Goal: Task Accomplishment & Management: Complete application form

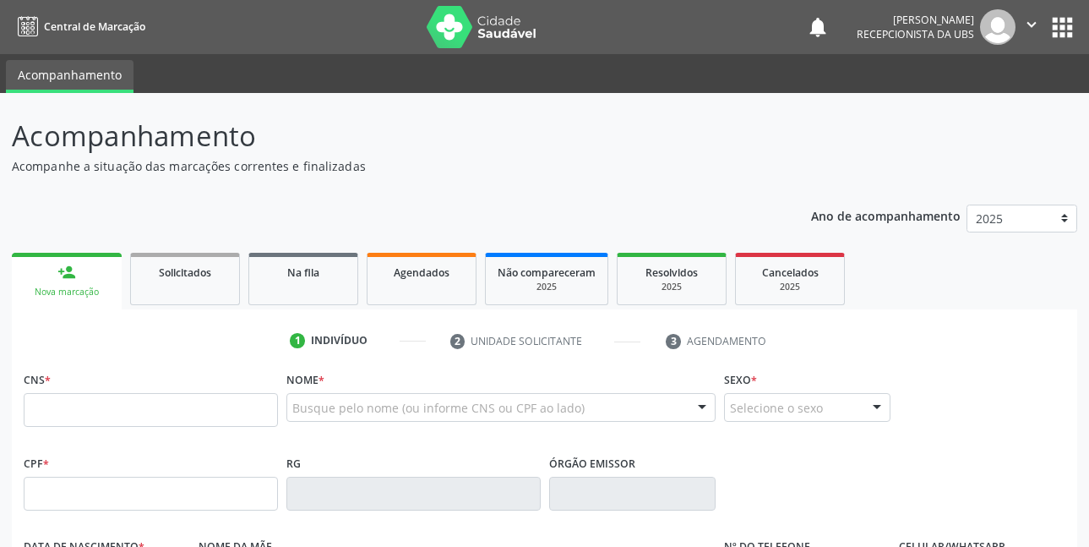
click at [547, 166] on p "Acompanhe a situação das marcações correntes e finalizadas" at bounding box center [385, 166] width 746 height 18
click at [504, 170] on p "Acompanhe a situação das marcações correntes e finalizadas" at bounding box center [385, 166] width 746 height 18
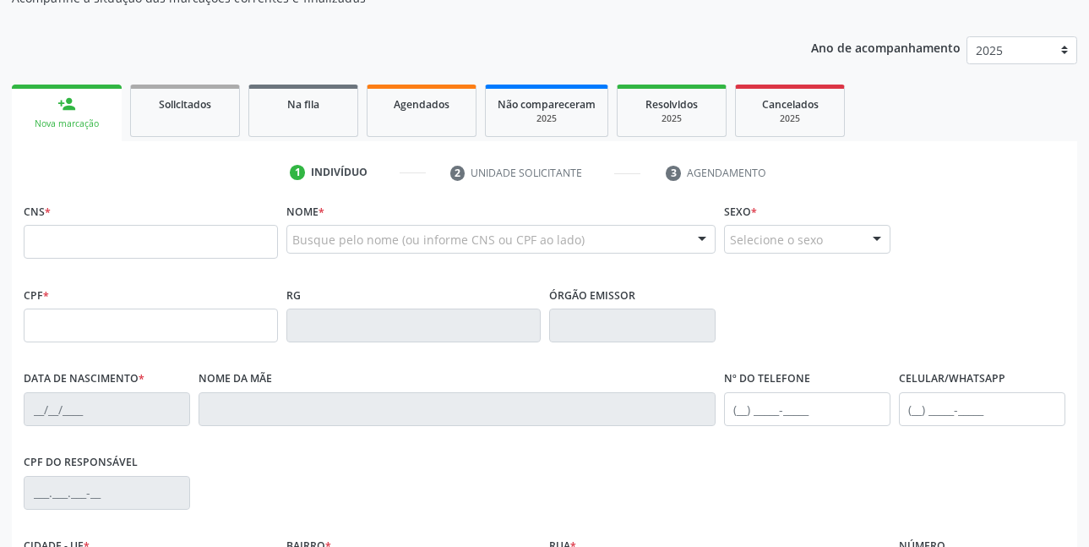
scroll to position [169, 0]
click at [133, 235] on input "text" at bounding box center [151, 241] width 254 height 34
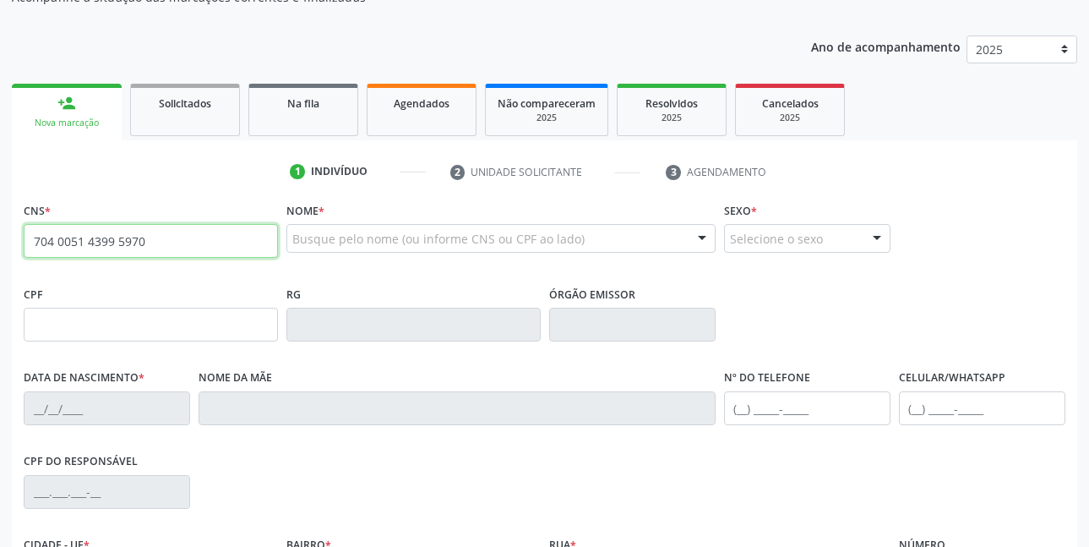
type input "704 0051 4399 5970"
type input "352.797.238-27"
type input "16/03/1978"
type input "Maria Jose Silva dos Santos"
type input "(87) 99596-9493"
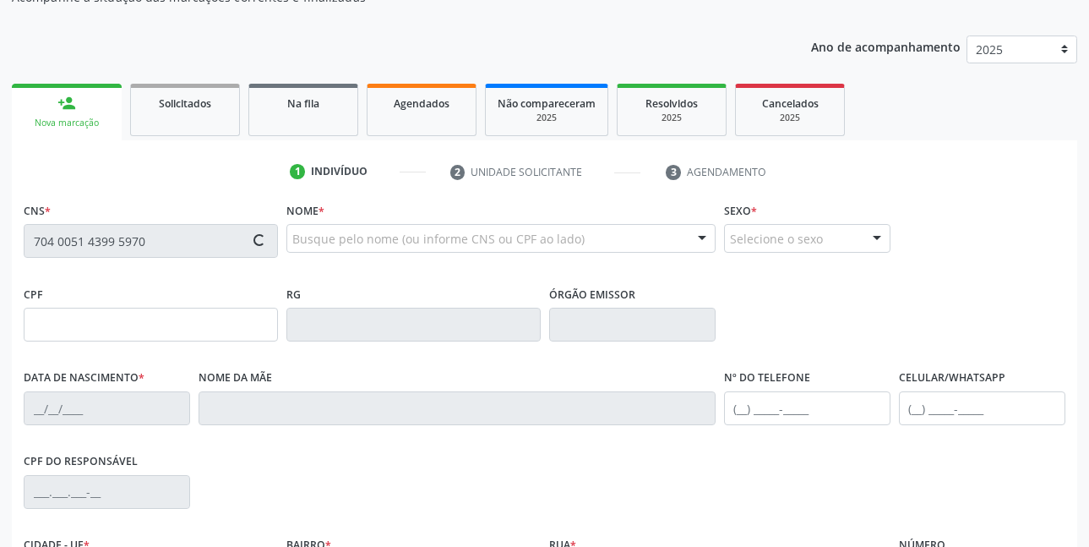
type input "S/N"
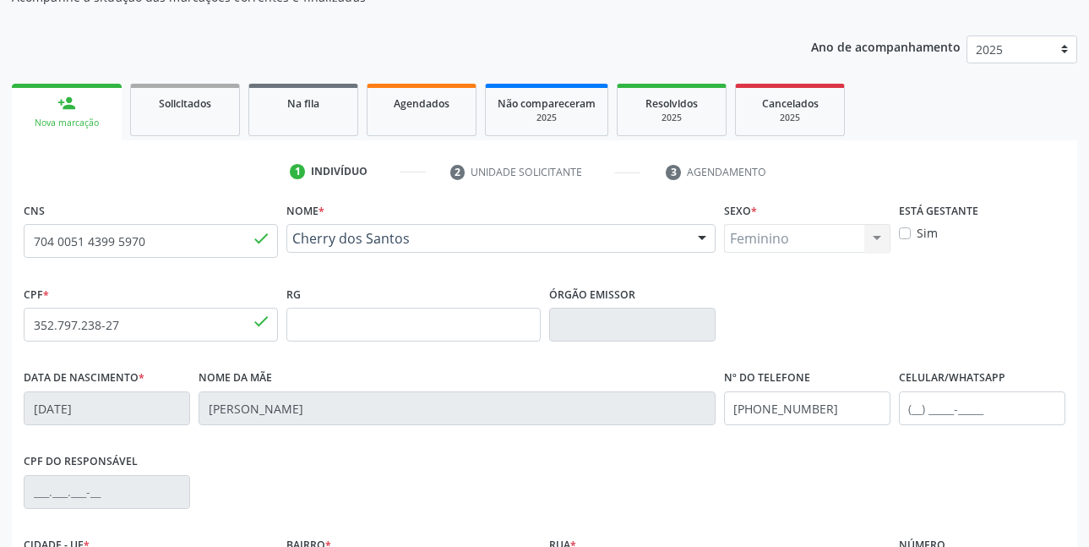
scroll to position [253, 0]
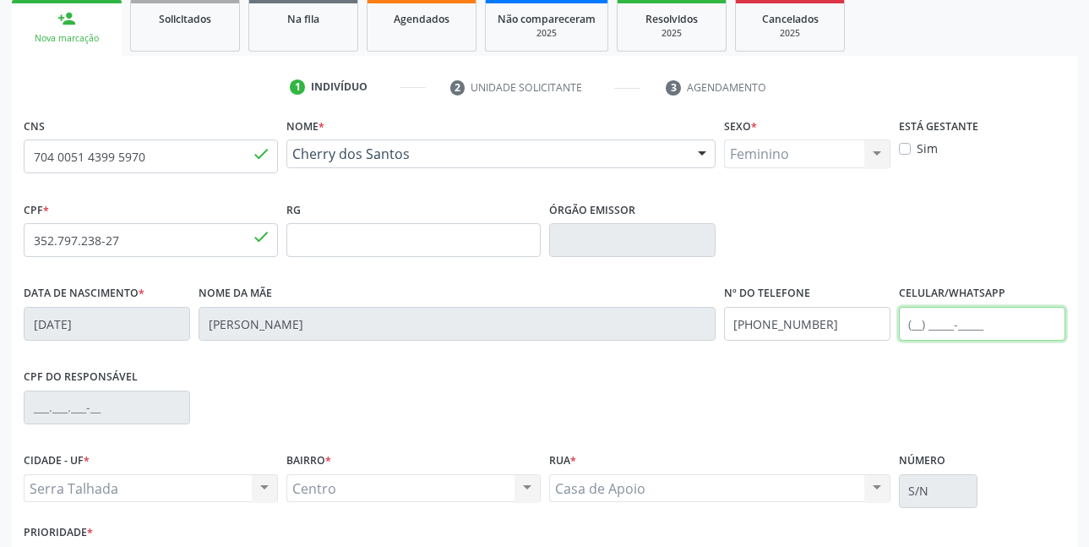
click at [985, 334] on input "text" at bounding box center [982, 324] width 166 height 34
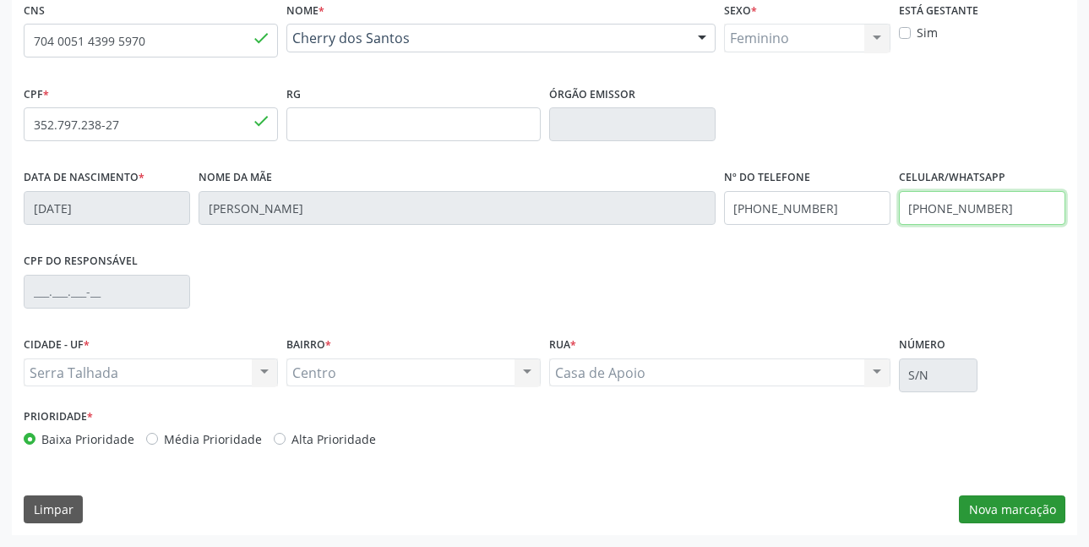
type input "(87) 99982-0033"
click at [1025, 505] on button "Nova marcação" at bounding box center [1012, 509] width 106 height 29
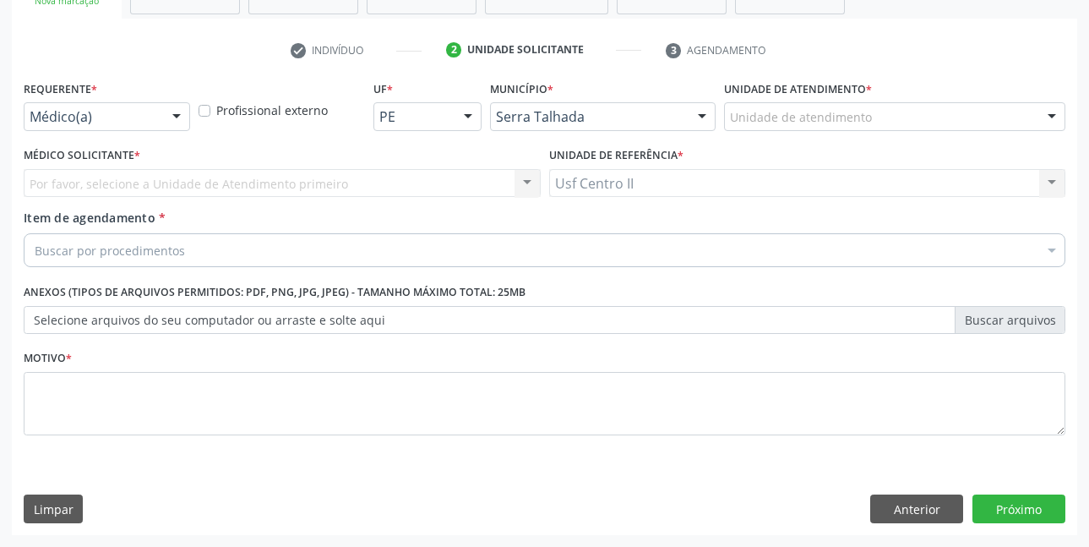
scroll to position [291, 0]
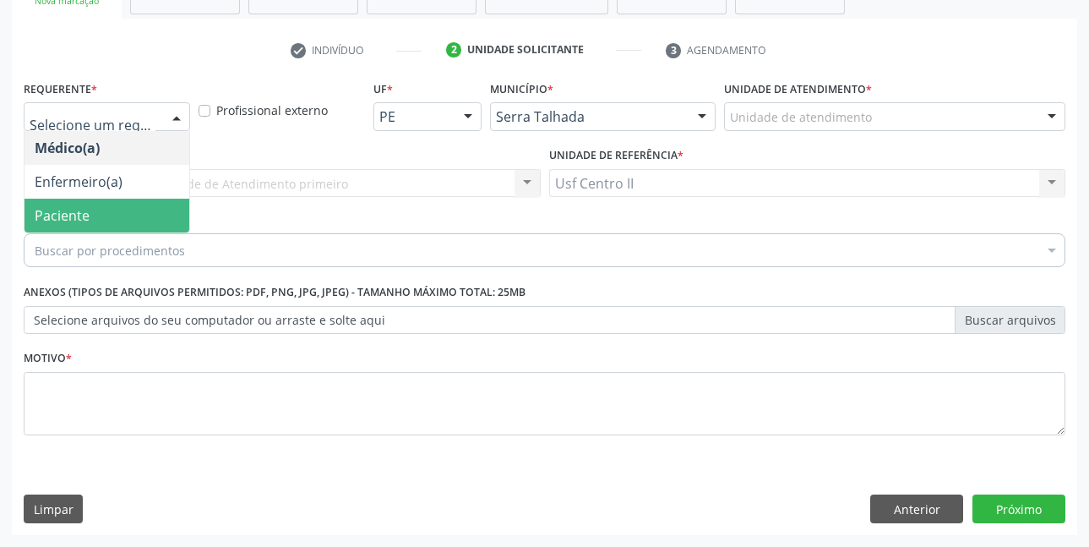
click at [67, 208] on span "Paciente" at bounding box center [62, 215] width 55 height 19
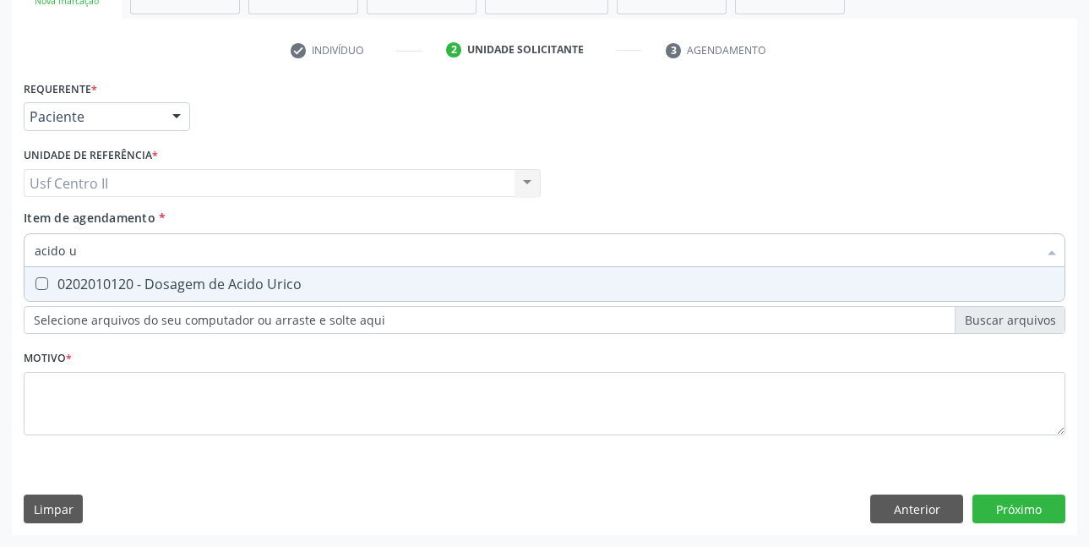
type input "acido ur"
click at [195, 280] on div "0202010120 - Dosagem de Acido Urico" at bounding box center [545, 284] width 1020 height 14
checkbox Urico "true"
type input "acido"
checkbox Urico "false"
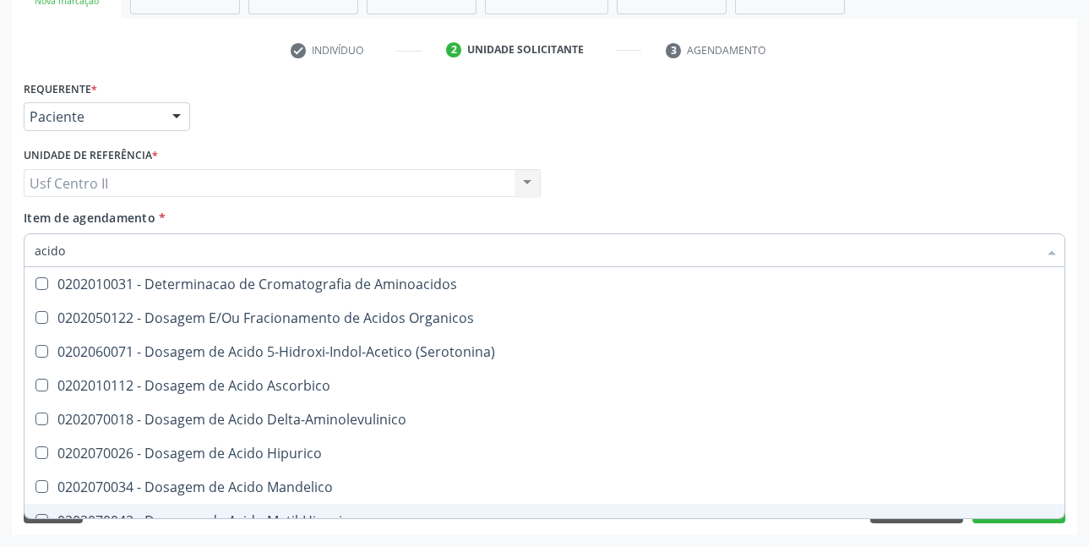
type input "acid"
checkbox Urico "false"
checkbox Cromatografia\) "true"
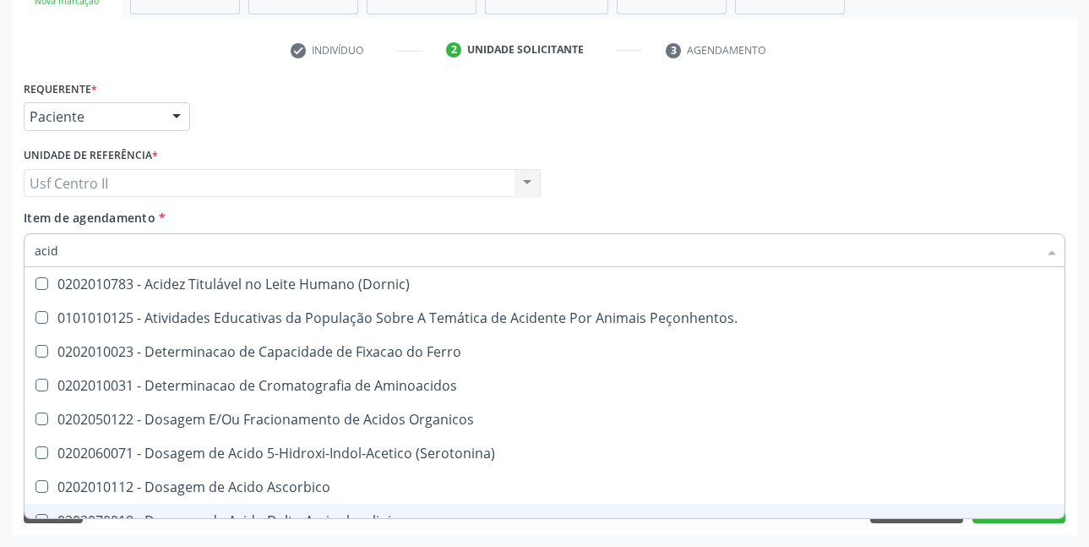
type input "aci"
checkbox Urico "false"
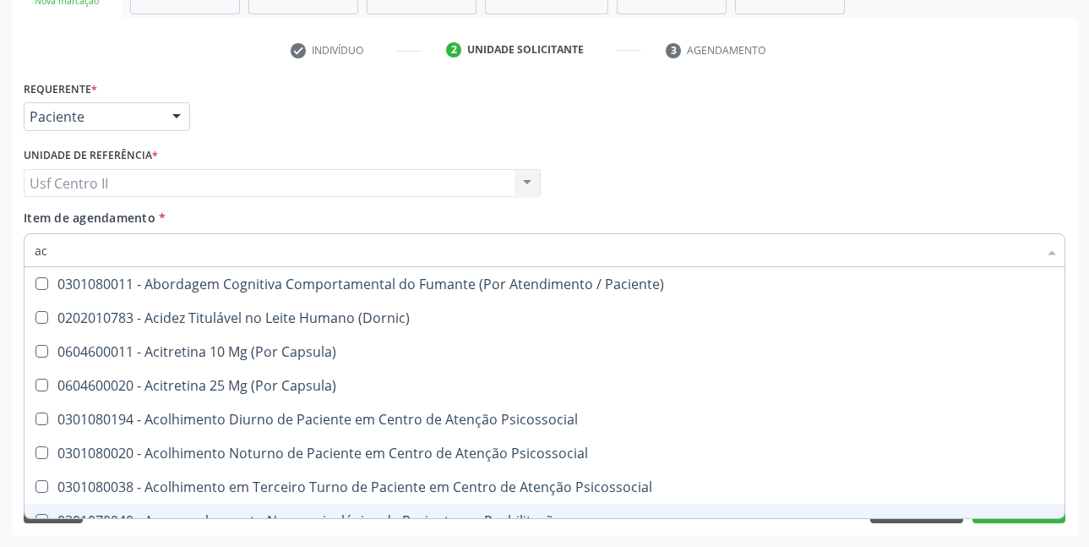
type input "a"
checkbox Urico "false"
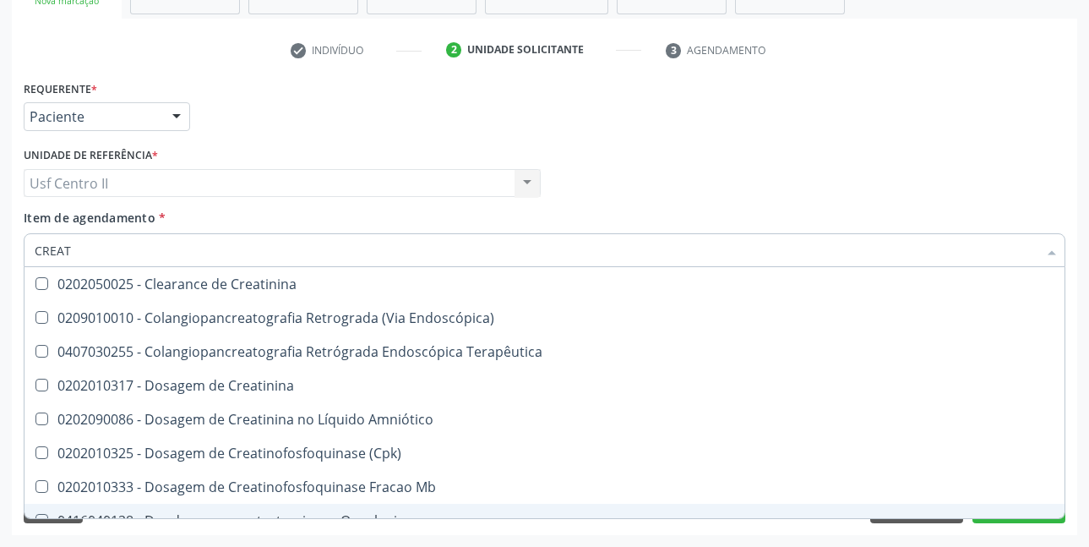
type input "CREATI"
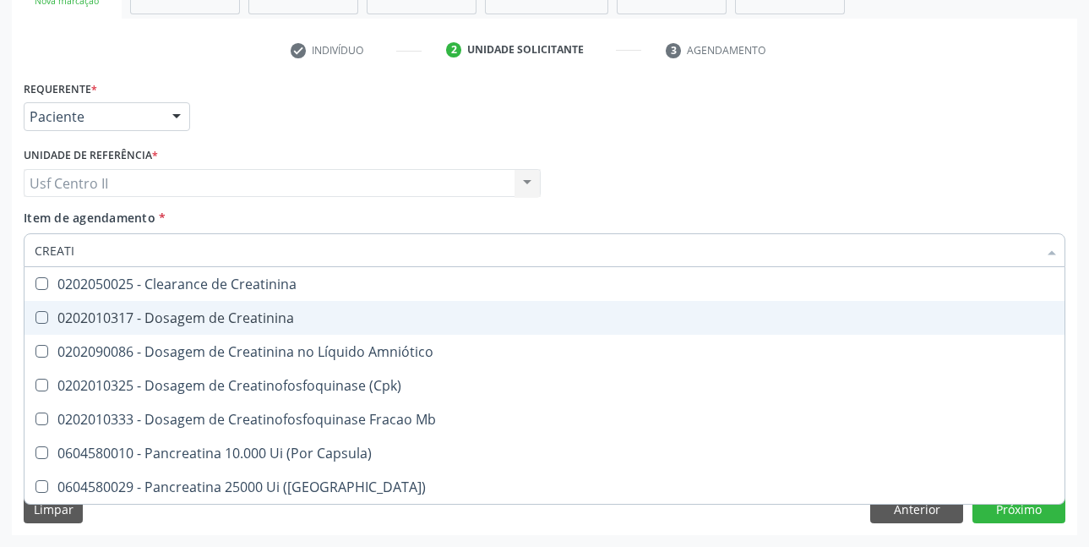
click at [203, 324] on div "0202010317 - Dosagem de Creatinina" at bounding box center [545, 318] width 1020 height 14
checkbox Creatinina "true"
type input "CREAT"
checkbox Creatinina "false"
checkbox \(Cpk\) "true"
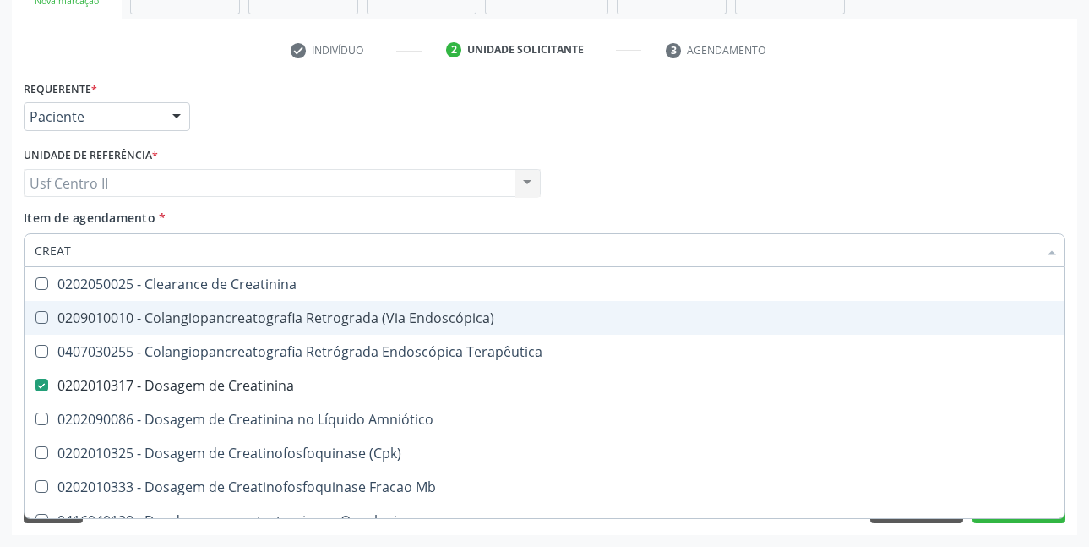
type input "CREA"
checkbox Creatinina "false"
checkbox Mb "true"
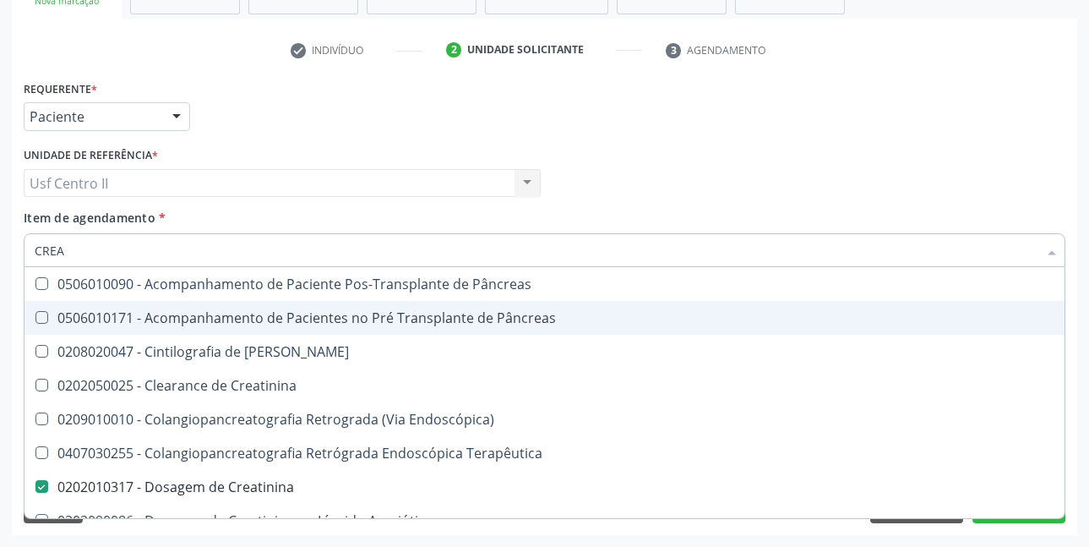
type input "CRE"
checkbox Creatinina "false"
checkbox Oncologia "true"
type input "C"
checkbox Oncologia "false"
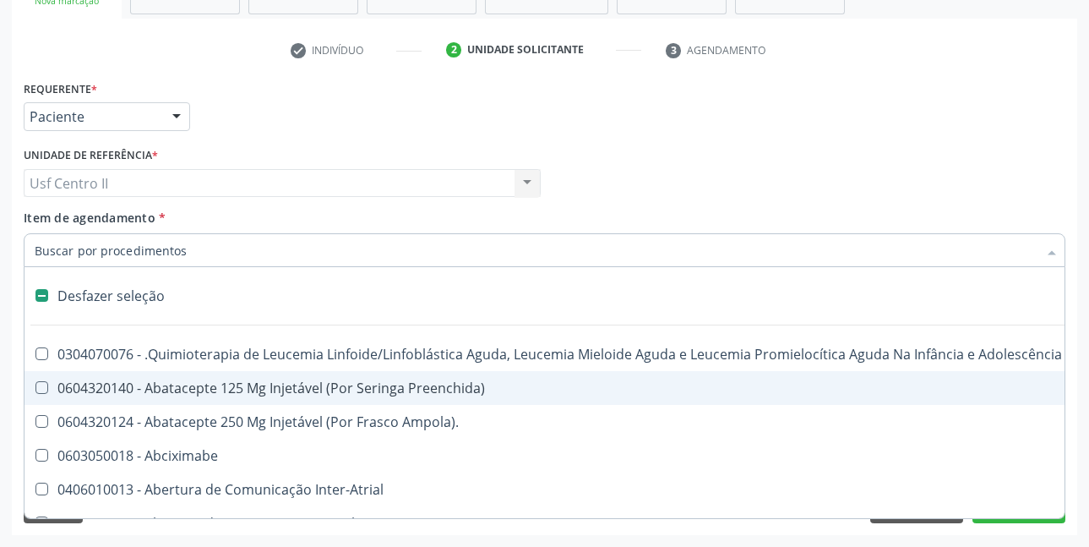
type input "U"
checkbox Cistorrafia "true"
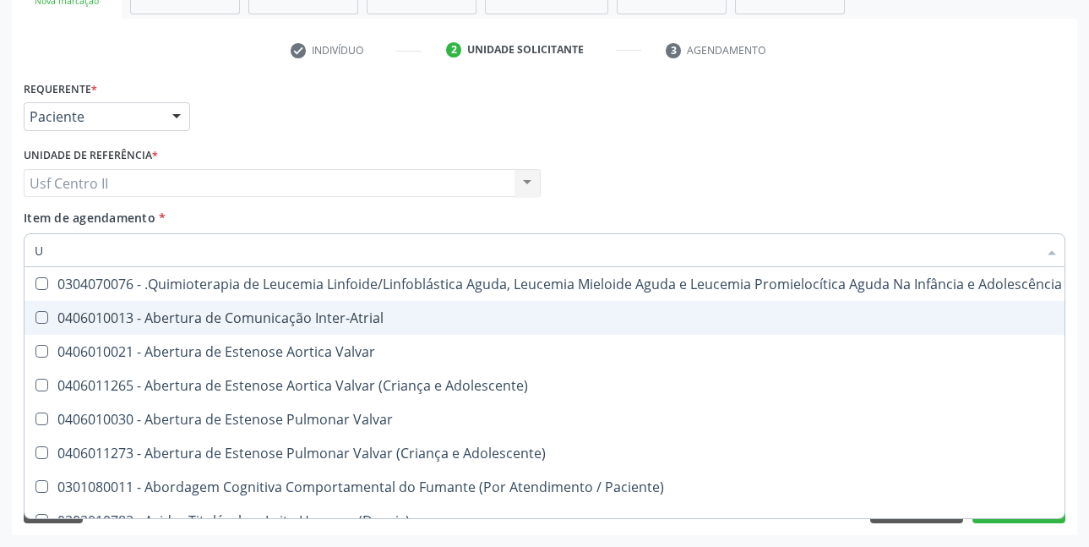
type input "UR"
checkbox B "true"
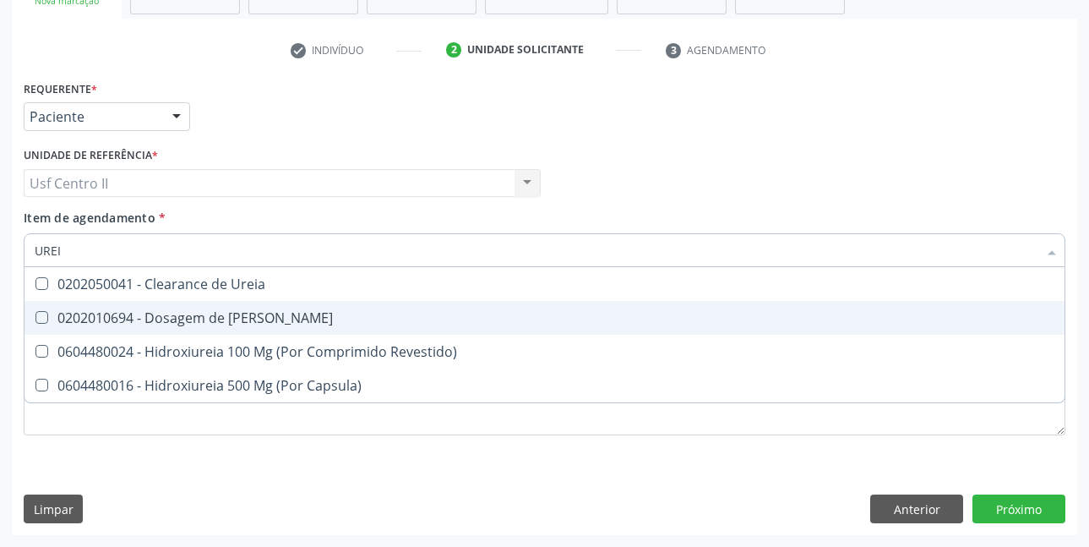
type input "UREIA"
click at [203, 324] on div "0202010694 - Dosagem de [PERSON_NAME]" at bounding box center [545, 318] width 1020 height 14
checkbox Ureia "true"
type input "URE"
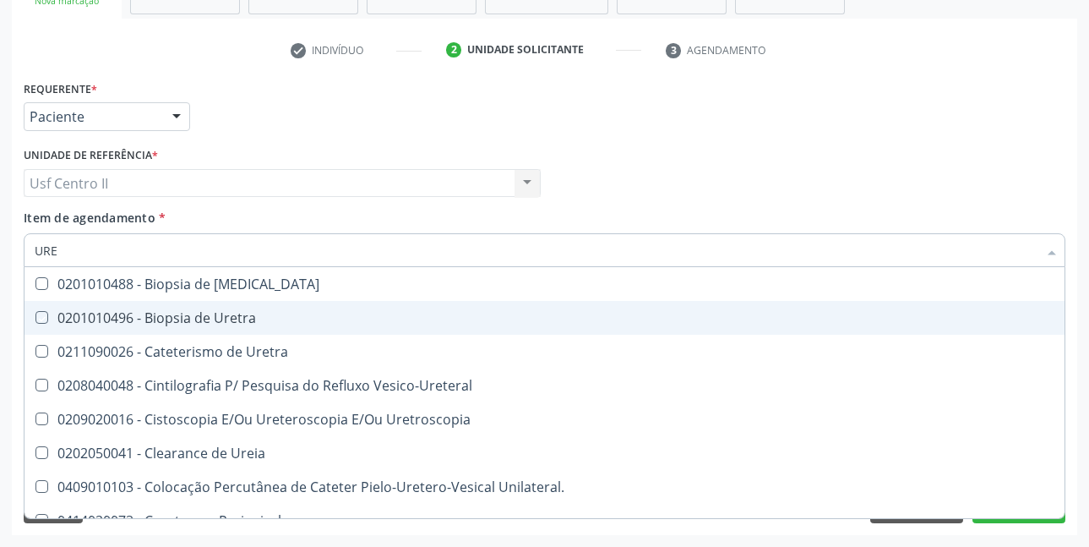
checkbox Uretra "false"
type input "U"
checkbox Ureia "false"
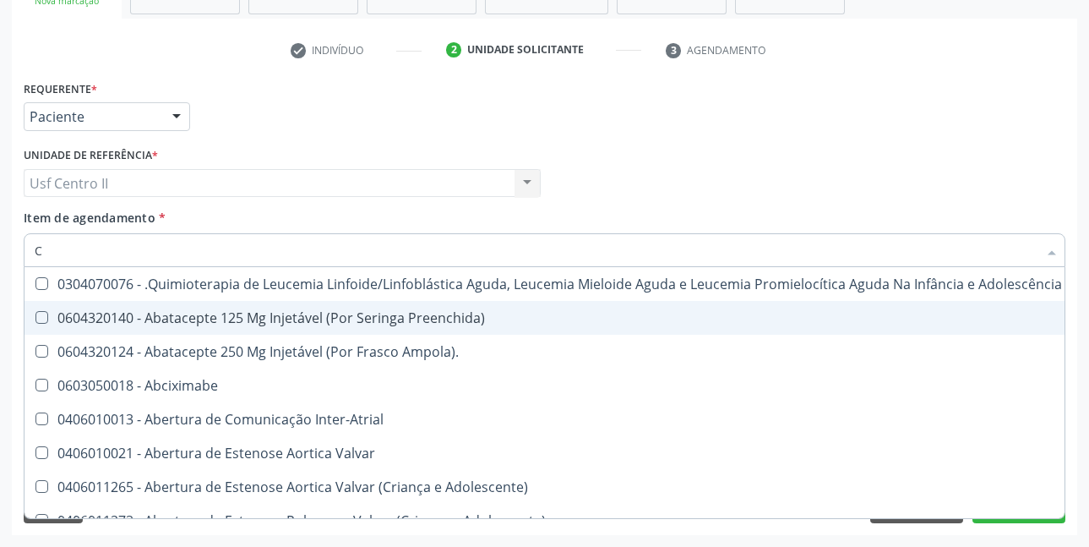
type input "CO"
checkbox Único "true"
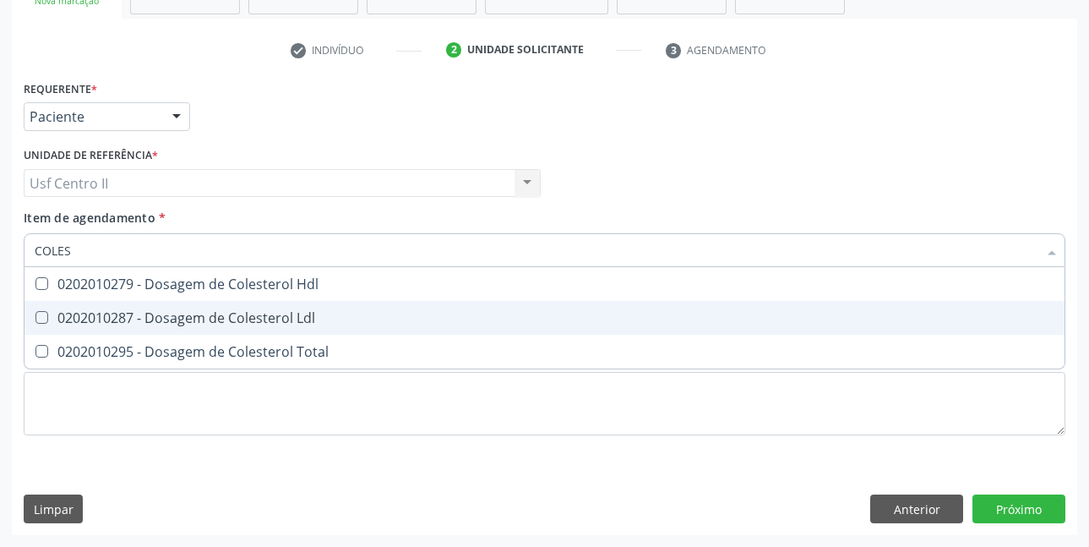
type input "COLEST"
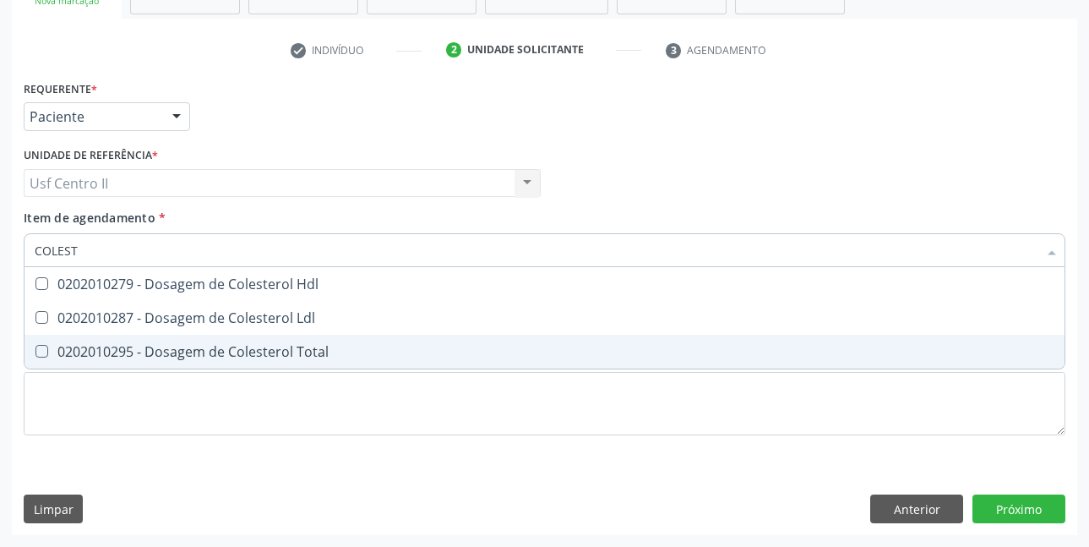
click at [225, 352] on div "0202010295 - Dosagem de Colesterol Total" at bounding box center [545, 352] width 1020 height 14
checkbox Total "true"
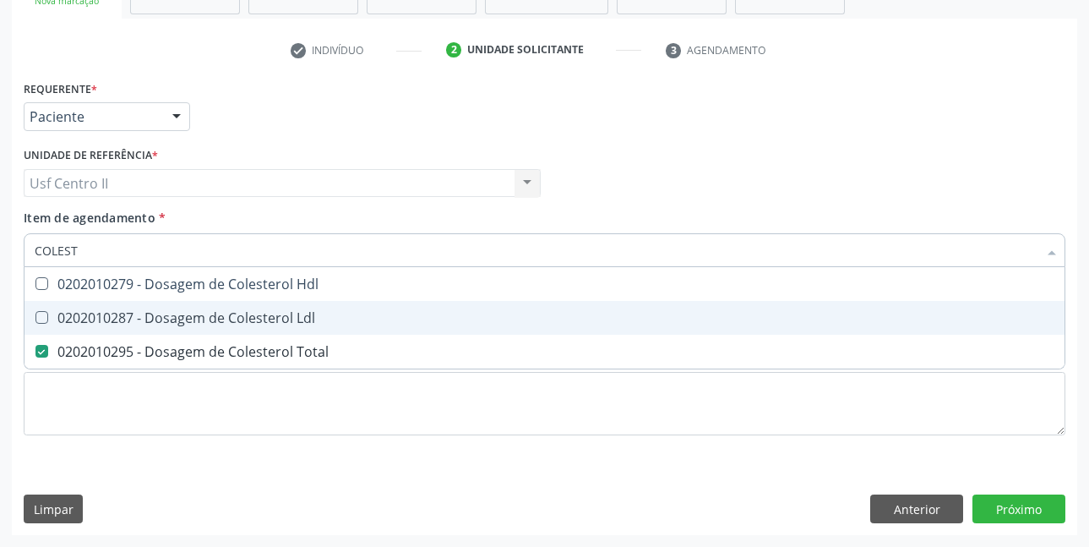
click at [212, 324] on div "0202010287 - Dosagem de Colesterol Ldl" at bounding box center [545, 318] width 1020 height 14
checkbox Ldl "true"
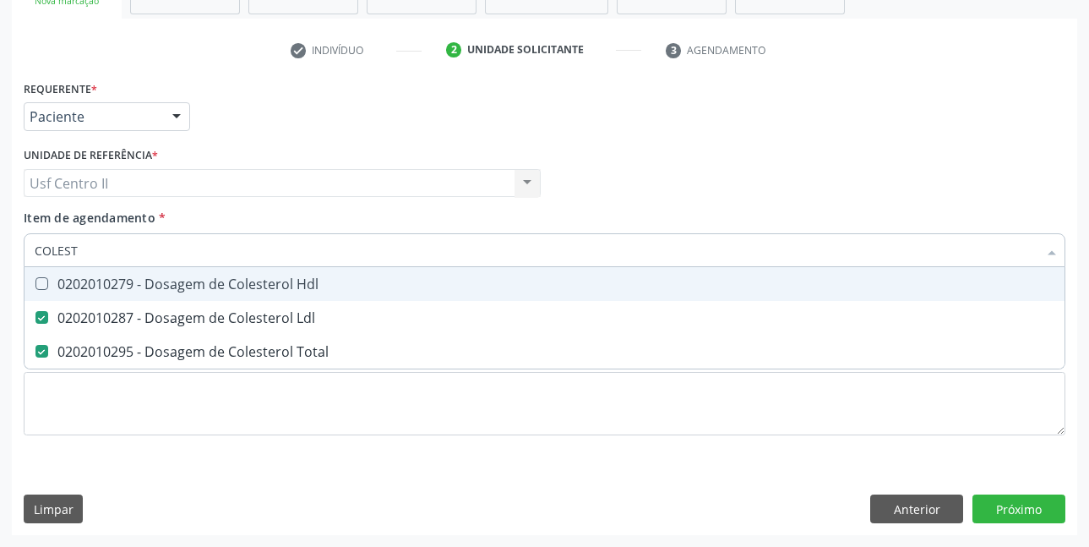
click at [206, 283] on div "0202010279 - Dosagem de Colesterol Hdl" at bounding box center [545, 284] width 1020 height 14
checkbox Hdl "true"
type input "COLE"
checkbox Hdl "false"
checkbox Ldl "false"
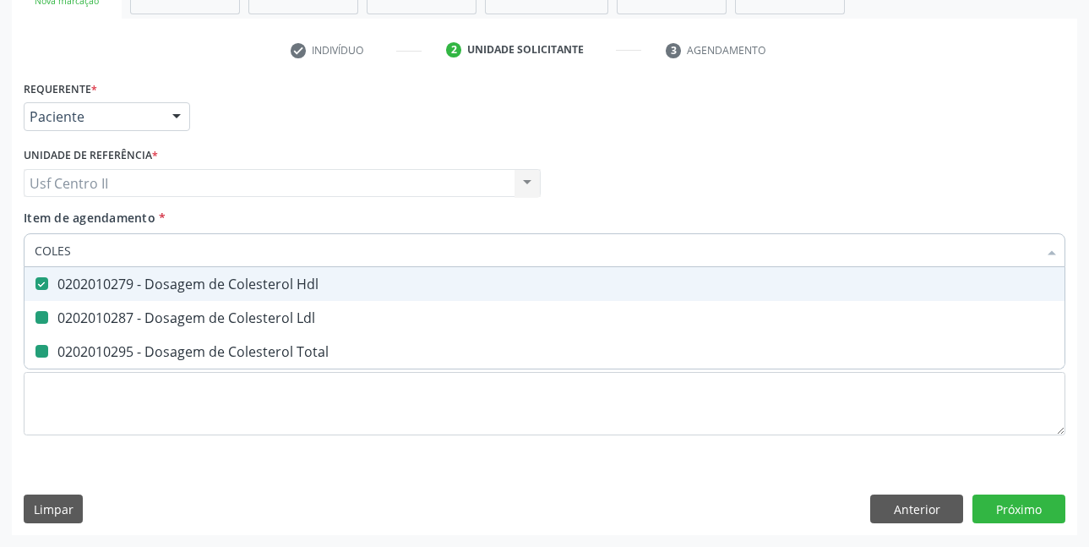
checkbox Total "false"
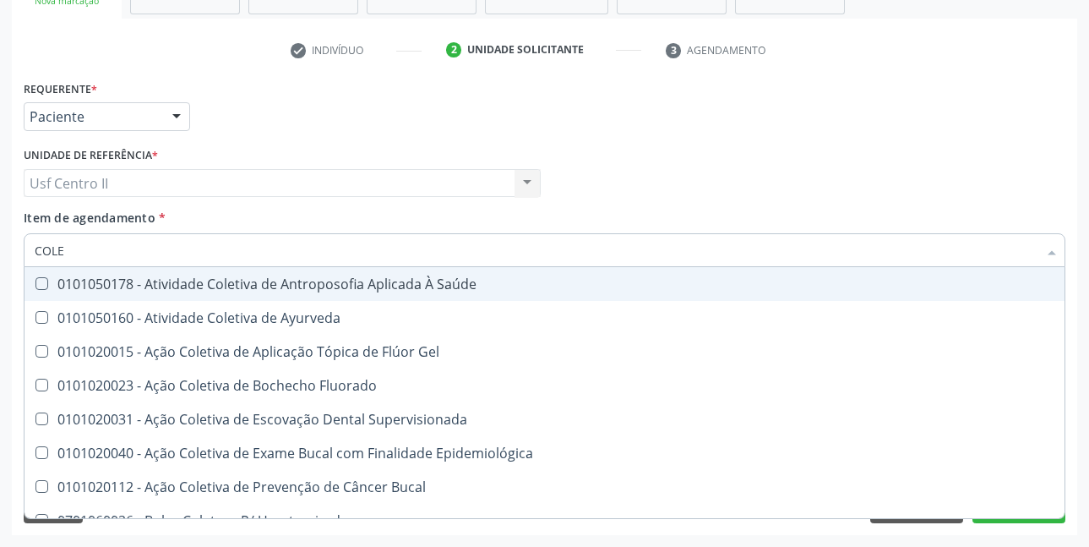
type input "COL"
checkbox Hdl "false"
checkbox Ldl "false"
checkbox Total "false"
type input "C"
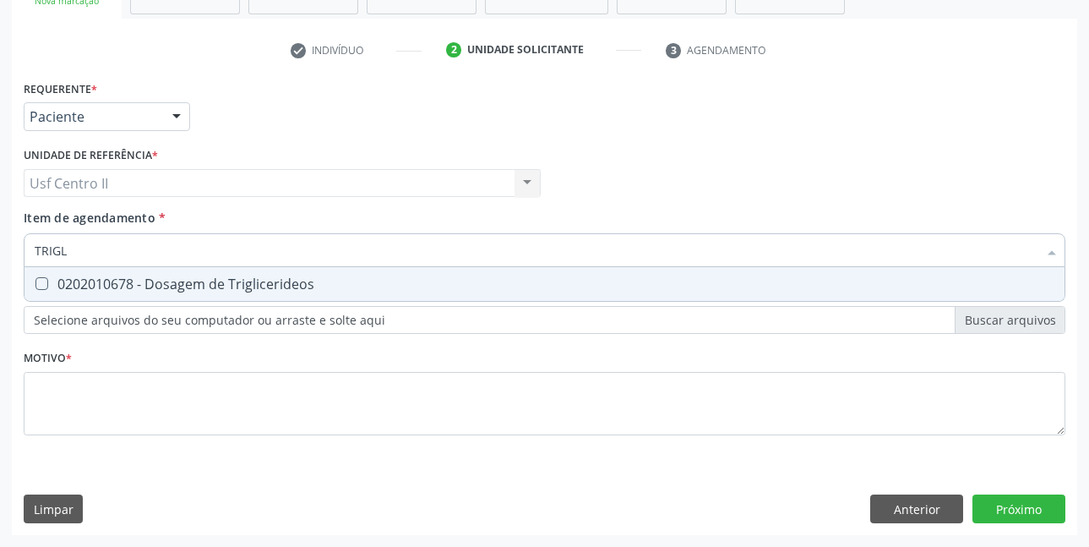
type input "TRIGLI"
click at [206, 283] on div "0202010678 - Dosagem de Triglicerideos" at bounding box center [545, 284] width 1020 height 14
checkbox Triglicerideos "true"
type input "TRI"
checkbox Triglicerideos "false"
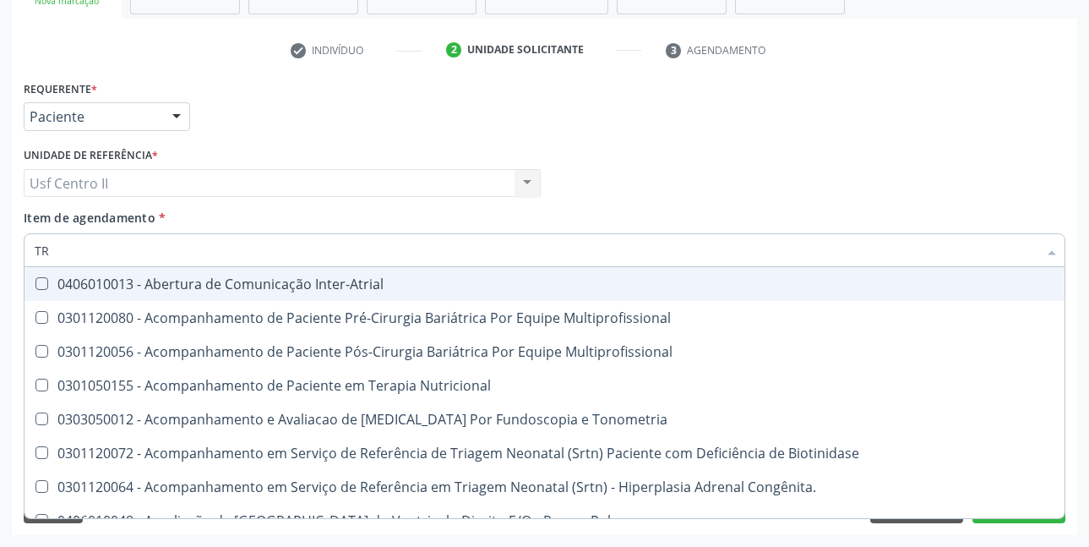
type input "T"
checkbox Triglicerideos "false"
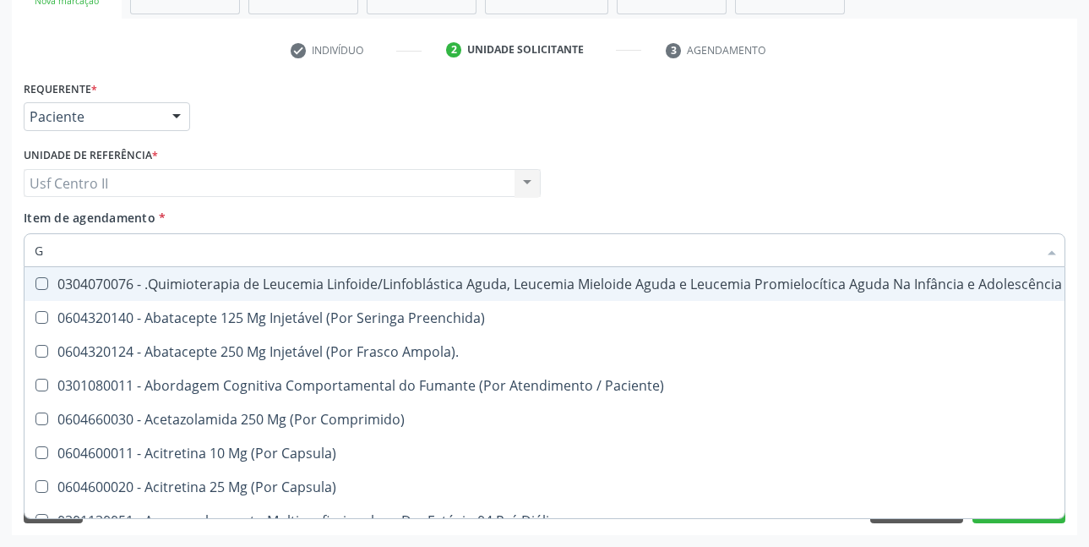
type input "GL"
checkbox Pé "true"
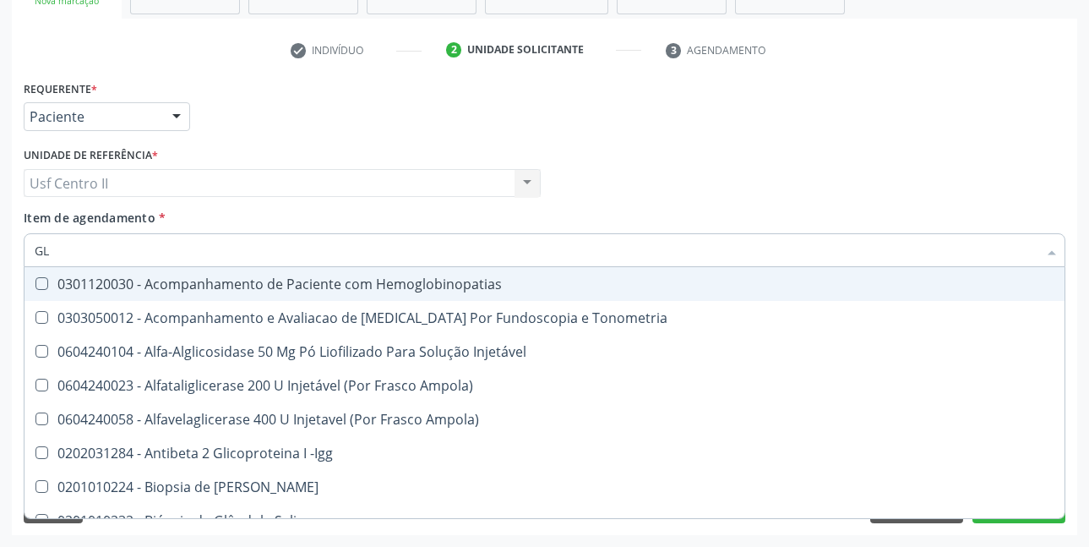
type input "GLI"
checkbox Glomerular "true"
type input "GLIC"
checkbox Tardio\) "true"
checkbox Glomerular "false"
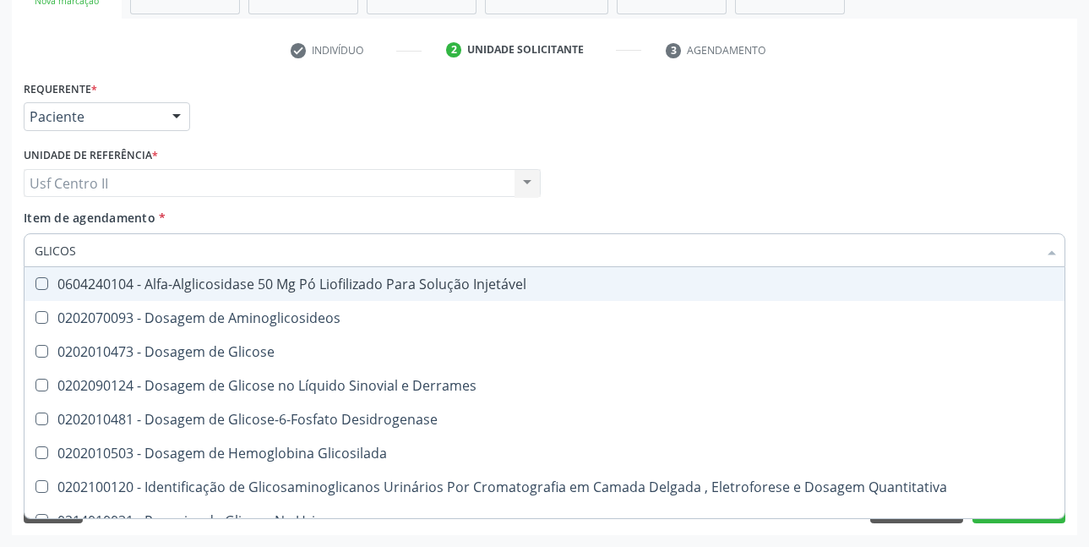
type input "GLICOSI"
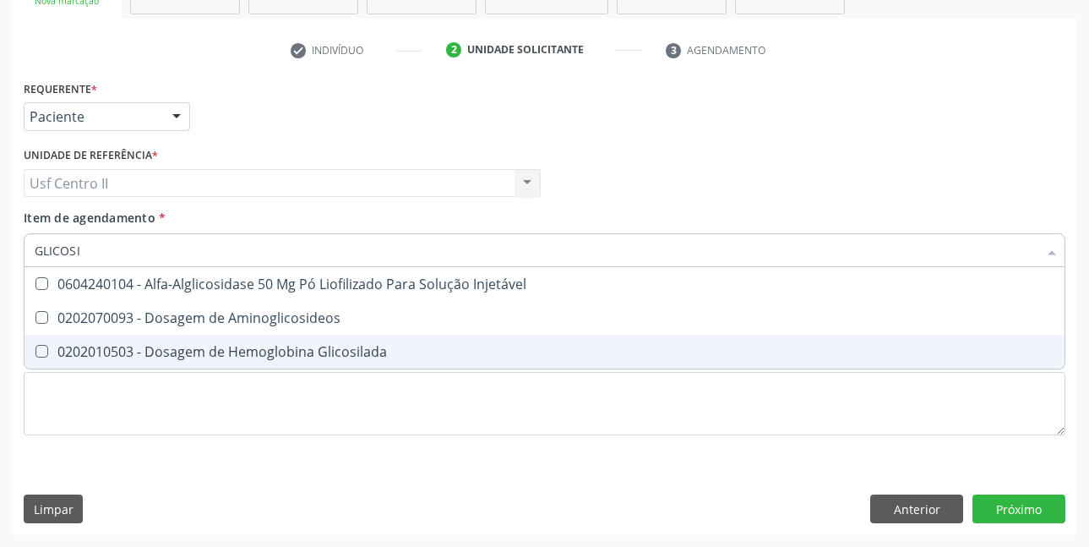
click at [249, 345] on div "0202010503 - Dosagem de Hemoglobina Glicosilada" at bounding box center [545, 352] width 1020 height 14
checkbox Glicosilada "true"
type input "GLICOS"
checkbox Glicosilada "false"
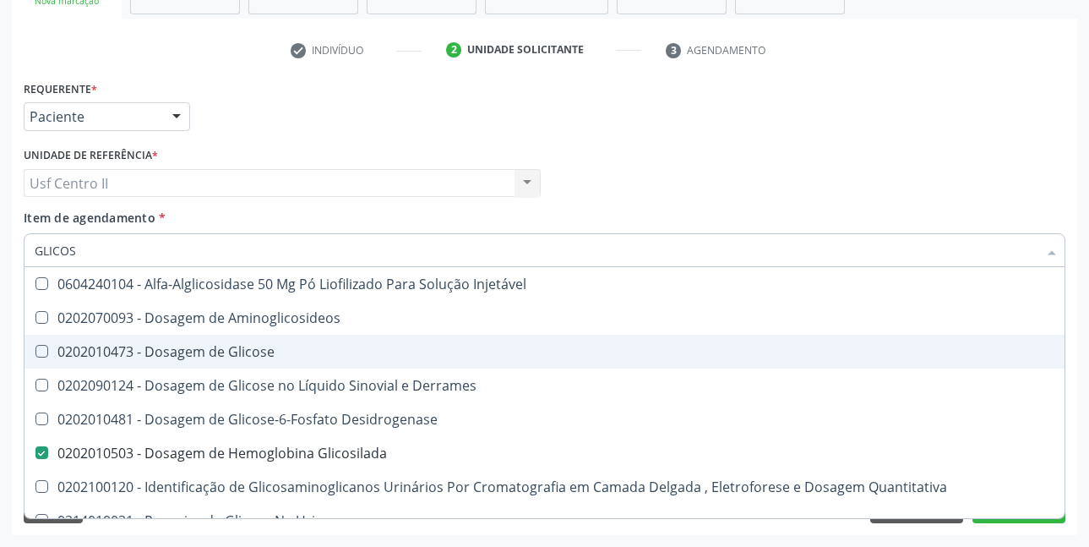
type input "GLICO"
checkbox Glicosilada "false"
checkbox Glicose "true"
type input "GLIC"
checkbox Glicose "false"
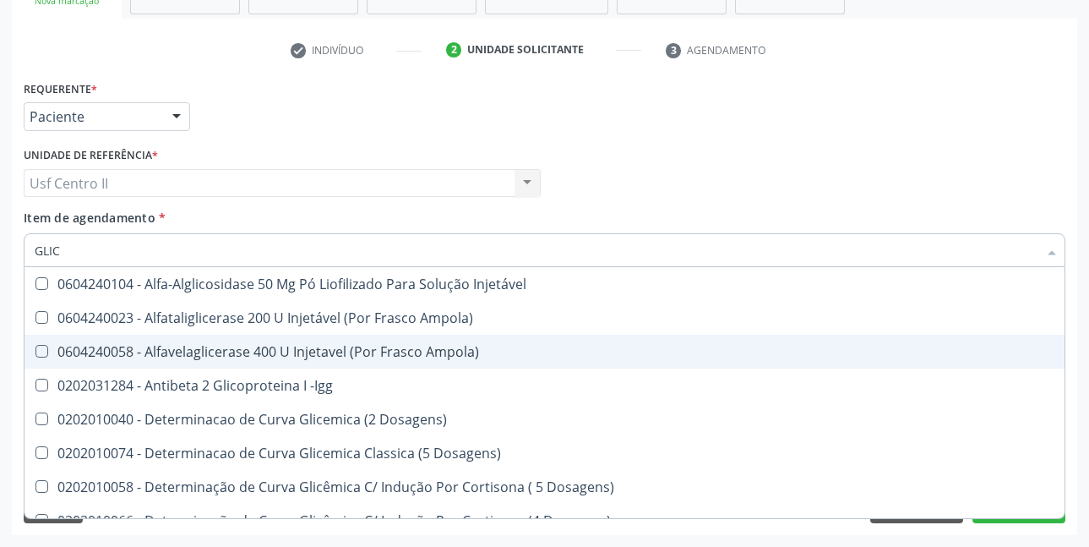
type input "GLI"
checkbox Glicosilada "false"
checkbox Triglicerideos "false"
checkbox Quantitativa "true"
checkbox Delgada\) "true"
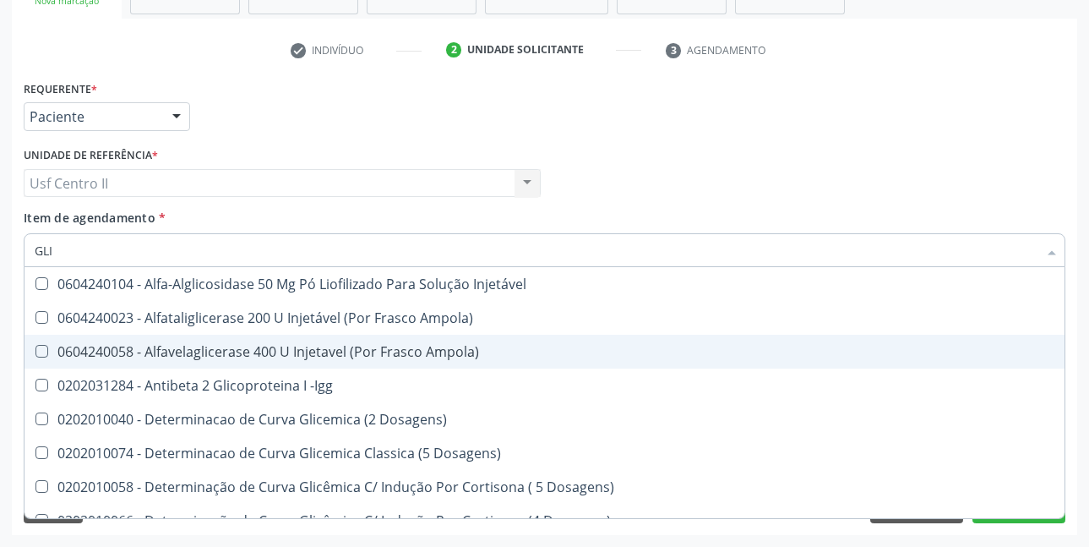
type input "GL"
checkbox Quantitativa "false"
checkbox Delgada\) "false"
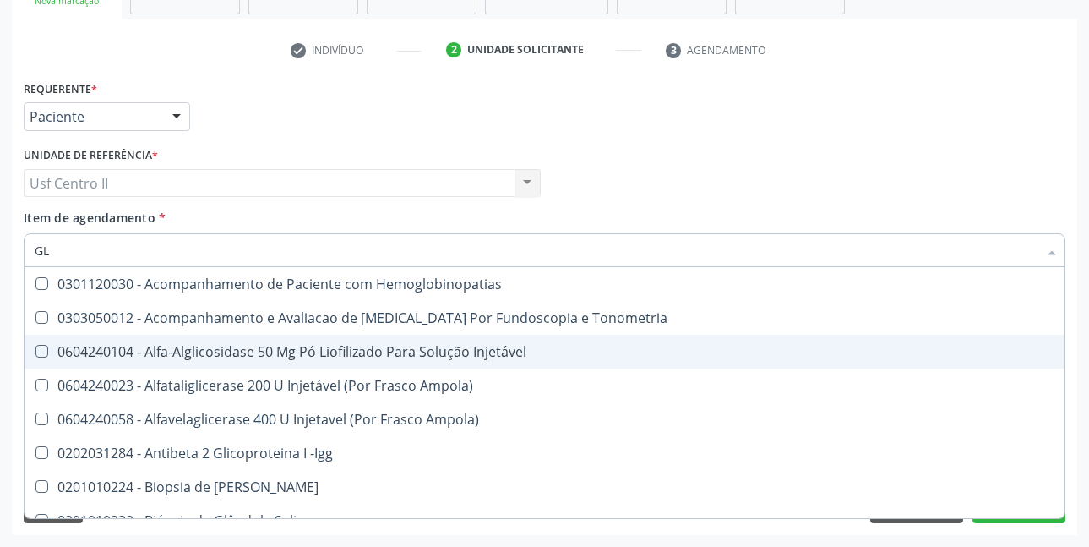
type input "G"
checkbox Glicosilada "false"
checkbox Triglicerideos "false"
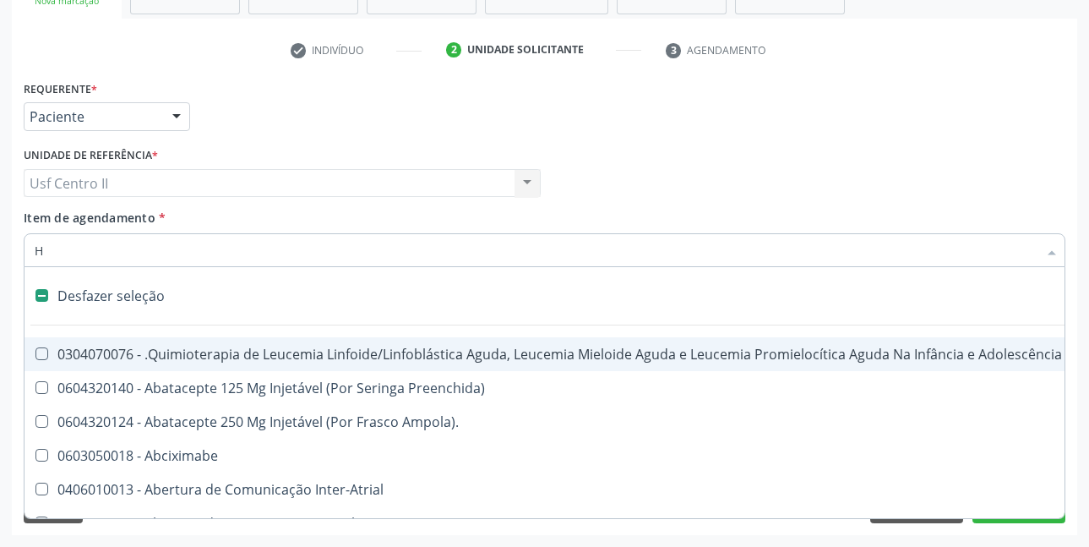
type input "HE"
checkbox Cística "true"
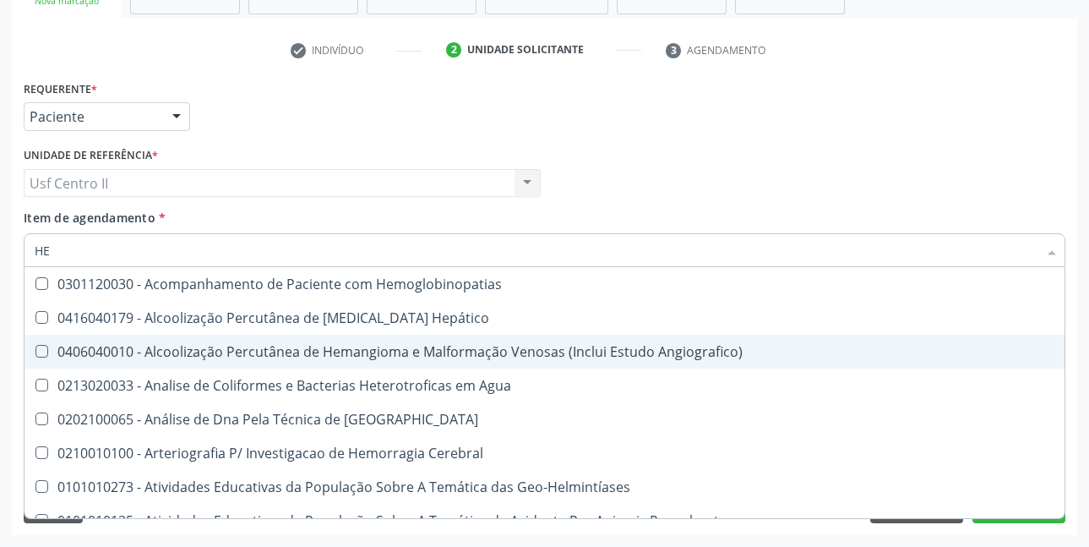
type input "HEM"
checkbox \(Qualitativo\) "true"
checkbox Glicosilada "false"
type input "HEMO"
checkbox Redome\) "true"
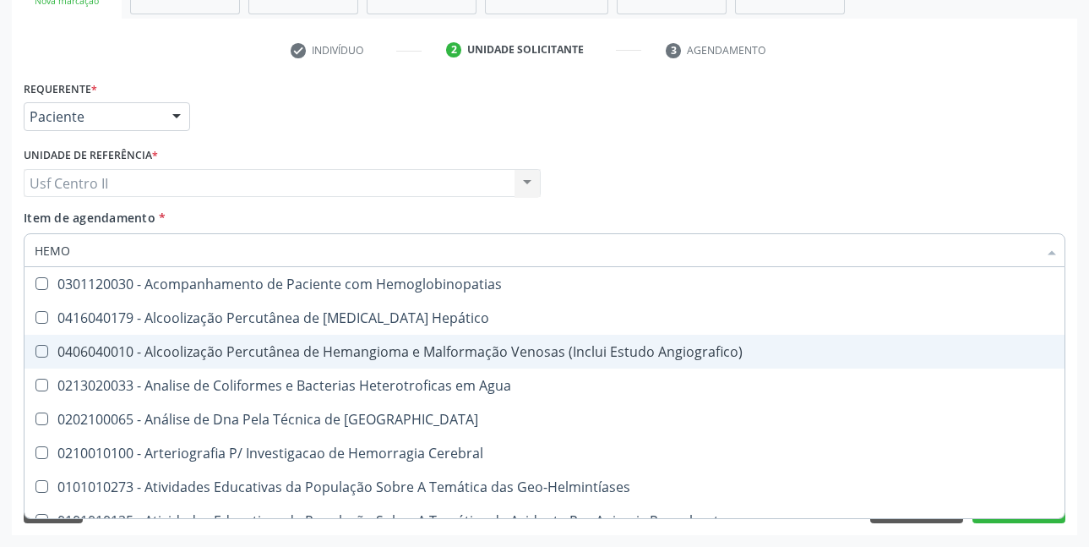
checkbox \(Qualitativo\) "false"
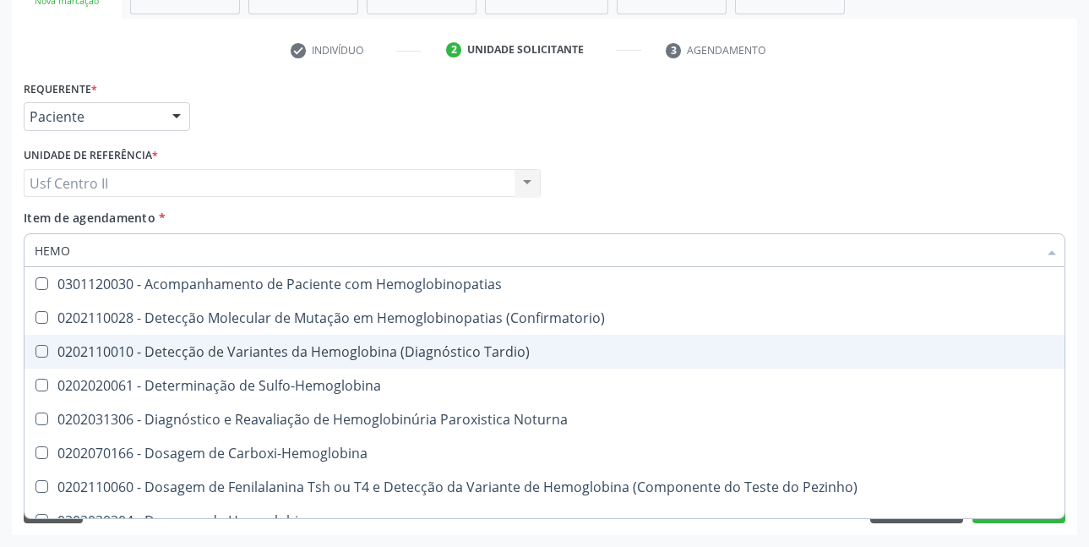
type input "HEMOG"
checkbox Glicosilada "true"
type input "HEMOGR"
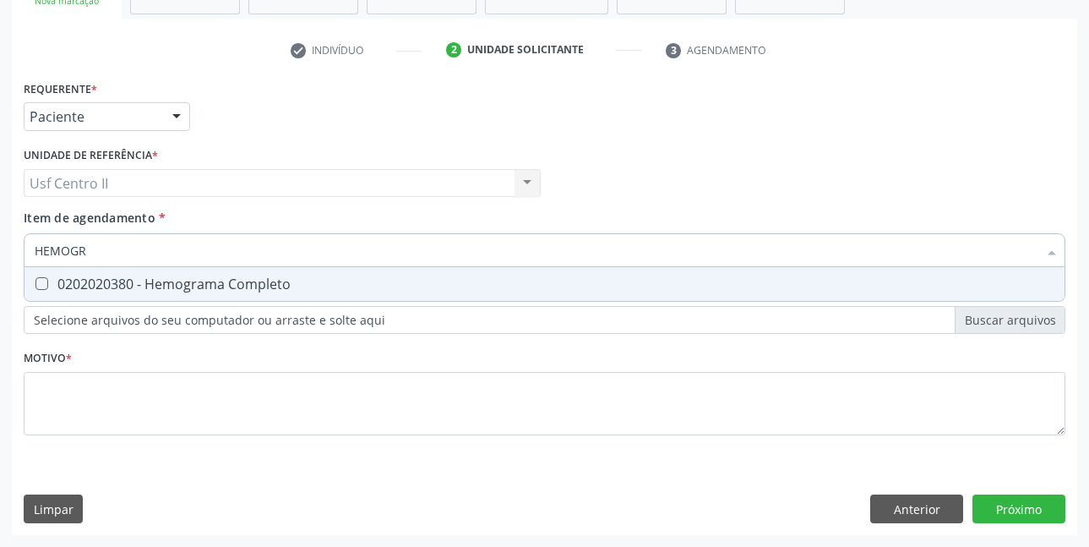
click at [252, 290] on div "0202020380 - Hemograma Completo" at bounding box center [545, 284] width 1020 height 14
checkbox Completo "true"
type input "HEMOG"
checkbox Completo "false"
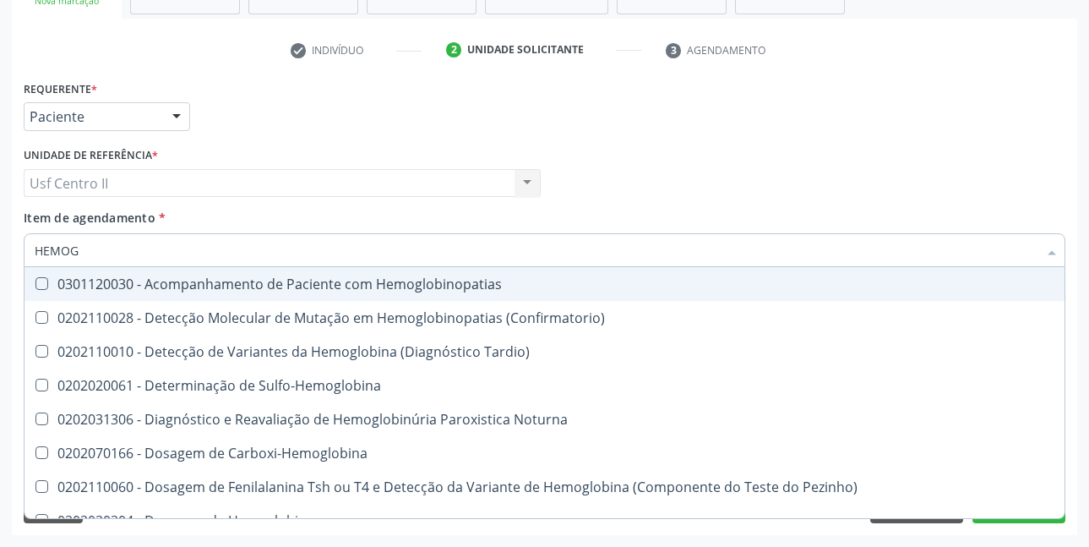
type input "HEMO"
checkbox Glicosilada "false"
checkbox Completo "false"
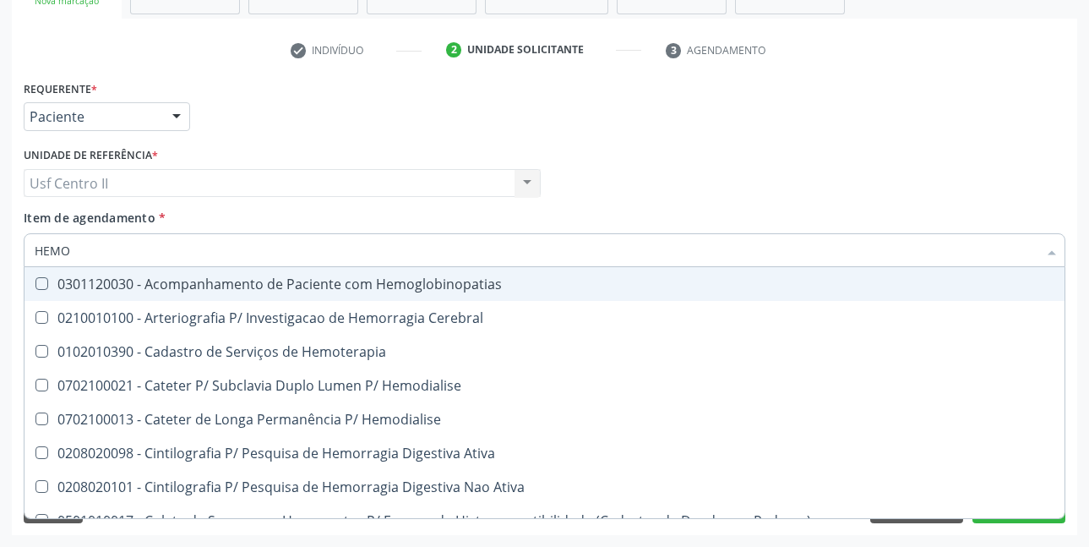
type input "HEM"
checkbox Glicosilada "false"
checkbox Semana\) "true"
checkbox Completo "false"
checkbox Elástica "true"
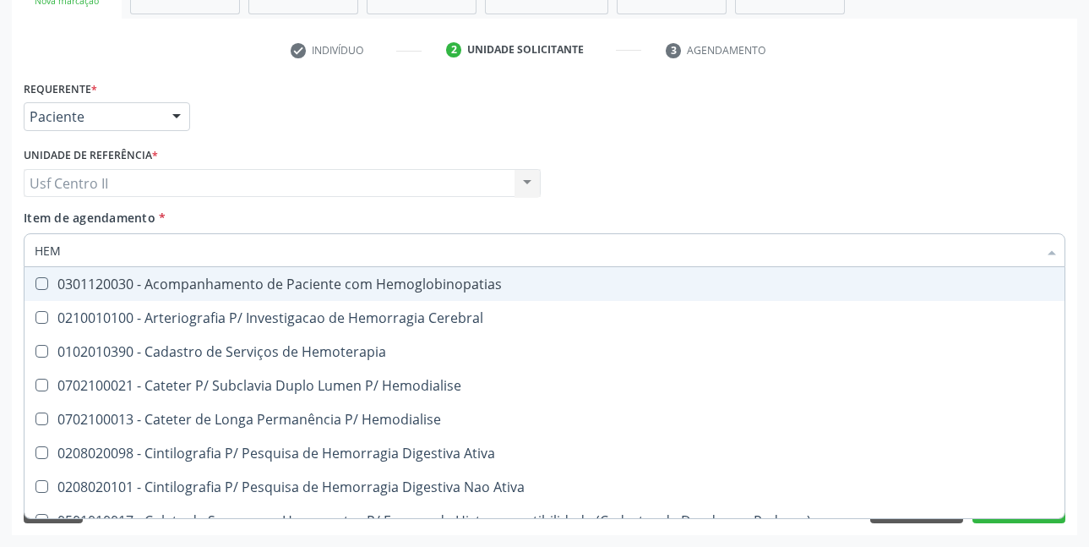
type input "HE"
checkbox Semana\) "false"
checkbox Hemoptise "true"
checkbox Elástica "false"
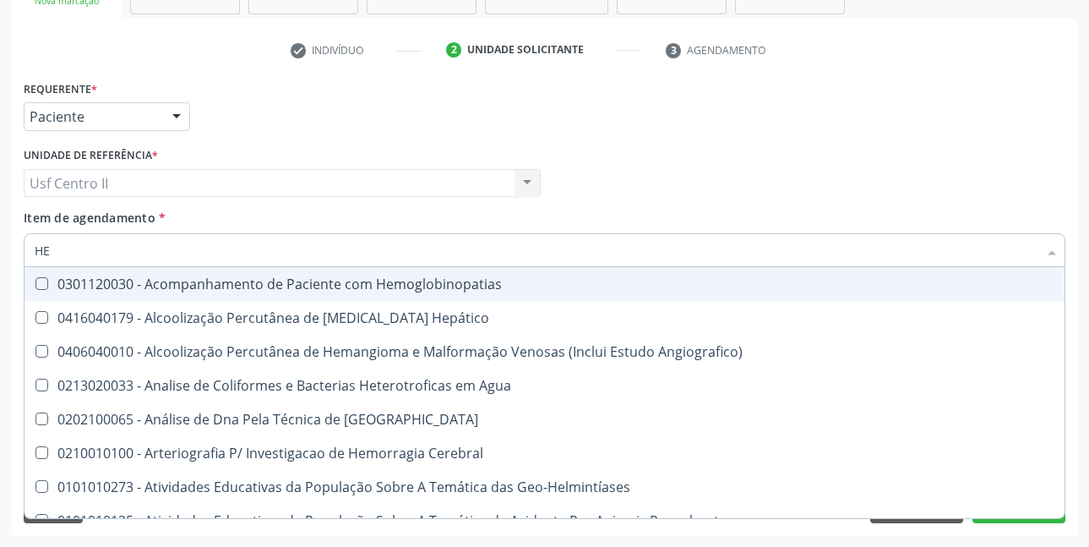
type input "H"
checkbox Glicosilada "false"
checkbox Completo "false"
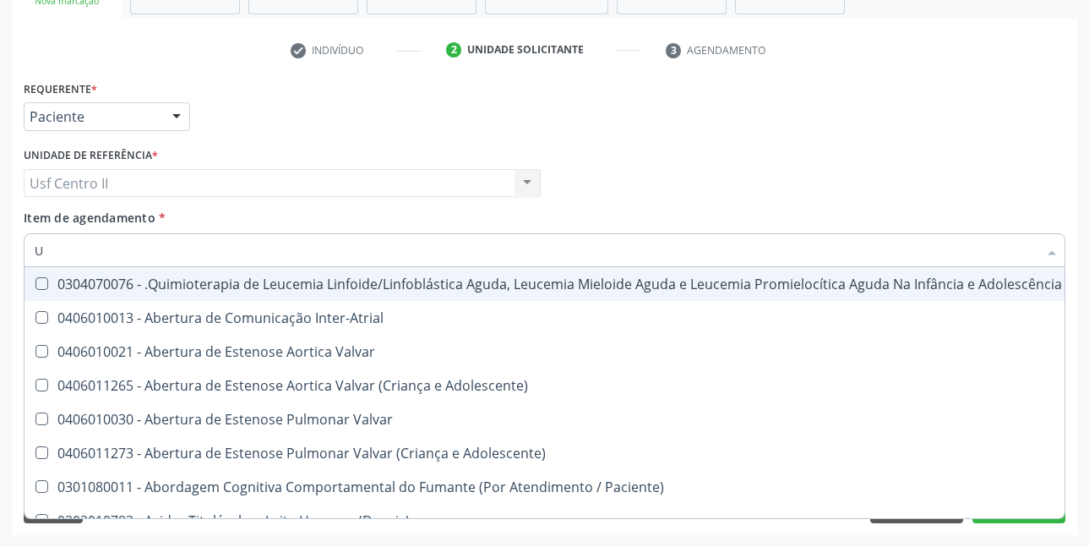
type input "UR"
checkbox B "true"
checkbox Coagulação\ "true"
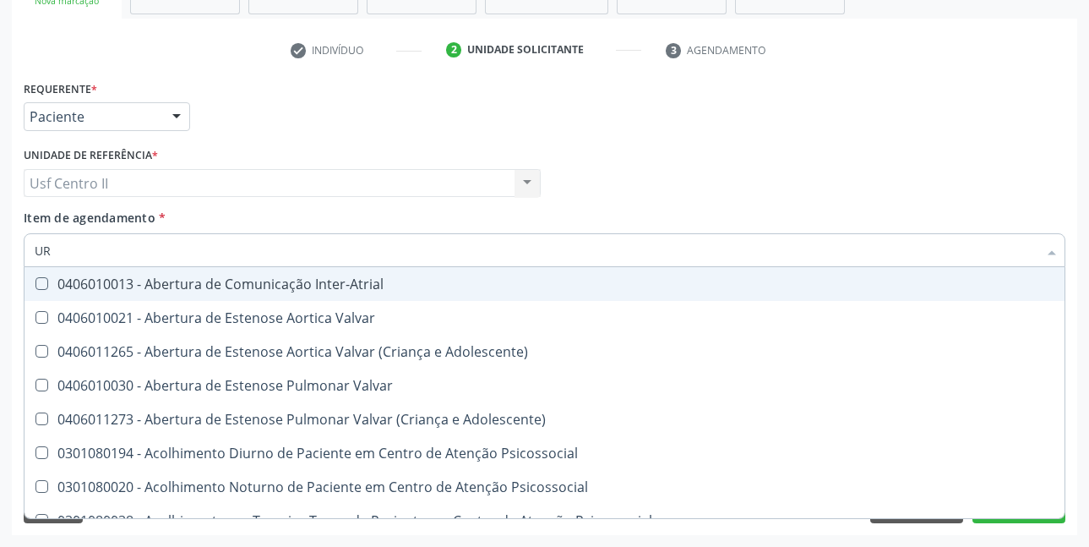
type input "URI"
checkbox B "true"
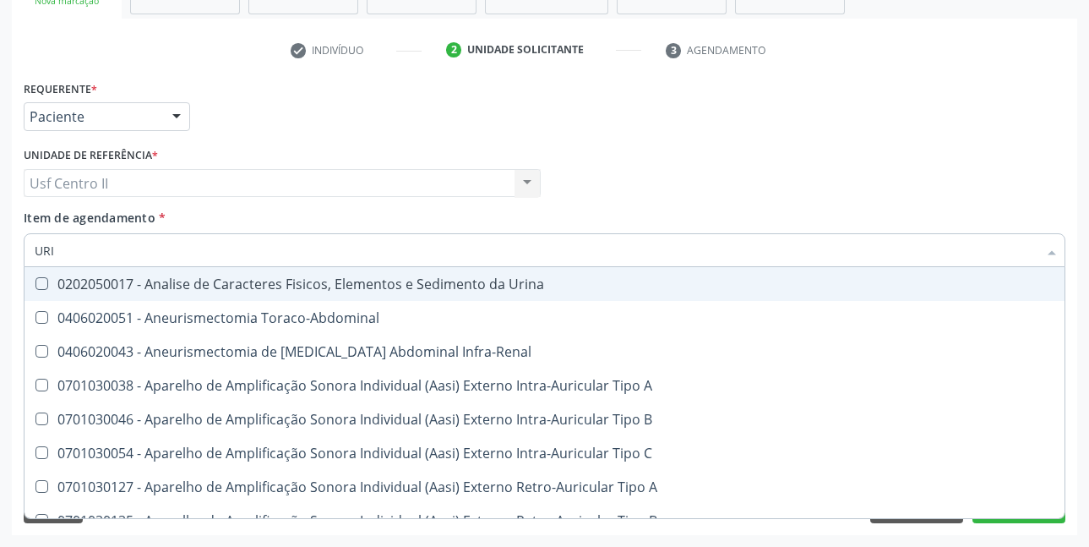
type input "URIN"
checkbox Urico "false"
type input "URINA"
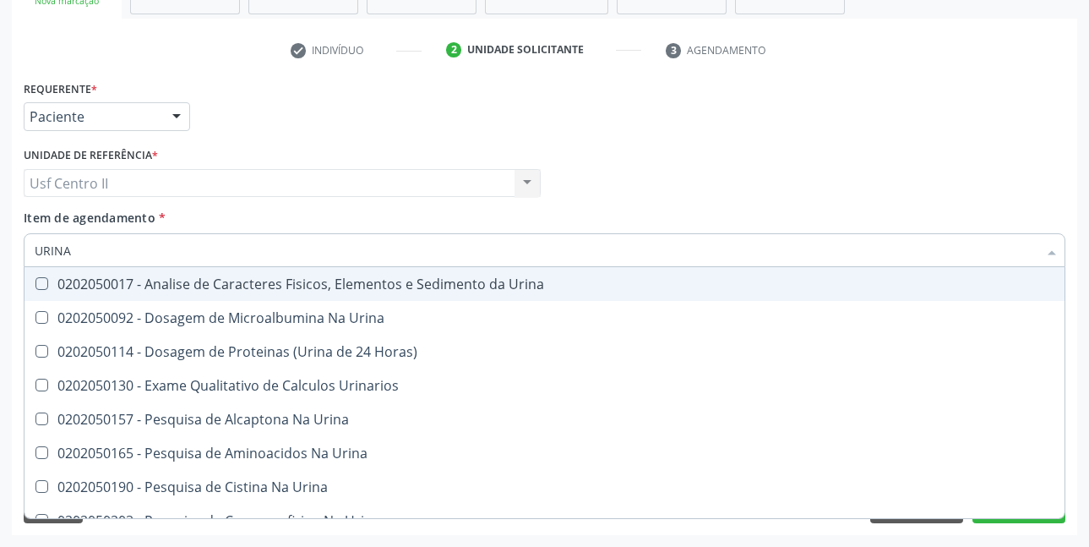
click at [252, 290] on div "0202050017 - Analise de Caracteres Fisicos, Elementos e Sedimento da Urina" at bounding box center [545, 284] width 1020 height 14
checkbox Urina "true"
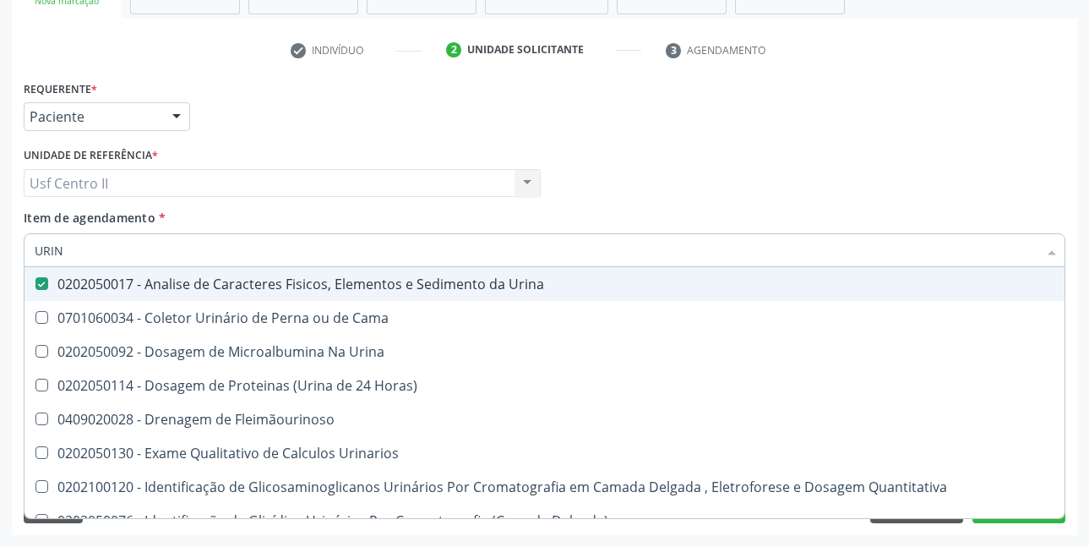
type input "URI"
checkbox Eletroforese\) "true"
type input "U"
checkbox Urina "false"
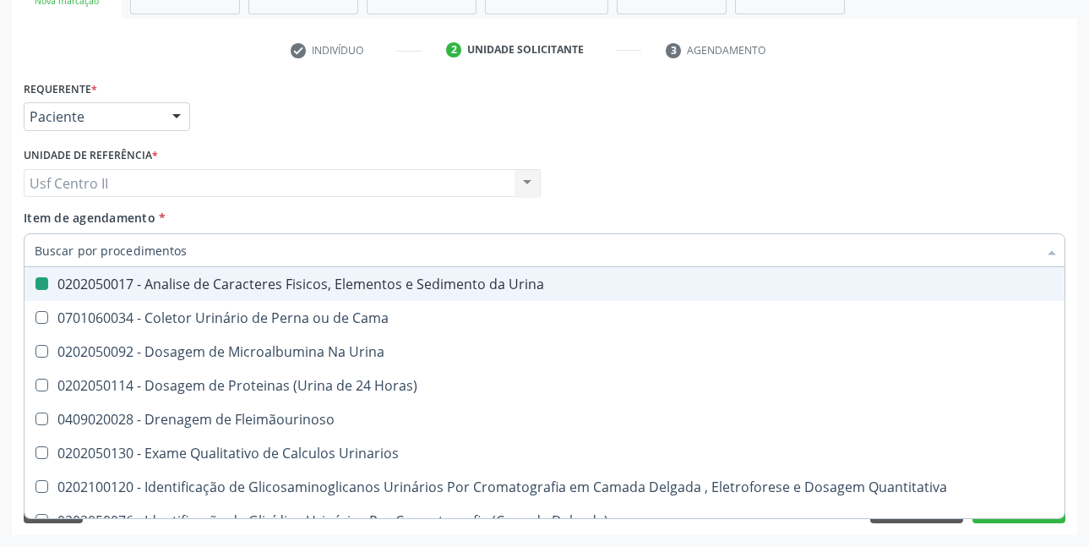
checkbox Eletroforese\) "false"
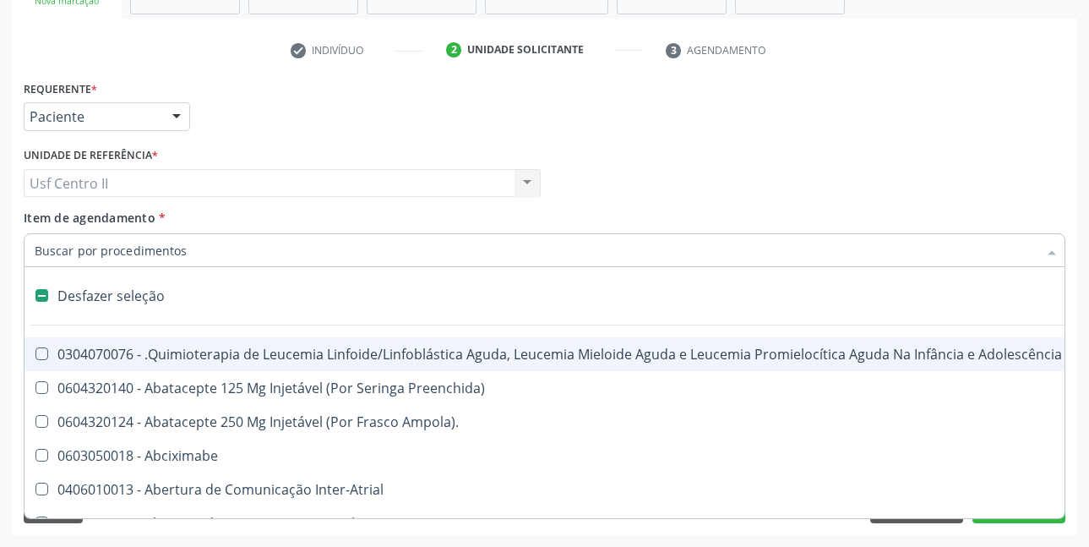
type input "T"
checkbox Reto "true"
checkbox Urina "false"
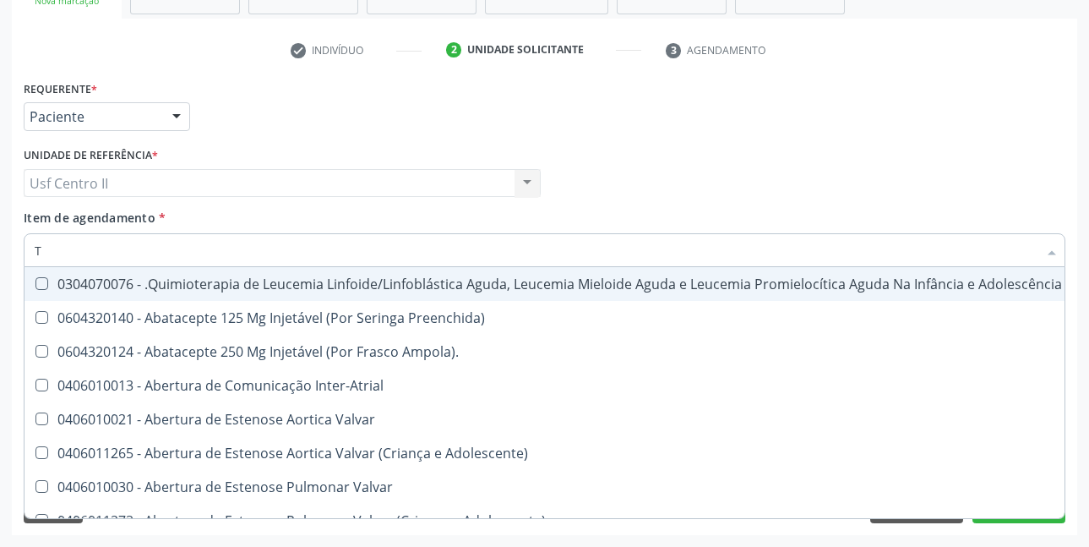
type input "T4"
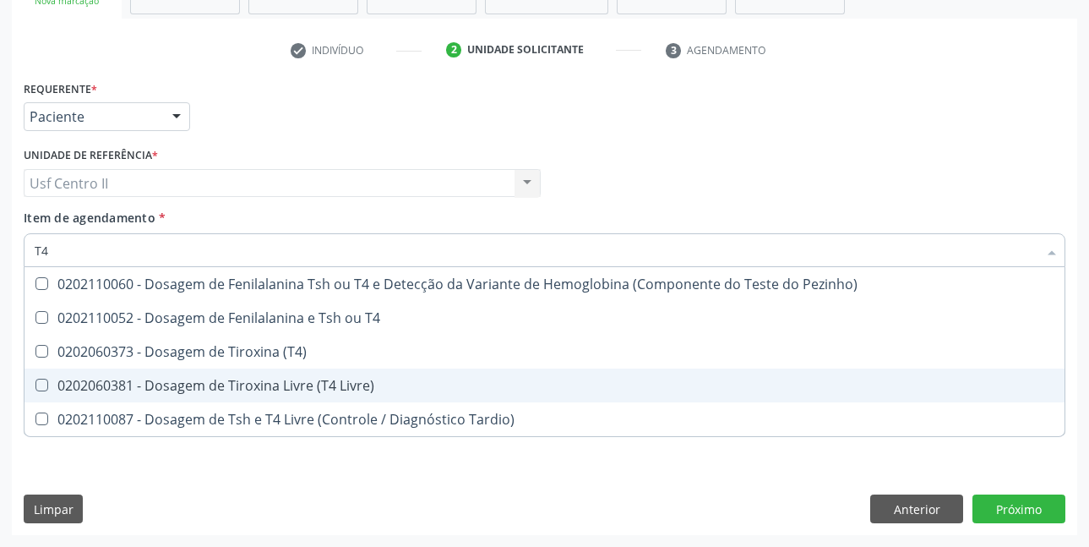
click at [287, 382] on div "0202060381 - Dosagem de Tiroxina Livre (T4 Livre)" at bounding box center [545, 385] width 1020 height 14
checkbox Livre\) "true"
type input "T"
checkbox Livre\) "false"
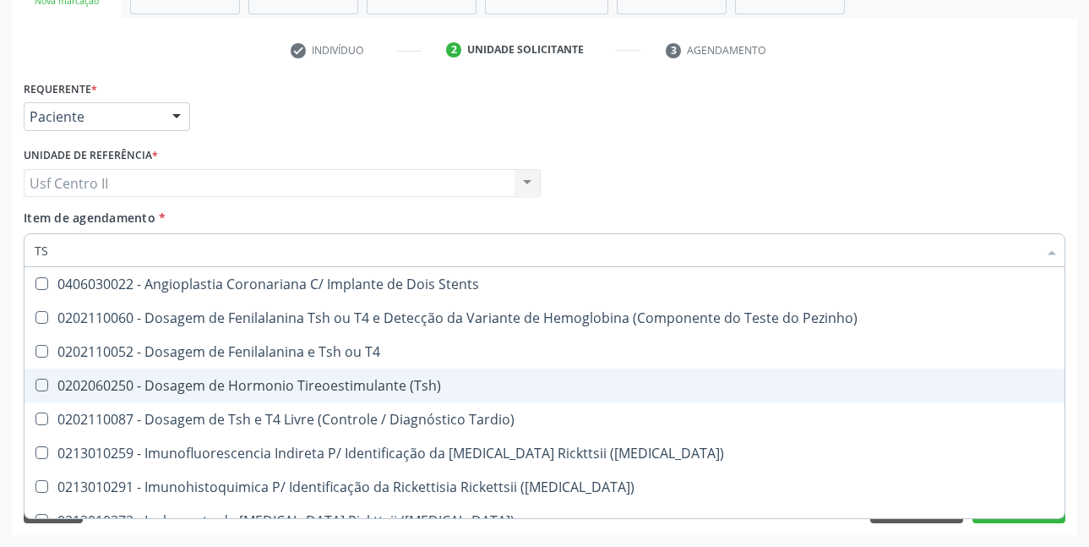
type input "TSH"
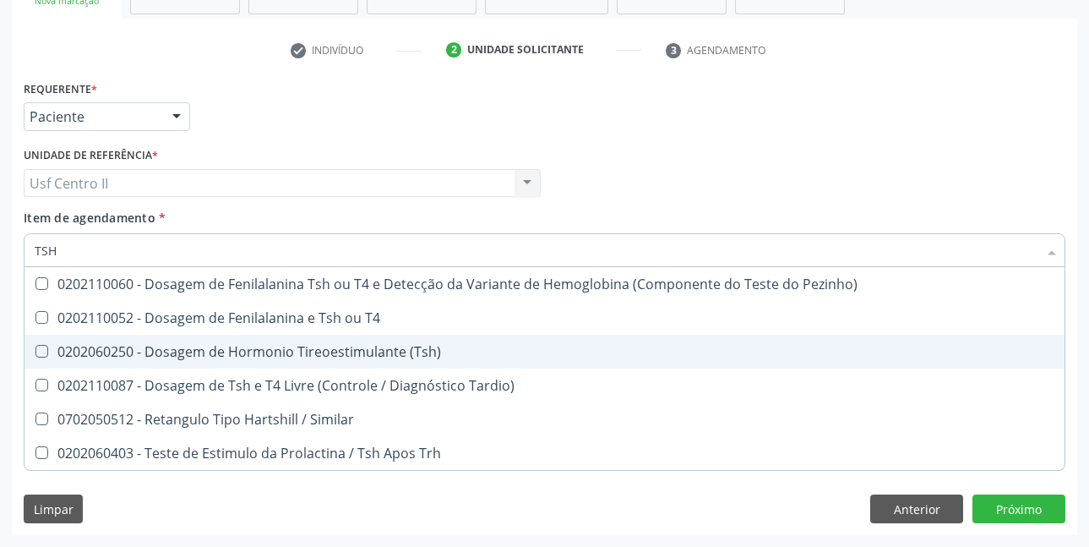
click at [324, 352] on div "0202060250 - Dosagem de Hormonio Tireoestimulante (Tsh)" at bounding box center [545, 352] width 1020 height 14
checkbox \(Tsh\) "true"
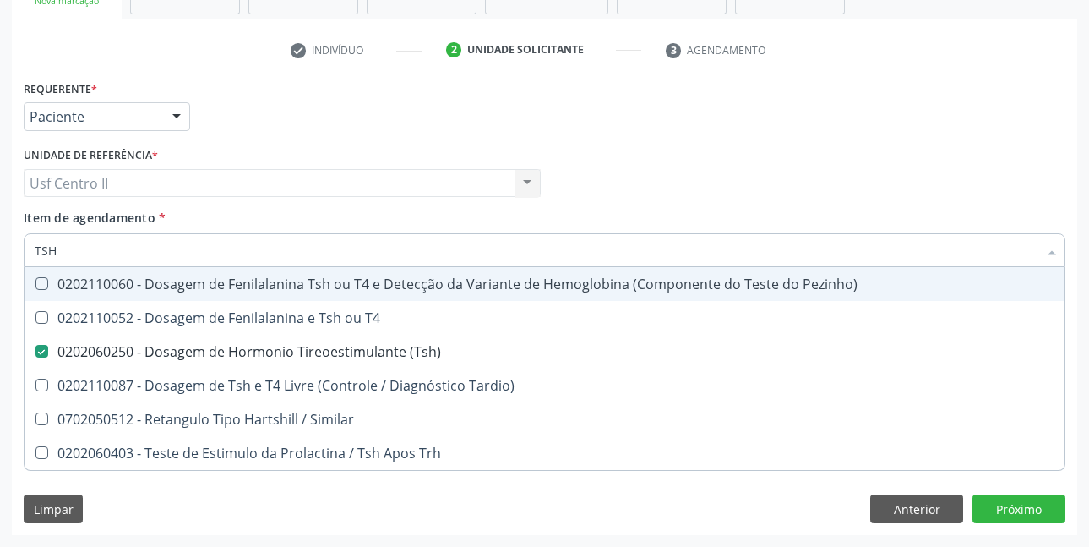
click at [977, 177] on div "Médico Solicitante Por favor, selecione a Unidade de Atendimento primeiro Nenhu…" at bounding box center [544, 176] width 1050 height 66
checkbox T4 "true"
checkbox Tardio\) "true"
checkbox Similar "true"
checkbox Trh "true"
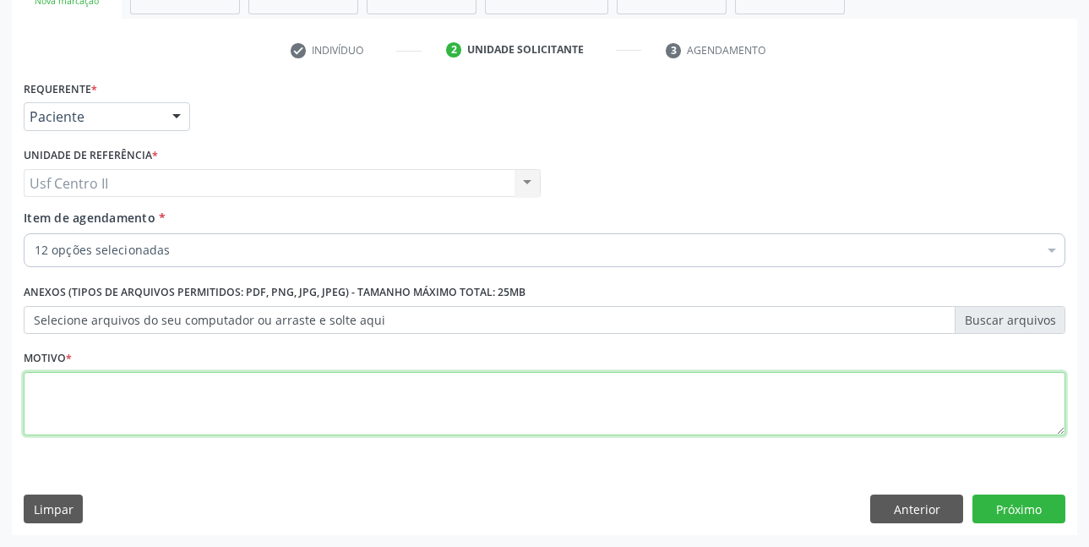
click at [125, 409] on textarea at bounding box center [545, 404] width 1042 height 64
type textarea "."
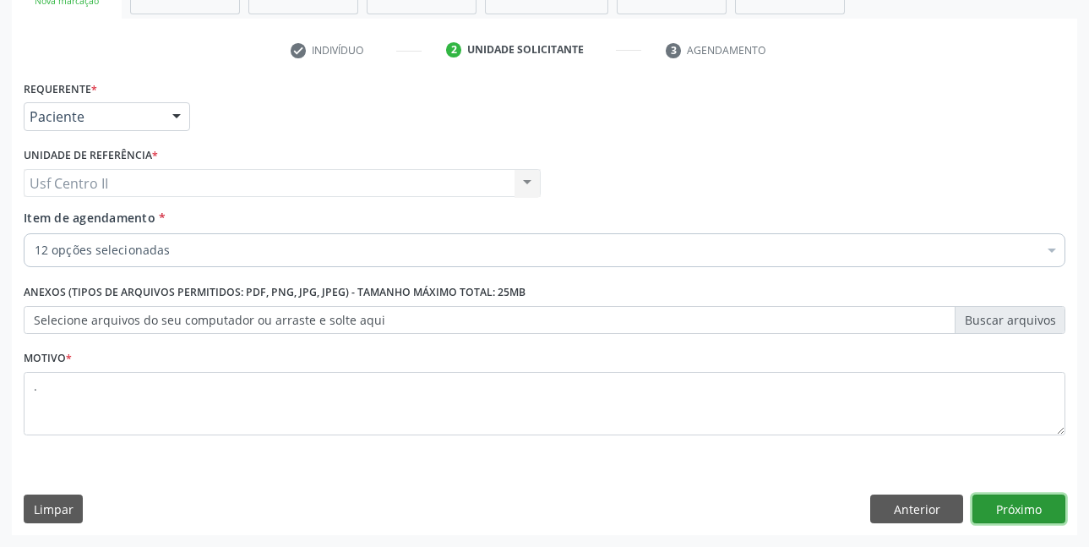
click at [1045, 503] on button "Próximo" at bounding box center [1018, 508] width 93 height 29
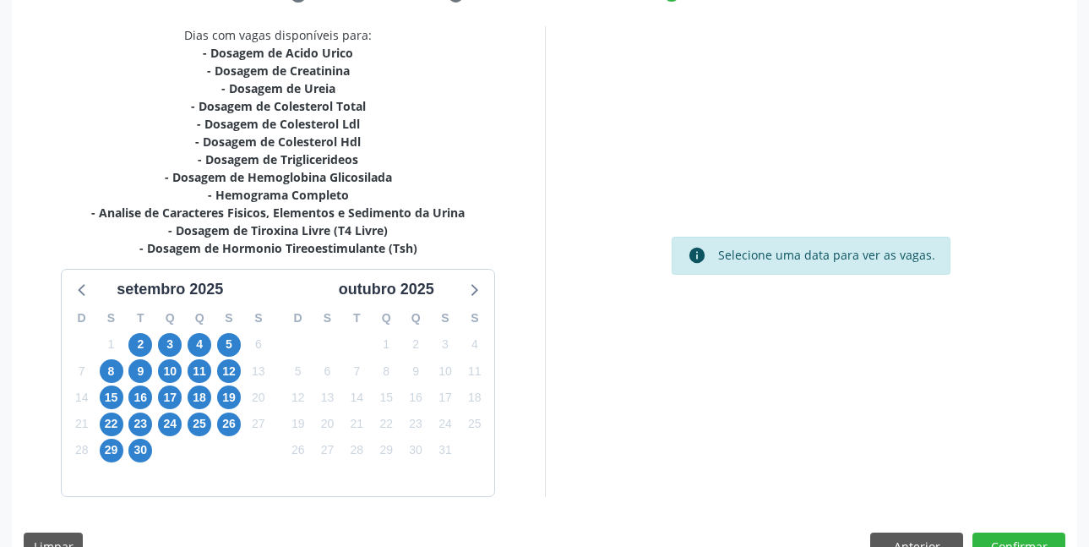
scroll to position [384, 0]
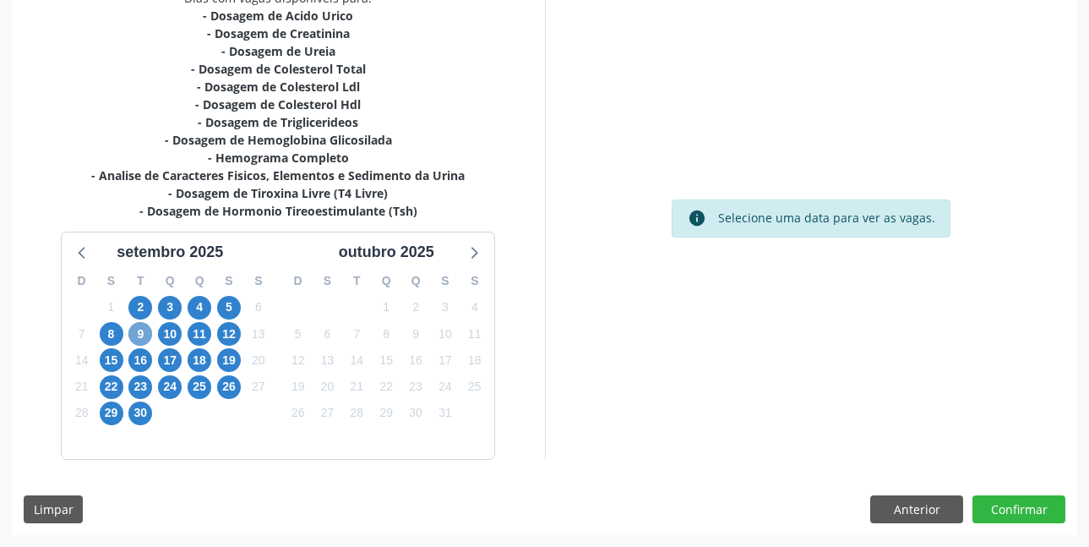
click at [138, 335] on span "9" at bounding box center [140, 334] width 24 height 24
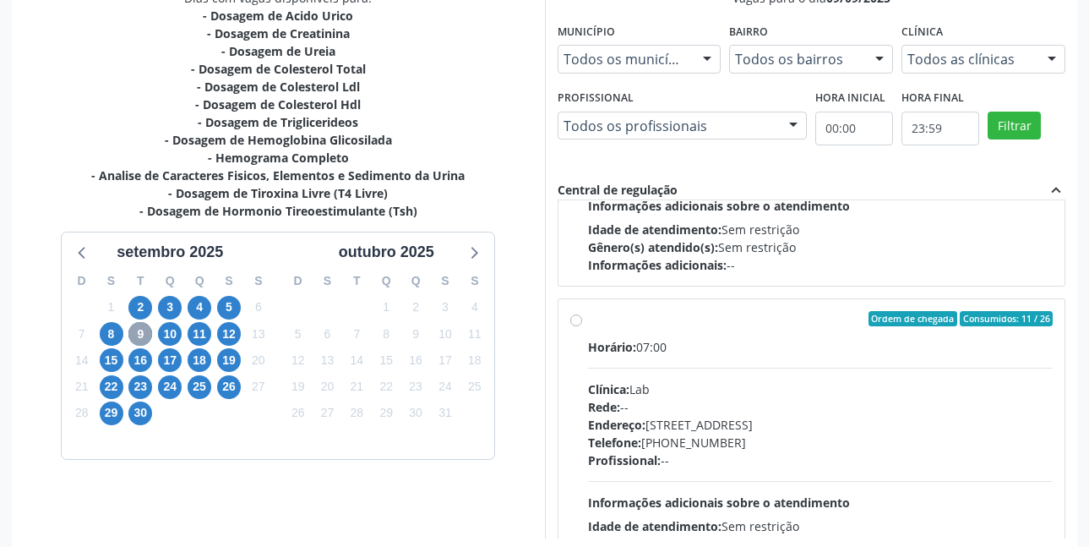
scroll to position [507, 0]
click at [588, 318] on label "Ordem de chegada Consumidos: 11 / 26 Horário: 07:00 Clínica: Lab Rede: -- Ender…" at bounding box center [820, 439] width 465 height 259
click at [575, 318] on input "Ordem de chegada Consumidos: 11 / 26 Horário: 07:00 Clínica: Lab Rede: -- Ender…" at bounding box center [576, 317] width 12 height 15
radio input "true"
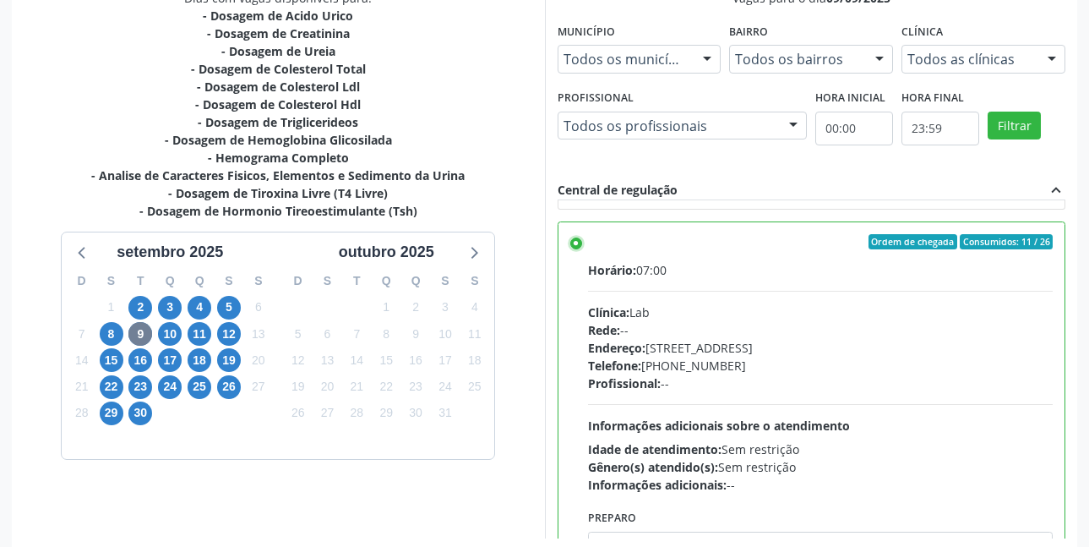
scroll to position [676, 0]
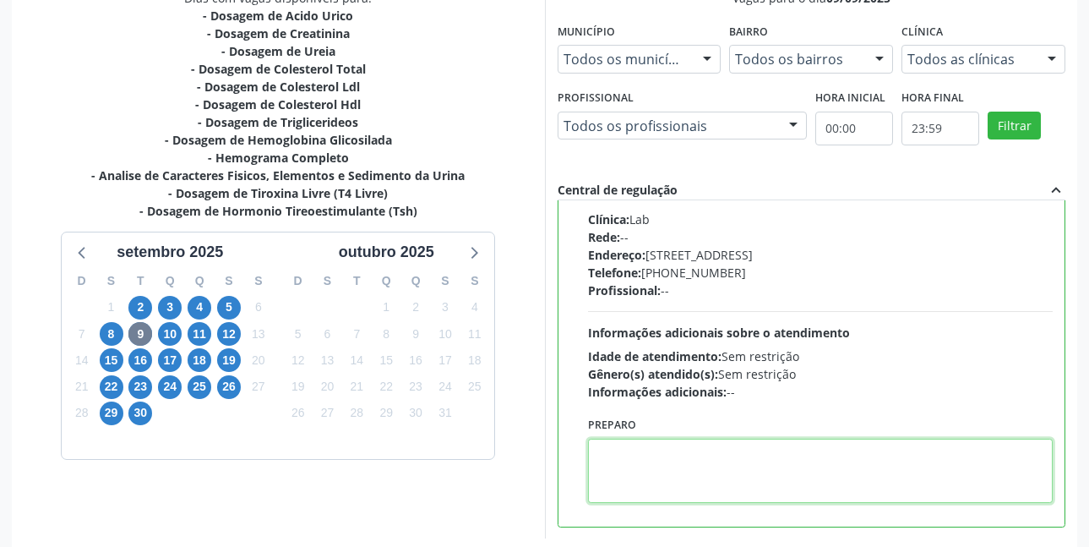
click at [726, 454] on textarea at bounding box center [820, 470] width 465 height 64
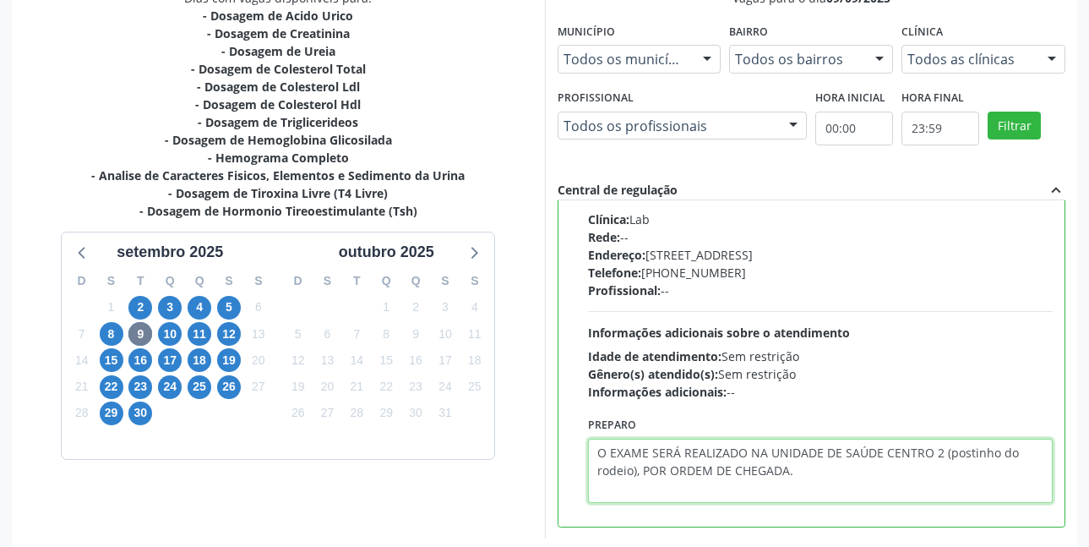
drag, startPoint x: 594, startPoint y: 460, endPoint x: 806, endPoint y: 484, distance: 213.4
click at [806, 484] on textarea "O EXAME SERÁ REALIZADO NA UNIDADE DE SAÚDE CENTRO 2 (postinho do rodeio), POR O…" at bounding box center [820, 470] width 465 height 64
type textarea "O EXAME SERÁ REALIZADO NA UNIDADE DE SAÚDE CENTRO 2 (postinho do rodeio), POR O…"
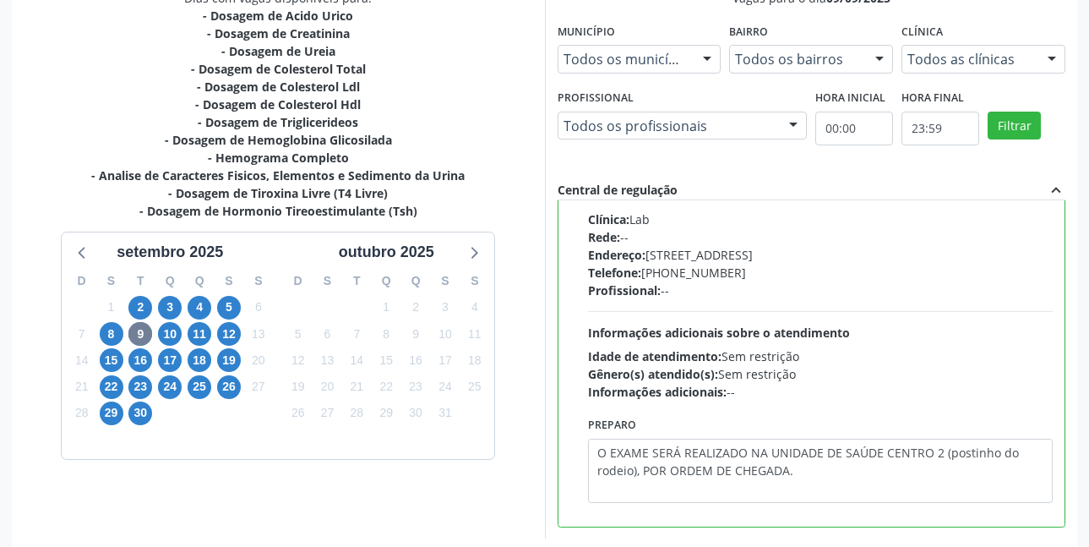
click at [1071, 345] on div "Vagas para o dia 09/09/2025 Município Todos os municípios Todos os municípios S…" at bounding box center [811, 263] width 533 height 549
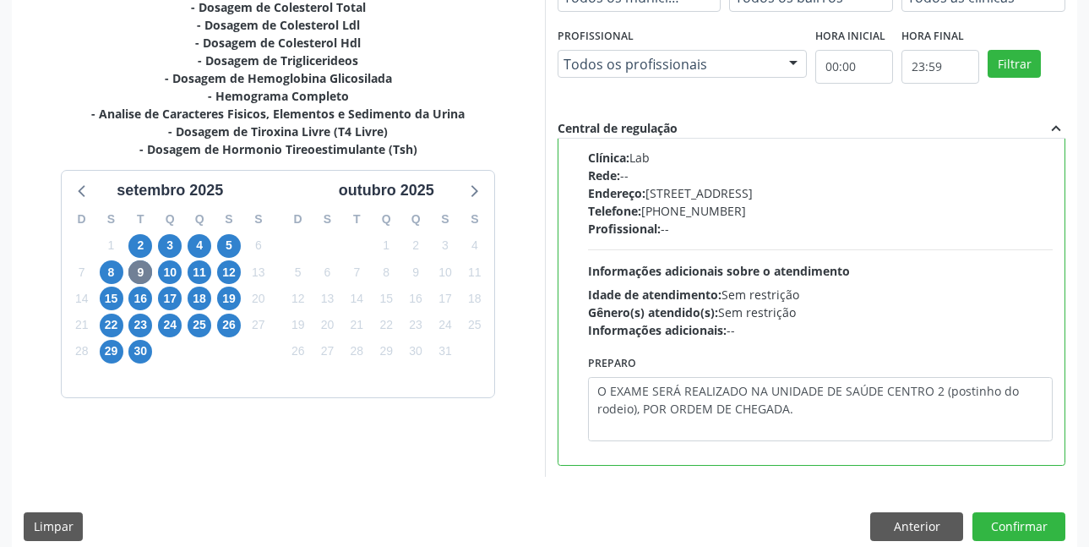
scroll to position [463, 0]
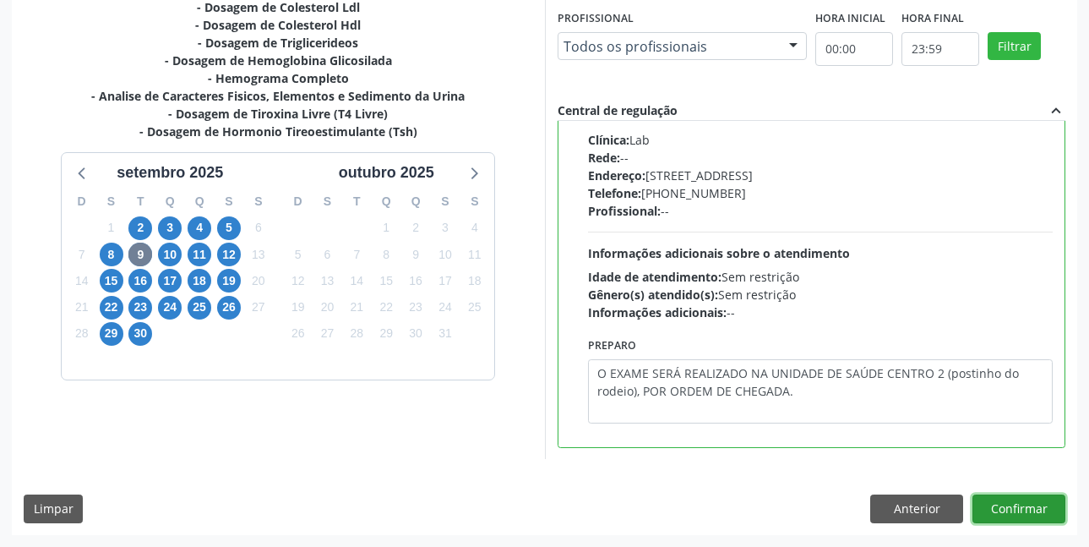
click at [1004, 507] on button "Confirmar" at bounding box center [1018, 508] width 93 height 29
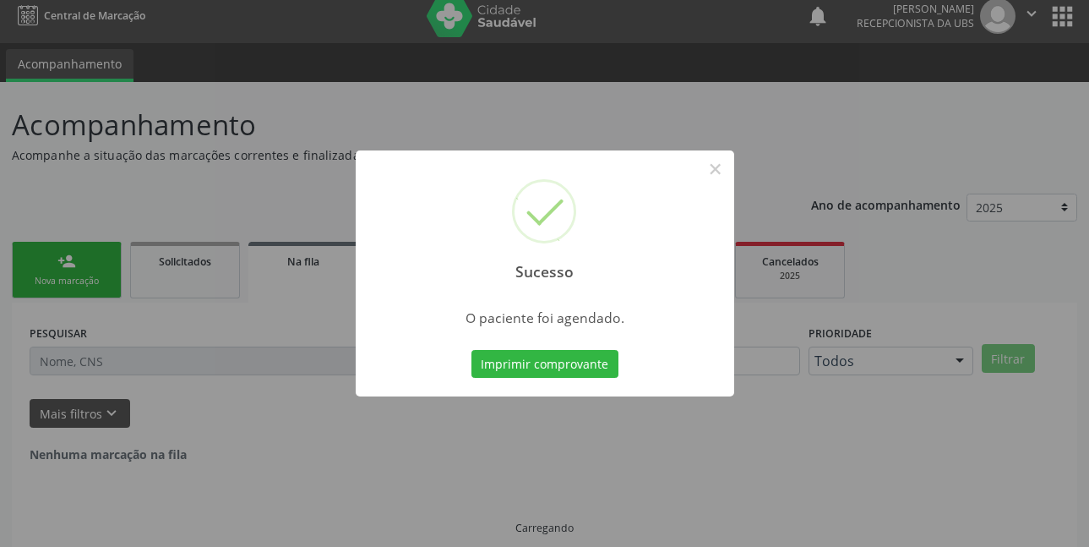
scroll to position [0, 0]
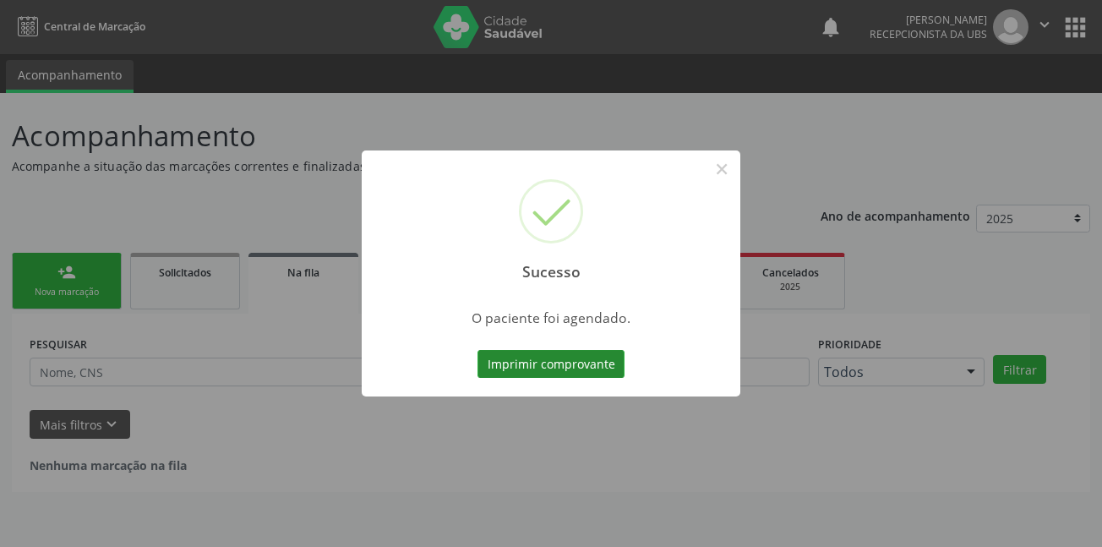
click at [547, 369] on button "Imprimir comprovante" at bounding box center [550, 364] width 147 height 29
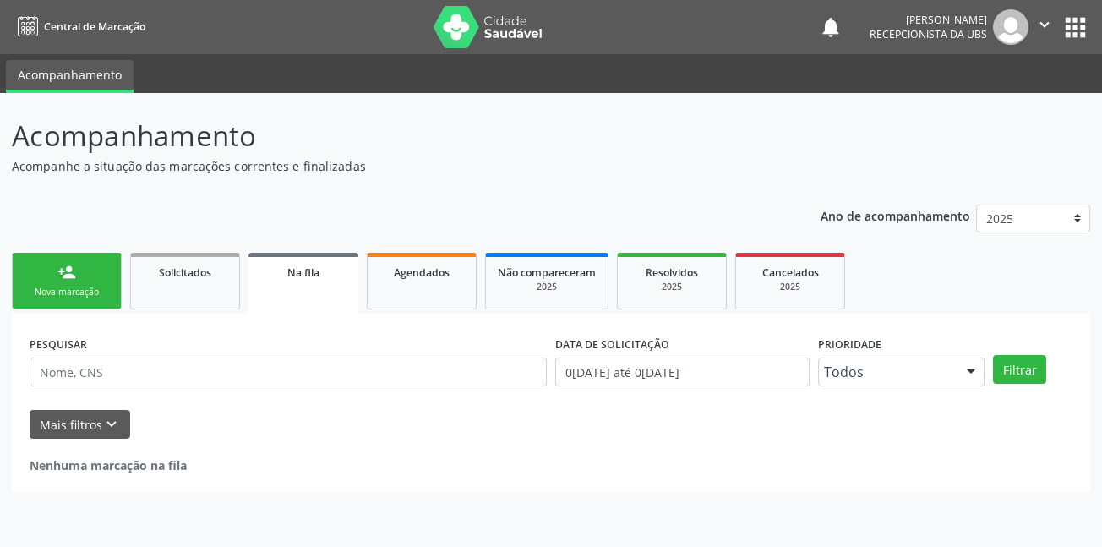
click at [64, 280] on div "person_add" at bounding box center [66, 272] width 19 height 19
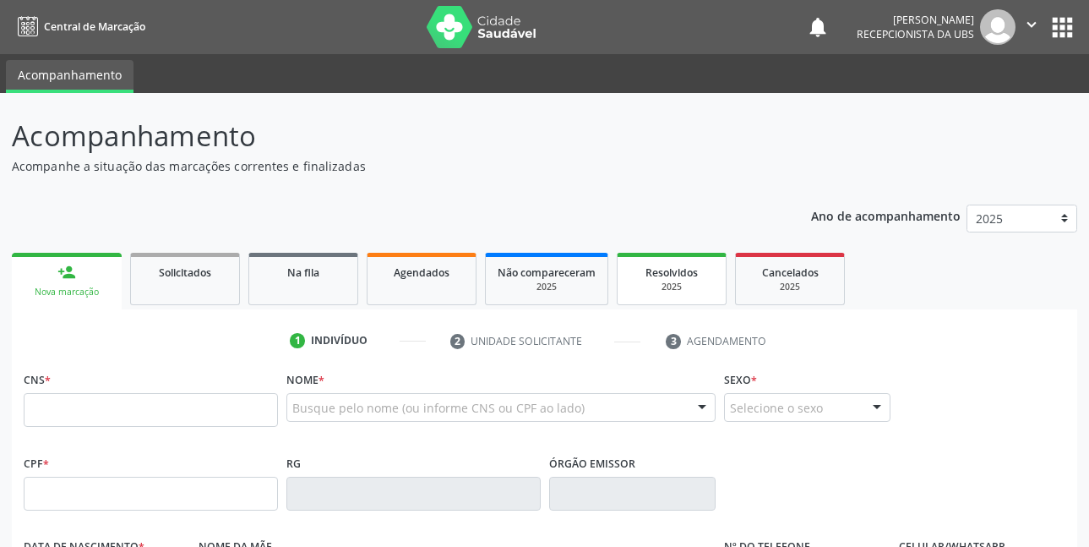
scroll to position [169, 0]
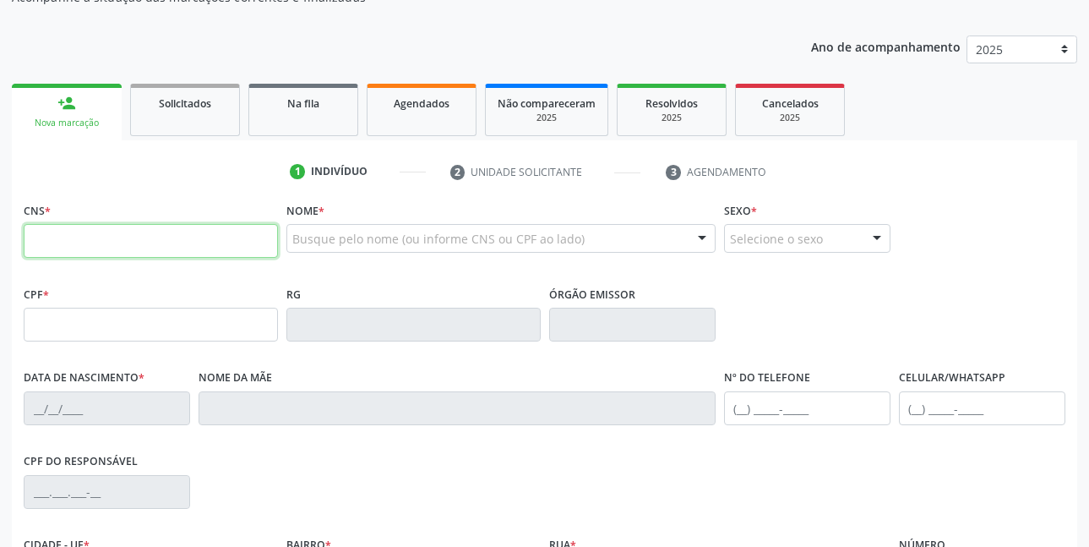
click at [86, 238] on input "text" at bounding box center [151, 241] width 254 height 34
type input "702 4090 8074 4120"
type input "029.909.304-26"
type input "24/04/1975"
type input "Maria da Penha Souza e Silva"
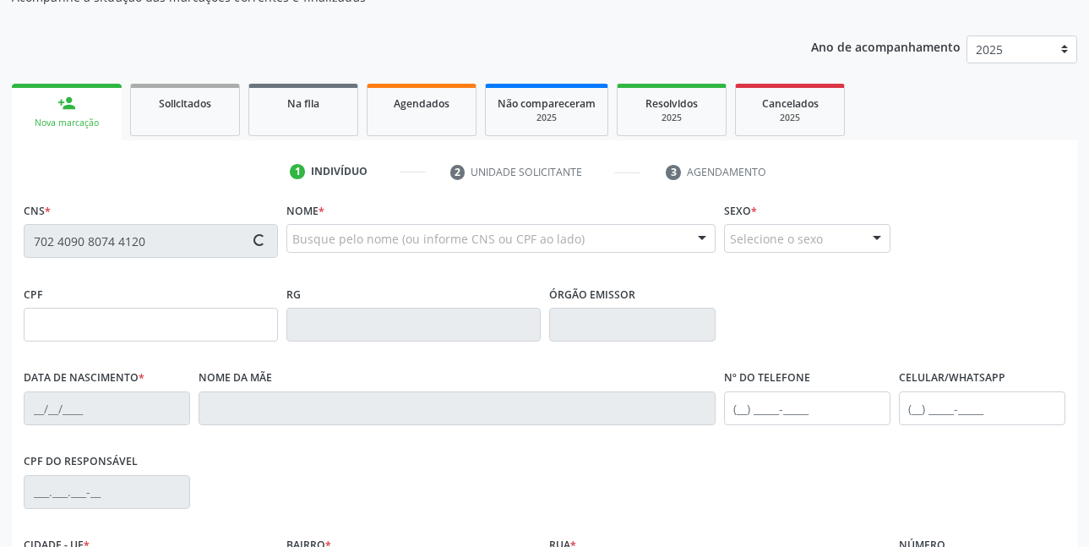
type input "(87) 99617-1672"
type input "030.660.954-10"
type input "498"
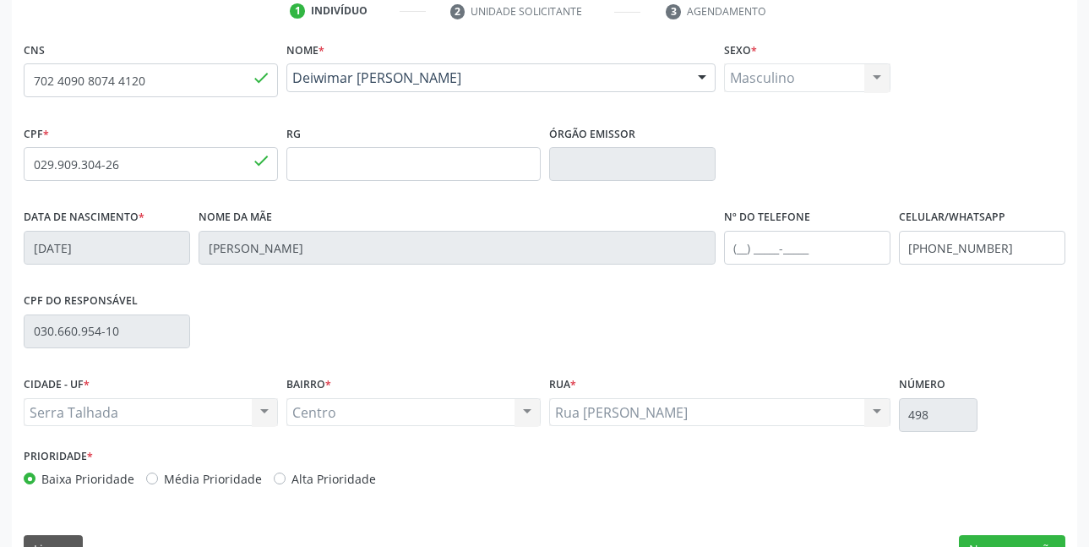
scroll to position [369, 0]
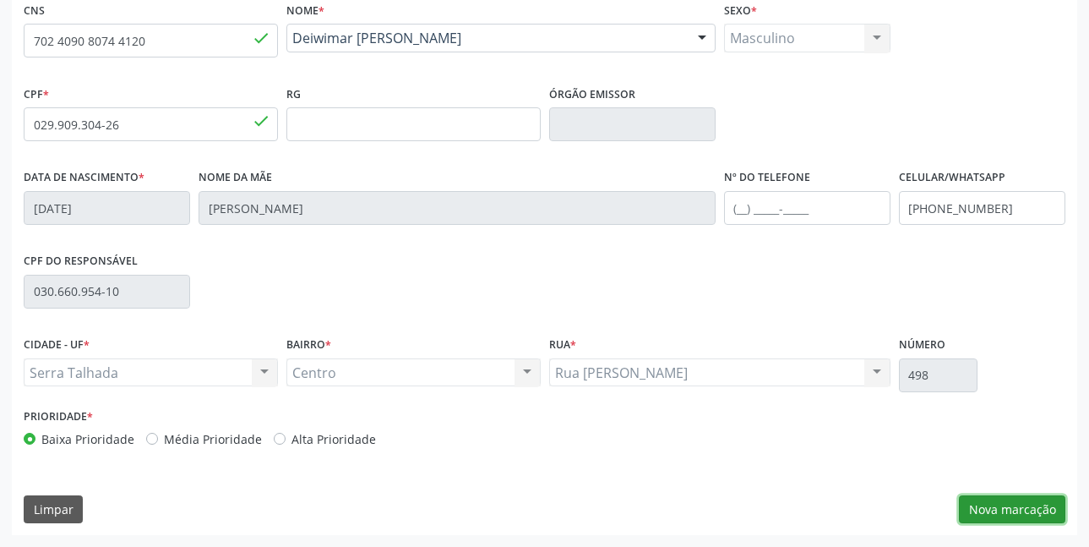
click at [986, 505] on button "Nova marcação" at bounding box center [1012, 509] width 106 height 29
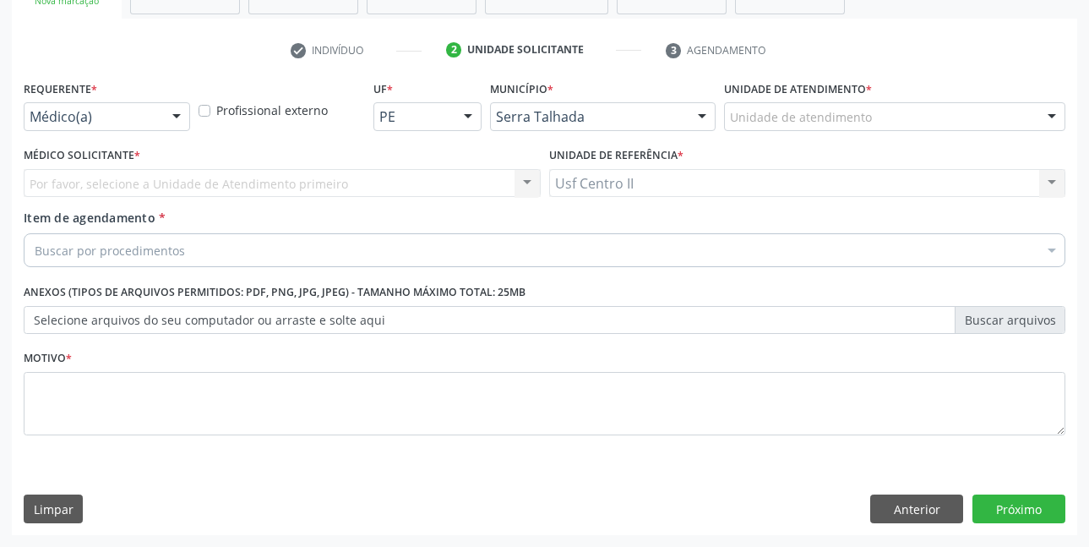
drag, startPoint x: 124, startPoint y: 118, endPoint x: 122, endPoint y: 130, distance: 11.9
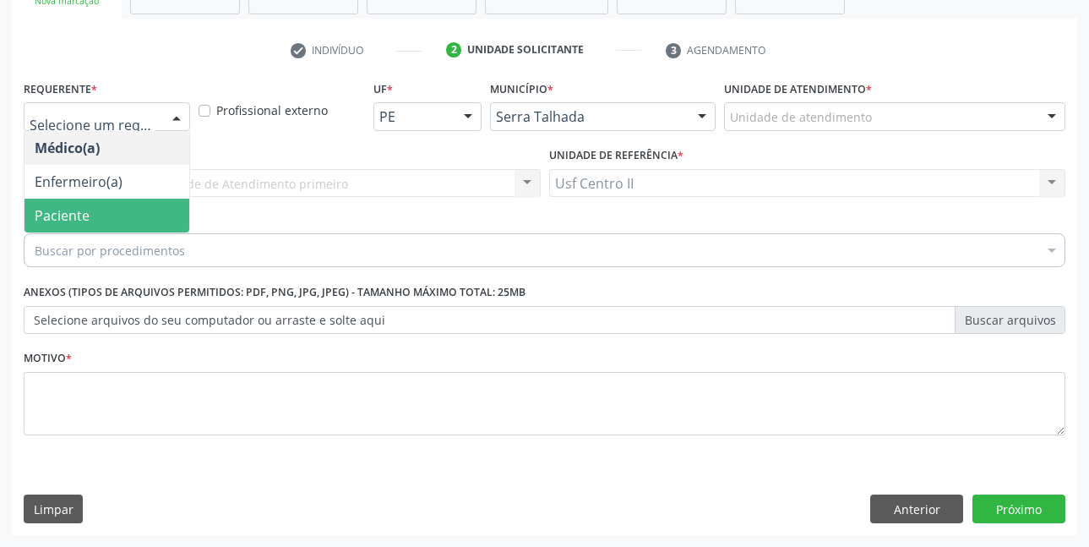
click at [92, 218] on span "Paciente" at bounding box center [106, 216] width 165 height 34
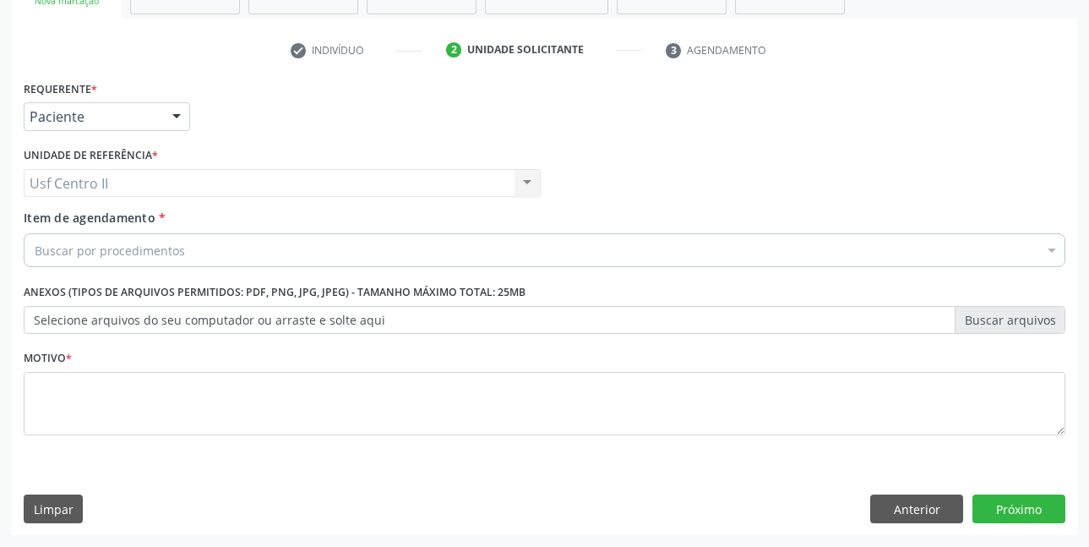
scroll to position [291, 0]
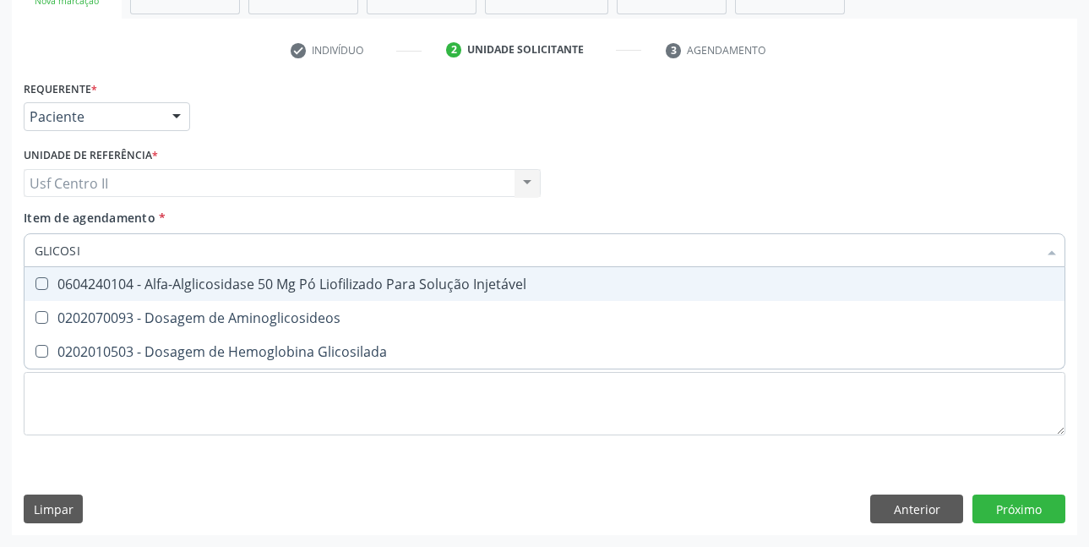
type input "GLICOSIL"
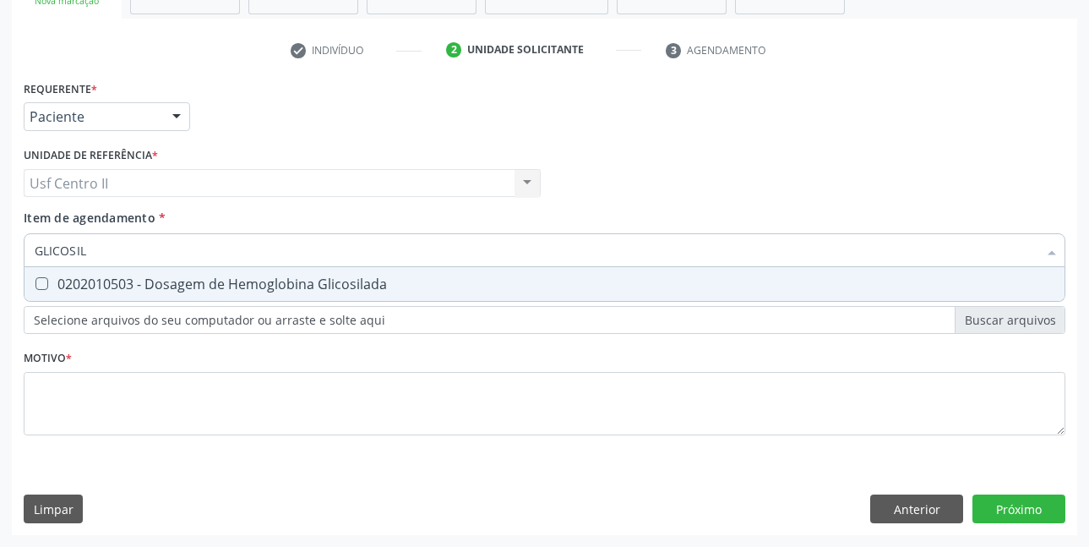
click at [237, 277] on div "0202010503 - Dosagem de Hemoglobina Glicosilada" at bounding box center [545, 284] width 1020 height 14
checkbox Glicosilada "true"
type input "GLICOSI"
checkbox Glicosilada "false"
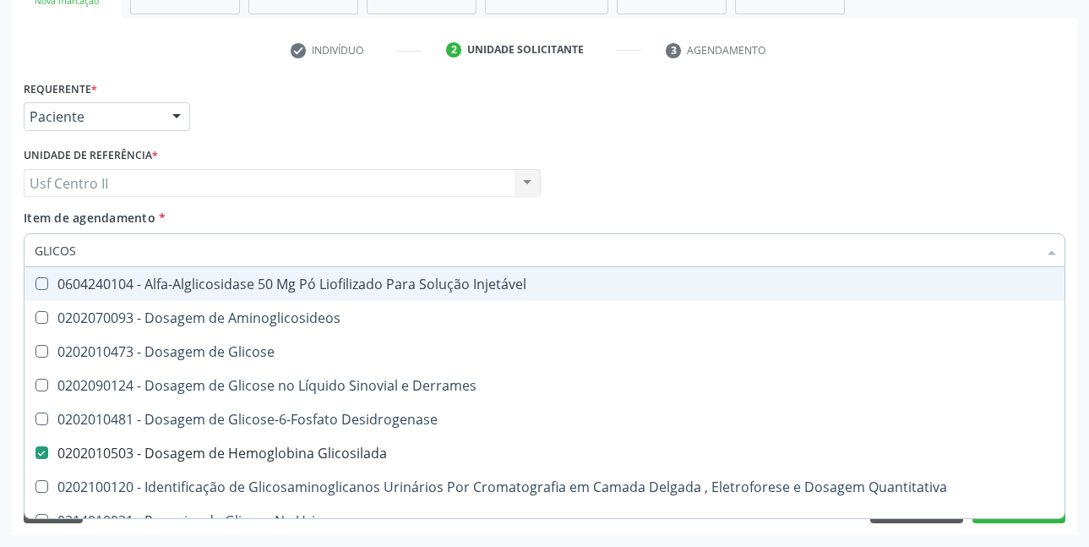
type input "GLICO"
checkbox Glicosilada "false"
checkbox Glicose "true"
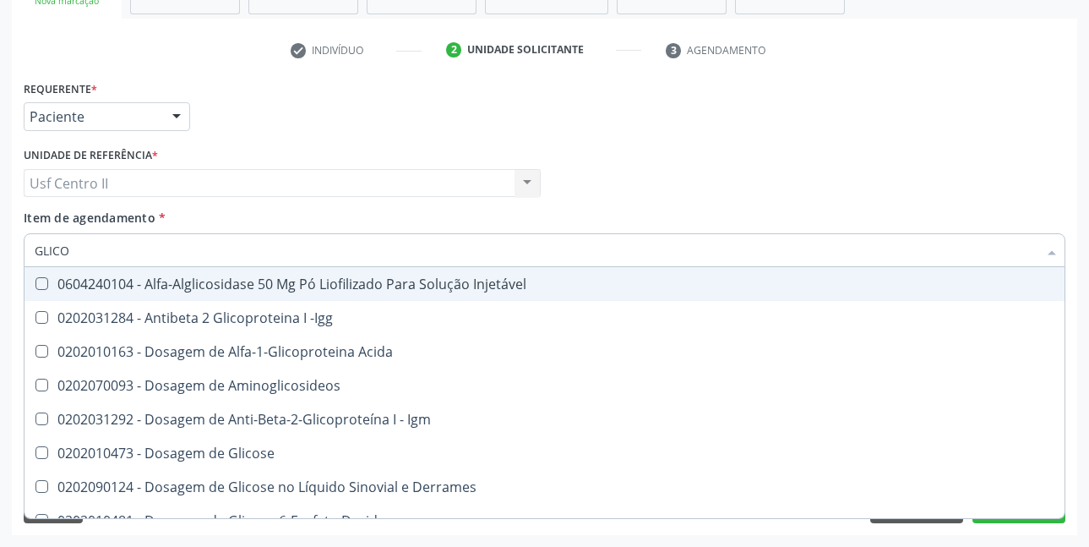
type input "GLIC"
checkbox Glicosilada "false"
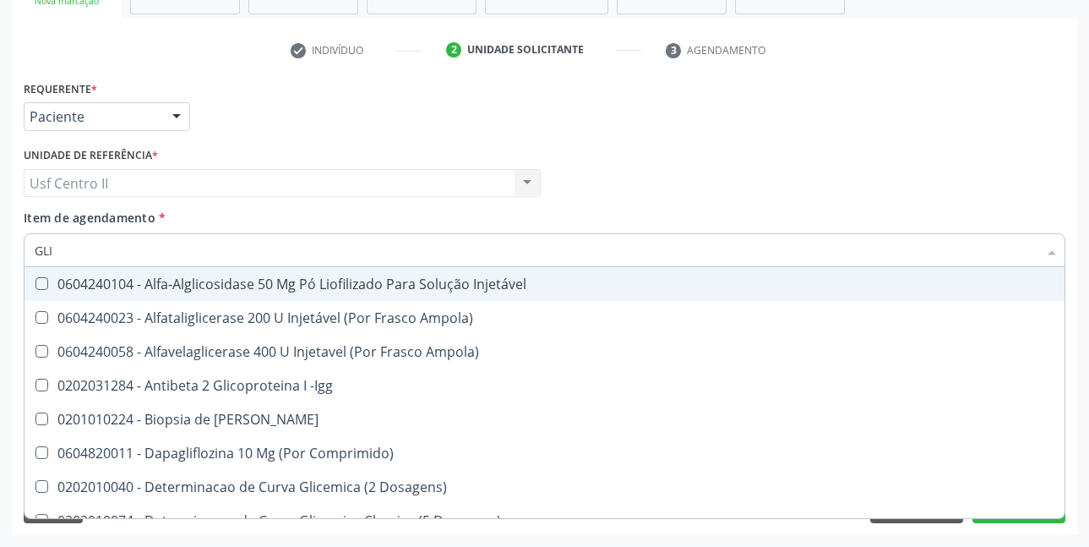
type input "GL"
checkbox Glicosilada "false"
type input "G"
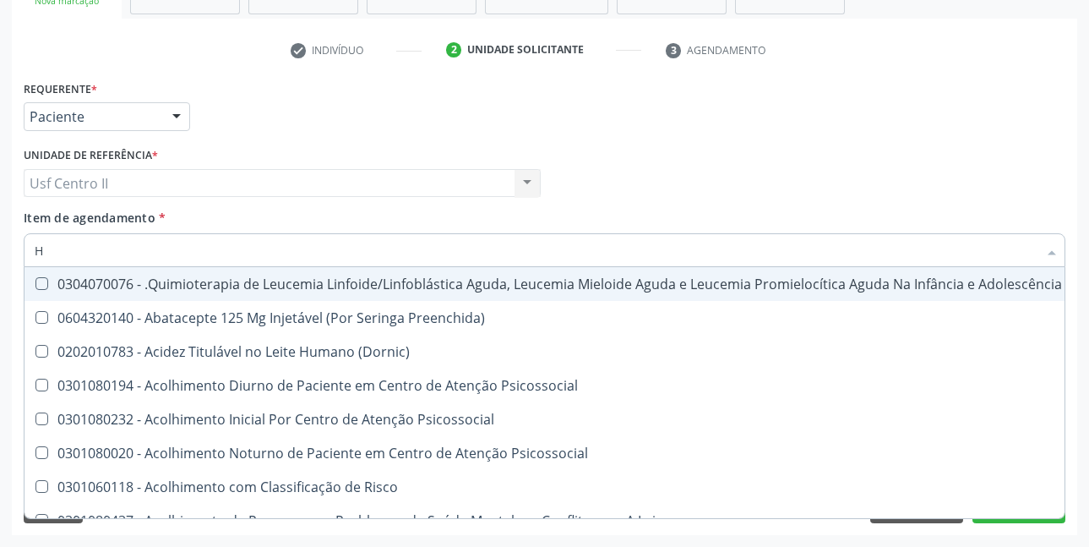
type input "HE"
checkbox Pulmão "true"
type input "HEM"
checkbox Fenilcetonúria "true"
checkbox Pulmão "false"
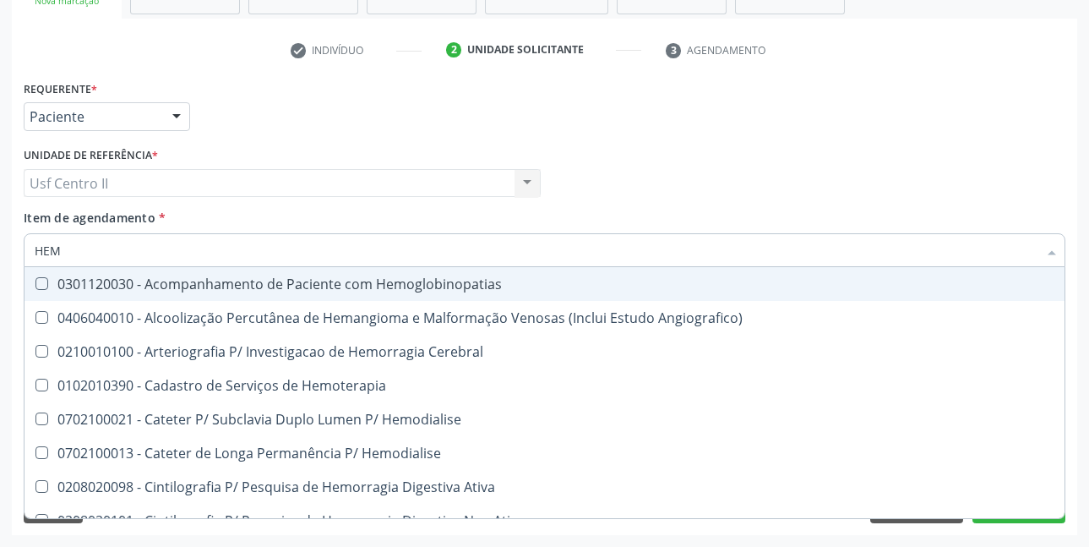
type input "HEMO"
checkbox Hemacias "true"
checkbox Glicosilada "false"
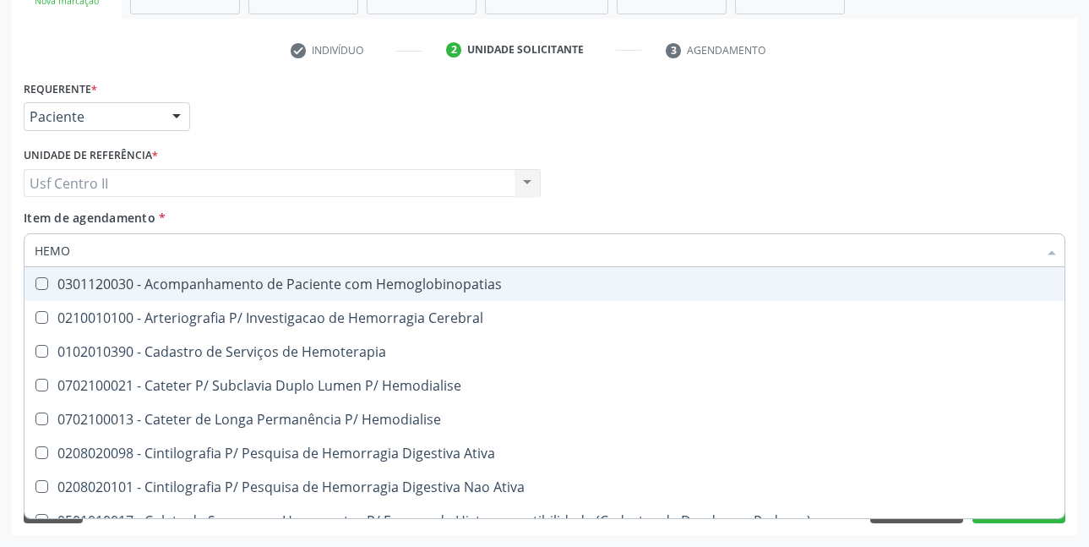
type input "HEMOG"
checkbox Tardio\) "true"
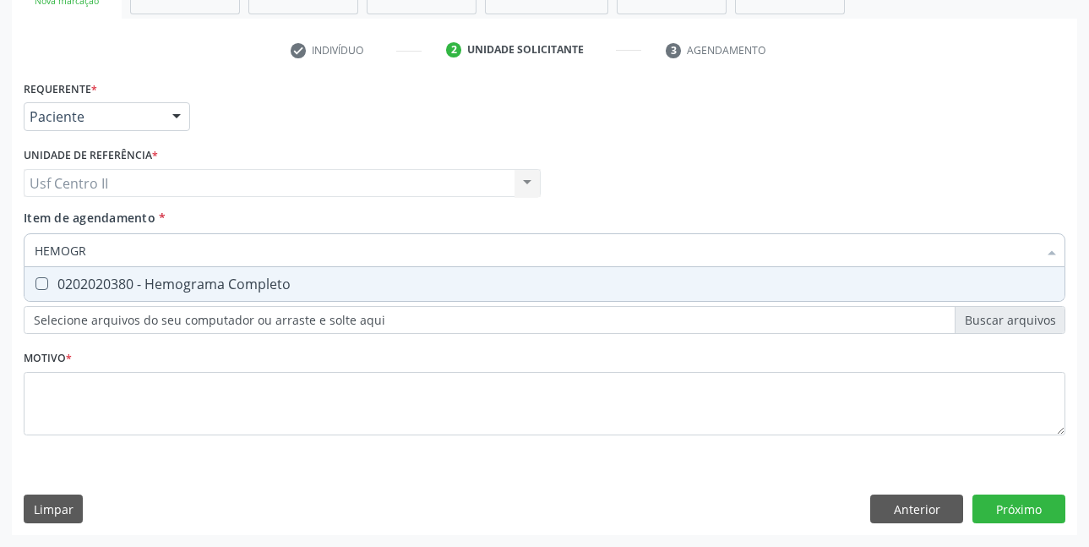
type input "HEMOGRA"
click at [237, 277] on div "0202020380 - Hemograma Completo" at bounding box center [545, 284] width 1020 height 14
checkbox Completo "true"
type input "HEMOG"
checkbox Completo "false"
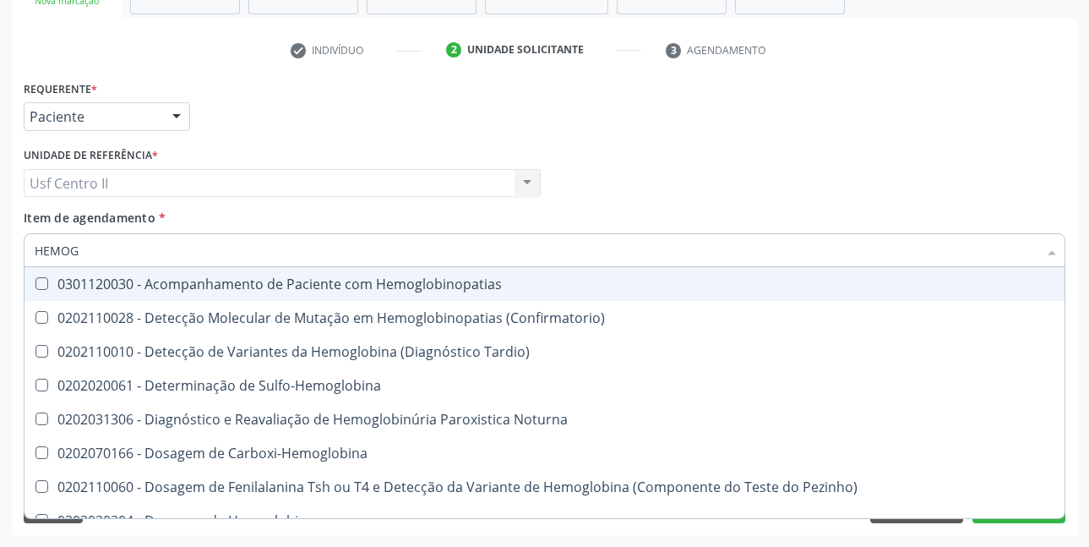
type input "HEMO"
checkbox Glicosilada "false"
checkbox Completo "false"
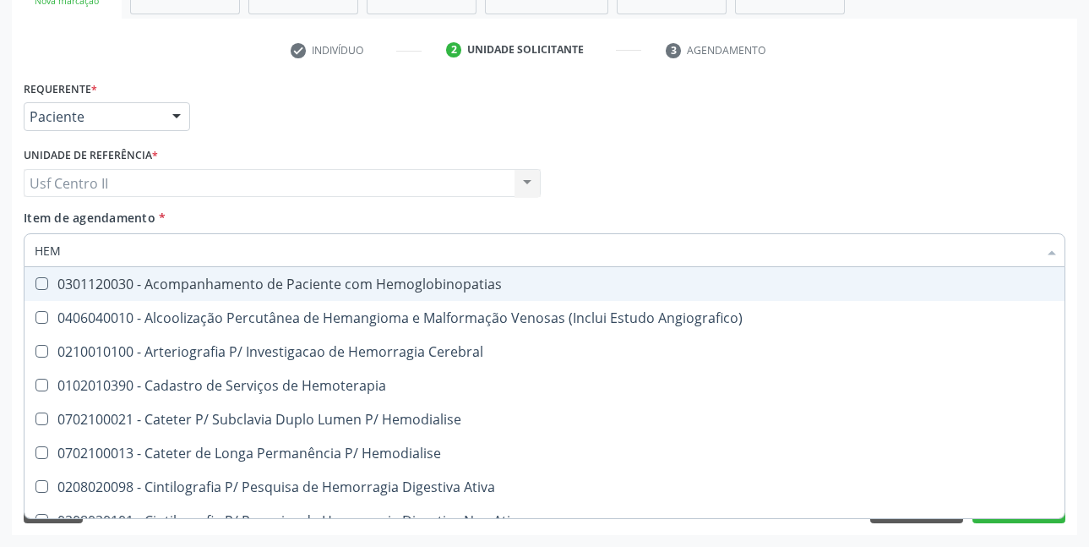
type input "HE"
checkbox Glicosilada "false"
checkbox Hematocrito "true"
checkbox Completo "false"
checkbox Orgaos "true"
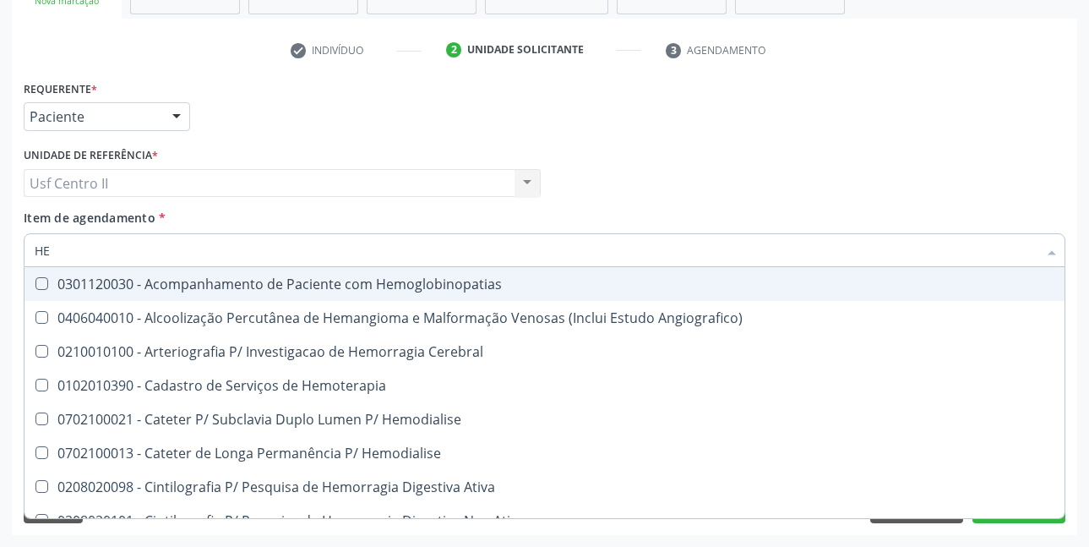
type input "H"
checkbox Hematocrito "false"
checkbox Orgaos "false"
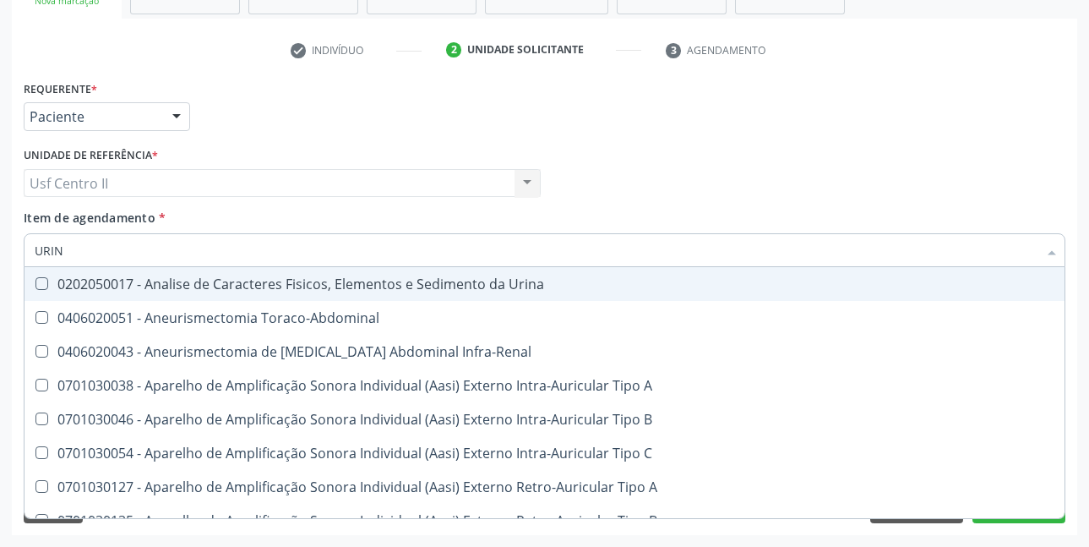
type input "URINA"
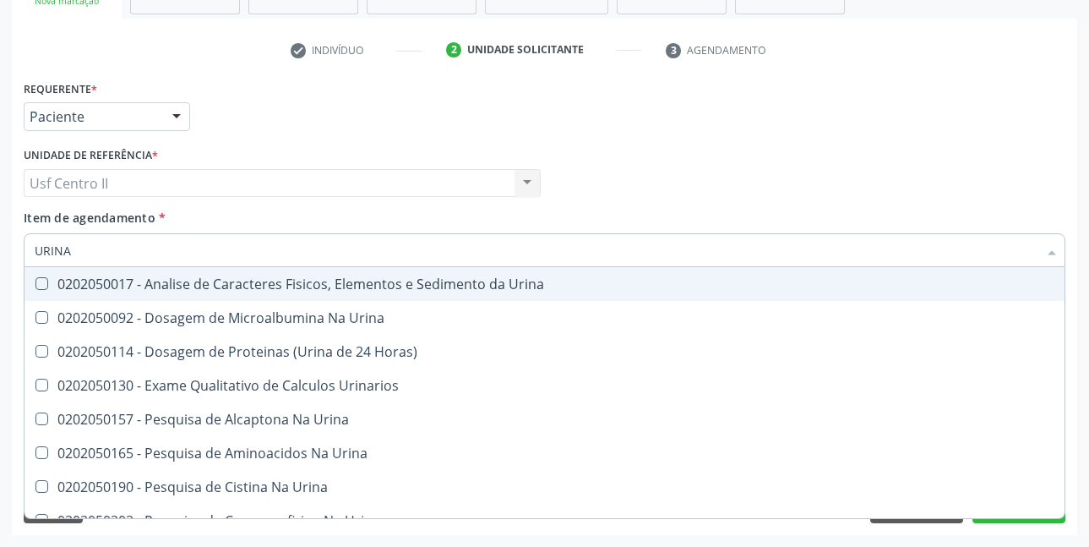
click at [237, 277] on div "0202050017 - Analise de Caracteres Fisicos, Elementos e Sedimento da Urina" at bounding box center [545, 284] width 1020 height 14
checkbox Urina "true"
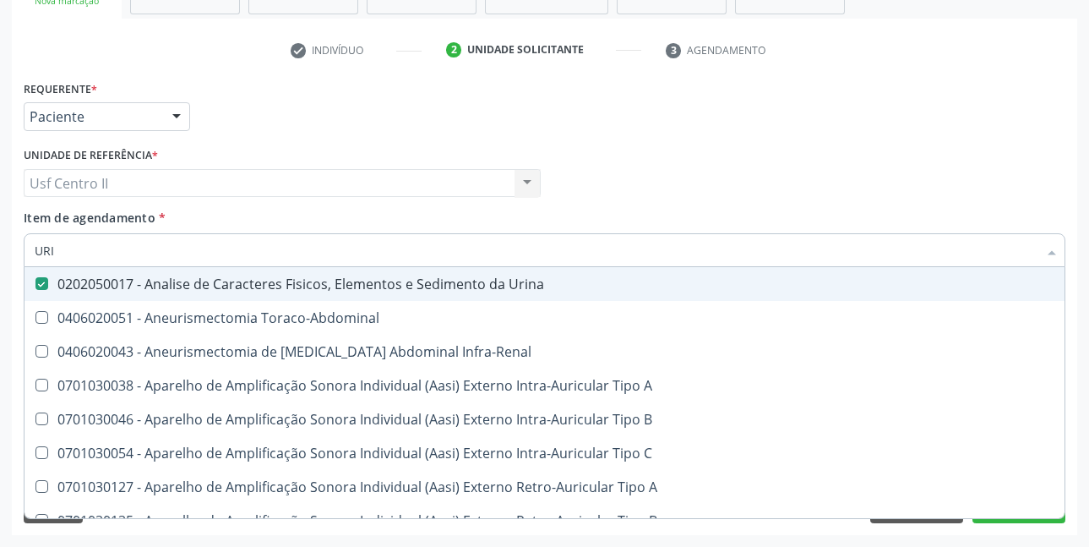
type input "UR"
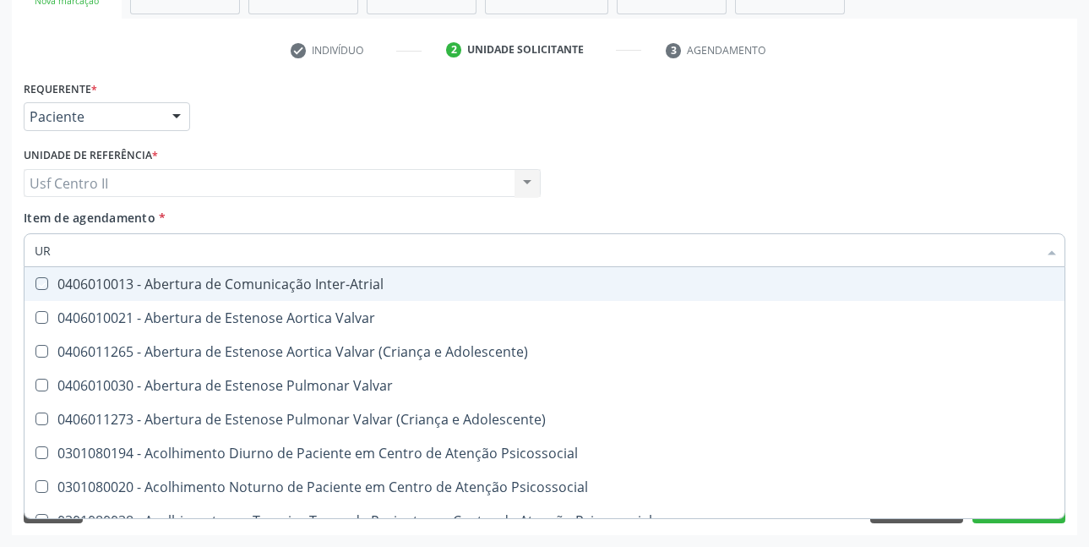
checkbox Inter-Atrial "false"
checkbox Urina "true"
type input "URE"
checkbox Urina "false"
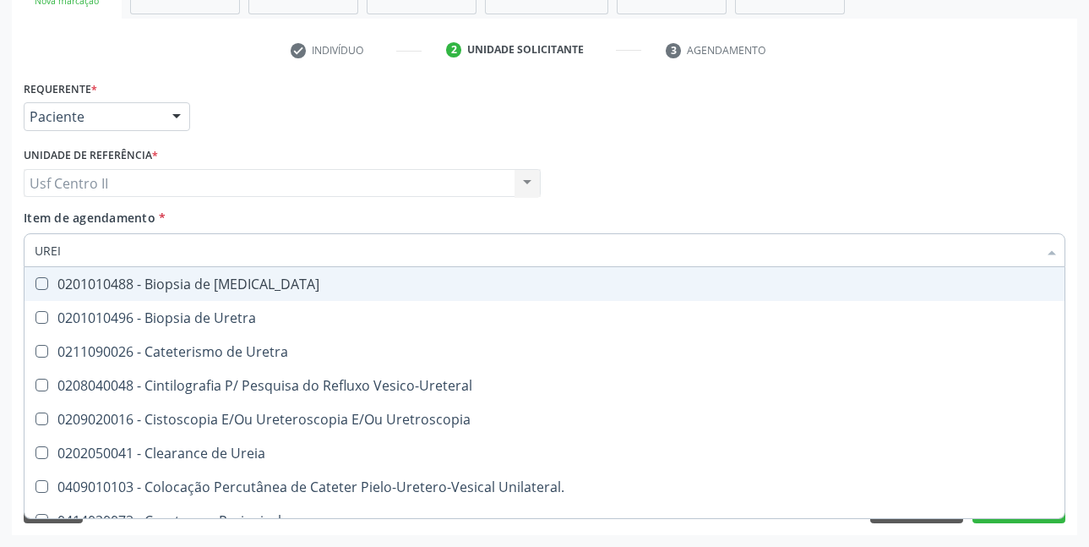
type input "UREIA"
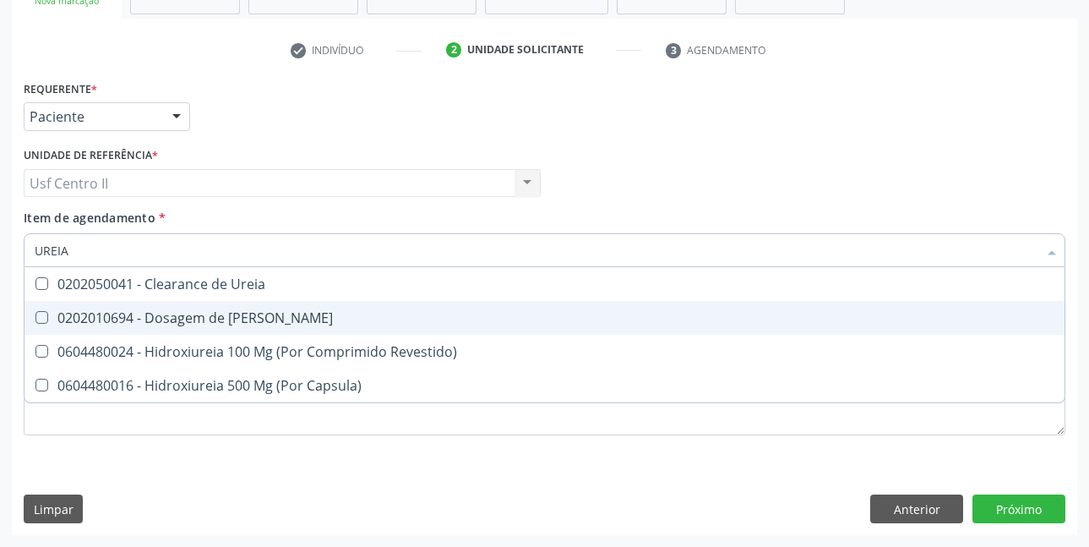
click at [217, 320] on div "0202010694 - Dosagem de [PERSON_NAME]" at bounding box center [545, 318] width 1020 height 14
checkbox Ureia "true"
type input "URE"
checkbox Ureia "false"
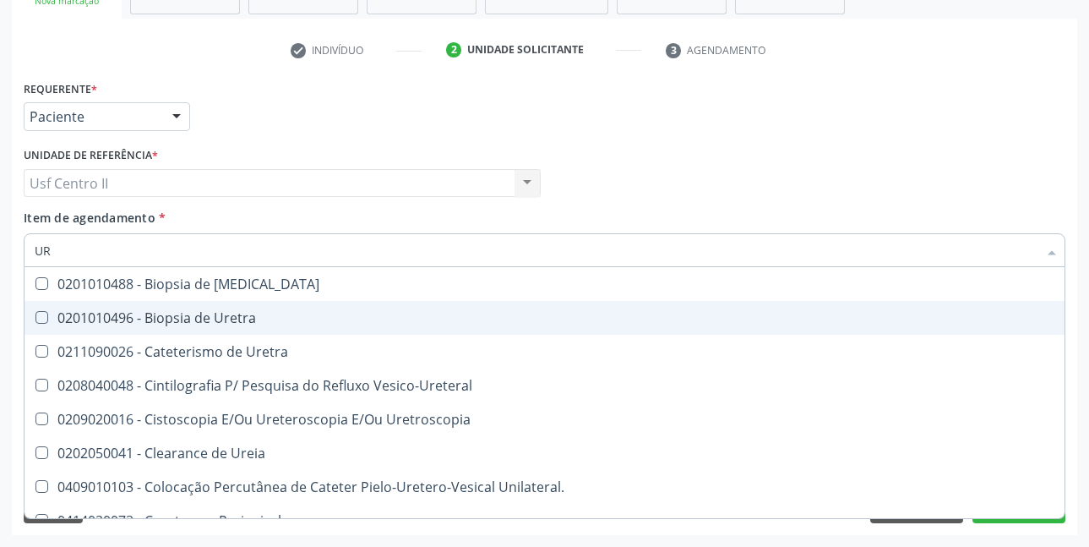
type input "U"
checkbox Ureia "false"
checkbox Peri-Uretral "false"
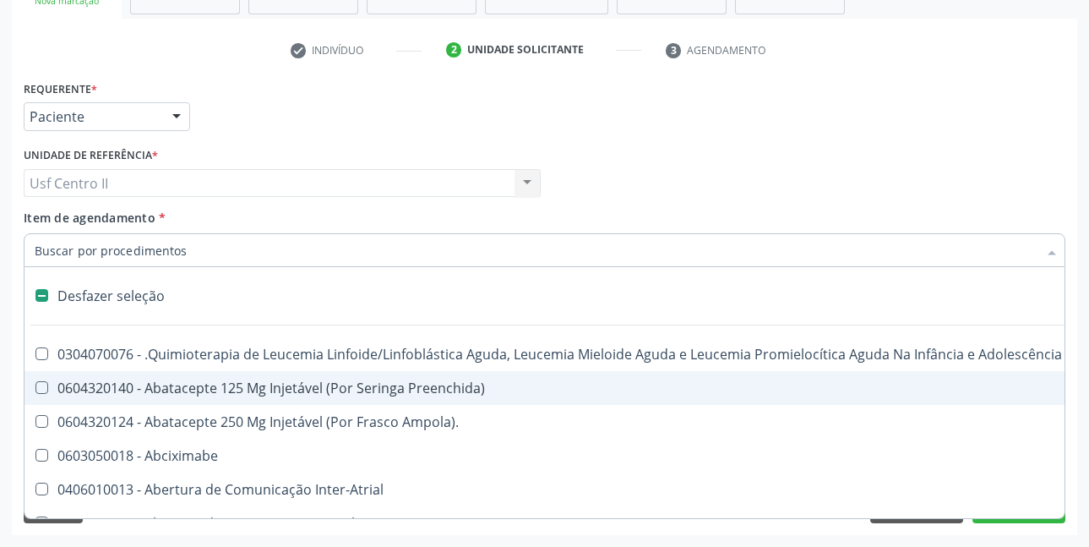
type input "T"
checkbox Reto "true"
checkbox Urina "false"
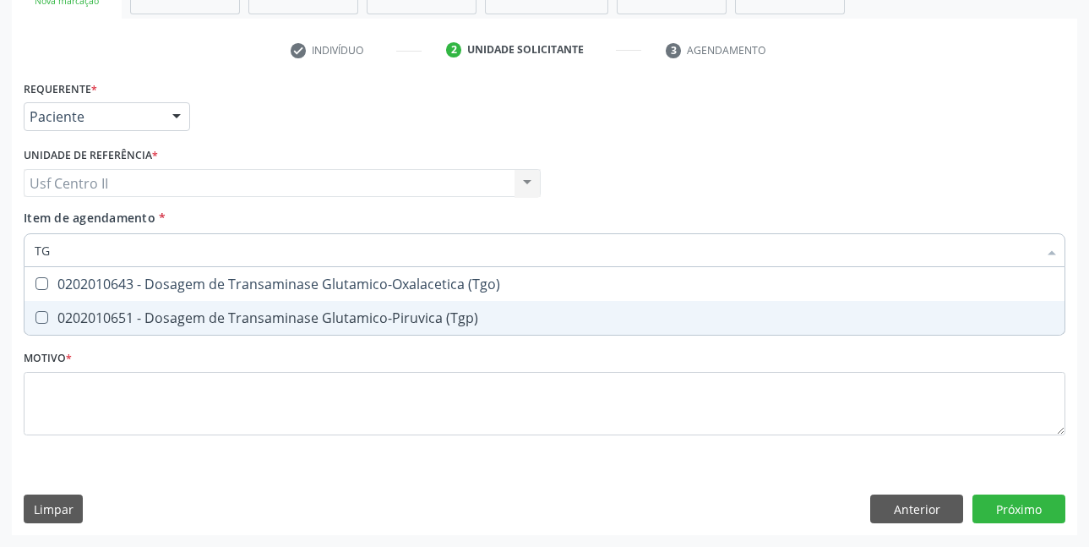
type input "TGO"
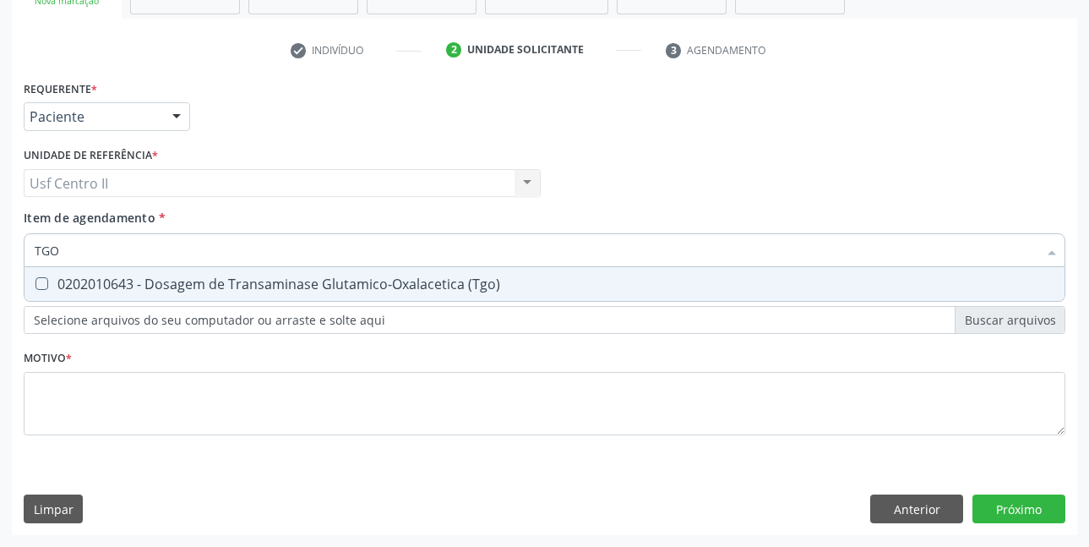
click at [236, 279] on div "0202010643 - Dosagem de Transaminase Glutamico-Oxalacetica (Tgo)" at bounding box center [545, 284] width 1020 height 14
checkbox \(Tgo\) "true"
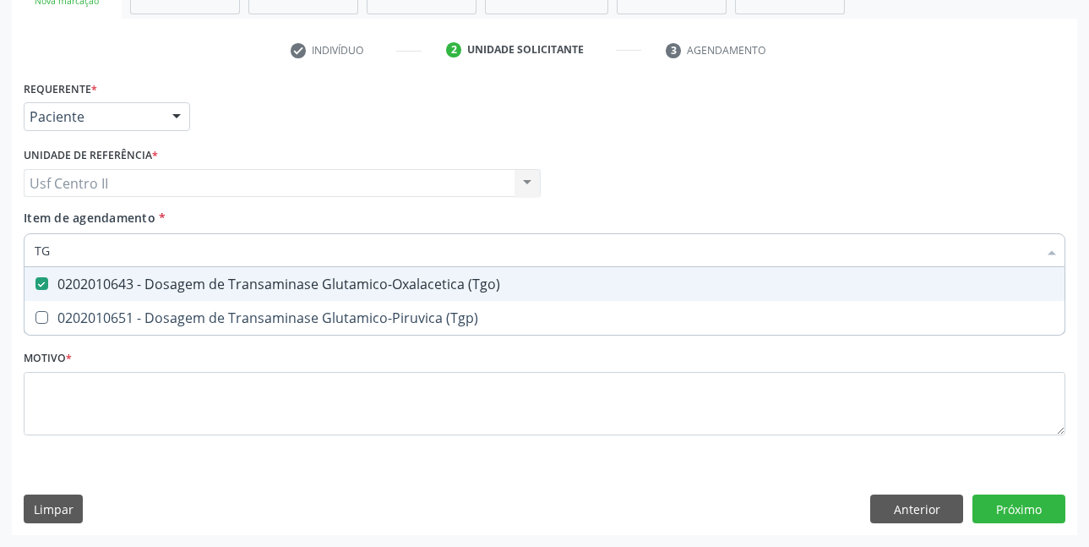
type input "TGP"
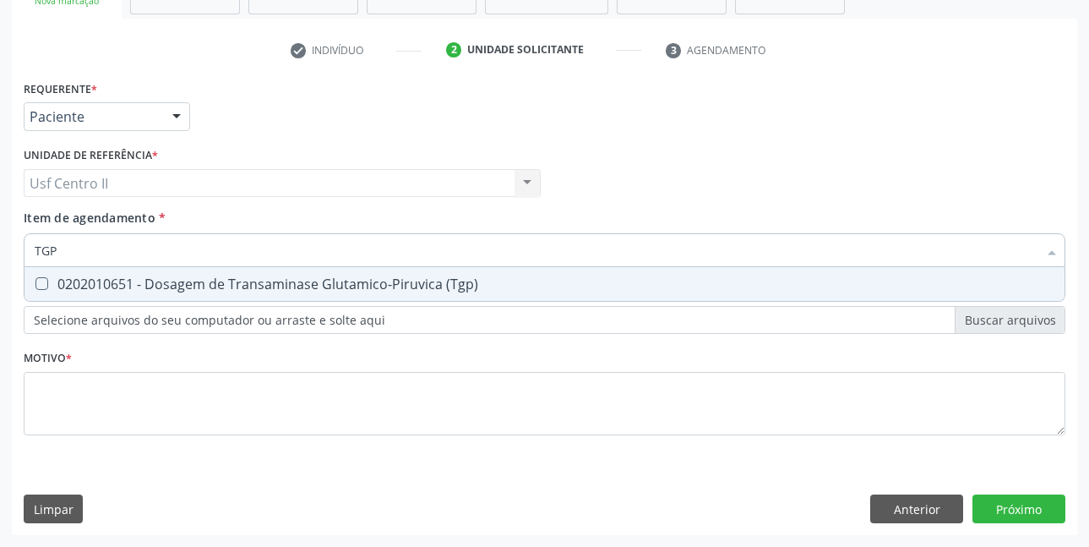
click at [236, 279] on div "0202010651 - Dosagem de Transaminase Glutamico-Piruvica (Tgp)" at bounding box center [545, 284] width 1020 height 14
checkbox \(Tgp\) "true"
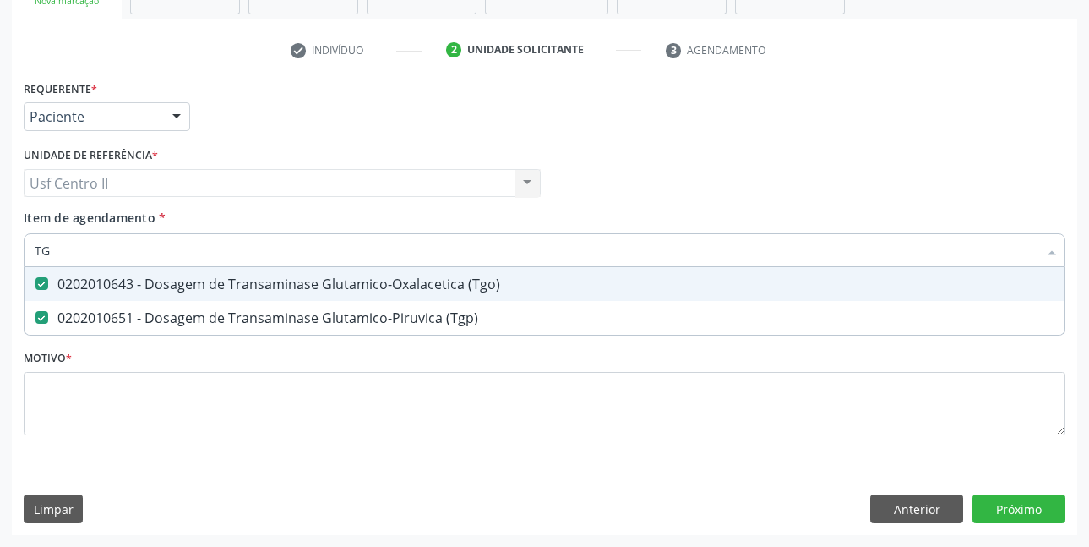
type input "T"
checkbox \(Tgo\) "false"
checkbox \(Tgp\) "false"
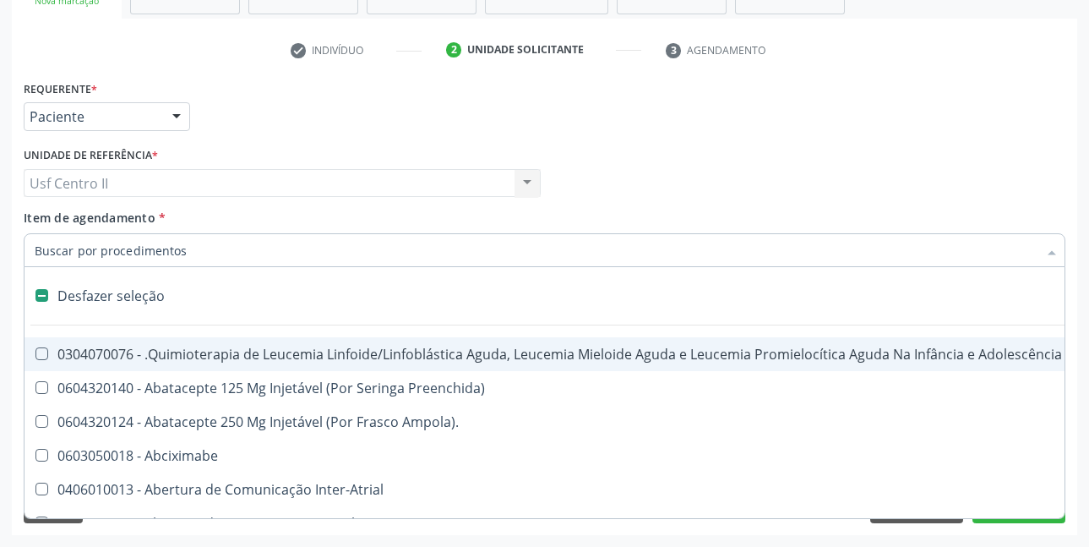
type input "C"
checkbox Punho "true"
checkbox Urina "false"
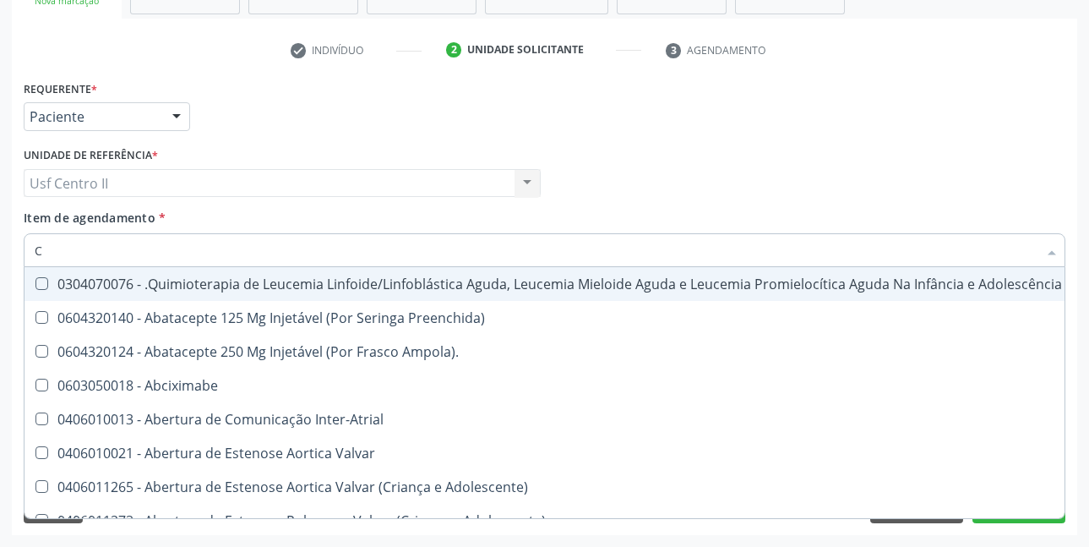
type input "CR"
checkbox Urina "false"
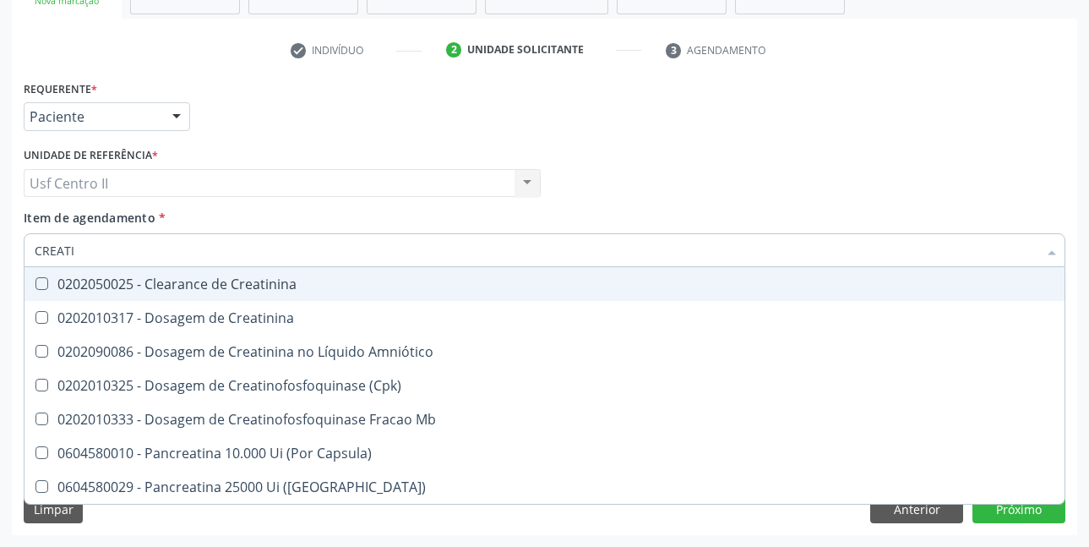
type input "CREATIN"
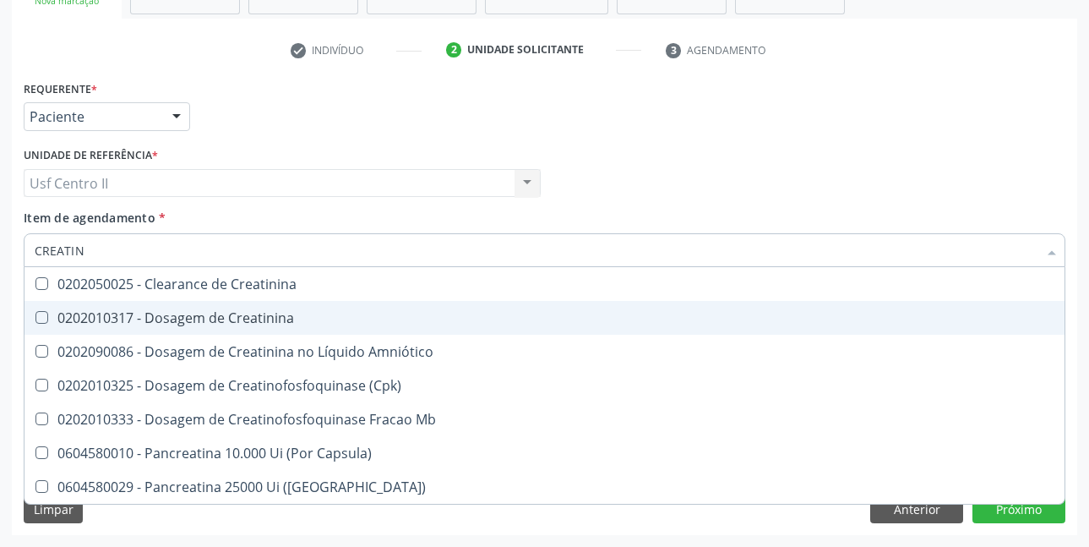
click at [242, 321] on div "0202010317 - Dosagem de Creatinina" at bounding box center [545, 318] width 1020 height 14
checkbox Creatinina "true"
type input "CREAT"
checkbox Creatinina "false"
checkbox \(Cpk\) "true"
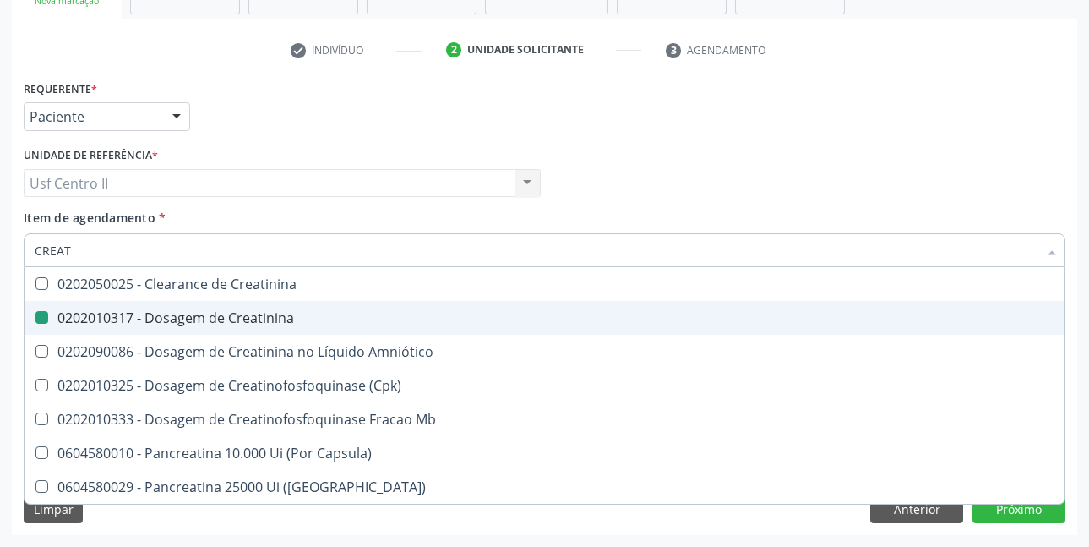
type input "CREA"
checkbox \(Cpk\) "false"
checkbox Capsula\) "true"
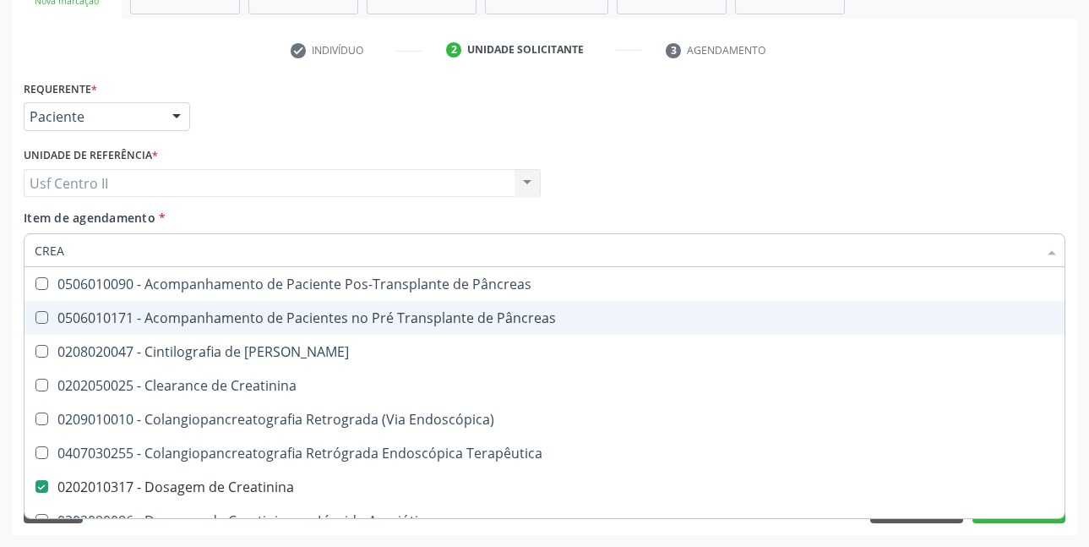
type input "CRE"
checkbox Creatinina "false"
checkbox Oncologia "true"
type input "CR"
checkbox Oncologia "false"
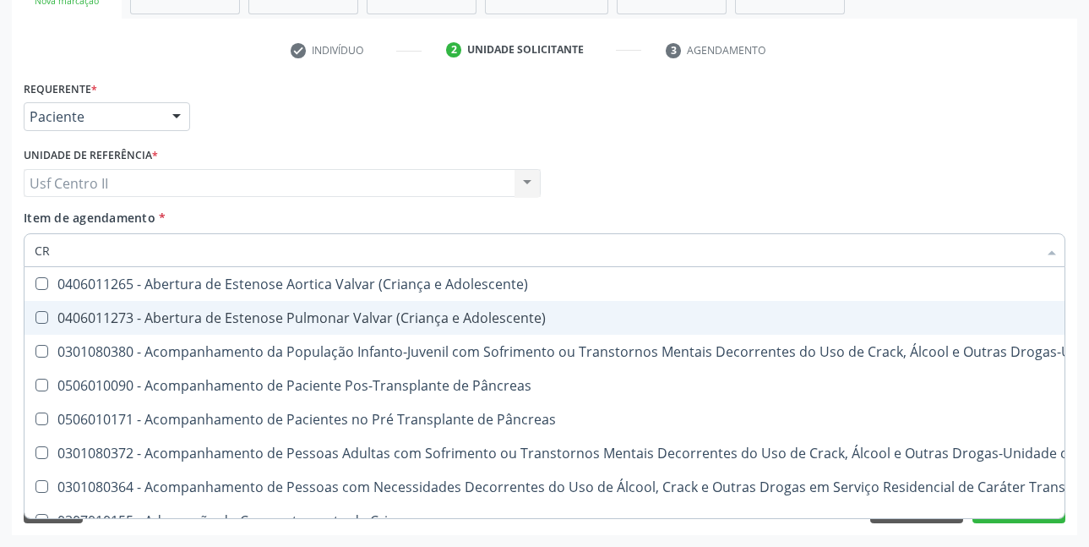
type input "C"
checkbox Creatinina "false"
checkbox Craniana "false"
checkbox Remodelagem "true"
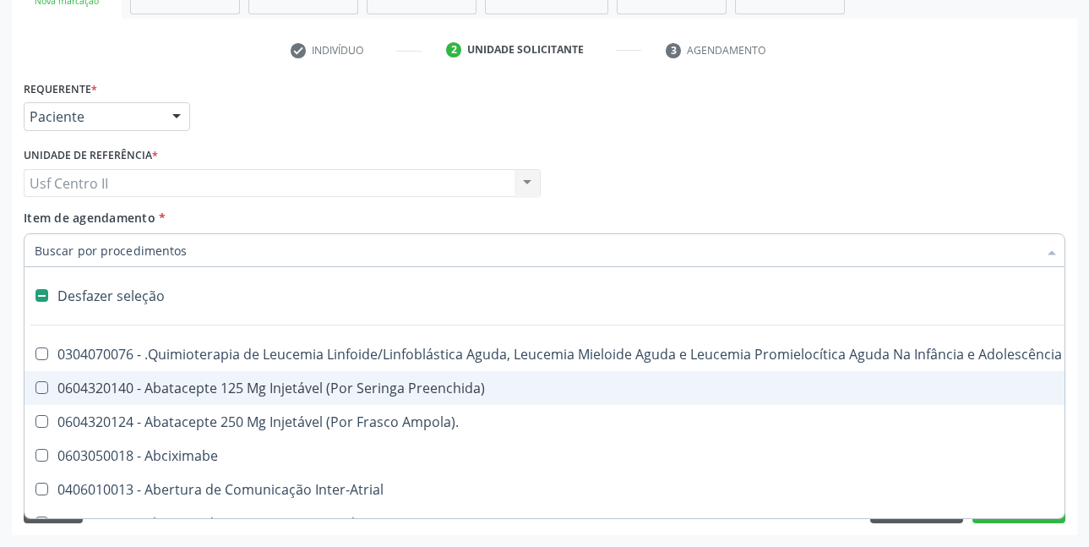
type input "P"
checkbox Urina "false"
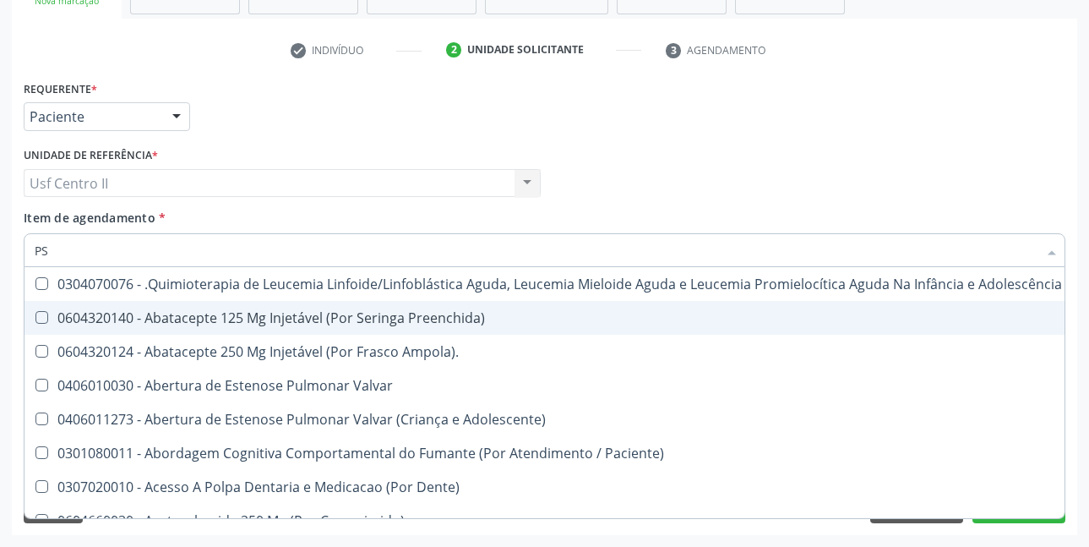
type input "PSA"
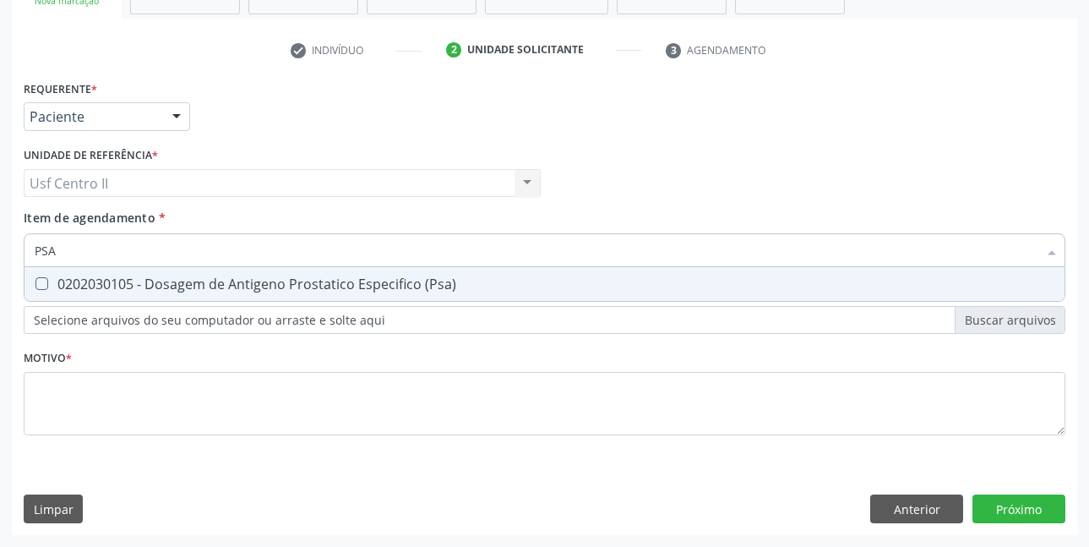
click at [270, 289] on div "0202030105 - Dosagem de Antigeno Prostatico Especifico (Psa)" at bounding box center [545, 284] width 1020 height 14
checkbox \(Psa\) "true"
type input "PS"
checkbox \(Psa\) "false"
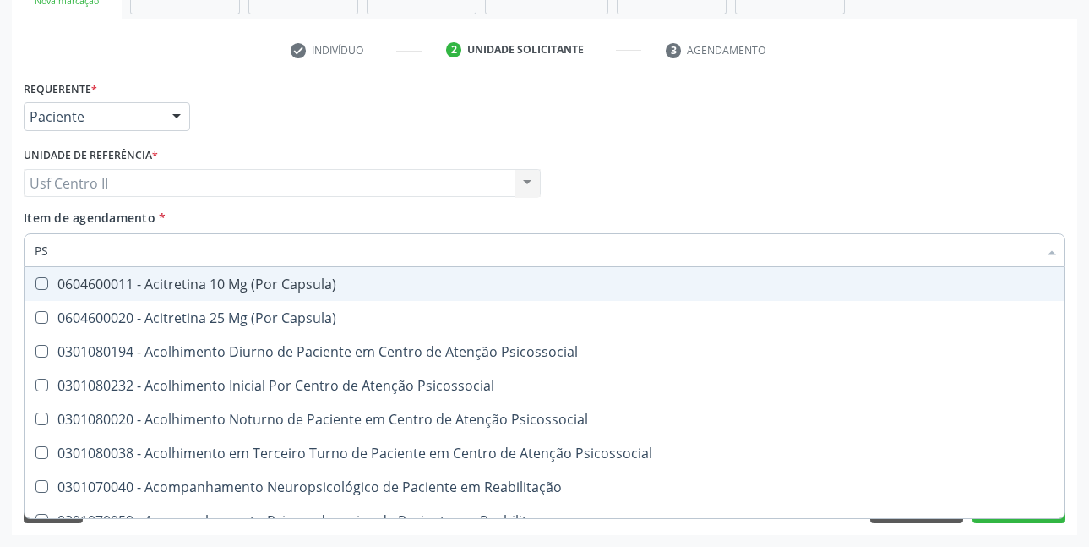
type input "P"
checkbox \(Psa\) "false"
checkbox Teno-Capsulo-Ligamentar "true"
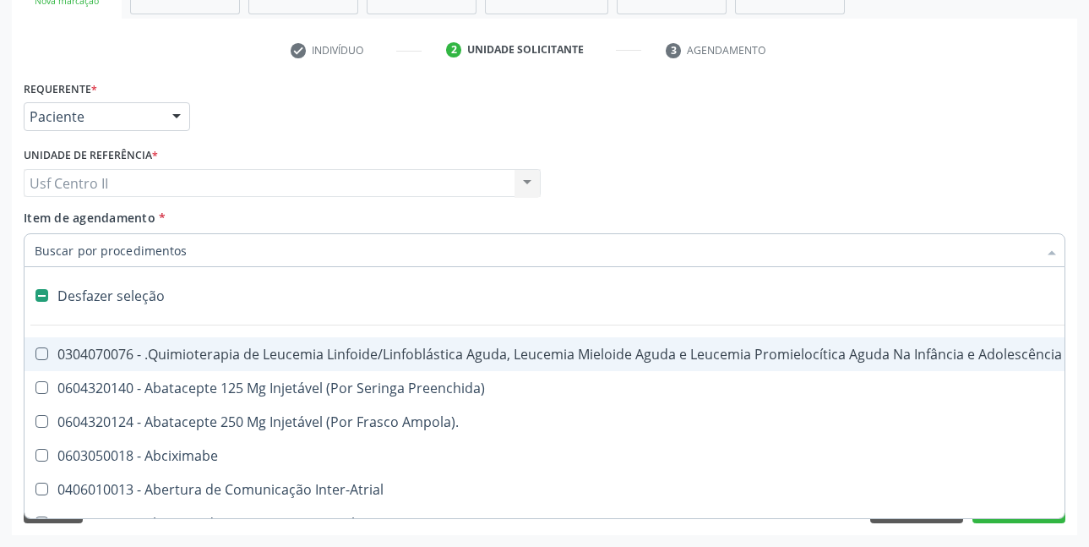
type input "T"
checkbox Reto "true"
checkbox Urina "false"
type input "TR"
checkbox Reto "false"
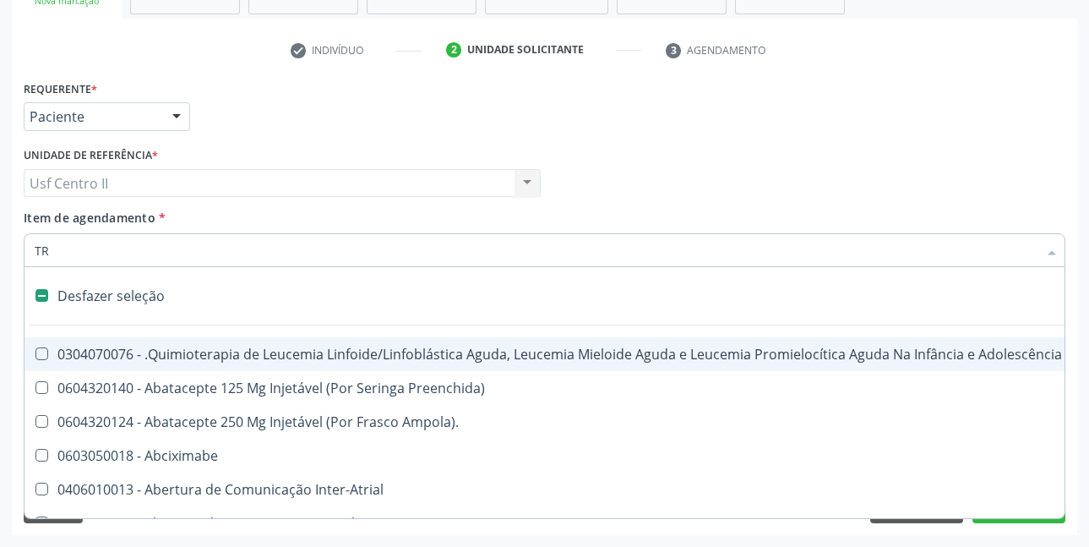
checkbox Especializada "true"
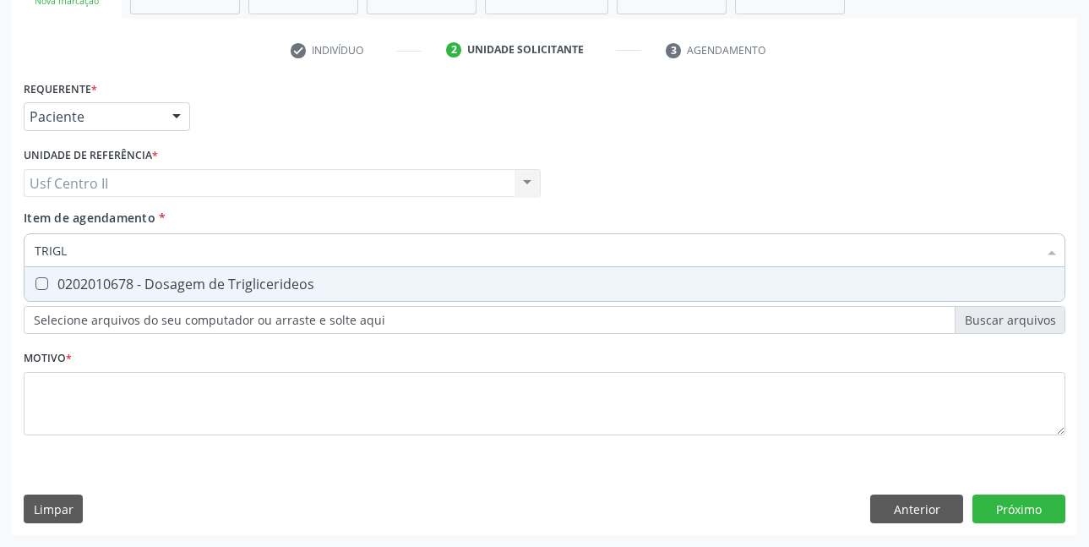
type input "TRIGLI"
click at [270, 289] on div "0202010678 - Dosagem de Triglicerideos" at bounding box center [545, 284] width 1020 height 14
checkbox Triglicerideos "true"
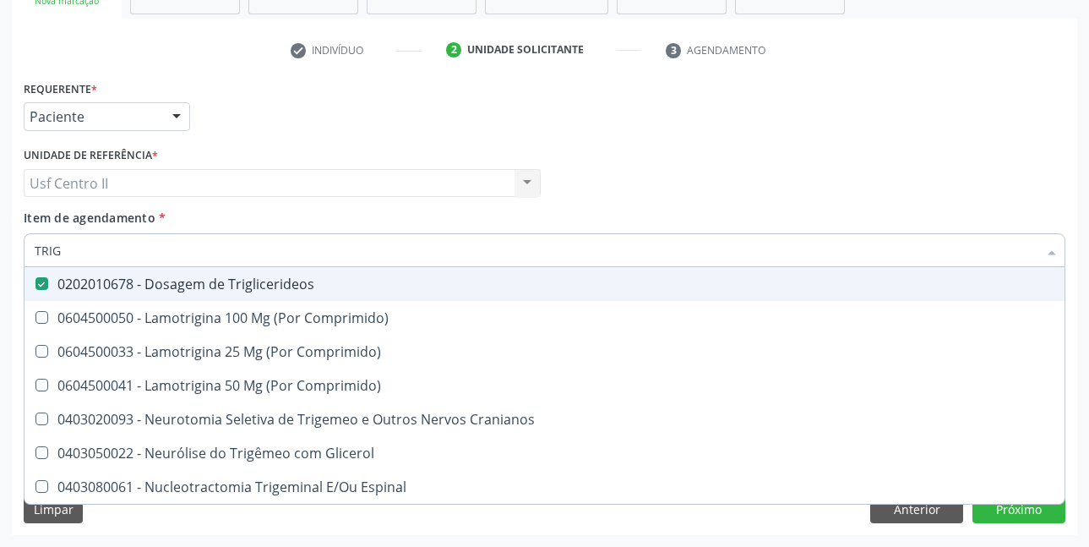
type input "TRI"
checkbox Triglicerideos "false"
type input "T"
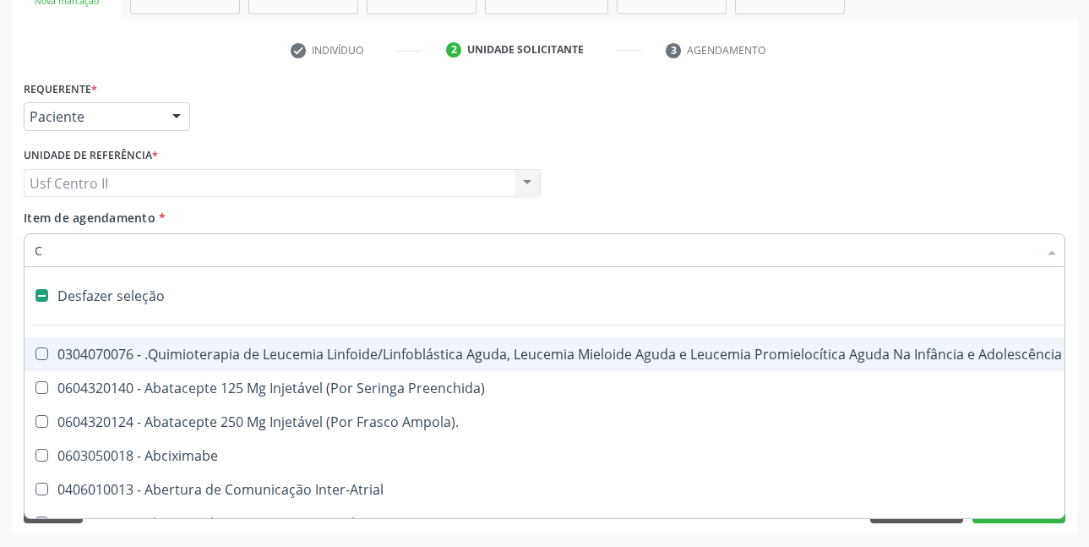
type input "CO"
checkbox Acompanhante "true"
checkbox Punho "false"
checkbox Urina "false"
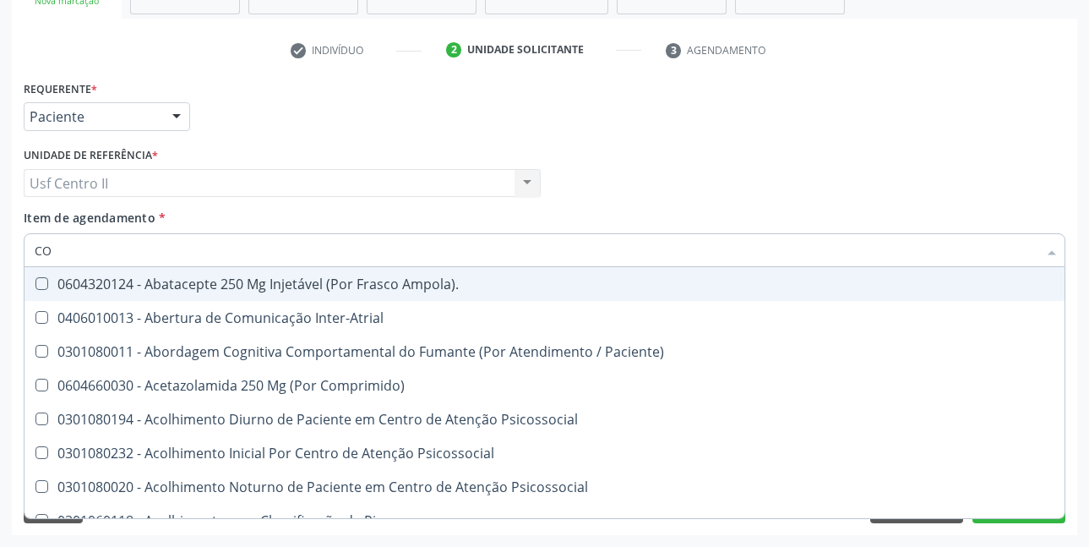
type input "COL"
checkbox Urina "false"
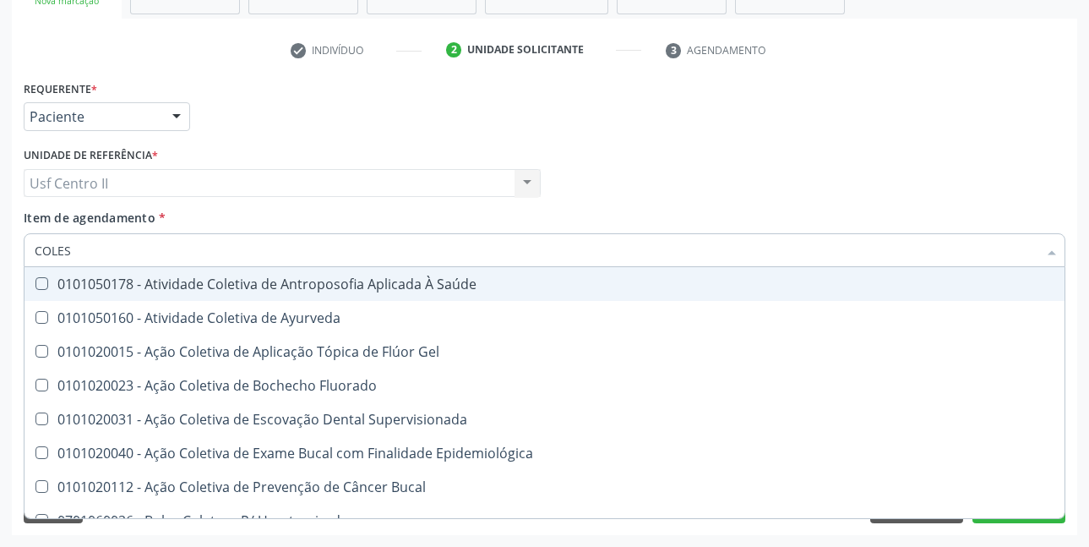
type input "COLEST"
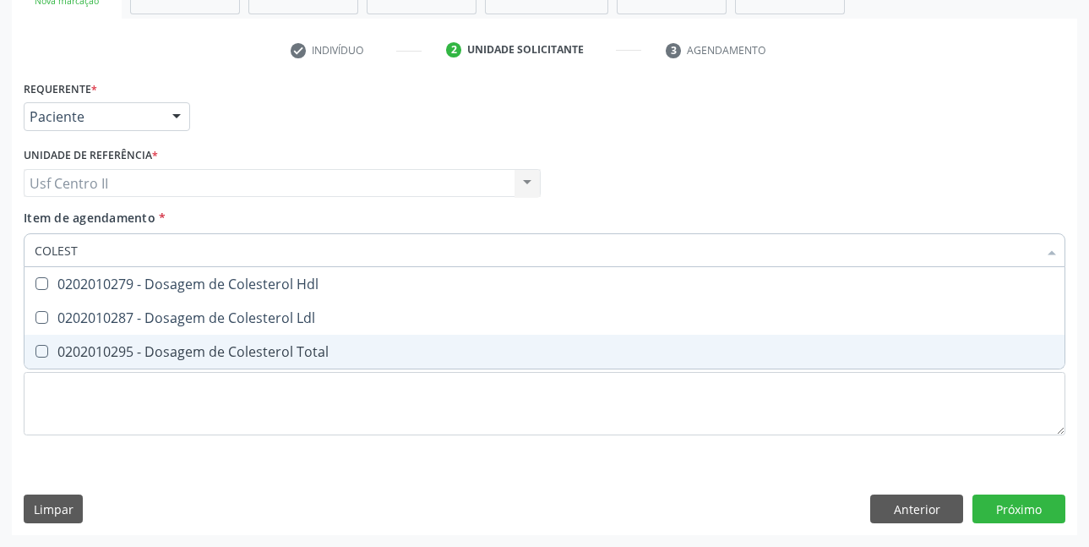
click at [282, 346] on div "0202010295 - Dosagem de Colesterol Total" at bounding box center [545, 352] width 1020 height 14
checkbox Total "true"
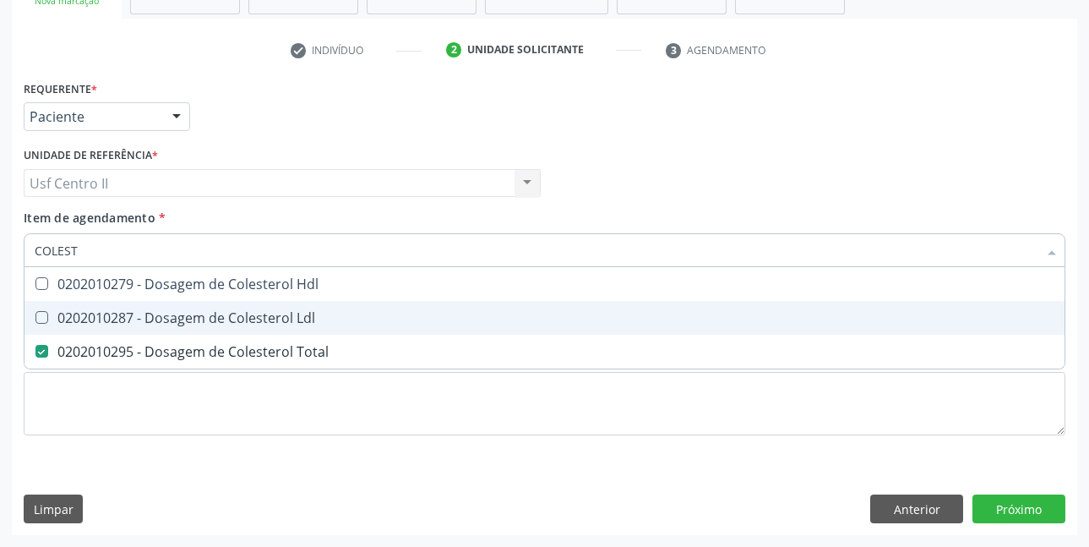
click at [239, 313] on div "0202010287 - Dosagem de Colesterol Ldl" at bounding box center [545, 318] width 1020 height 14
checkbox Ldl "true"
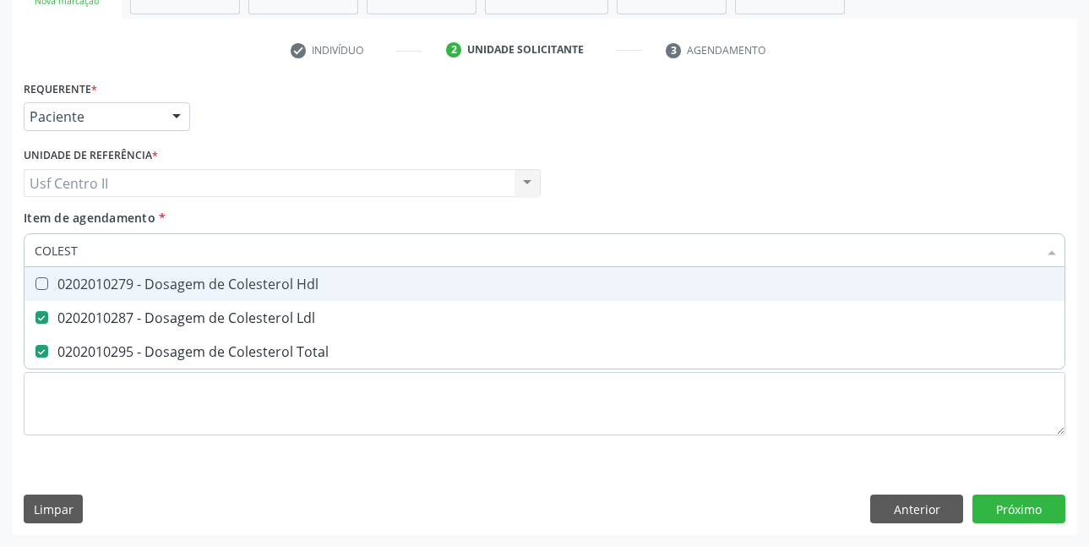
click at [239, 285] on div "0202010279 - Dosagem de Colesterol Hdl" at bounding box center [545, 284] width 1020 height 14
checkbox Hdl "true"
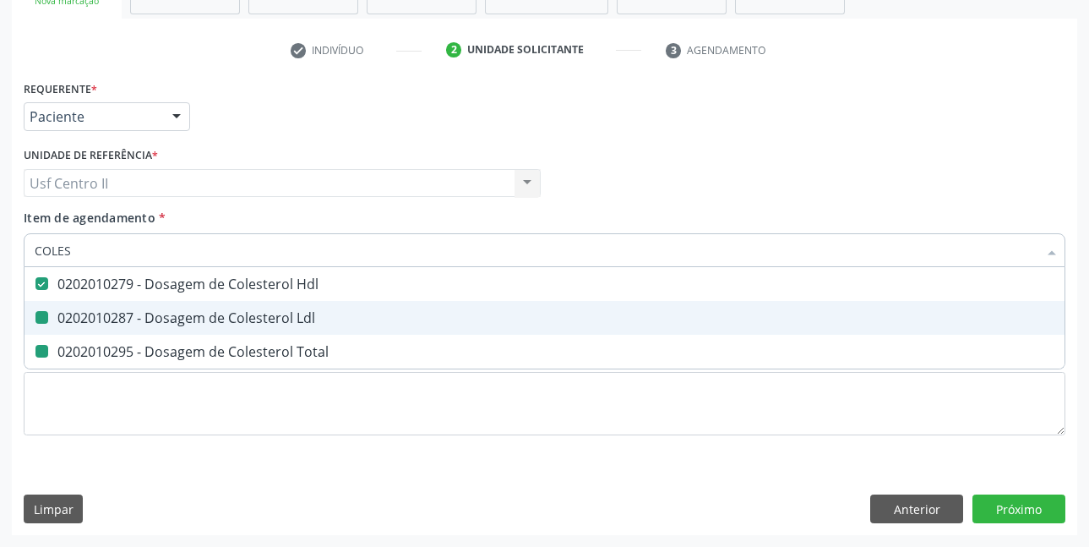
type input "COLE"
checkbox Hdl "false"
checkbox Ldl "false"
checkbox Total "false"
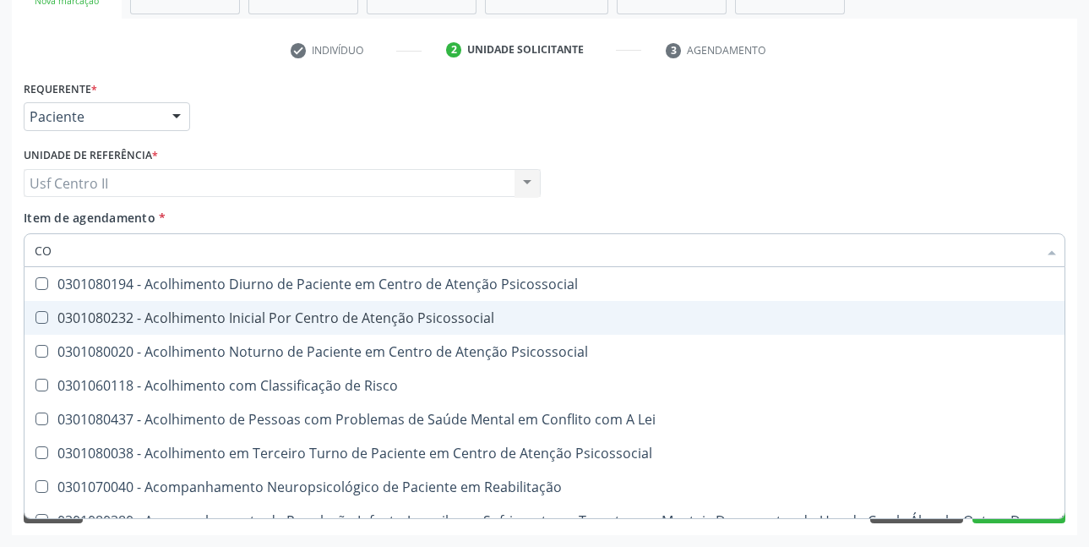
type input "C"
checkbox Hdl "false"
checkbox Ldl "false"
checkbox Total "false"
checkbox Coleta\) "false"
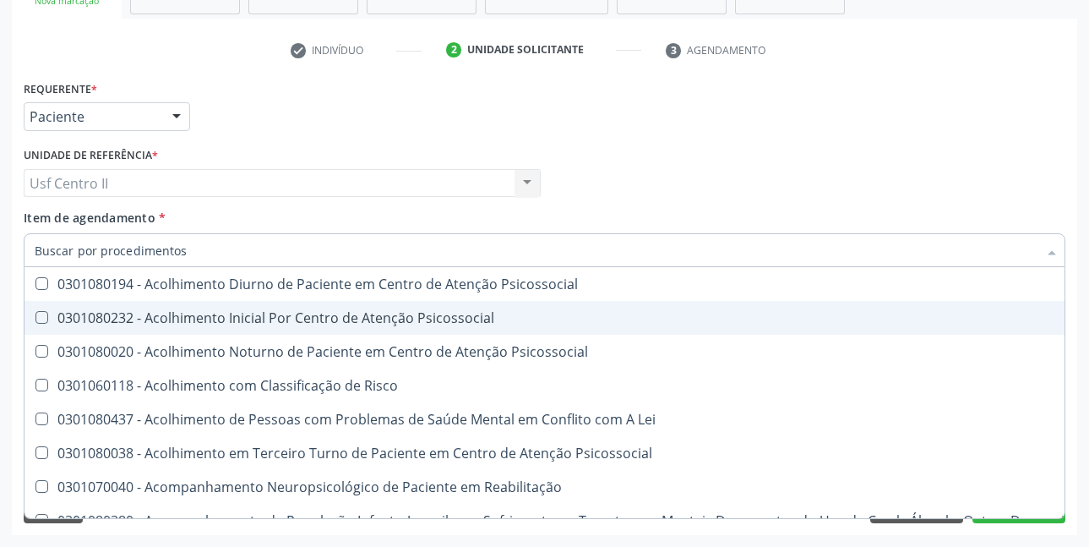
checkbox Oncologia "false"
checkbox Oncologia "true"
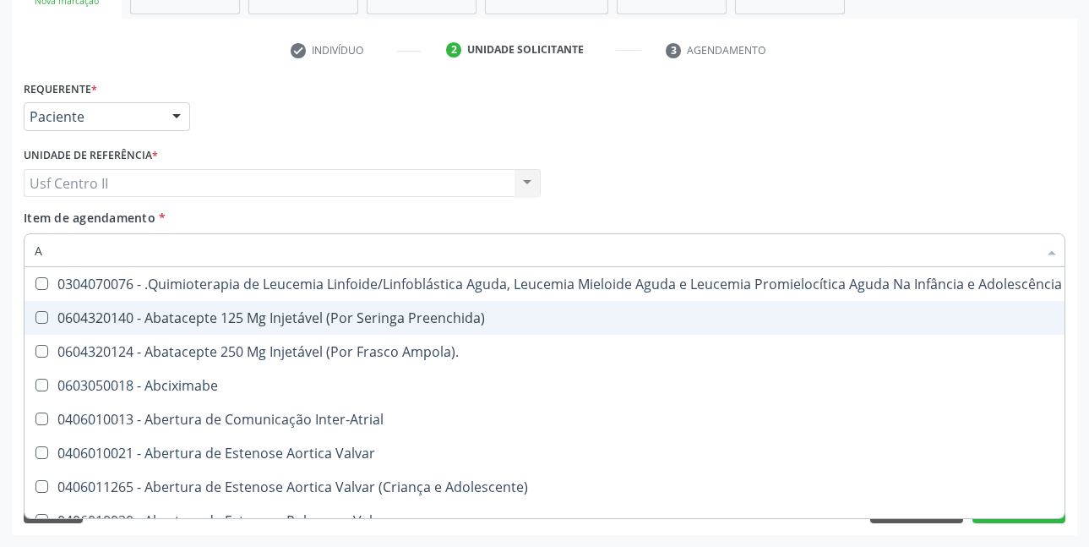
type input "AC"
checkbox Ortopédica "true"
checkbox Urina "false"
checkbox Quadril "true"
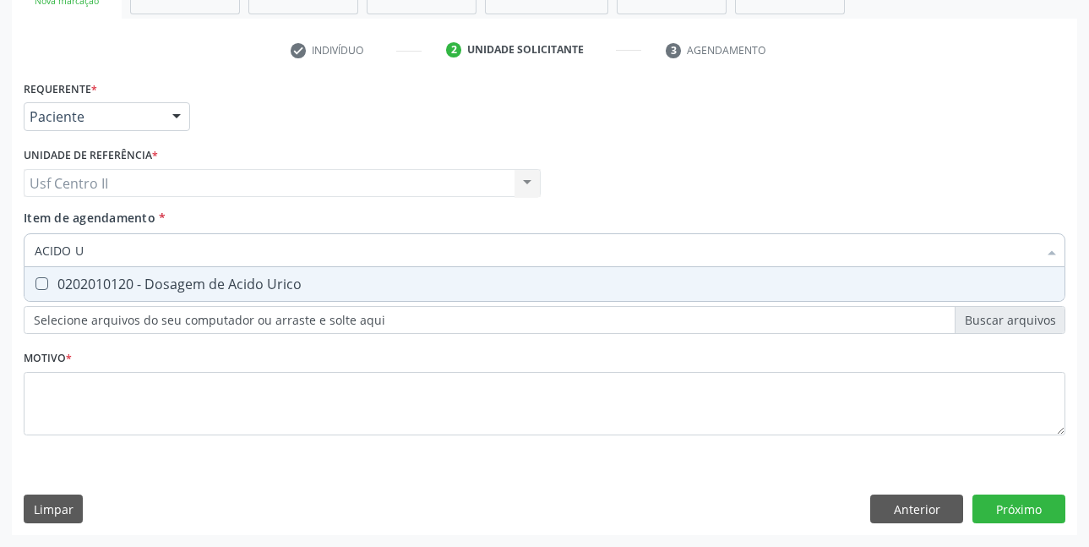
type input "ACIDO UR"
click at [200, 279] on div "0202010120 - Dosagem de Acido Urico" at bounding box center [545, 284] width 1020 height 14
checkbox Urico "true"
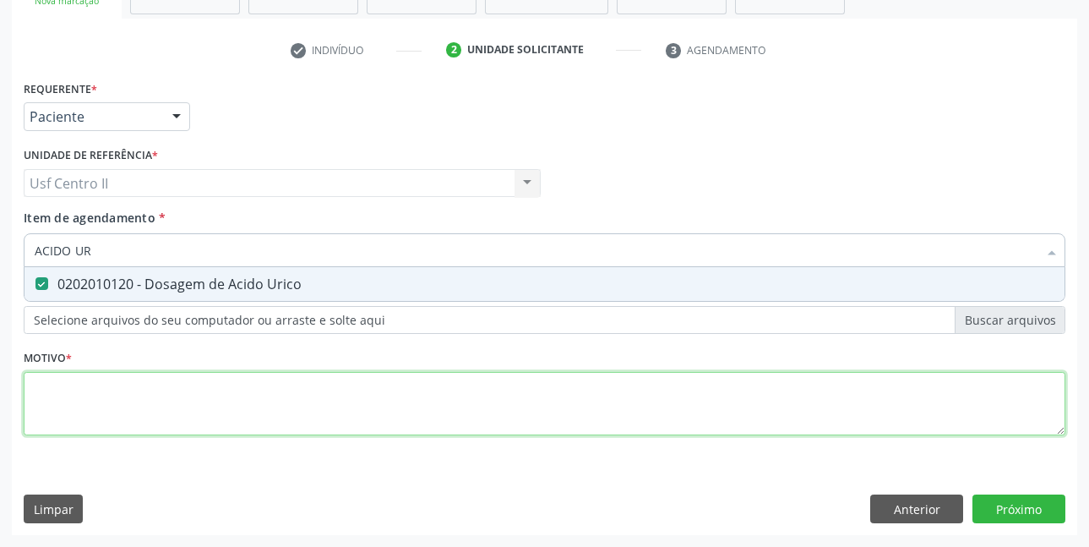
click at [227, 403] on div "Requerente * Paciente Médico(a) Enfermeiro(a) Paciente Nenhum resultado encontr…" at bounding box center [545, 267] width 1042 height 383
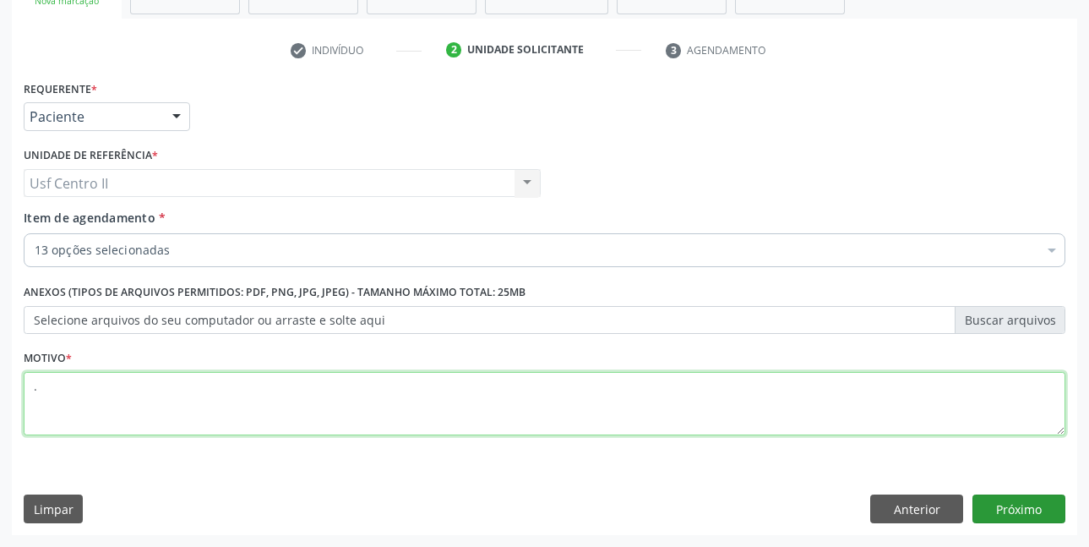
type textarea "."
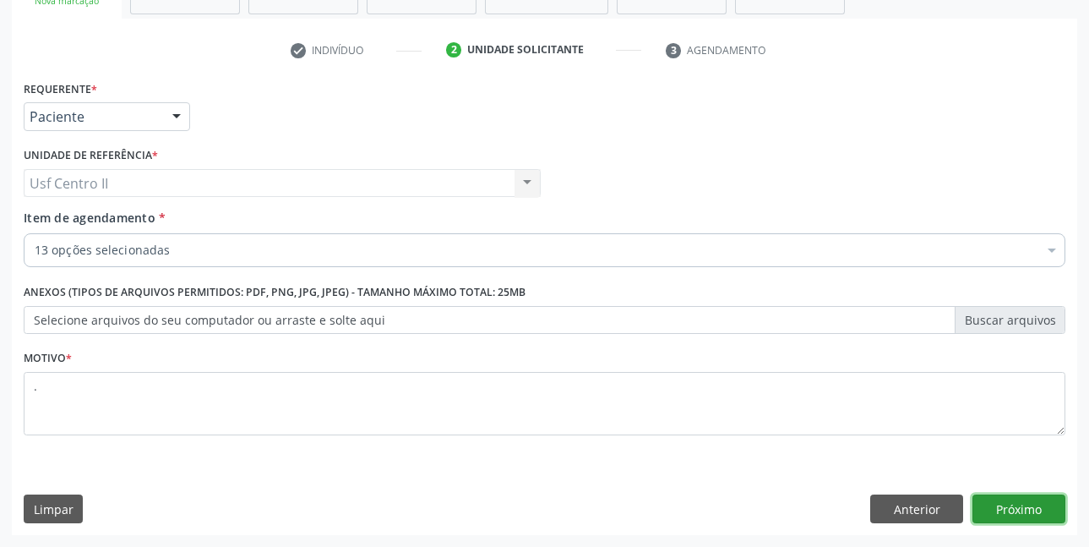
click at [1009, 505] on button "Próximo" at bounding box center [1018, 508] width 93 height 29
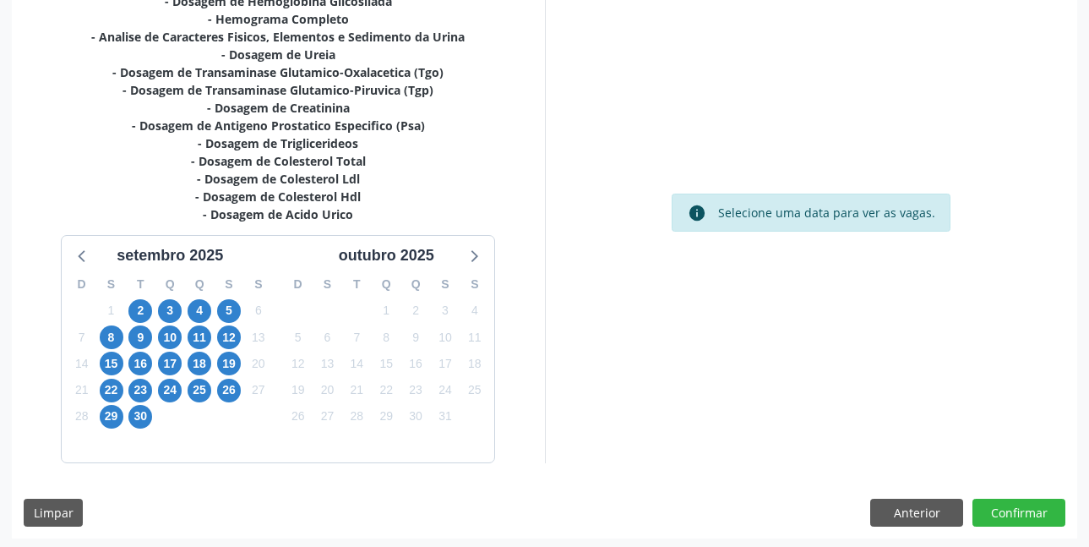
scroll to position [401, 0]
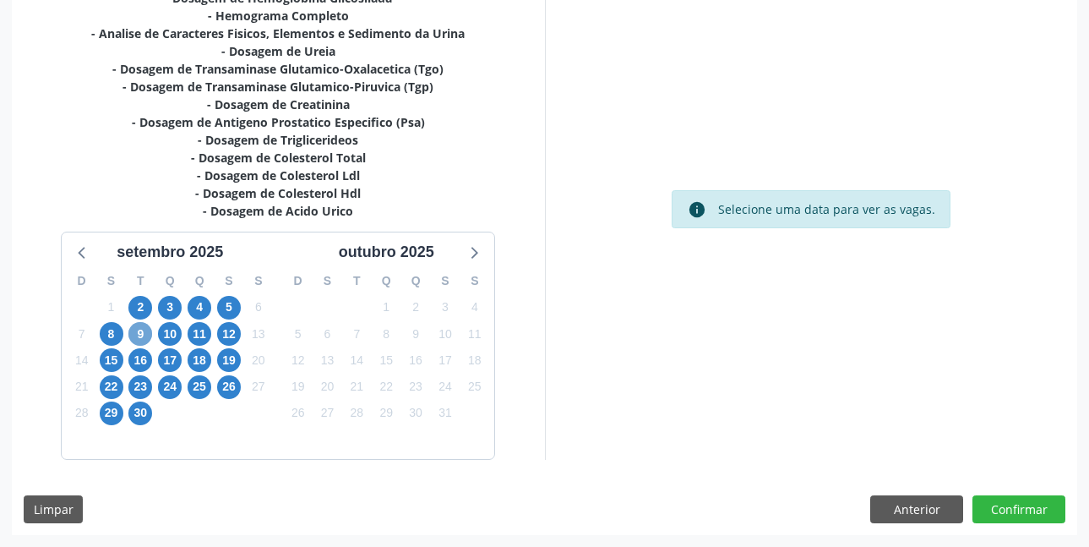
click at [147, 329] on span "9" at bounding box center [140, 334] width 24 height 24
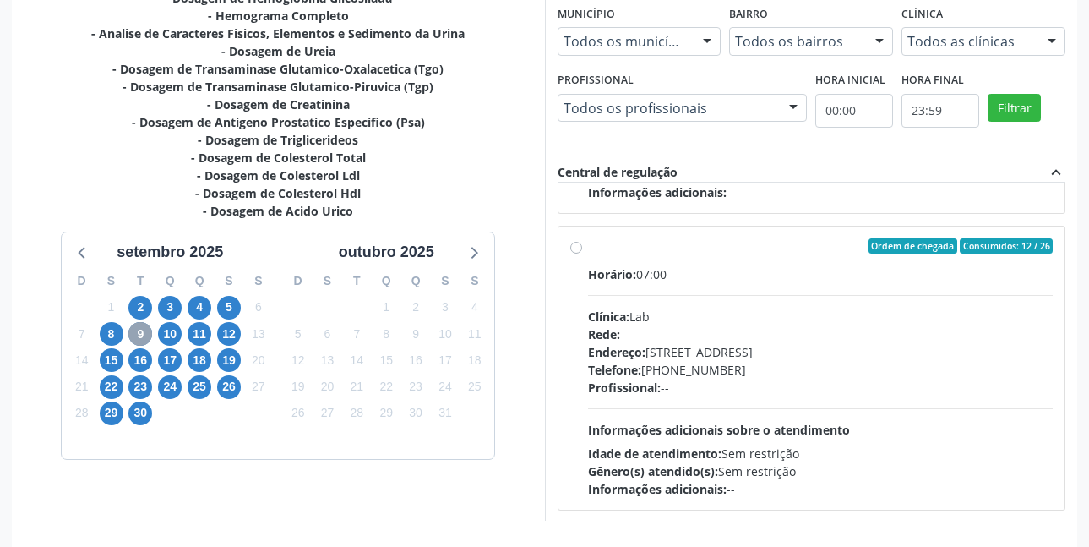
scroll to position [563, 0]
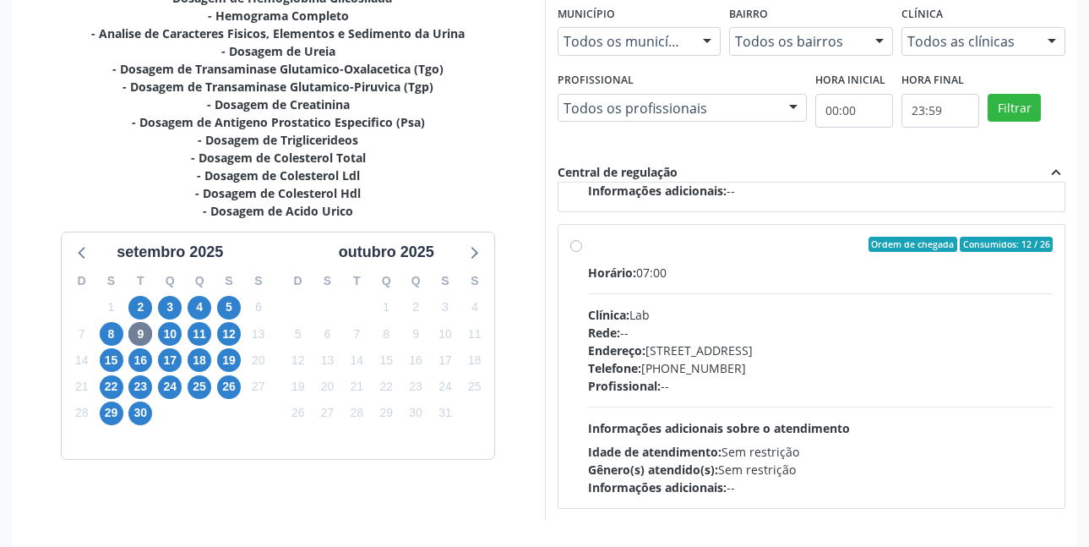
click at [588, 246] on label "Ordem de chegada Consumidos: 12 / 26 Horário: 07:00 Clínica: Lab Rede: -- Ender…" at bounding box center [820, 366] width 465 height 259
click at [575, 246] on input "Ordem de chegada Consumidos: 12 / 26 Horário: 07:00 Clínica: Lab Rede: -- Ender…" at bounding box center [576, 244] width 12 height 15
radio input "true"
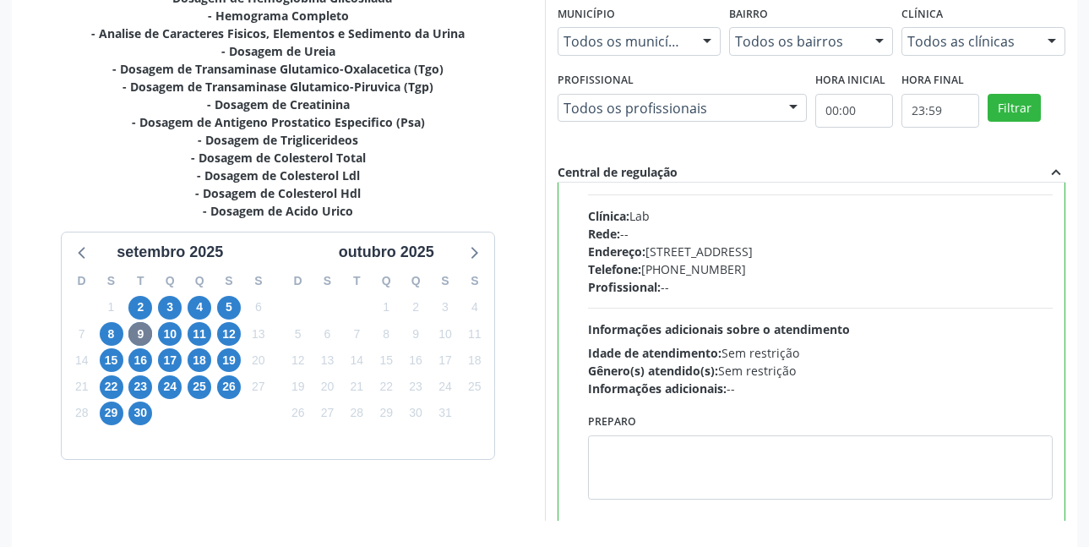
scroll to position [676, 0]
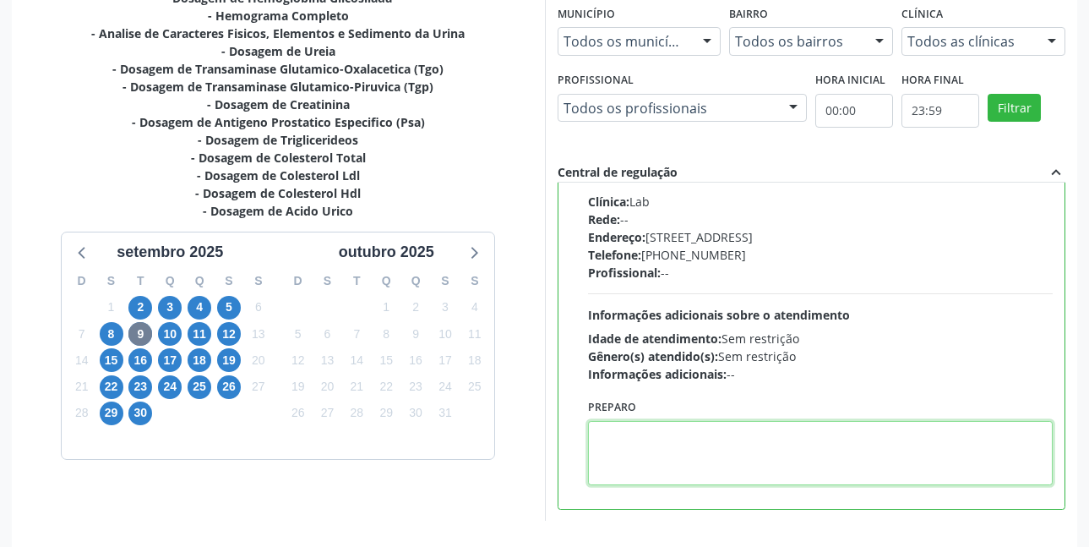
click at [756, 443] on textarea at bounding box center [820, 453] width 465 height 64
paste textarea "O EXAME SERÁ REALIZADO NA UNIDADE DE SAÚDE CENTRO 2 (postinho do rodeio), POR O…"
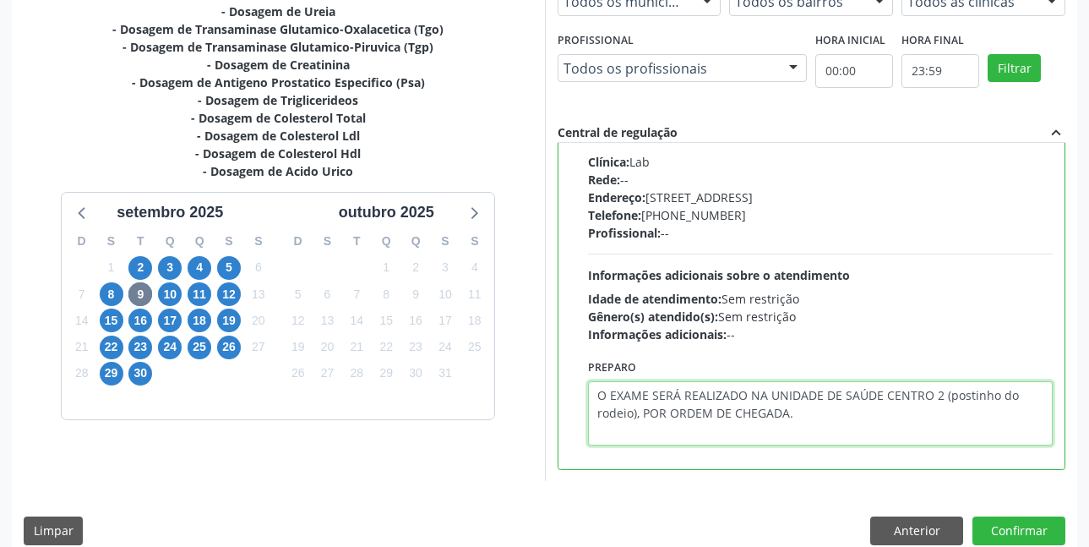
scroll to position [463, 0]
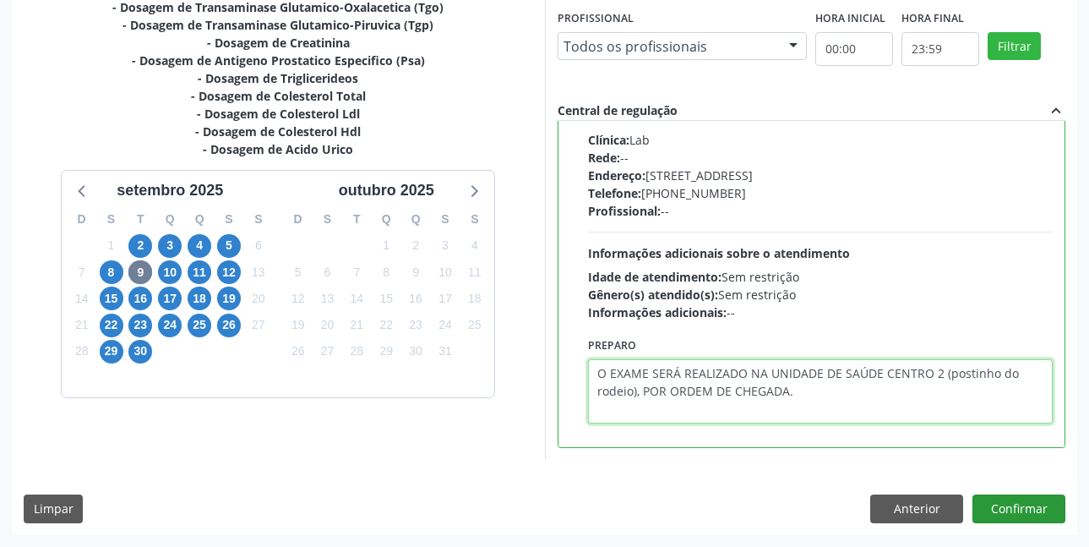
type textarea "O EXAME SERÁ REALIZADO NA UNIDADE DE SAÚDE CENTRO 2 (postinho do rodeio), POR O…"
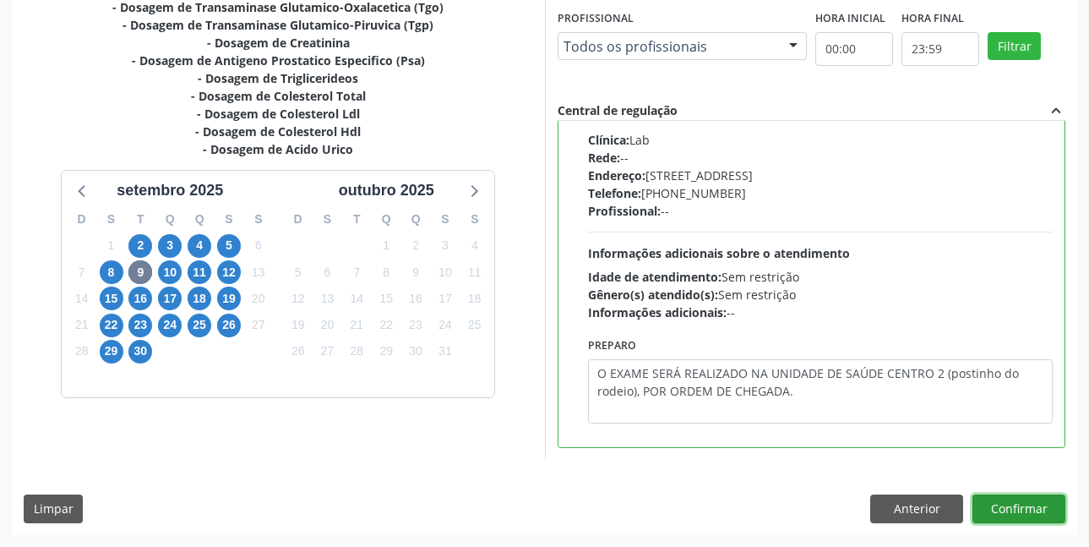
click at [1046, 502] on button "Confirmar" at bounding box center [1018, 508] width 93 height 29
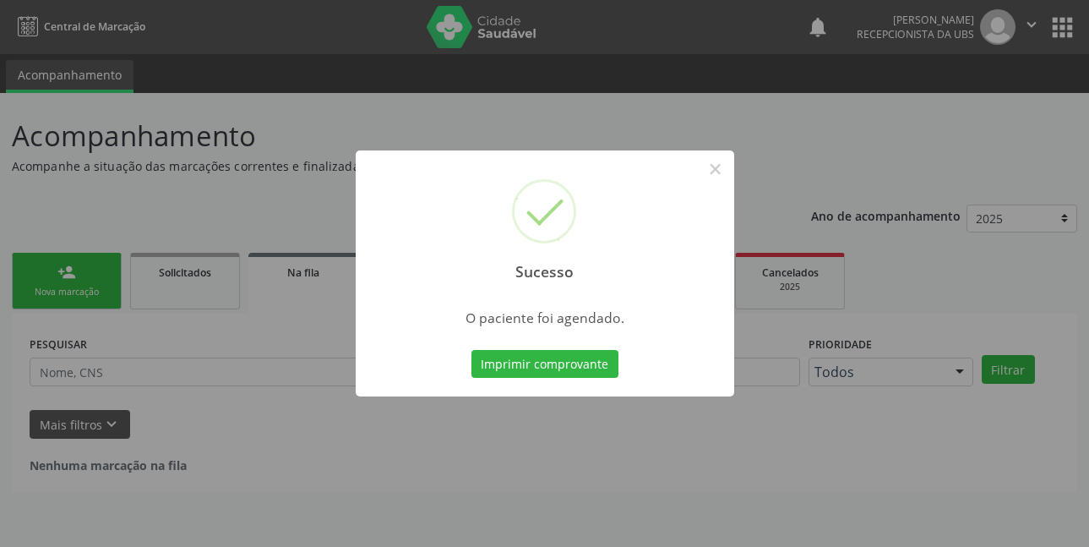
scroll to position [0, 0]
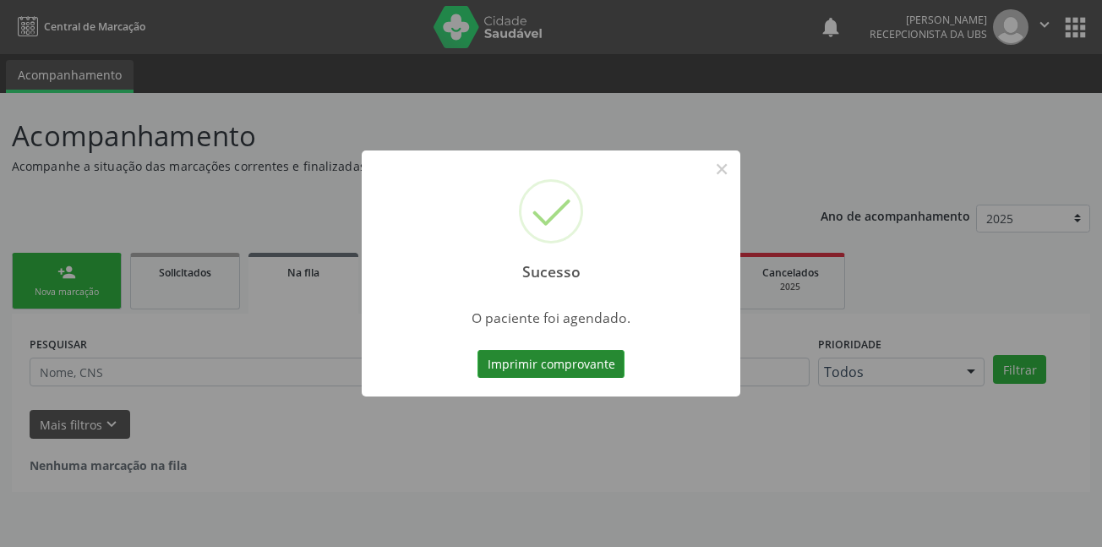
click at [530, 365] on button "Imprimir comprovante" at bounding box center [550, 364] width 147 height 29
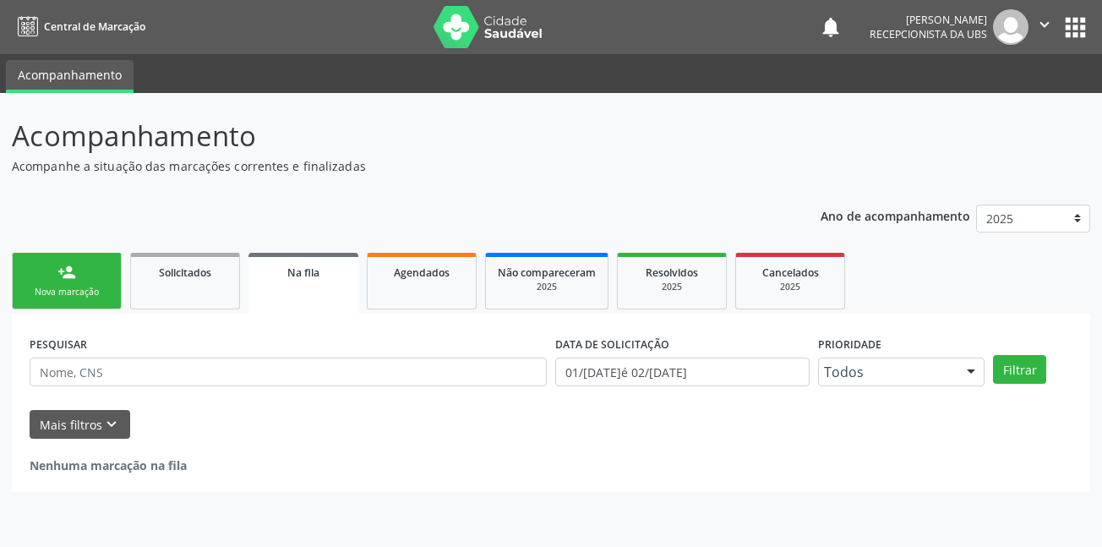
click at [79, 282] on link "person_add Nova marcação" at bounding box center [67, 281] width 110 height 57
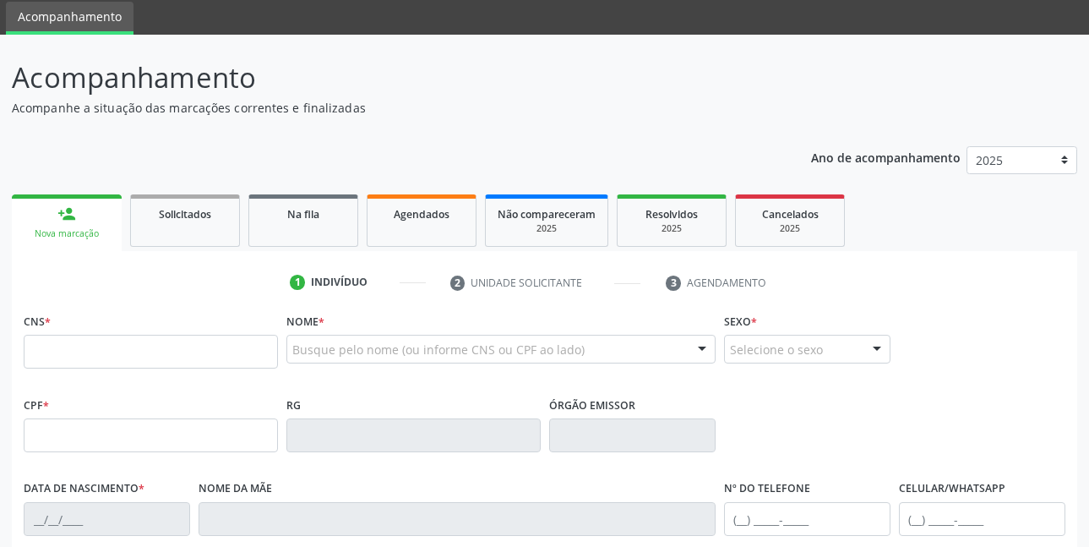
scroll to position [84, 0]
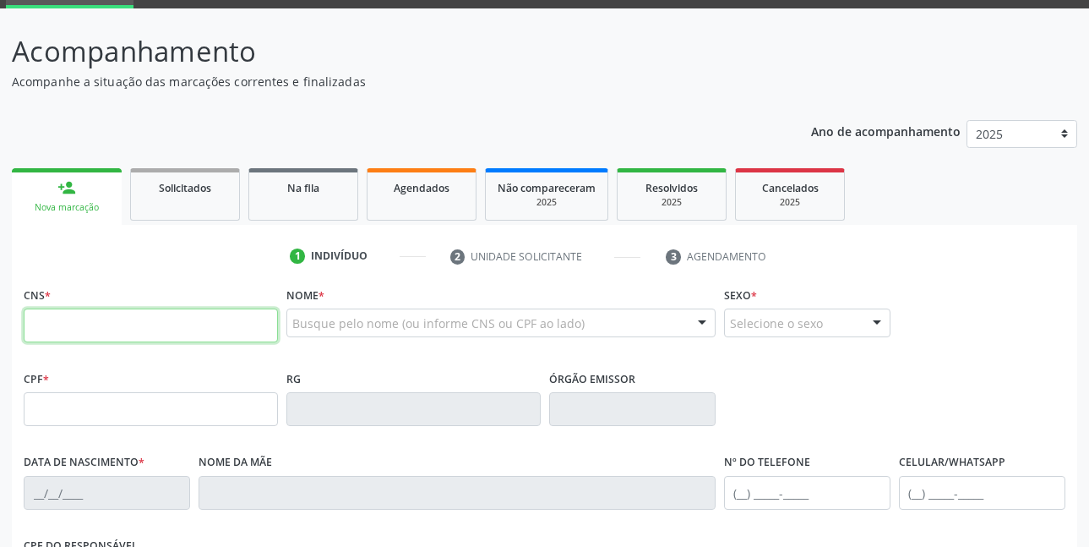
click at [234, 332] on input "text" at bounding box center [151, 325] width 254 height 34
type input "700 0083 3628 2704"
type input "05/03/1953"
type input "Severina Cordeiro dos Santos"
type input "(87) 9910-4194"
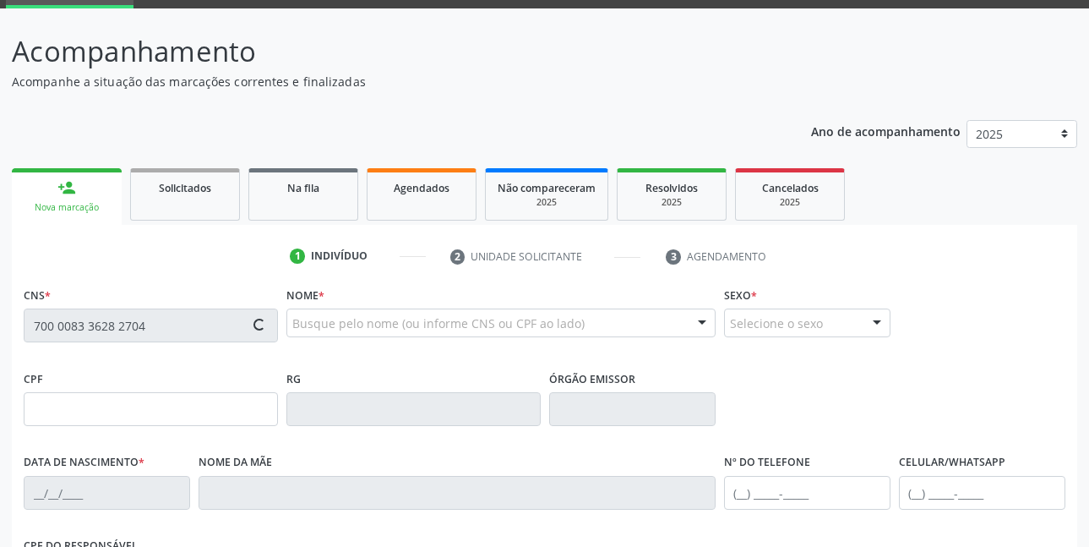
type input "564"
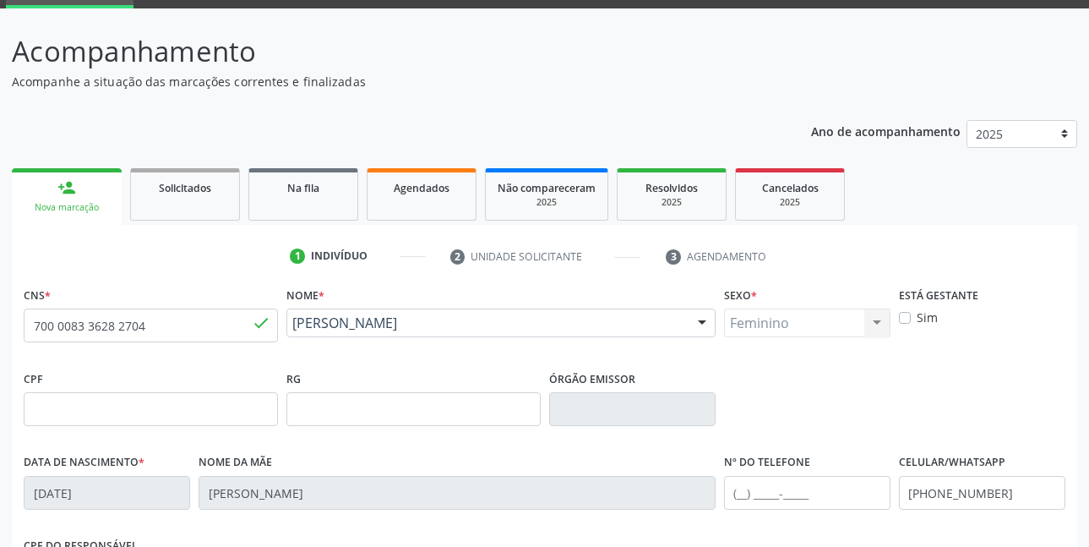
scroll to position [169, 0]
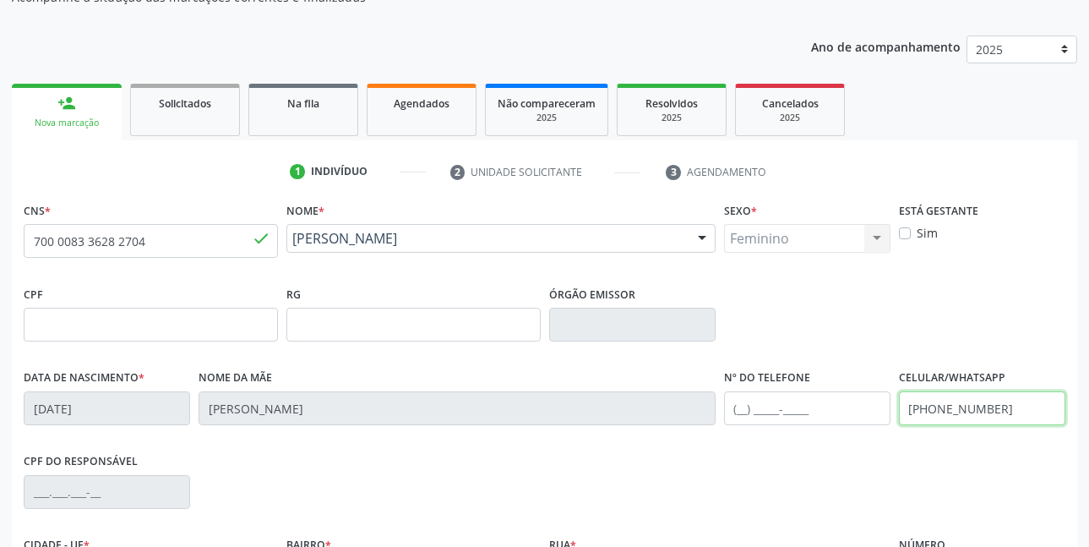
click at [1020, 408] on input "(87) 9910-4194" at bounding box center [982, 408] width 166 height 34
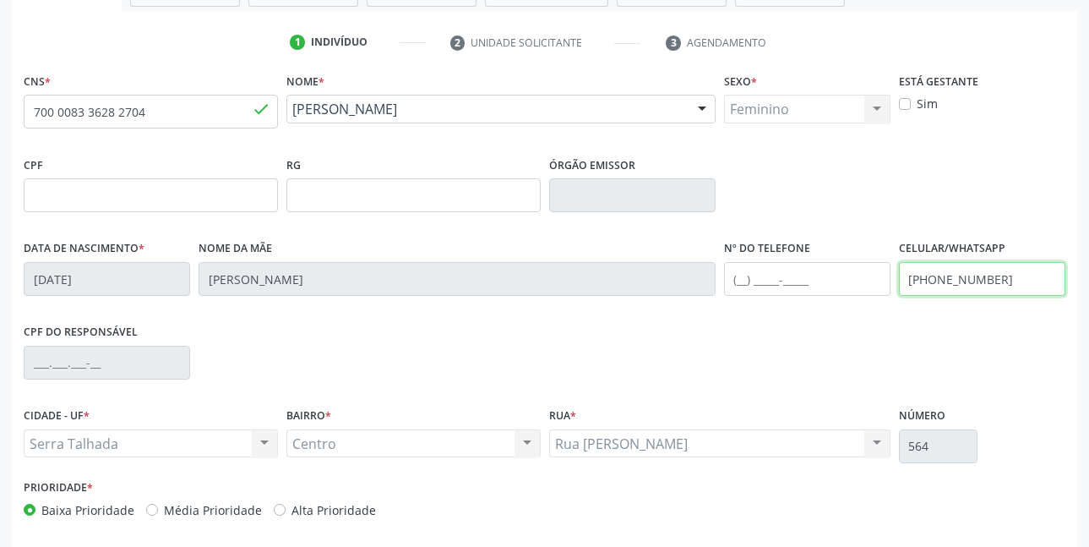
scroll to position [369, 0]
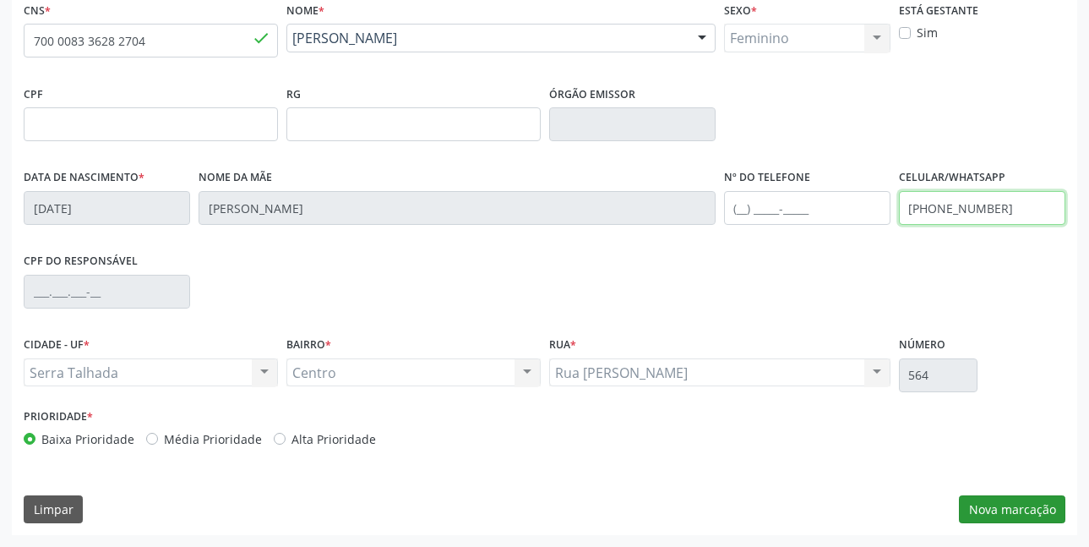
type input "(87) 98144-0503"
click at [996, 508] on button "Nova marcação" at bounding box center [1012, 509] width 106 height 29
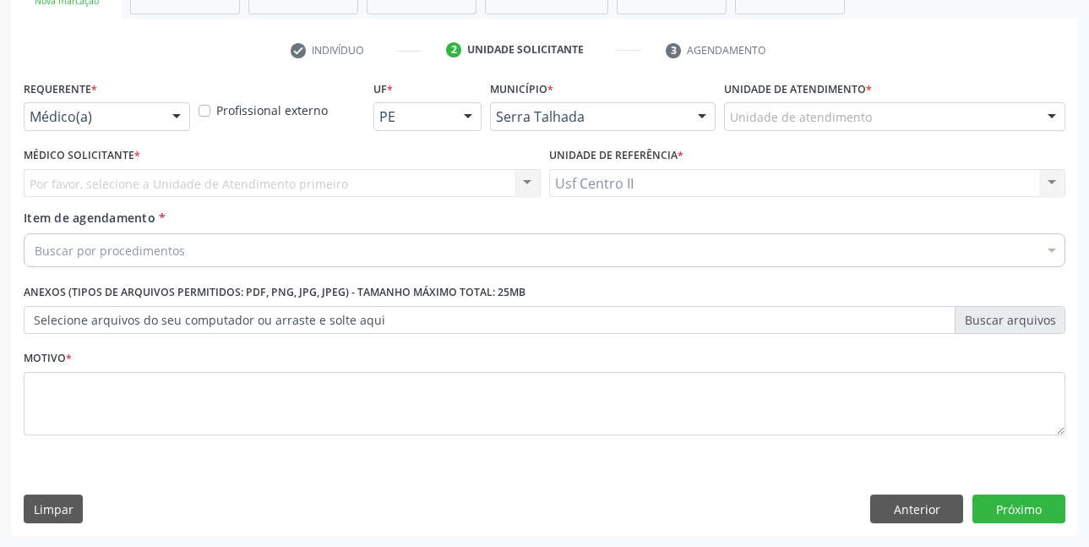
scroll to position [291, 0]
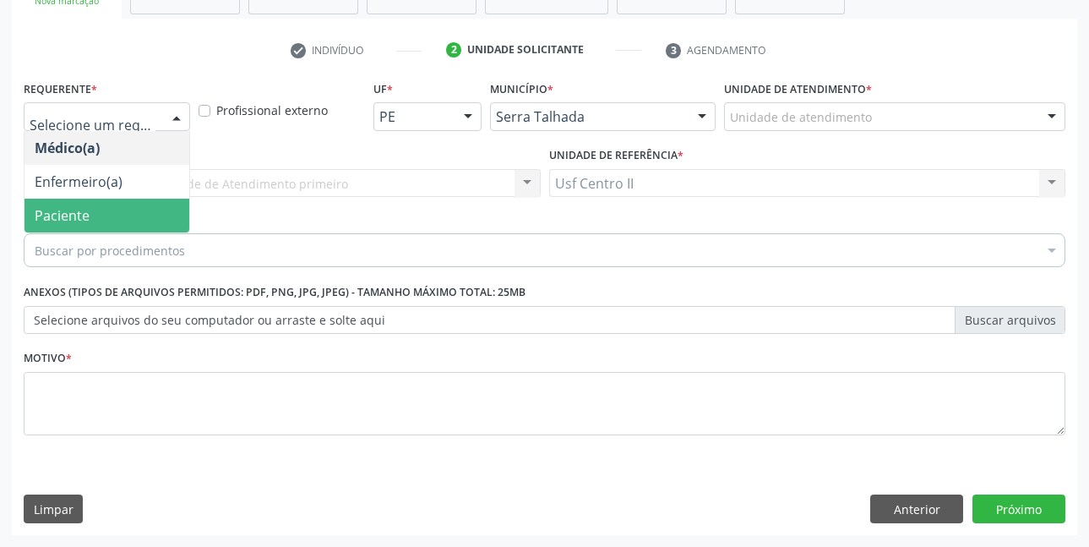
click at [85, 201] on span "Paciente" at bounding box center [106, 216] width 165 height 34
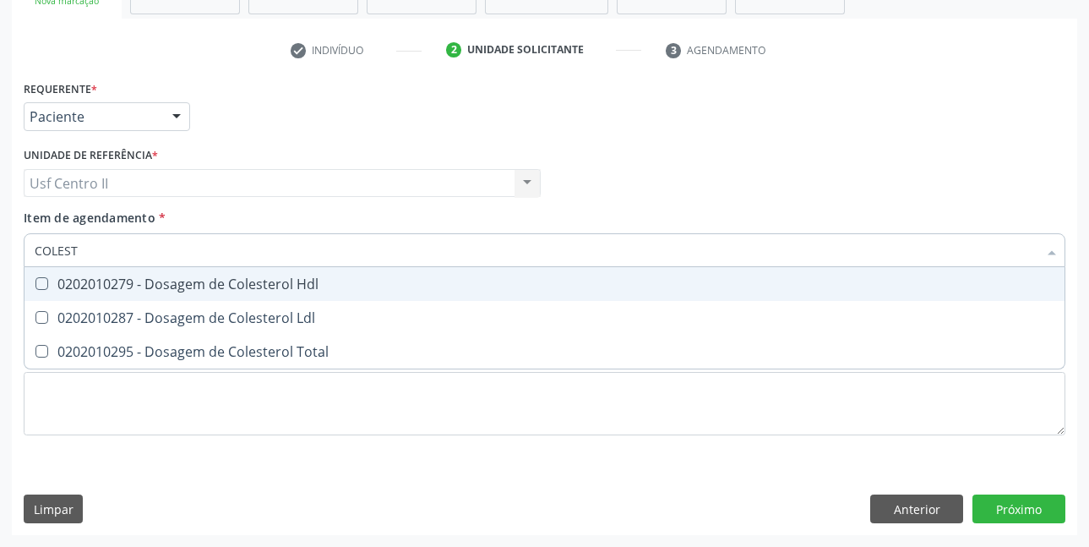
type input "COLESTE"
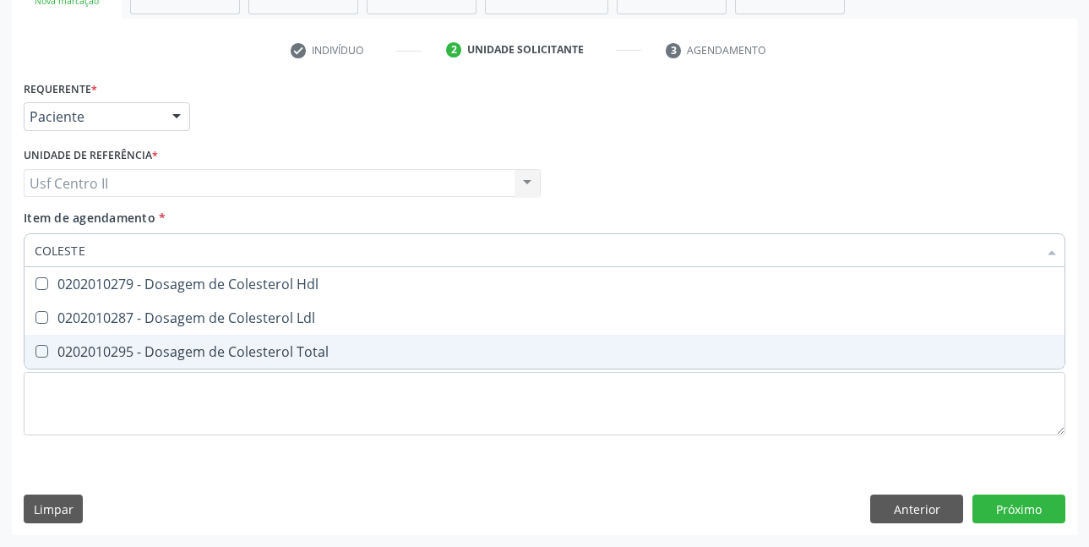
click at [180, 355] on div "0202010295 - Dosagem de Colesterol Total" at bounding box center [545, 352] width 1020 height 14
checkbox Total "true"
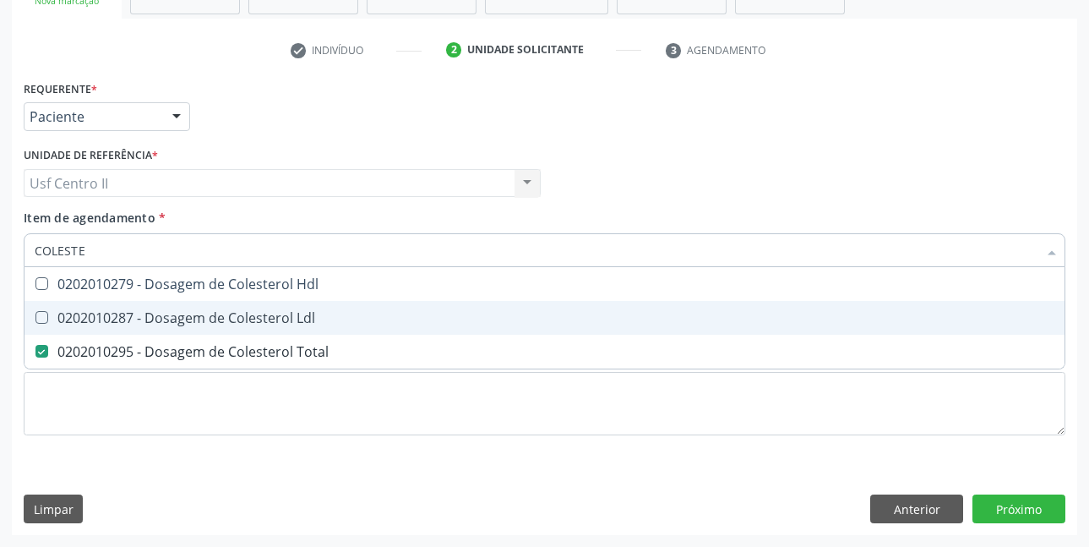
click at [188, 324] on div "0202010287 - Dosagem de Colesterol Ldl" at bounding box center [545, 318] width 1020 height 14
checkbox Ldl "true"
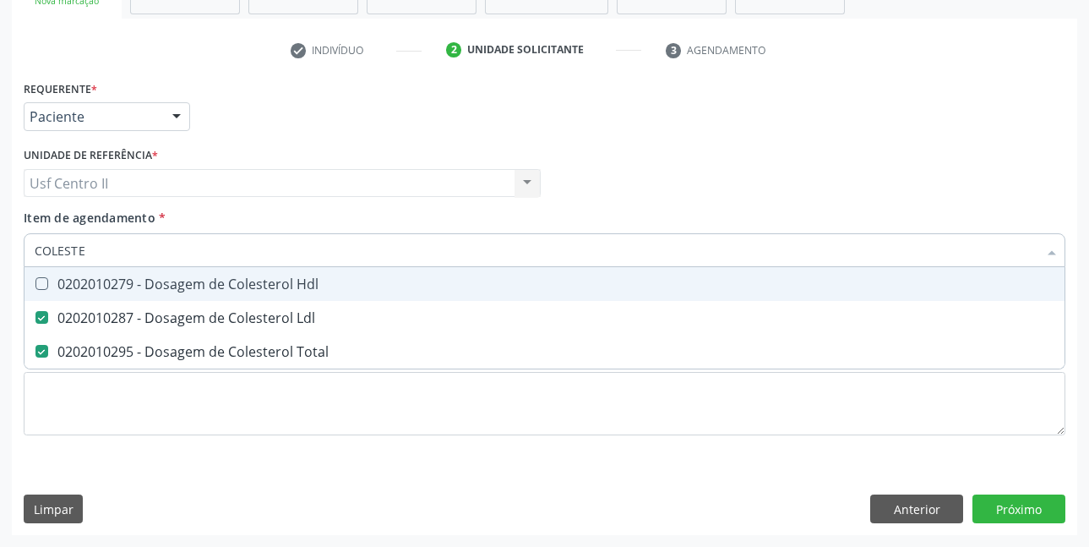
click at [200, 290] on div "0202010279 - Dosagem de Colesterol Hdl" at bounding box center [545, 284] width 1020 height 14
checkbox Hdl "true"
type input "COLE"
checkbox Hdl "false"
checkbox Ldl "false"
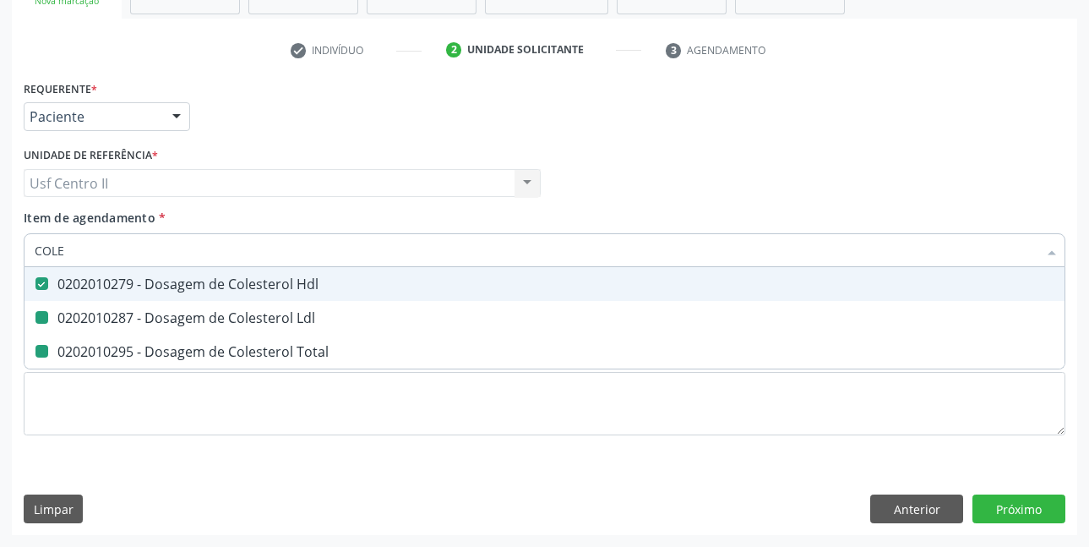
checkbox Total "false"
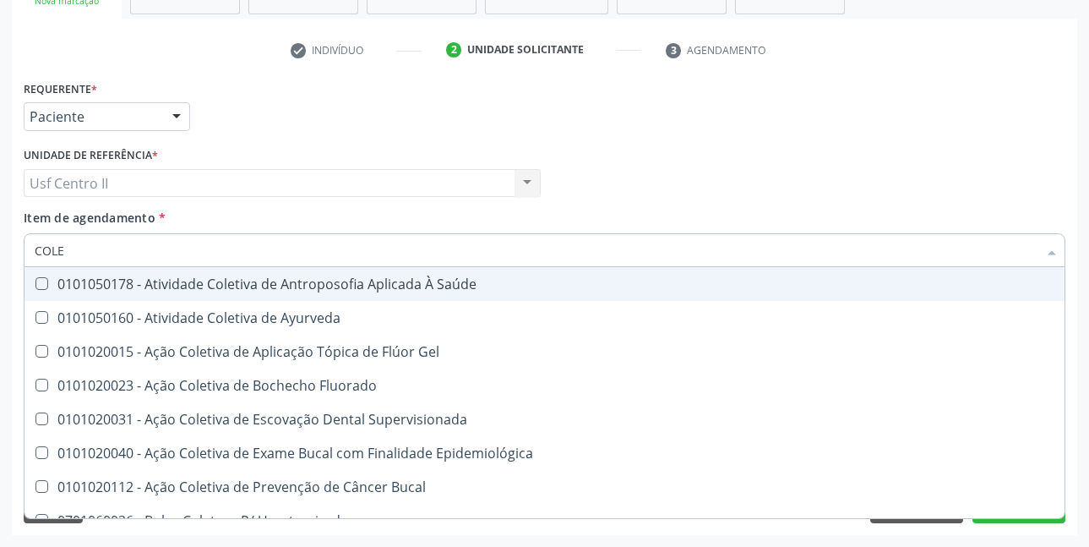
type input "COL"
checkbox Hdl "false"
checkbox Ldl "false"
checkbox Total "false"
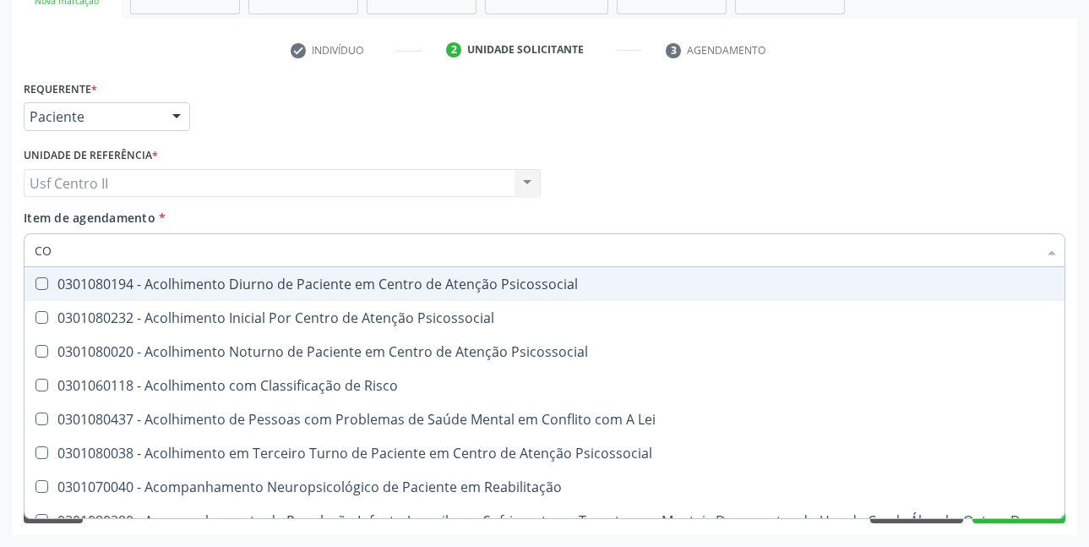
type input "C"
checkbox Hdl "false"
checkbox Ldl "false"
checkbox Total "false"
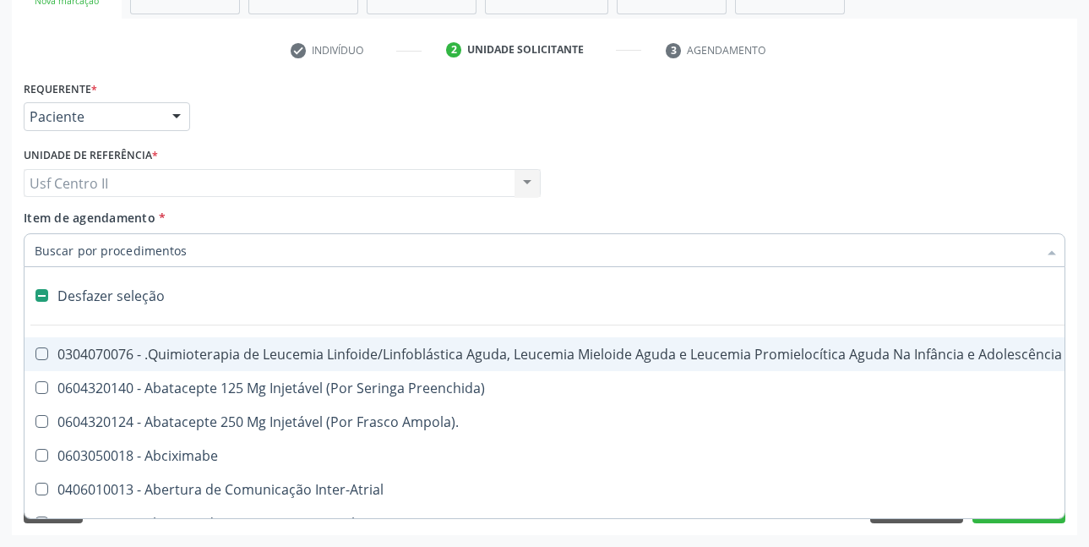
type input "C"
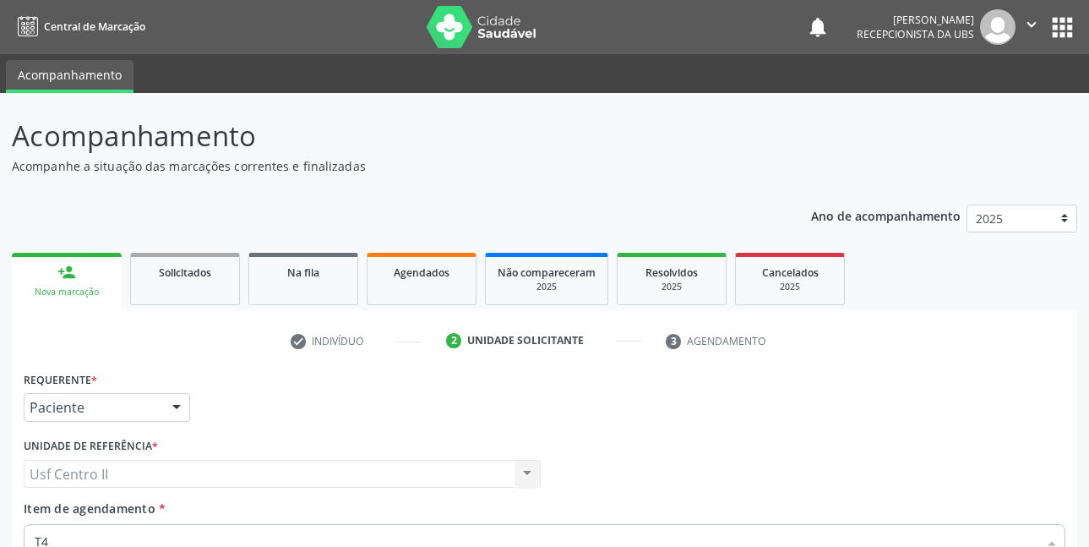
scroll to position [291, 0]
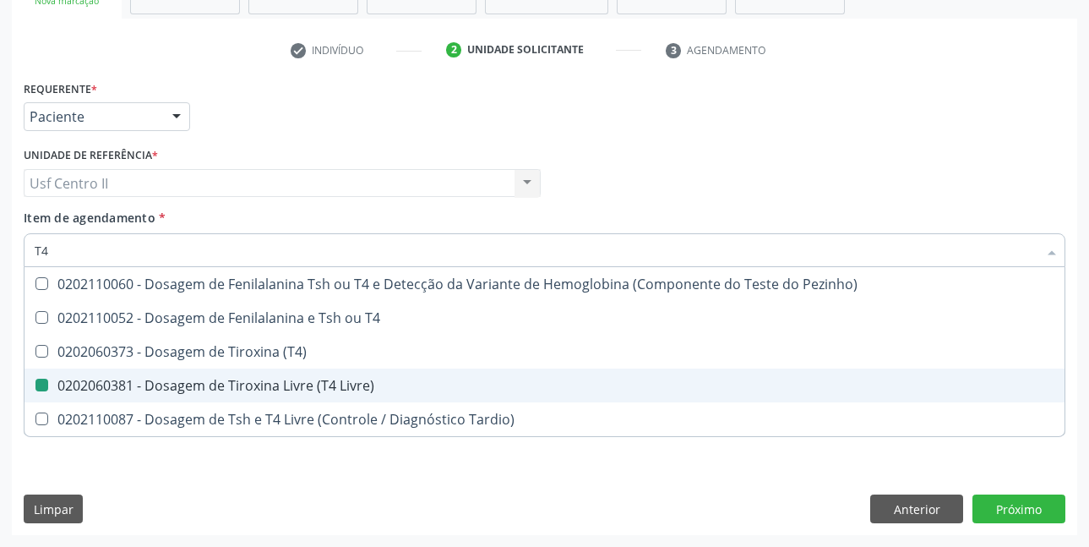
type input "T"
checkbox Livre\) "false"
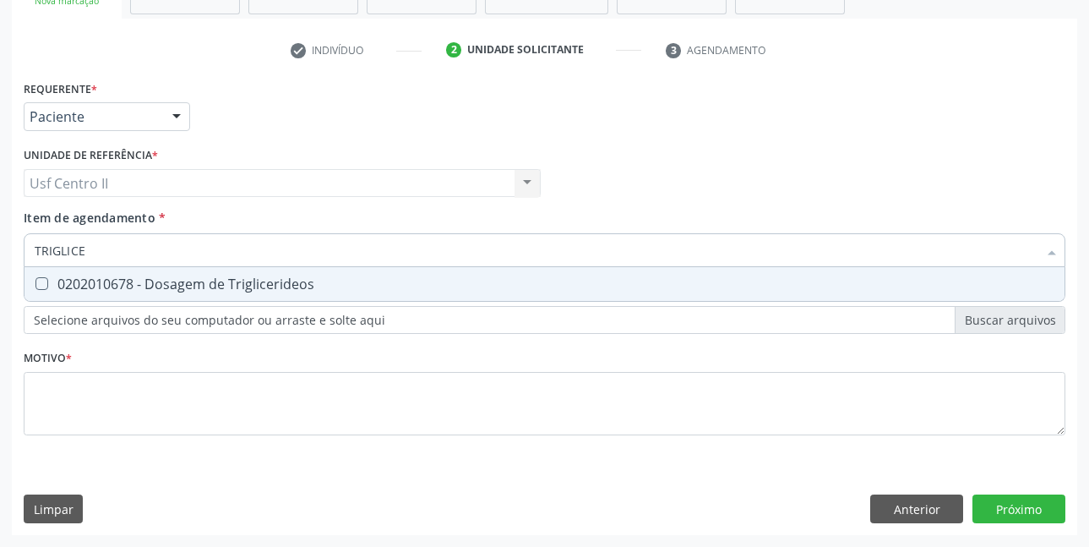
type input "TRIGLICER"
click at [238, 284] on div "0202010678 - Dosagem de Triglicerideos" at bounding box center [545, 284] width 1020 height 14
checkbox Triglicerideos "true"
type input "TRI"
checkbox Triglicerideos "false"
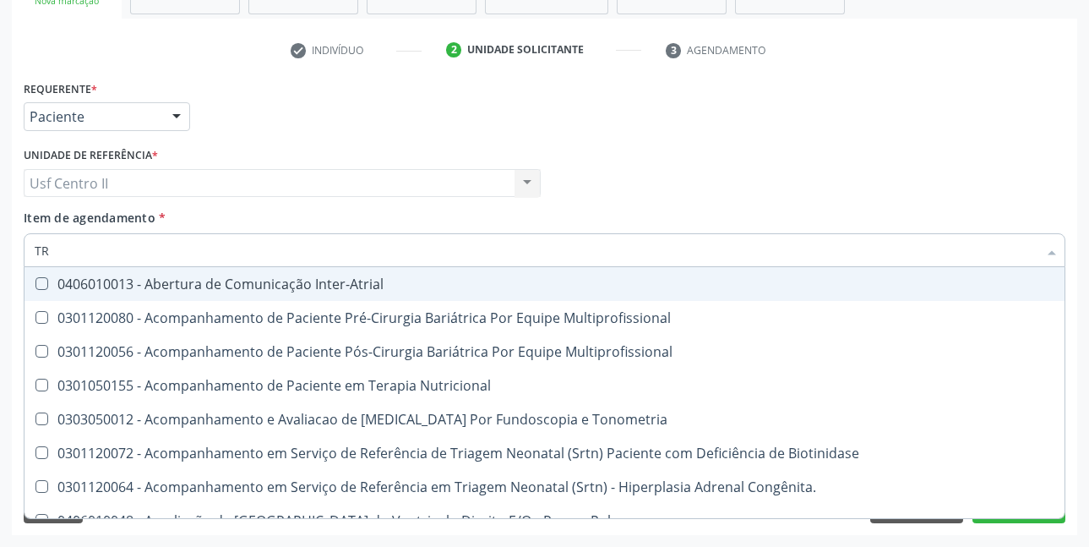
type input "T"
checkbox Triglicerideos "false"
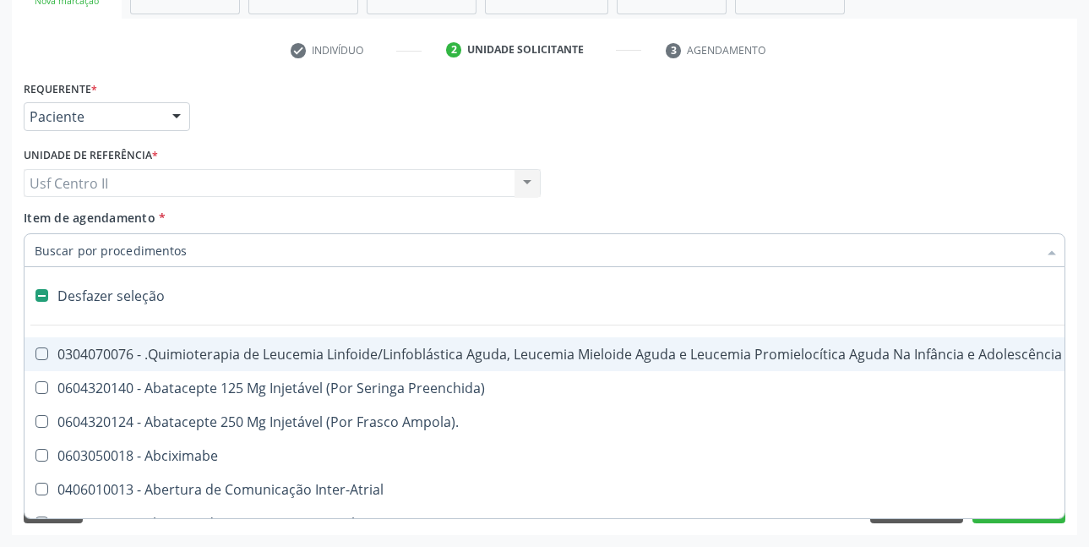
type input "U"
checkbox Cistorrafia "true"
checkbox Per-Operatoria "true"
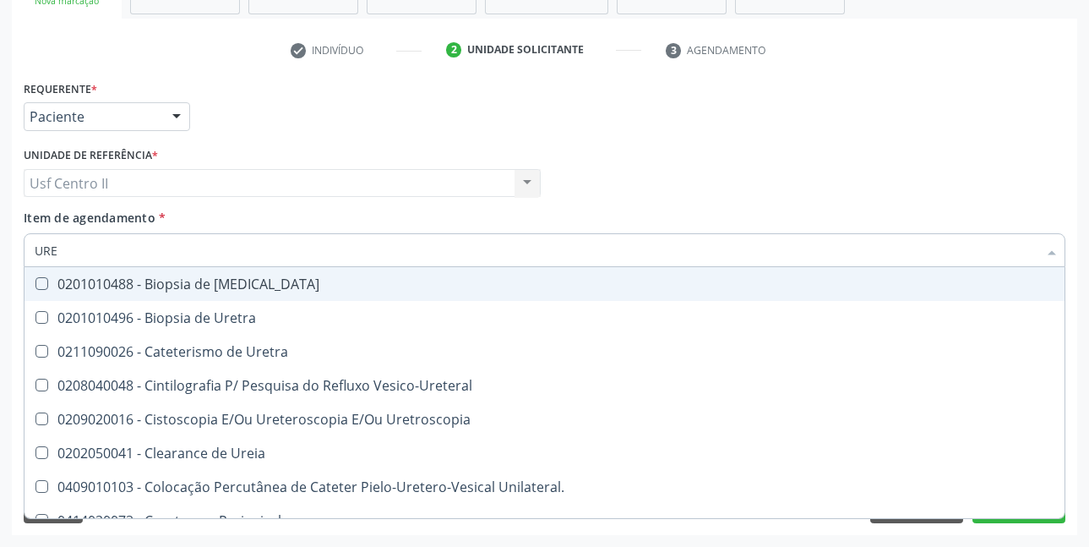
type input "UREI"
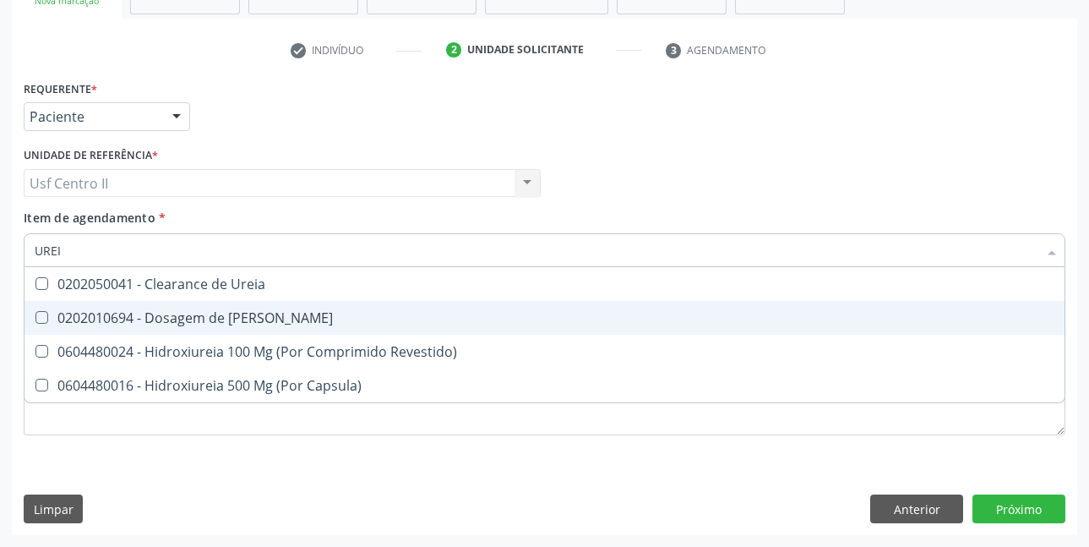
click at [232, 317] on div "0202010694 - Dosagem de [PERSON_NAME]" at bounding box center [545, 318] width 1020 height 14
checkbox Ureia "true"
type input "URE"
checkbox Ureia "false"
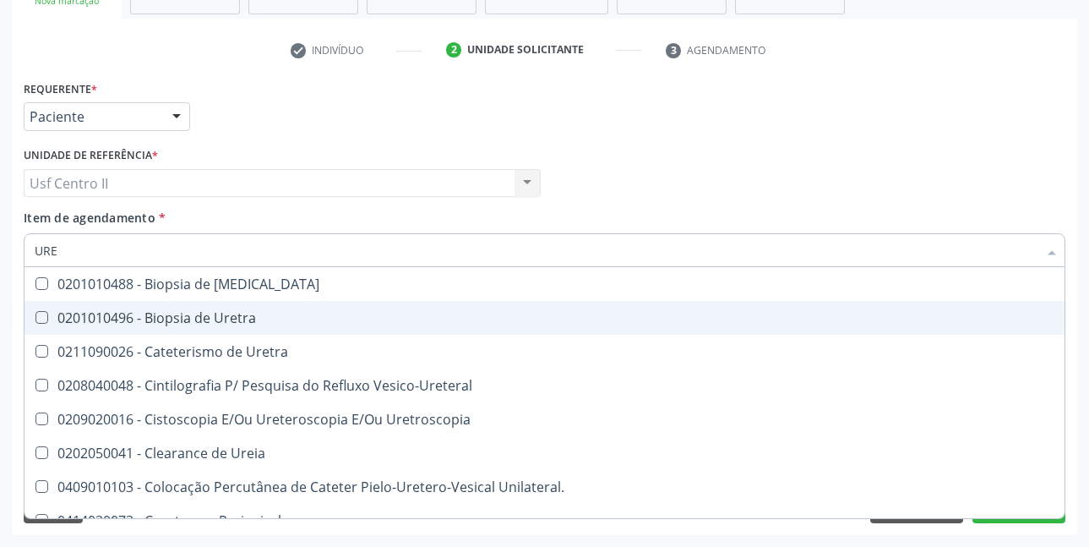
type input "UR"
checkbox Ureia "false"
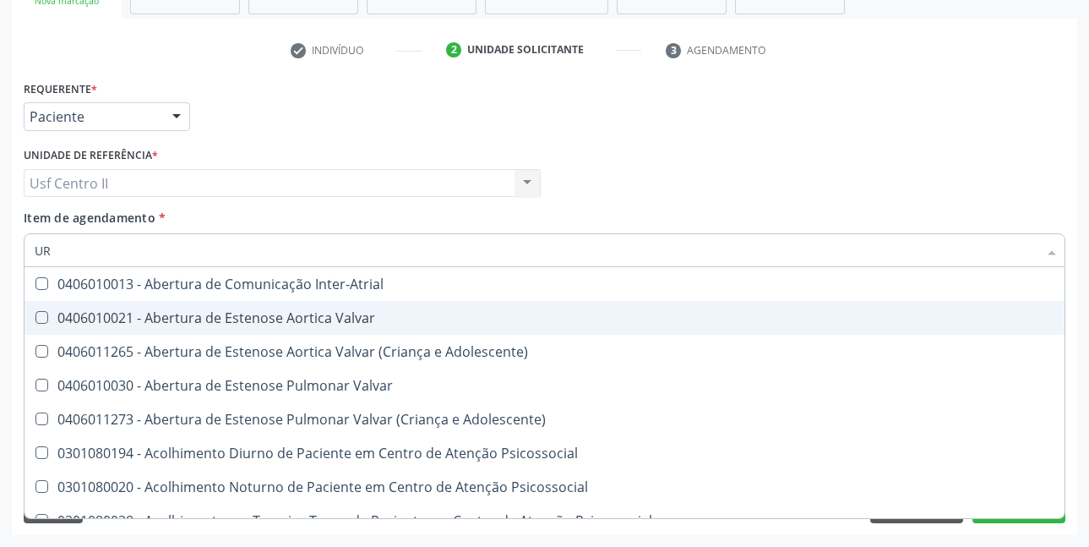
type input "URI"
checkbox B "true"
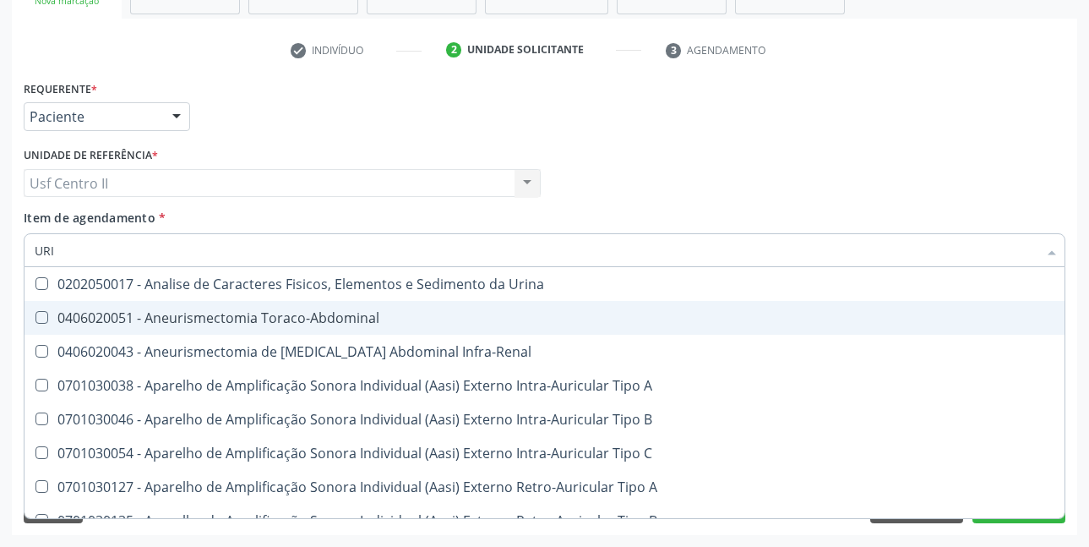
type input "URIN"
checkbox Urico "false"
type input "URINA"
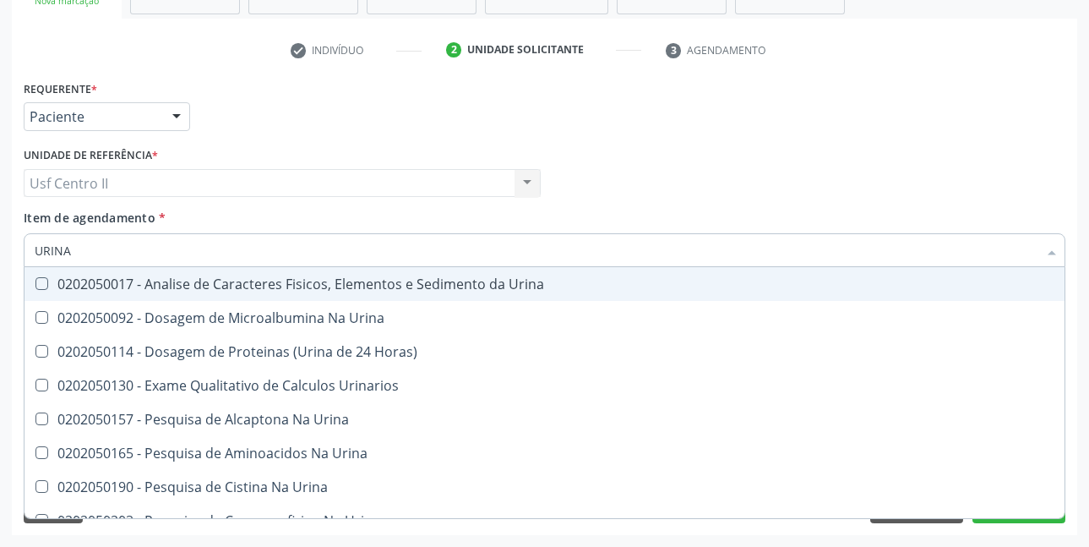
click at [235, 282] on div "0202050017 - Analise de Caracteres Fisicos, Elementos e Sedimento da Urina" at bounding box center [545, 284] width 1020 height 14
checkbox Urina "true"
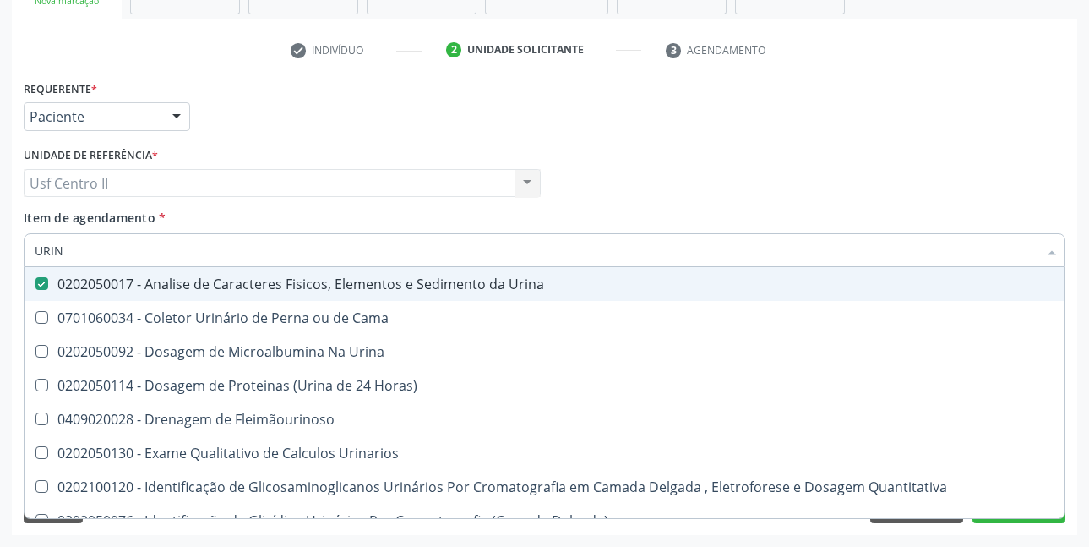
type input "URI"
checkbox Eletroforese\) "true"
type input "U"
checkbox Urina "false"
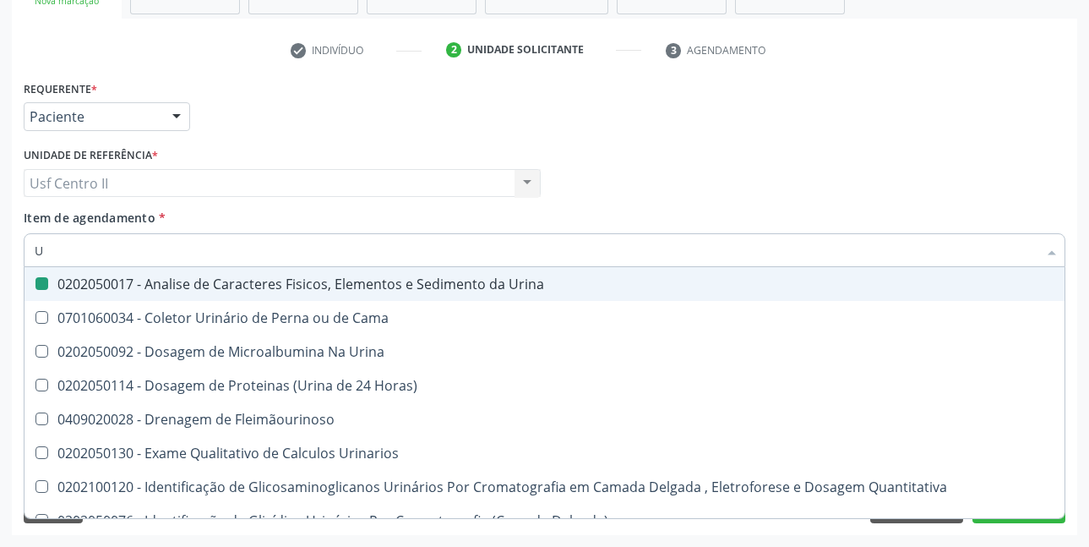
checkbox Eletroforese\) "false"
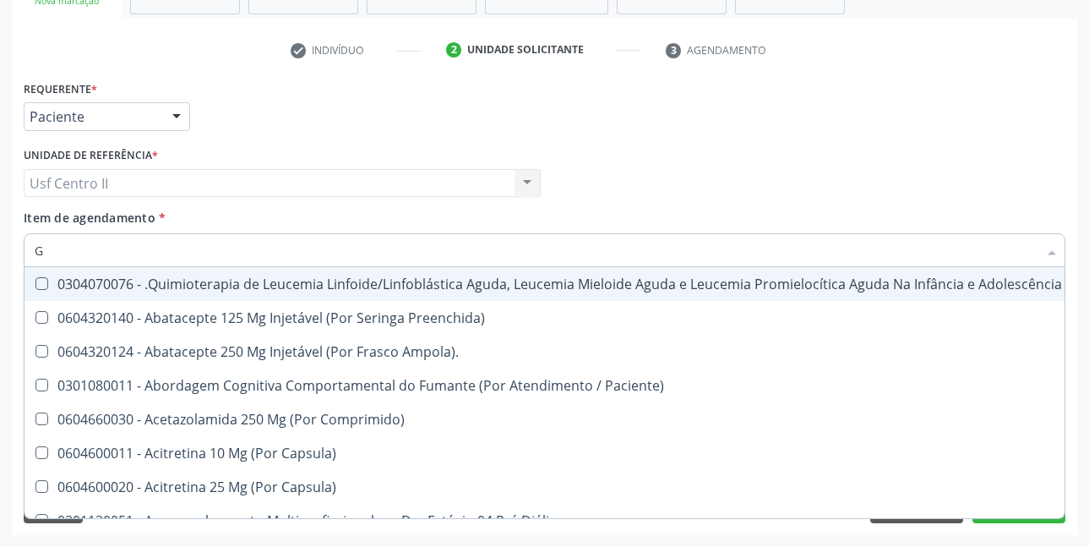
type input "GL"
checkbox Pé "true"
type input "GLI"
checkbox Multiprofissional "true"
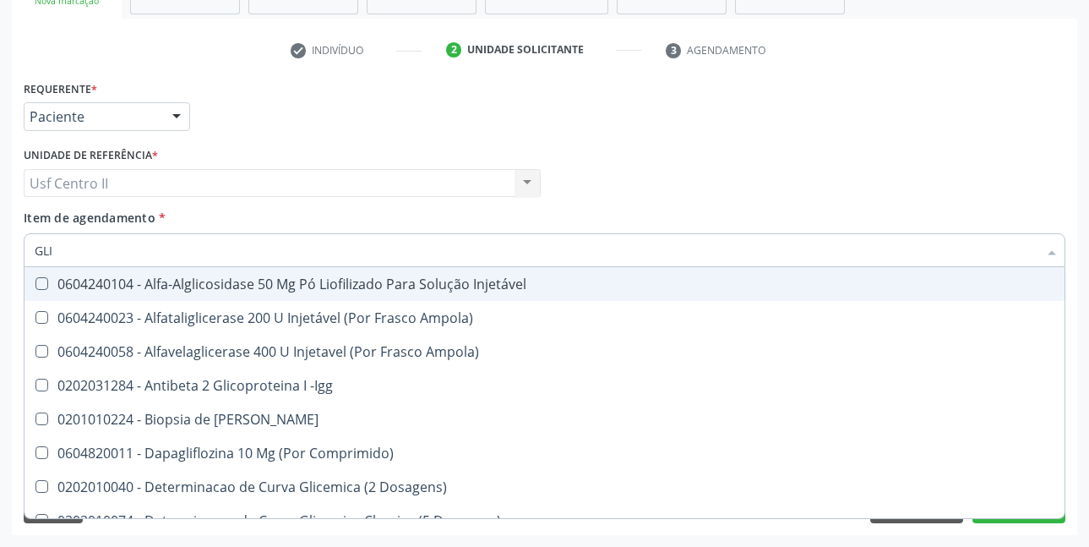
type input "GLIC"
checkbox Derrames "true"
checkbox Triglicerideos "false"
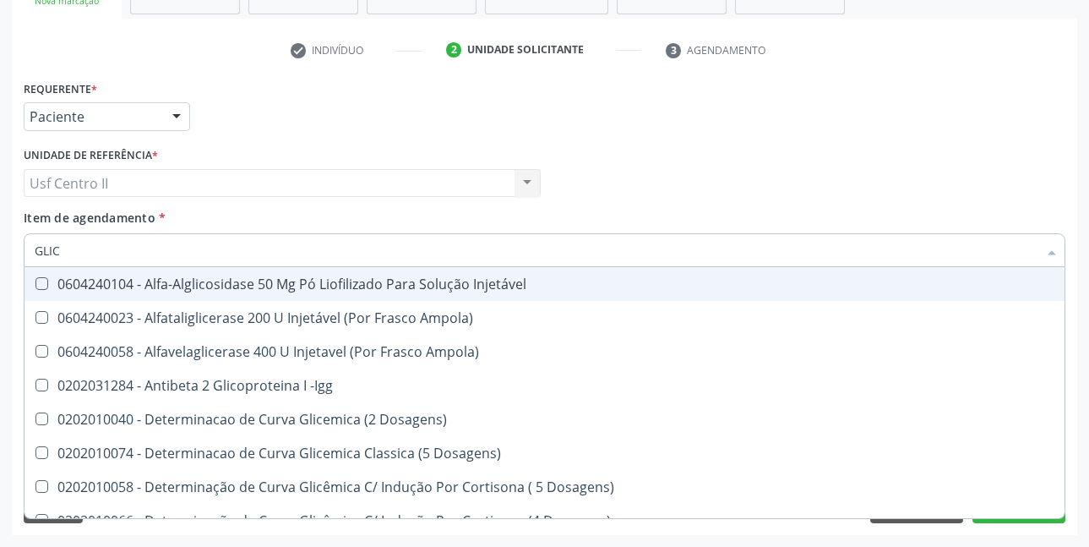
type input "GLICO"
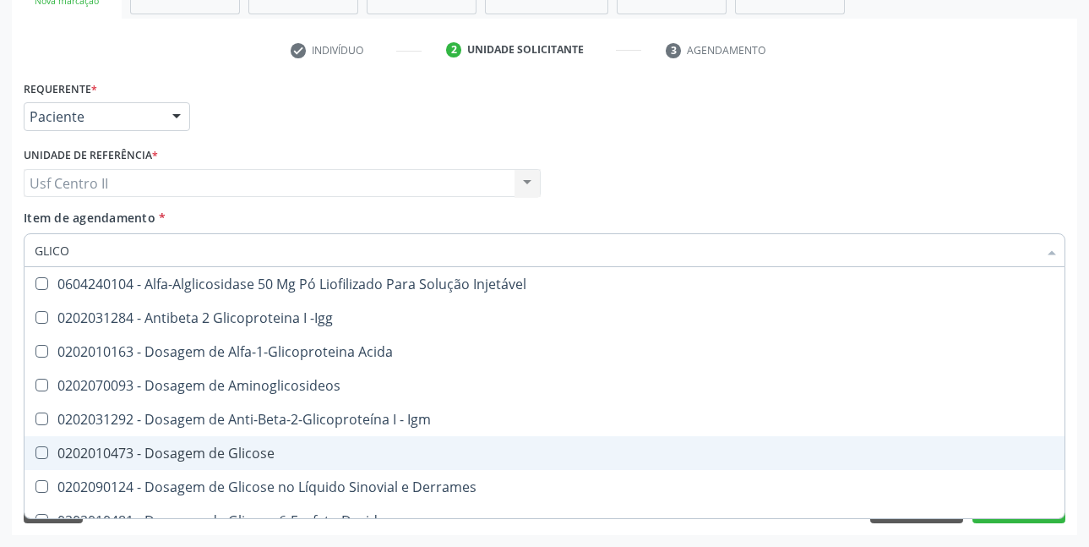
click at [246, 454] on div "0202010473 - Dosagem de Glicose" at bounding box center [545, 453] width 1020 height 14
checkbox Glicose "true"
type input "GLIC"
checkbox Glicose "false"
checkbox Glicose "true"
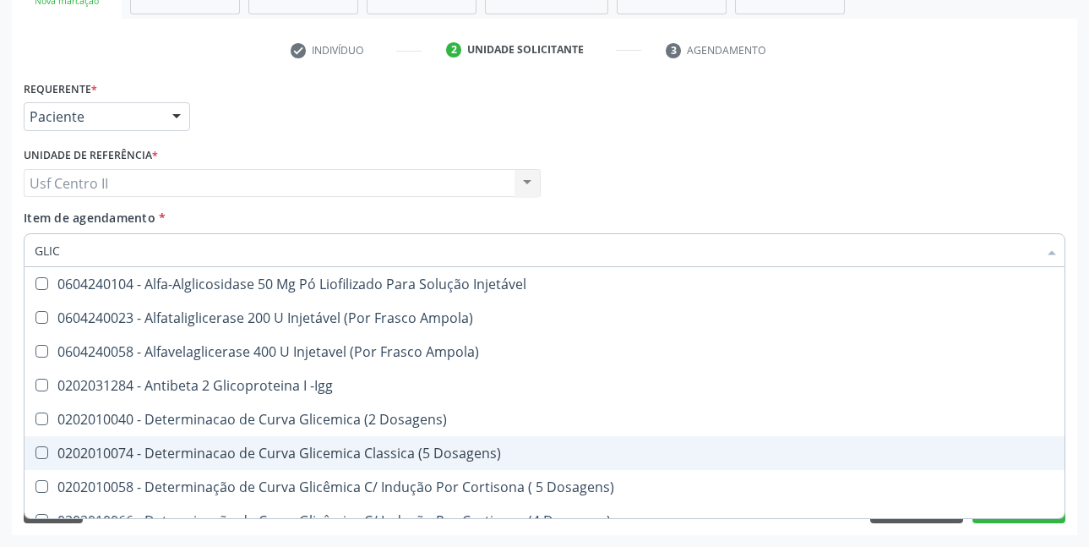
type input "GLI"
checkbox Glicose "false"
checkbox Glicosilada "true"
checkbox Triglicerideos "false"
checkbox Delgada\) "true"
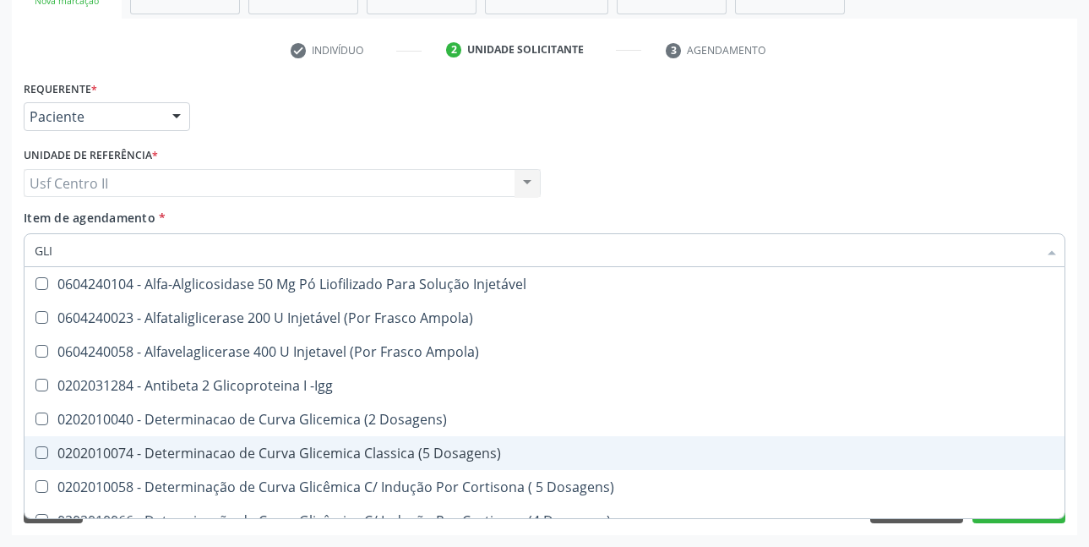
type input "GL"
checkbox Glicosilada "false"
checkbox Delgada\) "false"
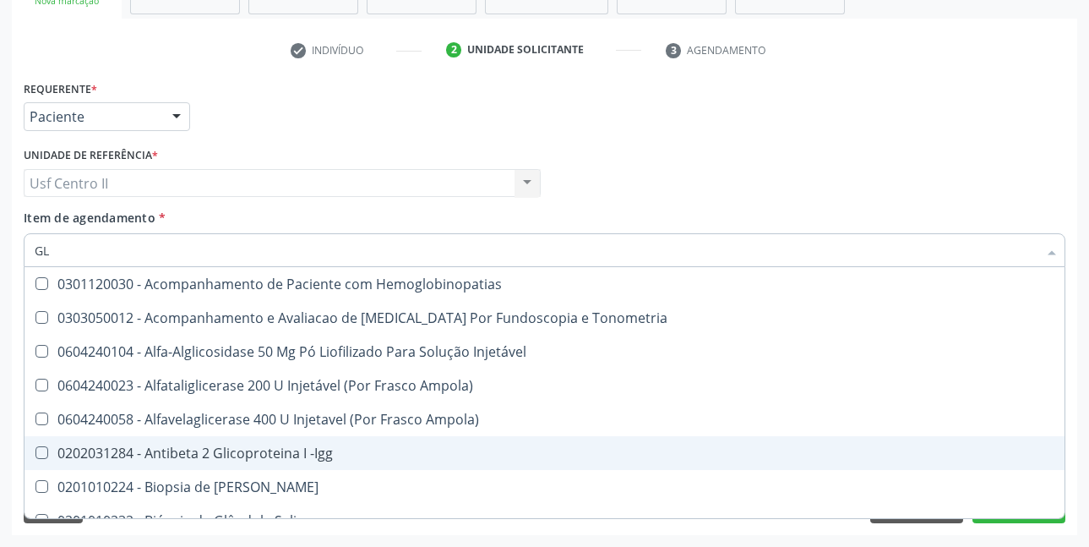
type input "G"
checkbox Glicose "false"
checkbox Triglicerideos "false"
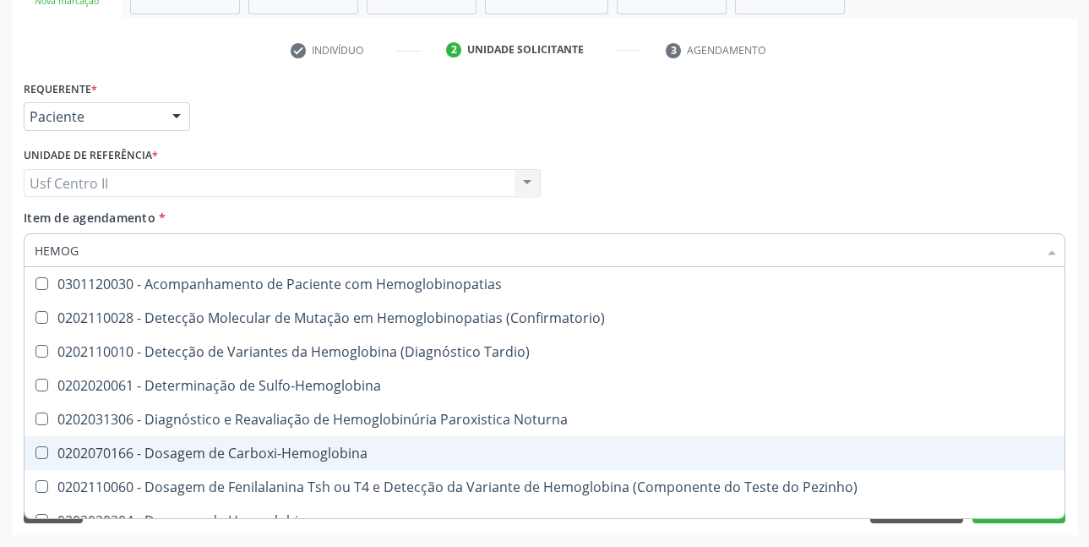
type input "HEMOGR"
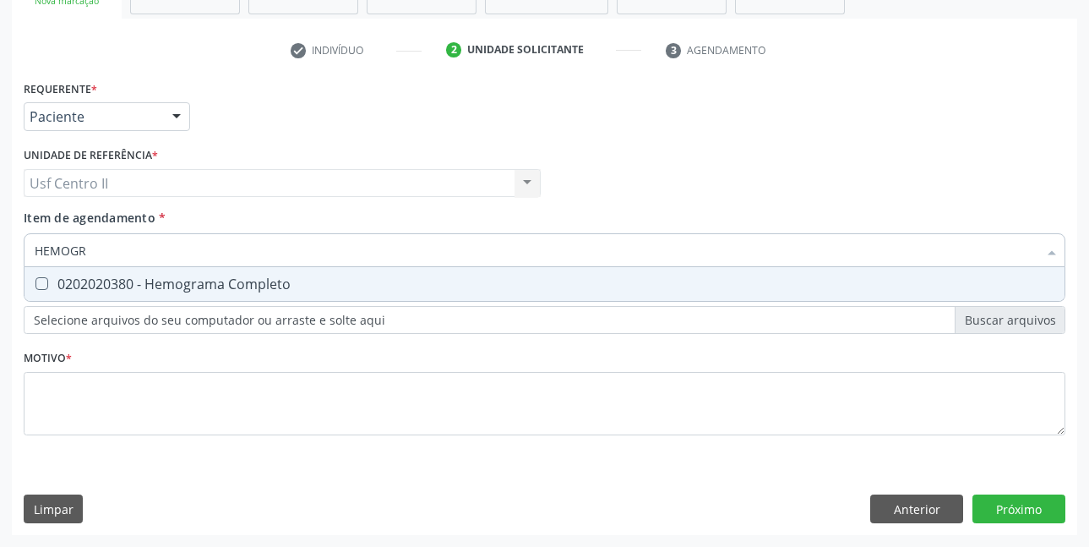
click at [250, 288] on div "0202020380 - Hemograma Completo" at bounding box center [545, 284] width 1020 height 14
checkbox Completo "true"
type input "HEMOG"
checkbox Completo "false"
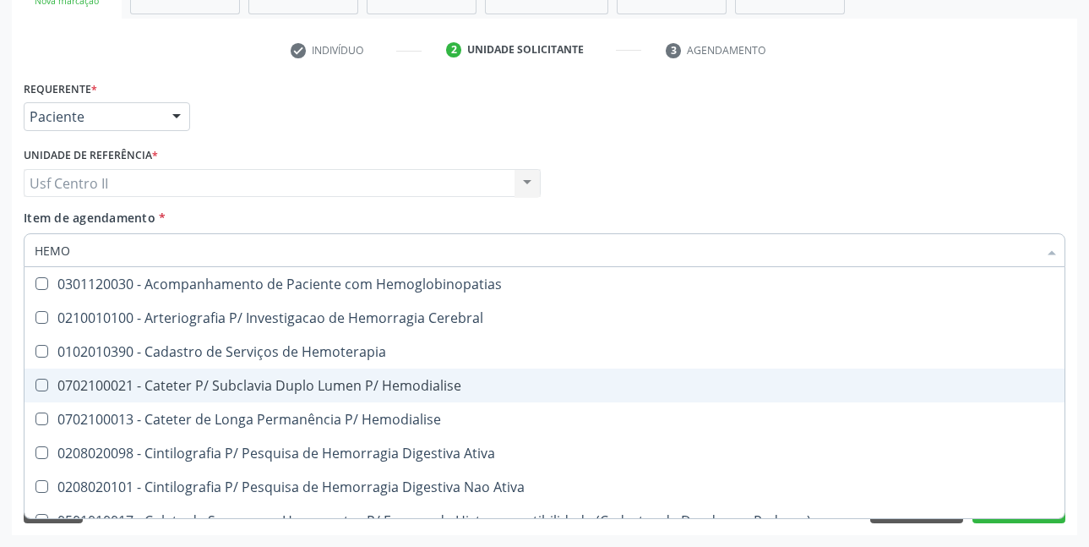
type input "HEM"
checkbox Completo "false"
checkbox Elástica "true"
type input "HE"
checkbox Elástica "false"
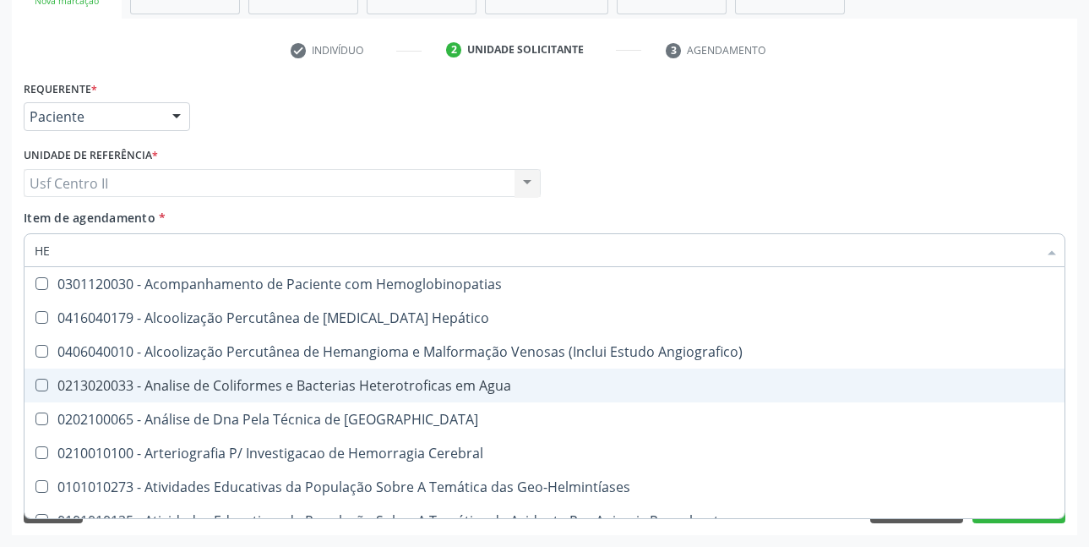
type input "H"
checkbox Completo "false"
checkbox Folheto "true"
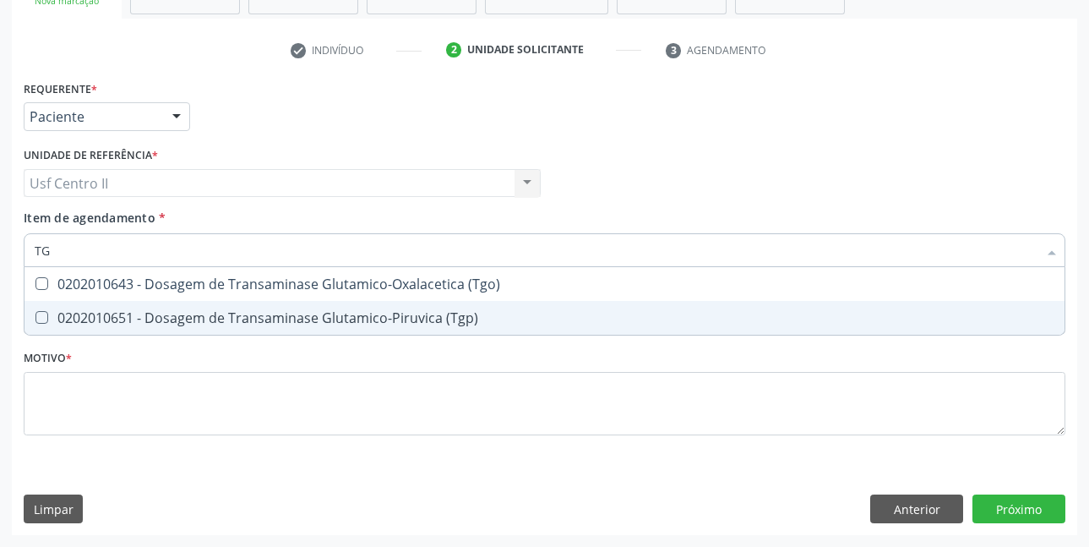
type input "TGO"
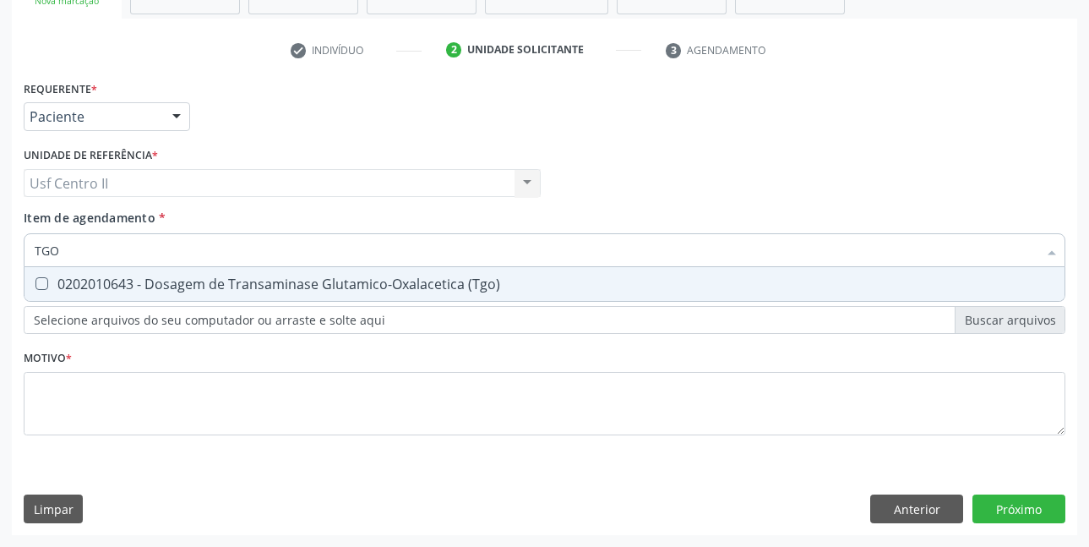
click at [406, 286] on div "0202010643 - Dosagem de Transaminase Glutamico-Oxalacetica (Tgo)" at bounding box center [545, 284] width 1020 height 14
checkbox \(Tgo\) "true"
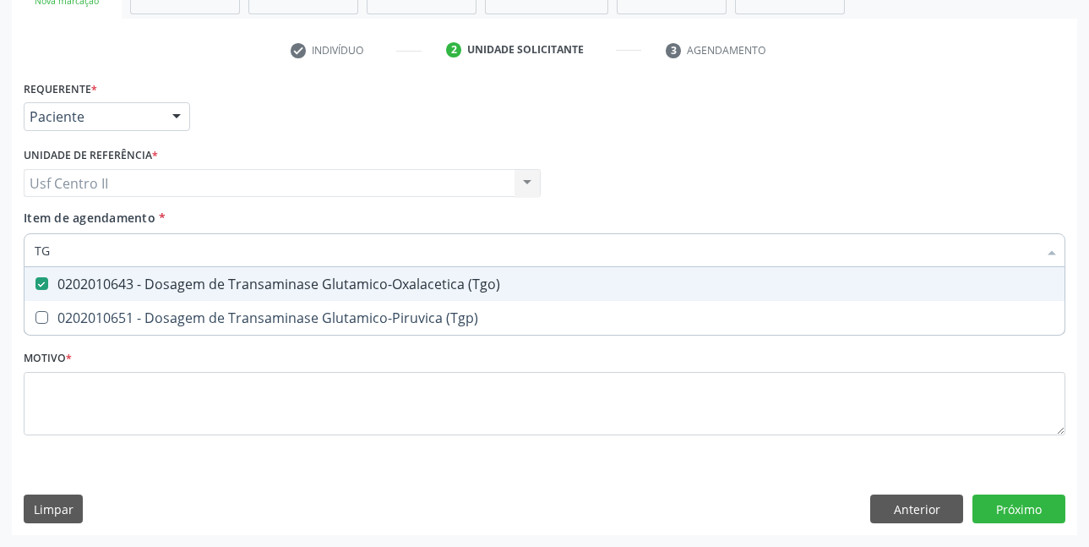
type input "TGP"
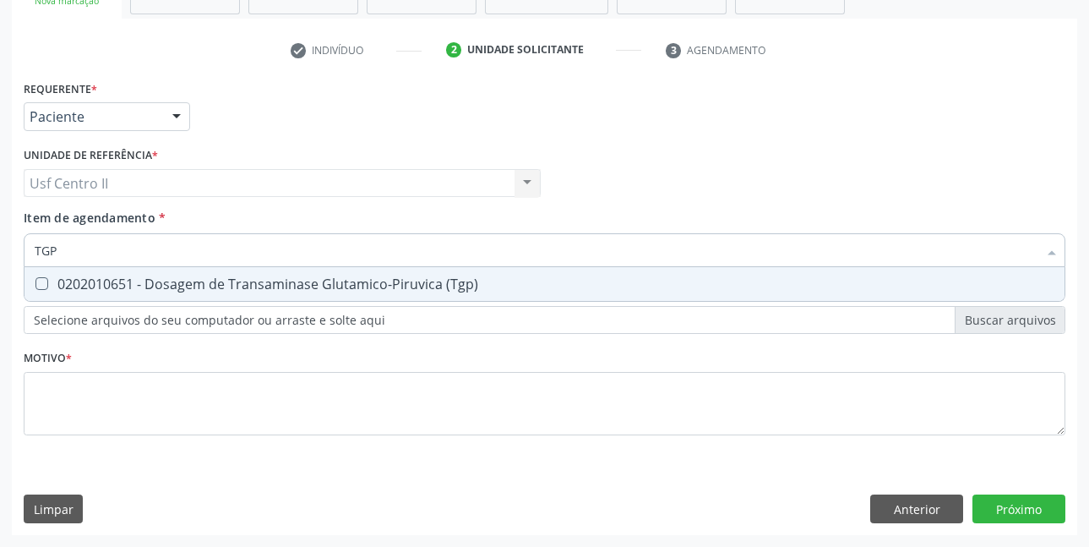
click at [374, 278] on div "0202010651 - Dosagem de Transaminase Glutamico-Piruvica (Tgp)" at bounding box center [545, 284] width 1020 height 14
checkbox \(Tgp\) "true"
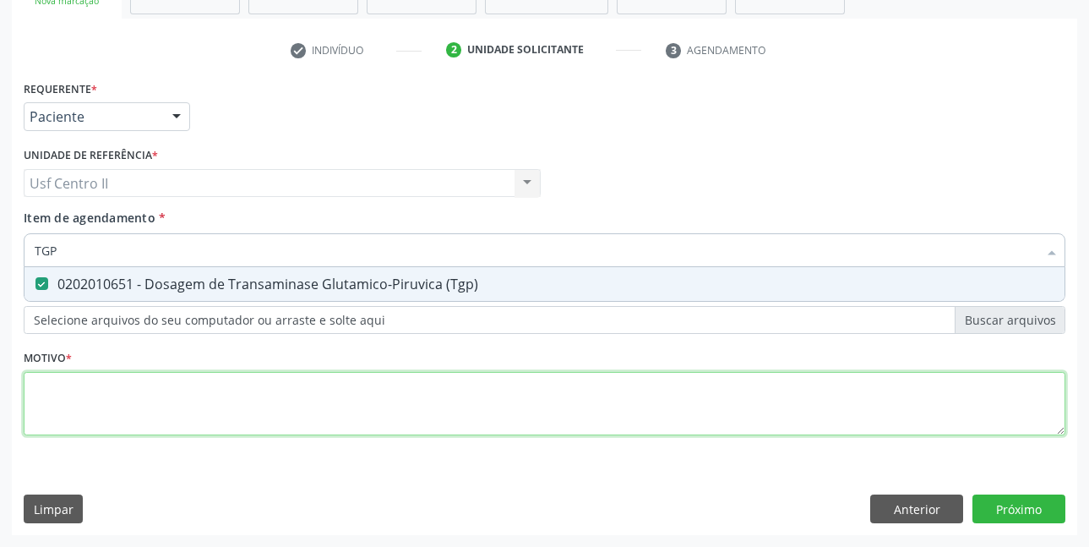
click at [326, 397] on div "Requerente * Paciente Médico(a) Enfermeiro(a) Paciente Nenhum resultado encontr…" at bounding box center [545, 267] width 1042 height 383
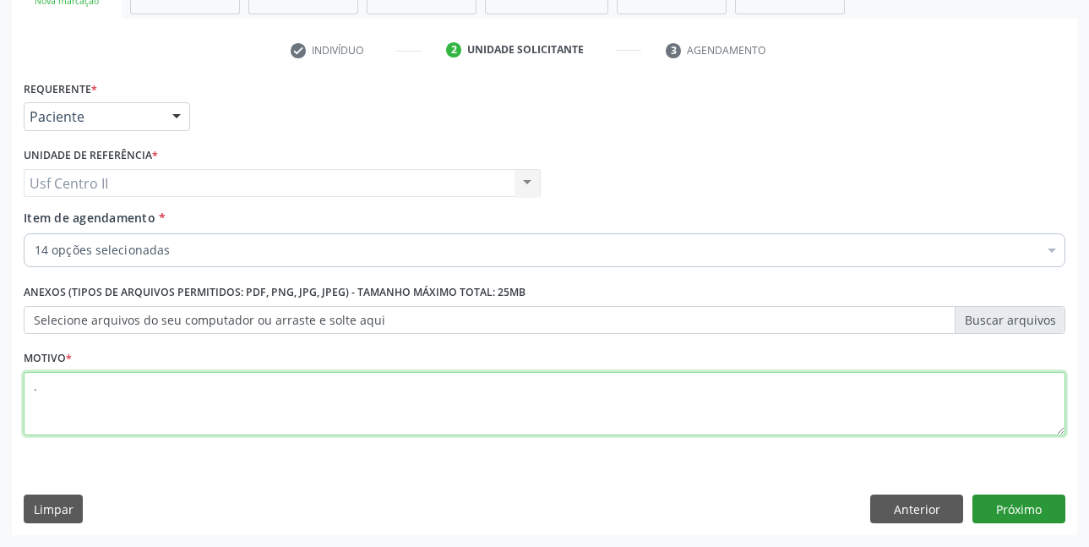
type textarea "."
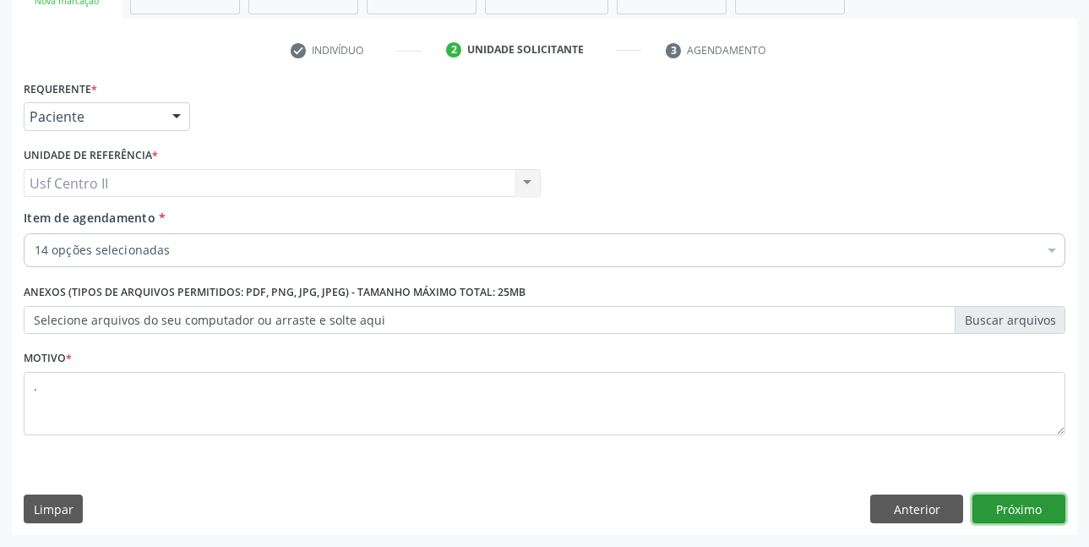
click at [1037, 509] on button "Próximo" at bounding box center [1018, 508] width 93 height 29
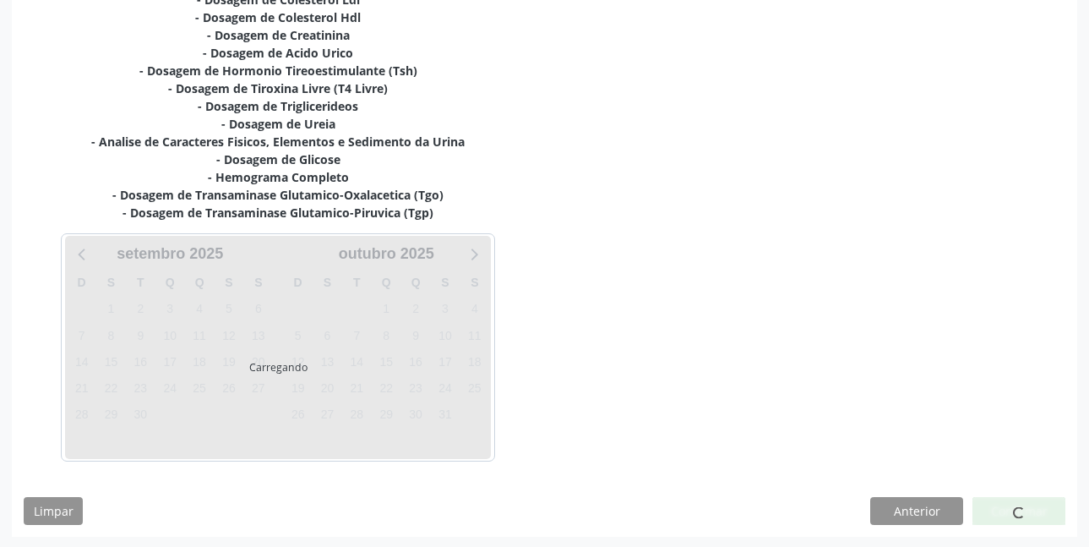
scroll to position [419, 0]
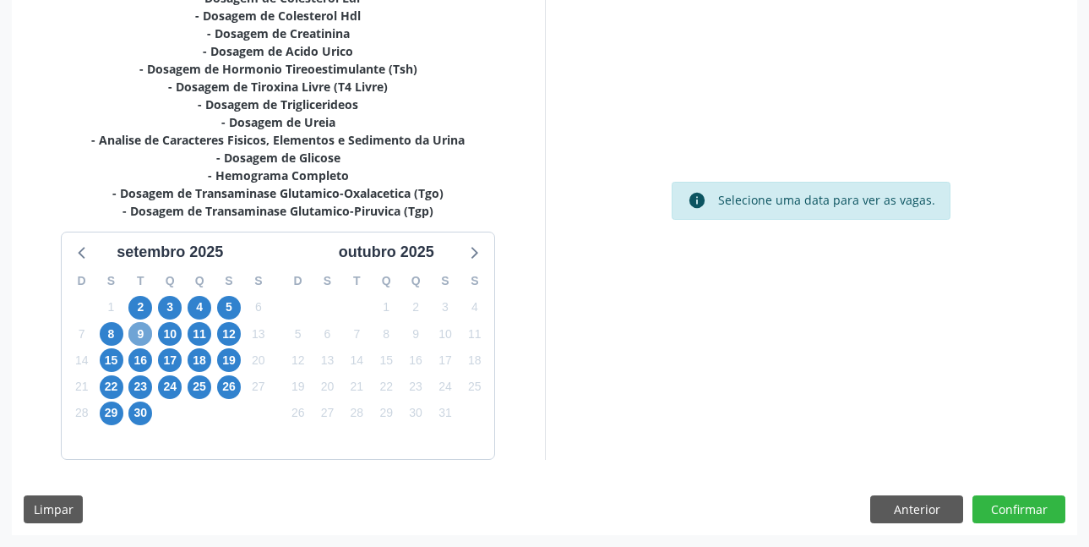
click at [141, 335] on span "9" at bounding box center [140, 334] width 24 height 24
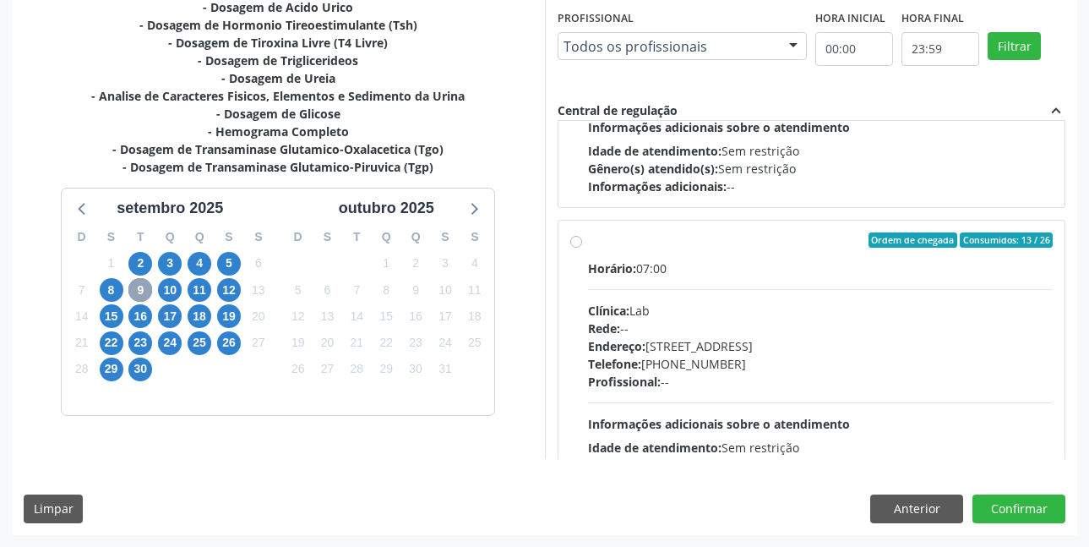
scroll to position [507, 0]
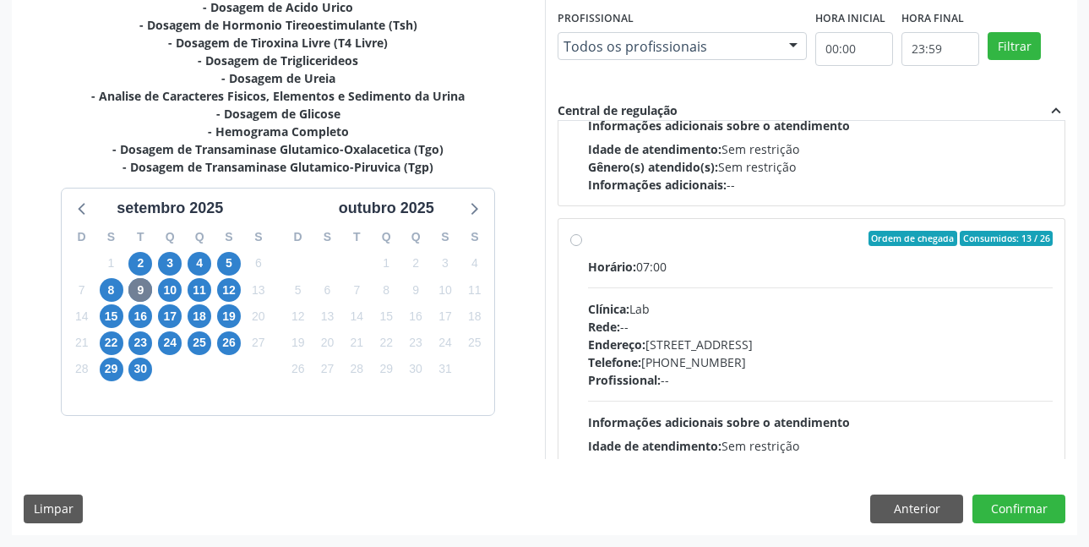
click at [588, 242] on label "Ordem de chegada Consumidos: 13 / 26 Horário: 07:00 Clínica: Lab Rede: -- Ender…" at bounding box center [820, 360] width 465 height 259
click at [575, 242] on input "Ordem de chegada Consumidos: 13 / 26 Horário: 07:00 Clínica: Lab Rede: -- Ender…" at bounding box center [576, 238] width 12 height 15
radio input "true"
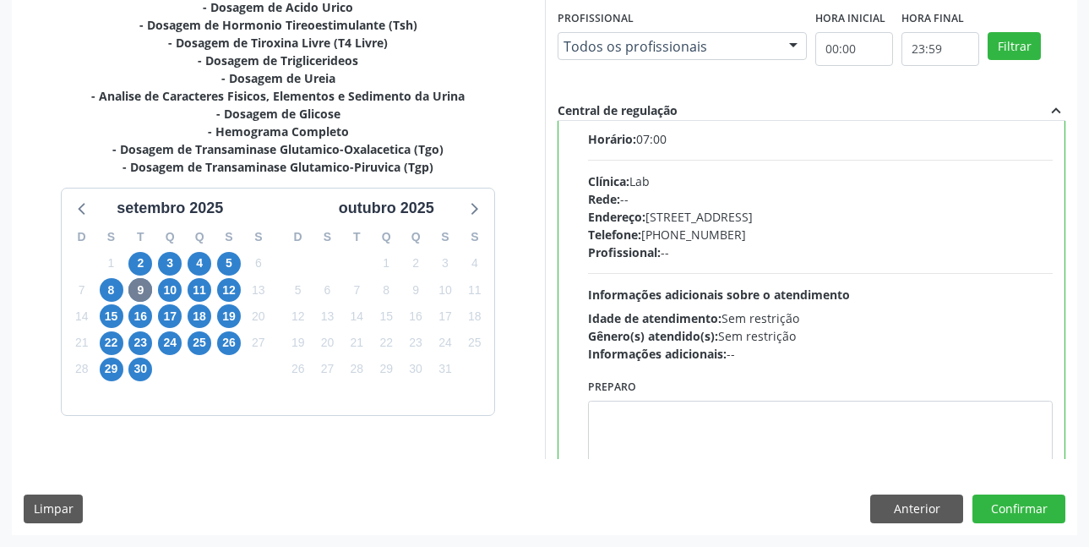
scroll to position [676, 0]
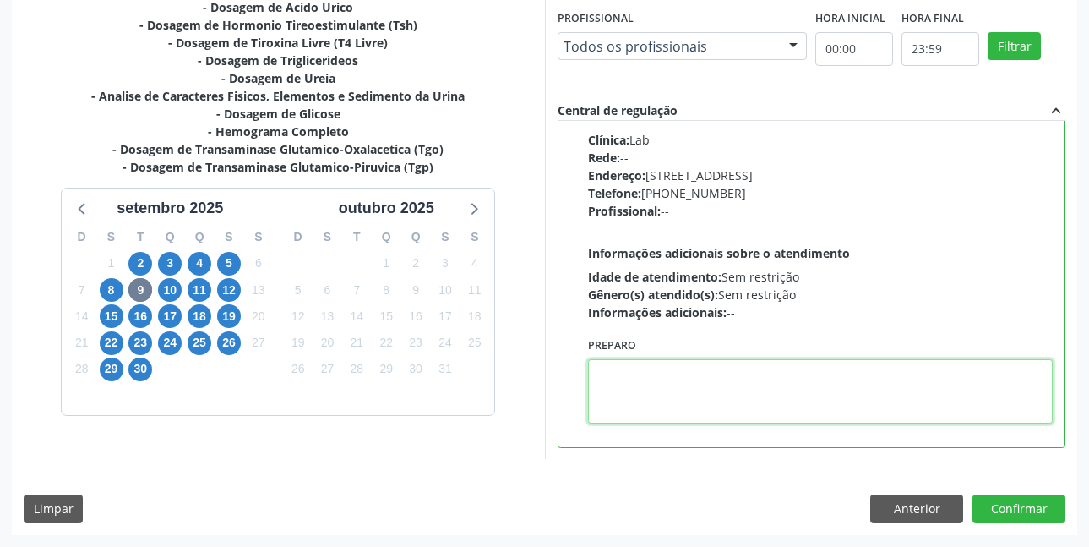
click at [747, 383] on textarea at bounding box center [820, 391] width 465 height 64
paste textarea "O EXAME SERÁ REALIZADO NA UNIDADE DE SAÚDE CENTRO 2 (postinho do rodeio), POR O…"
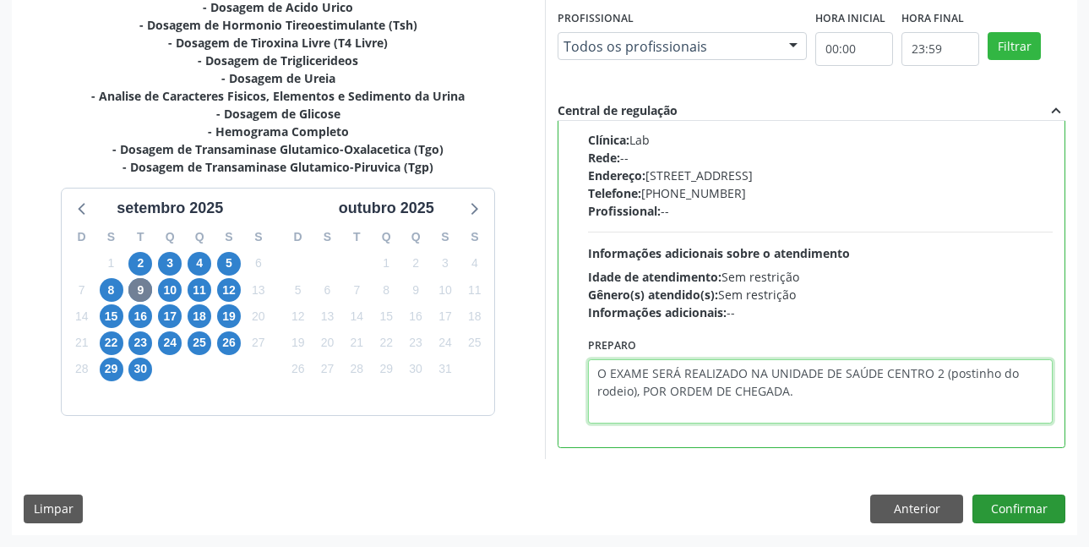
type textarea "O EXAME SERÁ REALIZADO NA UNIDADE DE SAÚDE CENTRO 2 (postinho do rodeio), POR O…"
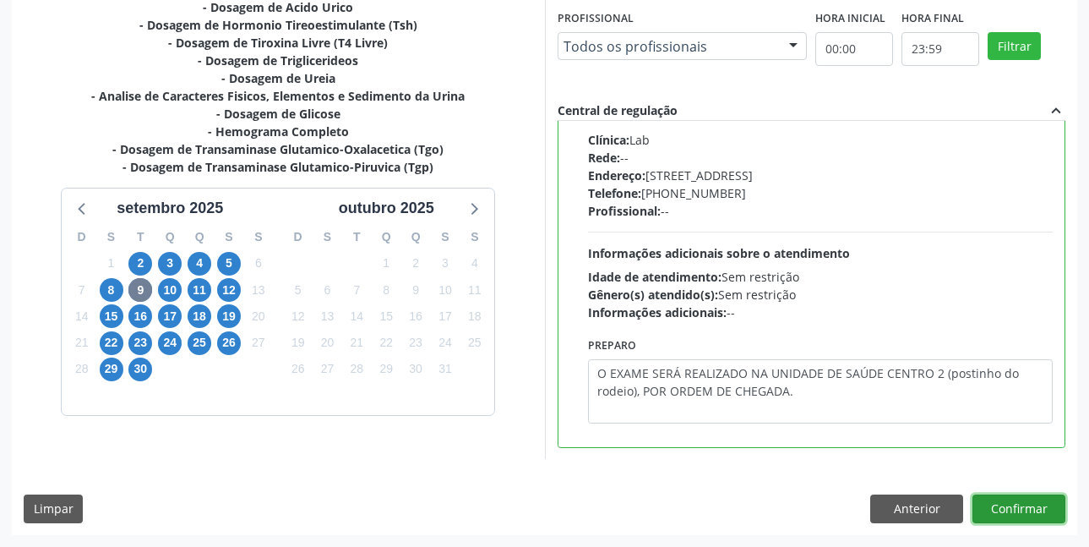
click at [1009, 503] on button "Confirmar" at bounding box center [1018, 508] width 93 height 29
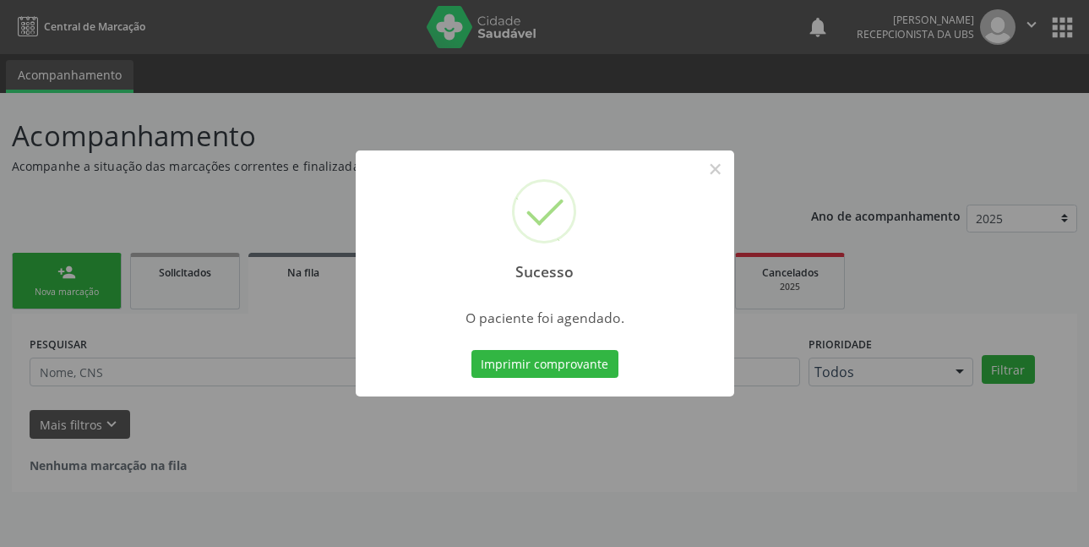
scroll to position [0, 0]
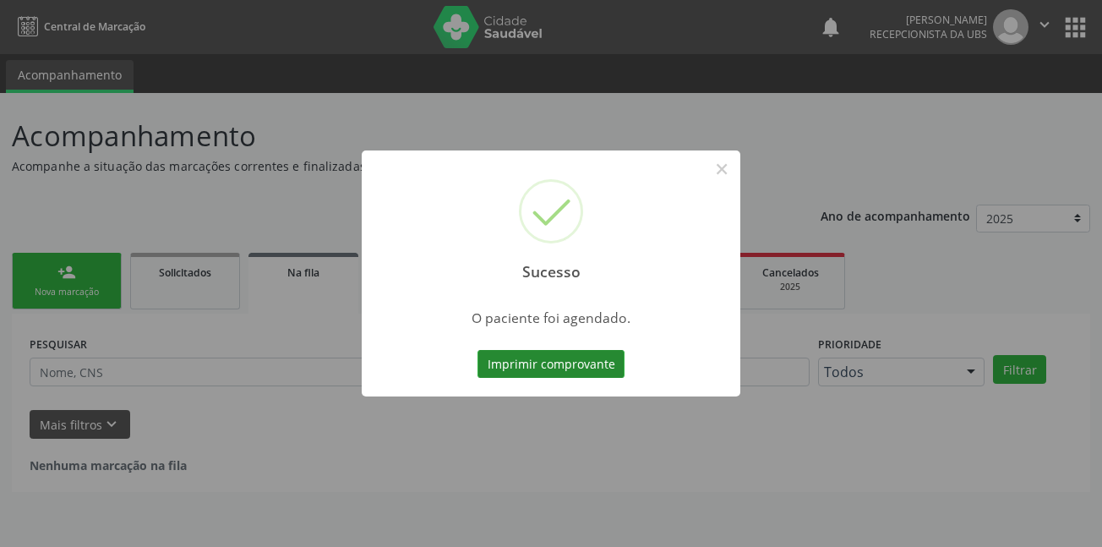
click at [537, 362] on button "Imprimir comprovante" at bounding box center [550, 364] width 147 height 29
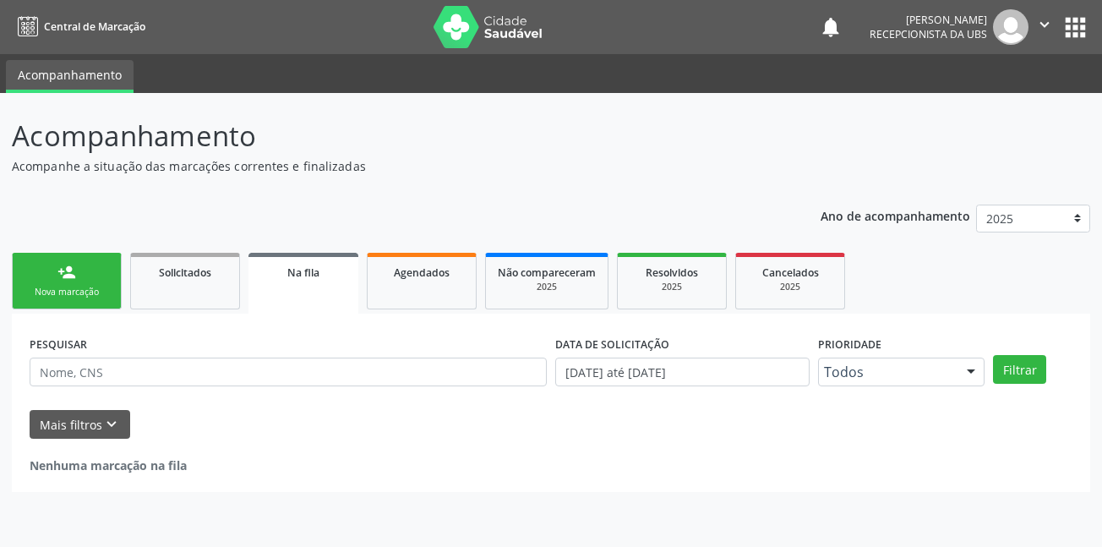
click at [89, 272] on link "person_add Nova marcação" at bounding box center [67, 281] width 110 height 57
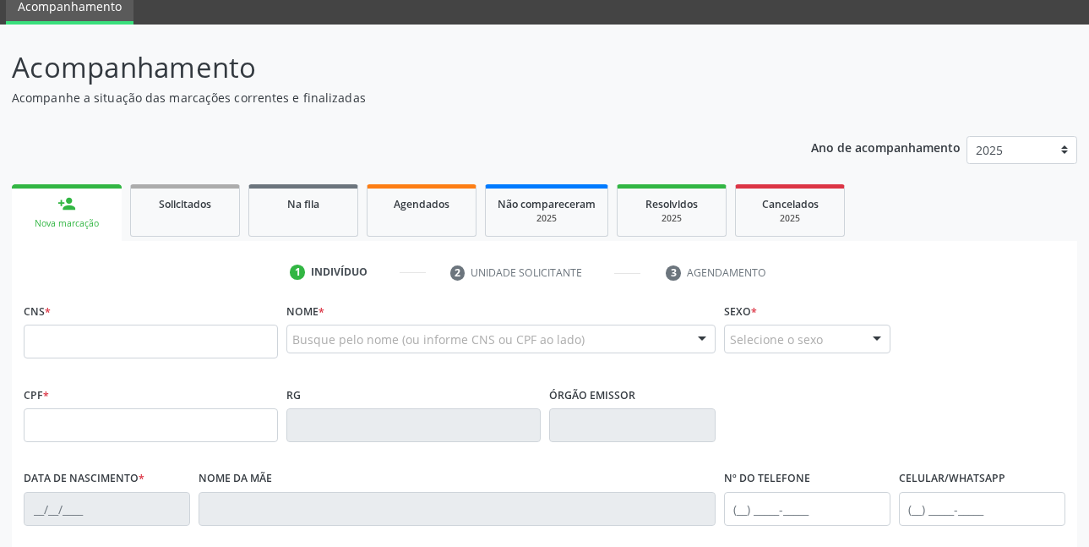
scroll to position [169, 0]
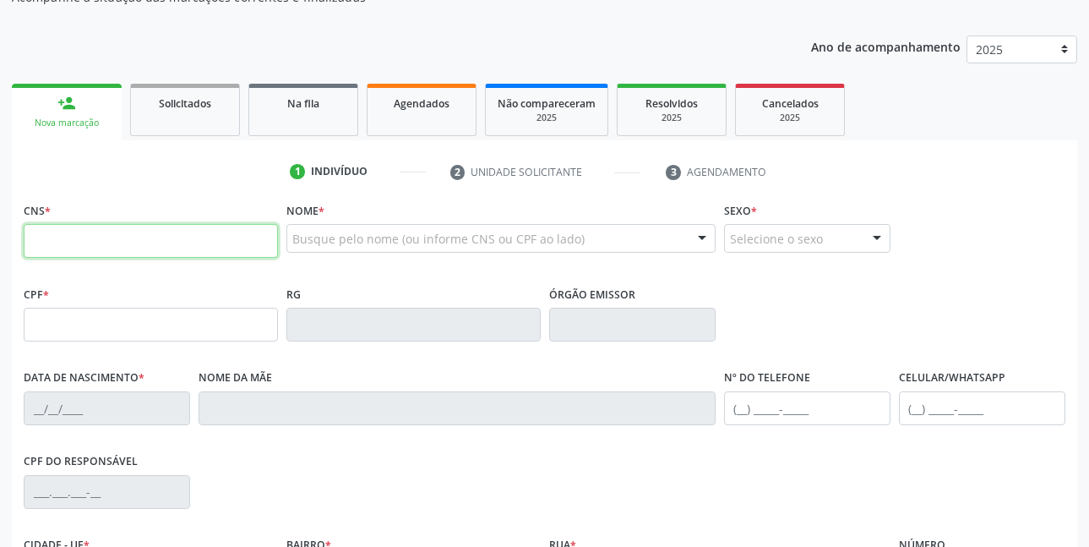
click at [184, 233] on input "text" at bounding box center [151, 241] width 254 height 34
type input "700 0083 4159 9206"
type input "472.062.094-91"
type input "13/06/1948"
type input "Maria Amelia da Silva"
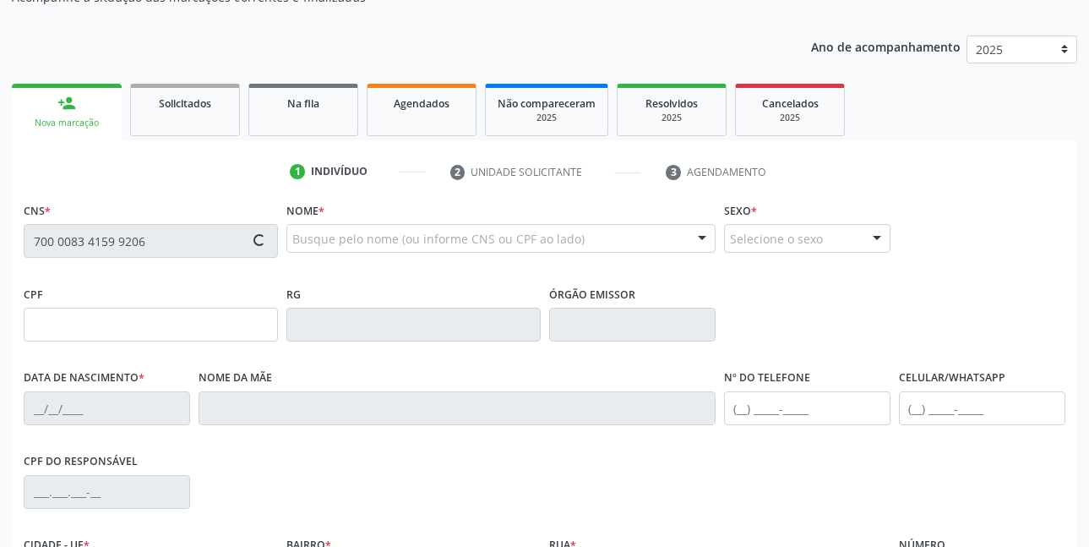
type input "(87) 99612-8019"
type input "116"
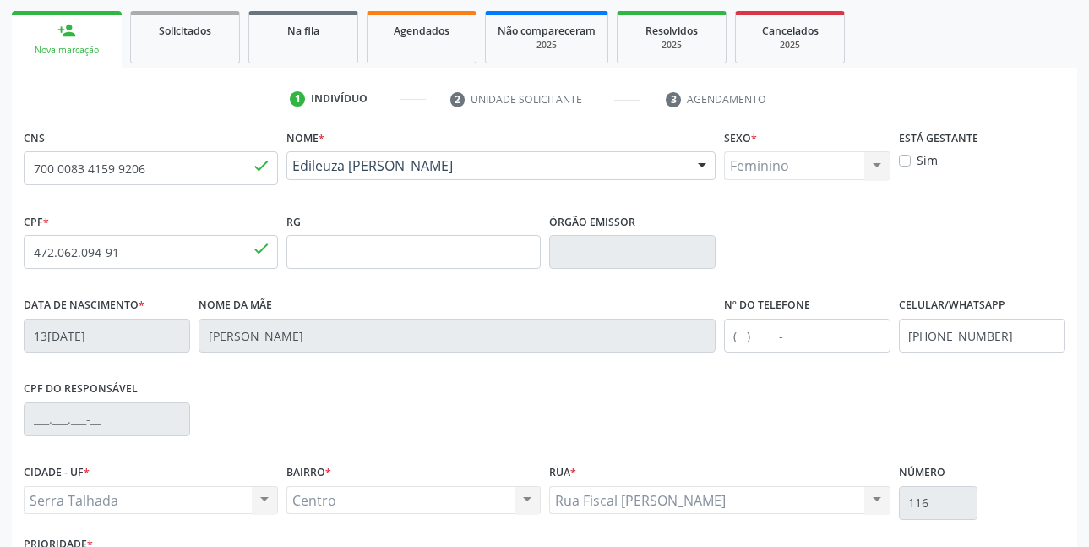
scroll to position [369, 0]
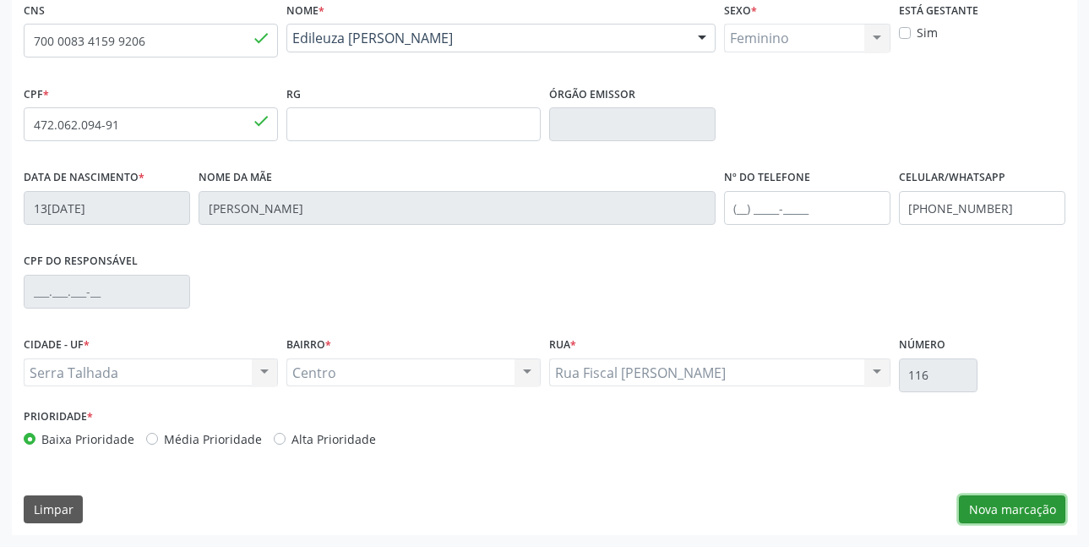
click at [999, 508] on button "Nova marcação" at bounding box center [1012, 509] width 106 height 29
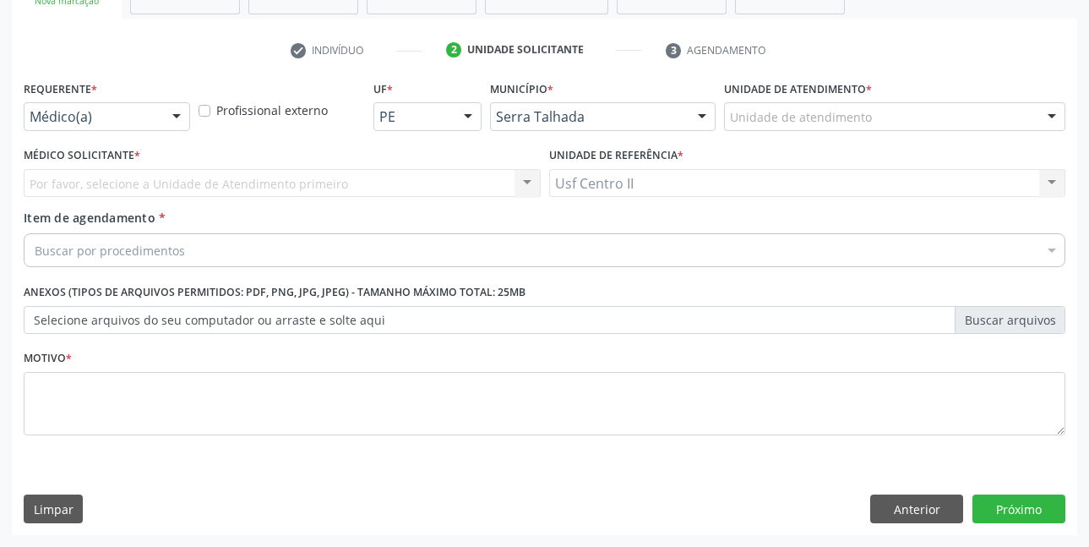
scroll to position [291, 0]
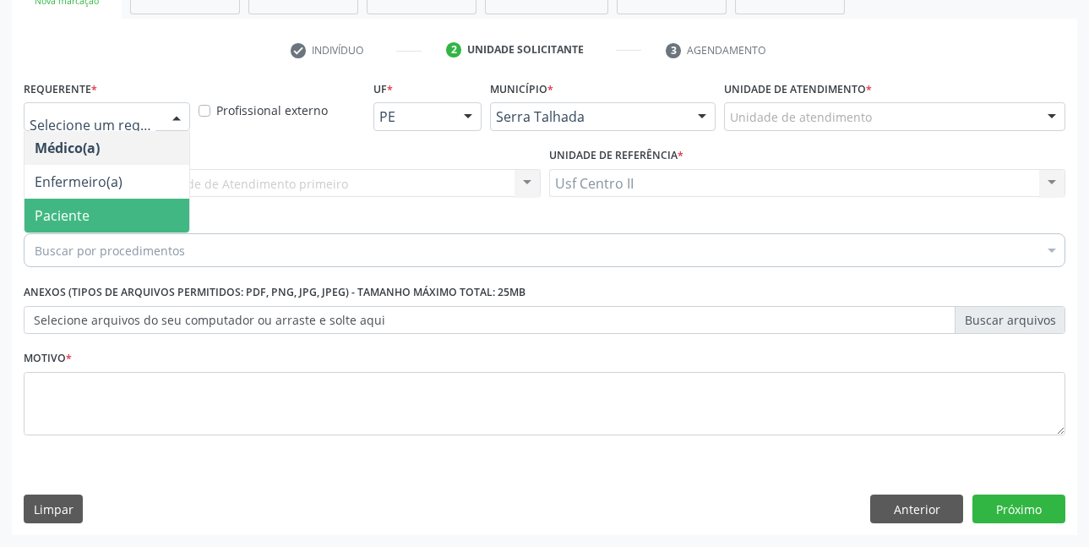
click at [96, 208] on span "Paciente" at bounding box center [106, 216] width 165 height 34
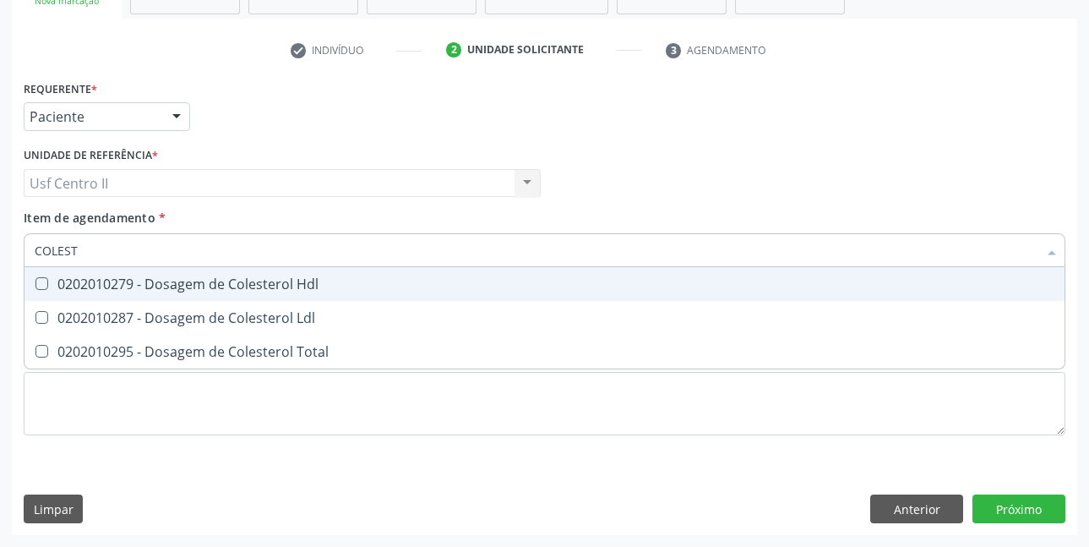
type input "COLESTE"
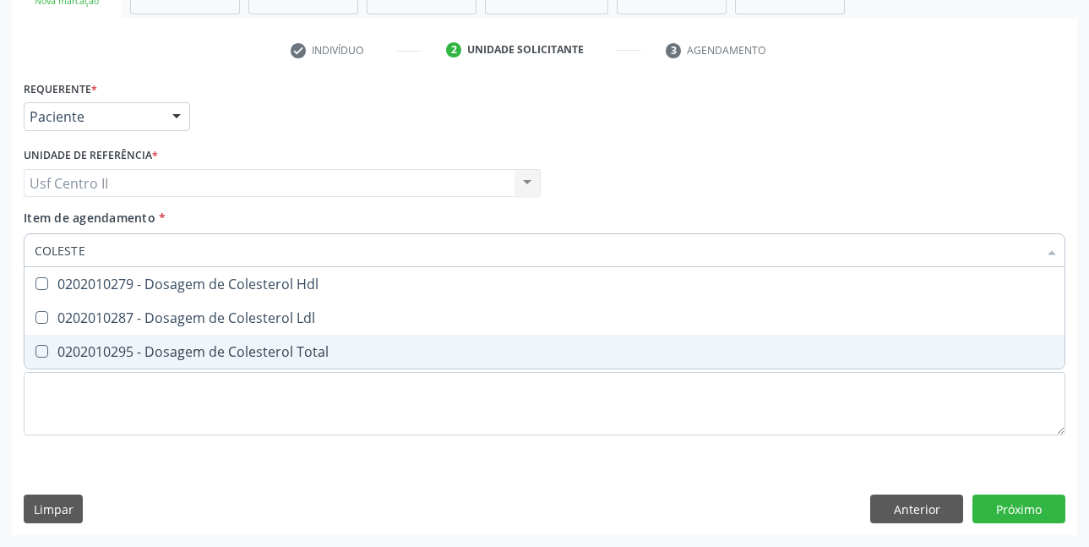
click at [168, 345] on div "0202010295 - Dosagem de Colesterol Total" at bounding box center [545, 352] width 1020 height 14
checkbox Total "true"
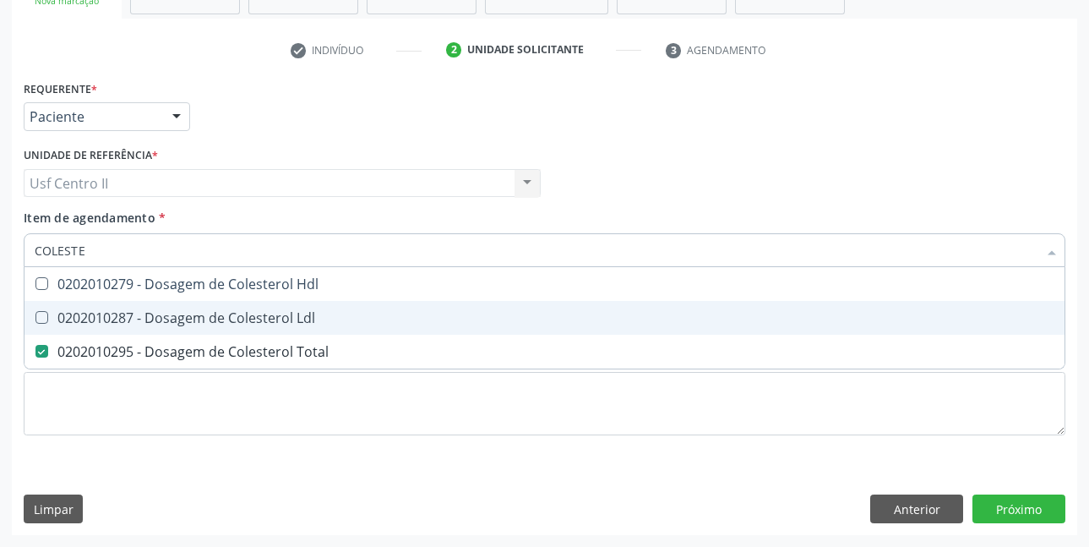
click at [188, 315] on div "0202010287 - Dosagem de Colesterol Ldl" at bounding box center [545, 318] width 1020 height 14
checkbox Ldl "true"
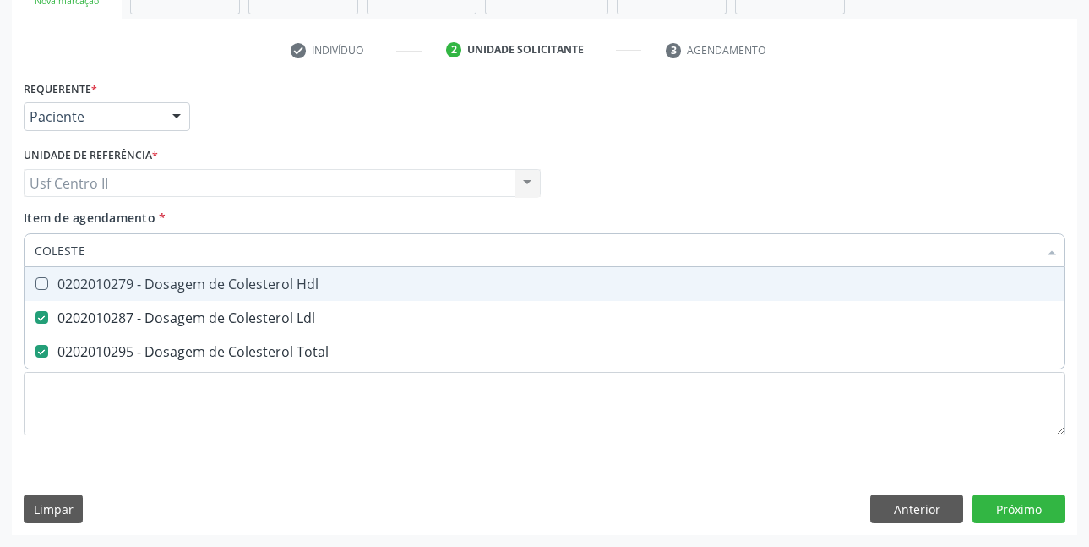
click at [199, 285] on div "0202010279 - Dosagem de Colesterol Hdl" at bounding box center [545, 284] width 1020 height 14
checkbox Hdl "true"
type input "COLE"
checkbox Hdl "false"
checkbox Ldl "false"
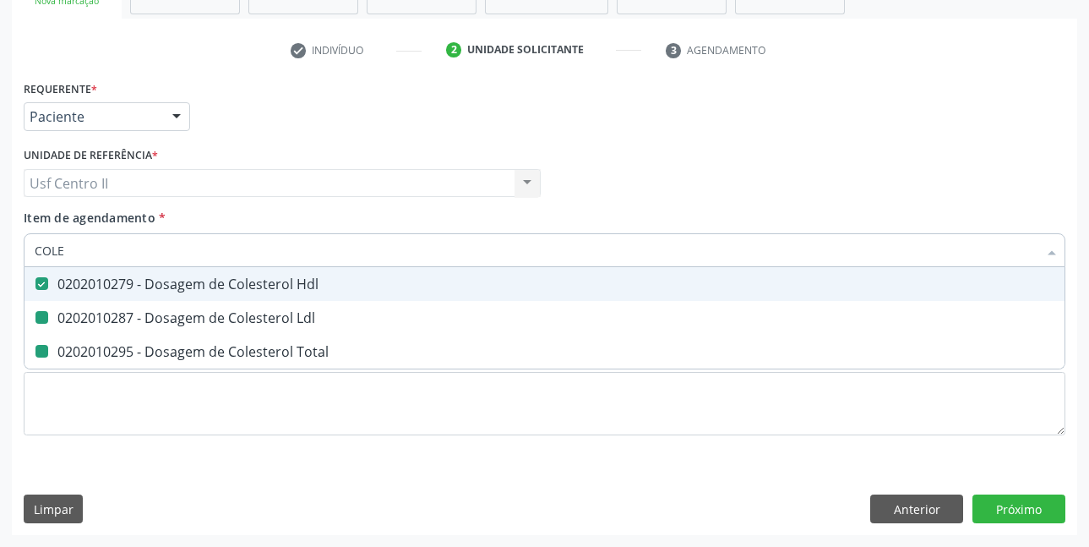
checkbox Total "false"
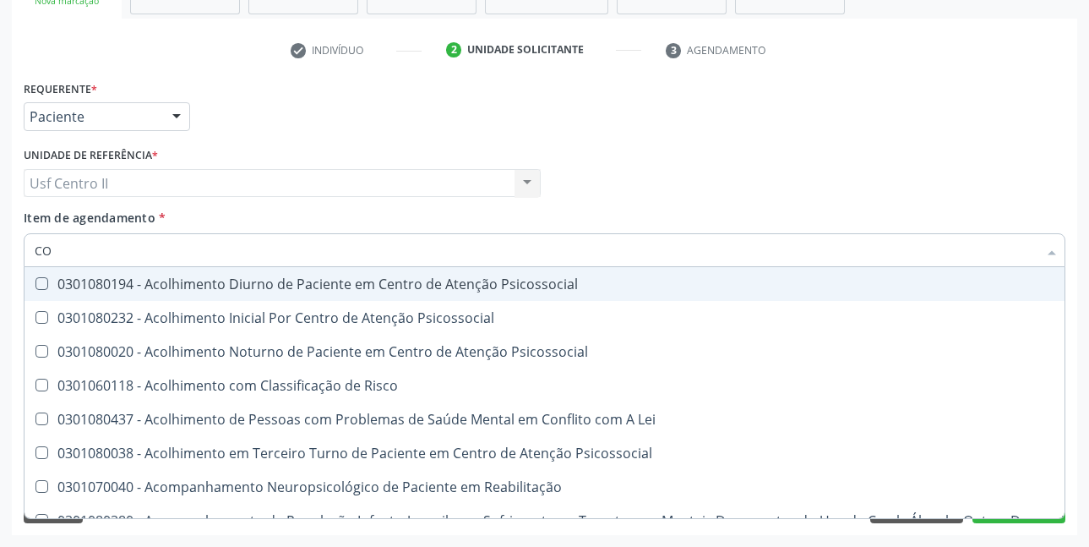
type input "C"
checkbox Hdl "false"
checkbox Ldl "false"
checkbox Total "false"
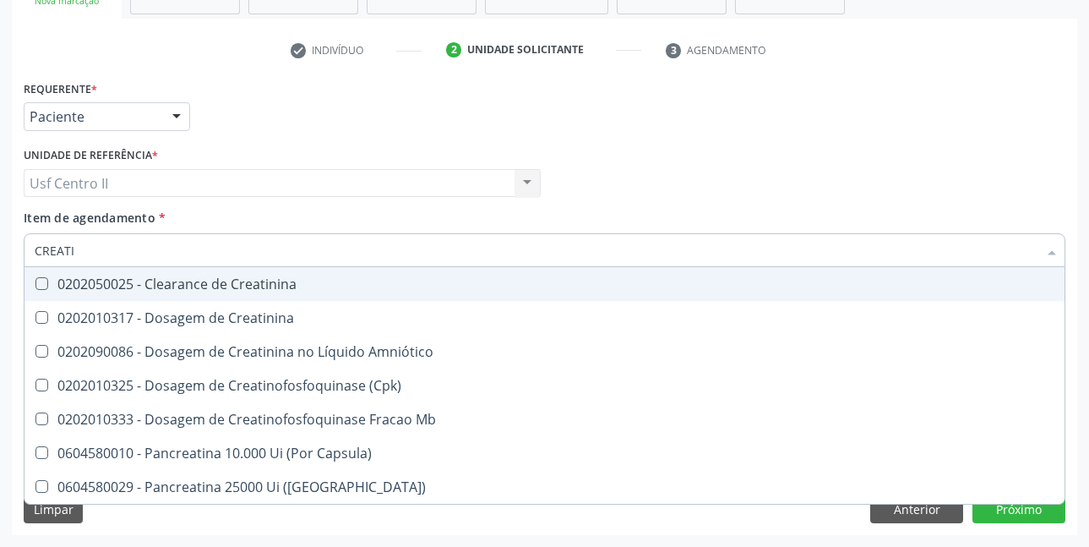
type input "CREATIN"
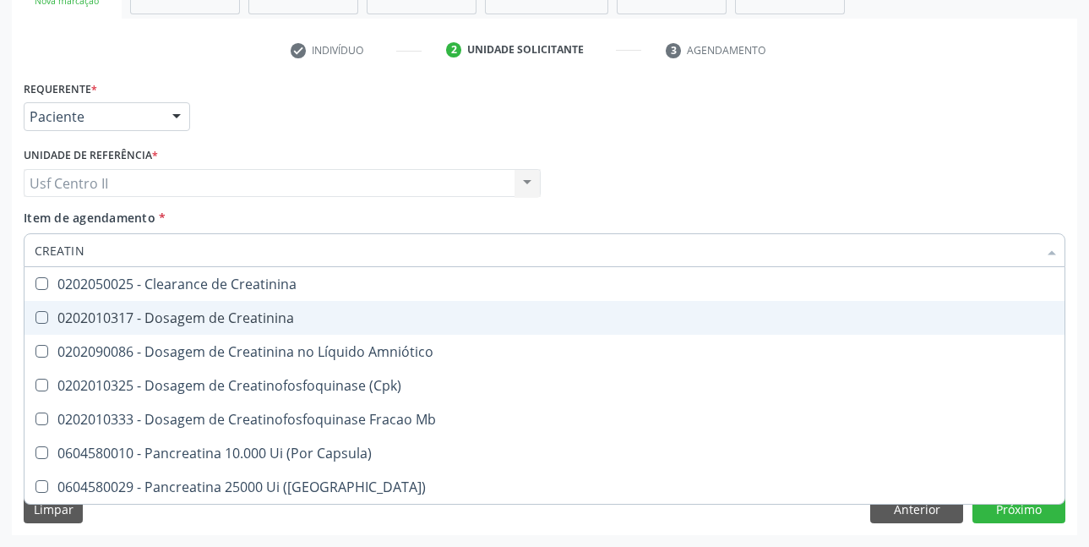
click at [260, 324] on div "0202010317 - Dosagem de Creatinina" at bounding box center [545, 318] width 1020 height 14
checkbox Creatinina "true"
type input "CREAT"
checkbox Creatinina "false"
checkbox \(Cpk\) "true"
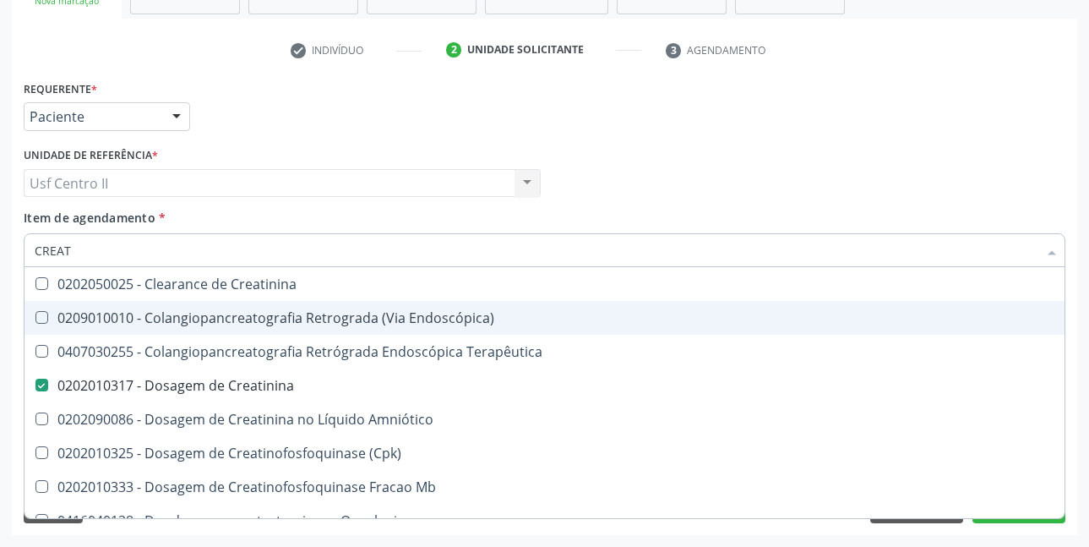
type input "CREA"
checkbox Creatinina "false"
checkbox Mb "true"
type input "CRE"
checkbox Mb "false"
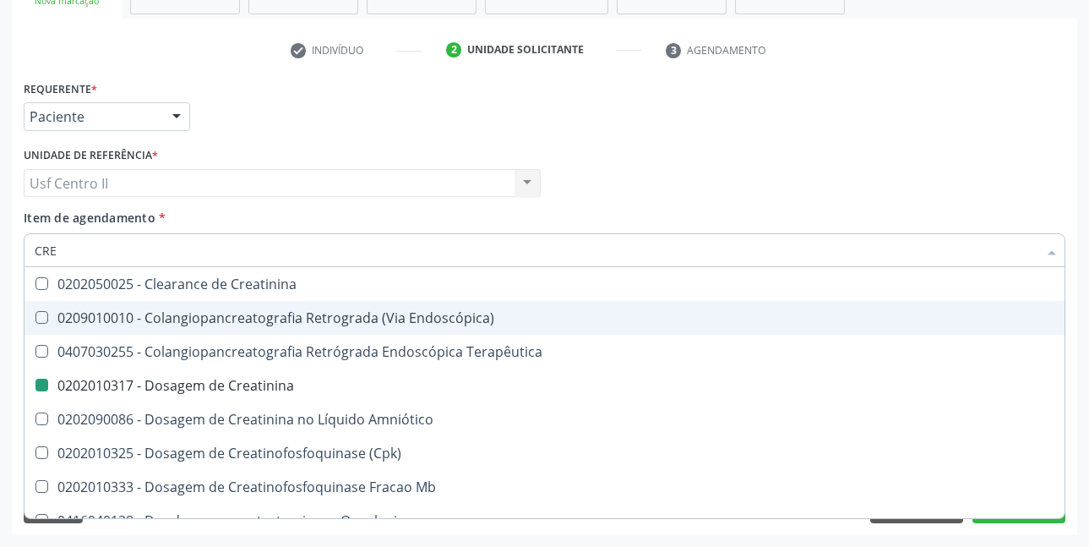
checkbox Oncologia "true"
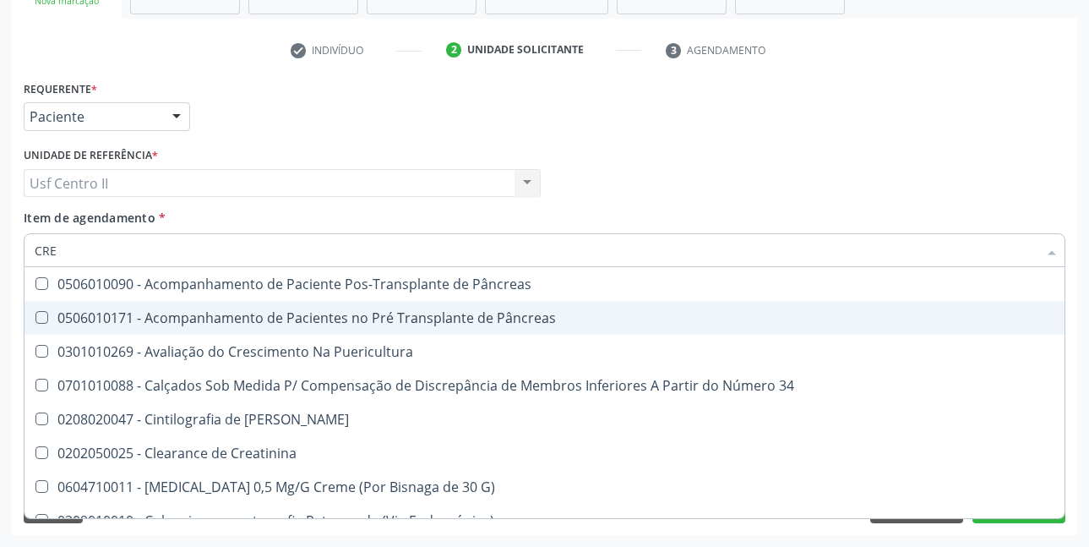
type input "CR"
checkbox Creatinina "false"
type input "C"
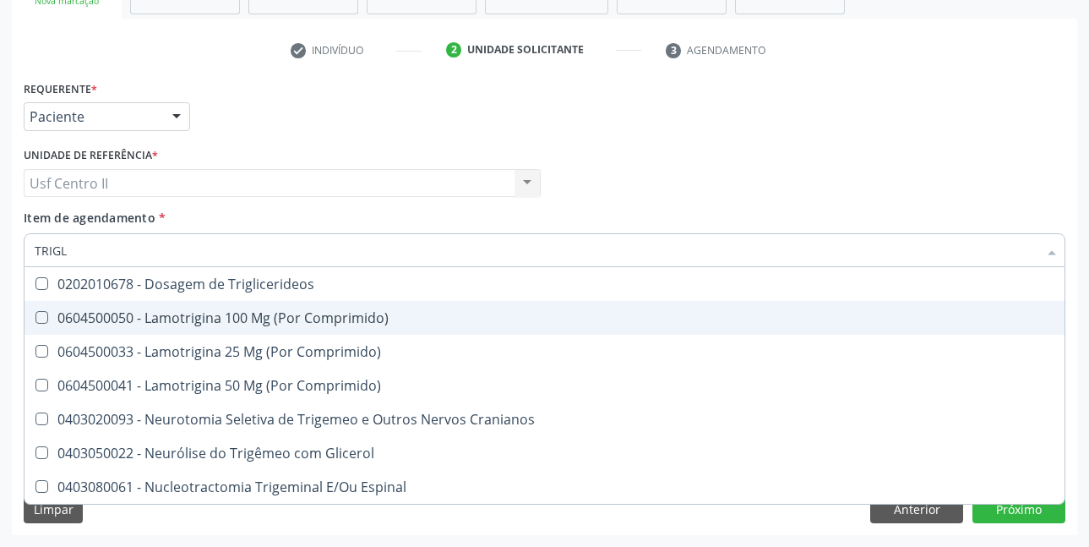
type input "TRIGLI"
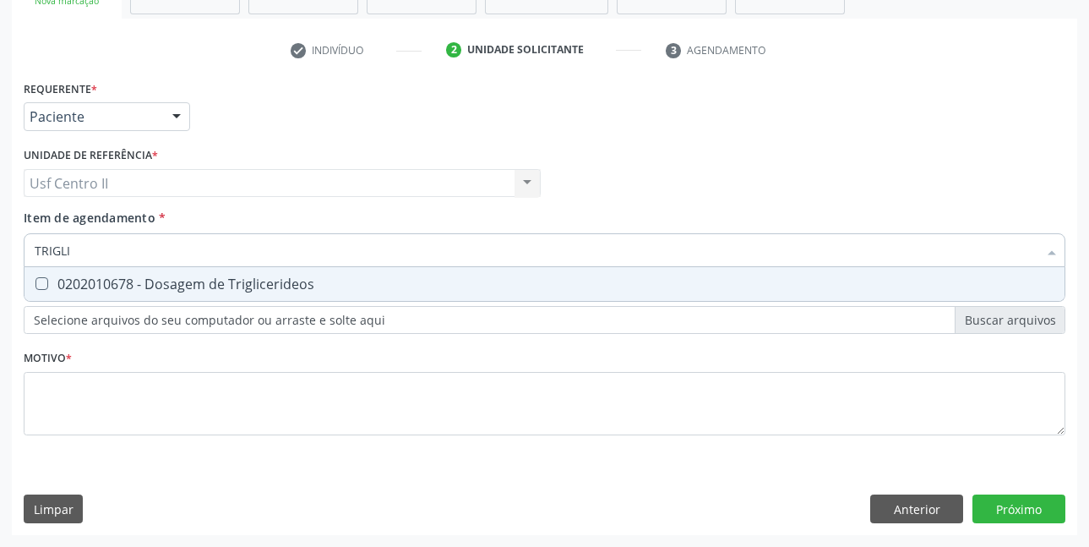
click at [263, 286] on div "0202010678 - Dosagem de Triglicerideos" at bounding box center [545, 284] width 1020 height 14
checkbox Triglicerideos "true"
type input "TRI"
checkbox Triglicerideos "false"
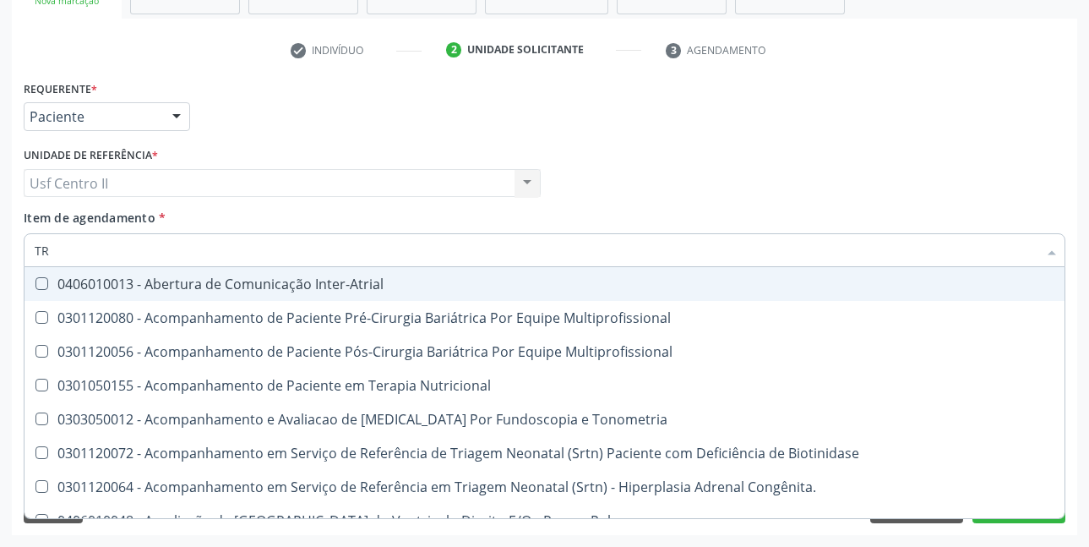
type input "T"
checkbox Triglicerideos "false"
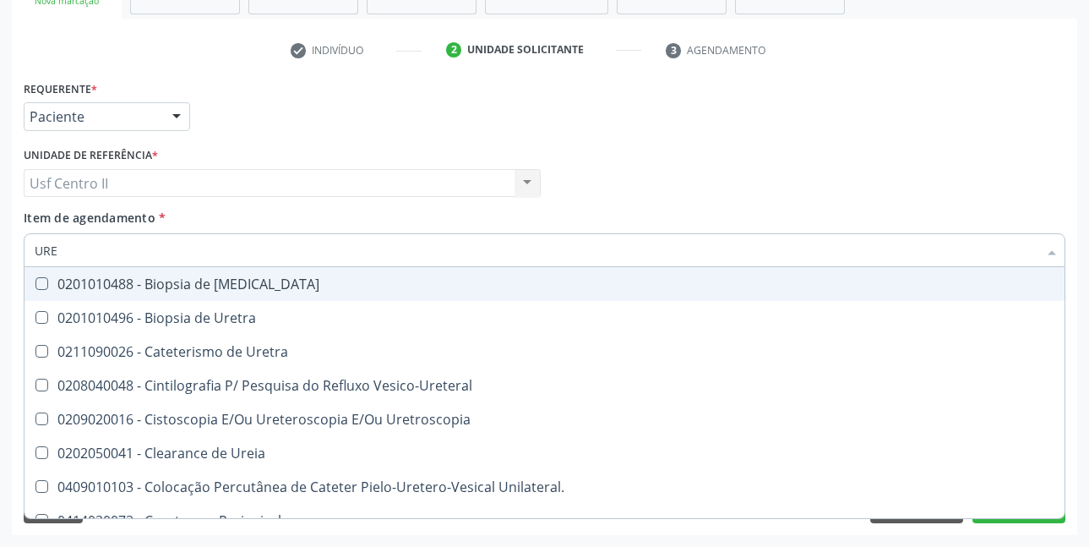
type input "UREI"
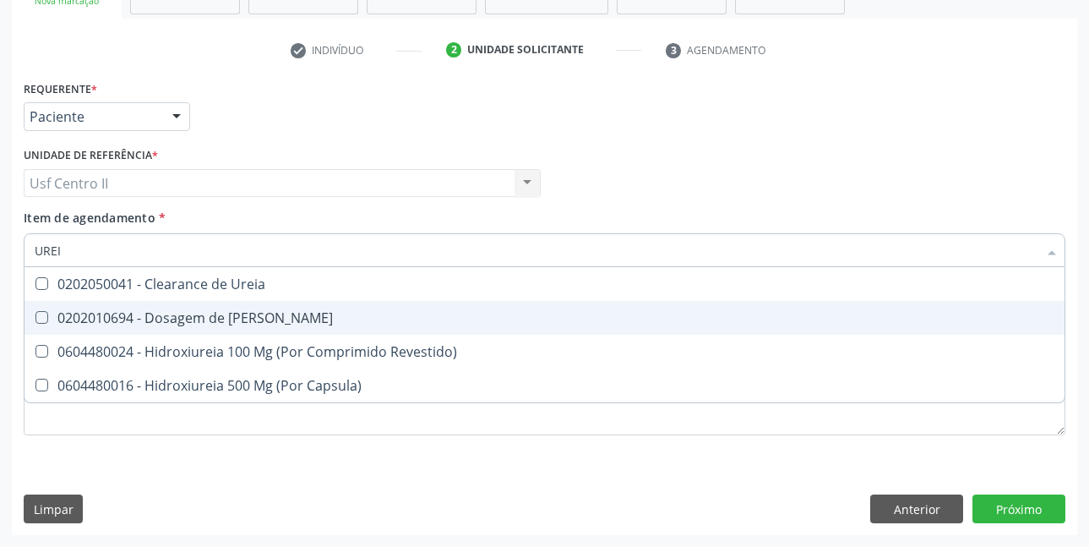
click at [253, 314] on div "0202010694 - Dosagem de [PERSON_NAME]" at bounding box center [545, 318] width 1020 height 14
checkbox Ureia "true"
type input "URE"
checkbox Ureia "false"
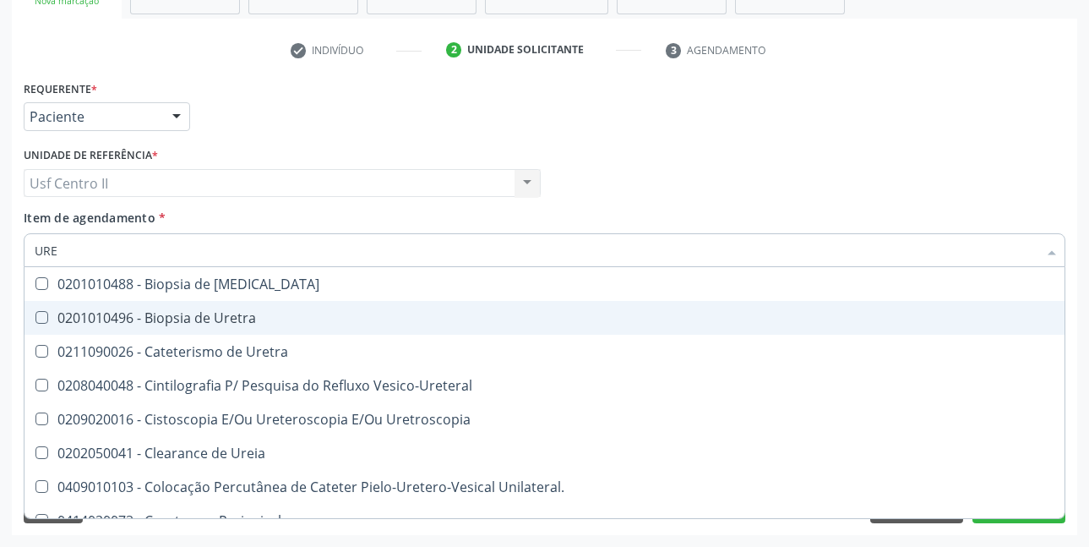
type input "UR"
checkbox Ureia "false"
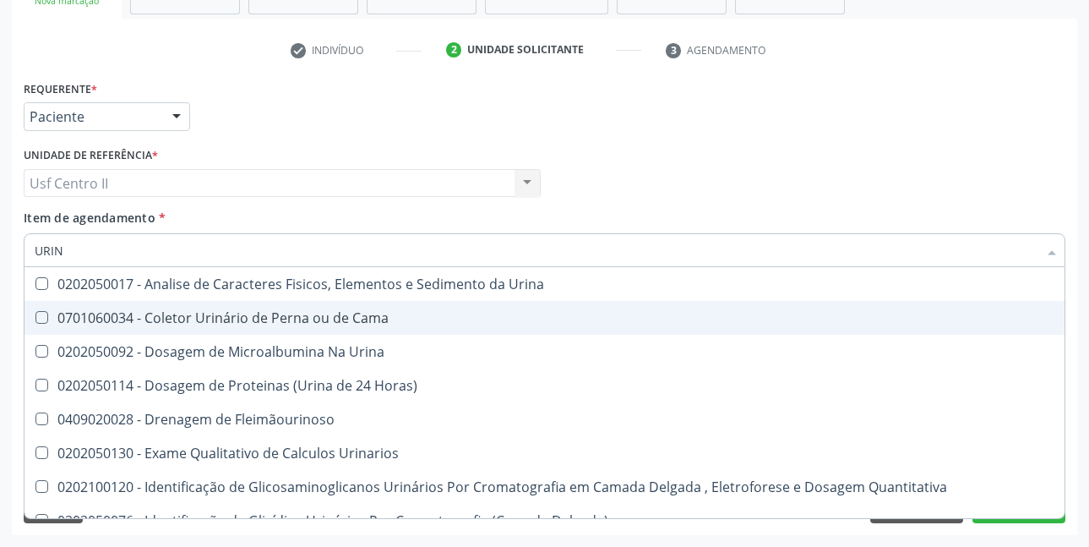
type input "URINA"
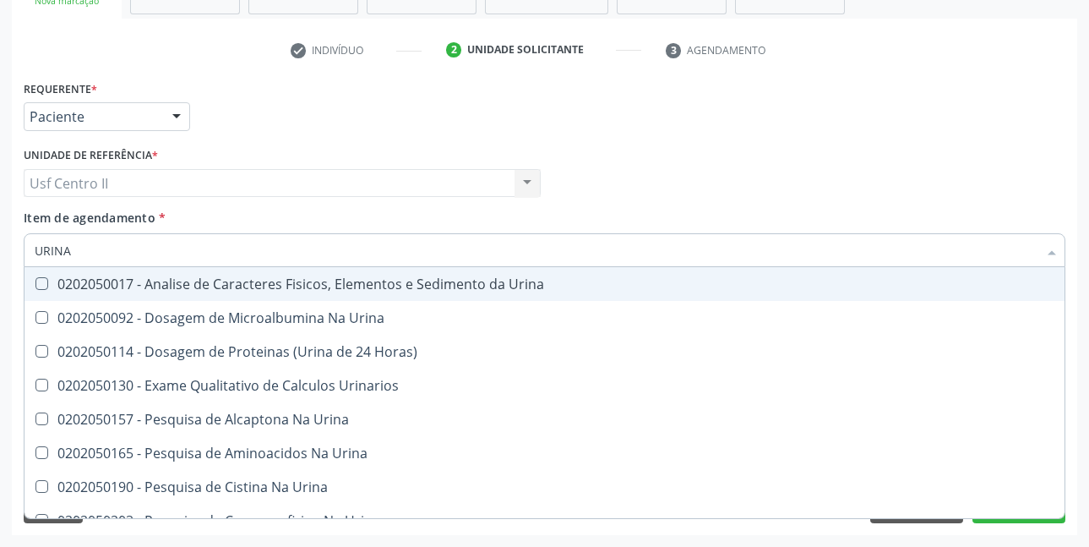
click at [350, 282] on div "0202050017 - Analise de Caracteres Fisicos, Elementos e Sedimento da Urina" at bounding box center [545, 284] width 1020 height 14
checkbox Urina "true"
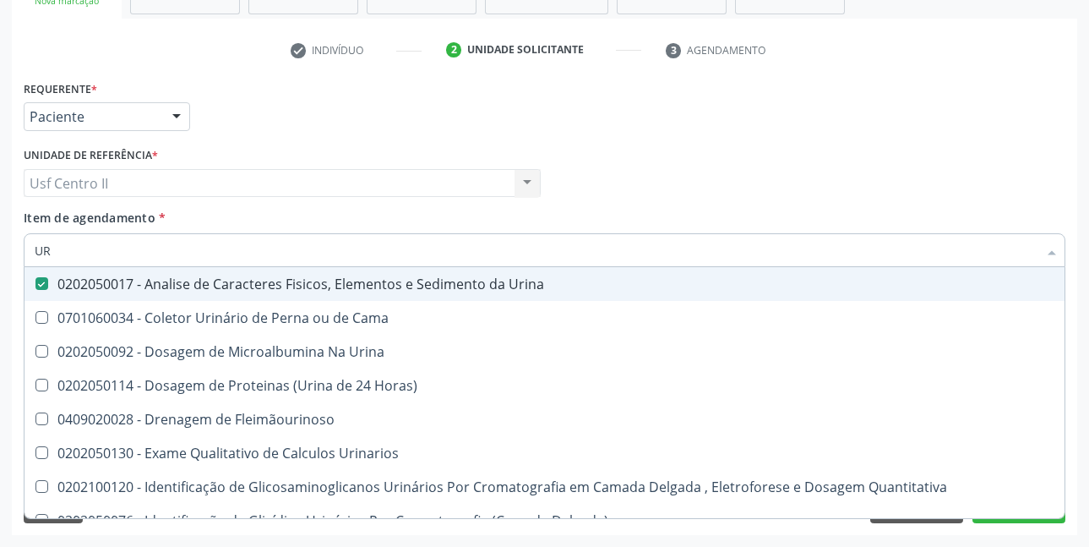
type input "U"
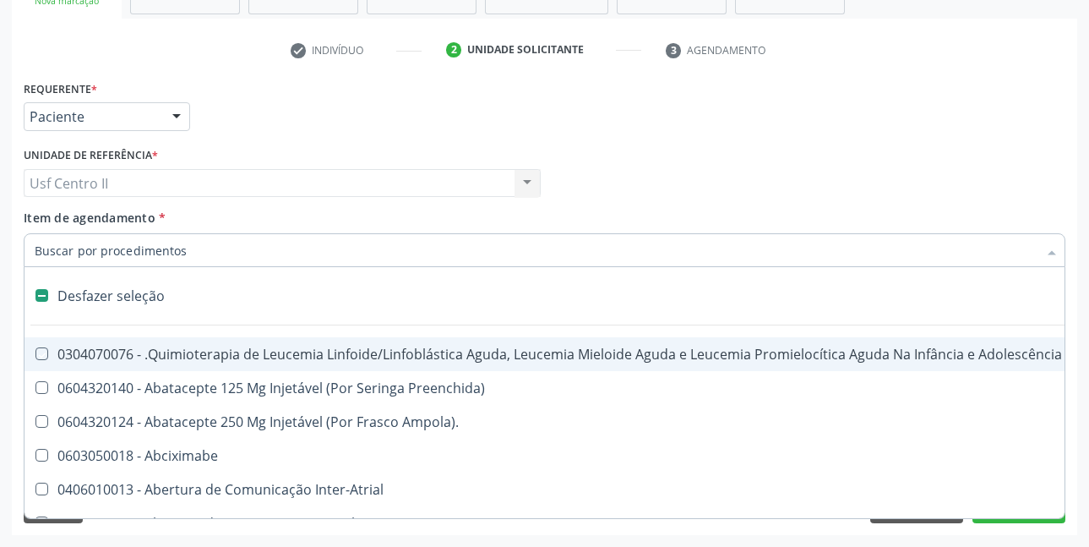
checkbox Manutenção "false"
checkbox Capsula\) "false"
type input "G"
checkbox Urina "false"
checkbox Linha "true"
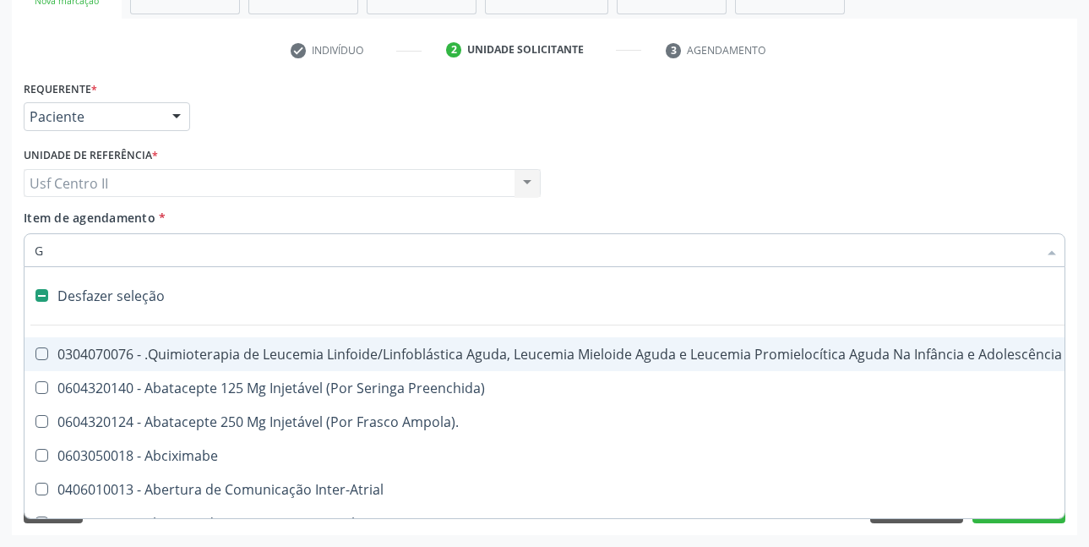
checkbox Infusão "true"
checkbox Urostomizados "true"
checkbox Revestido\) "true"
checkbox Capsula\) "true"
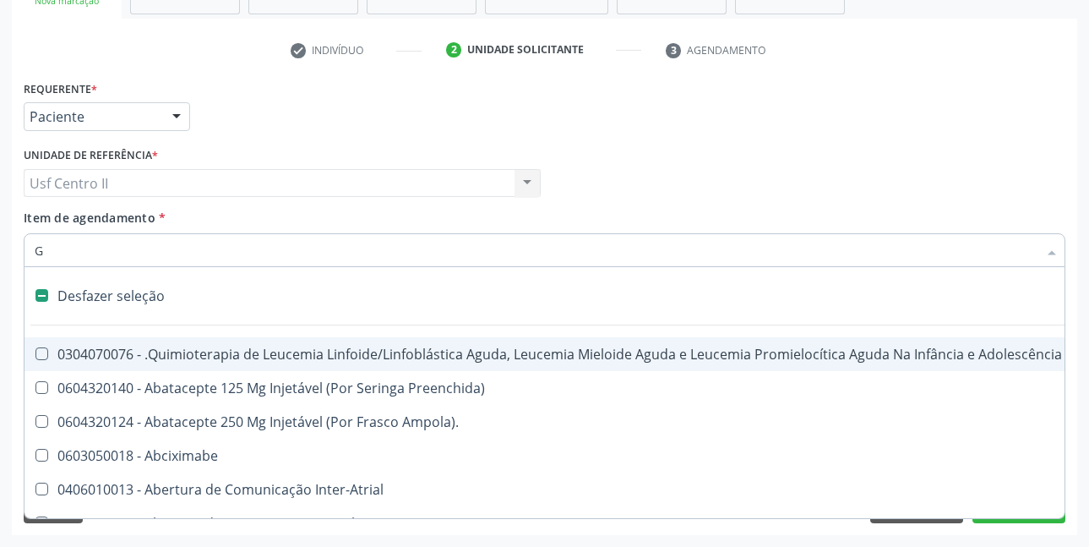
type input "GL"
checkbox Bloco "true"
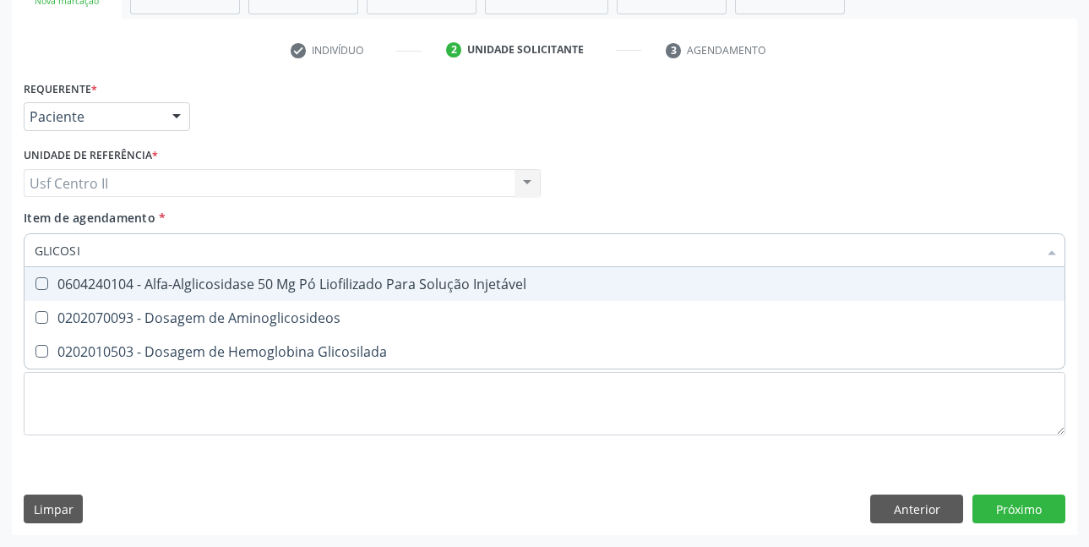
type input "GLICOSIL"
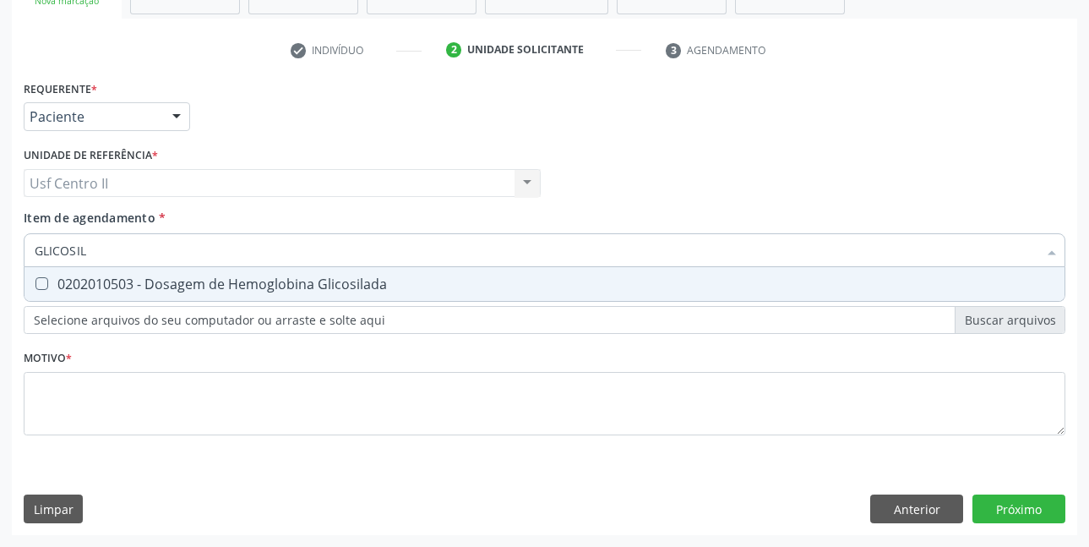
click at [350, 282] on div "0202010503 - Dosagem de Hemoglobina Glicosilada" at bounding box center [545, 284] width 1020 height 14
checkbox Glicosilada "true"
type input "GLICOSI"
checkbox Glicosilada "false"
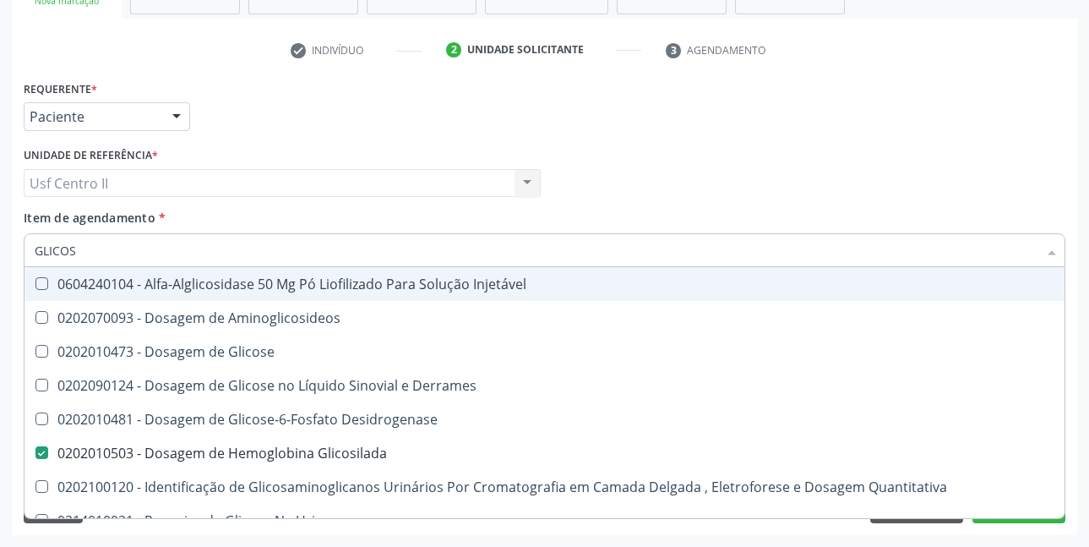
type input "GLICO"
checkbox Glicosilada "false"
checkbox Glicose "true"
type input "GLIC"
checkbox Glicose "false"
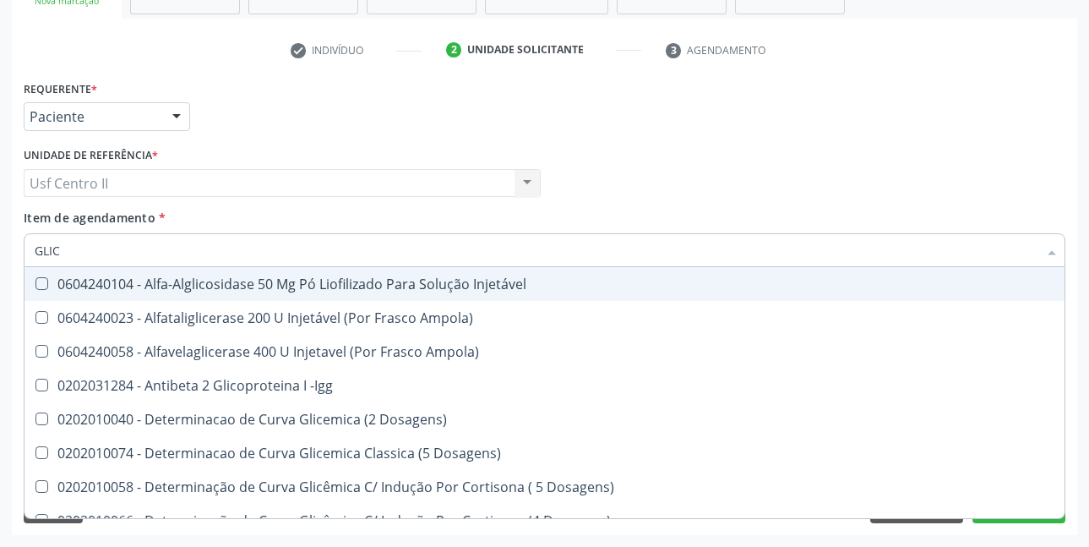
type input "GLI"
checkbox Glicosilada "false"
checkbox Triglicerideos "false"
checkbox Quantitativa "true"
checkbox Delgada\) "true"
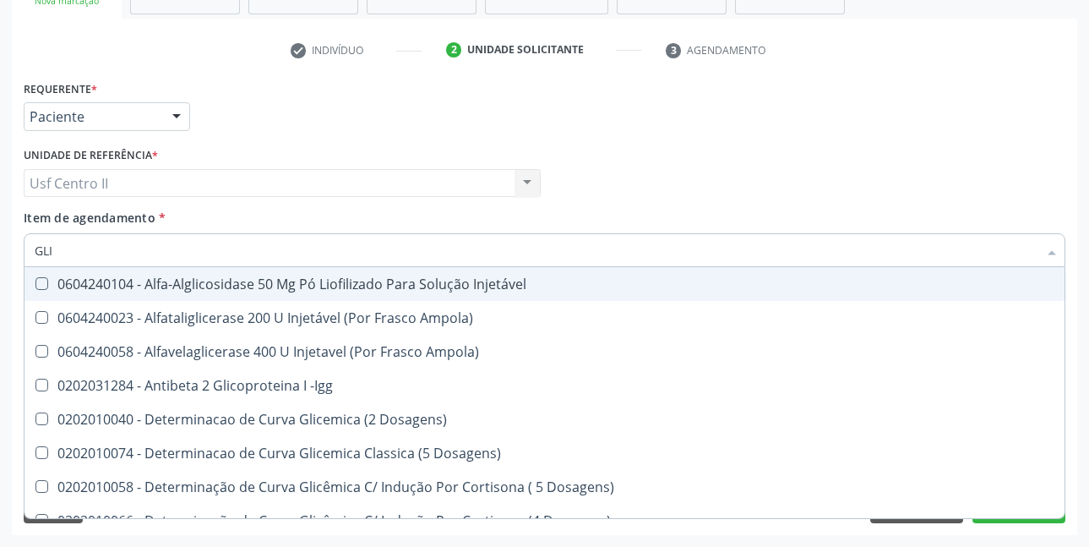
type input "GL"
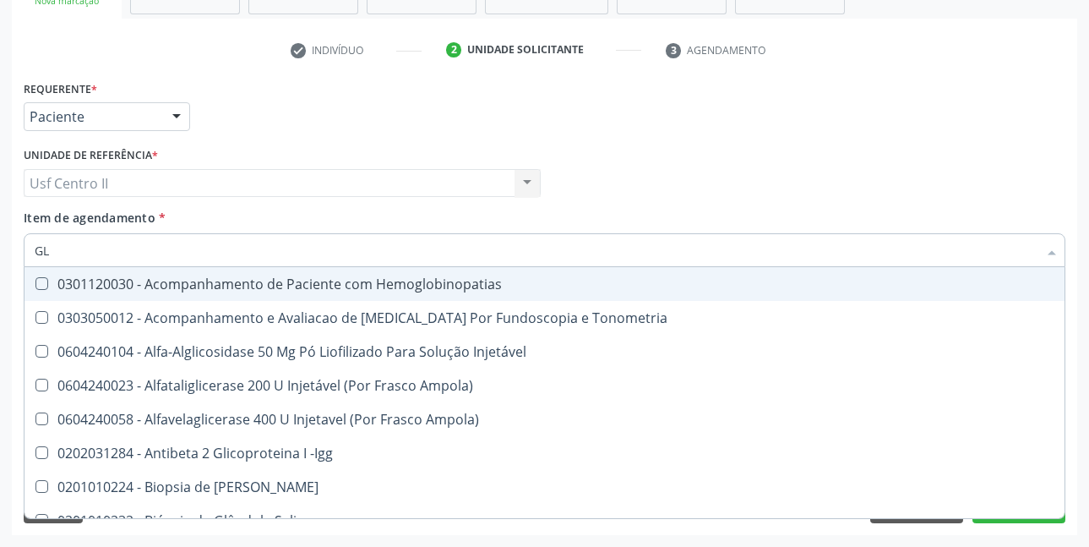
checkbox Dosagens\) "false"
checkbox Glomerular "false"
type input "G"
checkbox Glicosilada "false"
checkbox Triglicerideos "false"
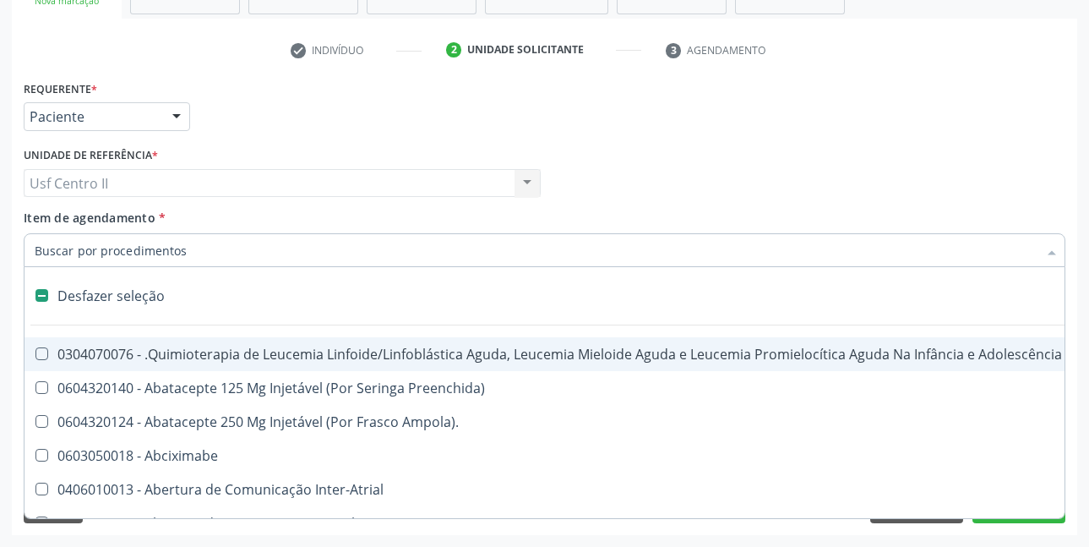
type input "H"
checkbox Urina "false"
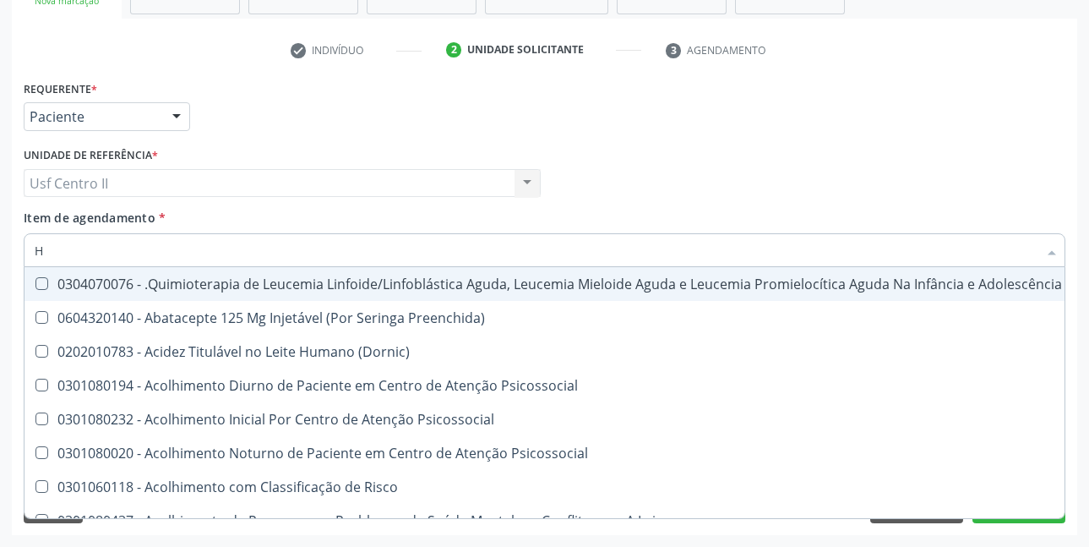
type input "HE"
checkbox Pulmão "true"
type input "HEM"
checkbox Fenilcetonúria "true"
checkbox Pulmão "false"
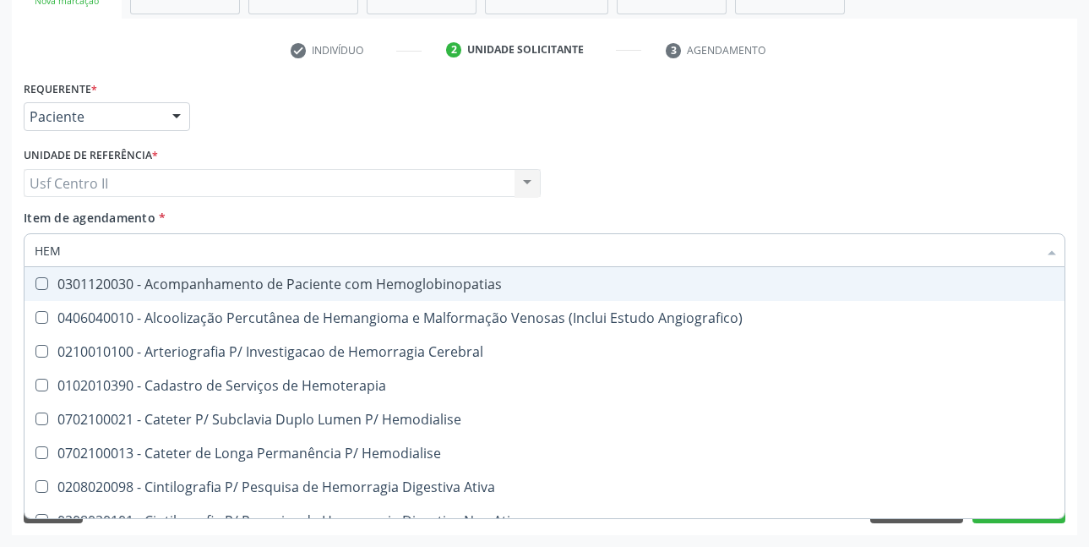
type input "HEMO"
checkbox Hemacias "true"
checkbox Glicosilada "false"
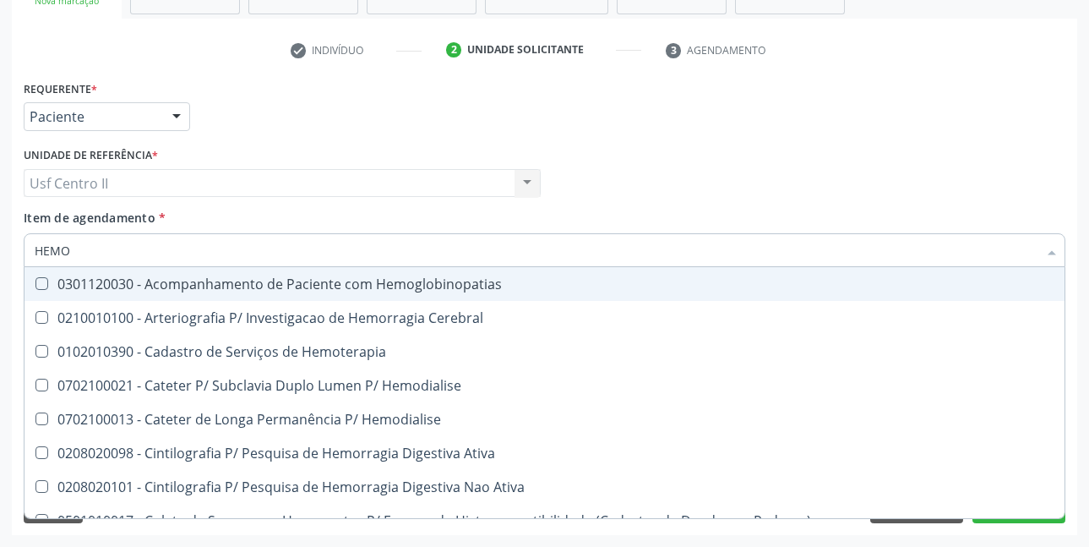
type input "HEMOG"
checkbox Tardio\) "true"
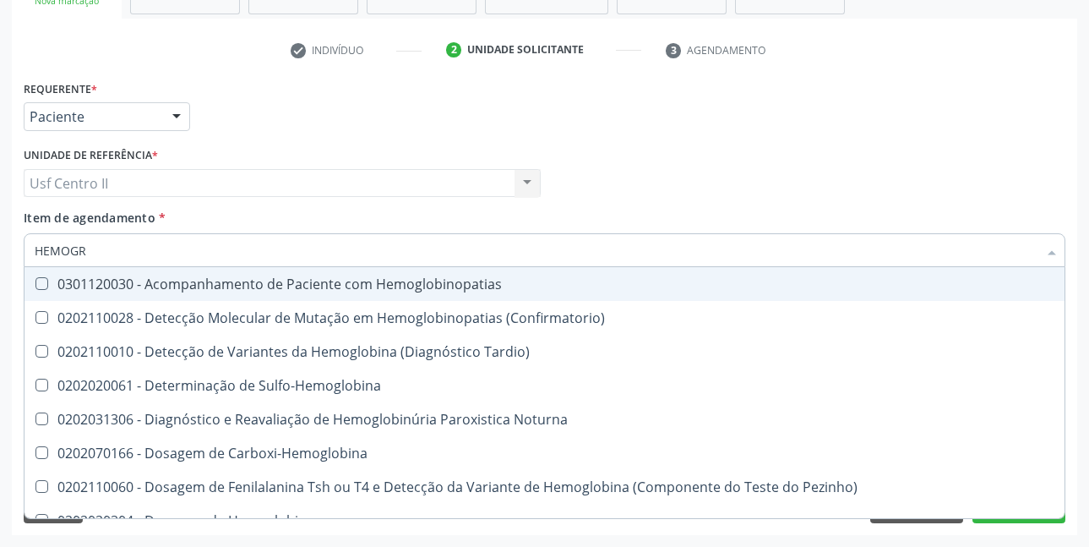
type input "HEMOGRA"
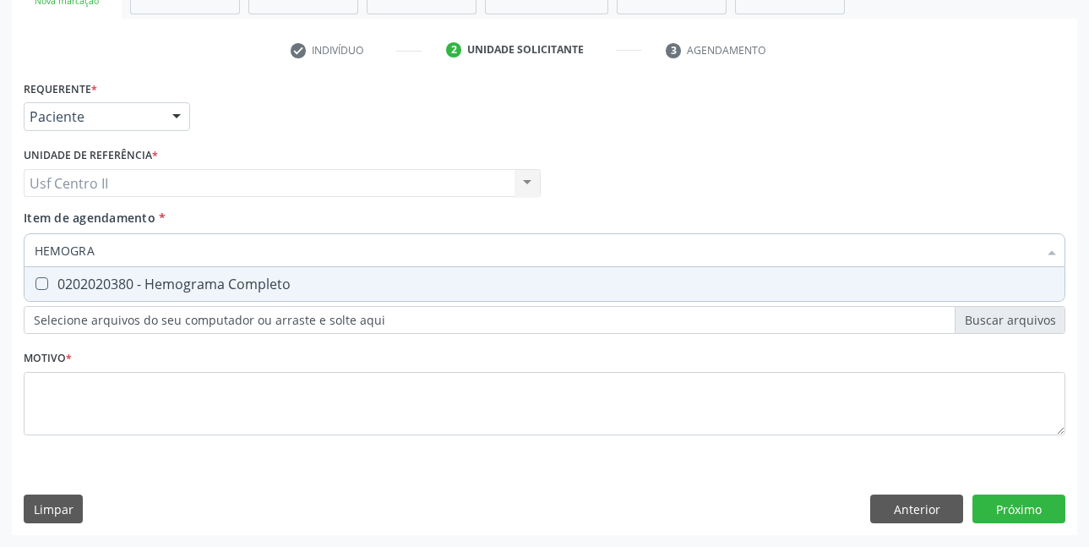
click at [237, 287] on div "0202020380 - Hemograma Completo" at bounding box center [545, 284] width 1020 height 14
checkbox Completo "true"
type input "HEMOG"
checkbox Completo "false"
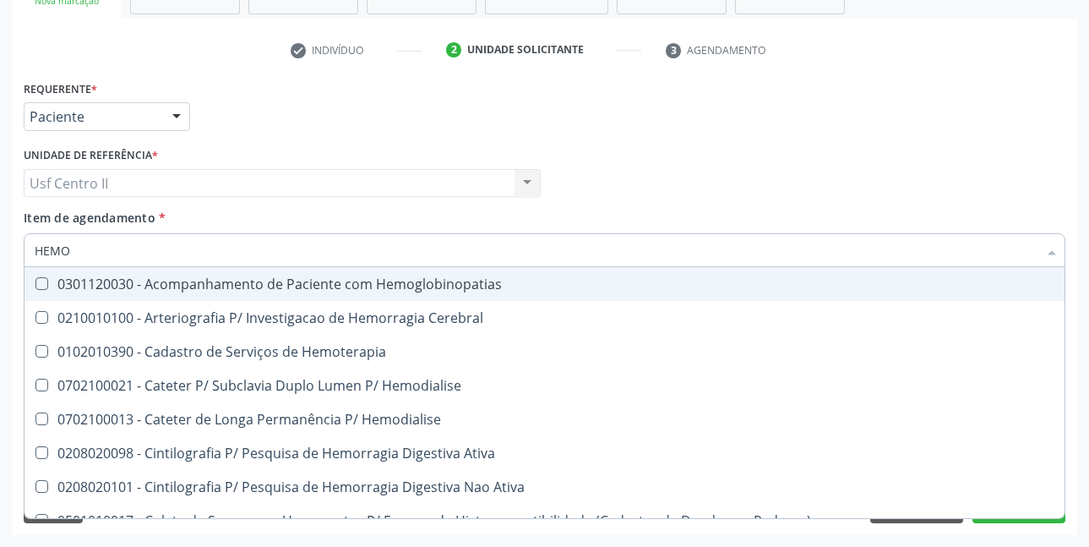
type input "HEM"
checkbox Glicosilada "false"
checkbox Semana\) "true"
checkbox Completo "false"
checkbox Elástica "true"
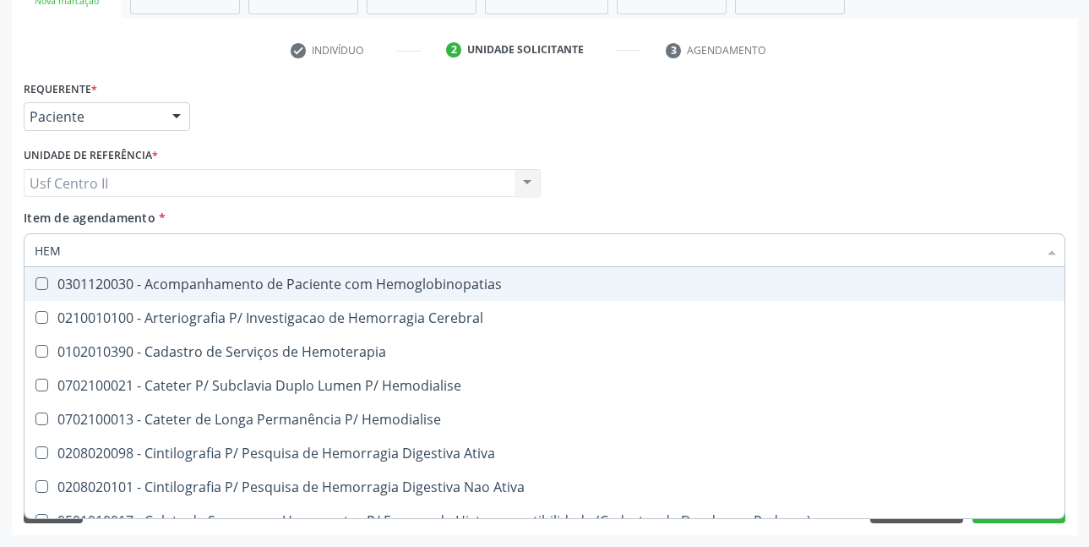
type input "HE"
checkbox Semana\) "false"
checkbox Hemoptise "true"
checkbox Elástica "false"
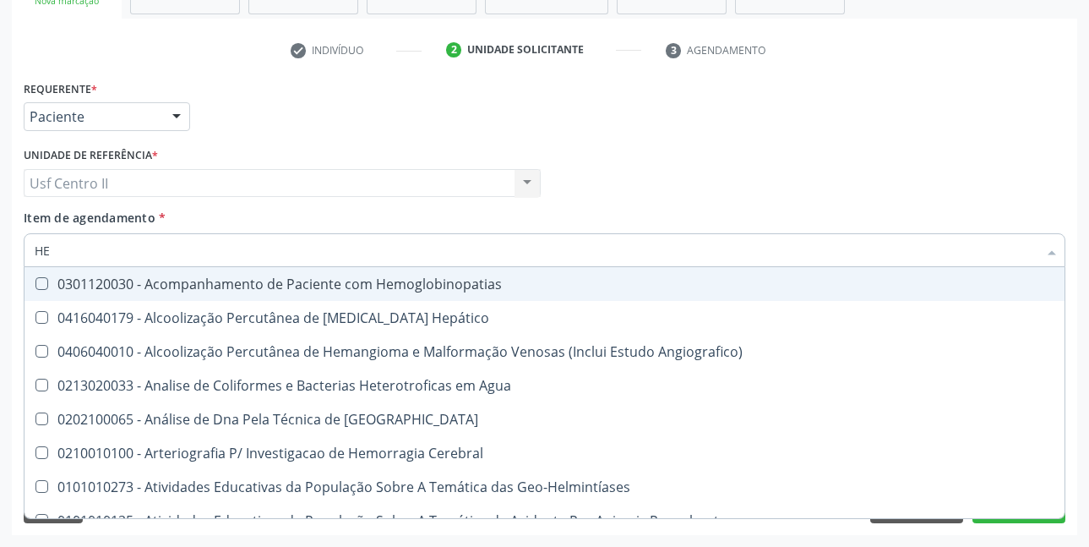
type input "H"
checkbox Glicosilada "false"
checkbox Completo "false"
checkbox Folheto "true"
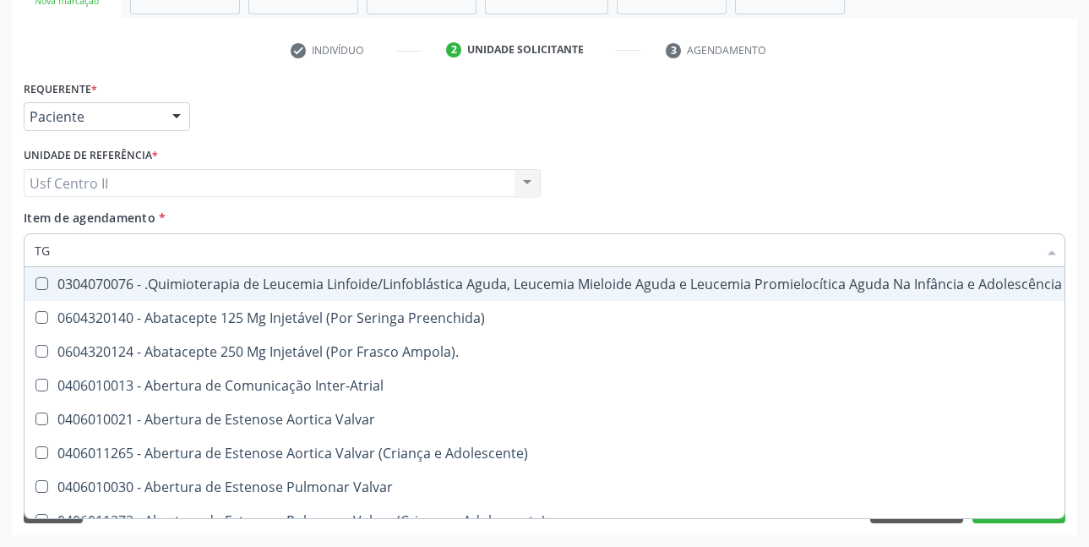
type input "TGO"
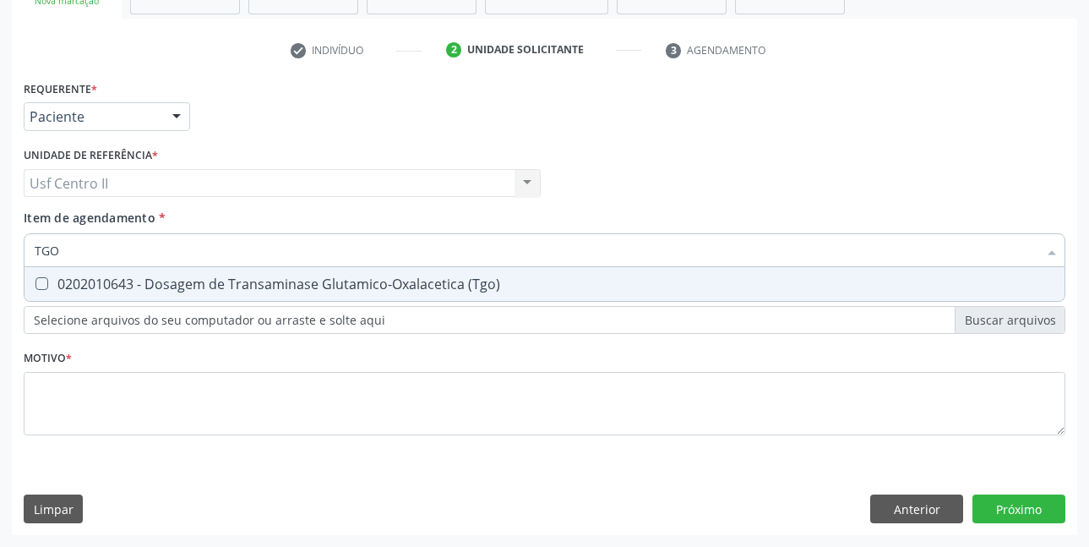
click at [237, 286] on div "0202010643 - Dosagem de Transaminase Glutamico-Oxalacetica (Tgo)" at bounding box center [545, 284] width 1020 height 14
checkbox \(Tgo\) "true"
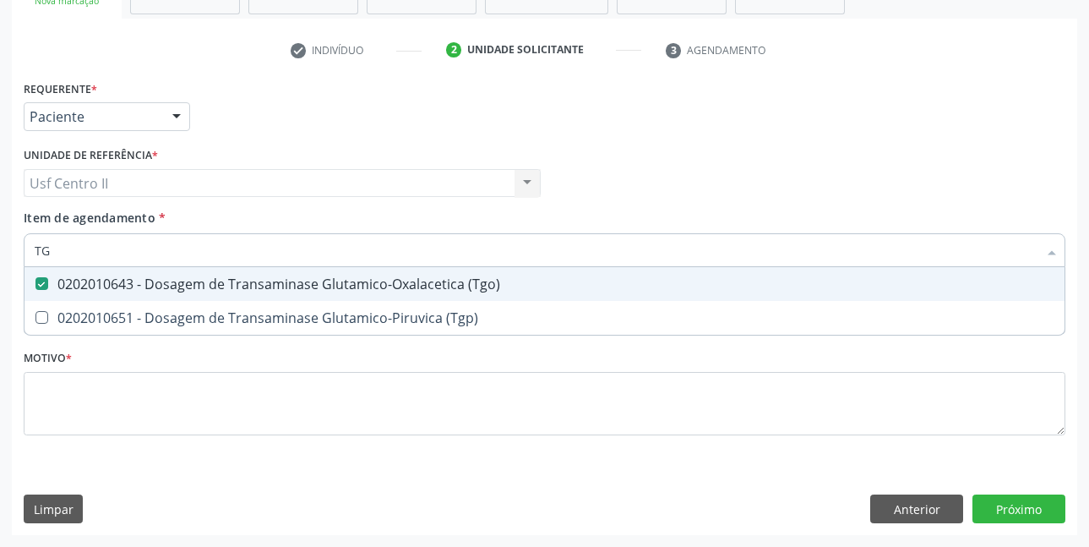
type input "TGP"
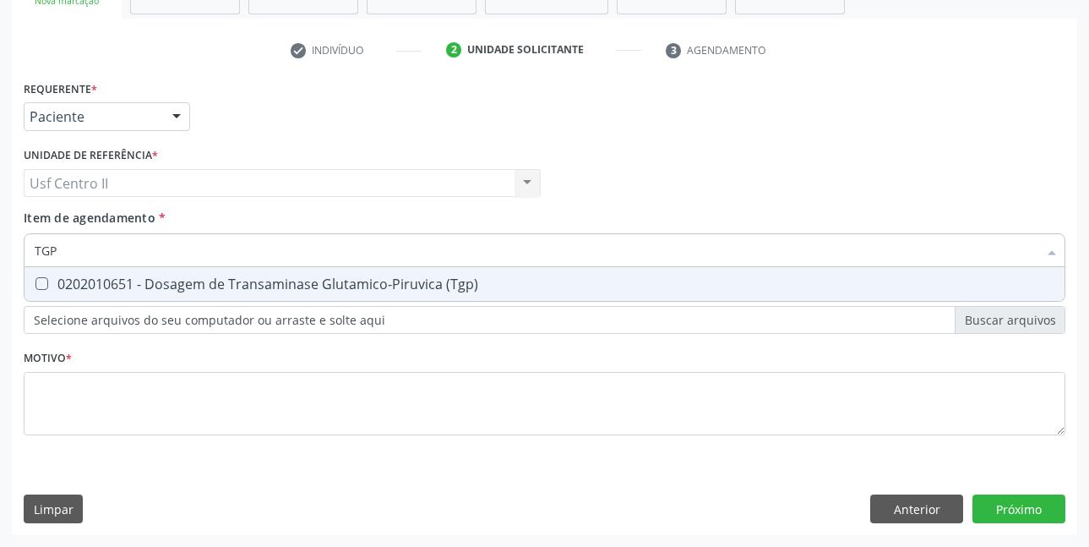
click at [237, 286] on div "0202010651 - Dosagem de Transaminase Glutamico-Piruvica (Tgp)" at bounding box center [545, 284] width 1020 height 14
checkbox \(Tgp\) "true"
type input "T"
checkbox \(Tgp\) "false"
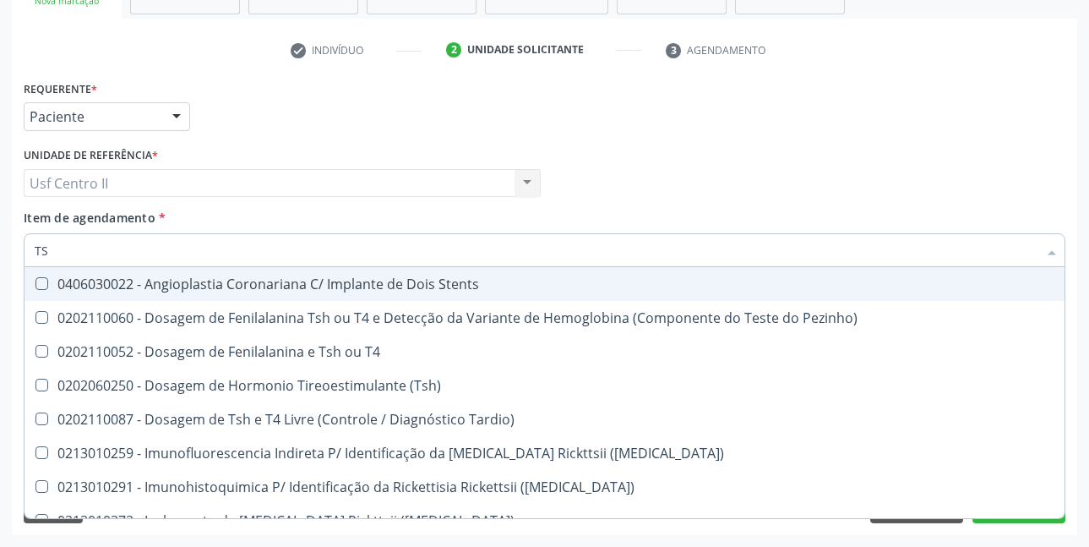
type input "TSH"
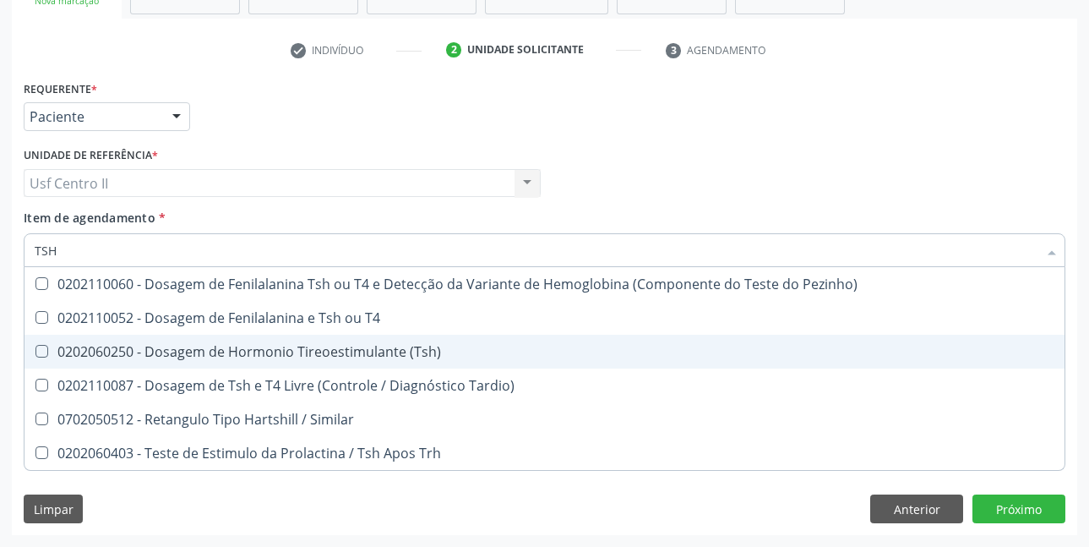
click at [324, 350] on div "0202060250 - Dosagem de Hormonio Tireoestimulante (Tsh)" at bounding box center [545, 352] width 1020 height 14
checkbox \(Tsh\) "true"
type input "TS"
checkbox \(Tsh\) "false"
checkbox Tardio\) "true"
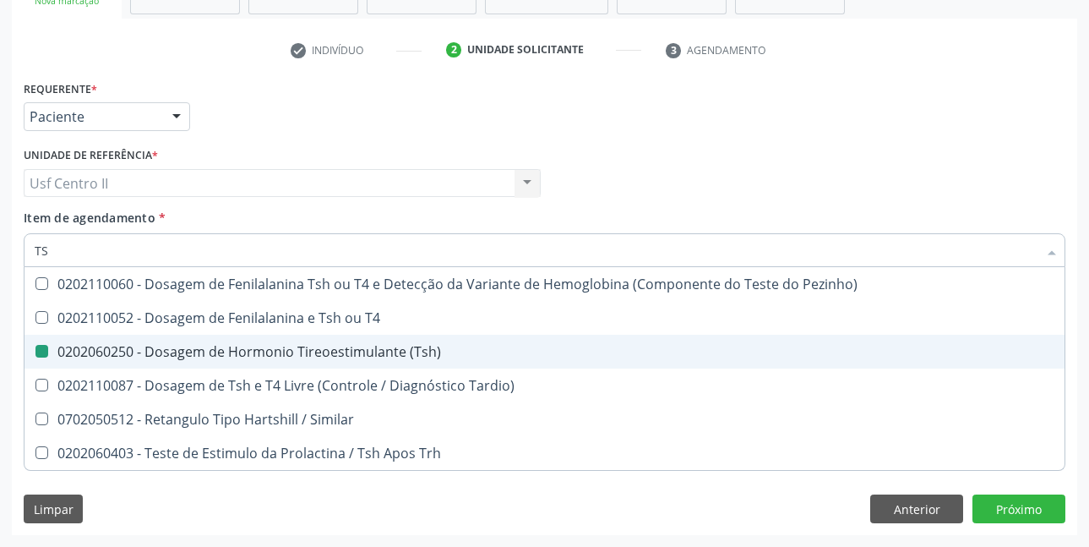
type input "T"
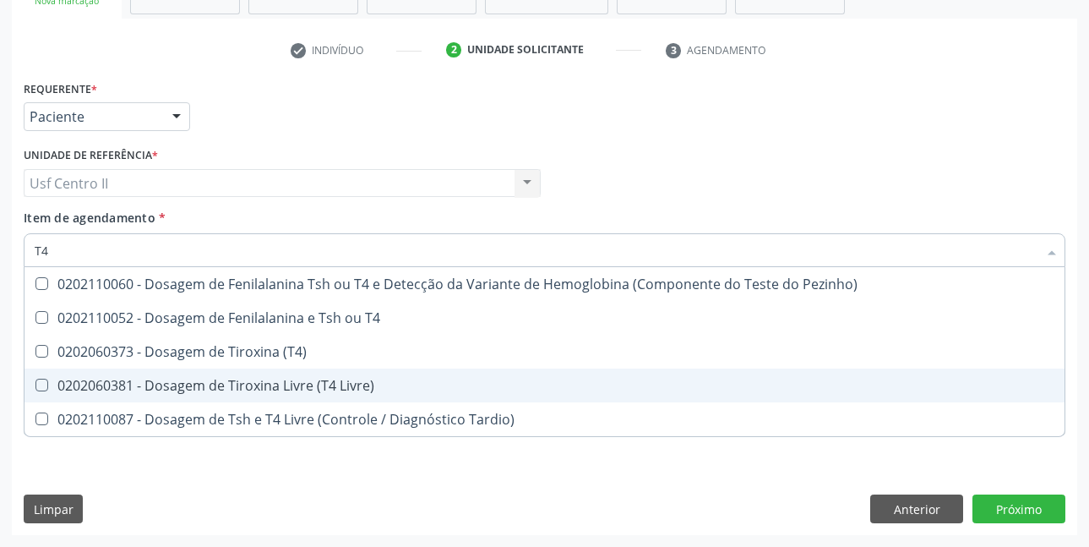
click at [345, 384] on div "0202060381 - Dosagem de Tiroxina Livre (T4 Livre)" at bounding box center [545, 385] width 1020 height 14
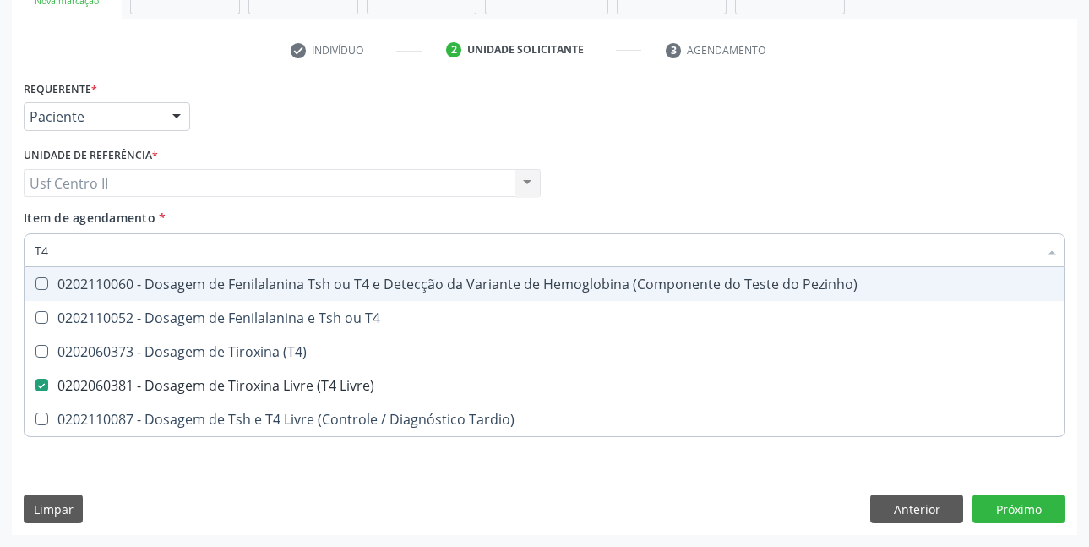
click at [726, 153] on div "Médico Solicitante Por favor, selecione a Unidade de Atendimento primeiro Nenhu…" at bounding box center [544, 176] width 1050 height 66
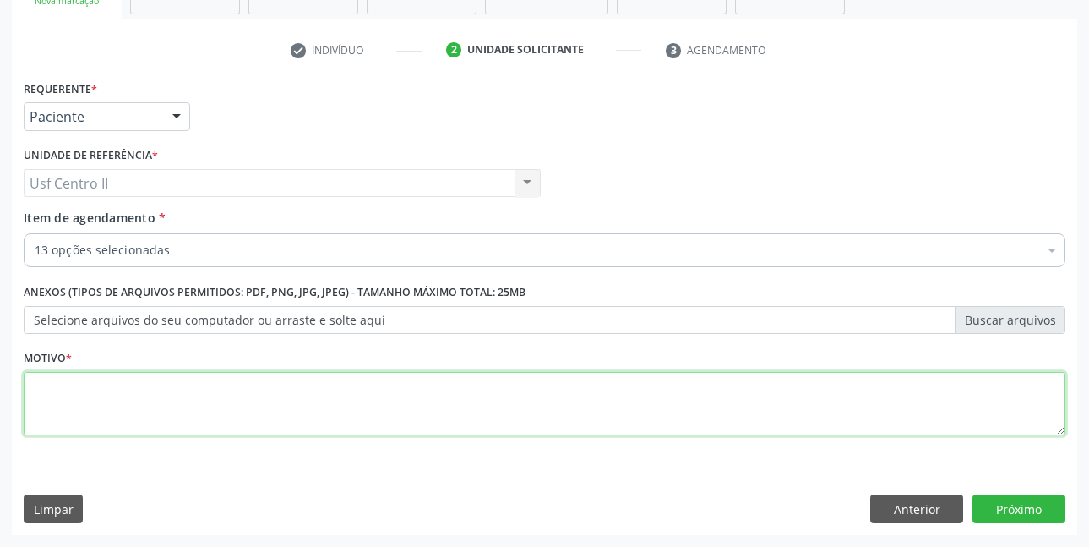
click at [265, 400] on textarea at bounding box center [545, 404] width 1042 height 64
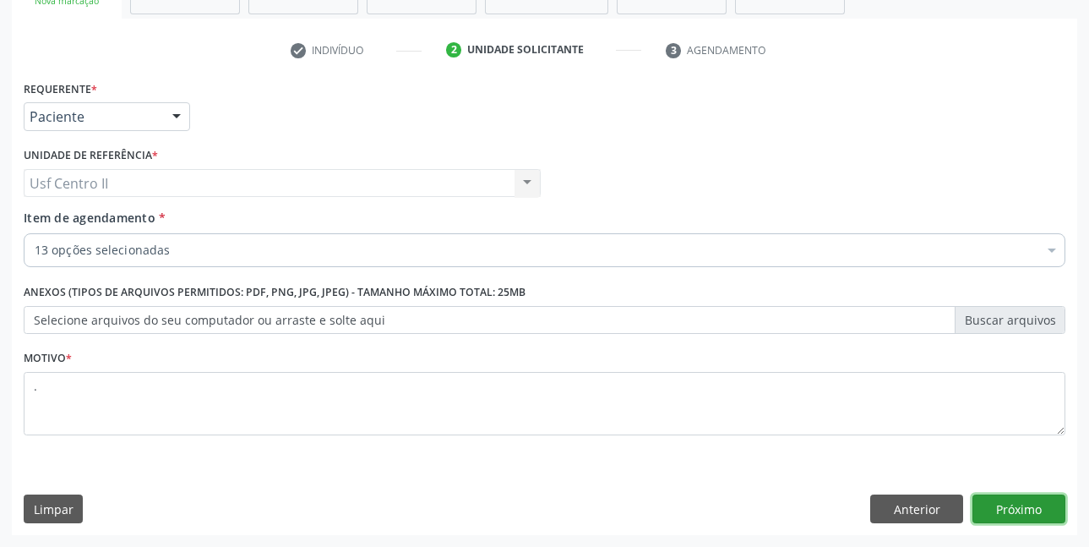
click at [1012, 504] on button "Próximo" at bounding box center [1018, 508] width 93 height 29
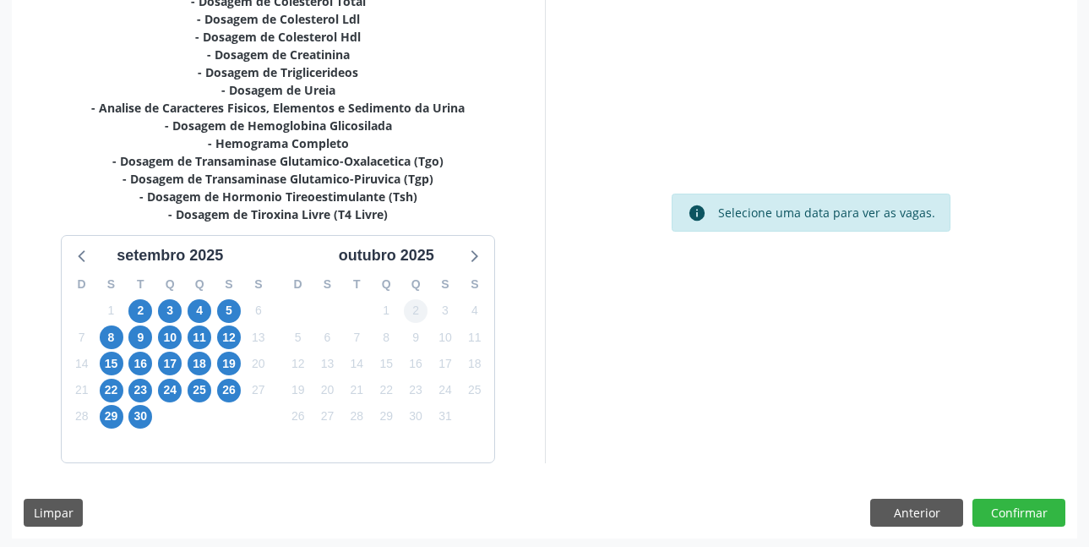
scroll to position [401, 0]
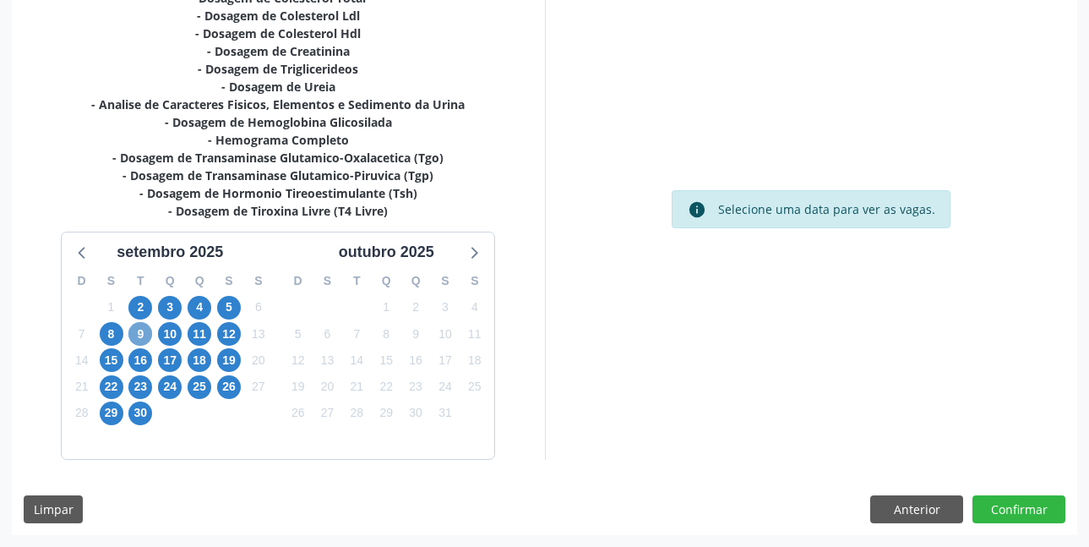
click at [141, 332] on span "9" at bounding box center [140, 334] width 24 height 24
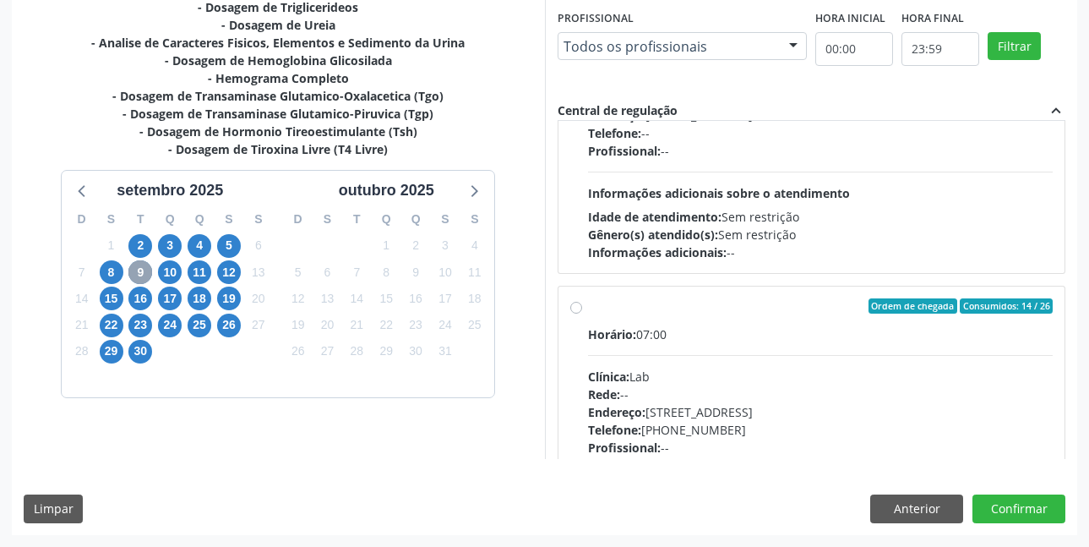
scroll to position [507, 0]
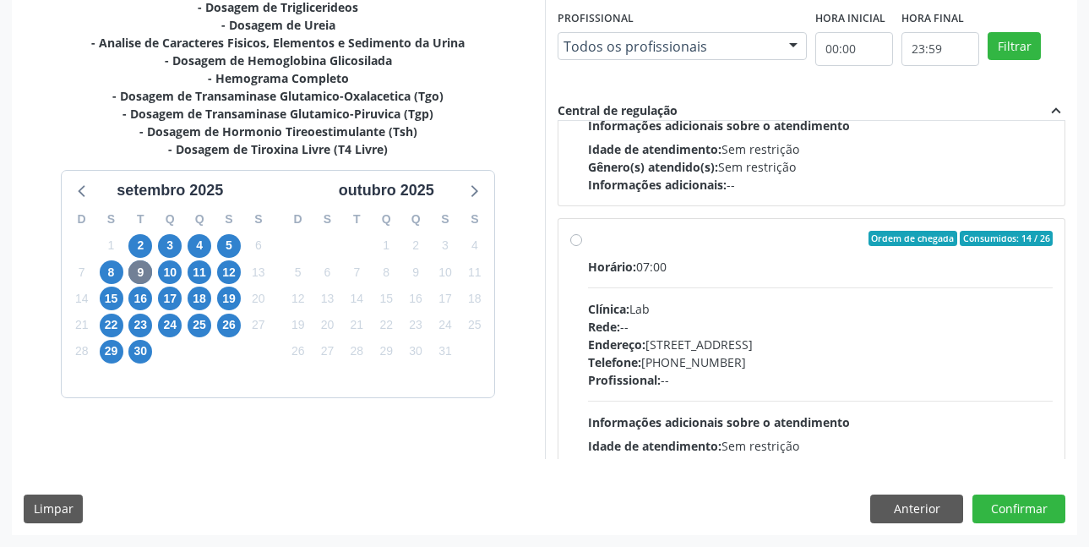
click at [588, 239] on label "Ordem de chegada Consumidos: 14 / 26 Horário: 07:00 Clínica: Lab Rede: -- Ender…" at bounding box center [820, 360] width 465 height 259
click at [574, 239] on input "Ordem de chegada Consumidos: 14 / 26 Horário: 07:00 Clínica: Lab Rede: -- Ender…" at bounding box center [576, 238] width 12 height 15
click at [588, 239] on label "Ordem de chegada Consumidos: 14 / 26 Horário: 07:00 Clínica: Lab Rede: -- Ender…" at bounding box center [820, 360] width 465 height 259
click at [574, 239] on input "Ordem de chegada Consumidos: 14 / 26 Horário: 07:00 Clínica: Lab Rede: -- Ender…" at bounding box center [576, 238] width 12 height 15
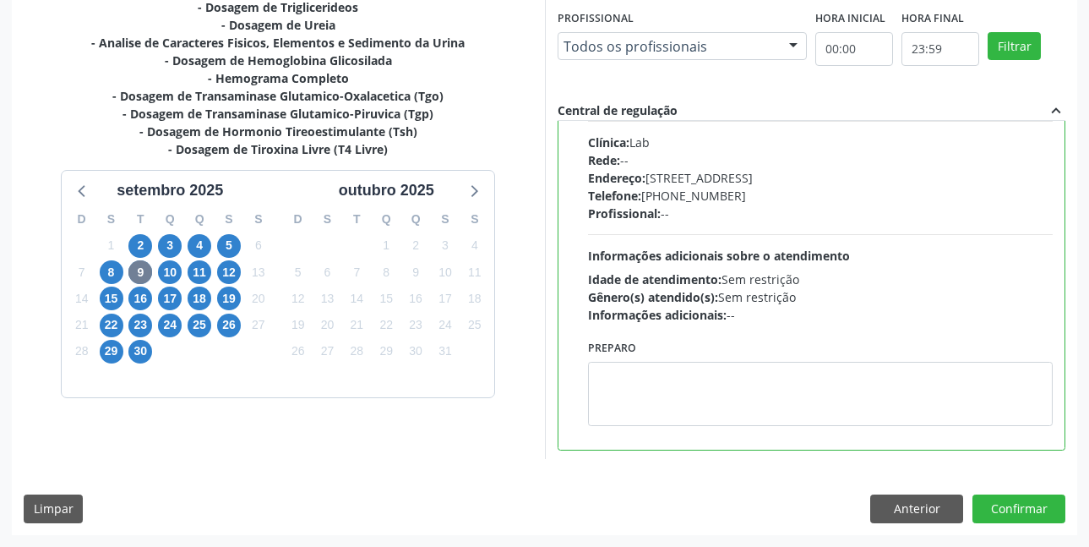
scroll to position [676, 0]
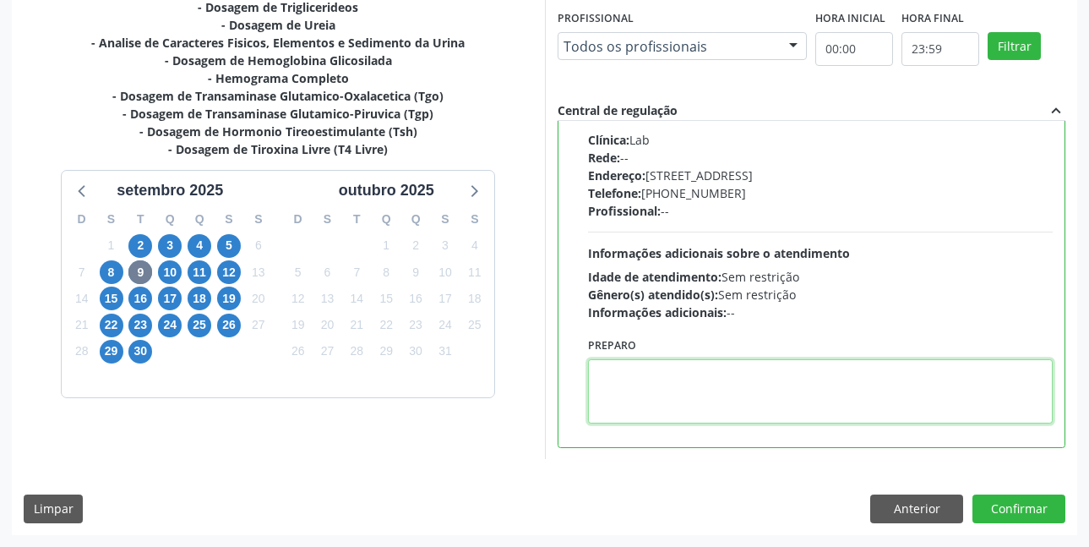
click at [647, 386] on textarea at bounding box center [820, 391] width 465 height 64
paste textarea "O EXAME SERÁ REALIZADO NA UNIDADE DE SAÚDE CENTRO 2 (postinho do rodeio), POR O…"
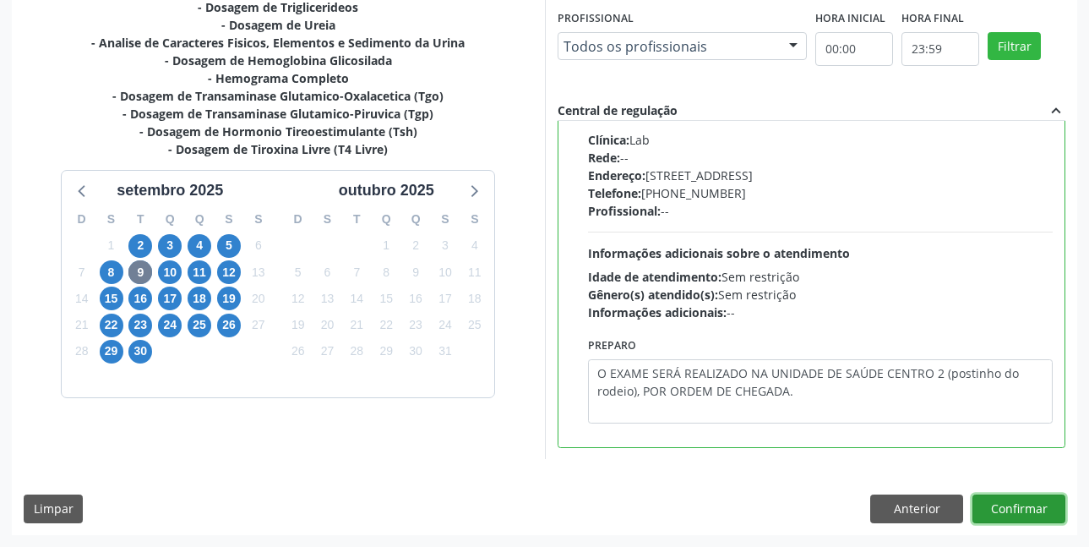
click at [1019, 505] on button "Confirmar" at bounding box center [1018, 508] width 93 height 29
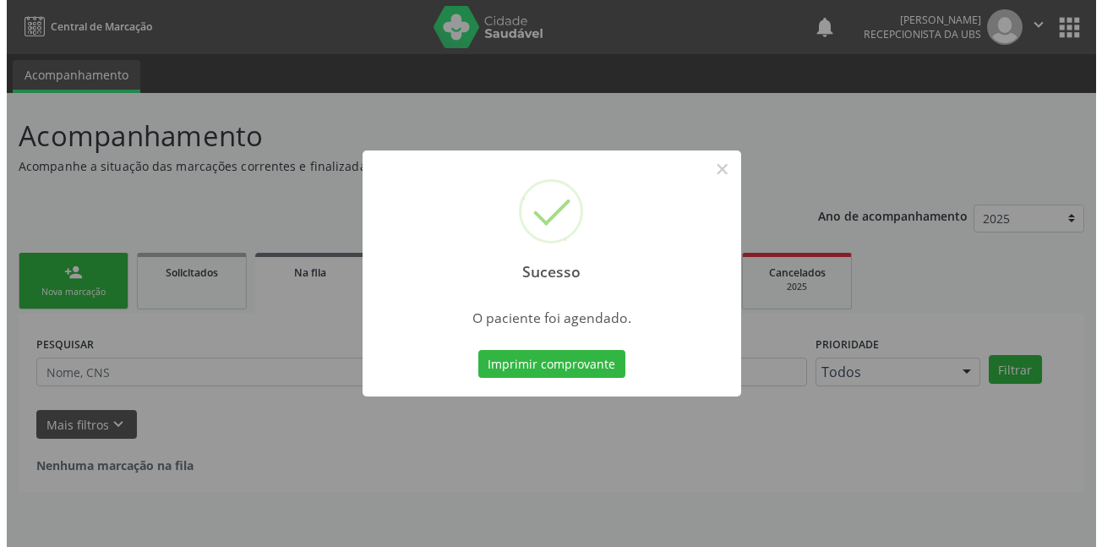
scroll to position [0, 0]
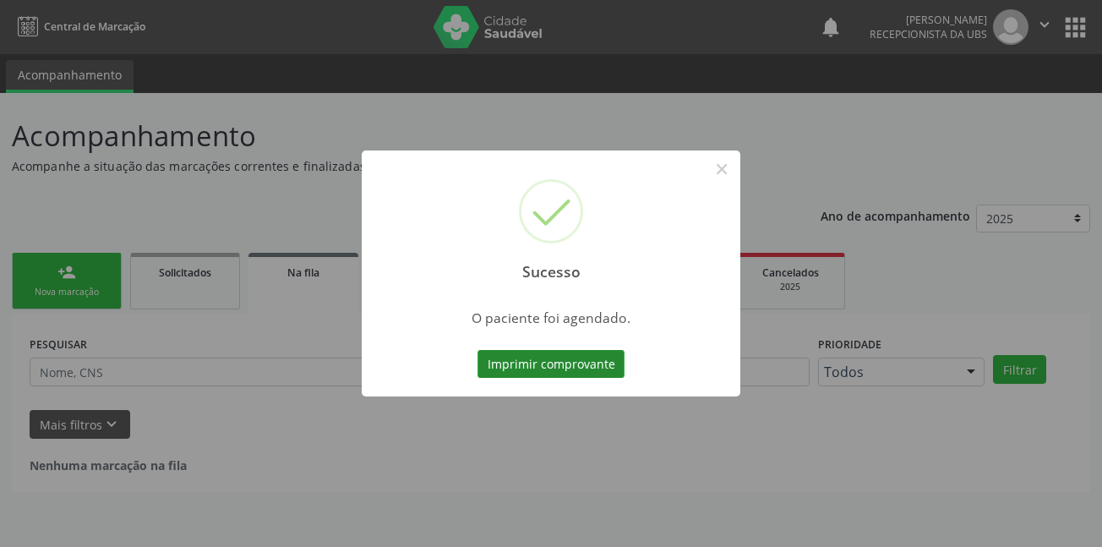
click at [581, 367] on button "Imprimir comprovante" at bounding box center [550, 364] width 147 height 29
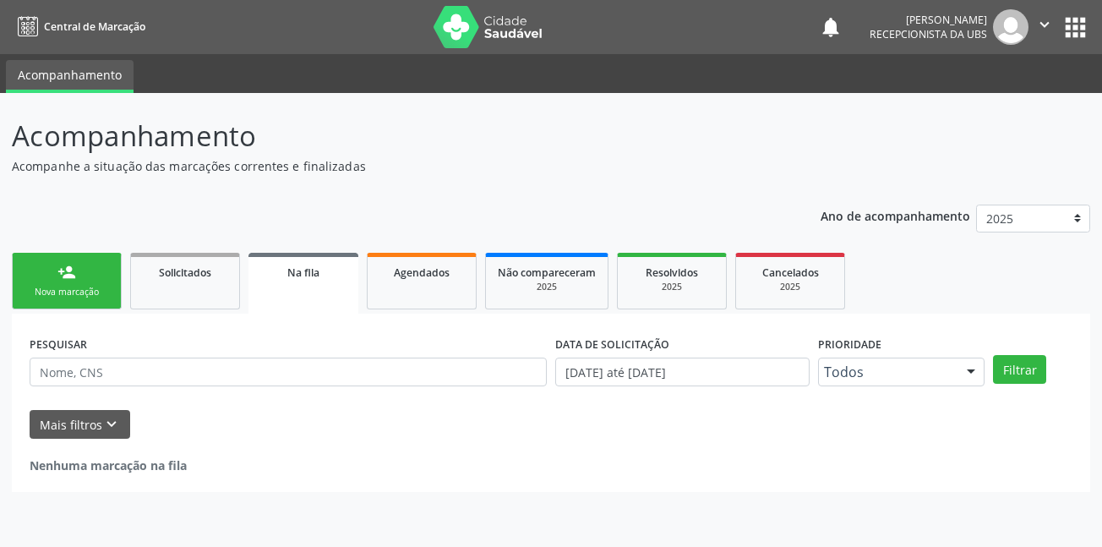
click at [85, 290] on div "Nova marcação" at bounding box center [66, 292] width 84 height 13
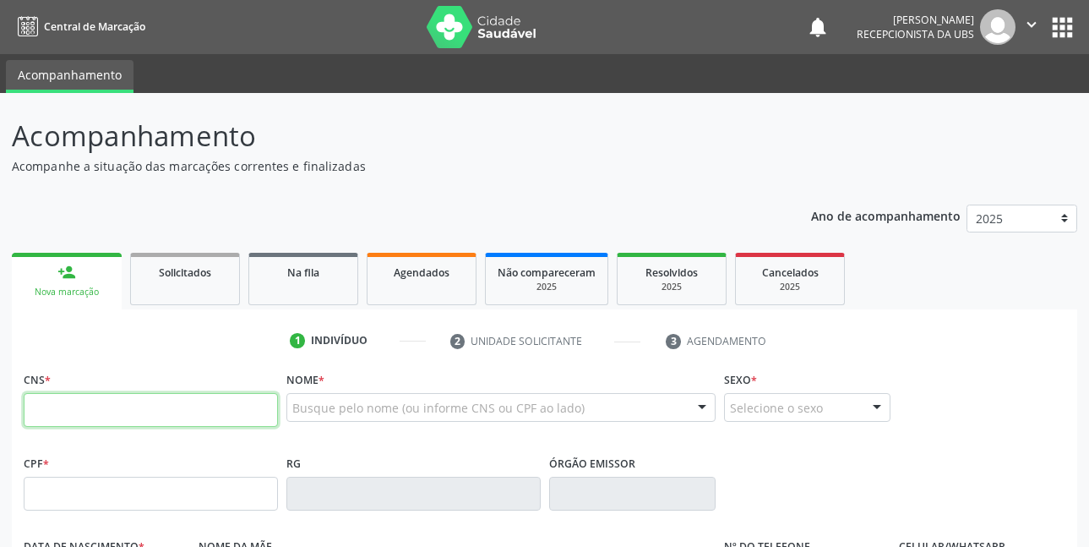
click at [124, 406] on input "text" at bounding box center [151, 410] width 254 height 34
type input "706 0093 1098 8545"
type input "035.441.072-52"
type input "27/12/2008"
type input "Maria Joana dos Santos Oliveira"
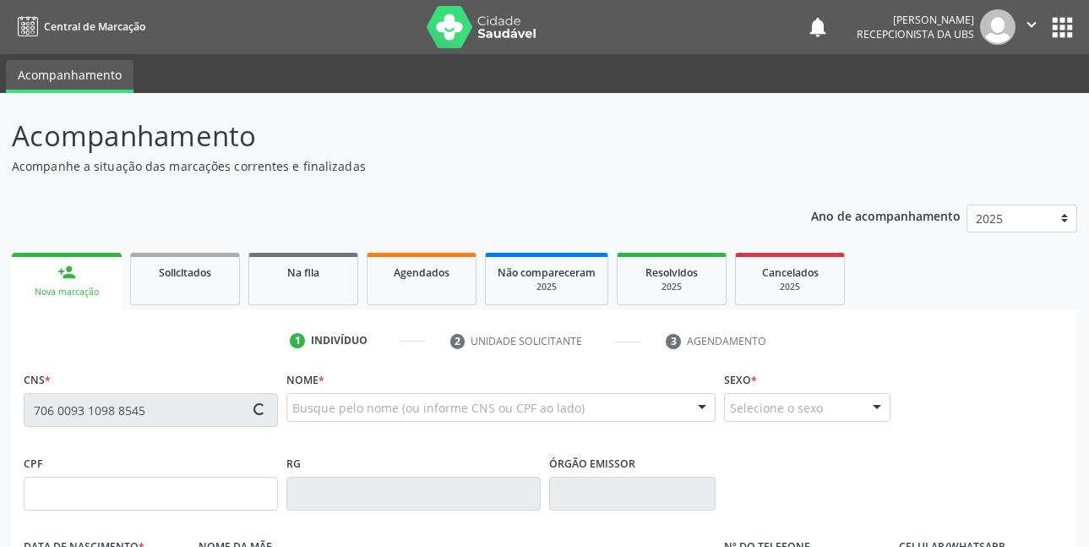
type input "(87) 99655-0779"
type input "790.690.378-15"
type input "647"
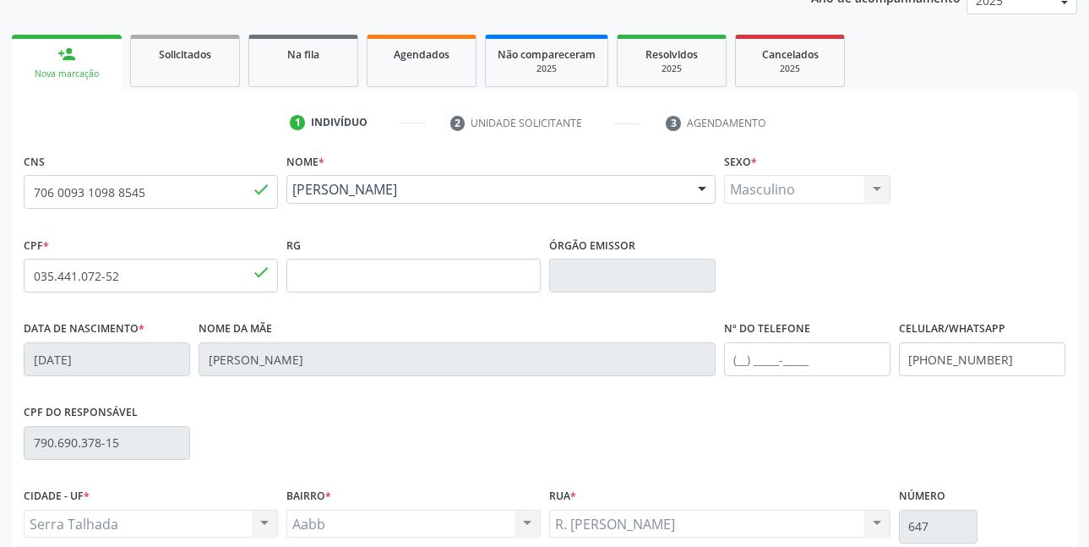
scroll to position [253, 0]
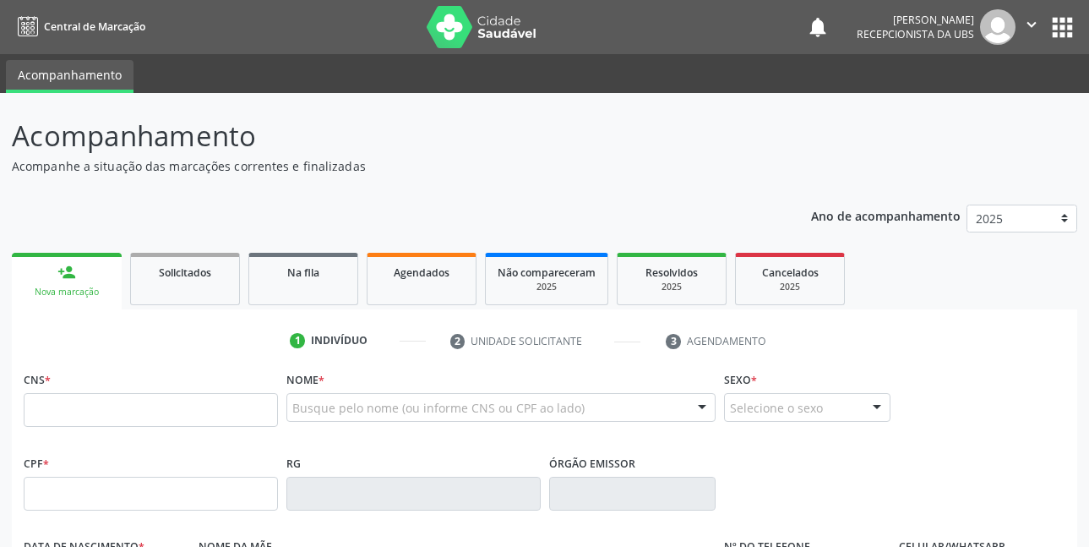
scroll to position [253, 0]
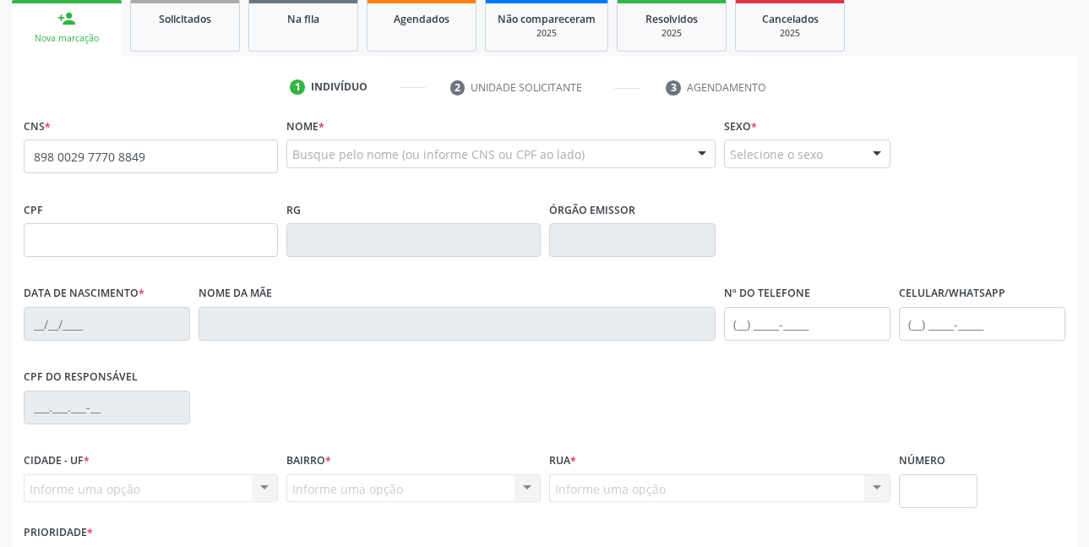
type input "898 0029 7770 8849"
type input "[DATE]"
type input "[PERSON_NAME] Moura Leite"
type input "[PHONE_NUMBER]"
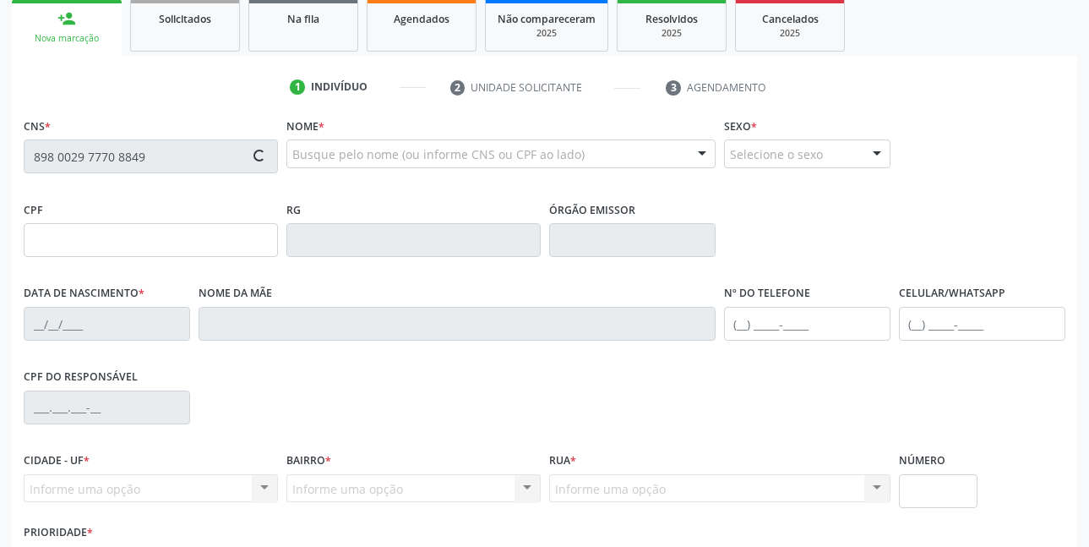
type input "273"
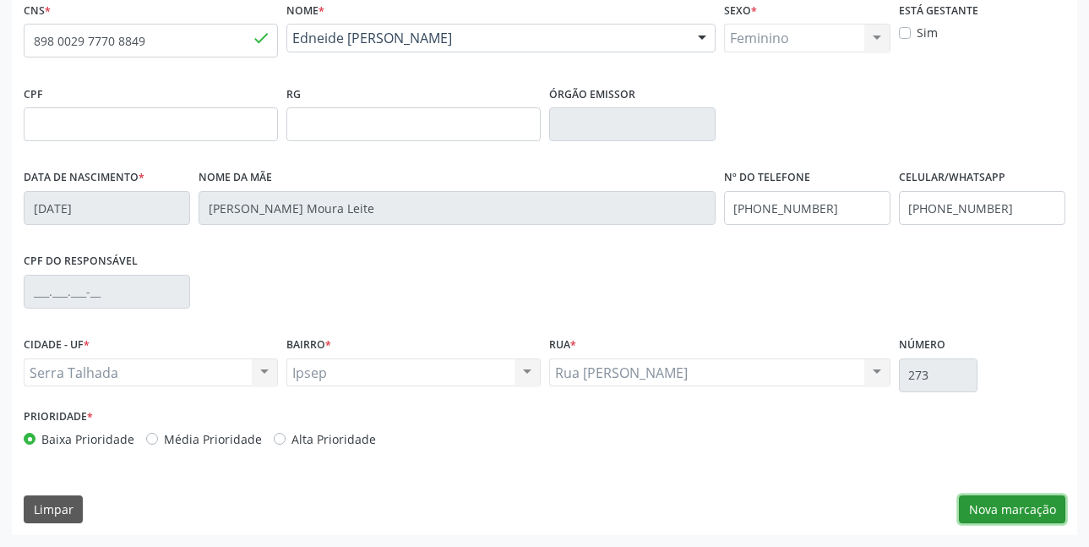
click at [992, 502] on button "Nova marcação" at bounding box center [1012, 509] width 106 height 29
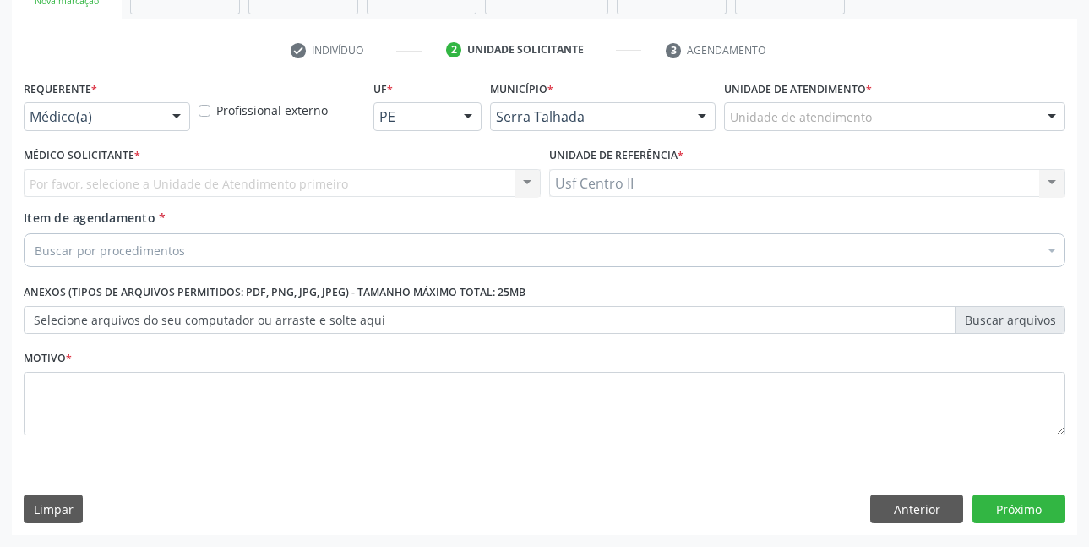
scroll to position [291, 0]
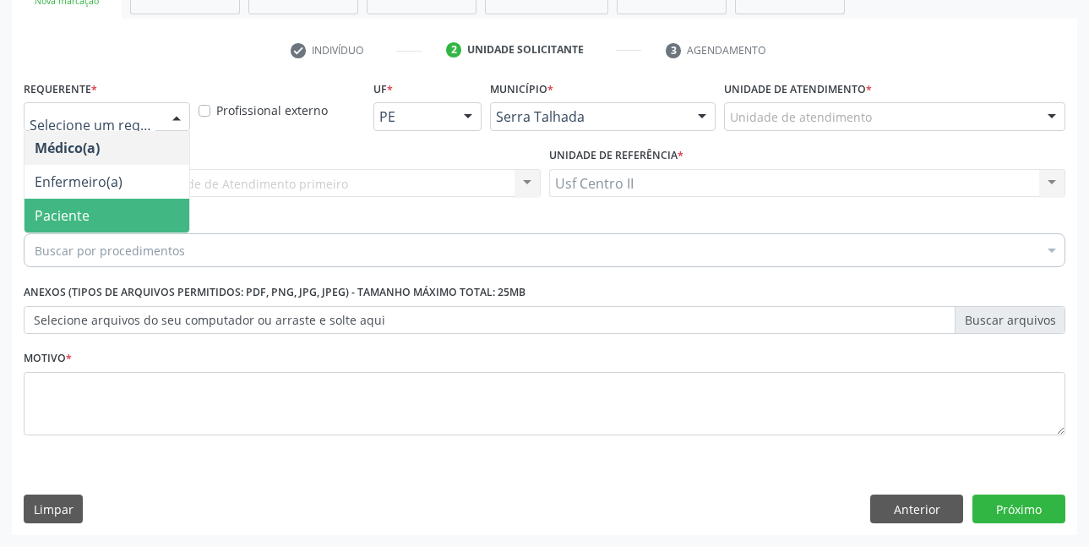
click at [90, 209] on span "Paciente" at bounding box center [106, 216] width 165 height 34
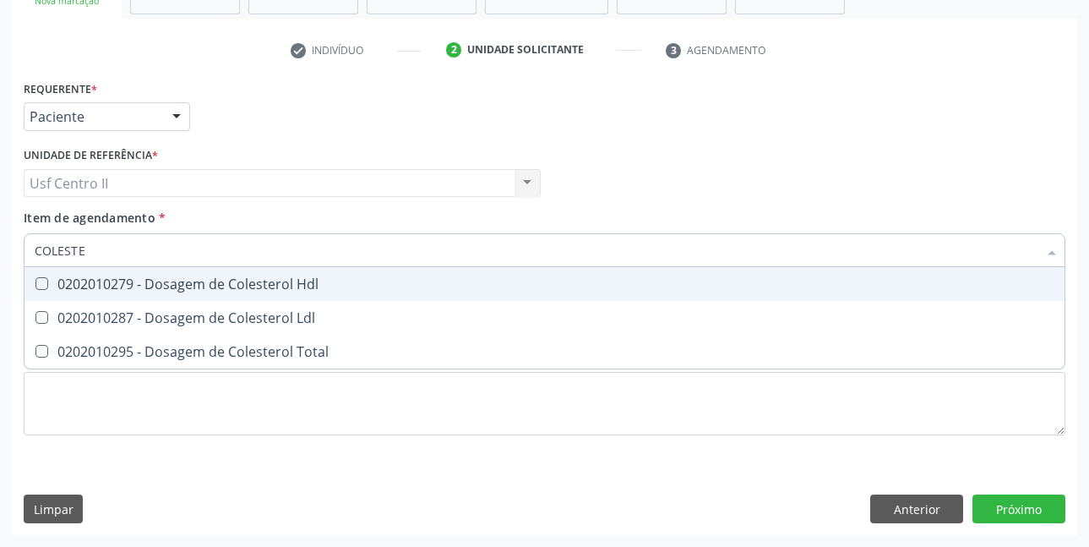
type input "COLESTER"
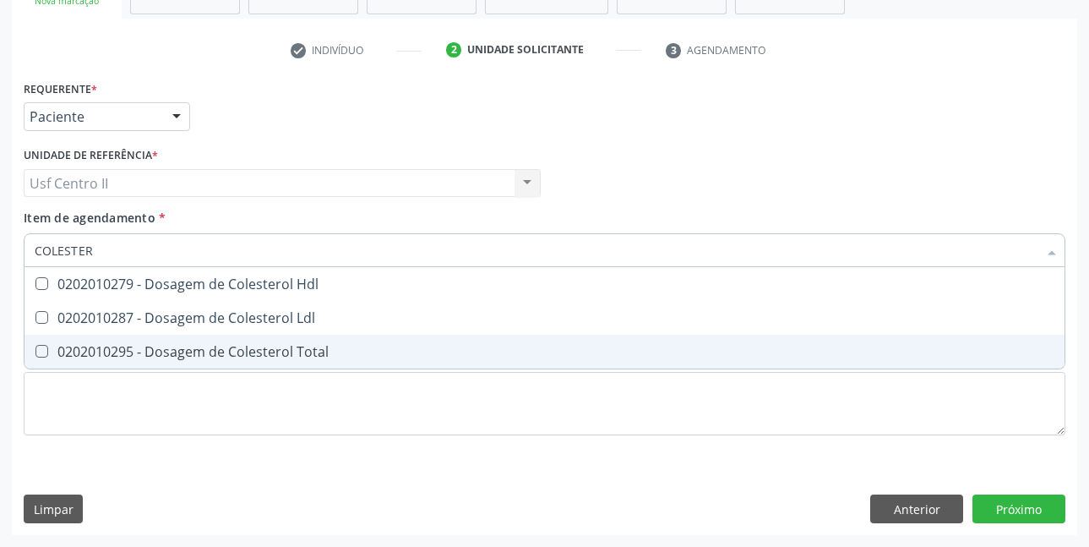
click at [188, 356] on div "0202010295 - Dosagem de Colesterol Total" at bounding box center [545, 352] width 1020 height 14
checkbox Total "true"
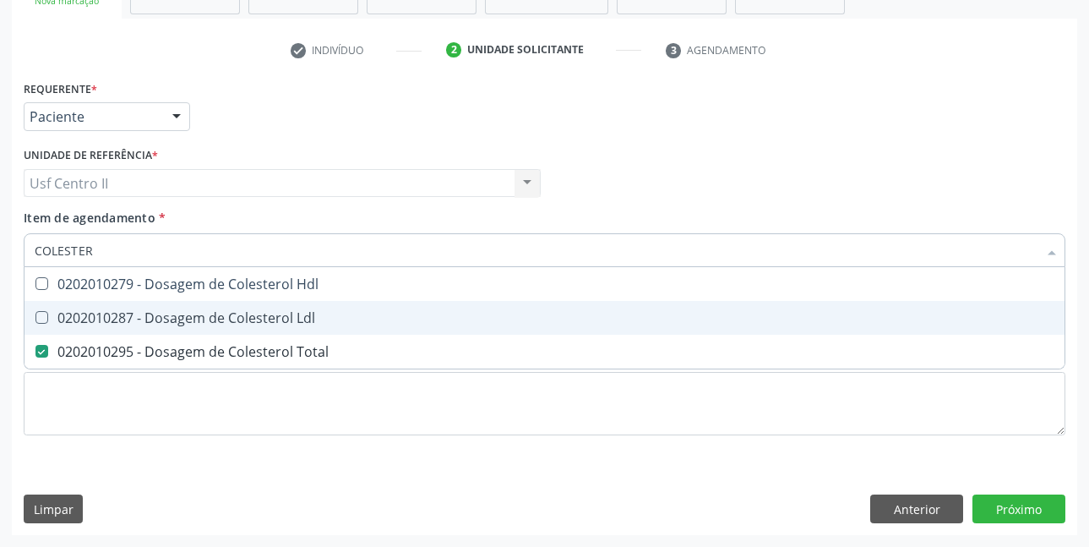
click at [195, 320] on div "0202010287 - Dosagem de Colesterol Ldl" at bounding box center [545, 318] width 1020 height 14
checkbox Ldl "true"
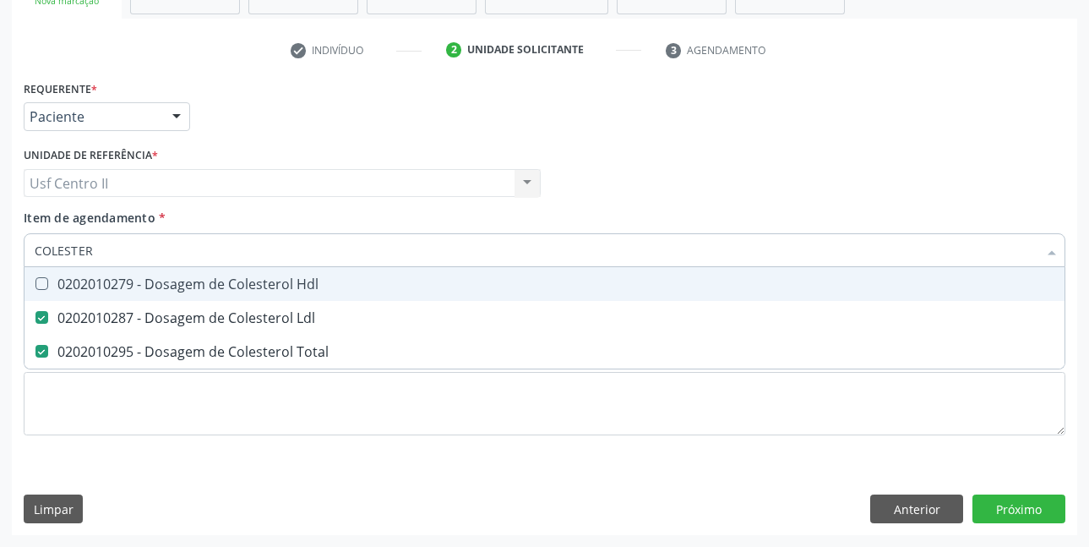
click at [208, 291] on div "0202010279 - Dosagem de Colesterol Hdl" at bounding box center [545, 284] width 1020 height 14
checkbox Hdl "true"
type input "COLE"
checkbox Hdl "false"
checkbox Ldl "false"
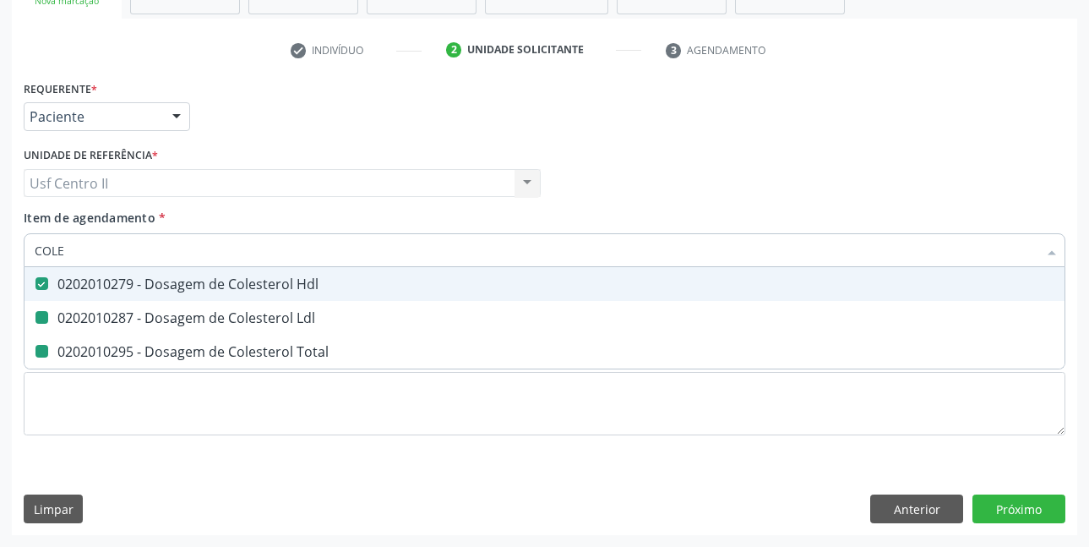
checkbox Total "false"
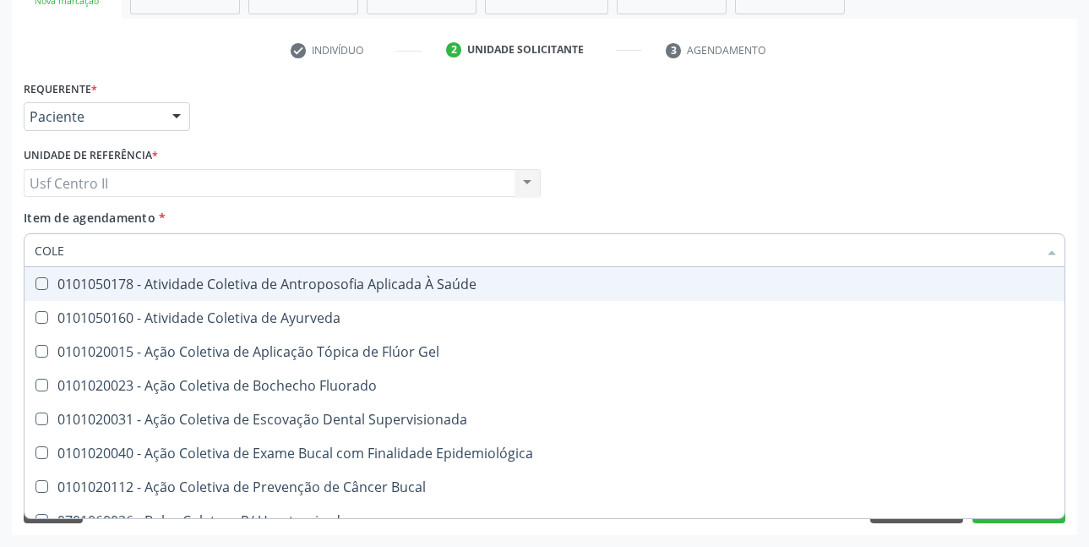
type input "COL"
checkbox Hdl "false"
checkbox Ldl "false"
checkbox Total "false"
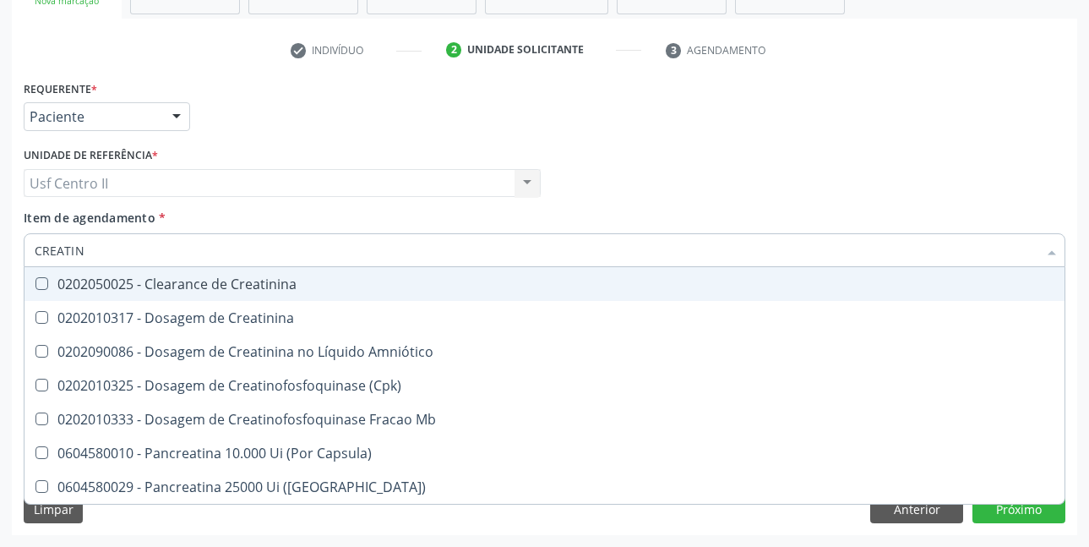
type input "CREATINI"
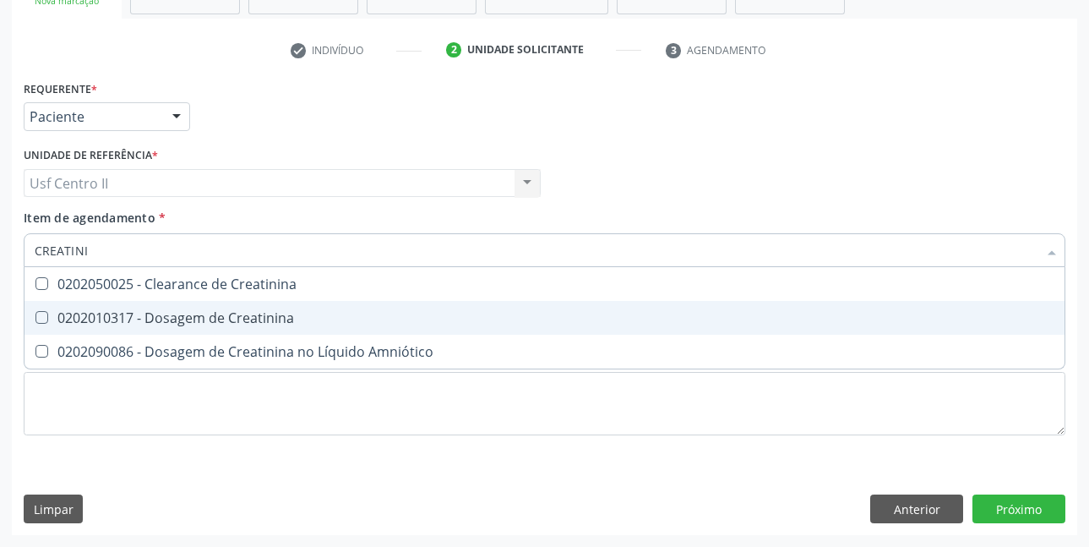
click at [226, 320] on div "0202010317 - Dosagem de Creatinina" at bounding box center [545, 318] width 1020 height 14
checkbox Creatinina "true"
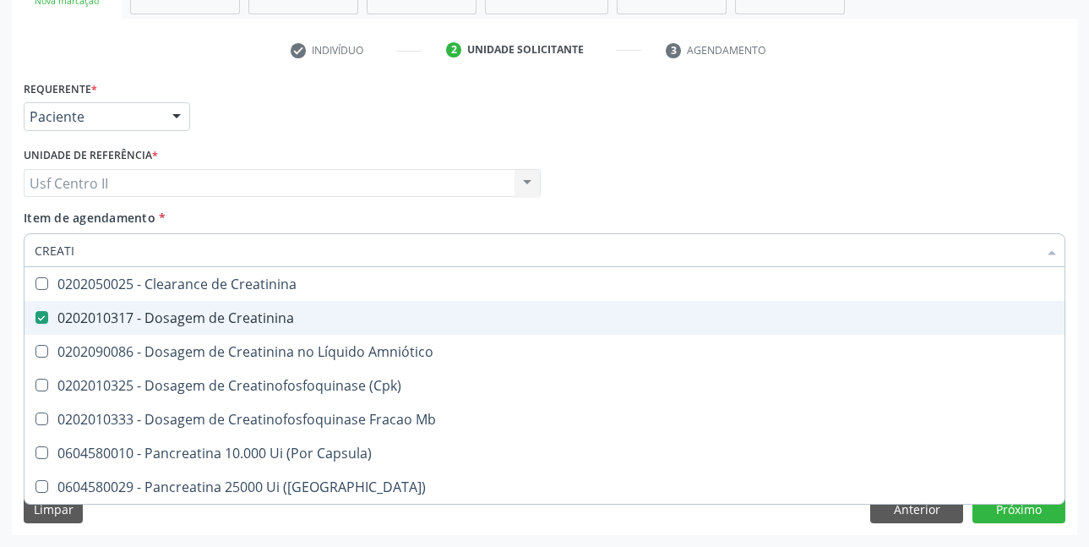
type input "CREAT"
checkbox Creatinina "false"
checkbox \(Cpk\) "true"
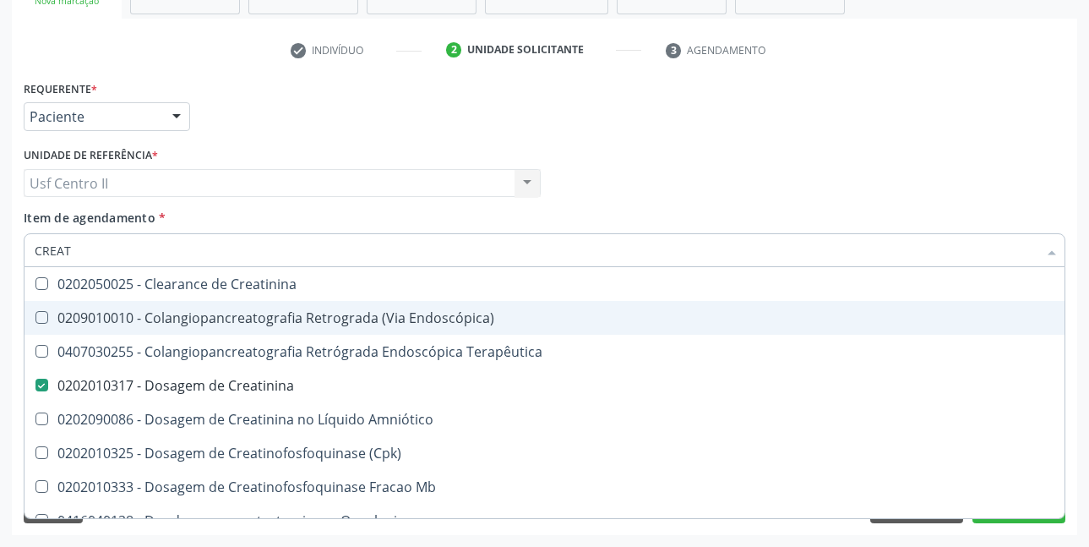
type input "CREA"
checkbox Creatinina "false"
checkbox Mb "true"
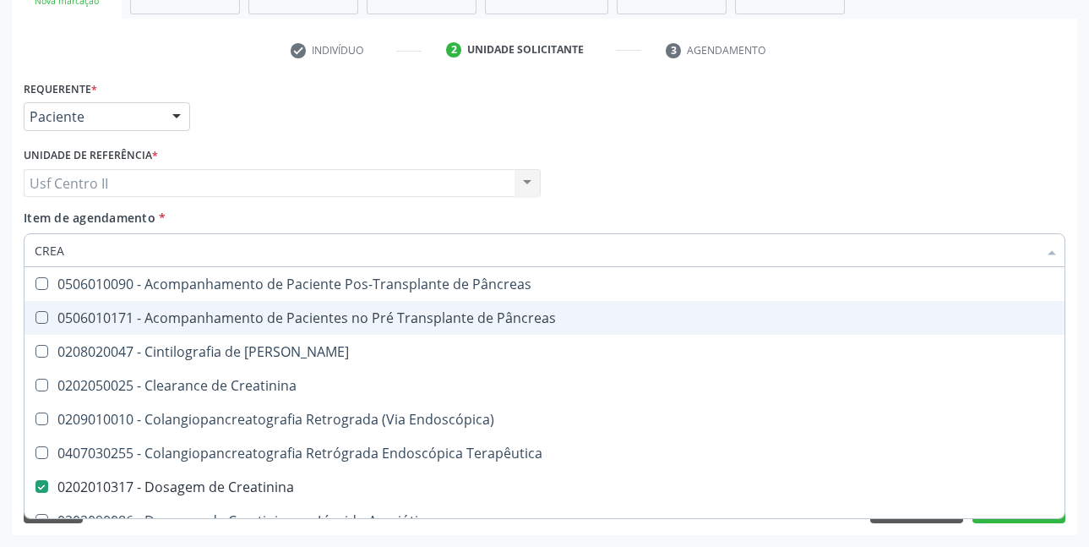
type input "CRE"
checkbox Creatinina "false"
checkbox Oncologia "true"
type input "CR"
checkbox Oncologia "false"
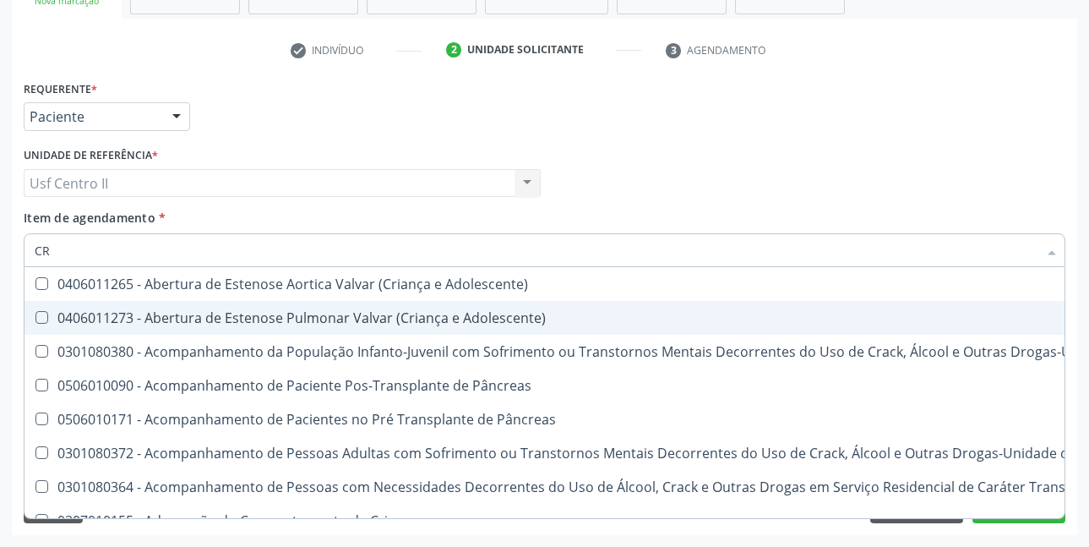
type input "C"
checkbox Creatinina "false"
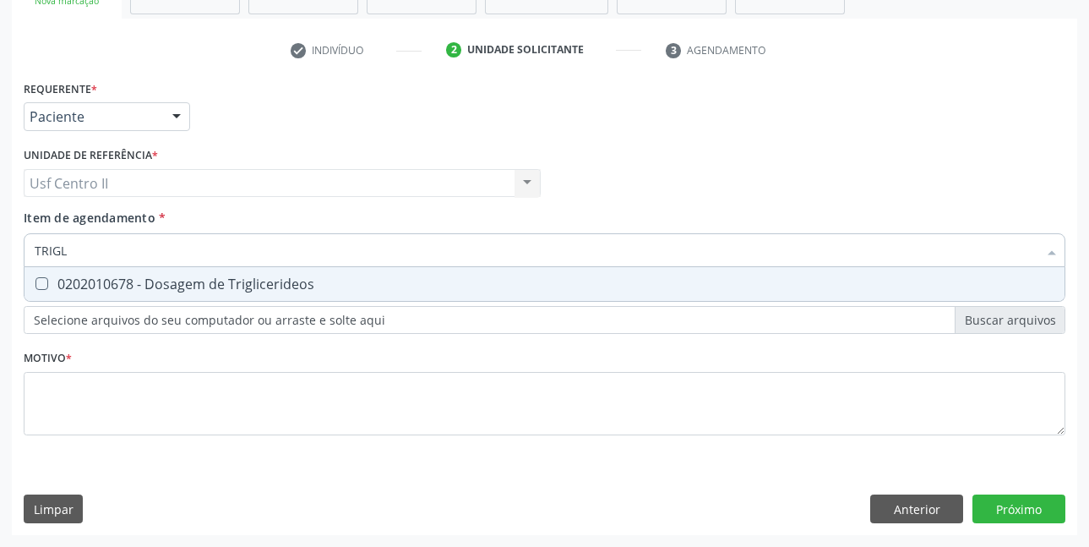
type input "TRIGLI"
click at [245, 270] on span "0202010678 - Dosagem de Triglicerideos" at bounding box center [544, 284] width 1040 height 34
click at [248, 282] on div "0202010678 - Dosagem de Triglicerideos" at bounding box center [545, 284] width 1020 height 14
checkbox Triglicerideos "true"
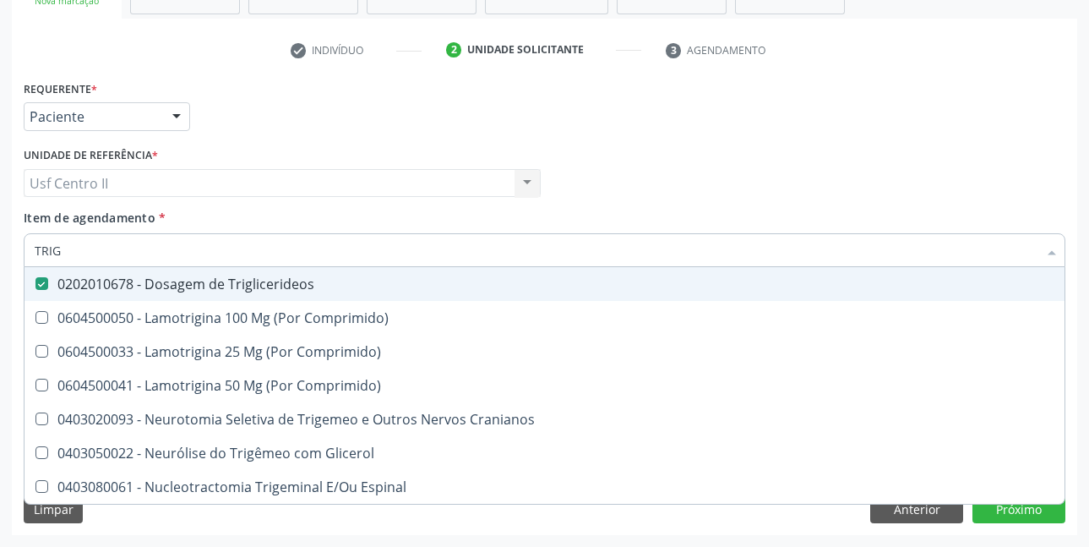
type input "TRI"
checkbox Triglicerideos "false"
type input "T"
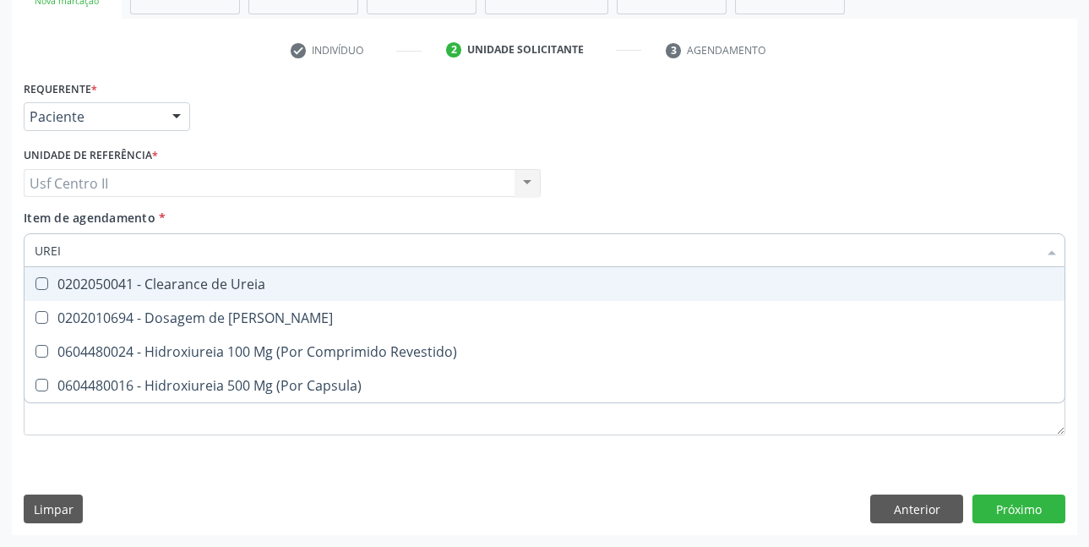
type input "UREIA"
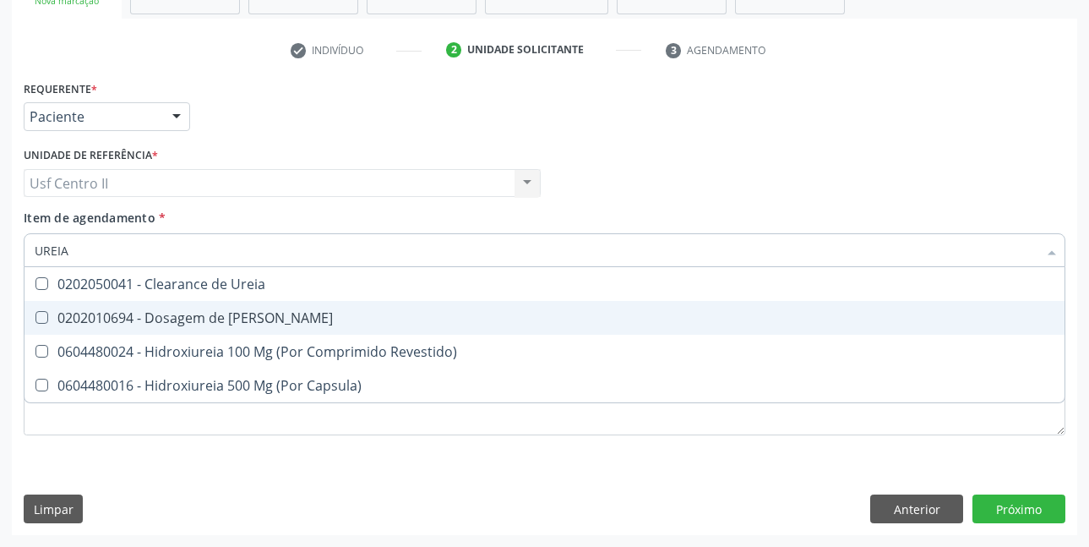
click at [200, 314] on div "0202010694 - Dosagem de [PERSON_NAME]" at bounding box center [545, 318] width 1020 height 14
checkbox Ureia "true"
type input "URE"
checkbox Ureia "false"
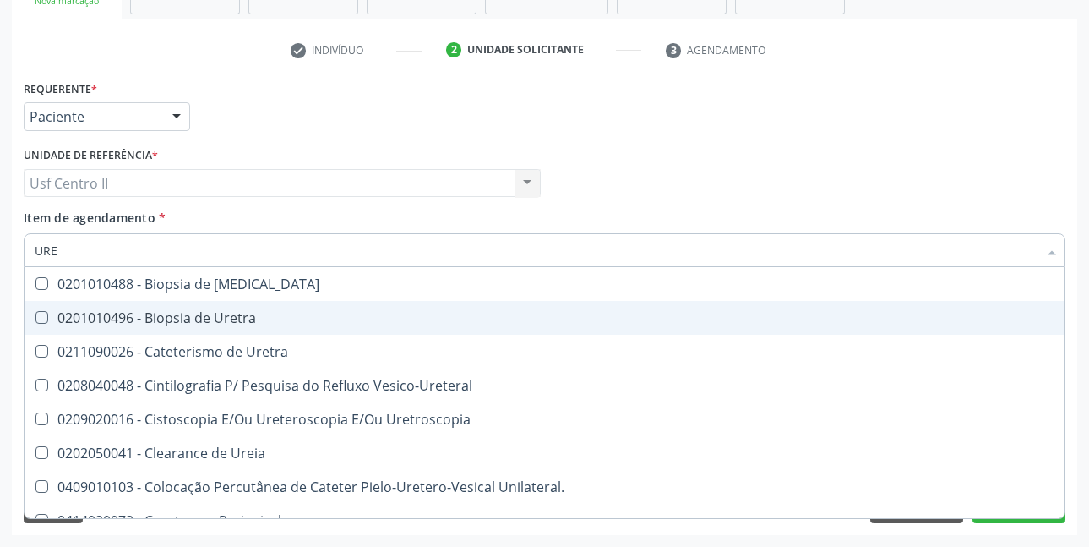
type input "UR"
checkbox Ureia "false"
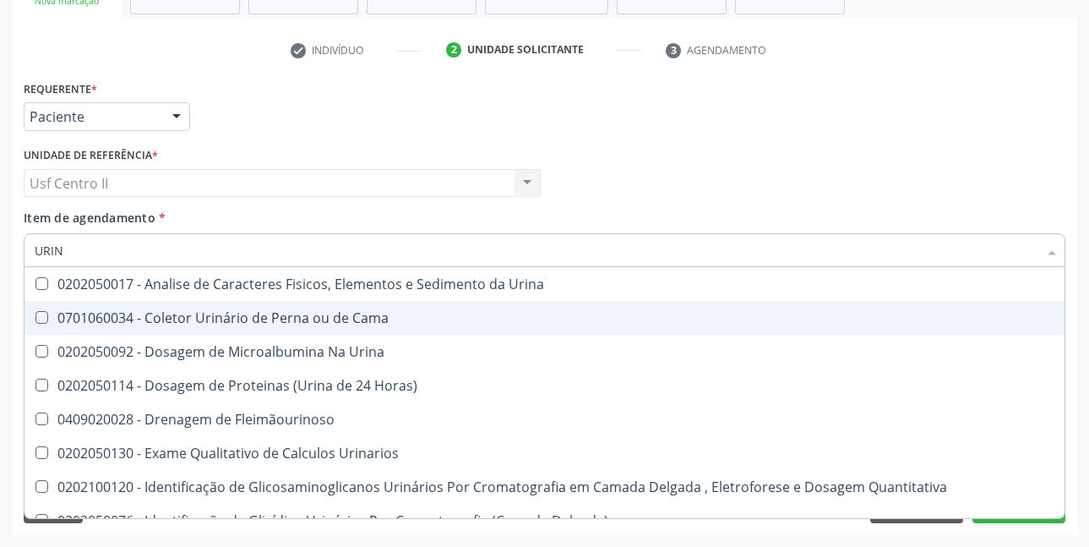
type input "URINA"
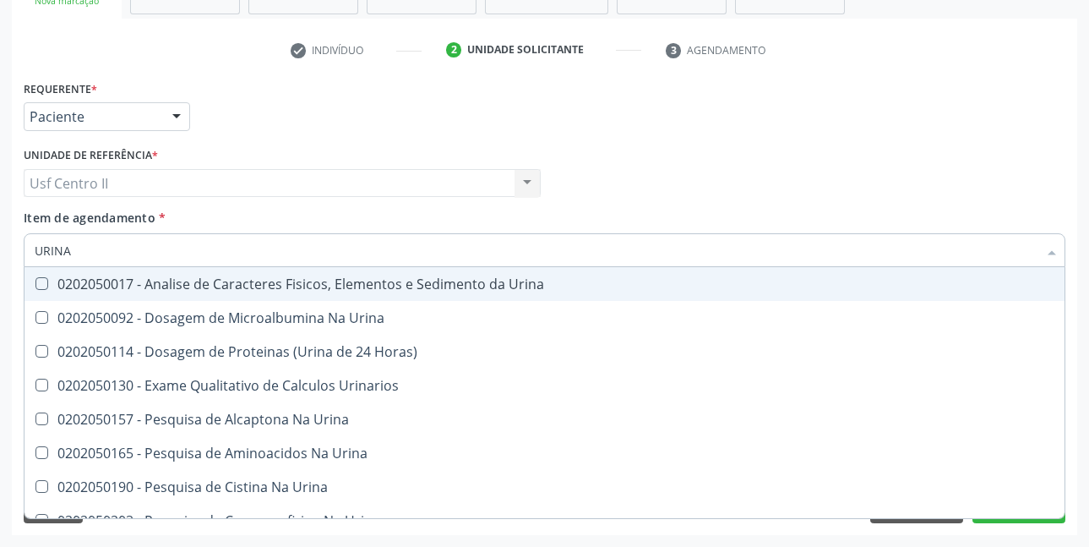
click at [234, 291] on div "0202050017 - Analise de Caracteres Fisicos, Elementos e Sedimento da Urina" at bounding box center [545, 284] width 1020 height 14
checkbox Urina "true"
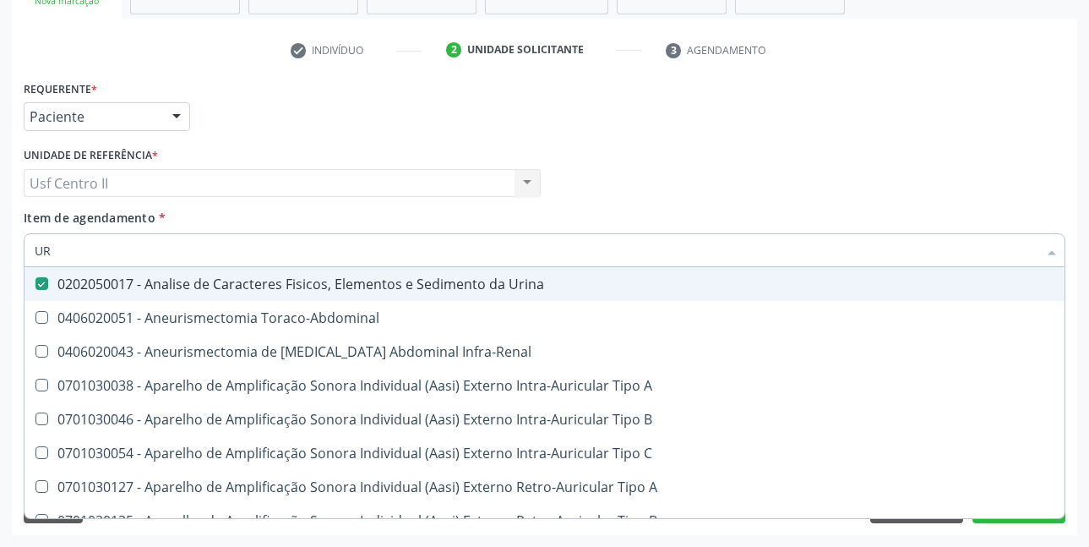
type input "U"
checkbox Urina "false"
checkbox Cônica "false"
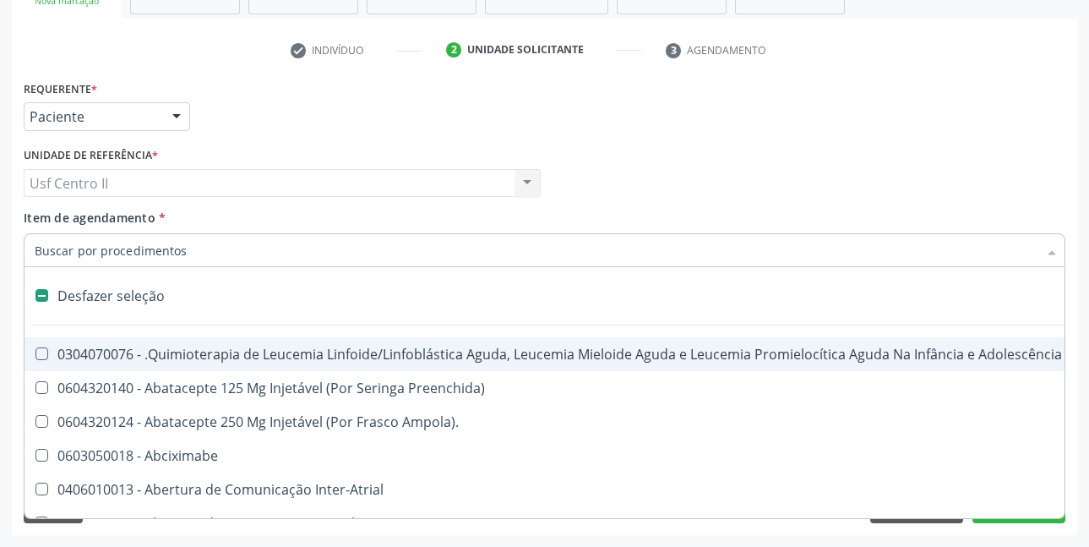
type input "G"
checkbox Urina "false"
checkbox Linha "true"
checkbox Infusão "true"
checkbox Urostomizados "true"
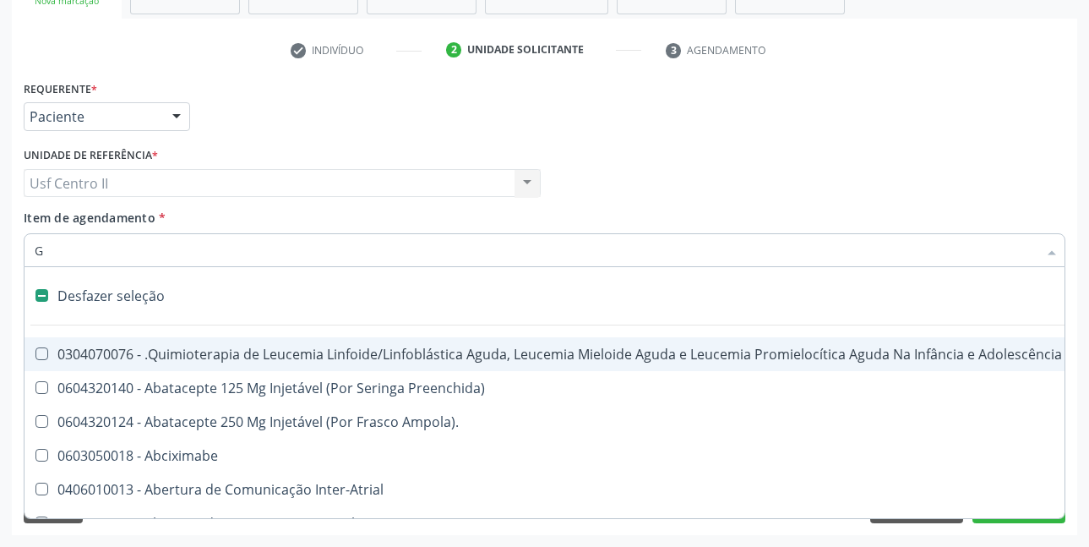
checkbox Revestido\) "true"
checkbox Capsula\) "true"
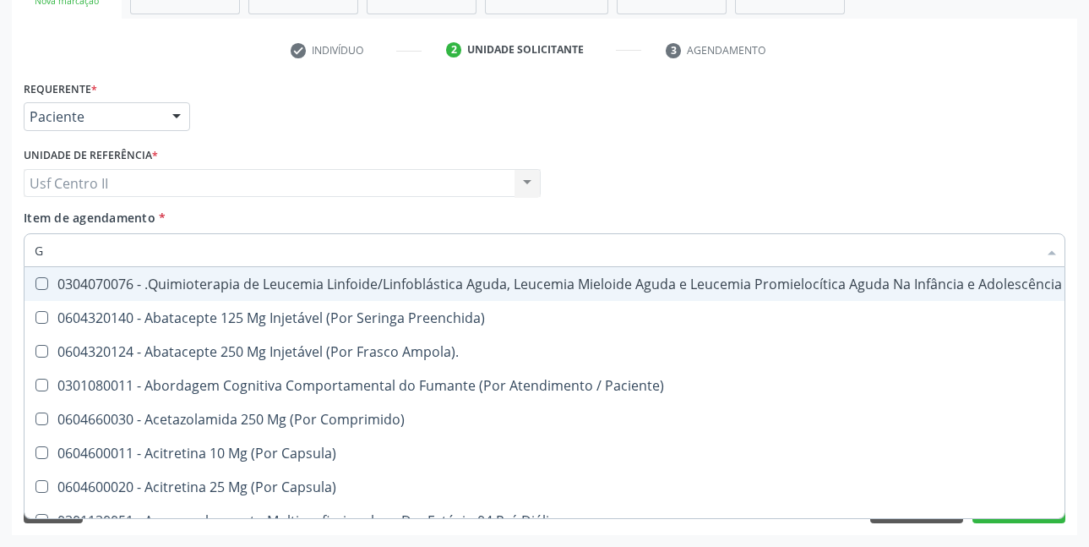
type input "GL"
checkbox Pé "true"
type input "GLI"
checkbox Multiprofissional "true"
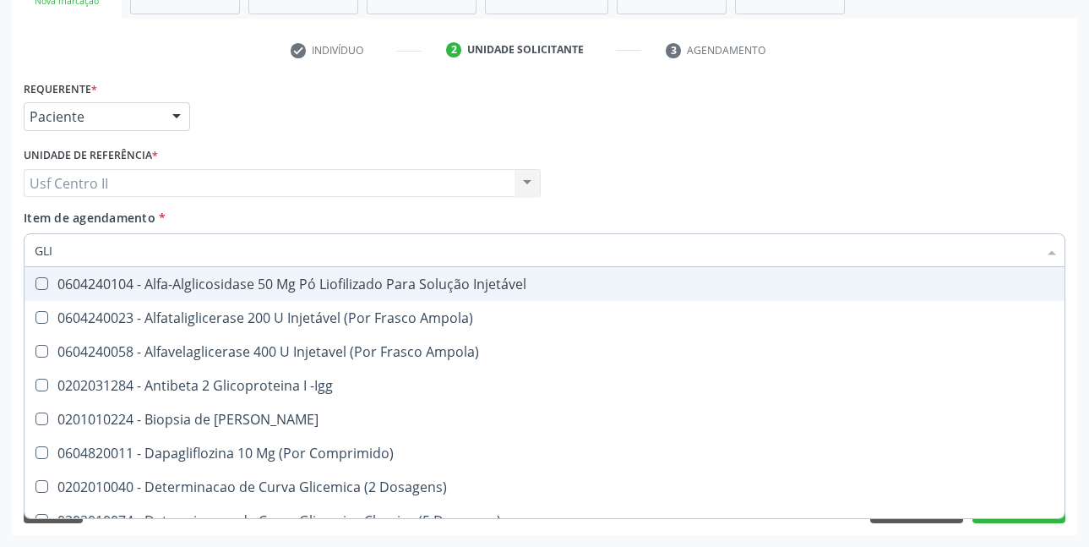
type input "GLIC"
checkbox Derrames "true"
checkbox Triglicerideos "false"
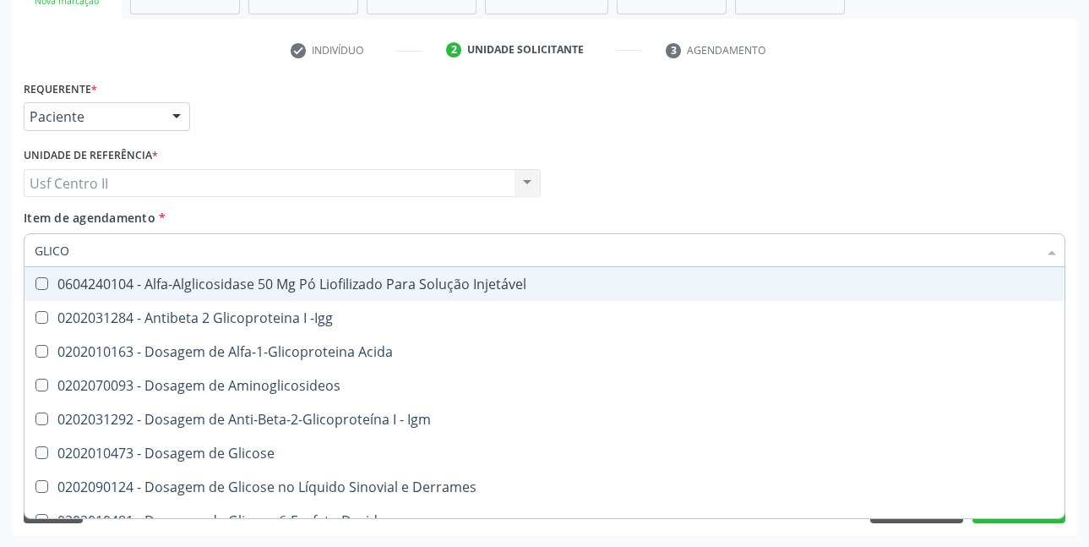
type input "GLICOS"
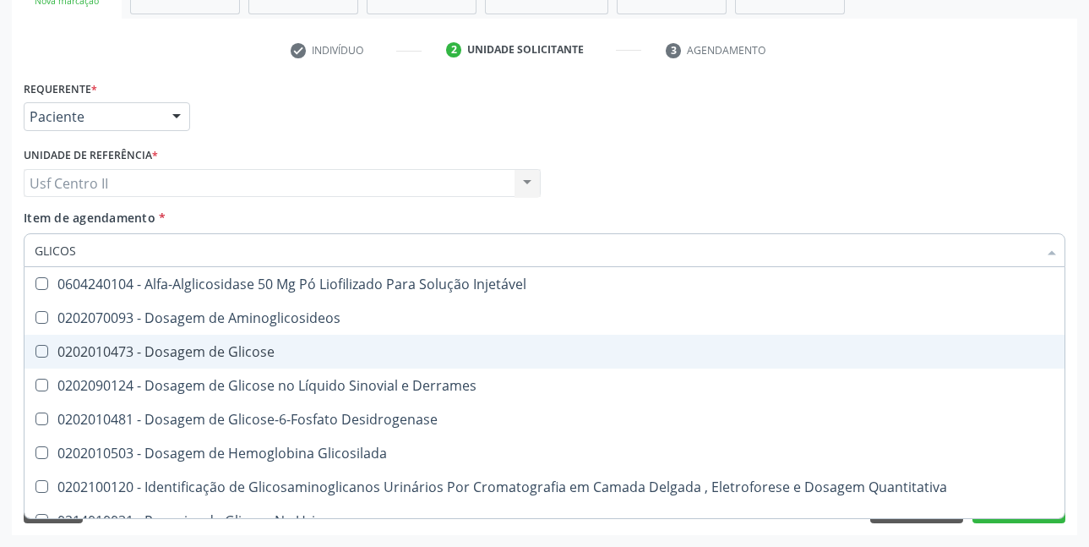
click at [248, 349] on div "0202010473 - Dosagem de Glicose" at bounding box center [545, 352] width 1020 height 14
checkbox Glicose "true"
type input "GLICO"
checkbox Glicose "false"
checkbox Glicosilada "true"
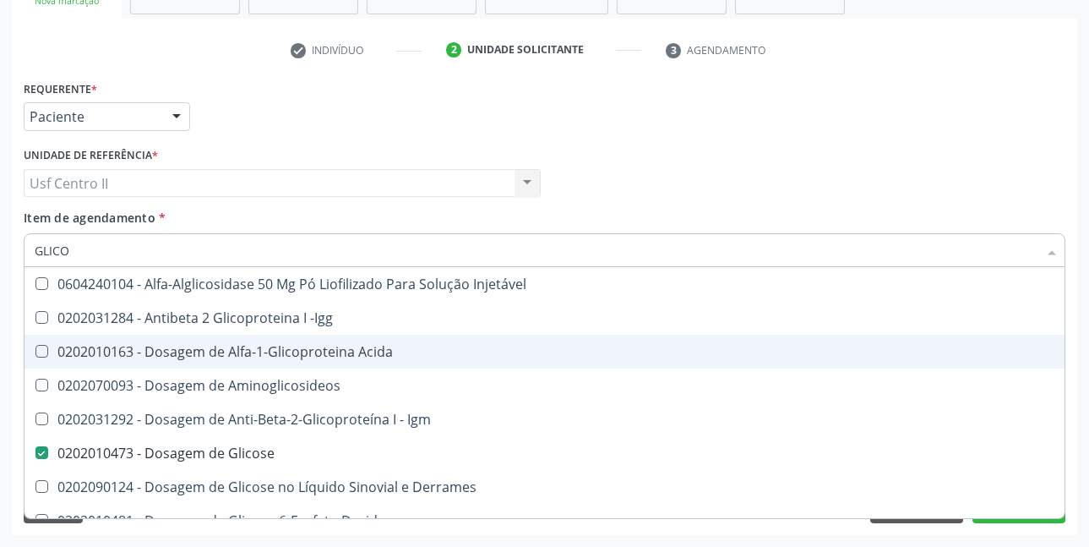
type input "GLIC"
checkbox Glicose "false"
checkbox Glicose "true"
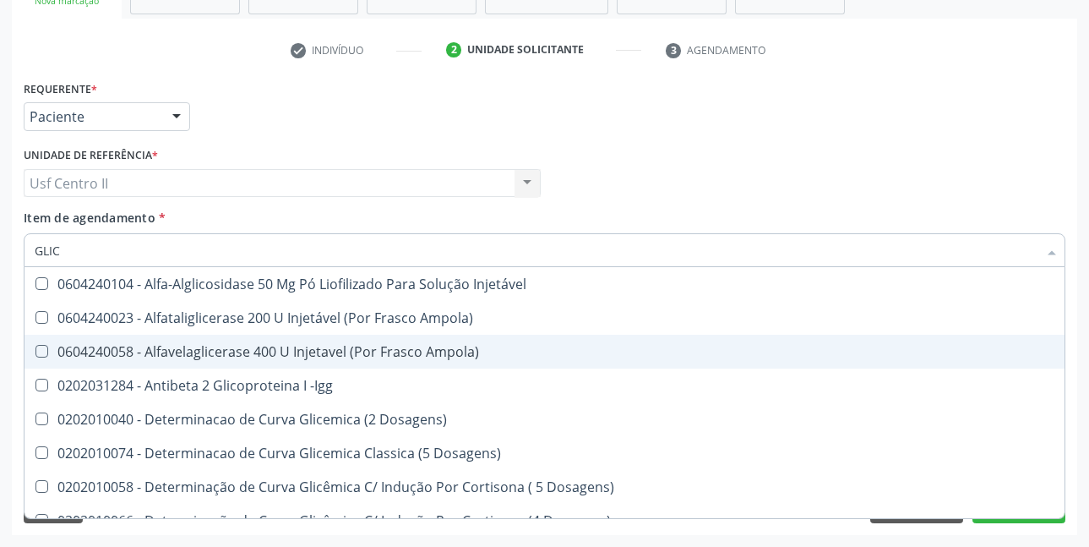
type input "GLI"
checkbox Glicose "false"
checkbox Glicosilada "true"
checkbox Triglicerideos "false"
checkbox Delgada\) "true"
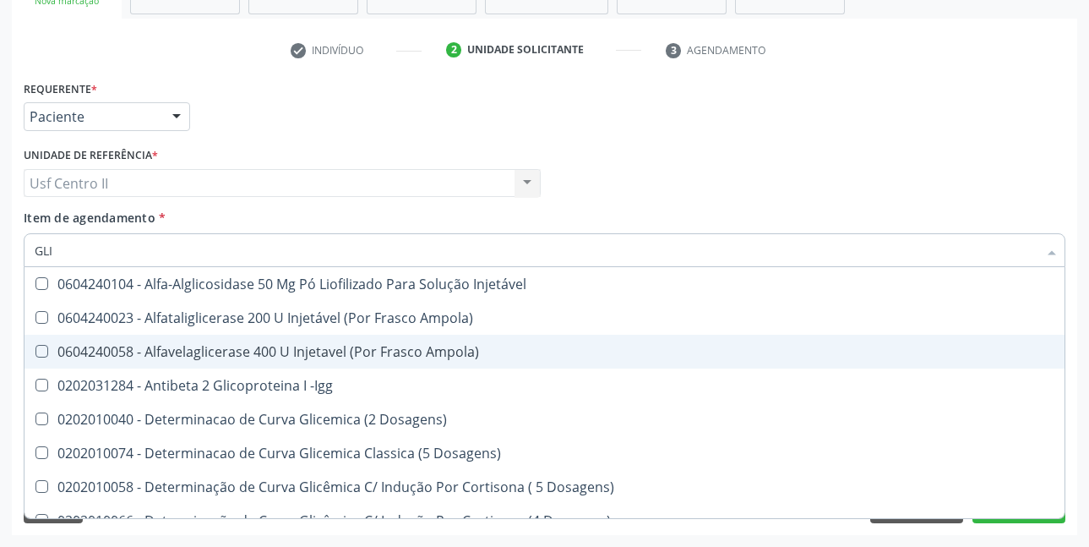
type input "GL"
checkbox Glicosilada "false"
checkbox Delgada\) "false"
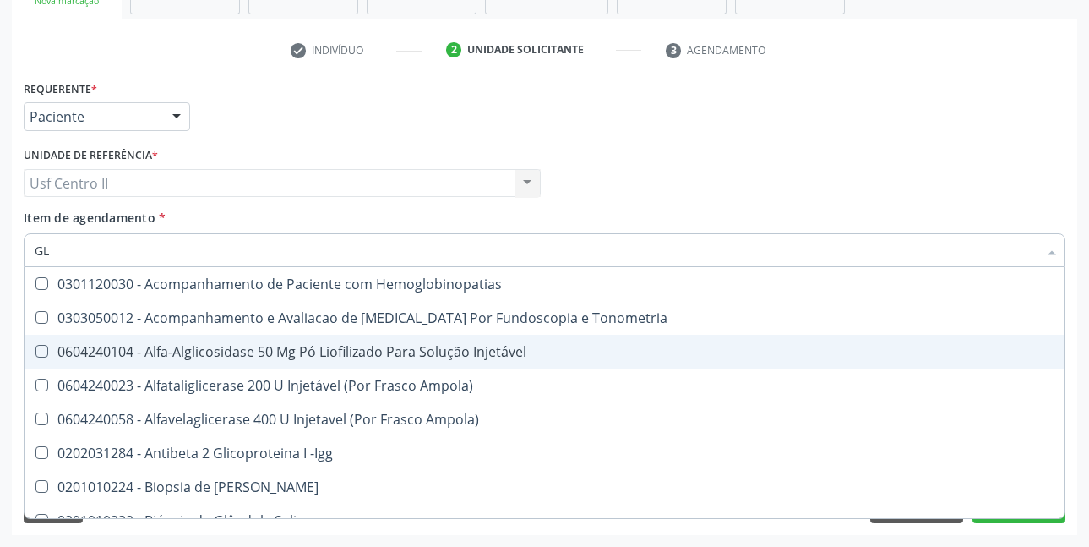
type input "G"
checkbox Glicose "false"
checkbox Triglicerideos "false"
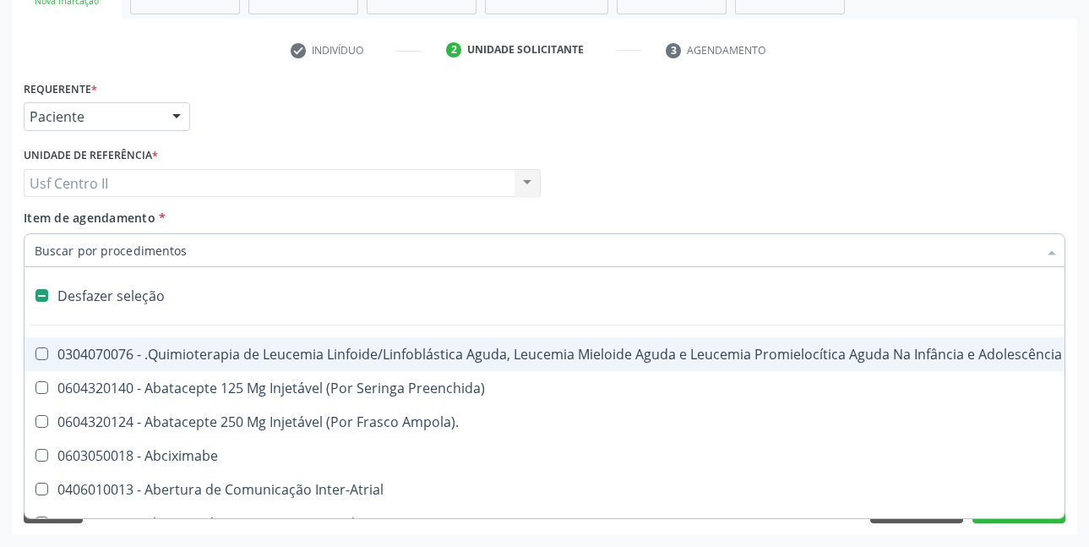
type input "T"
checkbox Reto "true"
checkbox Urina "false"
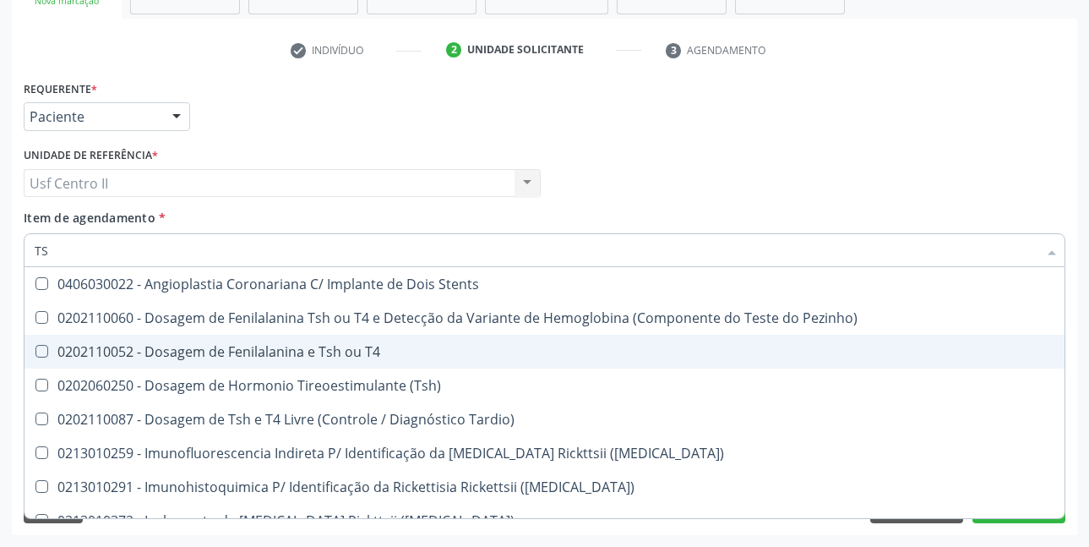
type input "TSH"
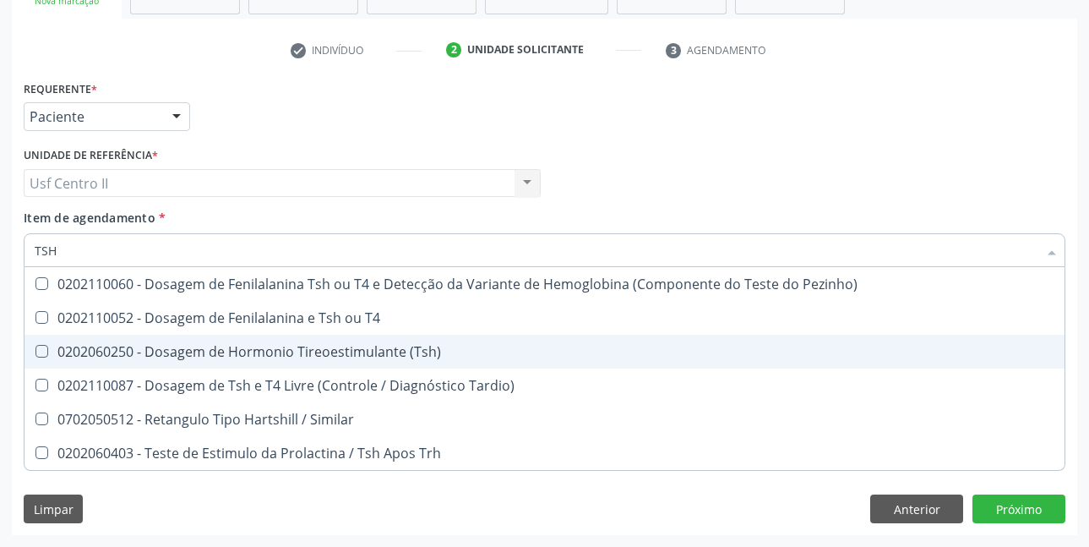
click at [276, 349] on div "0202060250 - Dosagem de Hormonio Tireoestimulante (Tsh)" at bounding box center [545, 352] width 1020 height 14
checkbox \(Tsh\) "true"
type input "TS"
checkbox \(Tsh\) "false"
checkbox Tardio\) "true"
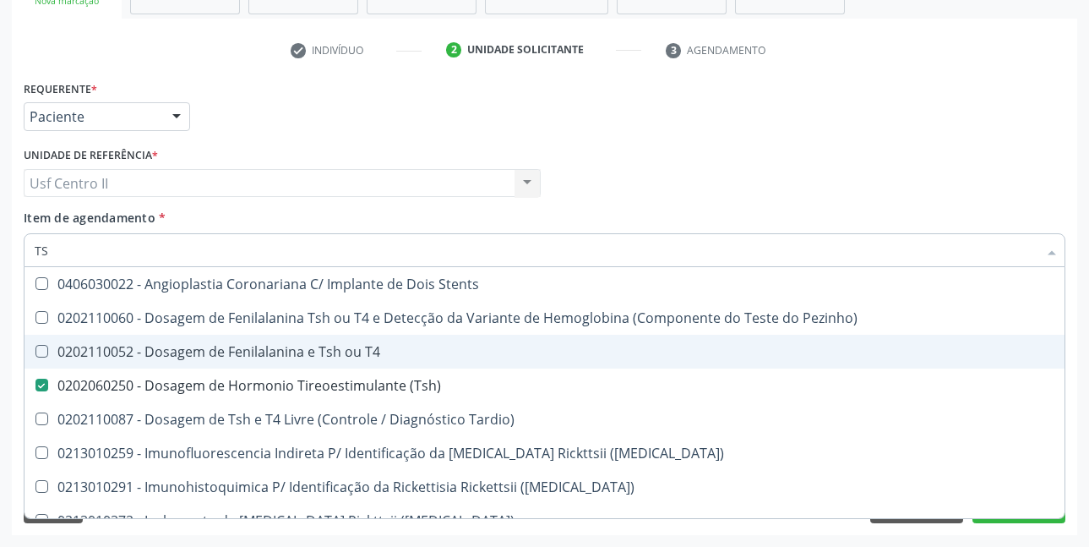
type input "T"
checkbox \(Tsh\) "false"
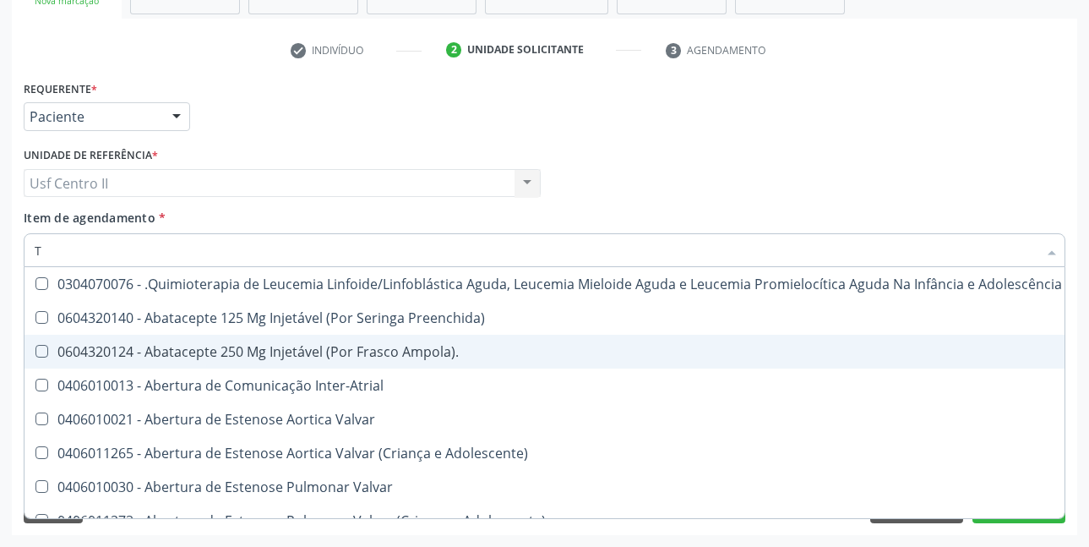
type input "T4"
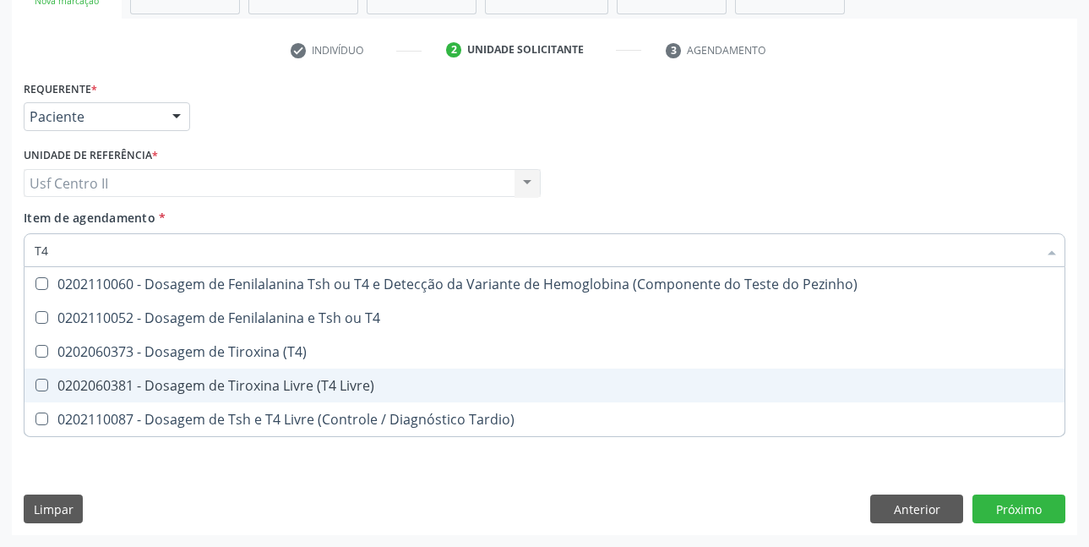
click at [307, 380] on div "0202060381 - Dosagem de Tiroxina Livre (T4 Livre)" at bounding box center [545, 385] width 1020 height 14
checkbox Livre\) "true"
type input "T"
checkbox Livre\) "false"
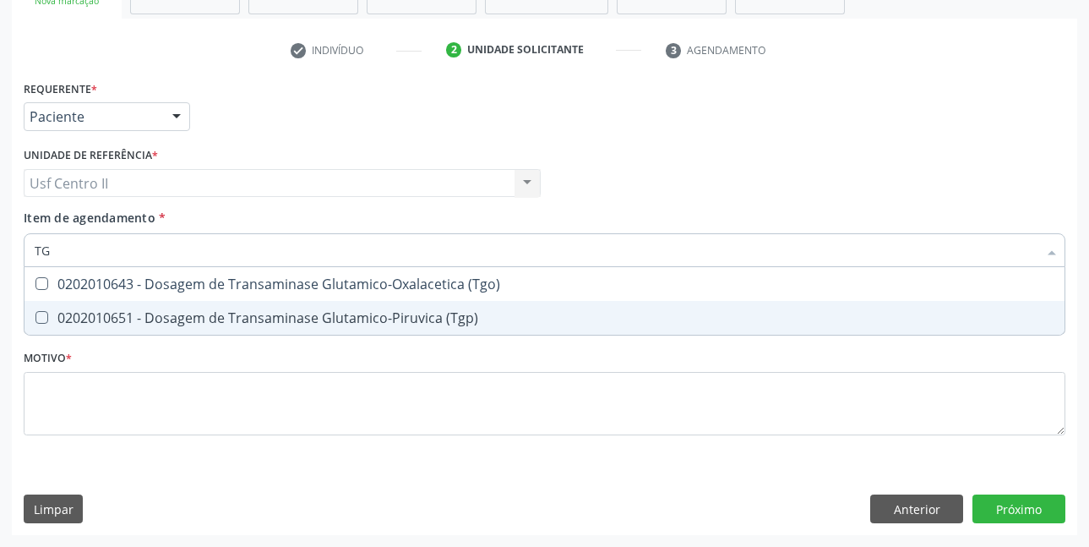
type input "TGO"
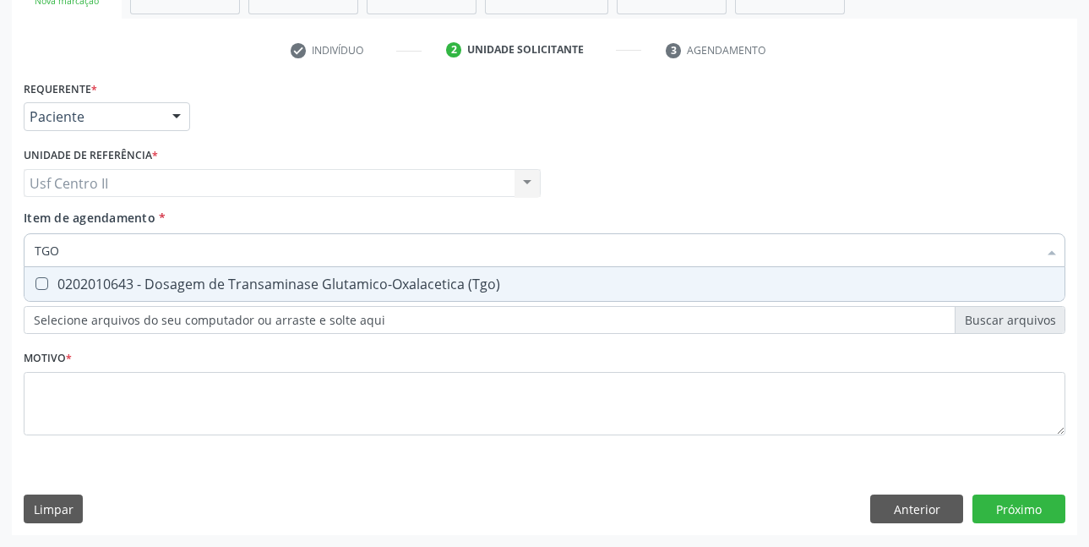
click at [394, 286] on div "0202010643 - Dosagem de Transaminase Glutamico-Oxalacetica (Tgo)" at bounding box center [545, 284] width 1020 height 14
checkbox \(Tgo\) "true"
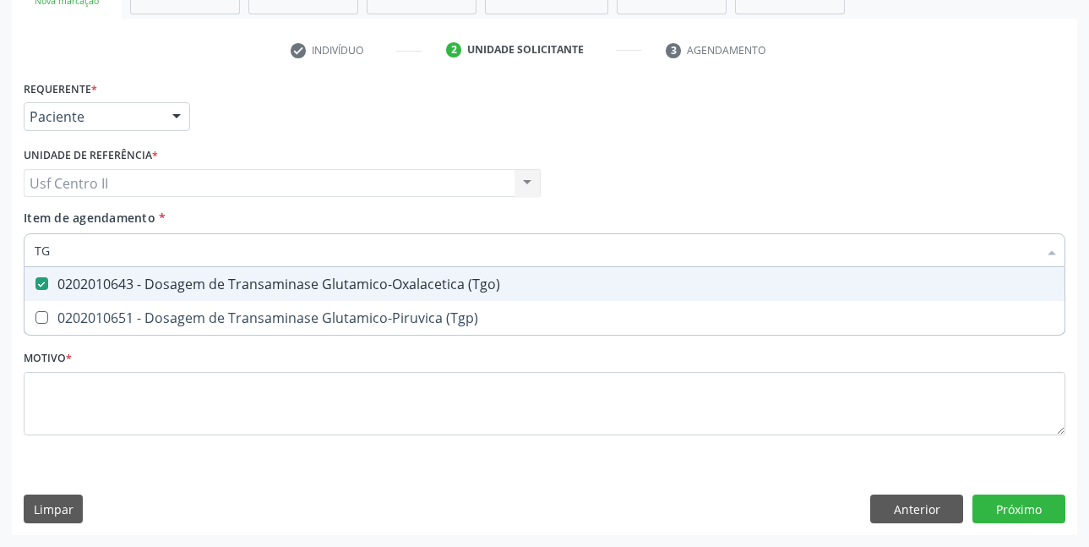
type input "TGP"
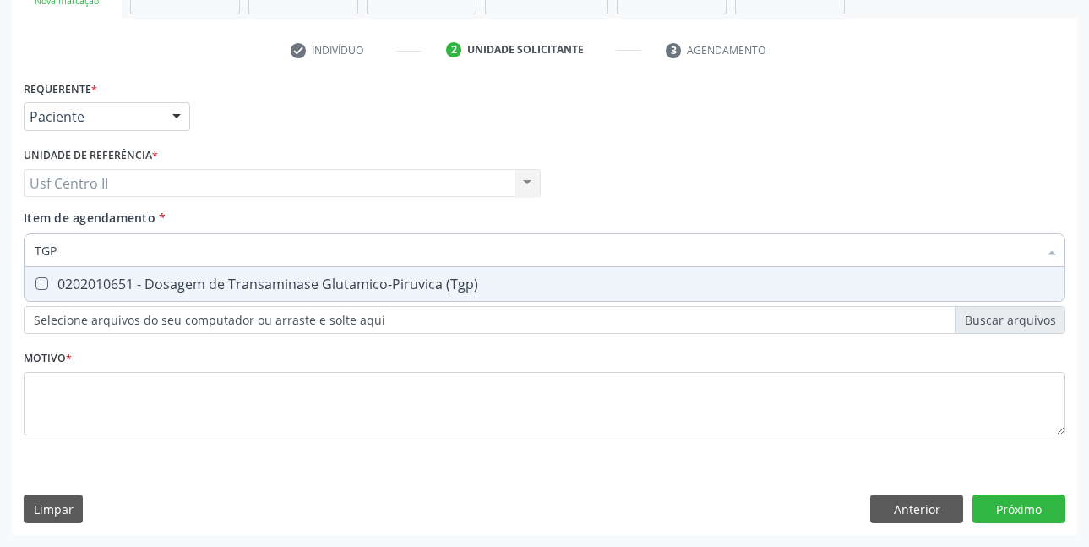
click at [394, 285] on div "0202010651 - Dosagem de Transaminase Glutamico-Piruvica (Tgp)" at bounding box center [545, 284] width 1020 height 14
checkbox \(Tgp\) "true"
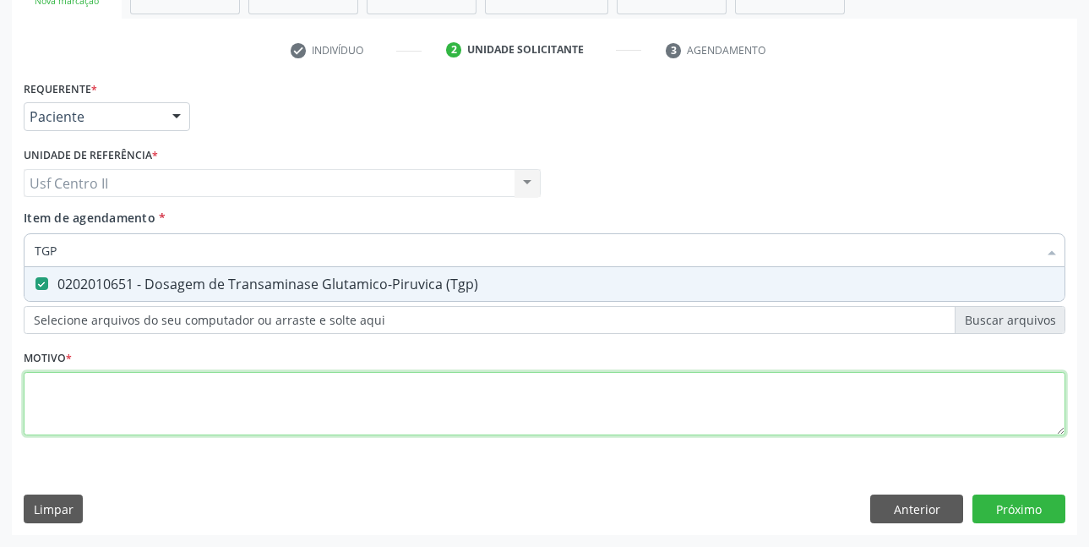
click at [380, 395] on div "Requerente * Paciente Médico(a) Enfermeiro(a) Paciente Nenhum resultado encontr…" at bounding box center [545, 267] width 1042 height 383
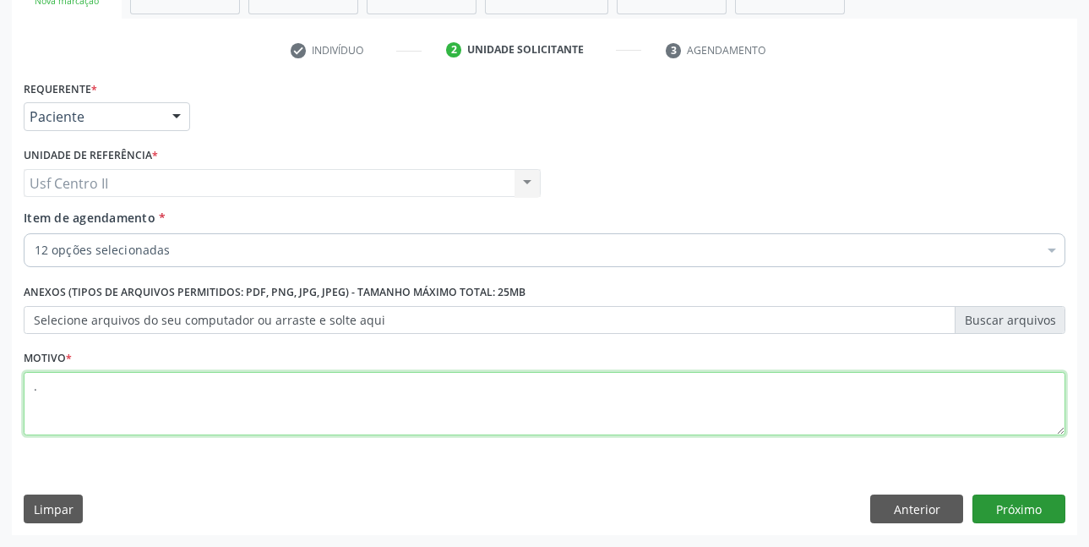
type textarea "."
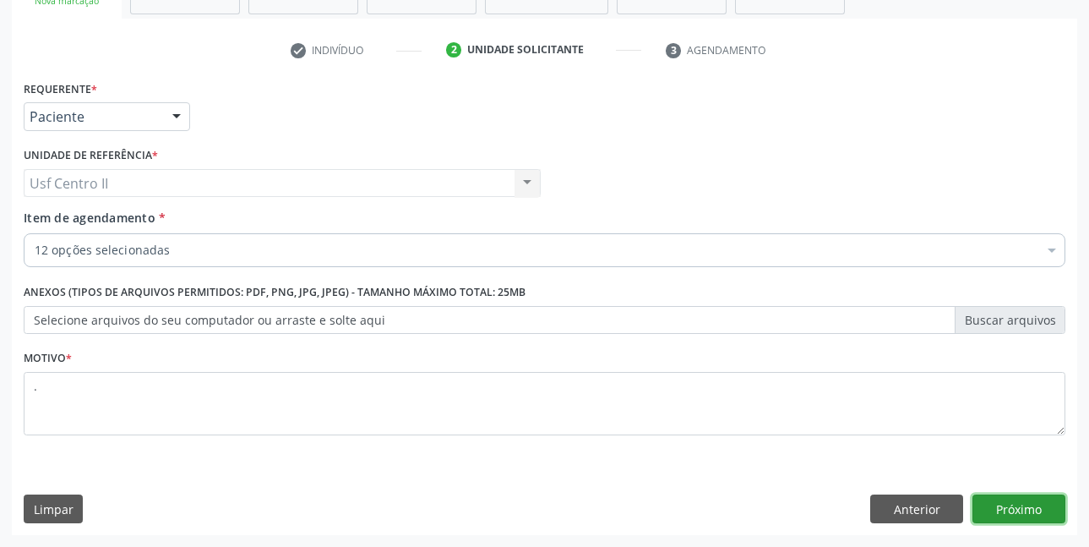
click at [1037, 507] on button "Próximo" at bounding box center [1018, 508] width 93 height 29
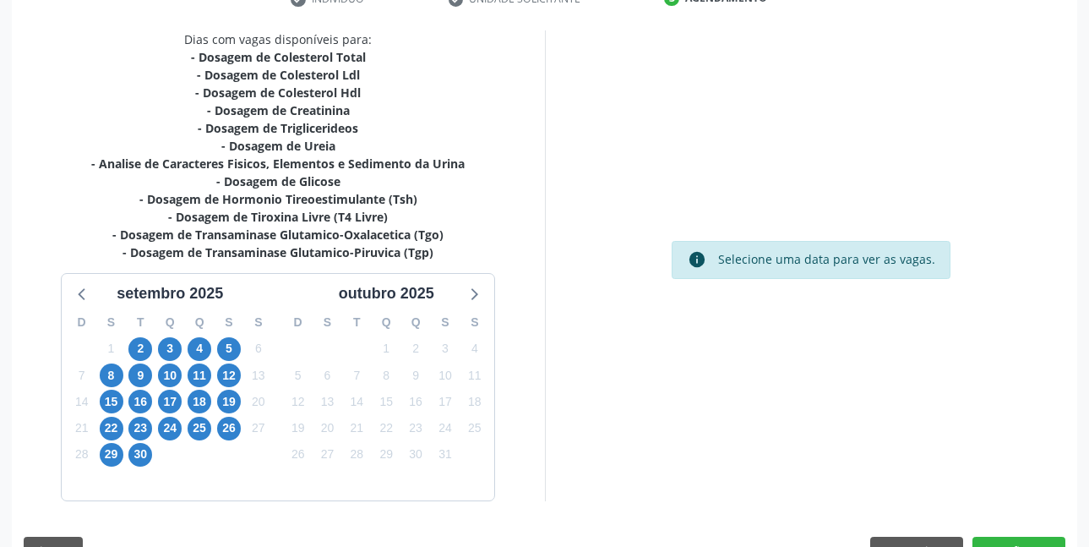
scroll to position [384, 0]
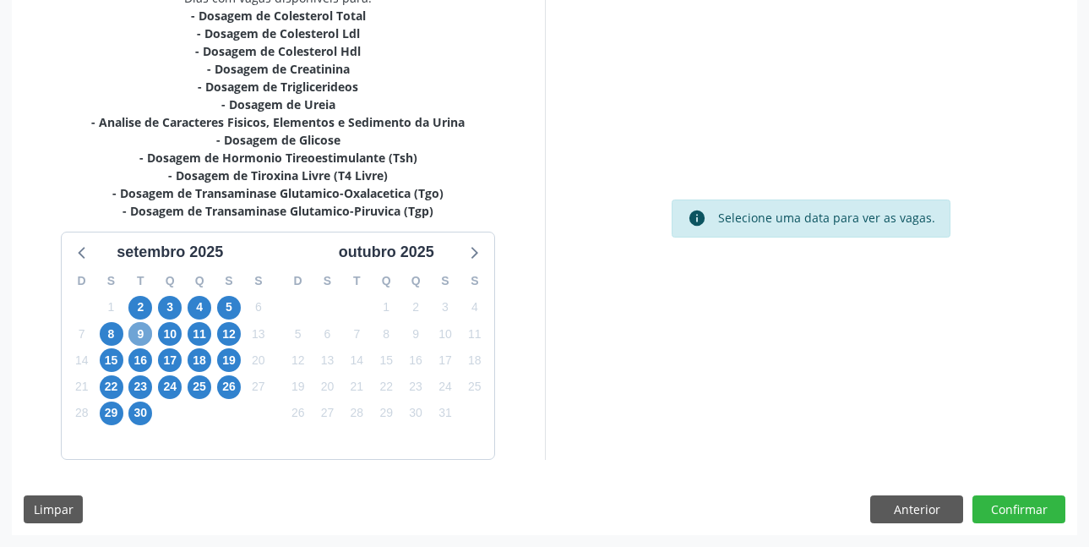
click at [139, 328] on span "9" at bounding box center [140, 334] width 24 height 24
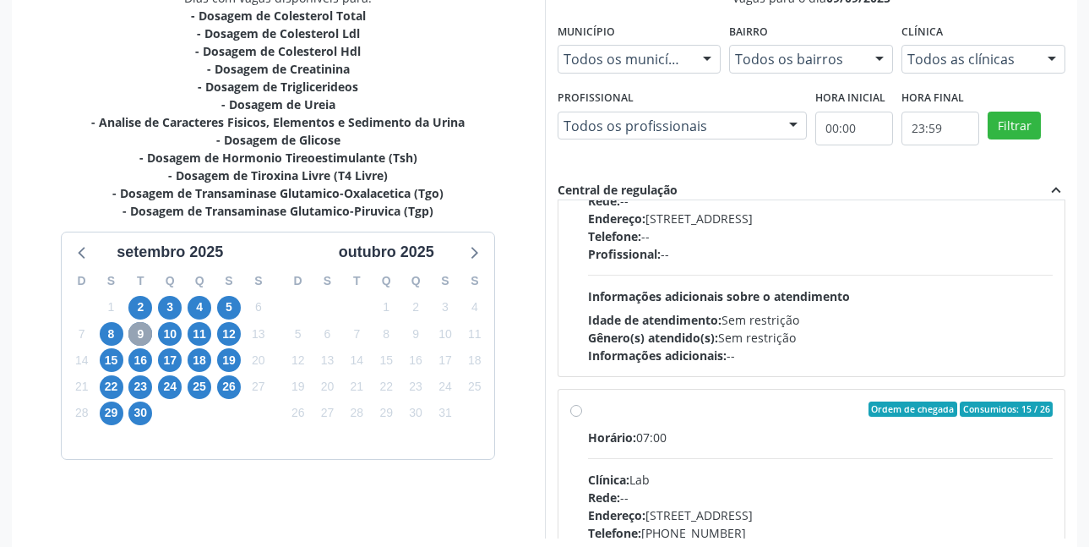
scroll to position [422, 0]
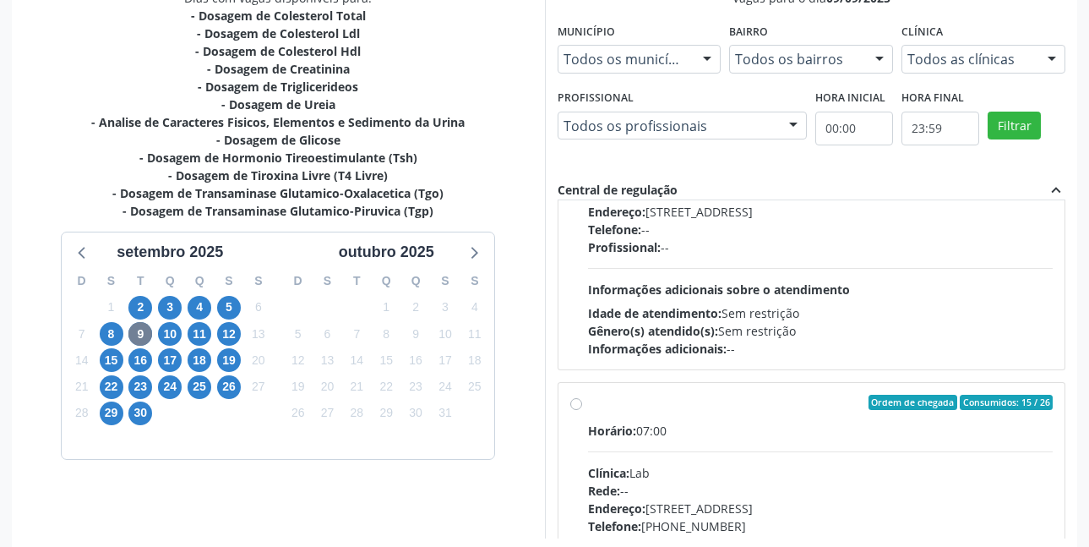
click at [588, 403] on label "Ordem de chegada Consumidos: 15 / 26 Horário: 07:00 Clínica: Lab Rede: -- Ender…" at bounding box center [820, 523] width 465 height 259
click at [575, 403] on input "Ordem de chegada Consumidos: 15 / 26 Horário: 07:00 Clínica: Lab Rede: -- Ender…" at bounding box center [576, 401] width 12 height 15
radio input "true"
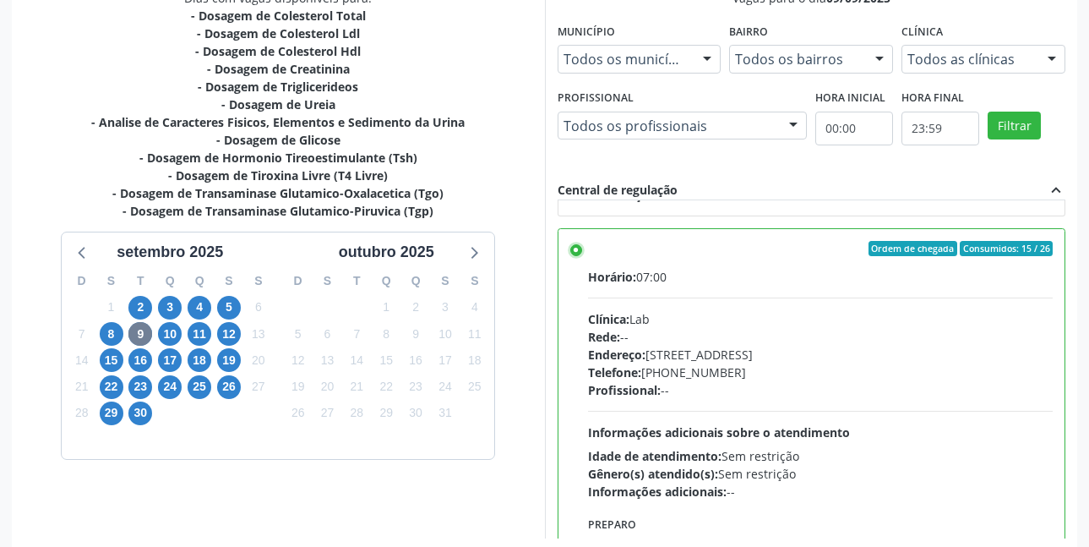
scroll to position [676, 0]
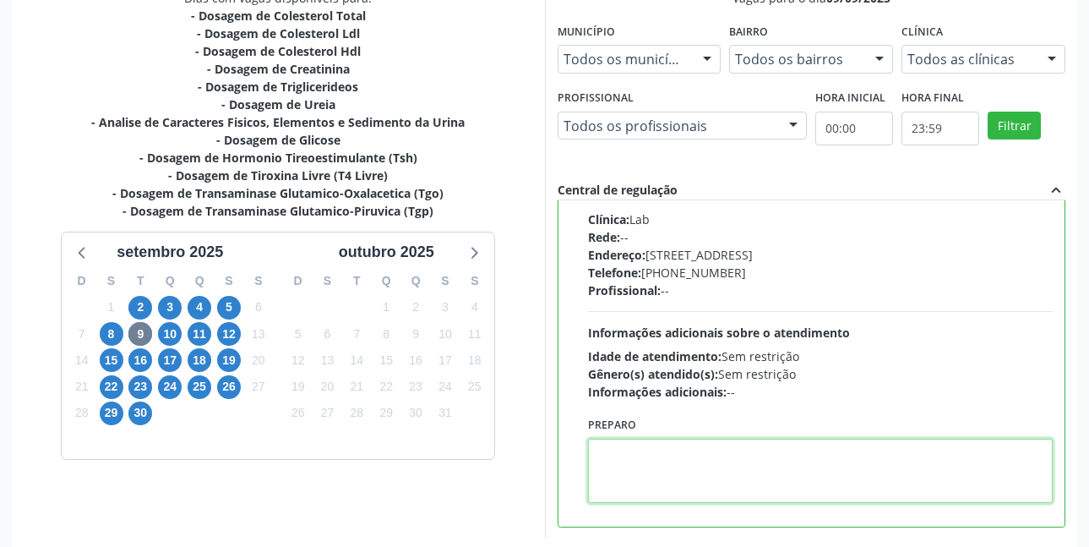
click at [724, 468] on textarea at bounding box center [820, 470] width 465 height 64
paste textarea "O EXAME SERÁ REALIZADO NA UNIDADE DE SAÚDE CENTRO 2 (postinho do rodeio), POR O…"
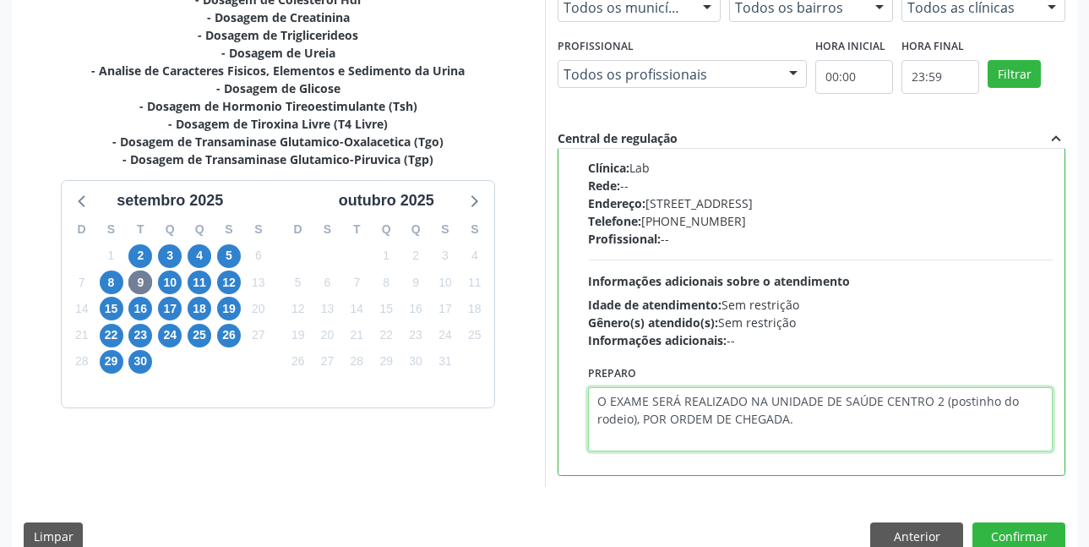
scroll to position [463, 0]
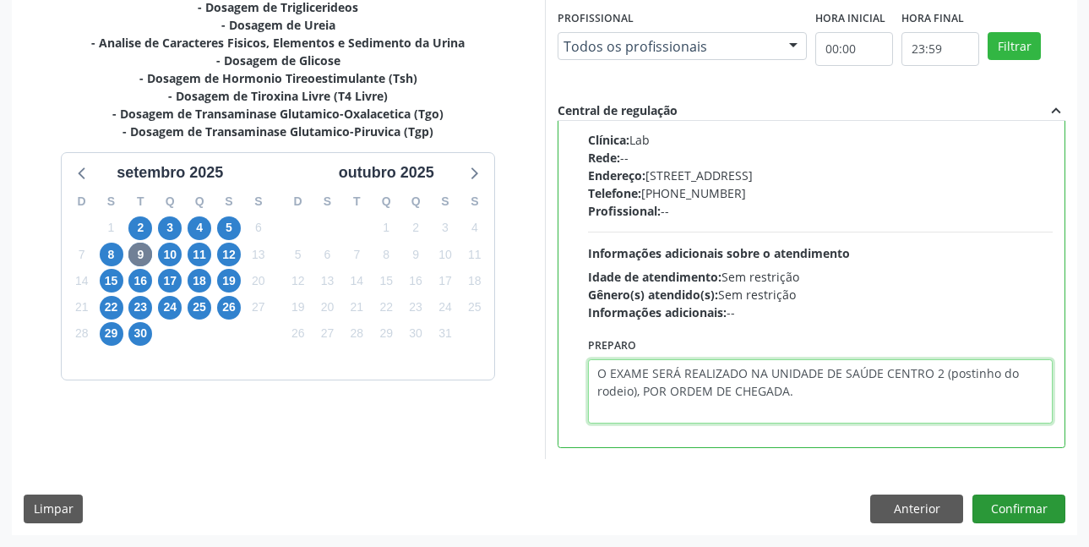
type textarea "O EXAME SERÁ REALIZADO NA UNIDADE DE SAÚDE CENTRO 2 (postinho do rodeio), POR O…"
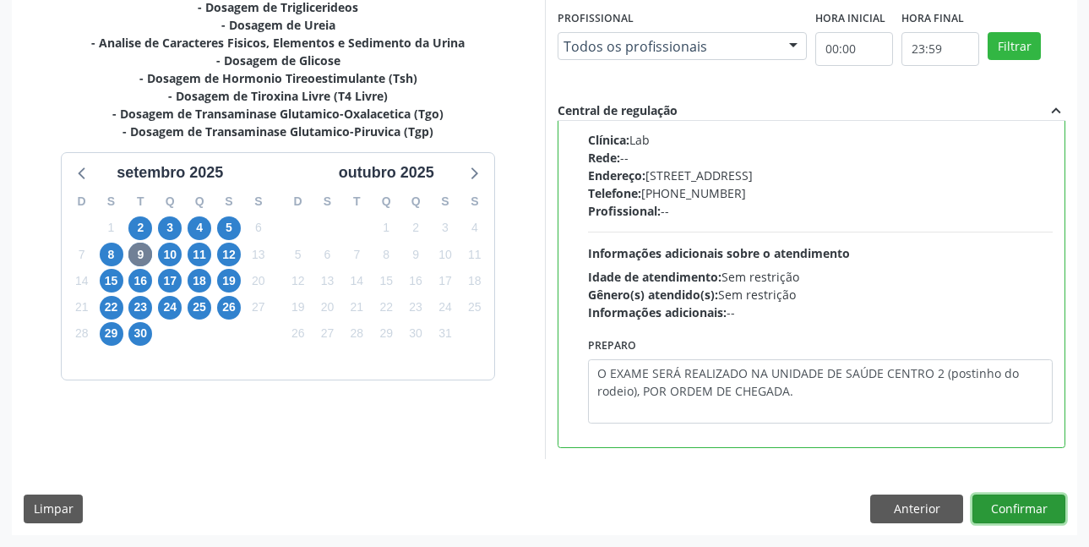
click at [1032, 502] on button "Confirmar" at bounding box center [1018, 508] width 93 height 29
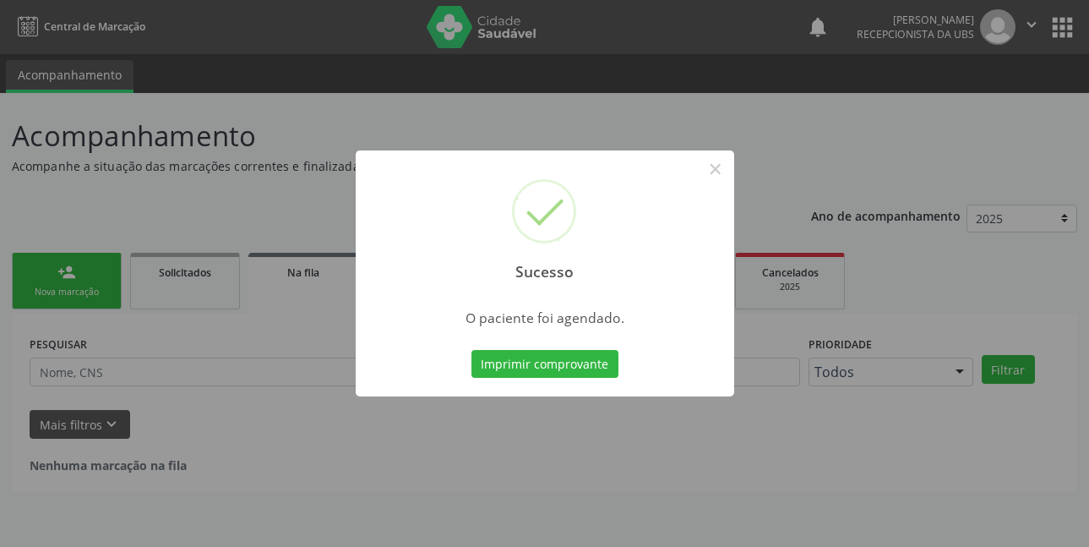
scroll to position [0, 0]
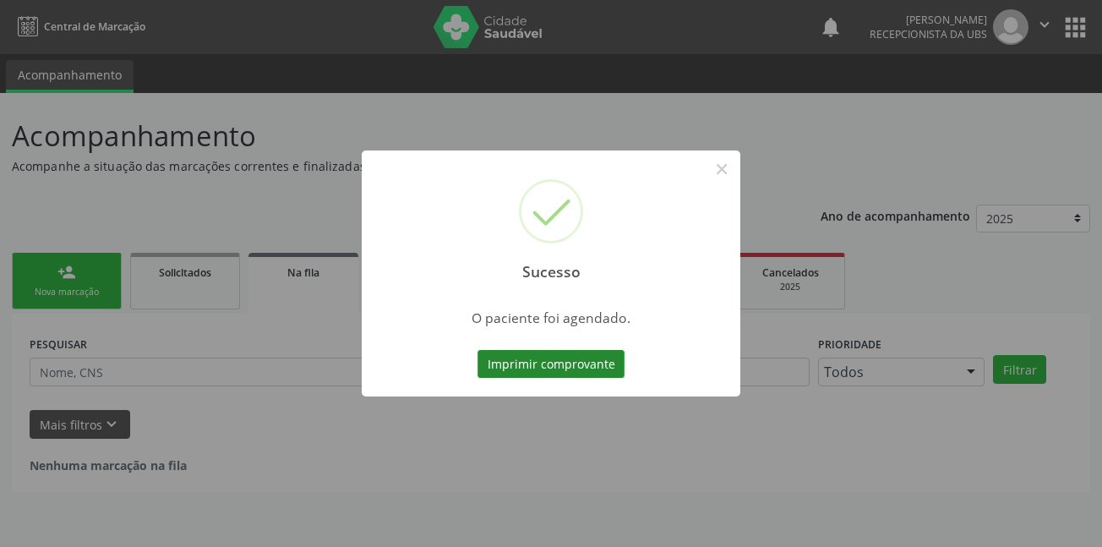
click at [558, 363] on button "Imprimir comprovante" at bounding box center [550, 364] width 147 height 29
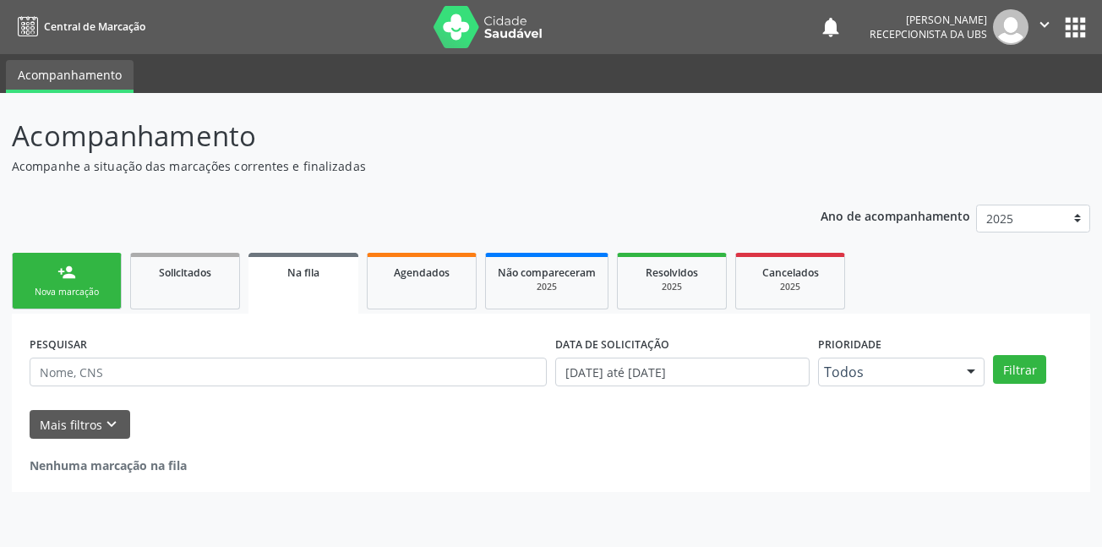
click at [88, 269] on link "person_add Nova marcação" at bounding box center [67, 281] width 110 height 57
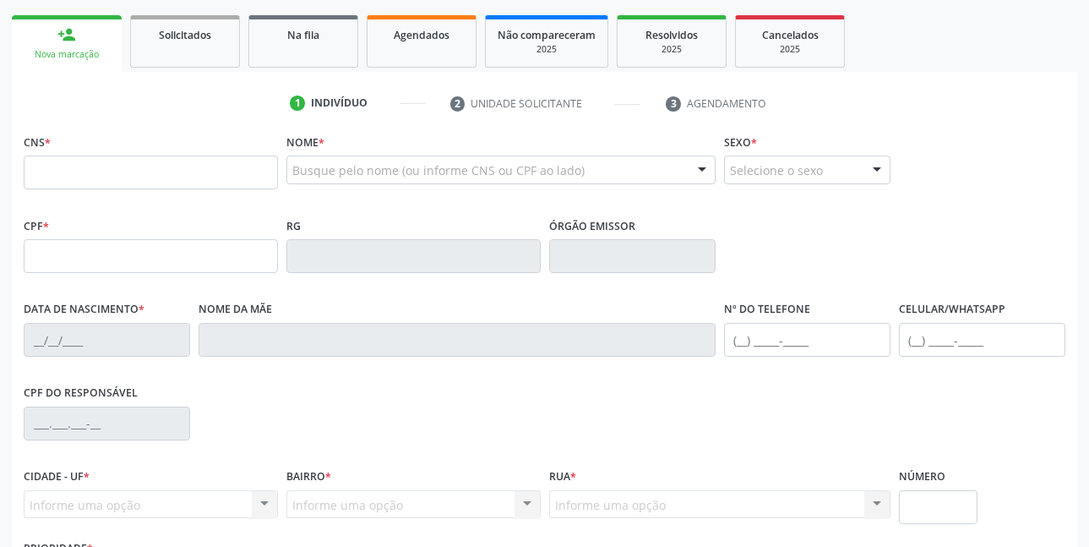
scroll to position [253, 0]
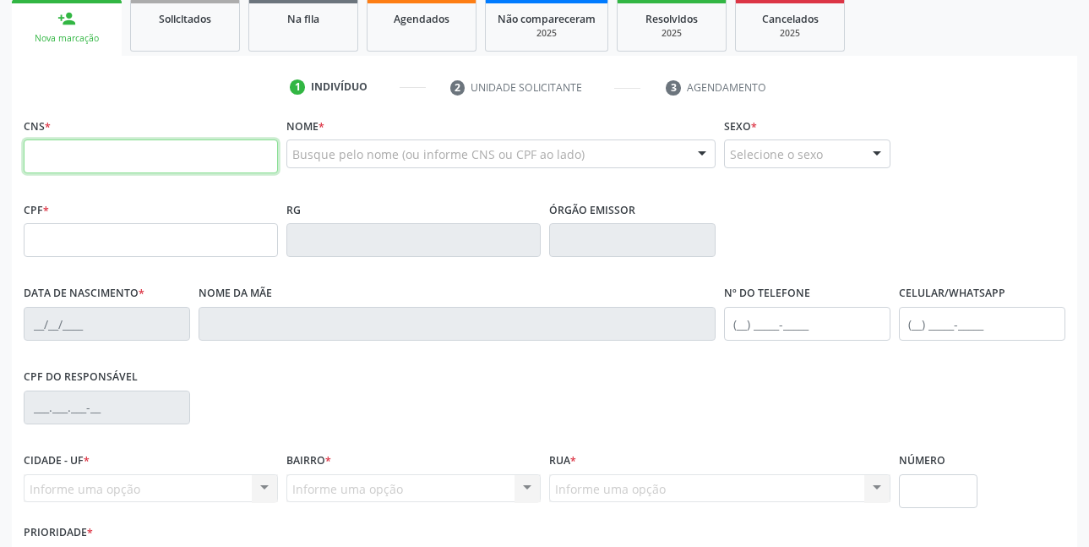
click at [218, 156] on input "text" at bounding box center [151, 156] width 254 height 34
type input "898 0041 3386 8783"
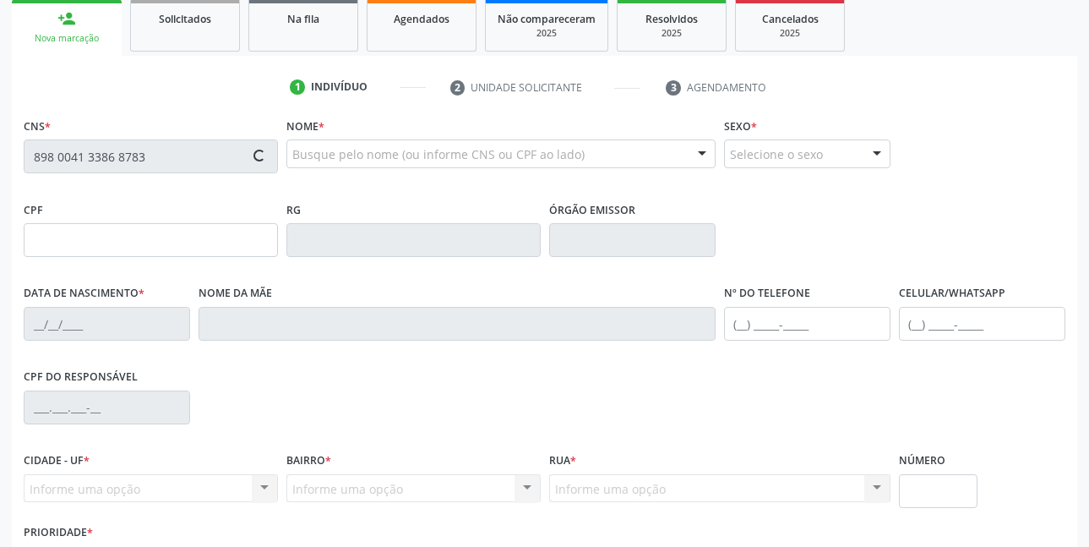
type input "127.365.524-90"
type input "[DATE]"
type input "[PERSON_NAME]"
type input "[PHONE_NUMBER]"
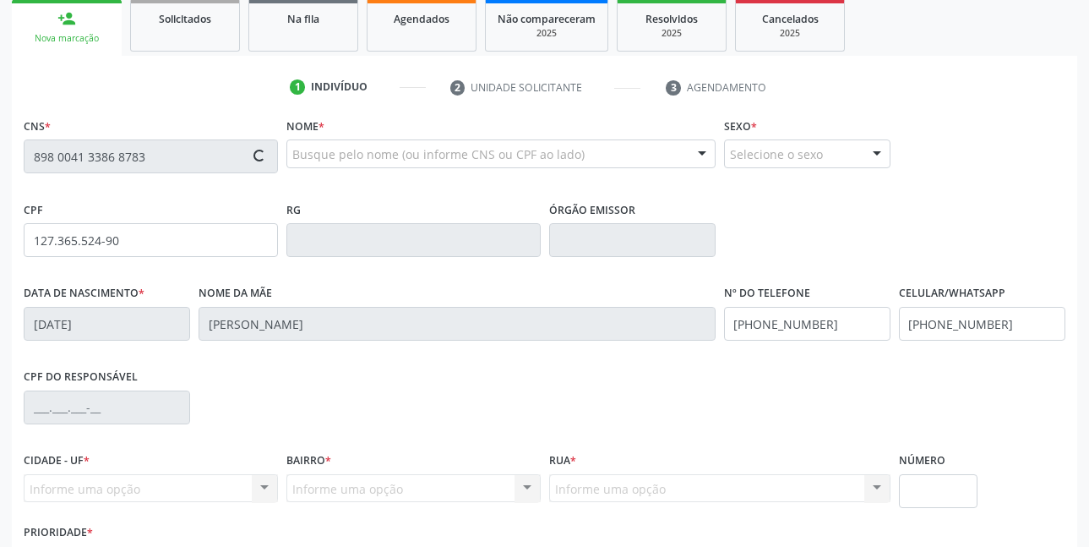
type input "308.156.224-49"
type input "157"
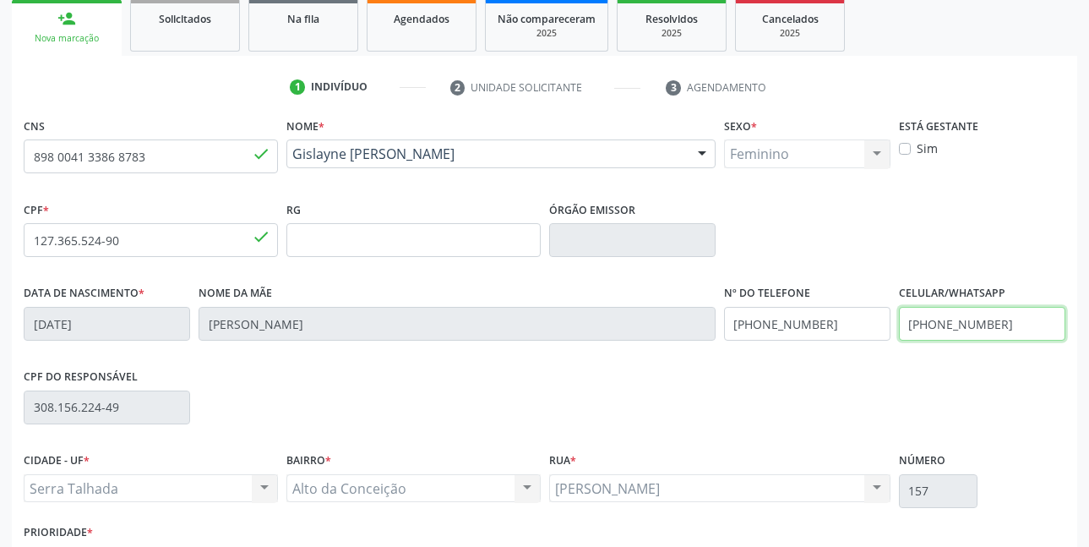
click at [1031, 323] on input "[PHONE_NUMBER]" at bounding box center [982, 324] width 166 height 34
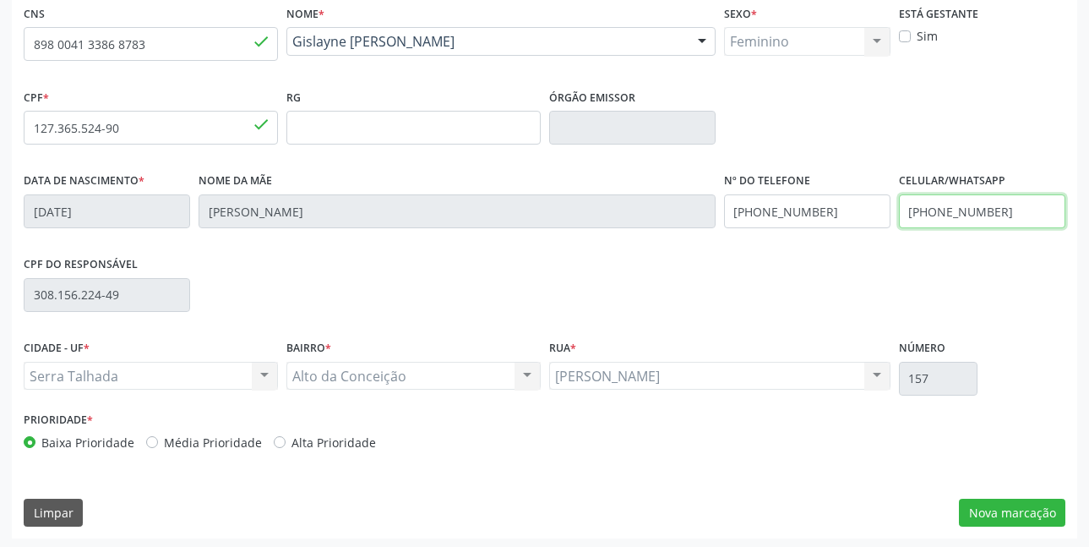
scroll to position [369, 0]
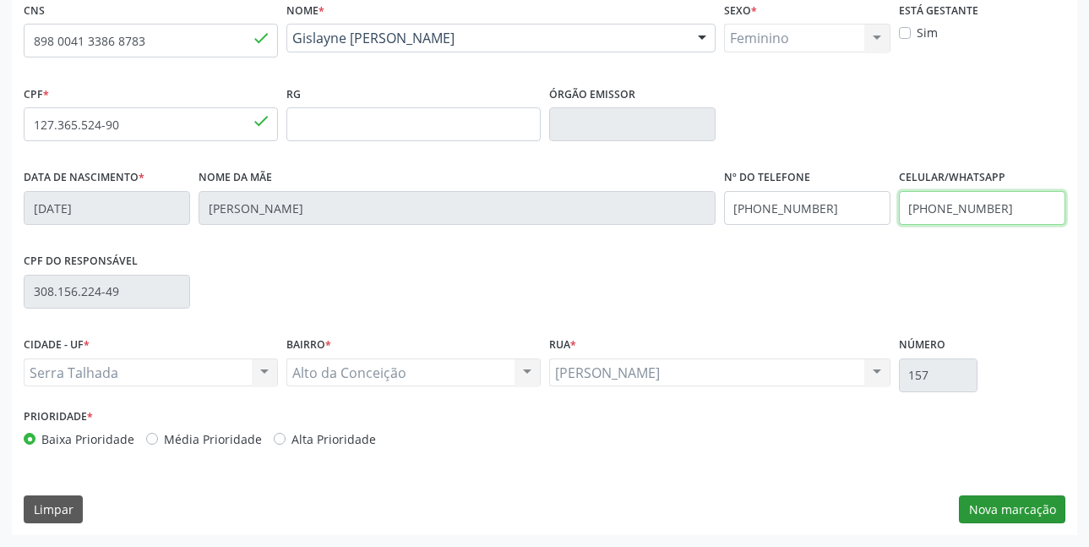
type input "[PHONE_NUMBER]"
click at [1031, 511] on button "Nova marcação" at bounding box center [1012, 509] width 106 height 29
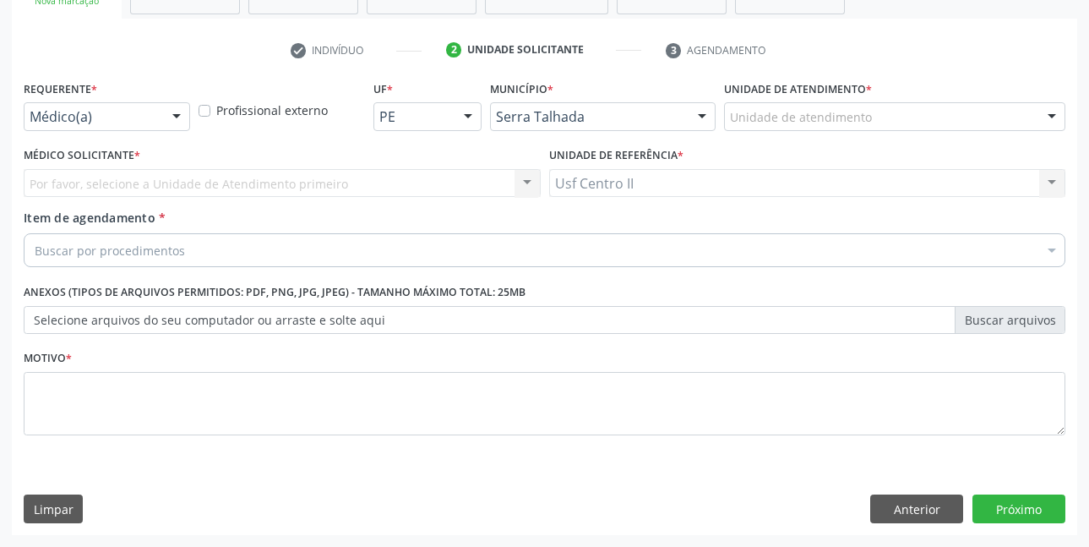
scroll to position [291, 0]
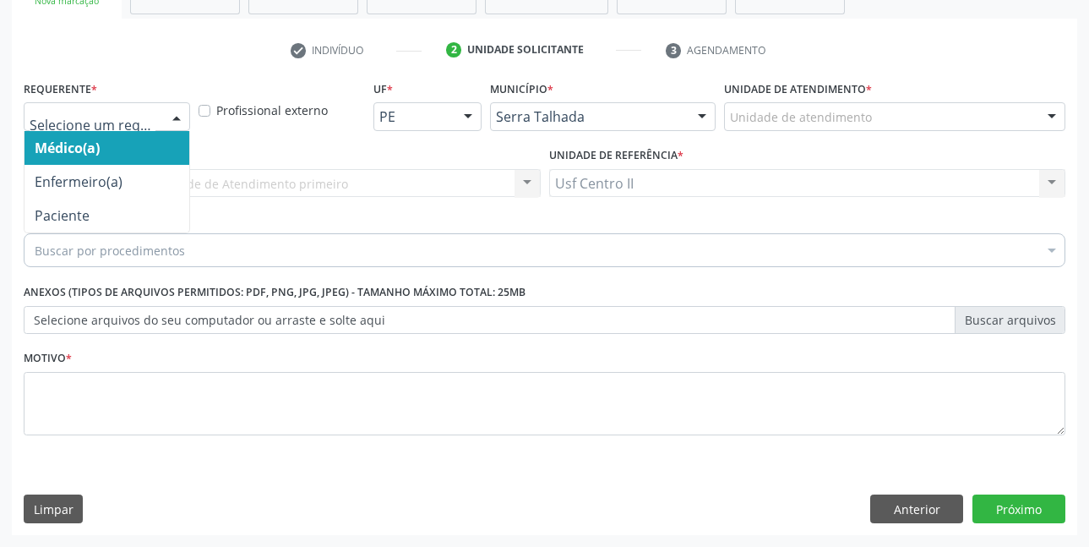
click at [82, 106] on div at bounding box center [107, 116] width 166 height 29
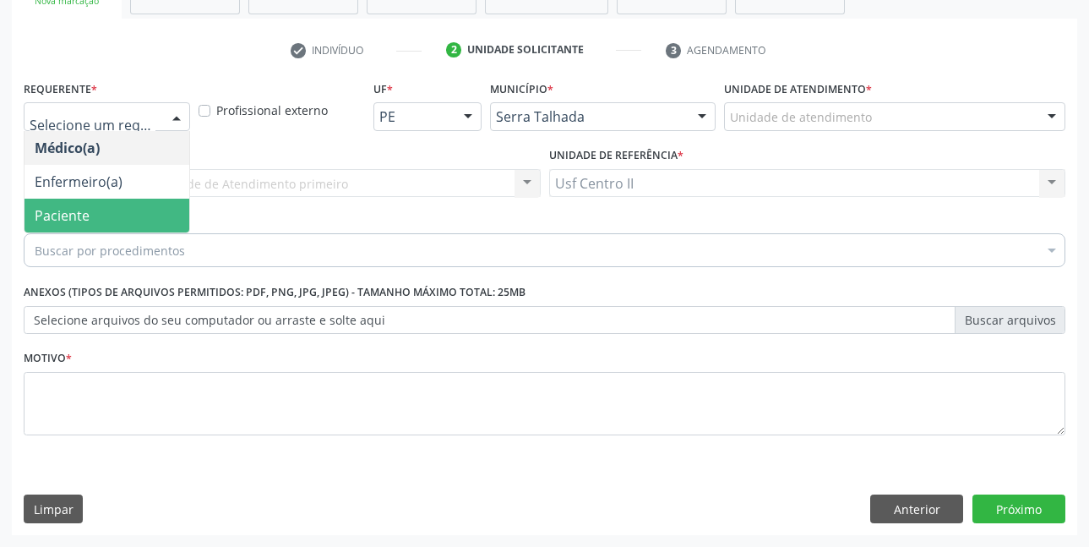
click at [81, 212] on span "Paciente" at bounding box center [62, 215] width 55 height 19
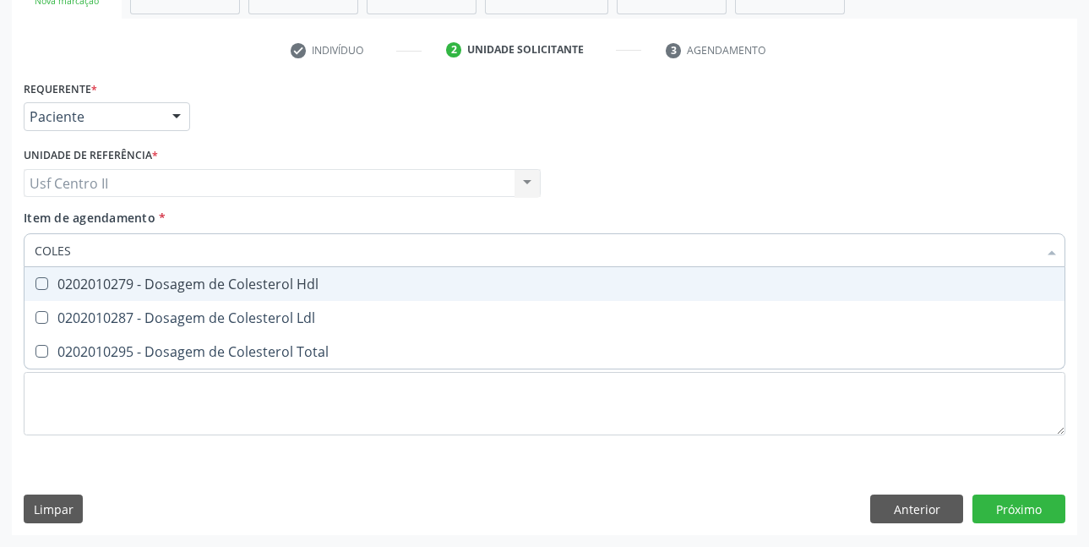
type input "COLEST"
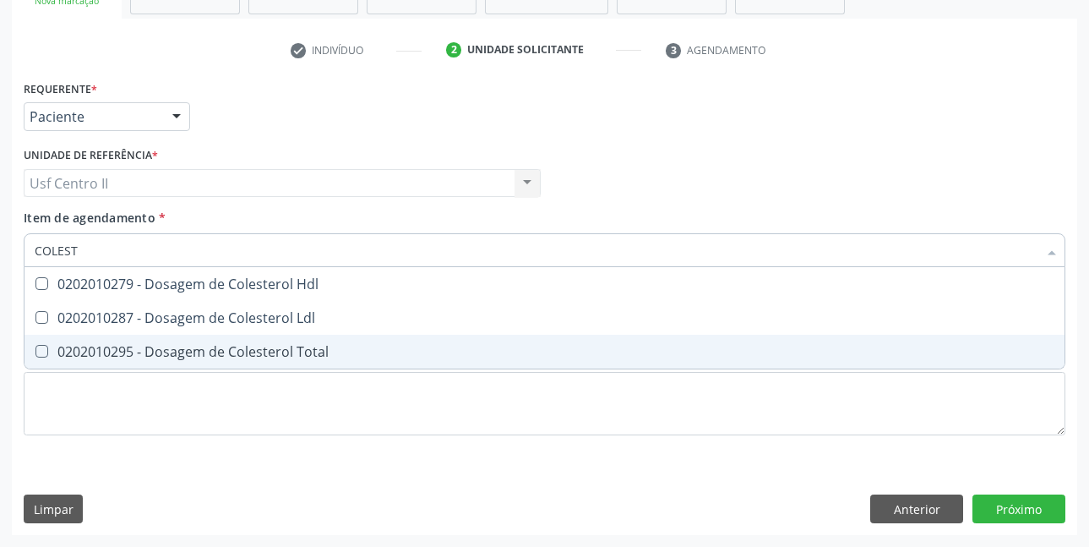
click at [178, 358] on div "0202010295 - Dosagem de Colesterol Total" at bounding box center [545, 352] width 1020 height 14
checkbox Total "true"
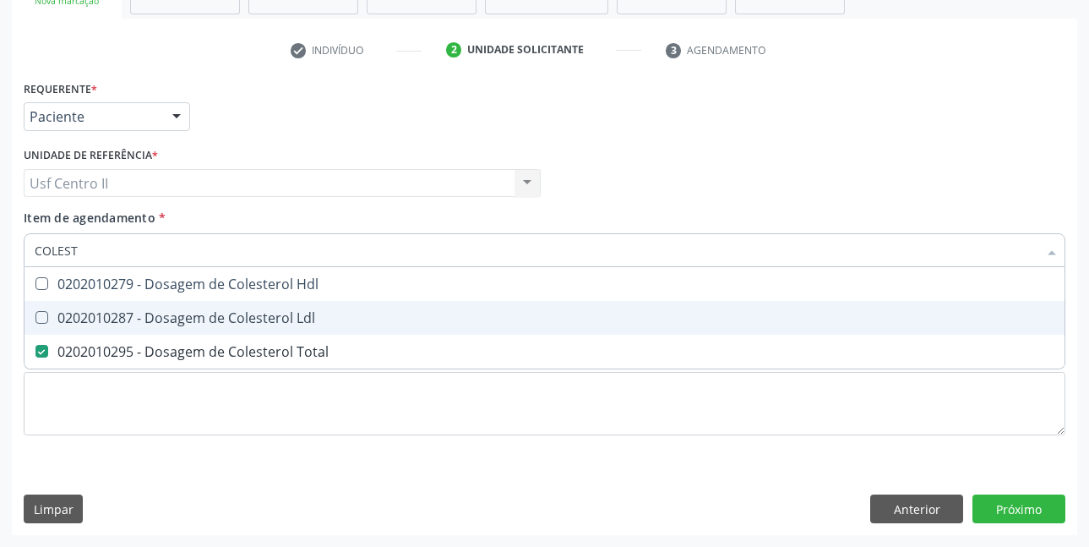
click at [194, 317] on div "0202010287 - Dosagem de Colesterol Ldl" at bounding box center [545, 318] width 1020 height 14
checkbox Ldl "true"
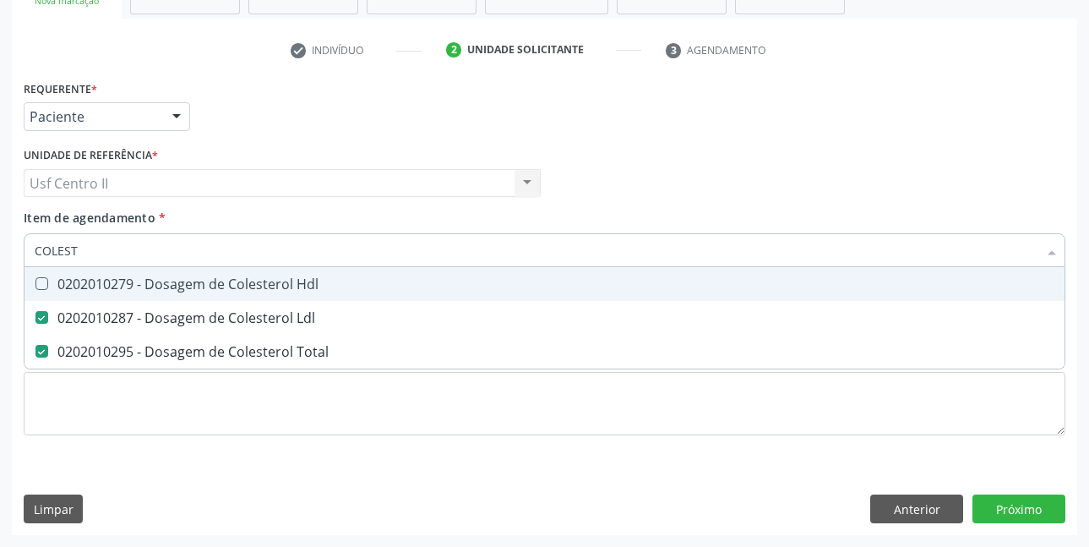
click at [214, 283] on div "0202010279 - Dosagem de Colesterol Hdl" at bounding box center [545, 284] width 1020 height 14
checkbox Hdl "true"
type input "COLE"
checkbox Hdl "false"
checkbox Ldl "false"
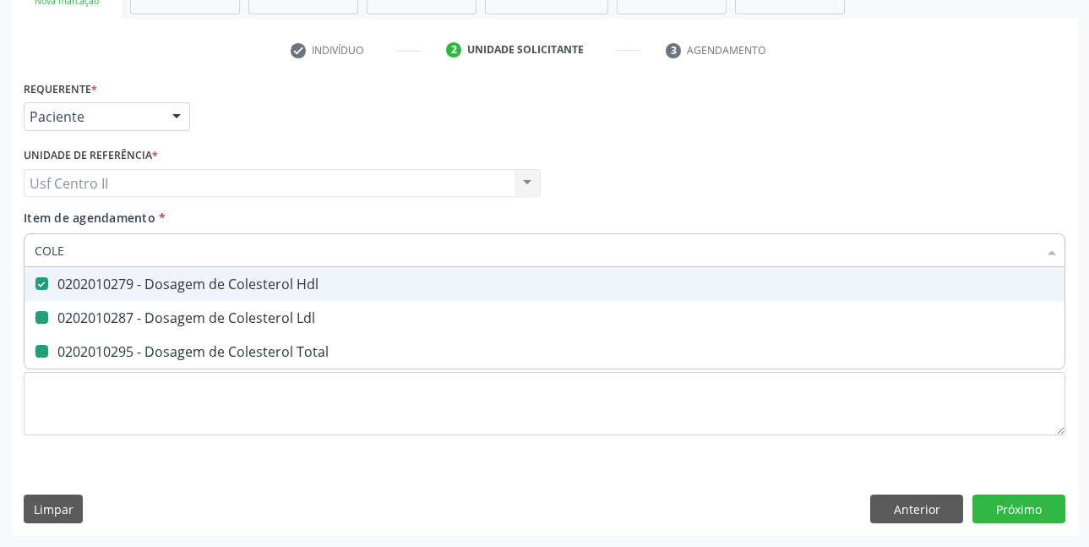
checkbox Total "false"
type input "C"
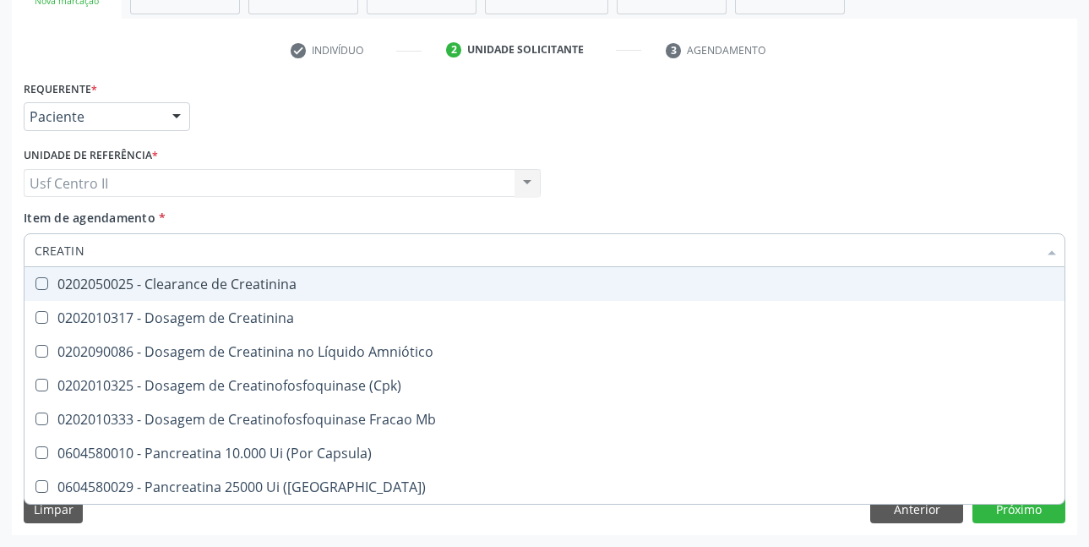
type input "CREATINI"
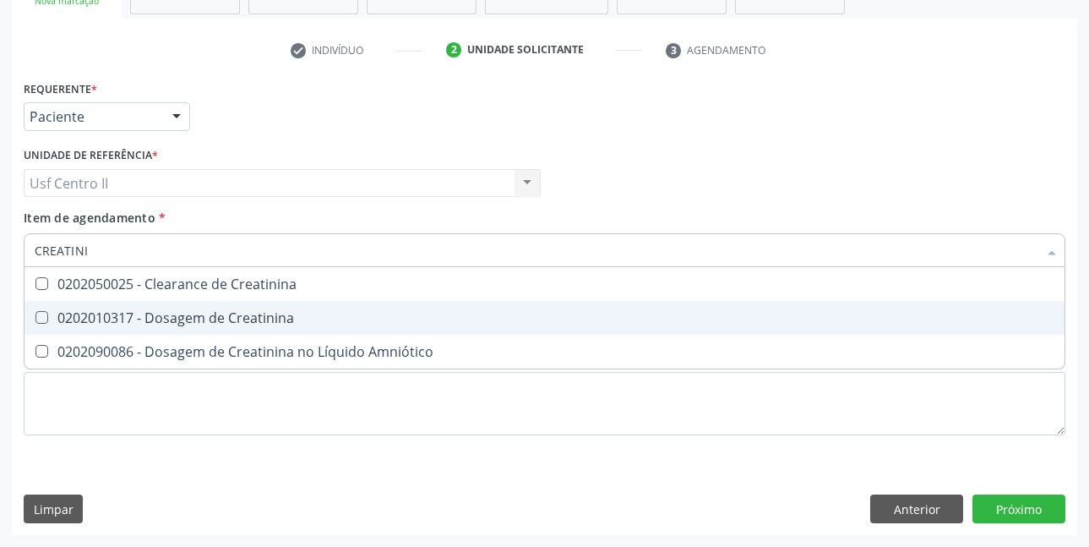
click at [215, 317] on div "0202010317 - Dosagem de Creatinina" at bounding box center [545, 318] width 1020 height 14
checkbox Creatinina "true"
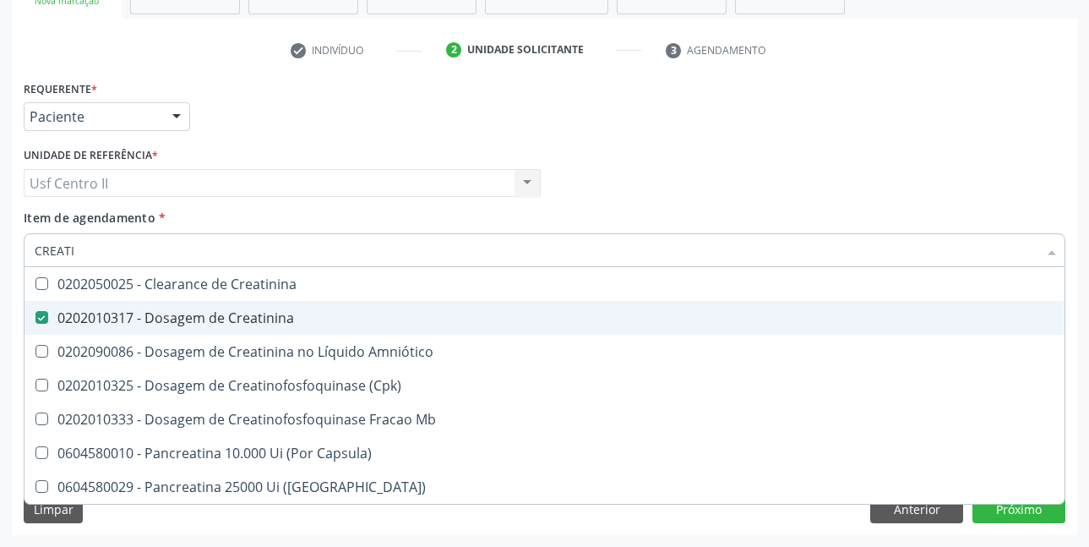
type input "CREAT"
checkbox Creatinina "false"
checkbox \(Cpk\) "true"
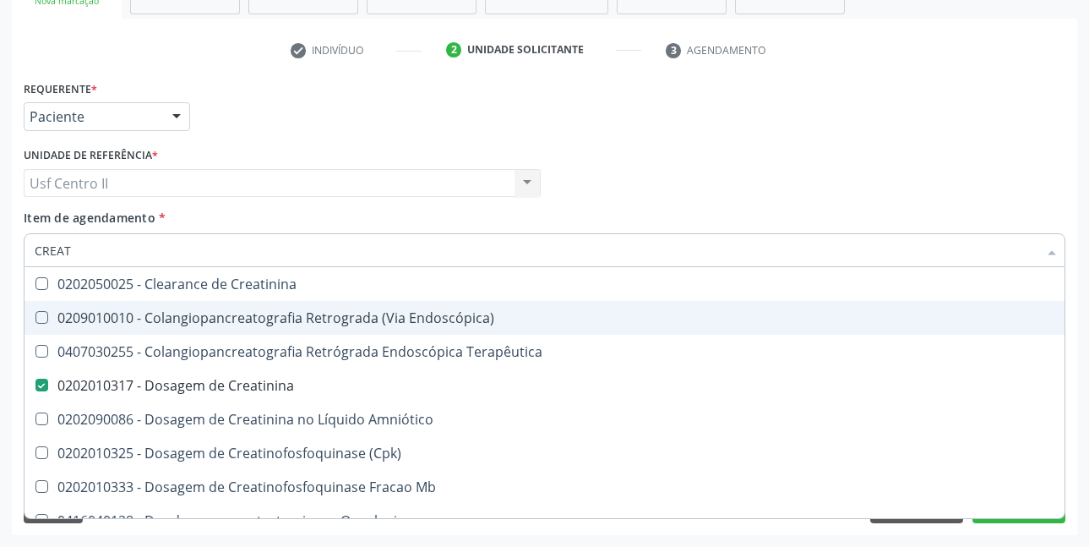
type input "CREA"
checkbox Creatinina "false"
checkbox Mb "true"
type input "CRE"
checkbox Mb "false"
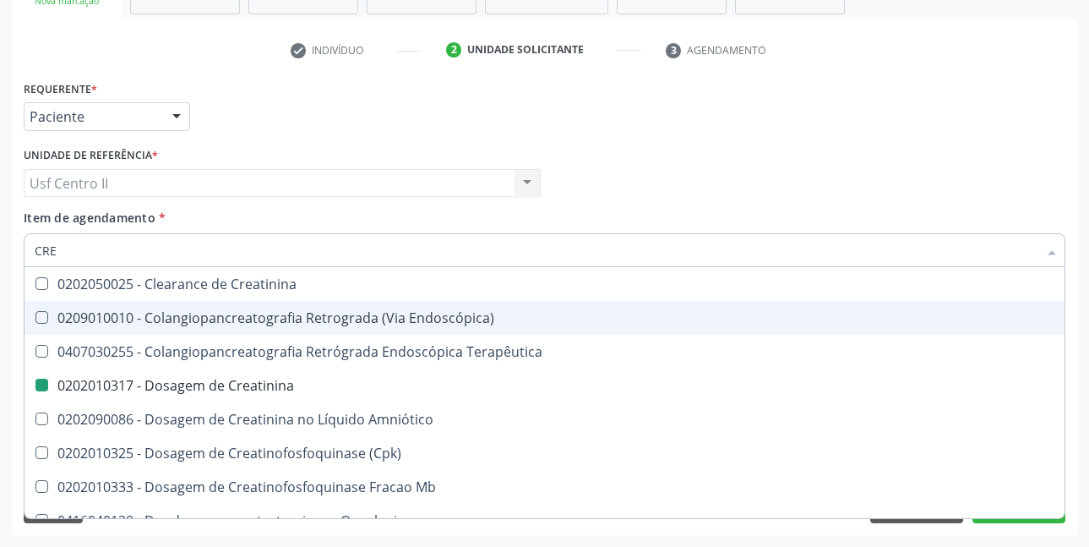
checkbox Oncologia "true"
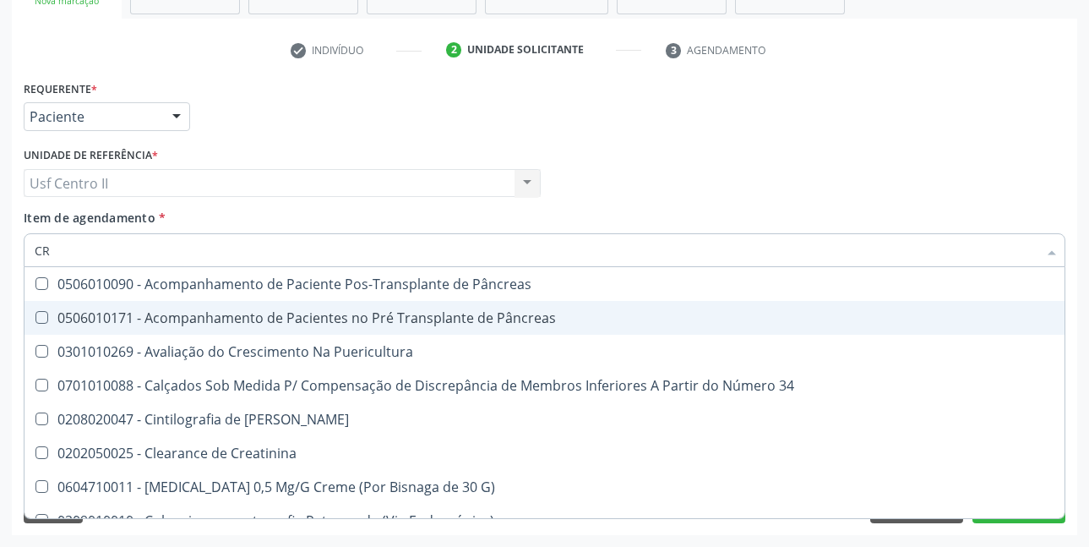
type input "C"
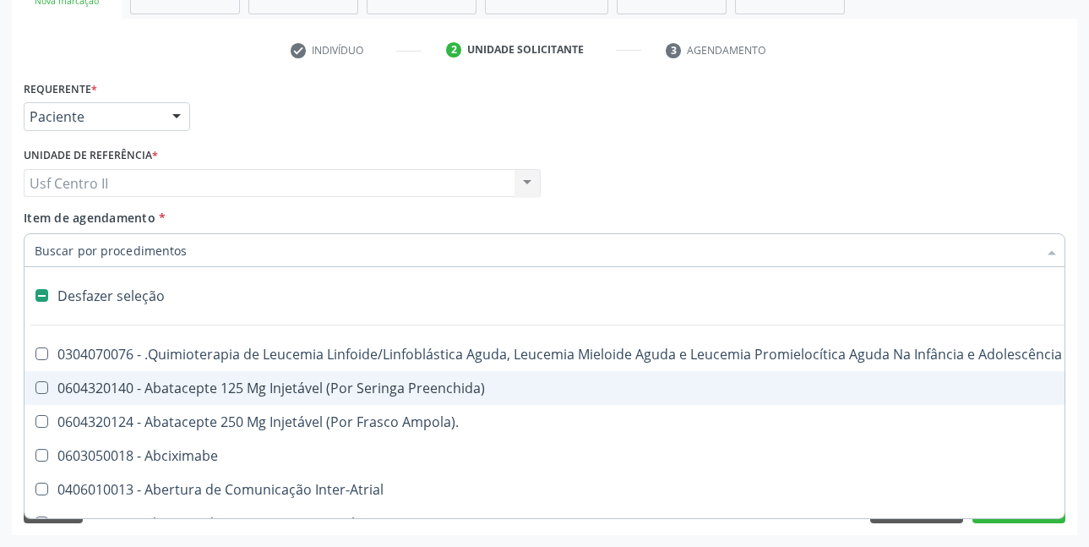
checkbox Dente\) "false"
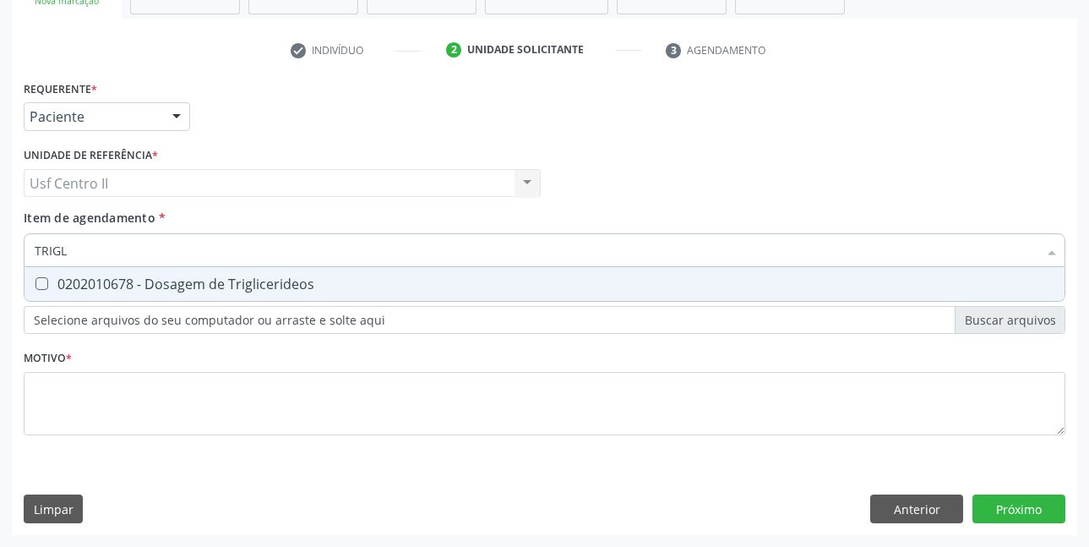
type input "TRIGLI"
click at [220, 286] on div "0202010678 - Dosagem de Triglicerideos" at bounding box center [545, 284] width 1020 height 14
checkbox Triglicerideos "true"
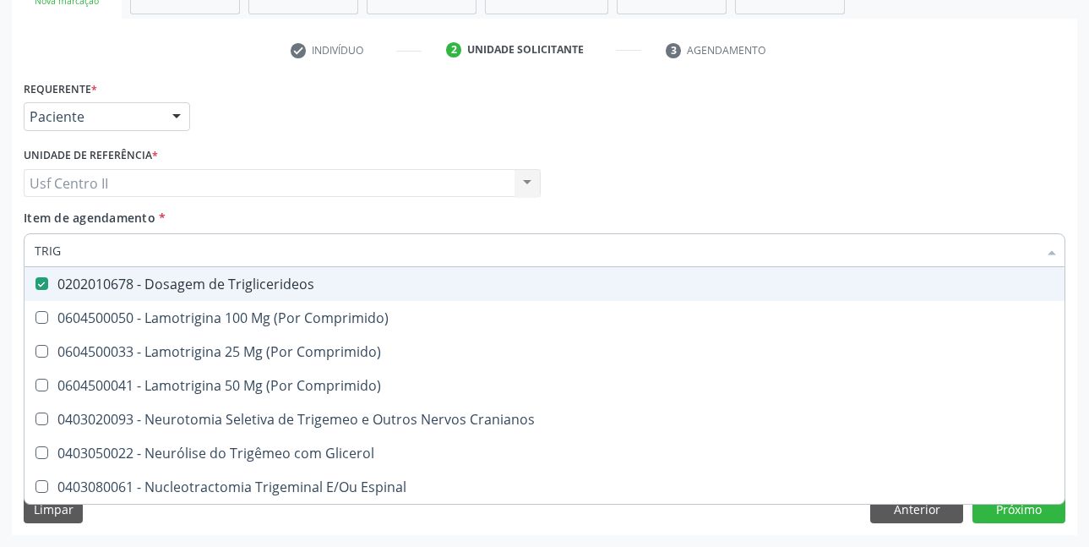
type input "TRI"
checkbox Triglicerideos "false"
type input "T"
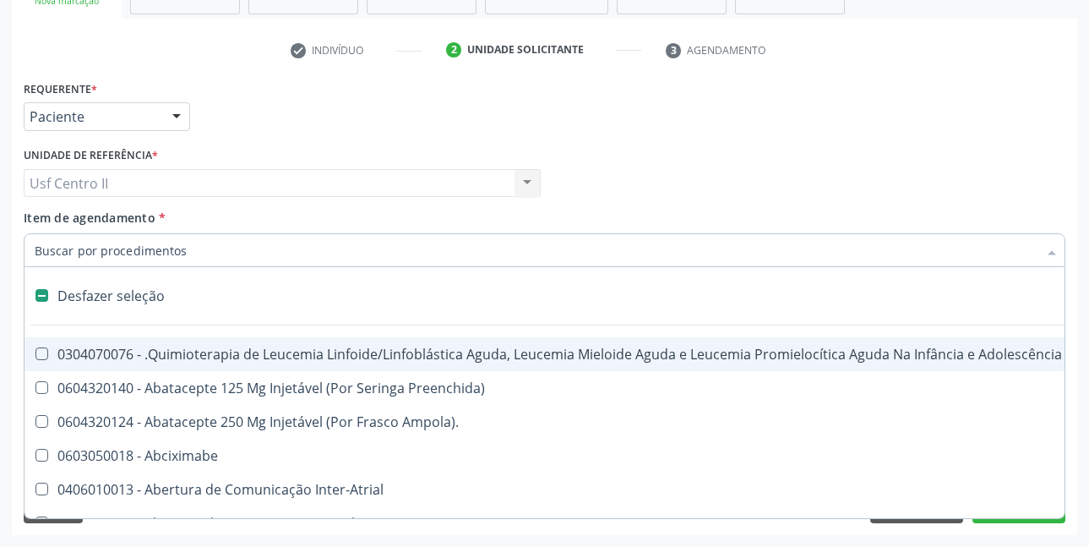
type input "U"
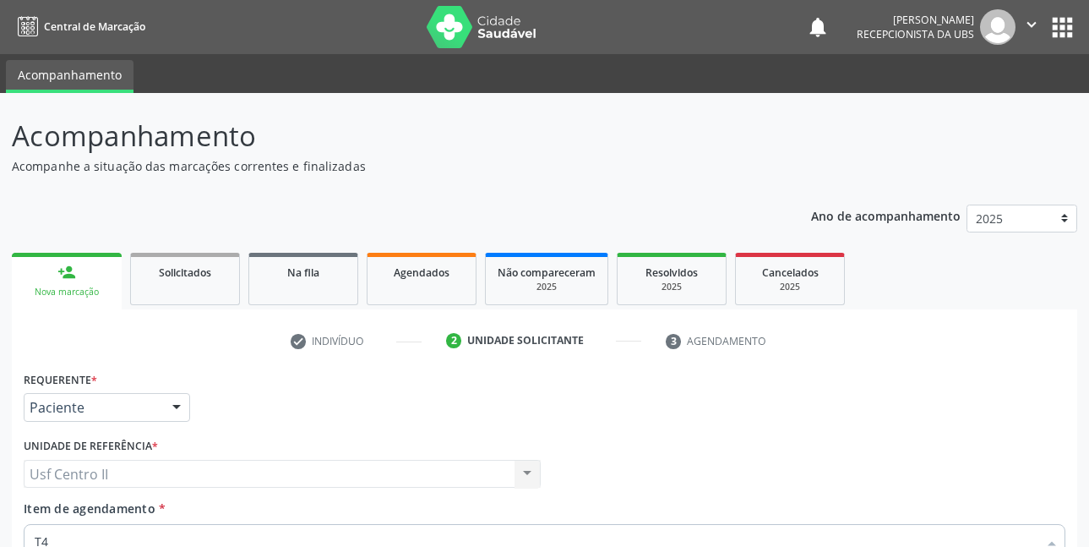
scroll to position [291, 0]
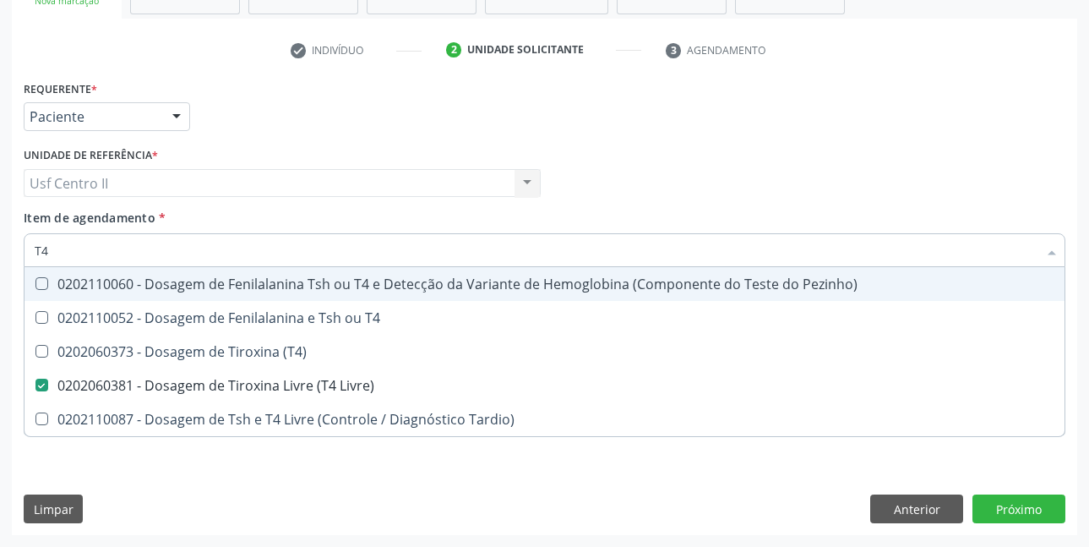
click at [619, 175] on div "Médico Solicitante Por favor, selecione a Unidade de Atendimento primeiro Nenhu…" at bounding box center [544, 176] width 1050 height 66
checkbox T4 "true"
checkbox \(T4\) "true"
checkbox Tardio\) "true"
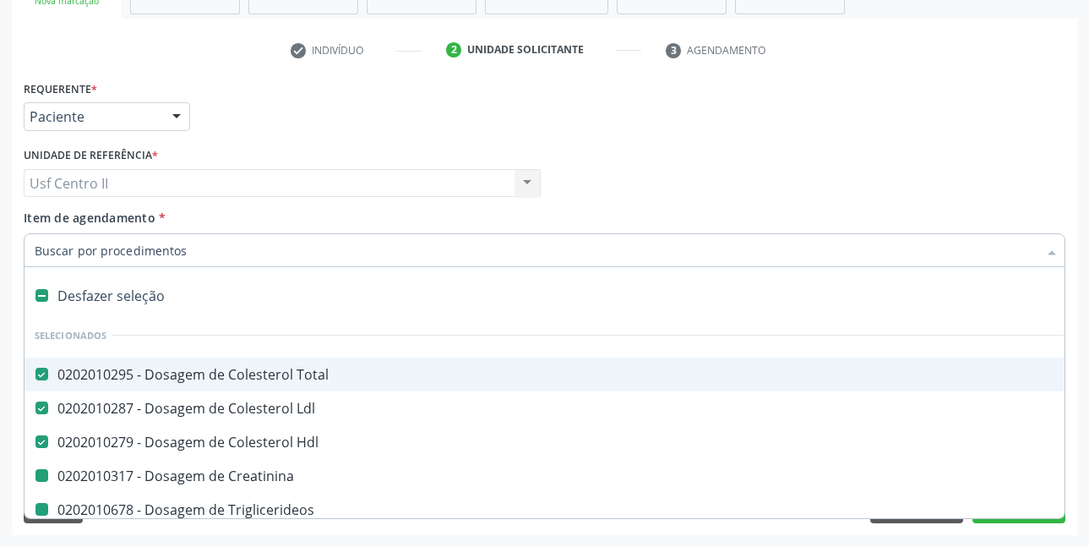
type input "H"
checkbox Creatinina "false"
checkbox Triglicerideos "false"
checkbox Ureia "false"
checkbox Urina "false"
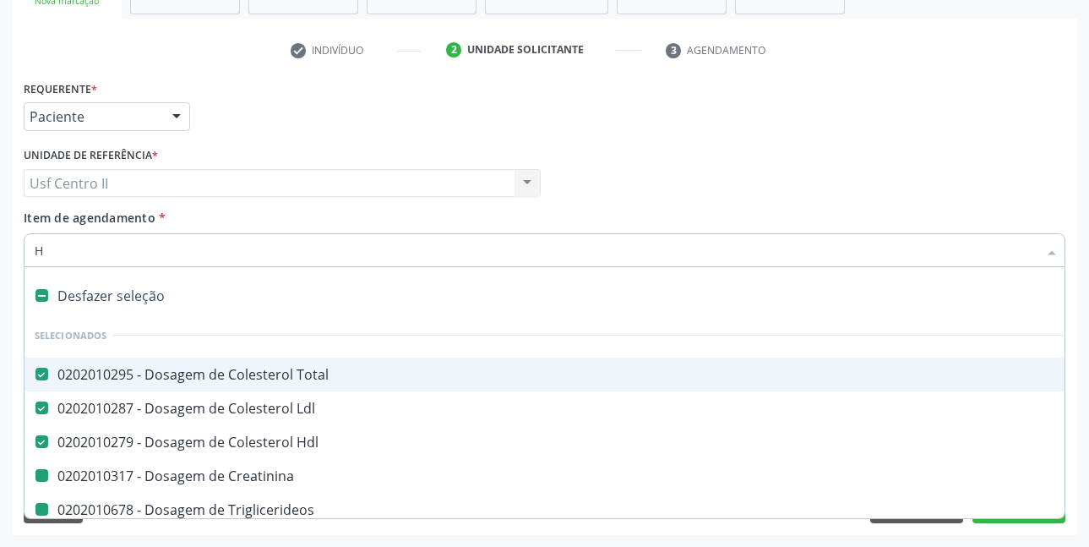
checkbox Glicose "false"
checkbox \(Tsh\) "false"
checkbox Livre\) "false"
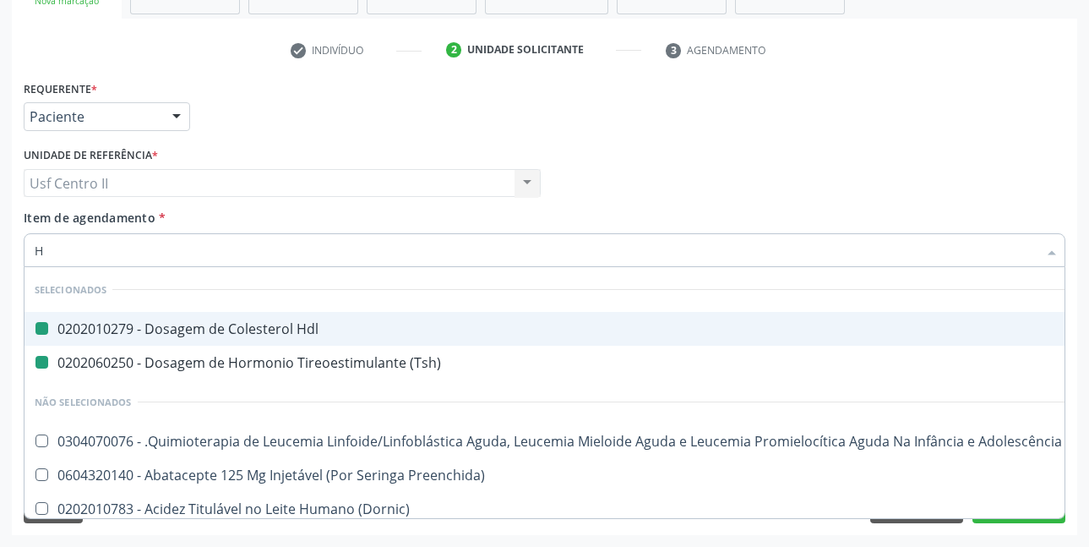
type input "HE"
checkbox Hdl "false"
checkbox \(Tsh\) "false"
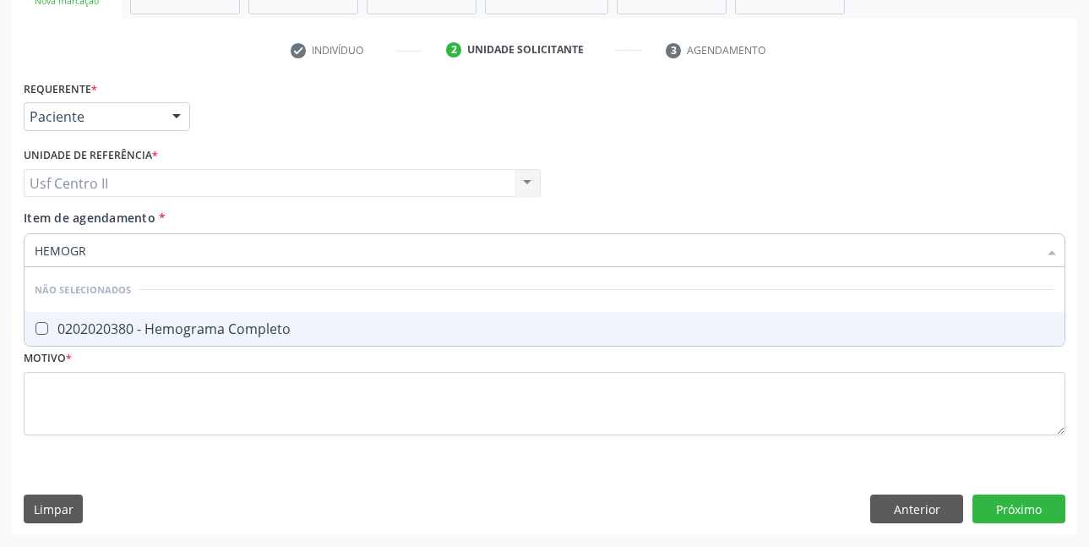
type input "HEMOGRA"
click at [150, 329] on div "0202020380 - Hemograma Completo" at bounding box center [545, 329] width 1020 height 14
checkbox Completo "true"
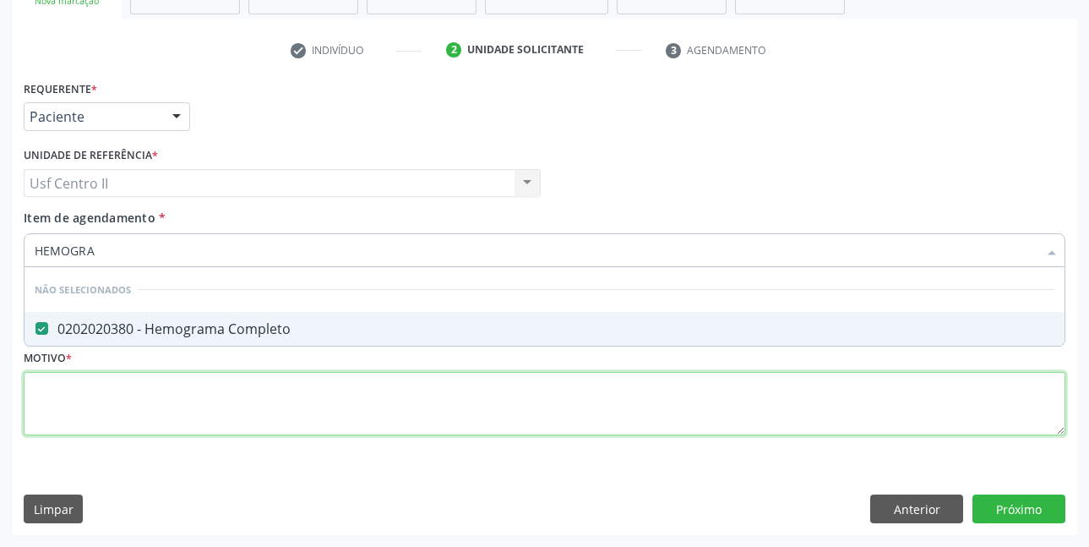
click at [159, 398] on div "Requerente * Paciente Médico(a) Enfermeiro(a) Paciente Nenhum resultado encontr…" at bounding box center [545, 267] width 1042 height 383
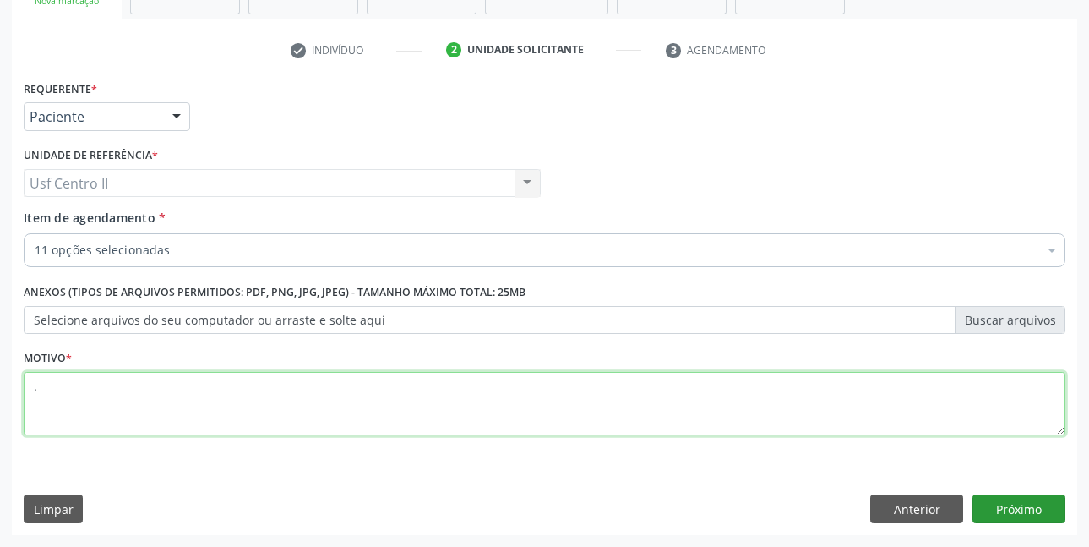
type textarea "."
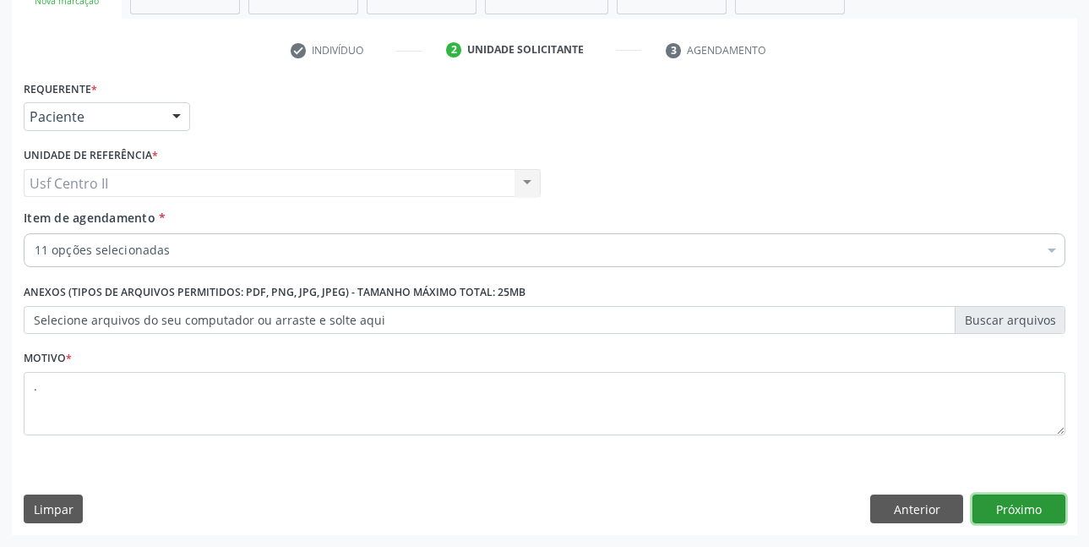
click at [1013, 516] on button "Próximo" at bounding box center [1018, 508] width 93 height 29
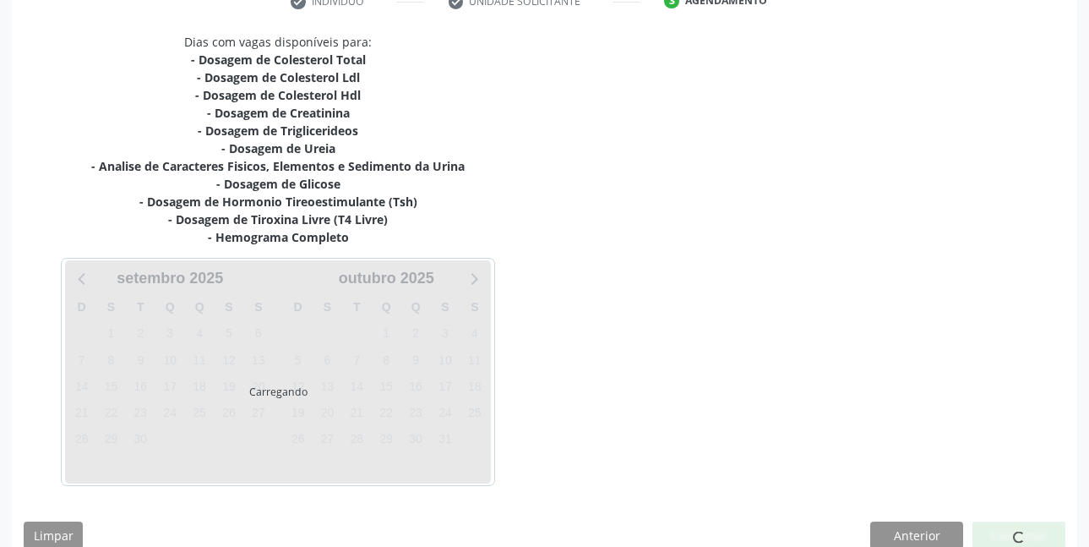
scroll to position [366, 0]
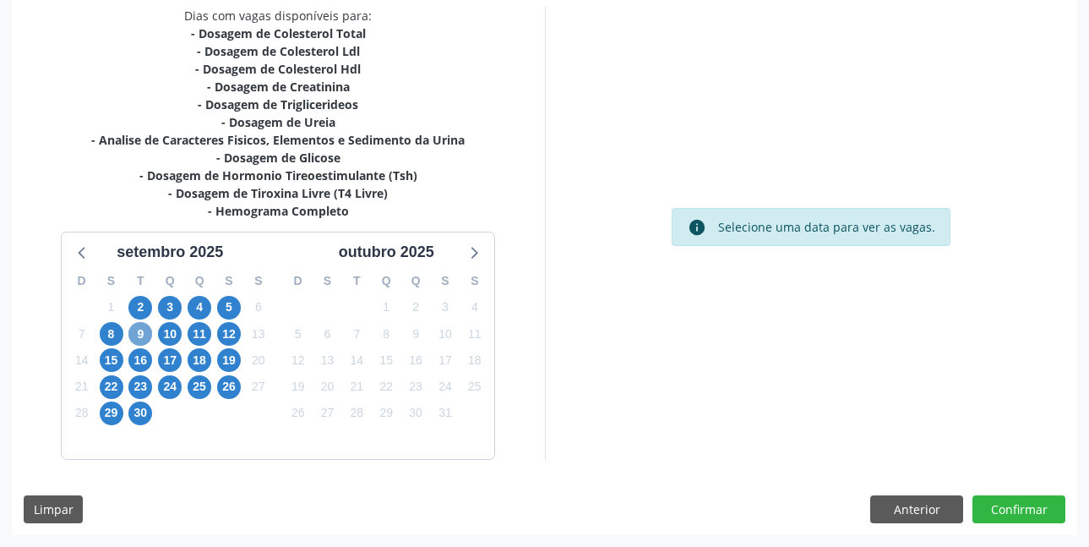
click at [145, 335] on span "9" at bounding box center [140, 334] width 24 height 24
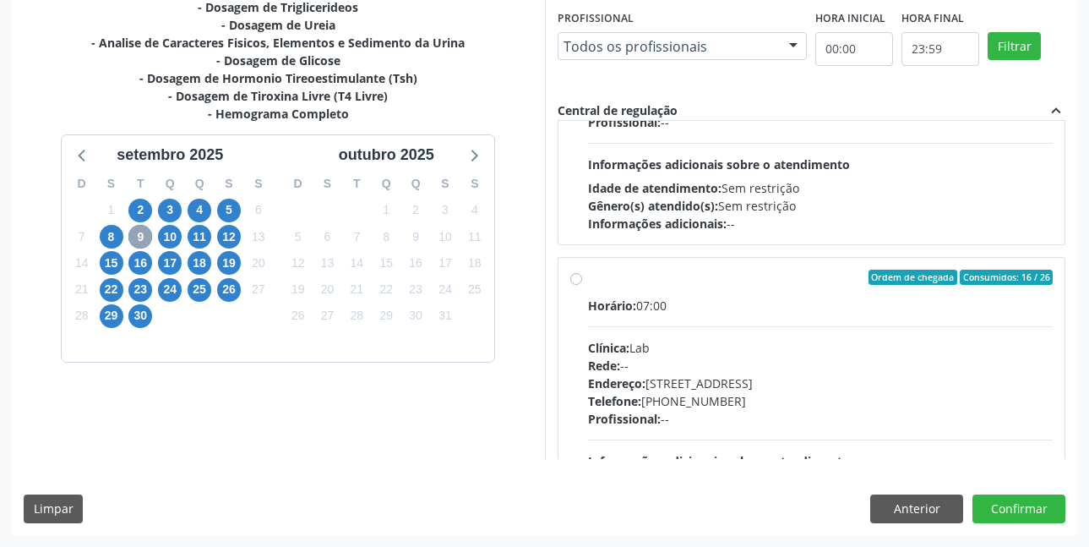
scroll to position [507, 0]
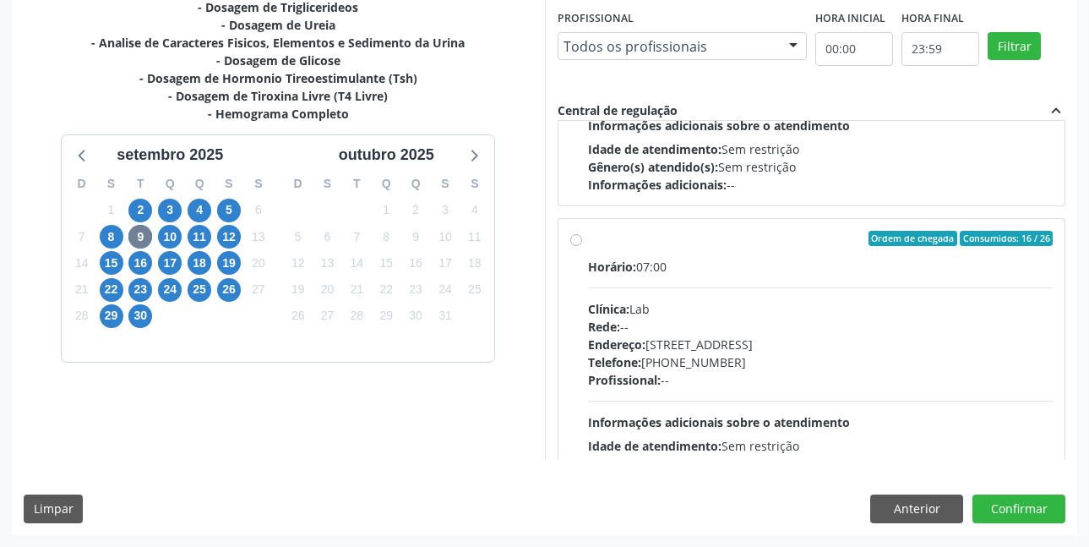
click at [588, 241] on label "Ordem de chegada Consumidos: 16 / 26 Horário: 07:00 Clínica: Lab Rede: -- Ender…" at bounding box center [820, 360] width 465 height 259
click at [577, 241] on input "Ordem de chegada Consumidos: 16 / 26 Horário: 07:00 Clínica: Lab Rede: -- Ender…" at bounding box center [576, 238] width 12 height 15
radio input "true"
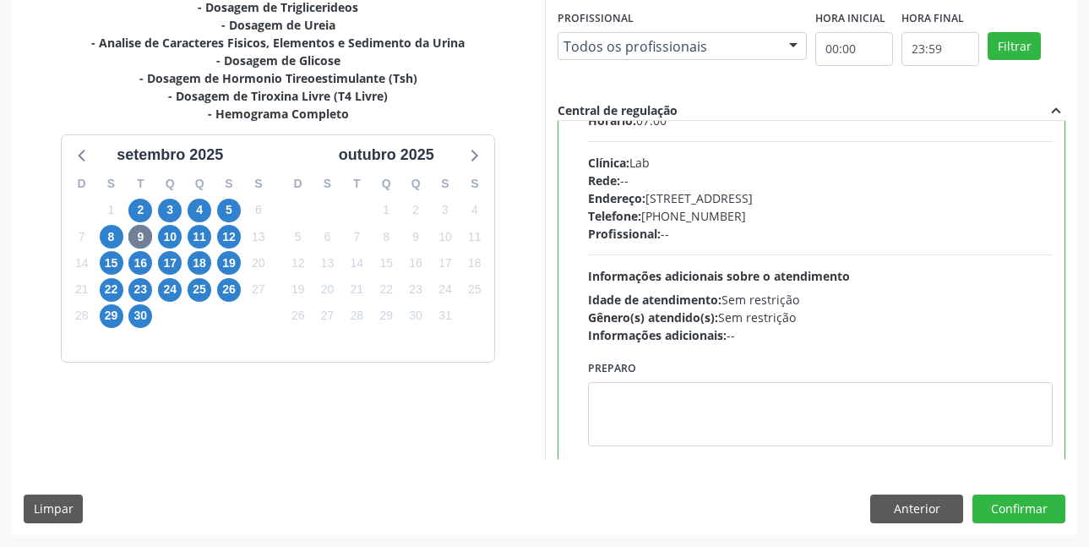
scroll to position [676, 0]
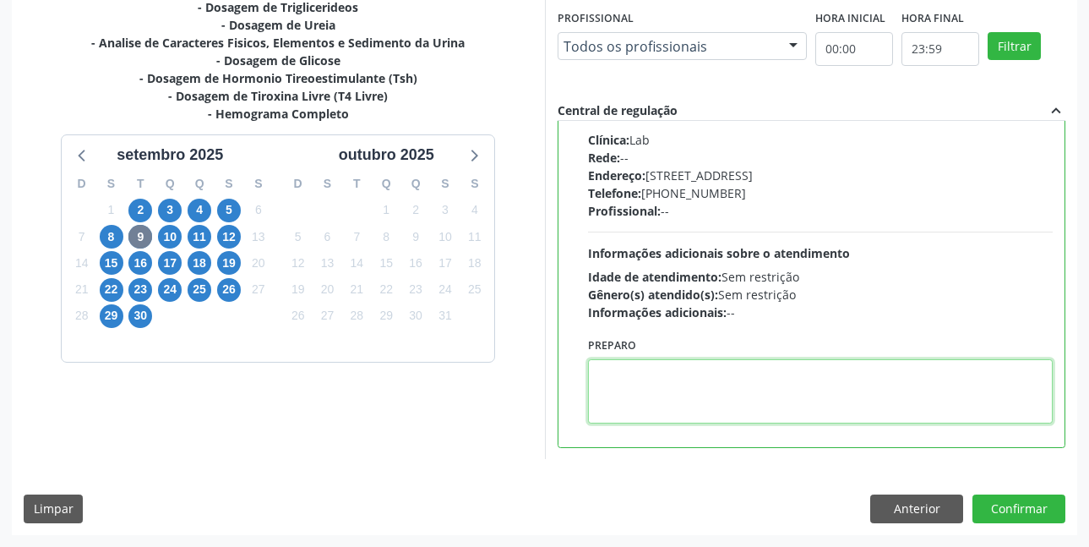
click at [708, 364] on textarea at bounding box center [820, 391] width 465 height 64
paste textarea "O EXAME SERÁ REALIZADO NA UNIDADE DE SAÚDE CENTRO 2 (postinho do rodeio), POR O…"
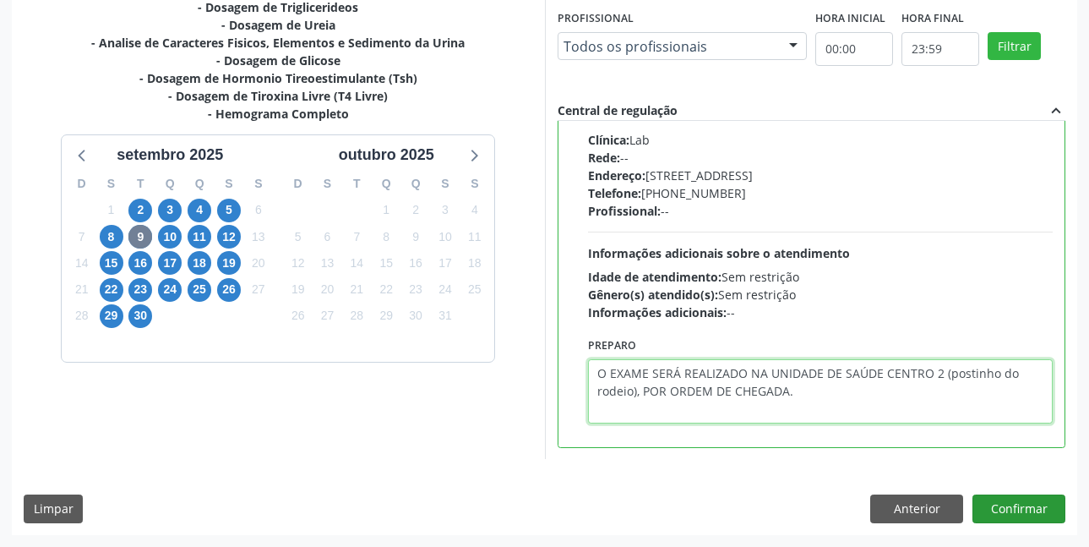
type textarea "O EXAME SERÁ REALIZADO NA UNIDADE DE SAÚDE CENTRO 2 (postinho do rodeio), POR O…"
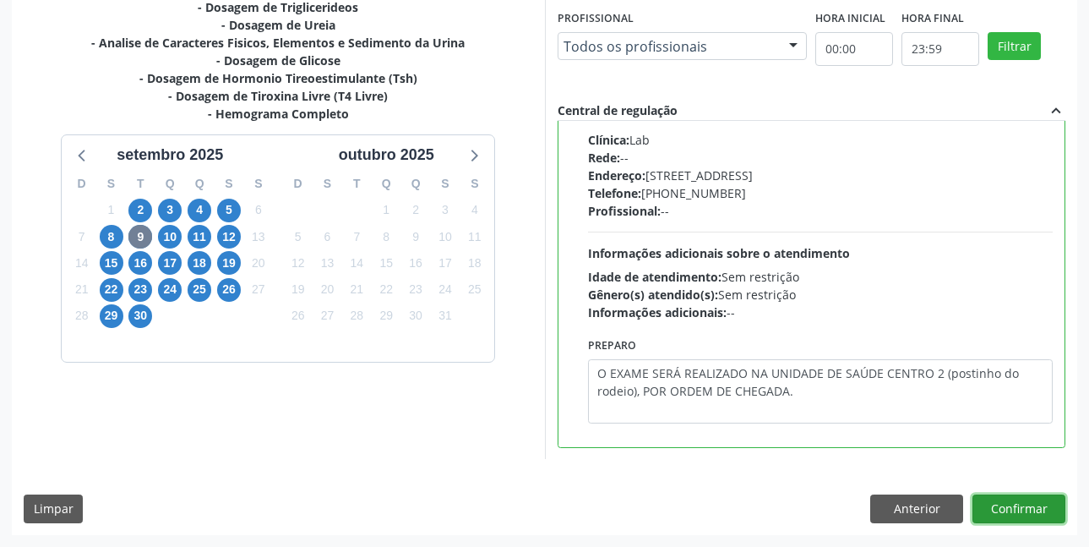
click at [1030, 509] on button "Confirmar" at bounding box center [1018, 508] width 93 height 29
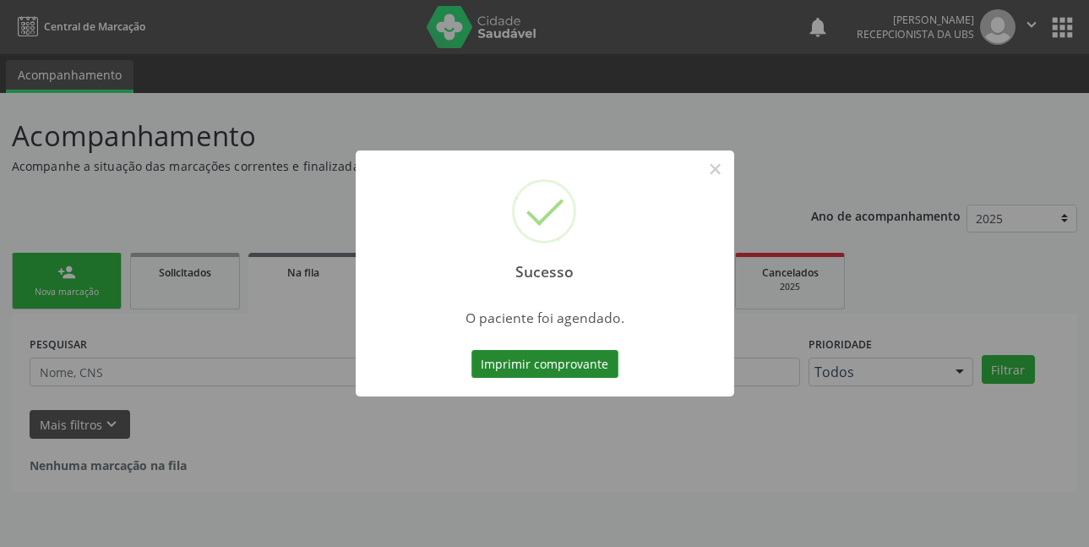
scroll to position [0, 0]
click at [503, 362] on button "Imprimir comprovante" at bounding box center [550, 364] width 147 height 29
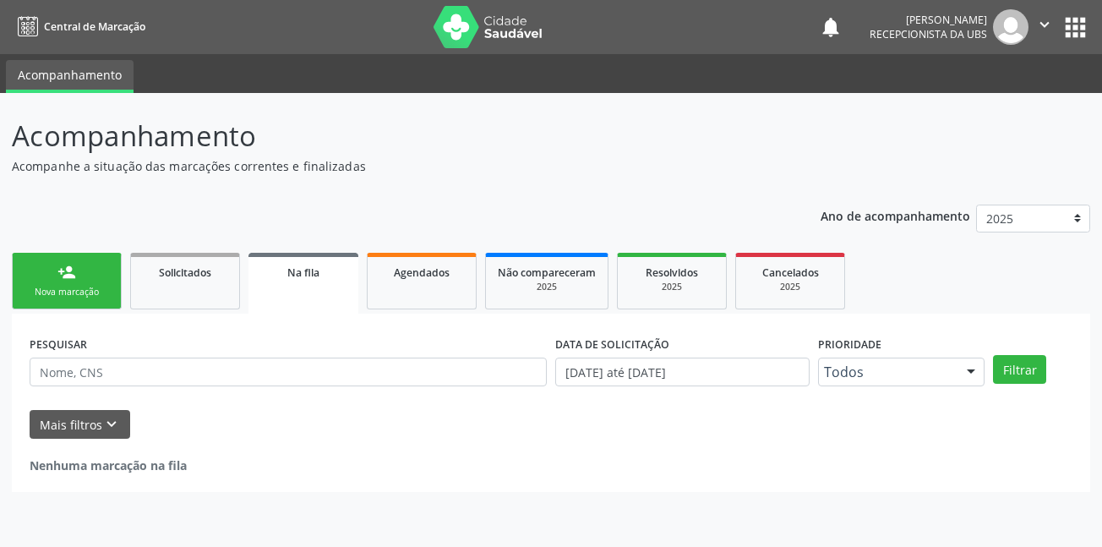
click at [85, 282] on link "person_add Nova marcação" at bounding box center [67, 281] width 110 height 57
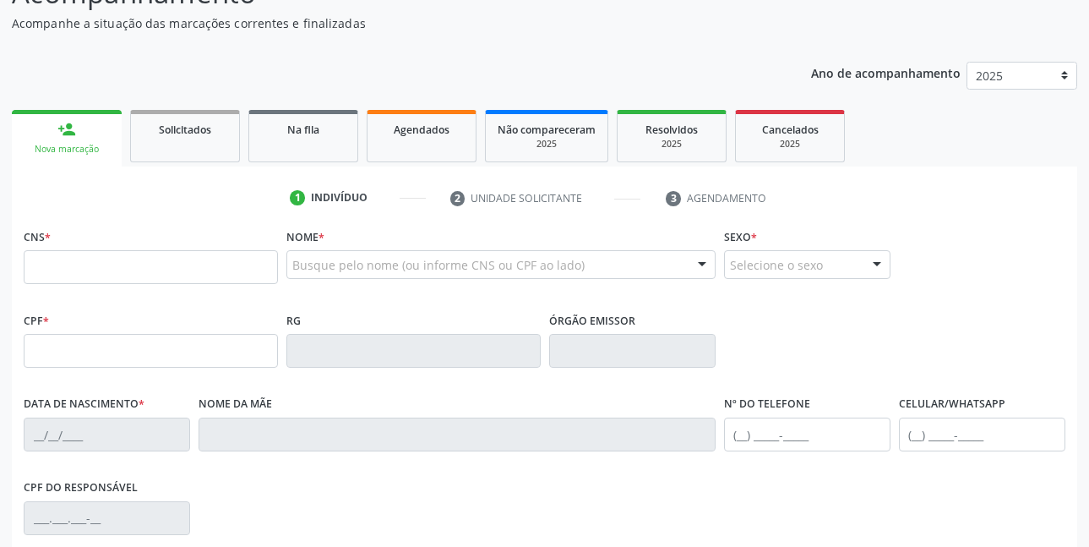
scroll to position [169, 0]
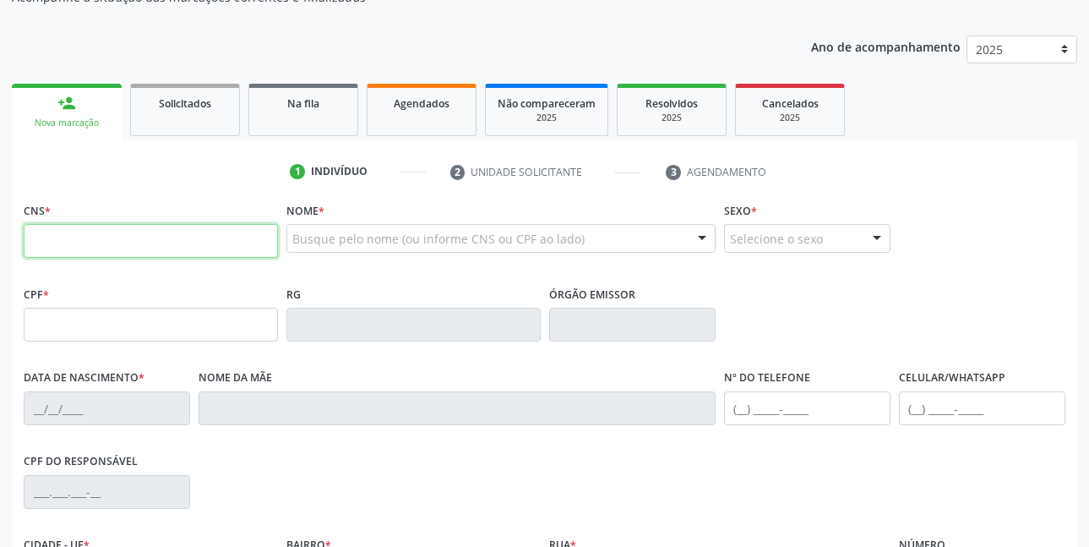
click at [146, 235] on input "text" at bounding box center [151, 241] width 254 height 34
type input "709 2042 1624 4536"
type input "104.369.864-77"
type input "22/06/2008"
type input "Edna Ferraz de Albuqueques"
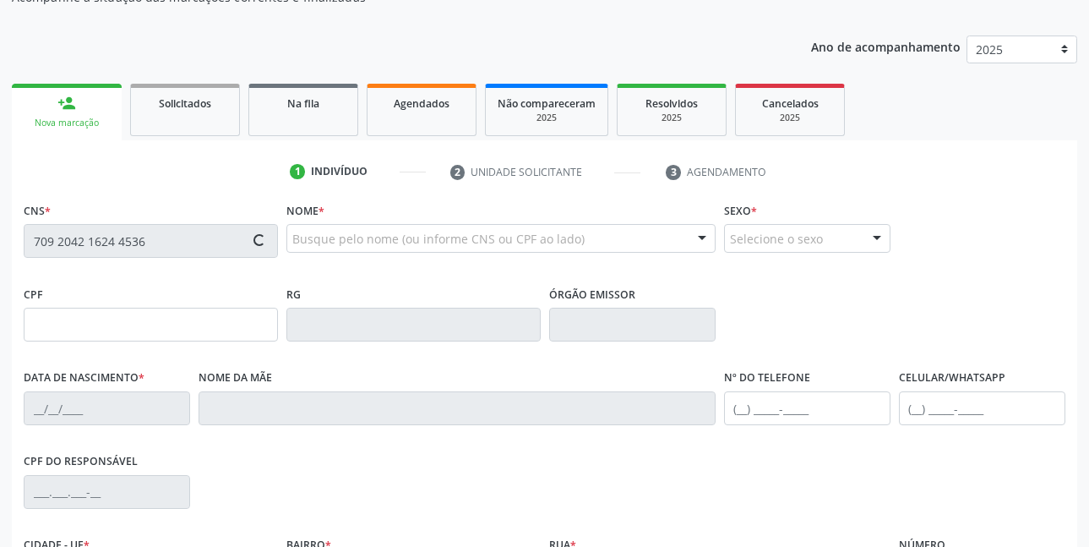
type input "(87) 99995-4589"
type input "561.278.634-49"
type input "1142"
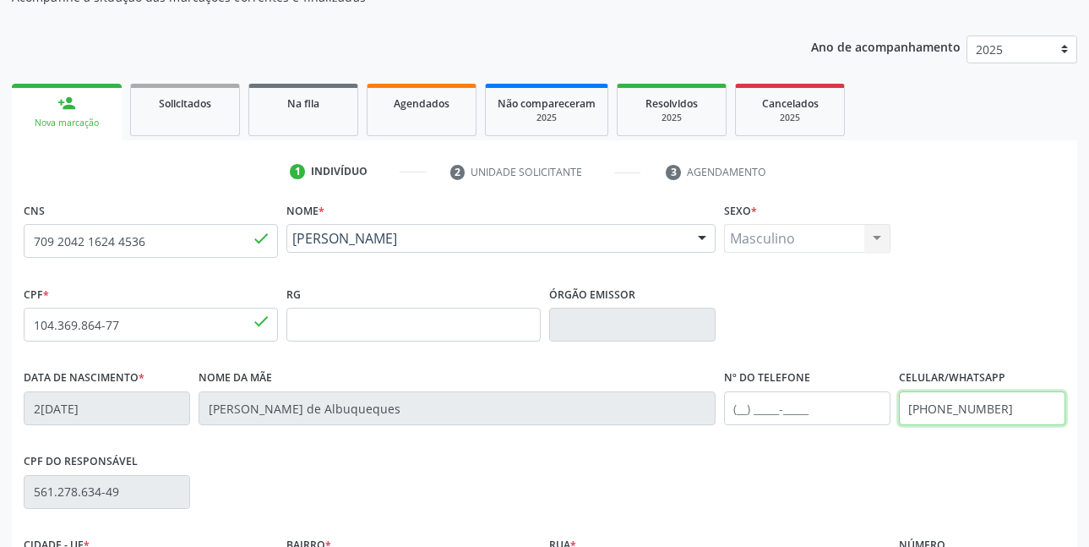
click at [1026, 419] on input "(87) 99995-4589" at bounding box center [982, 408] width 166 height 34
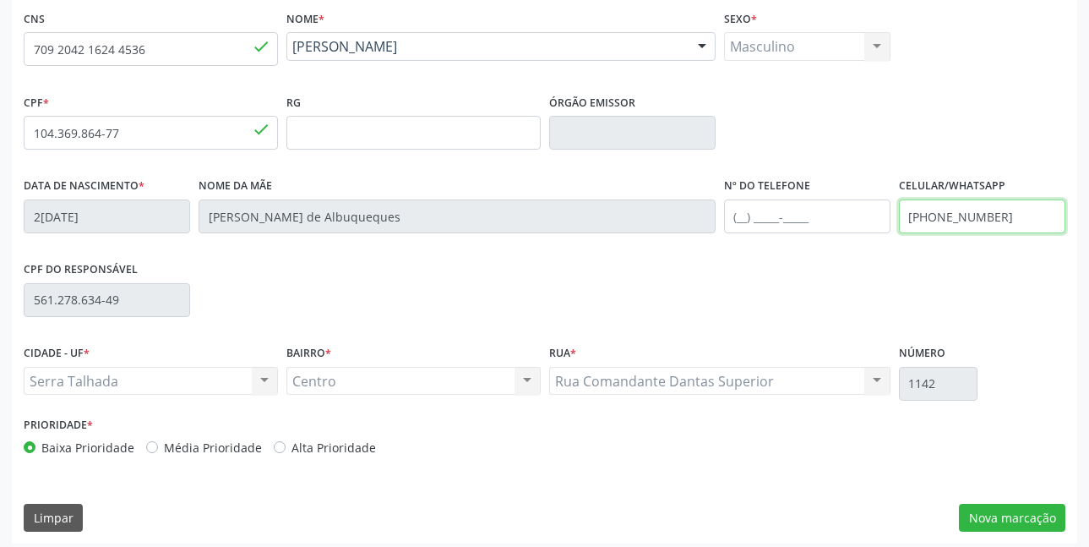
scroll to position [369, 0]
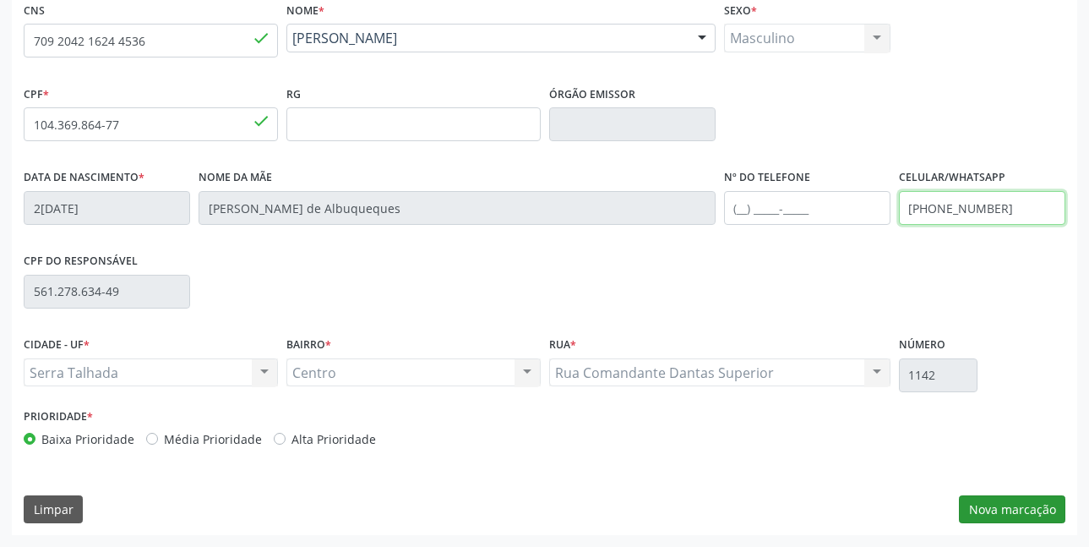
type input "(87) 99653-4244"
click at [1005, 508] on button "Nova marcação" at bounding box center [1012, 509] width 106 height 29
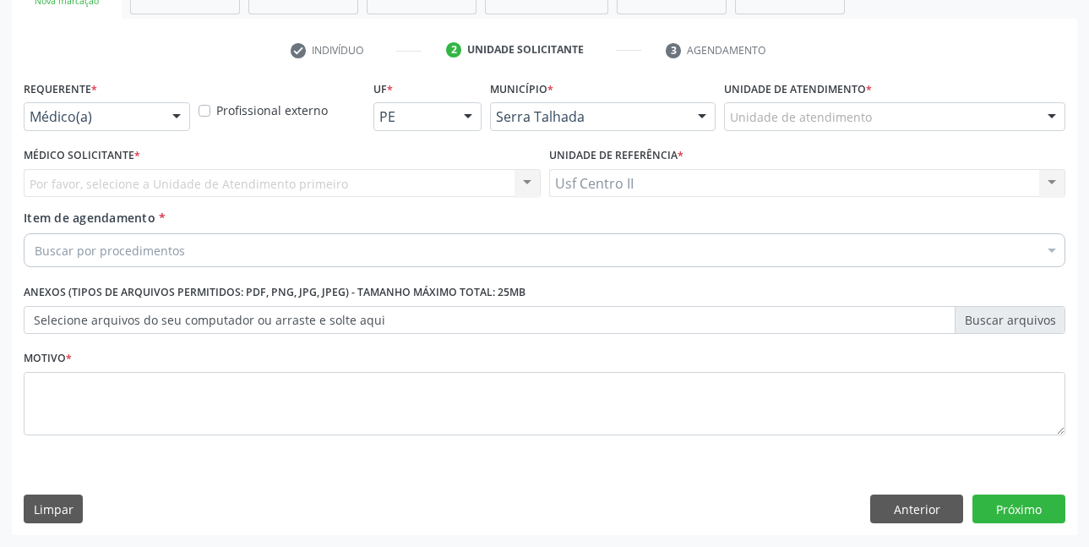
scroll to position [291, 0]
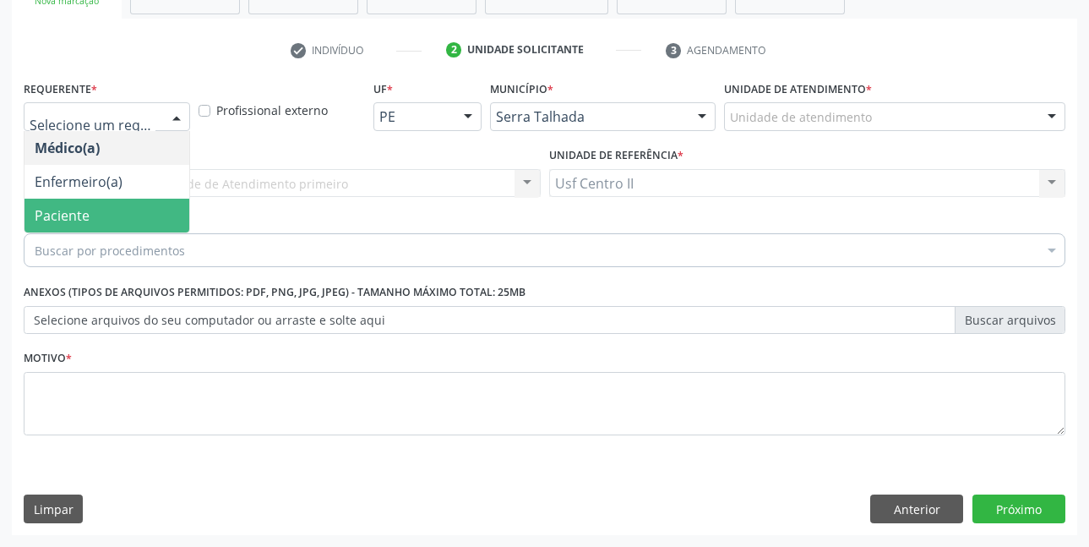
click at [99, 204] on span "Paciente" at bounding box center [106, 216] width 165 height 34
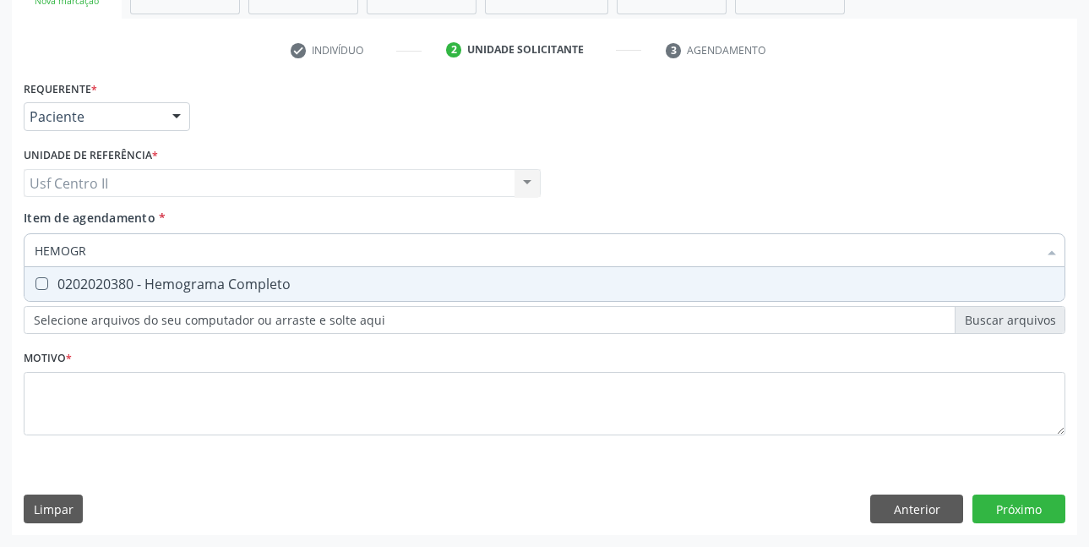
type input "HEMOGRA"
click at [155, 287] on div "0202020380 - Hemograma Completo" at bounding box center [545, 284] width 1020 height 14
checkbox Completo "true"
type input "HEMOG"
checkbox Completo "false"
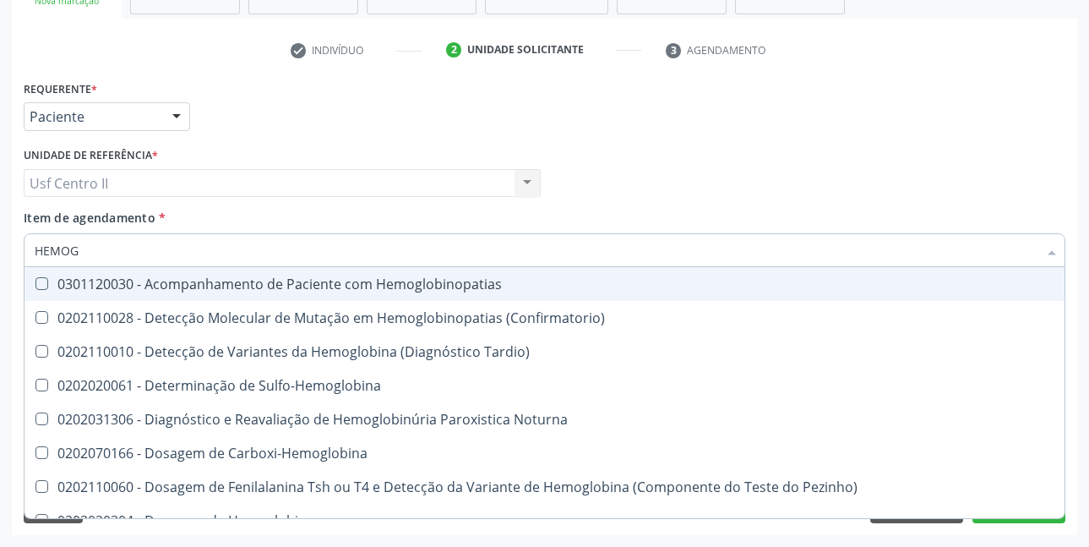
type input "HEMO"
checkbox Completo "false"
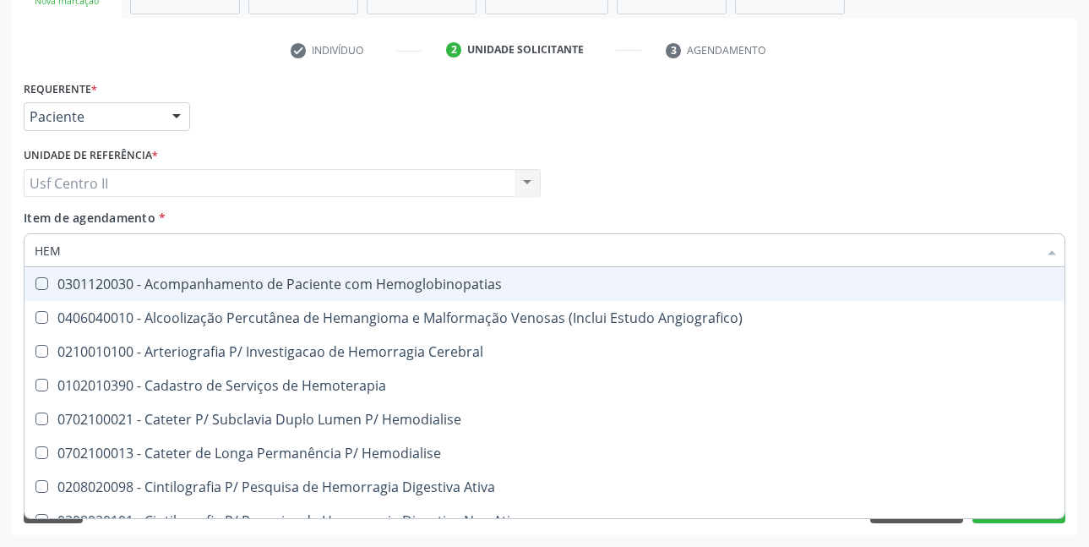
type input "HE"
checkbox Completo "false"
checkbox Orgaos "true"
type input "H"
checkbox Orgaos "false"
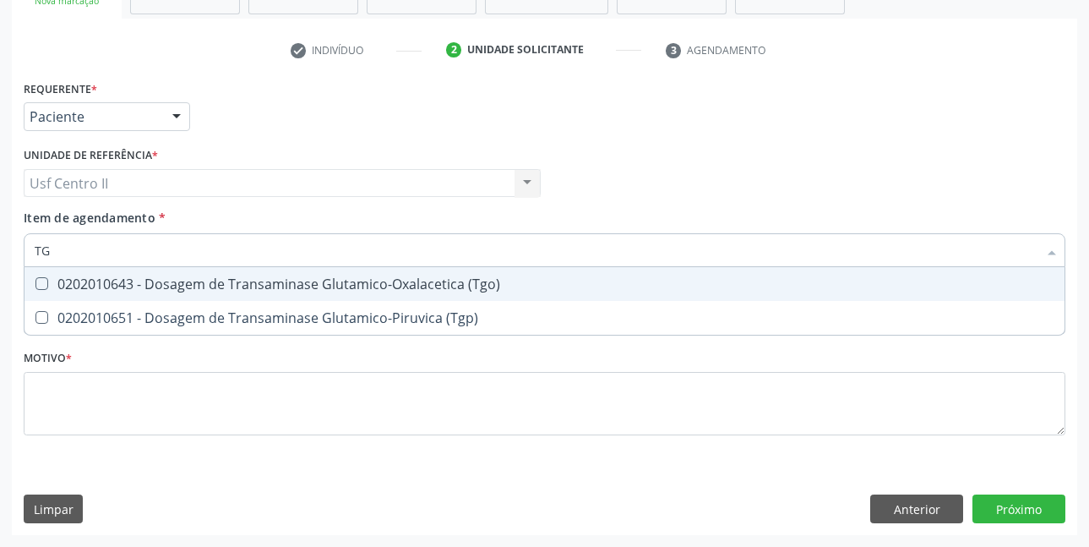
type input "TGO"
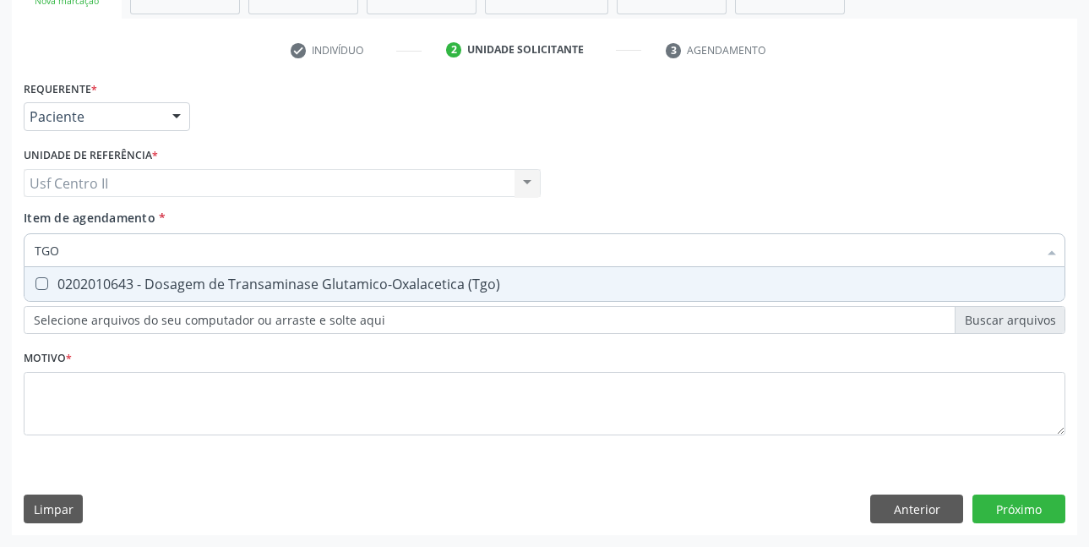
click at [166, 277] on div "0202010643 - Dosagem de Transaminase Glutamico-Oxalacetica (Tgo)" at bounding box center [545, 284] width 1020 height 14
checkbox \(Tgo\) "true"
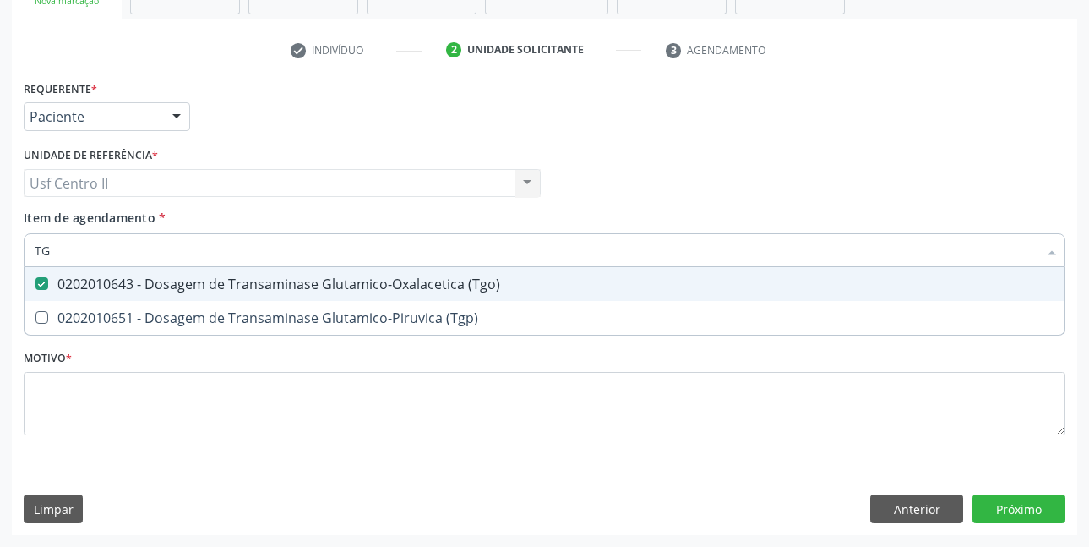
type input "TGP"
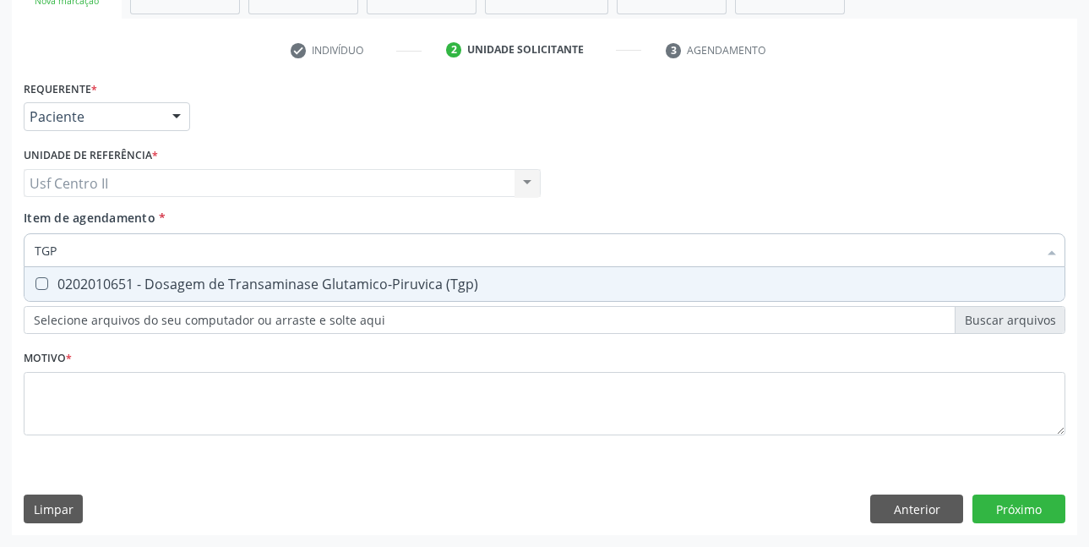
click at [166, 277] on div "0202010651 - Dosagem de Transaminase Glutamico-Piruvica (Tgp)" at bounding box center [545, 284] width 1020 height 14
checkbox \(Tgp\) "true"
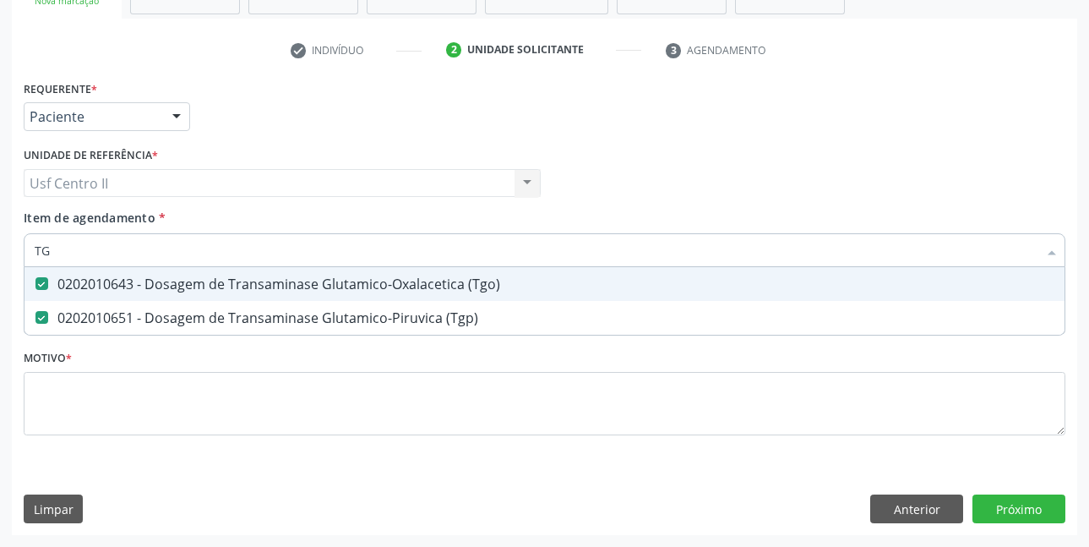
type input "T"
checkbox \(Tgo\) "false"
checkbox \(Tgp\) "false"
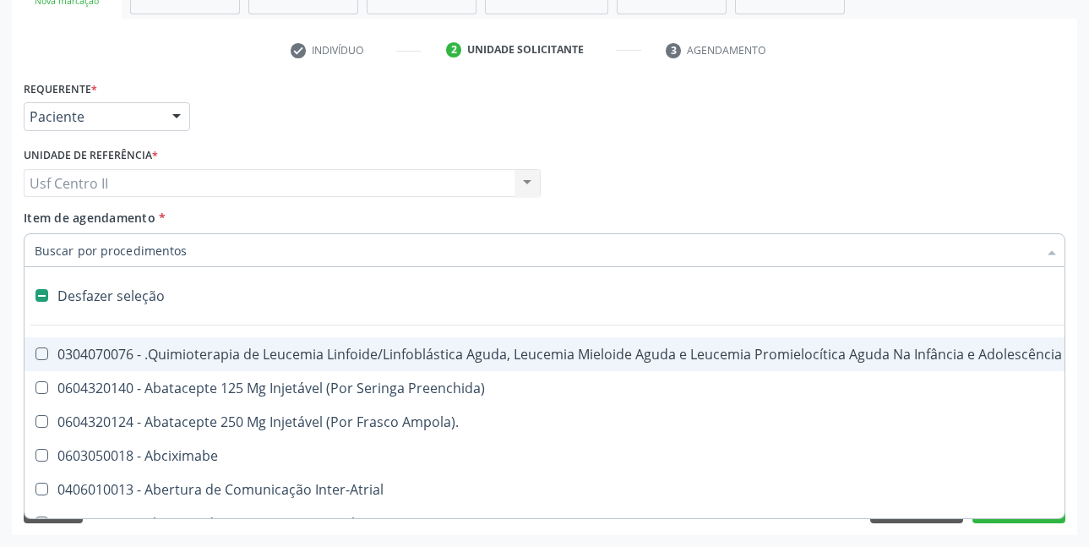
type input "U"
checkbox Leprae "true"
checkbox Laboratorial "true"
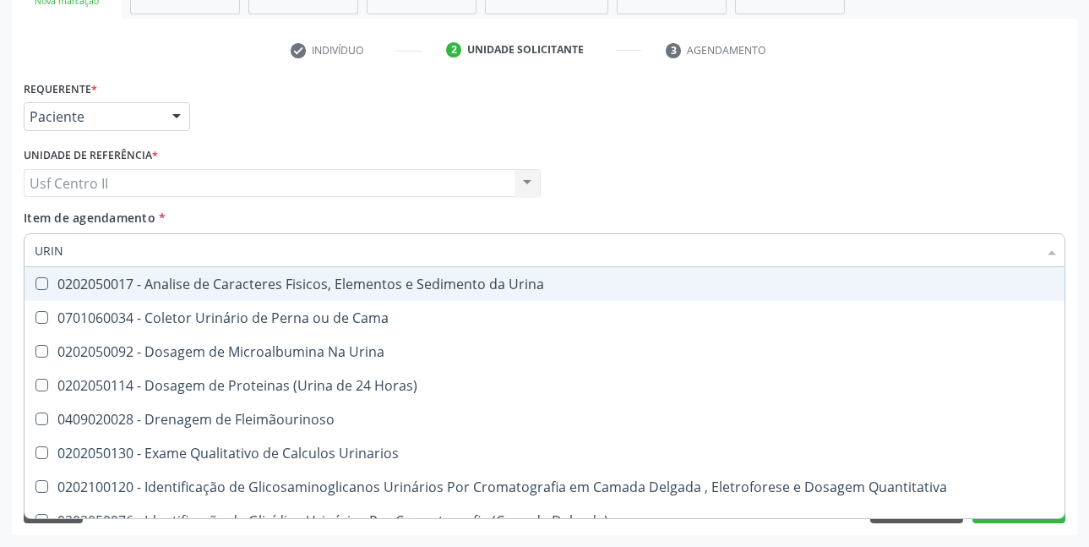
type input "URINA"
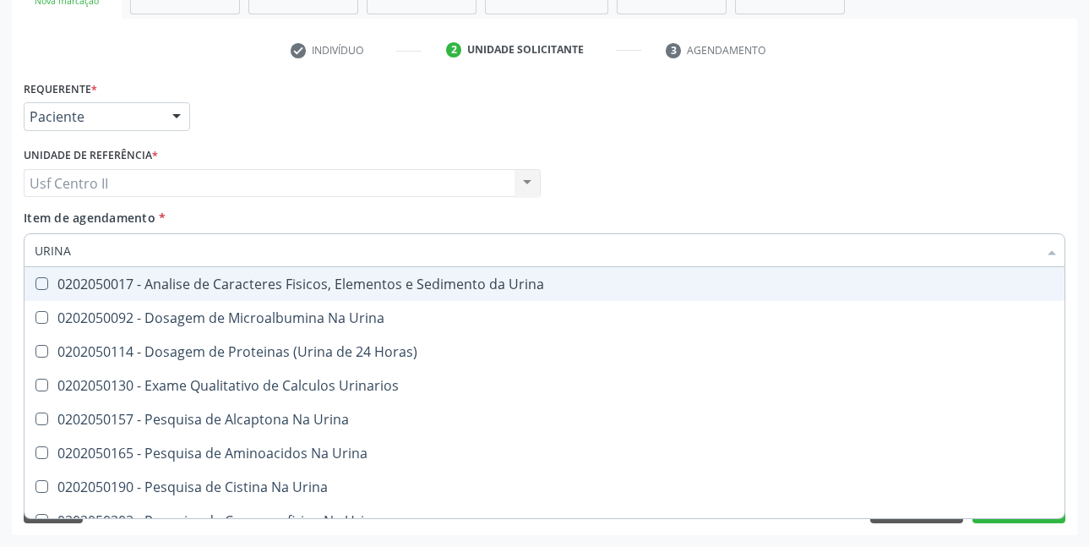
click at [217, 277] on div "0202050017 - Analise de Caracteres Fisicos, Elementos e Sedimento da Urina" at bounding box center [545, 284] width 1020 height 14
checkbox Urina "true"
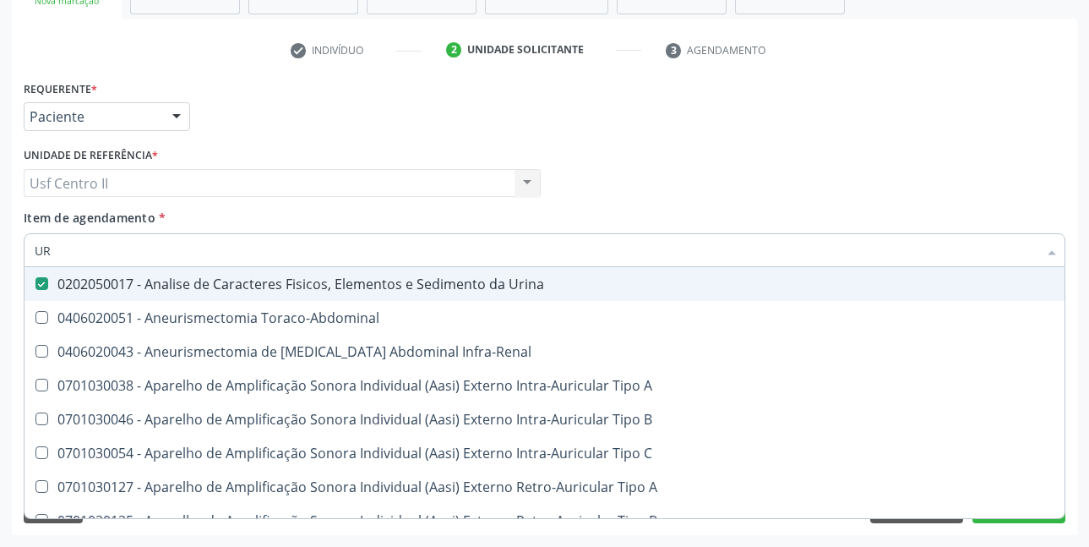
type input "U"
checkbox Urina "false"
checkbox Cônica "false"
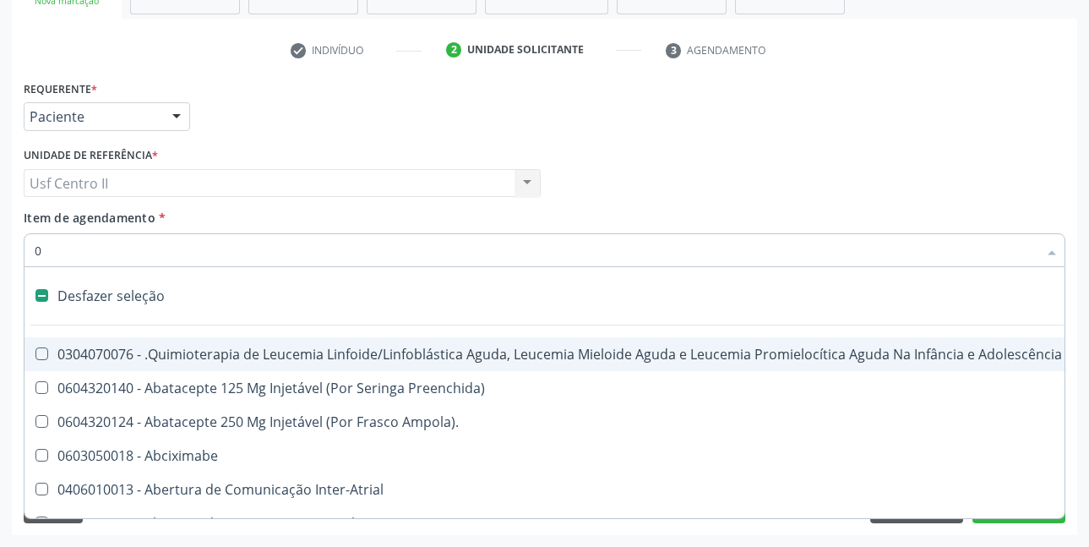
type input "02"
checkbox Coração "true"
checkbox Urina "false"
checkbox Laboratorial "true"
checkbox Citopatológico "true"
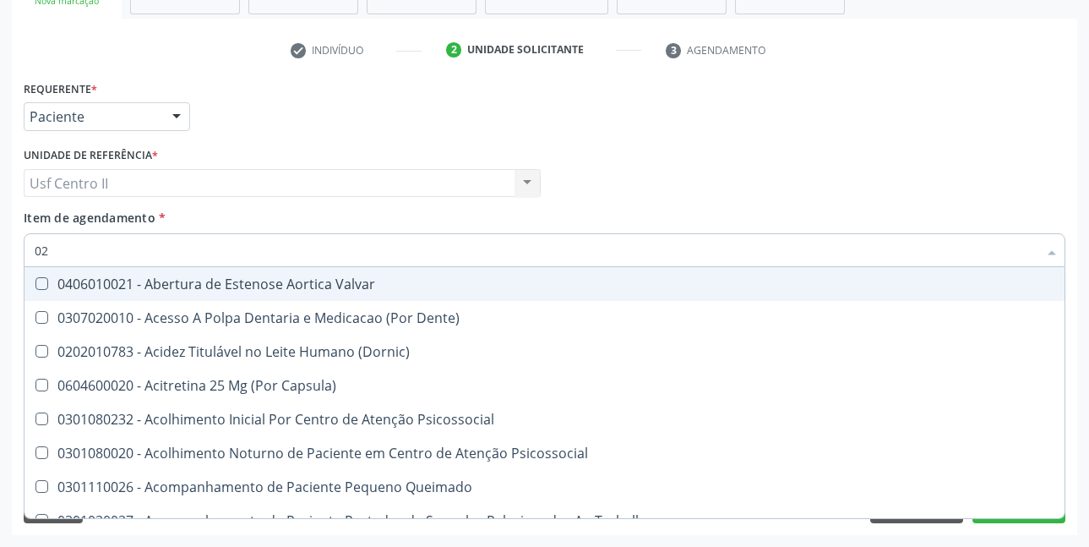
type input "020"
checkbox Terapeutica "true"
checkbox Urina "false"
checkbox Semana\) "true"
checkbox Pediátrico "true"
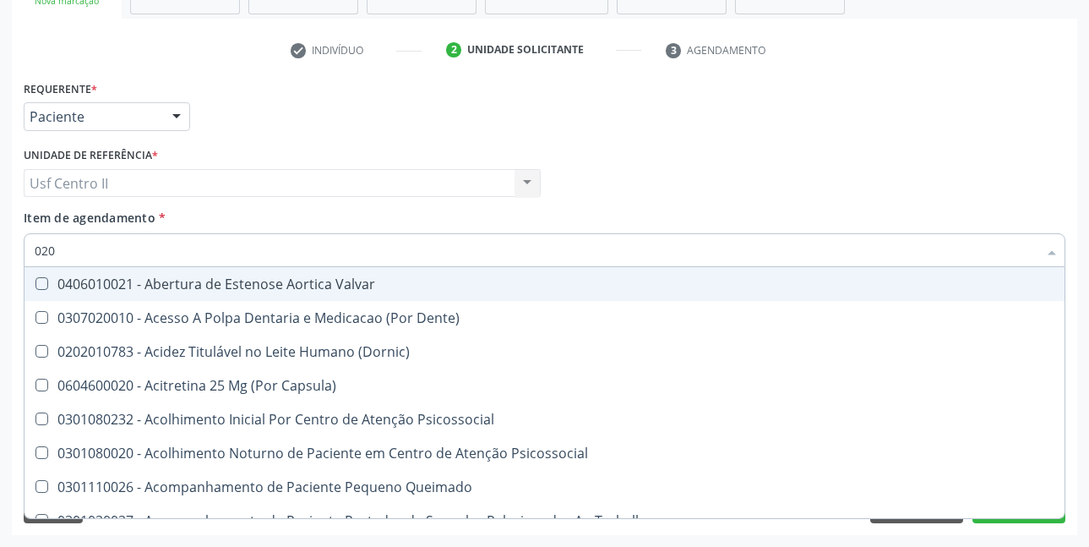
checkbox \(Tgo\) "false"
checkbox \(Tgp\) "false"
checkbox \(T3\) "true"
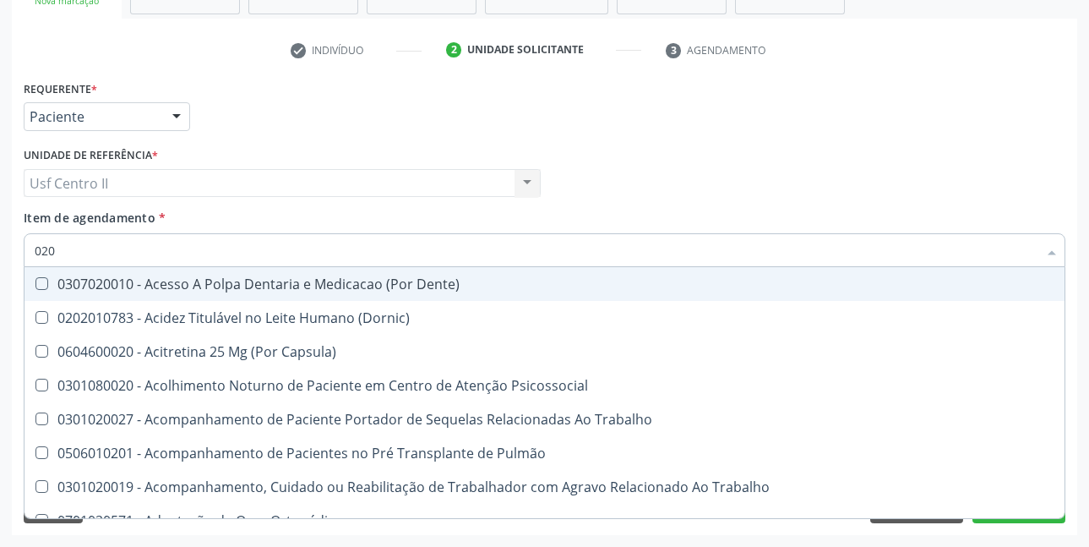
type input "0202"
checkbox Capsula\) "true"
checkbox Urina "false"
checkbox \(Spcto\) "true"
checkbox 67 "true"
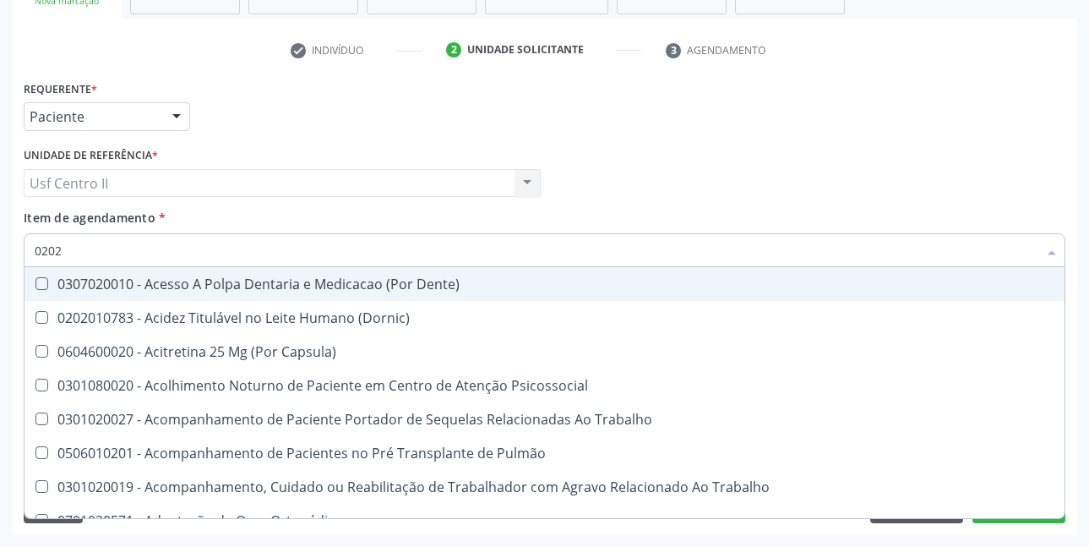
checkbox Biologica "true"
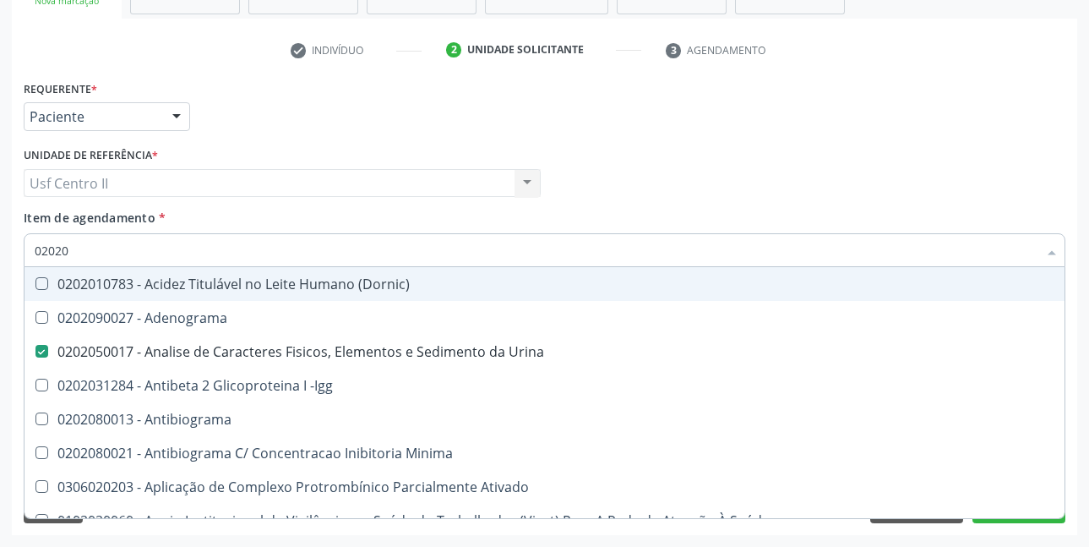
type input "020203"
checkbox Urina "false"
checkbox Aminoacidos "true"
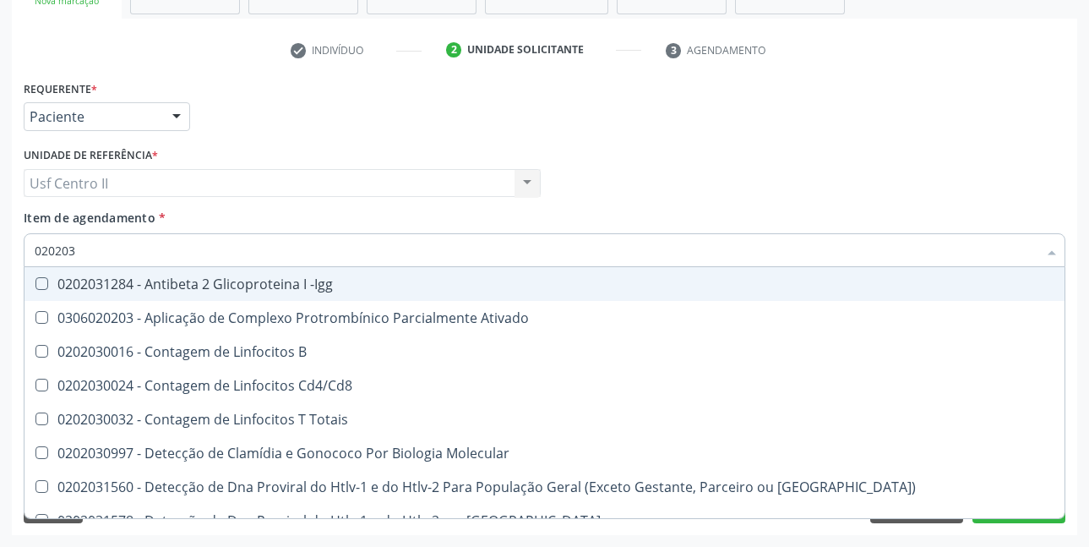
type input "0202030"
checkbox Completo "false"
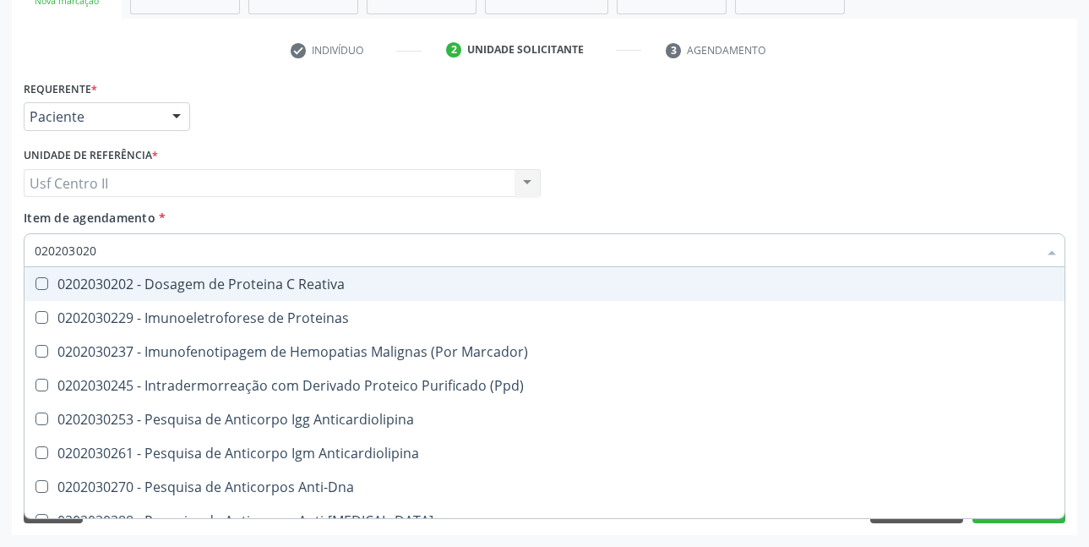
type input "0202030202"
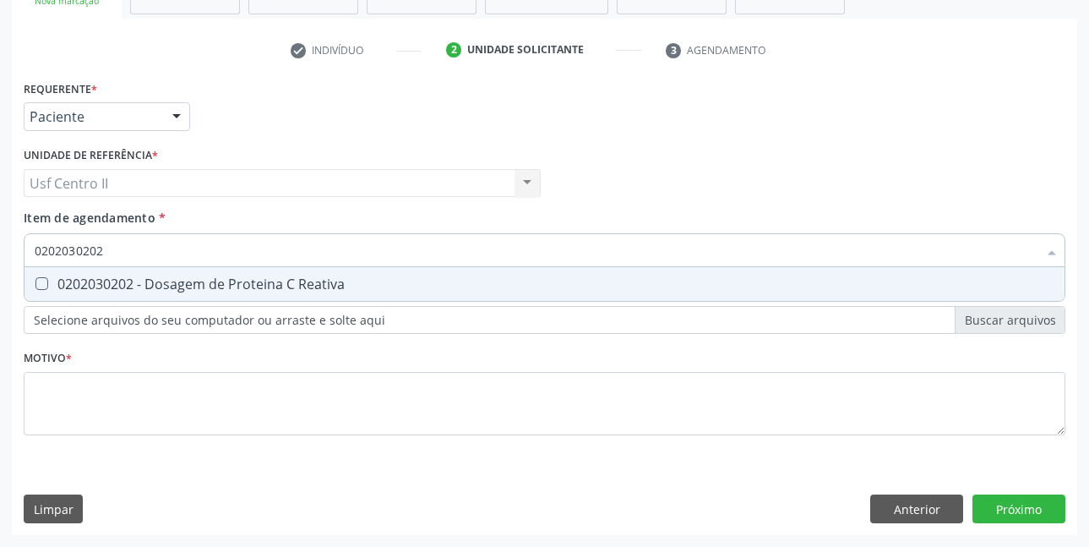
click at [217, 277] on div "0202030202 - Dosagem de Proteina C Reativa" at bounding box center [545, 284] width 1020 height 14
checkbox Reativa "true"
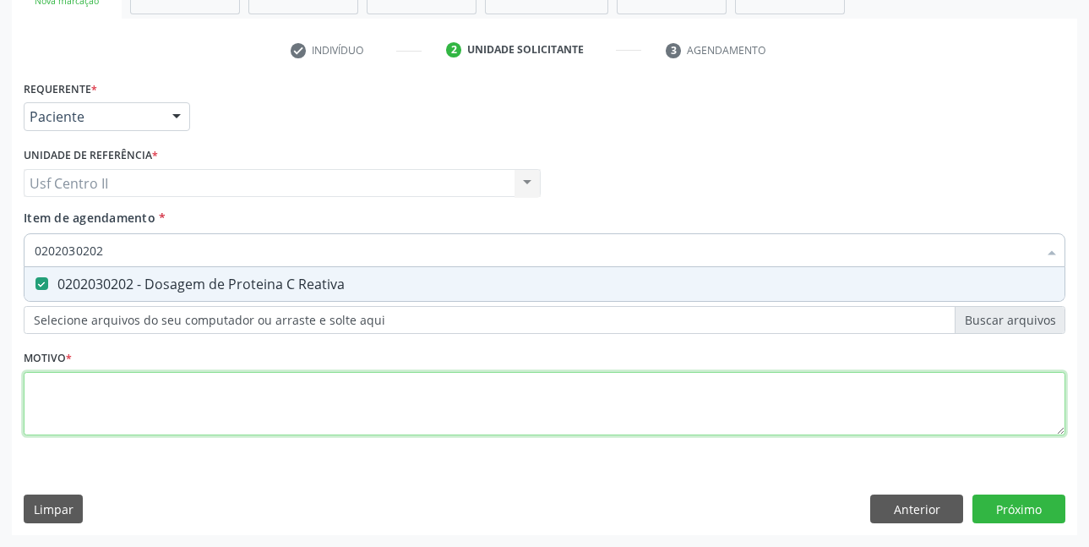
click at [260, 408] on div "Requerente * Paciente Médico(a) Enfermeiro(a) Paciente Nenhum resultado encontr…" at bounding box center [545, 267] width 1042 height 383
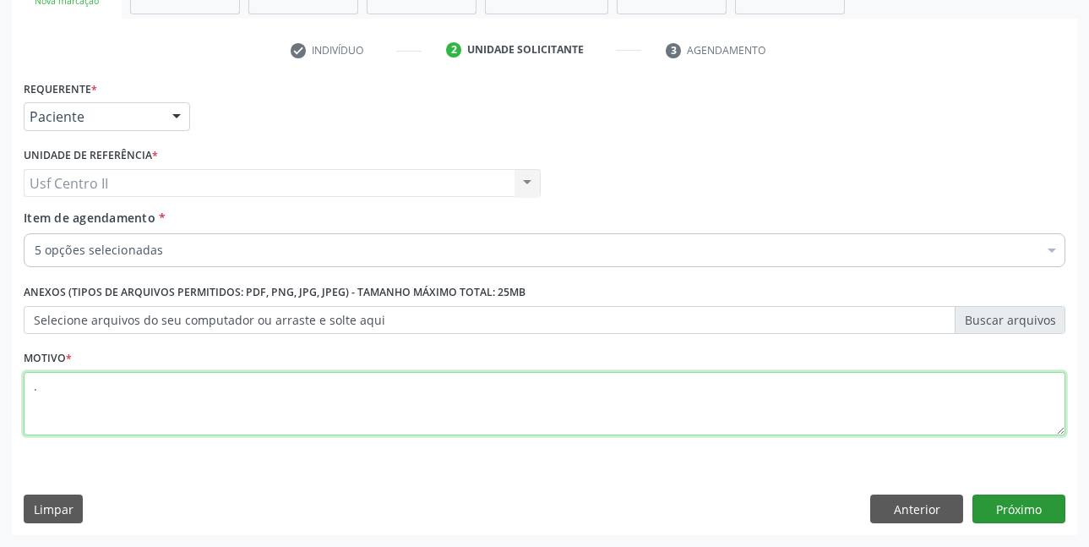
type textarea "."
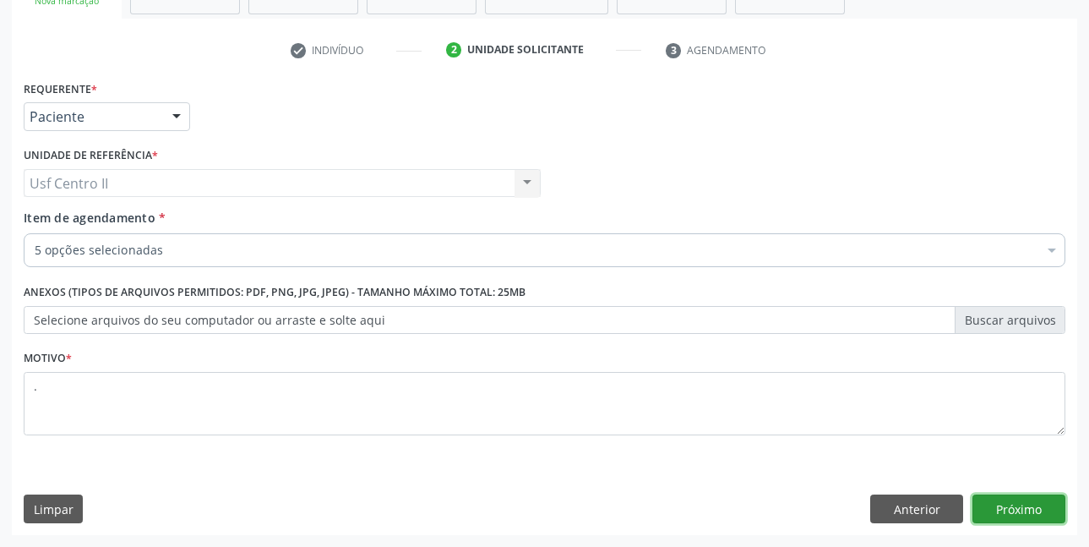
click at [1017, 509] on button "Próximo" at bounding box center [1018, 508] width 93 height 29
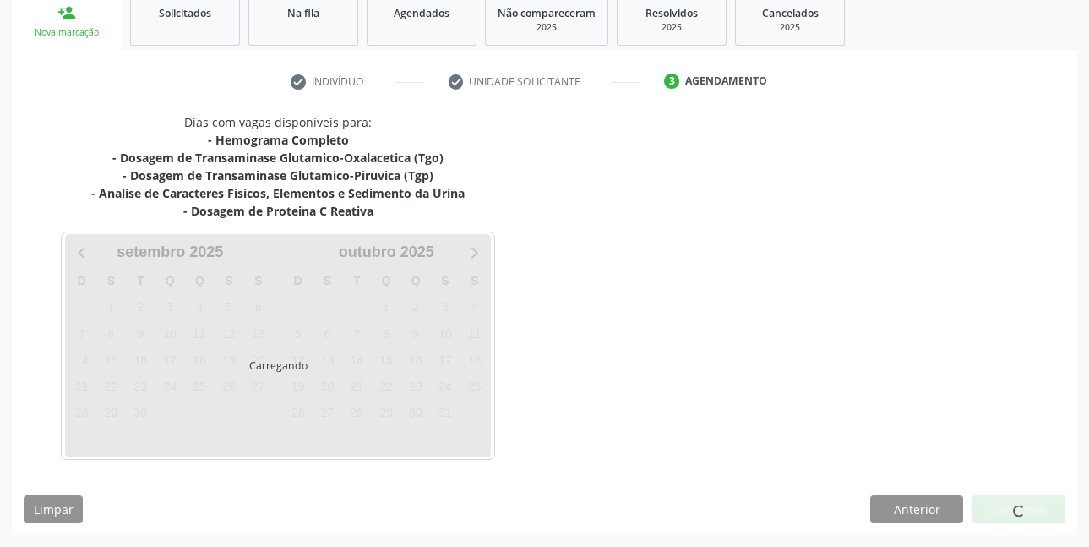
scroll to position [259, 0]
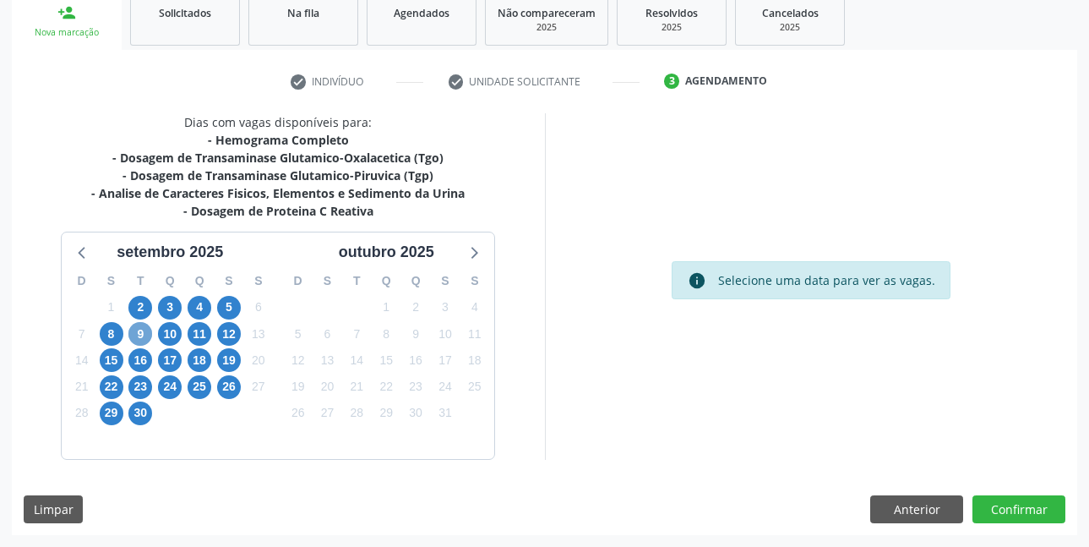
click at [139, 333] on span "9" at bounding box center [140, 334] width 24 height 24
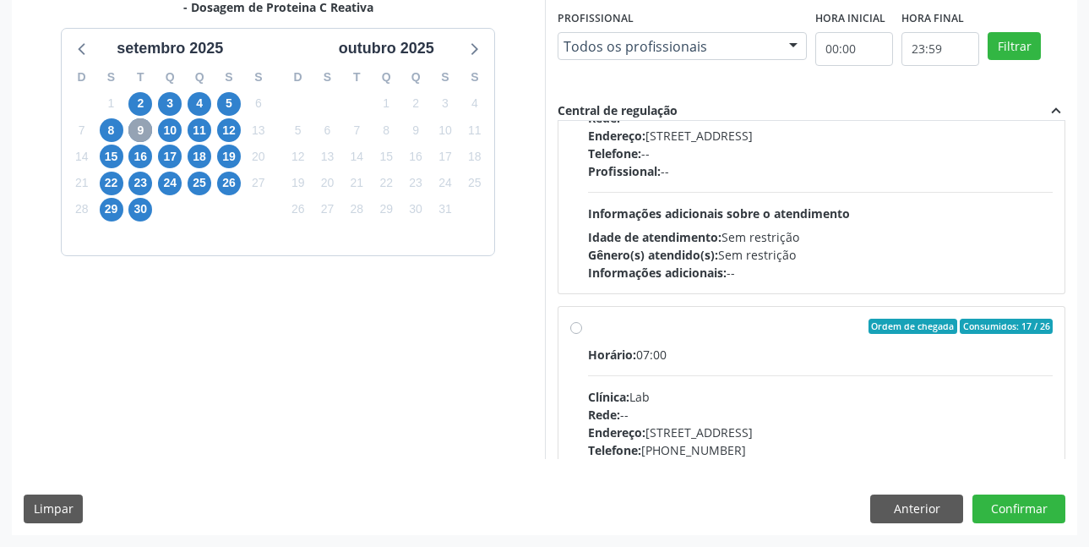
scroll to position [507, 0]
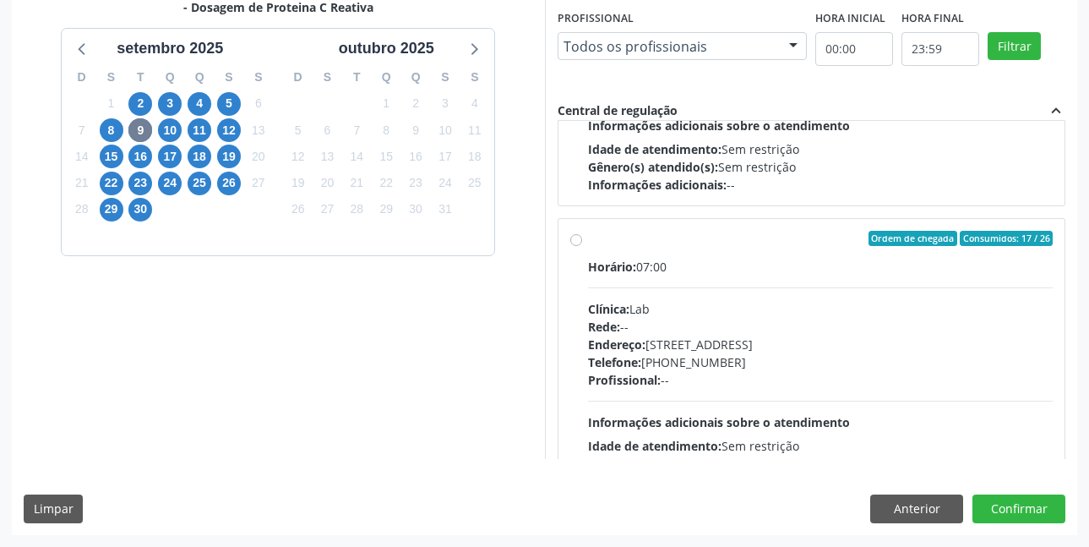
click at [588, 239] on label "Ordem de chegada Consumidos: 17 / 26 Horário: 07:00 Clínica: Lab Rede: -- Ender…" at bounding box center [820, 360] width 465 height 259
click at [579, 239] on input "Ordem de chegada Consumidos: 17 / 26 Horário: 07:00 Clínica: Lab Rede: -- Ender…" at bounding box center [576, 238] width 12 height 15
radio input "true"
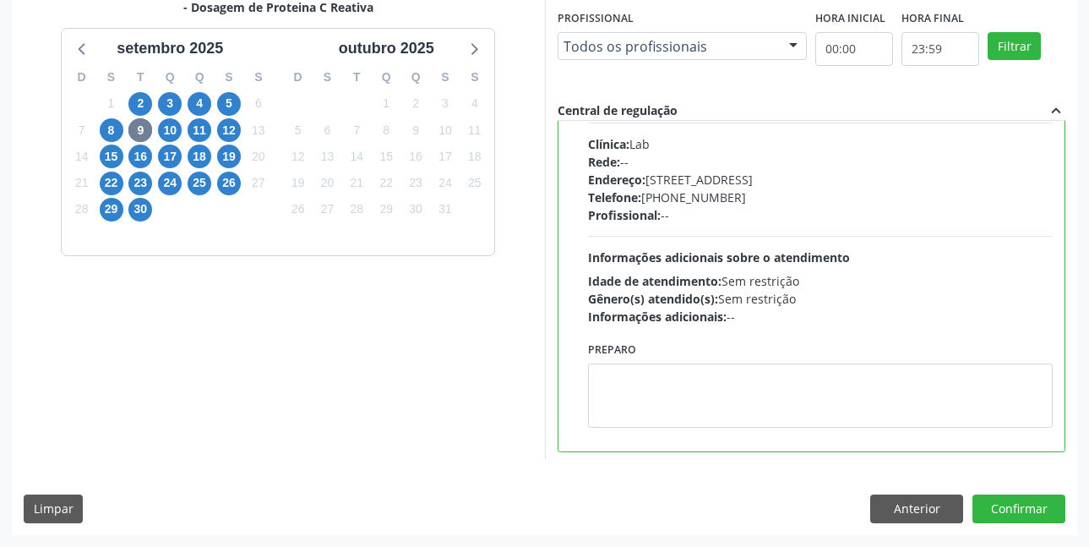
scroll to position [676, 0]
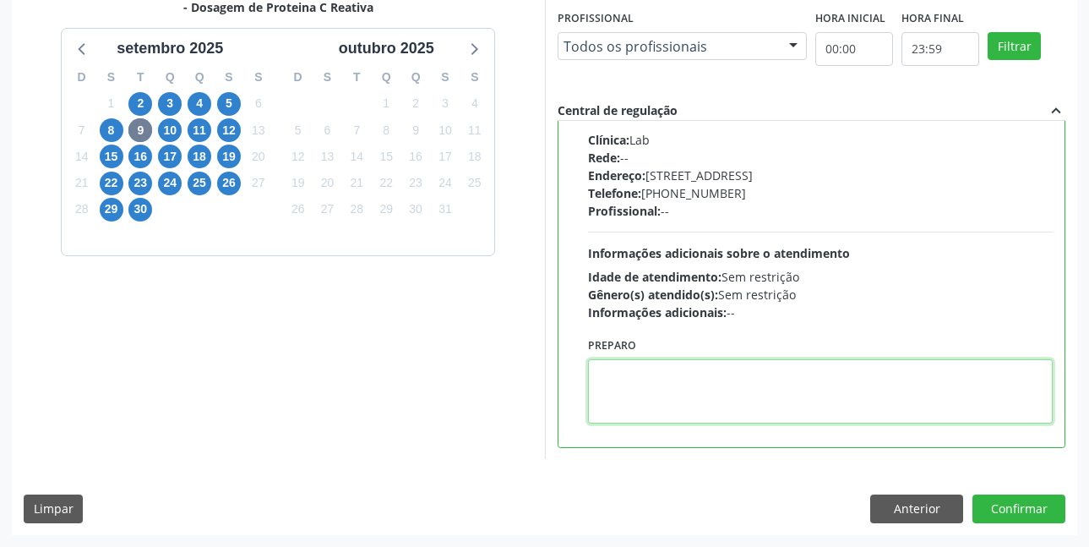
click at [697, 371] on textarea at bounding box center [820, 391] width 465 height 64
paste textarea "O EXAME SERÁ REALIZADO NA UNIDADE DE SAÚDE CENTRO 2 (postinho do rodeio), POR O…"
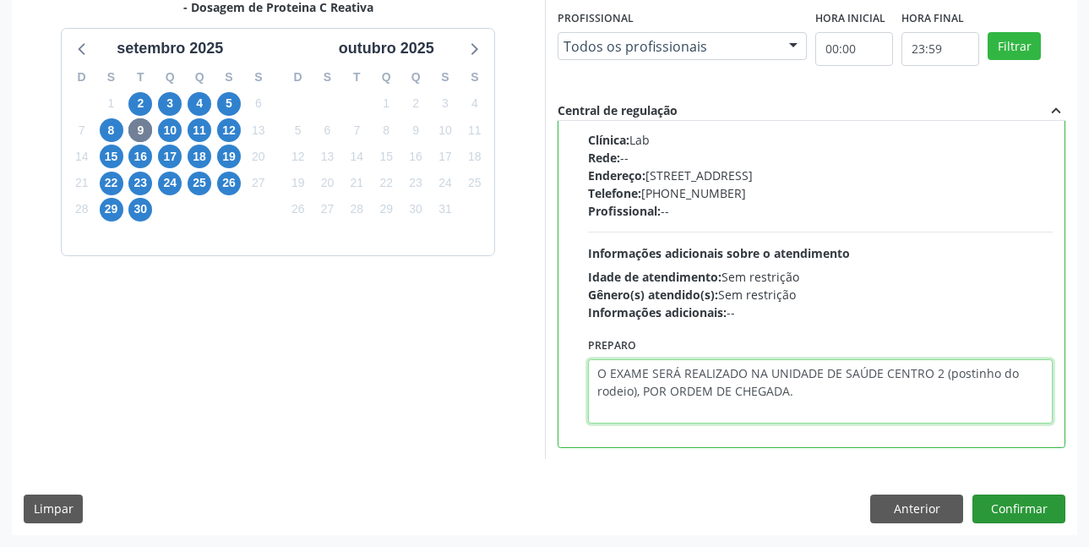
type textarea "O EXAME SERÁ REALIZADO NA UNIDADE DE SAÚDE CENTRO 2 (postinho do rodeio), POR O…"
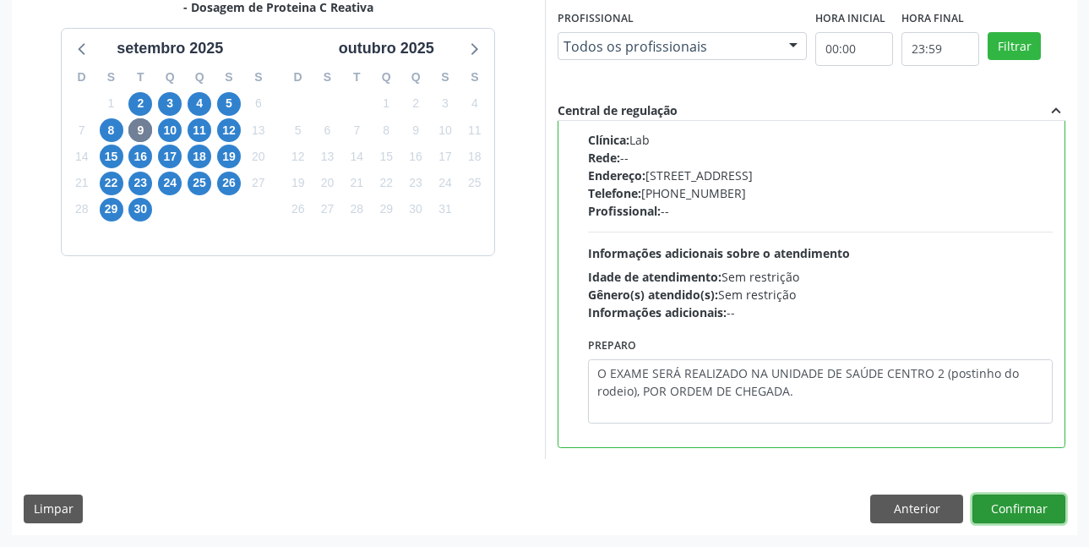
click at [1020, 504] on button "Confirmar" at bounding box center [1018, 508] width 93 height 29
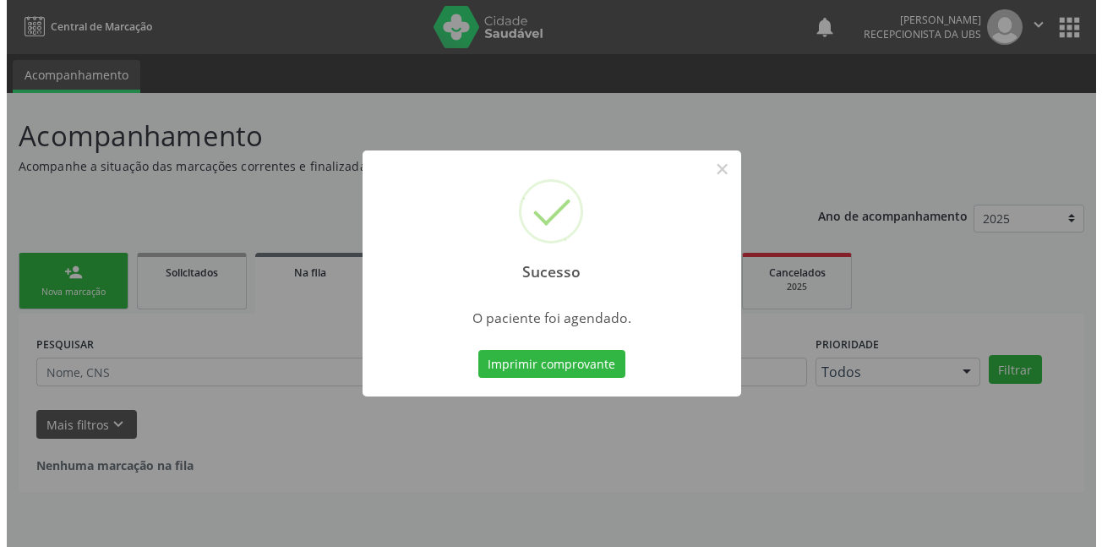
scroll to position [0, 0]
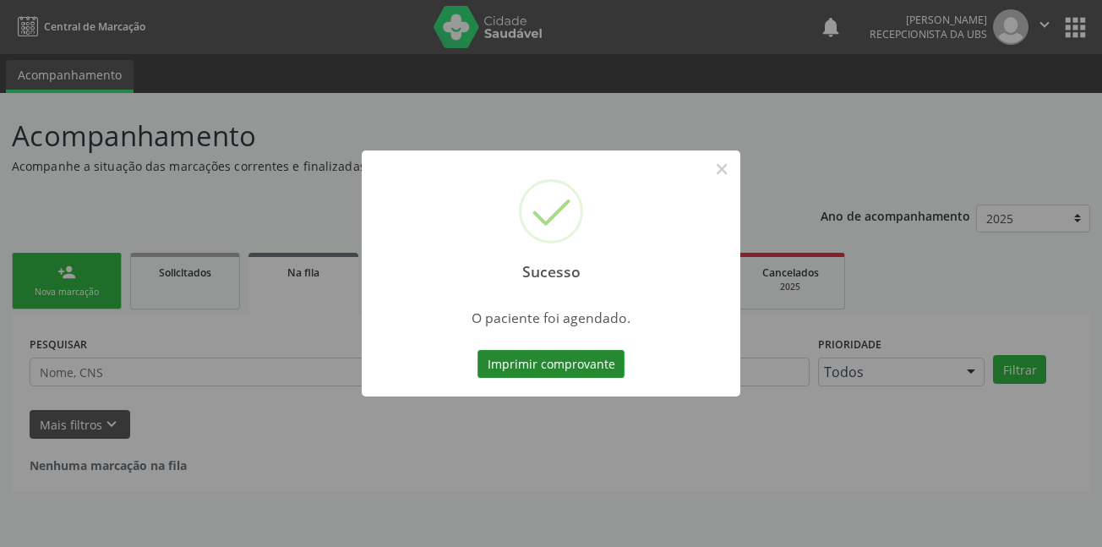
click at [575, 366] on button "Imprimir comprovante" at bounding box center [550, 364] width 147 height 29
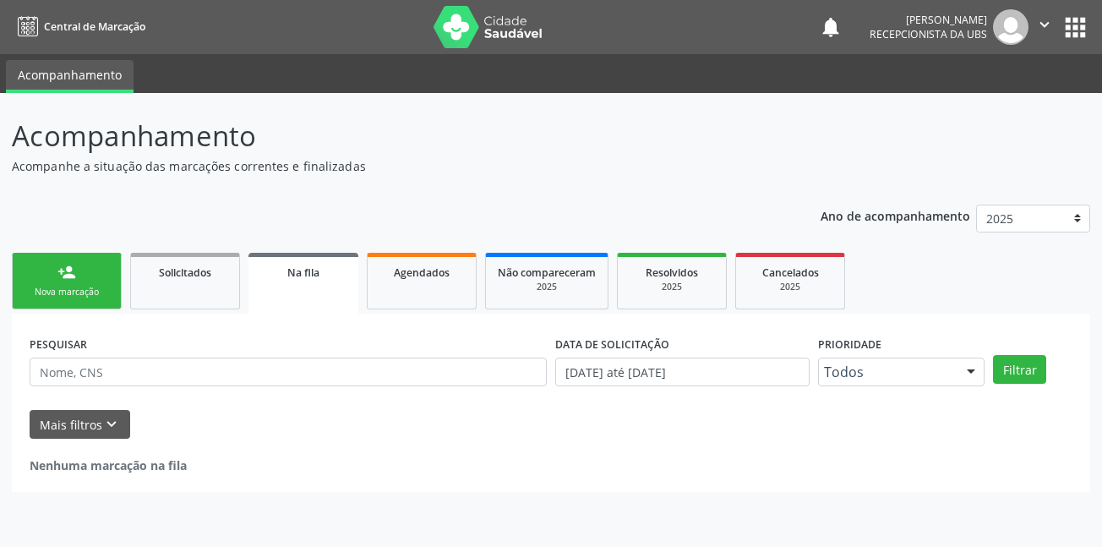
click at [81, 291] on div "Nova marcação" at bounding box center [66, 292] width 84 height 13
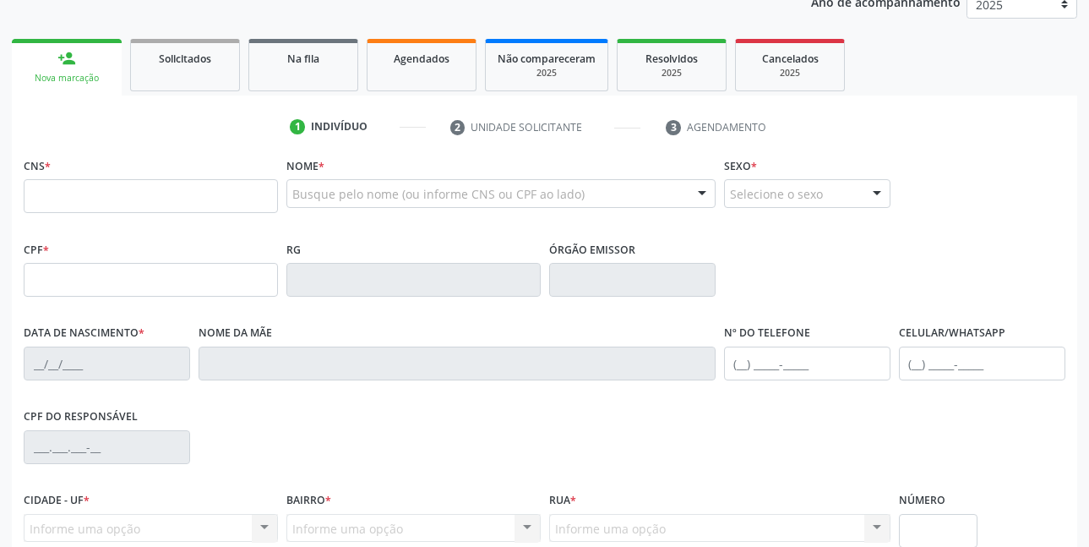
scroll to position [200, 0]
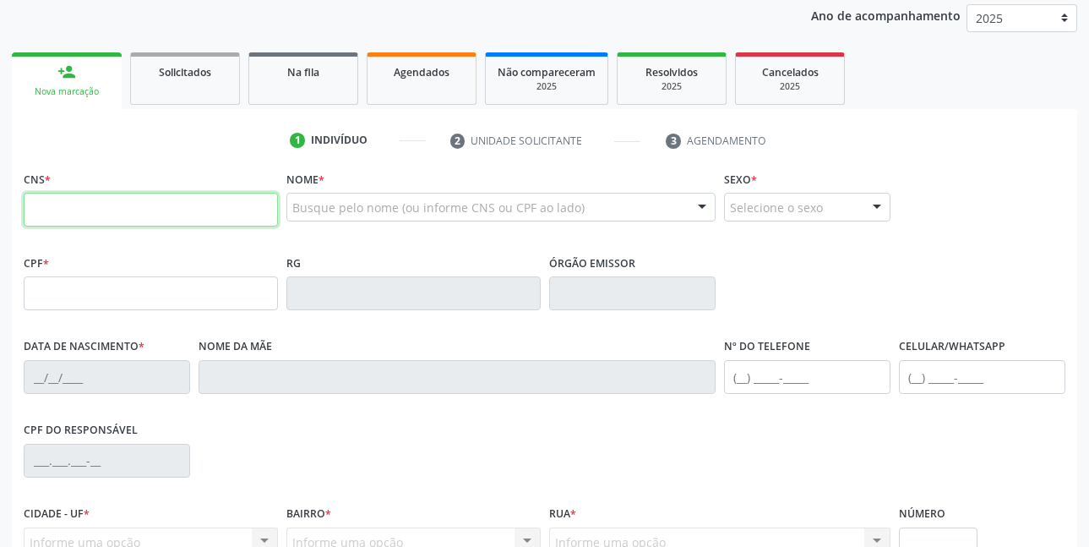
click at [163, 212] on input "text" at bounding box center [151, 210] width 254 height 34
type input "801 4404 0769 2539"
type input "262.285.638-58"
type input "11/12/1975"
type input "Rita Ana do Nascimento"
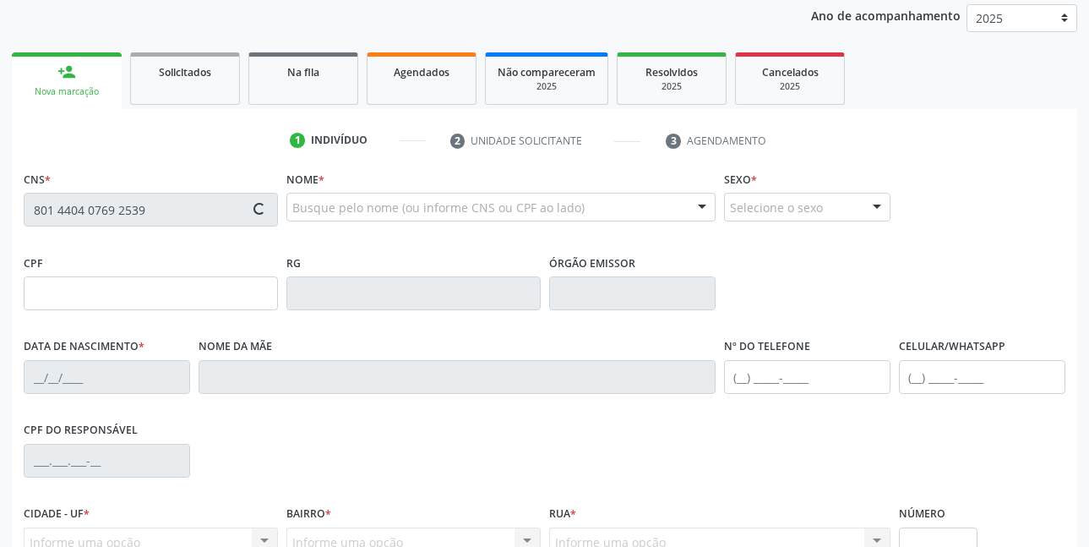
type input "(87) 99669-9828"
type input "26"
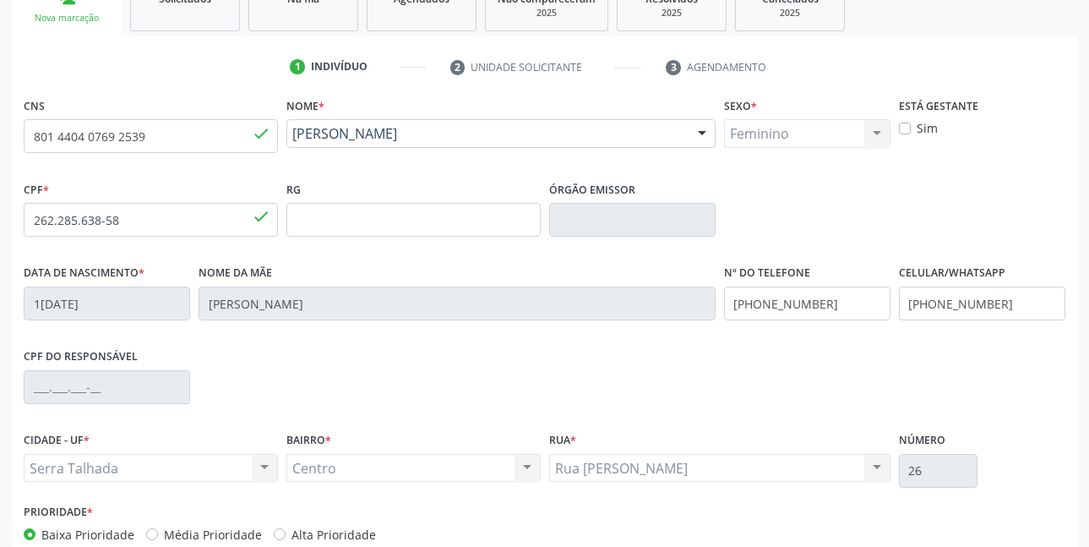
scroll to position [369, 0]
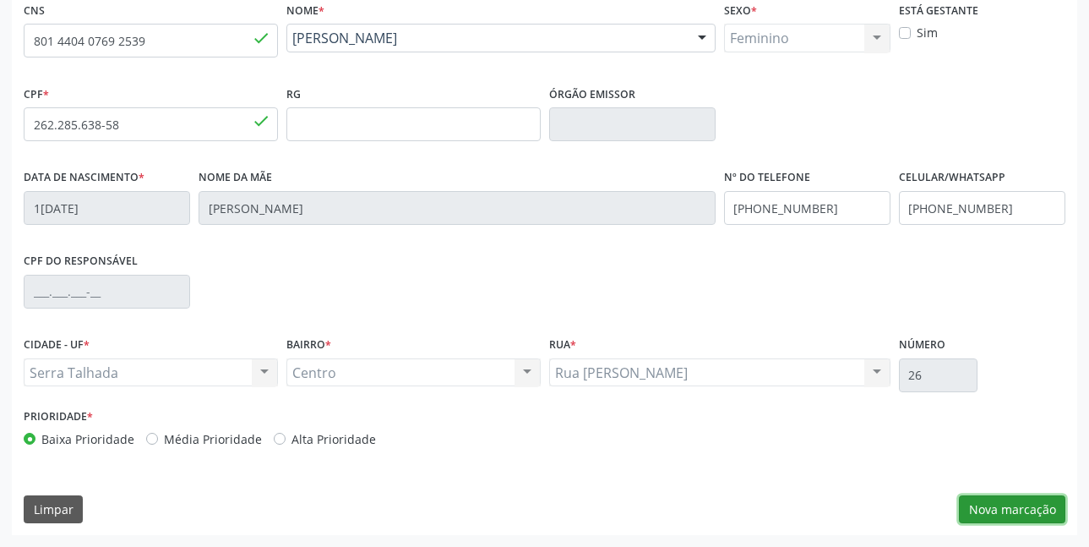
click at [985, 515] on button "Nova marcação" at bounding box center [1012, 509] width 106 height 29
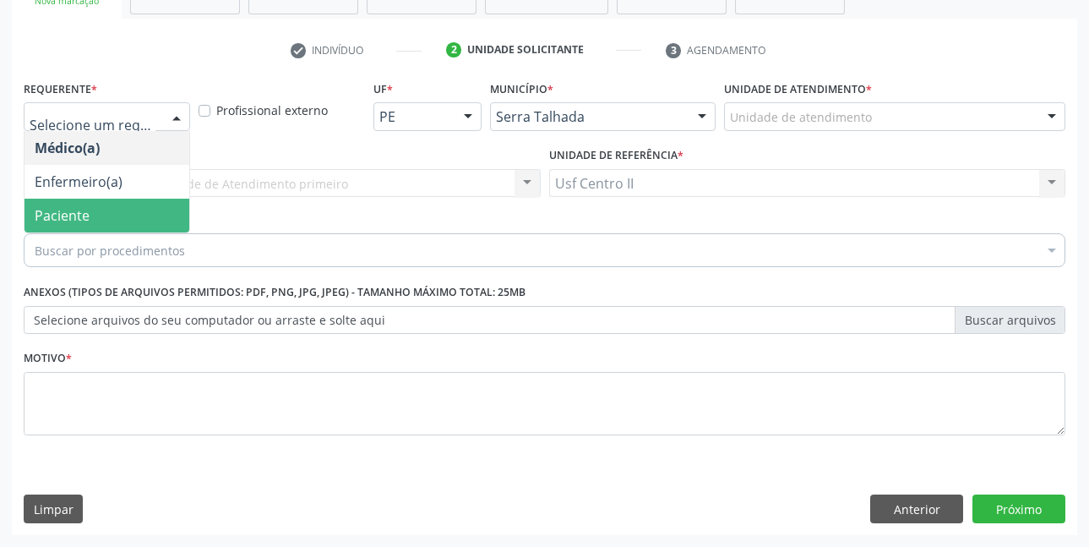
click at [94, 213] on span "Paciente" at bounding box center [106, 216] width 165 height 34
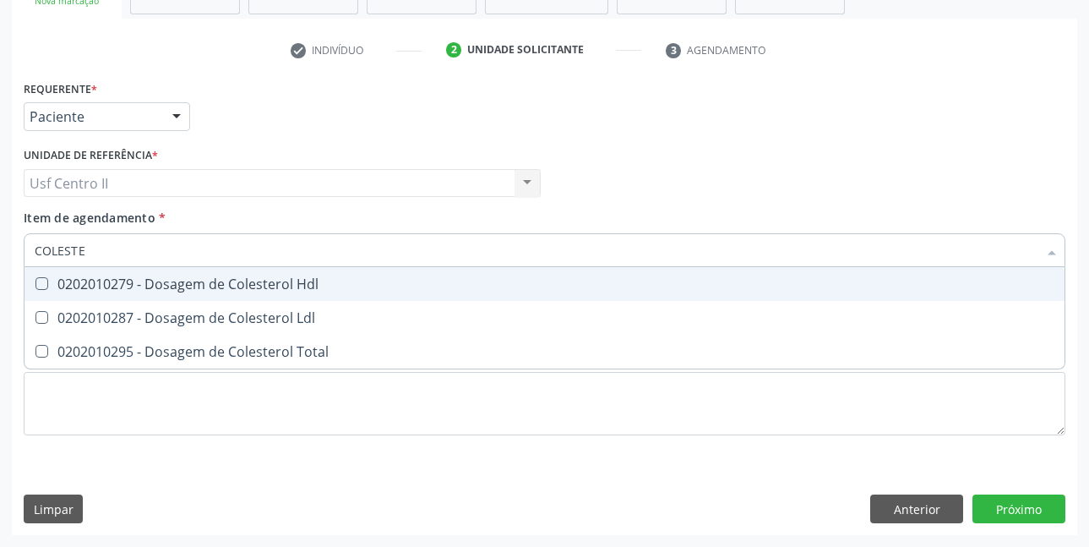
type input "COLESTER"
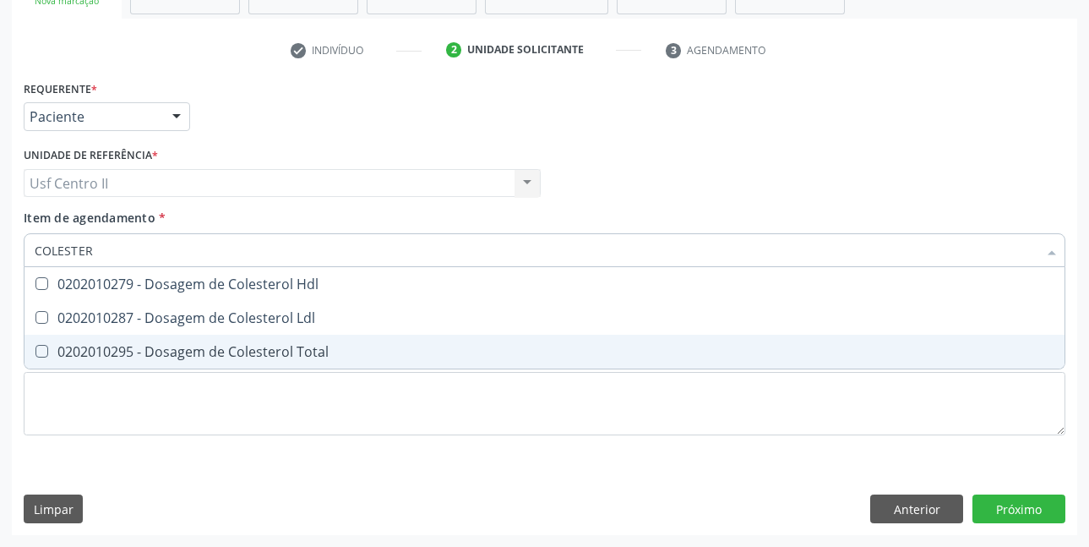
click at [221, 356] on div "0202010295 - Dosagem de Colesterol Total" at bounding box center [545, 352] width 1020 height 14
checkbox Total "true"
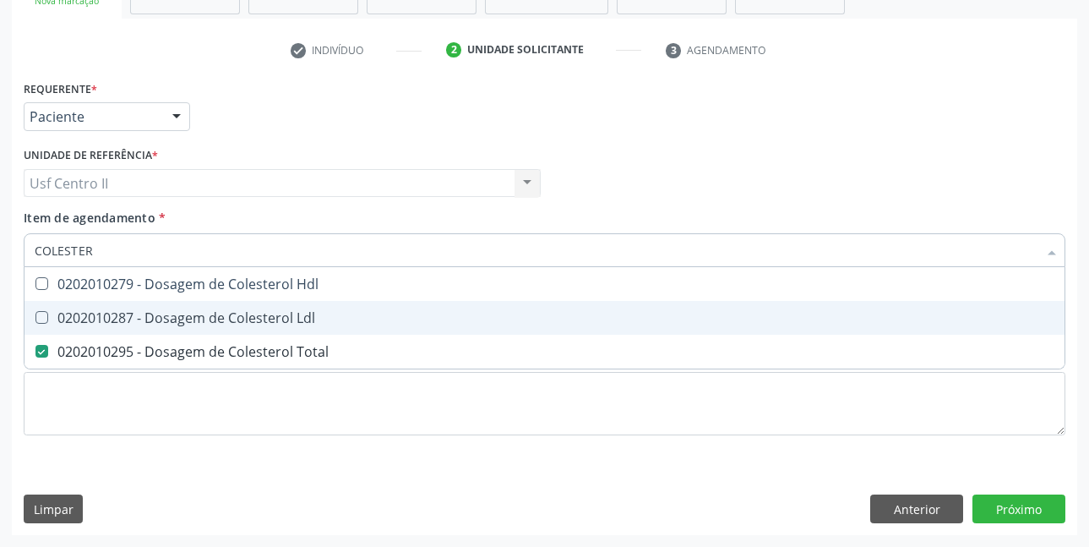
click at [217, 322] on div "0202010287 - Dosagem de Colesterol Ldl" at bounding box center [545, 318] width 1020 height 14
checkbox Ldl "true"
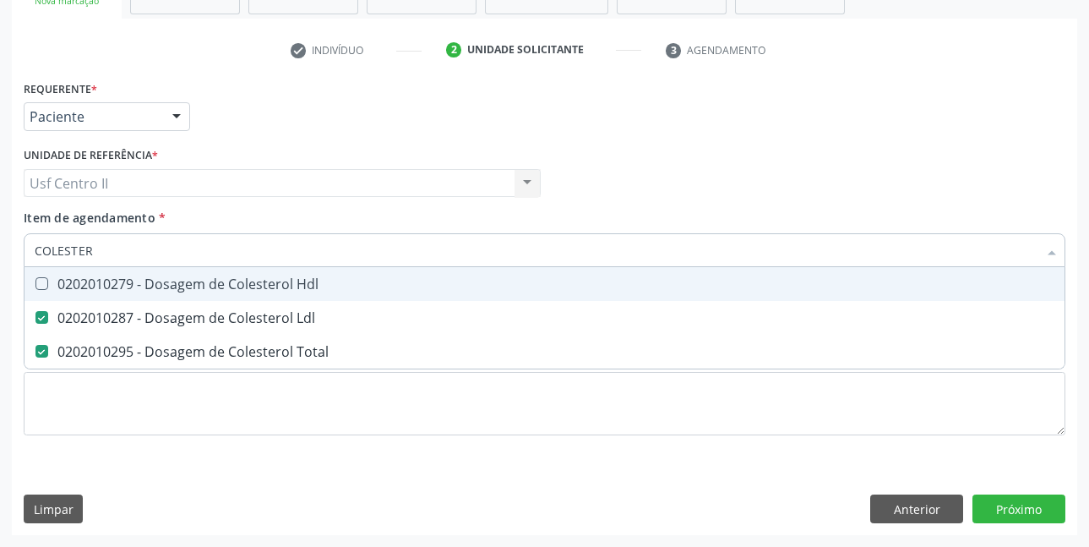
click at [237, 286] on div "0202010279 - Dosagem de Colesterol Hdl" at bounding box center [545, 284] width 1020 height 14
checkbox Hdl "true"
type input "COLE"
checkbox Hdl "false"
checkbox Ldl "false"
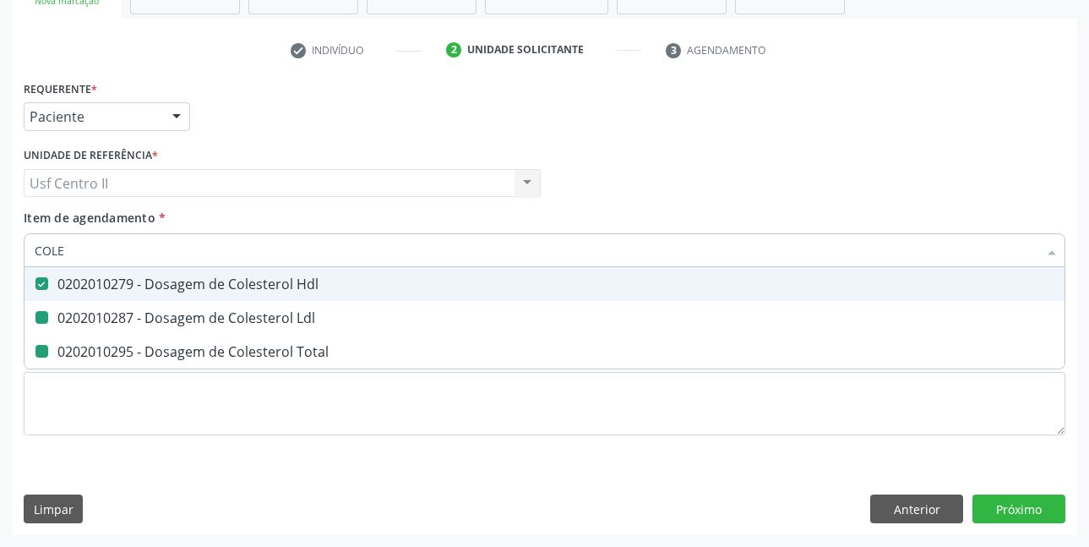
checkbox Total "false"
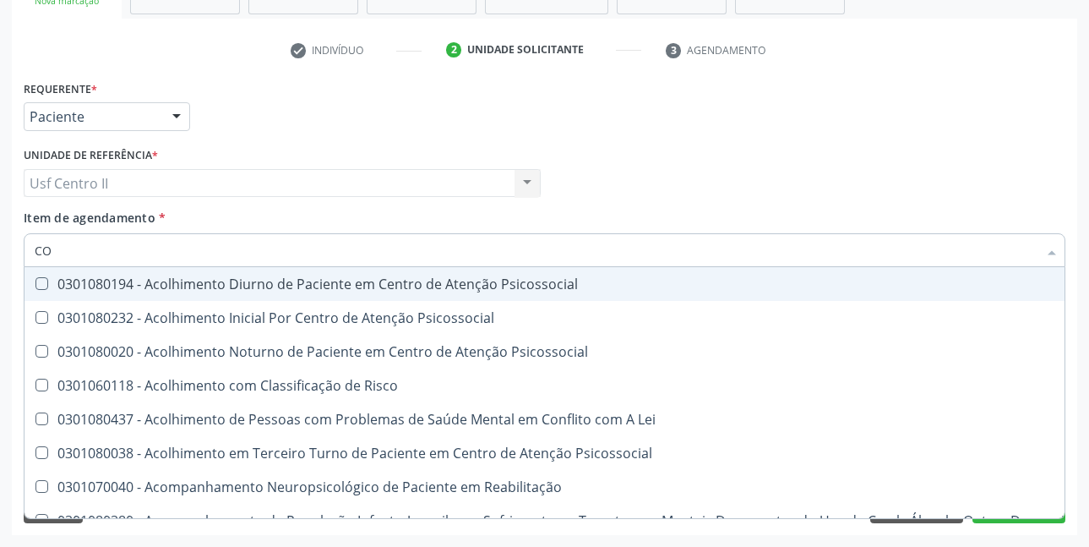
type input "C"
checkbox Hdl "false"
checkbox Ldl "false"
checkbox Total "false"
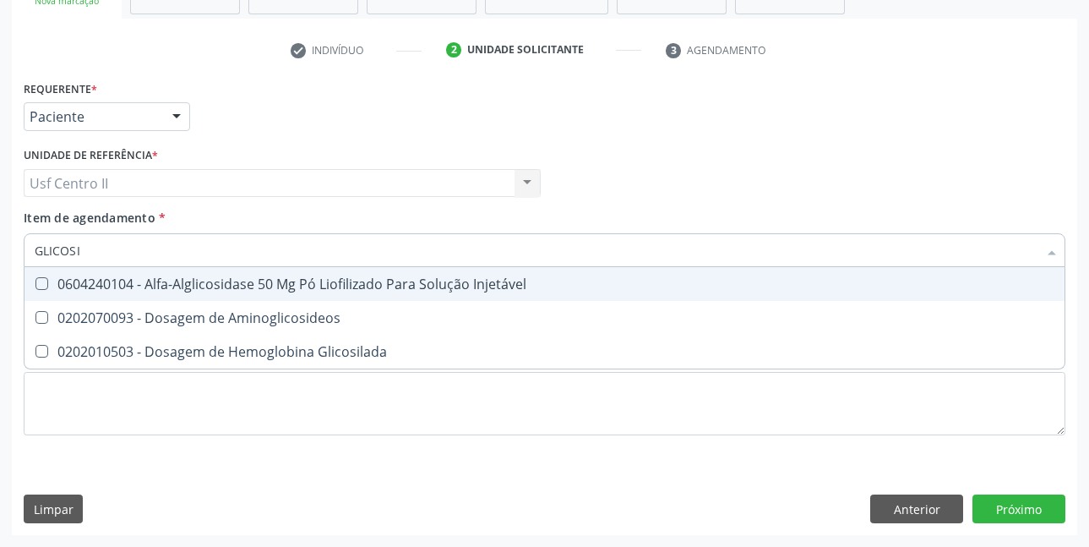
type input "GLICOSIL"
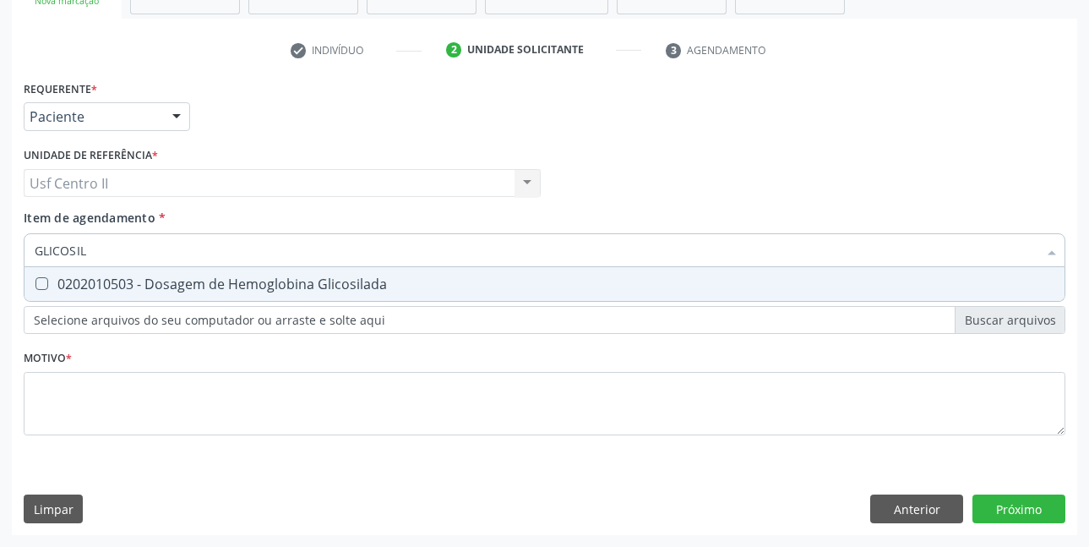
click at [237, 285] on div "0202010503 - Dosagem de Hemoglobina Glicosilada" at bounding box center [545, 284] width 1020 height 14
checkbox Glicosilada "true"
type input "GLICOSI"
checkbox Glicosilada "false"
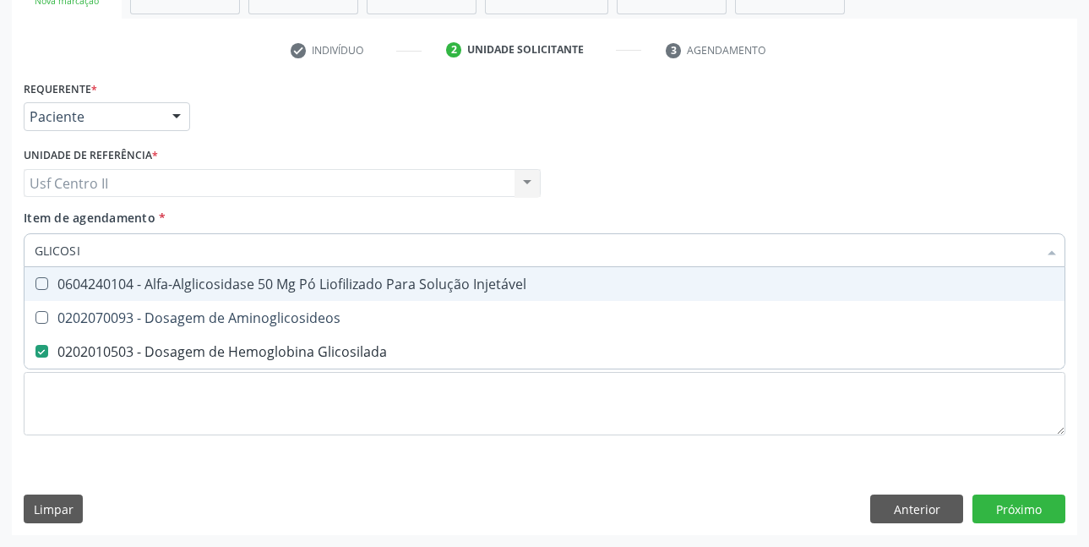
type input "GLICOS"
checkbox Glicosilada "false"
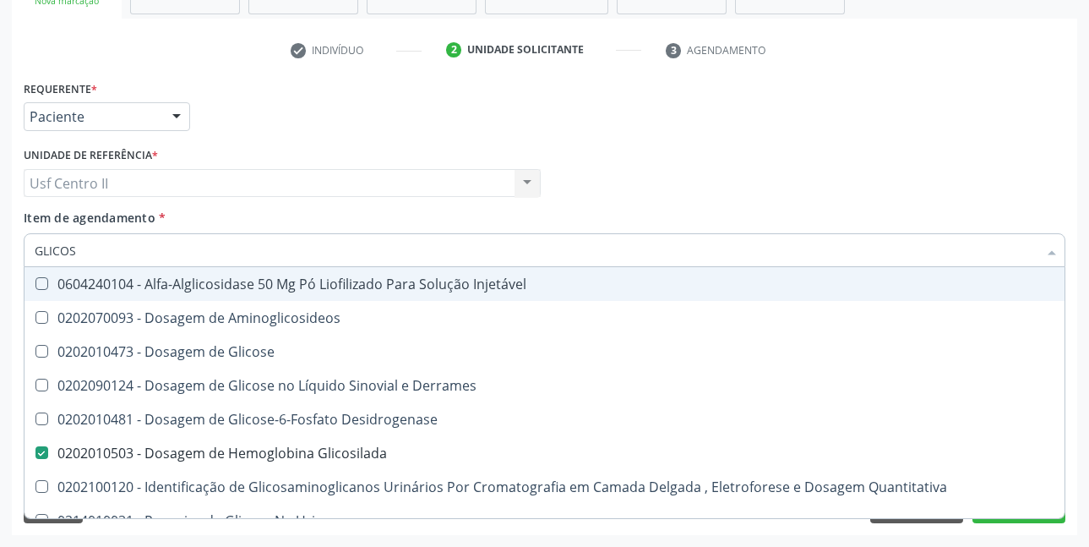
type input "GLICO"
checkbox Glicosilada "false"
checkbox Glicose "true"
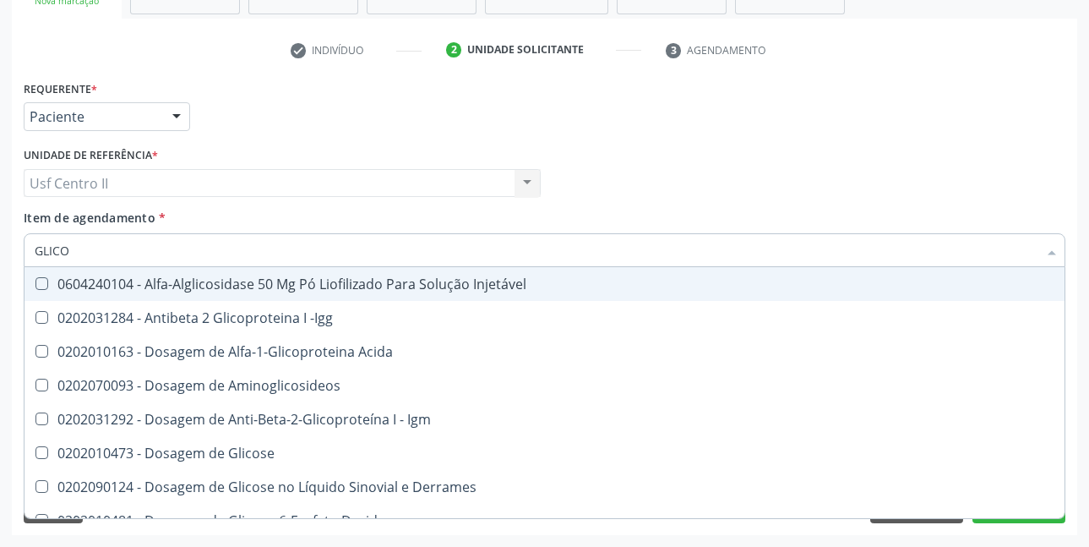
type input "GLIC"
checkbox Glicosilada "false"
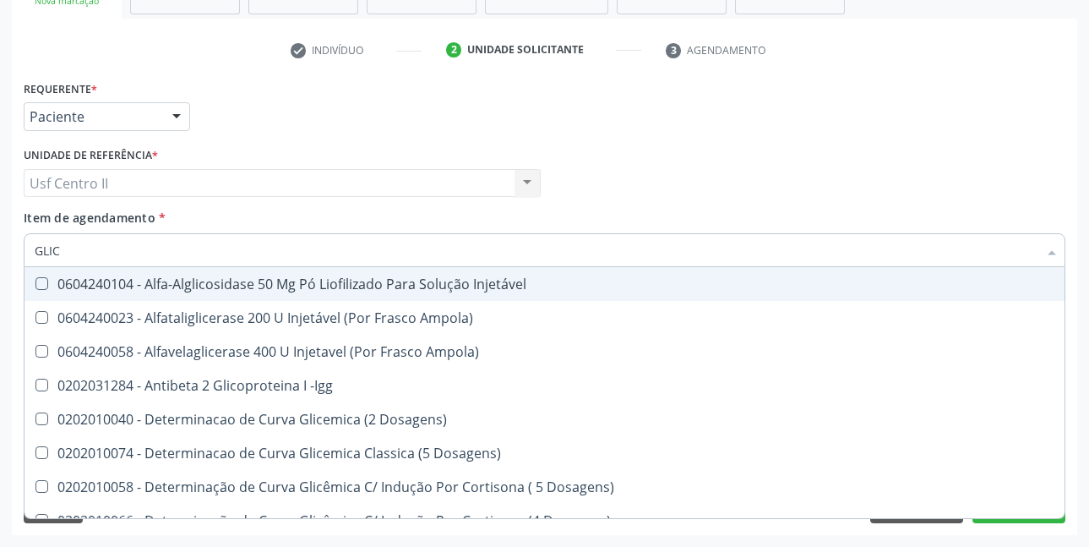
type input "GLI"
checkbox Glicosilada "false"
checkbox Quantitativa "true"
type input "GL"
checkbox Quantitativa "false"
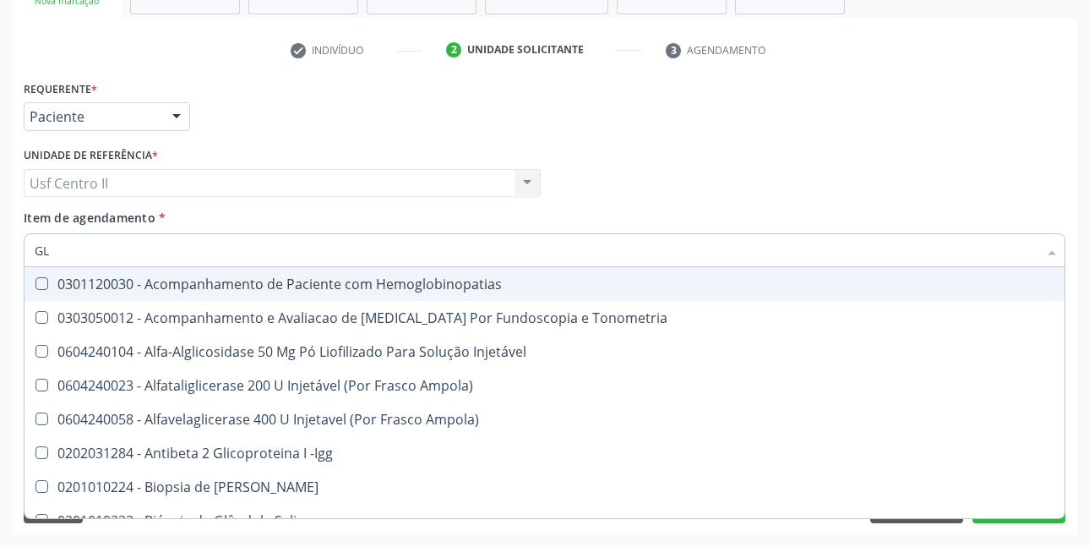
type input "G"
checkbox Glicosilada "false"
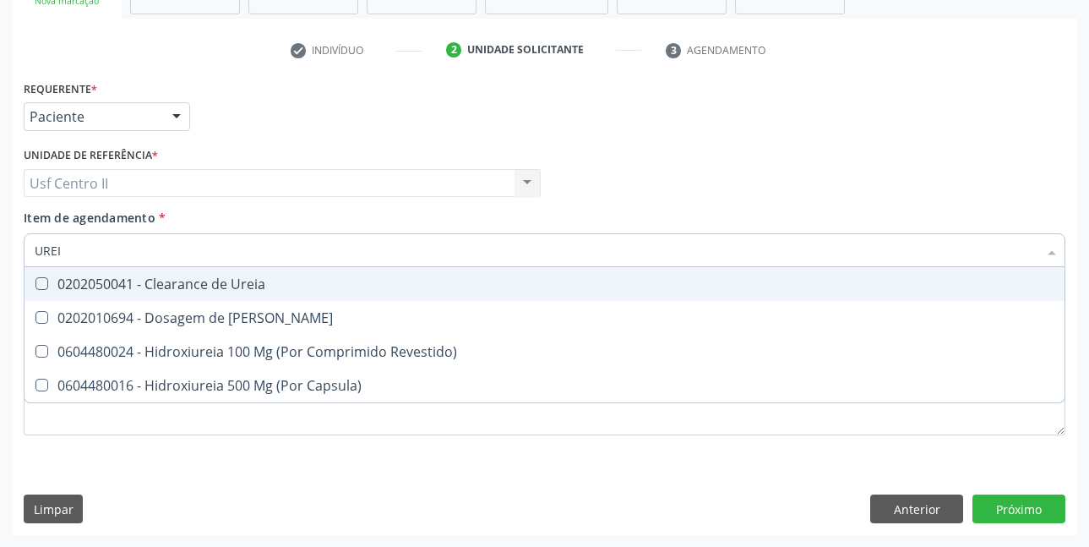
type input "UREIA"
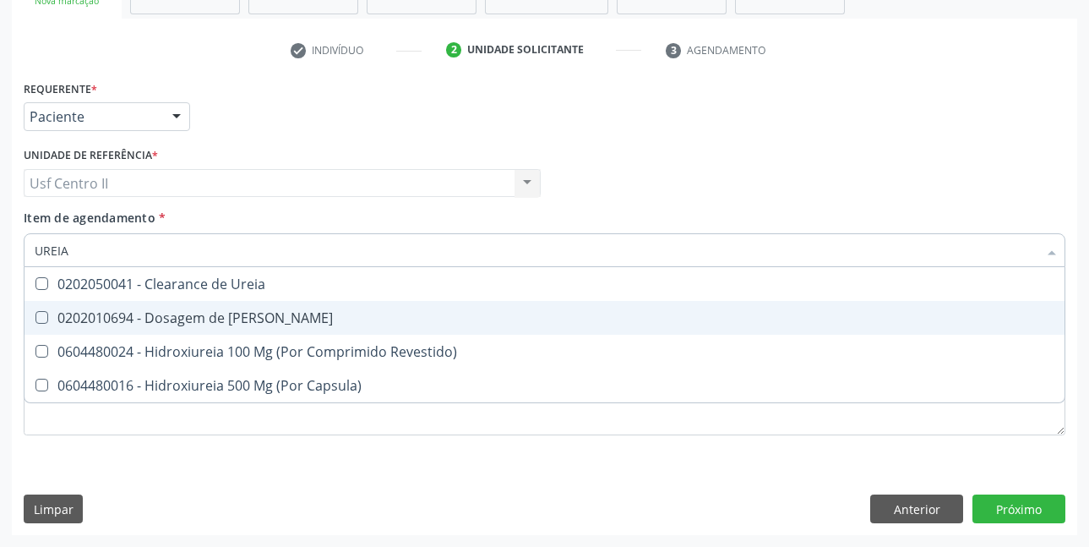
click at [241, 313] on div "0202010694 - Dosagem de [PERSON_NAME]" at bounding box center [545, 318] width 1020 height 14
checkbox Ureia "true"
type input "URE"
checkbox Ureia "false"
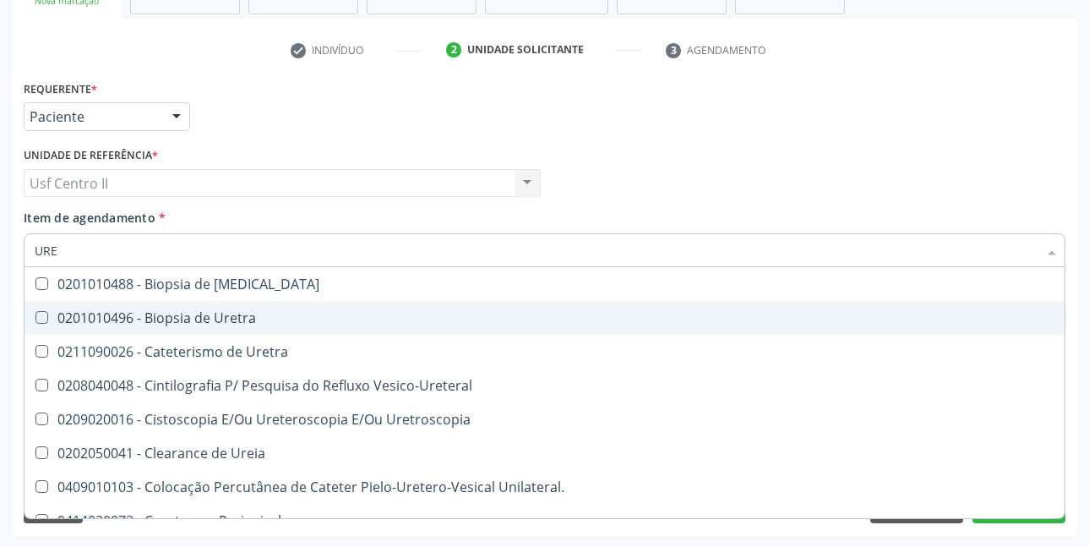
type input "UR"
checkbox Ureia "false"
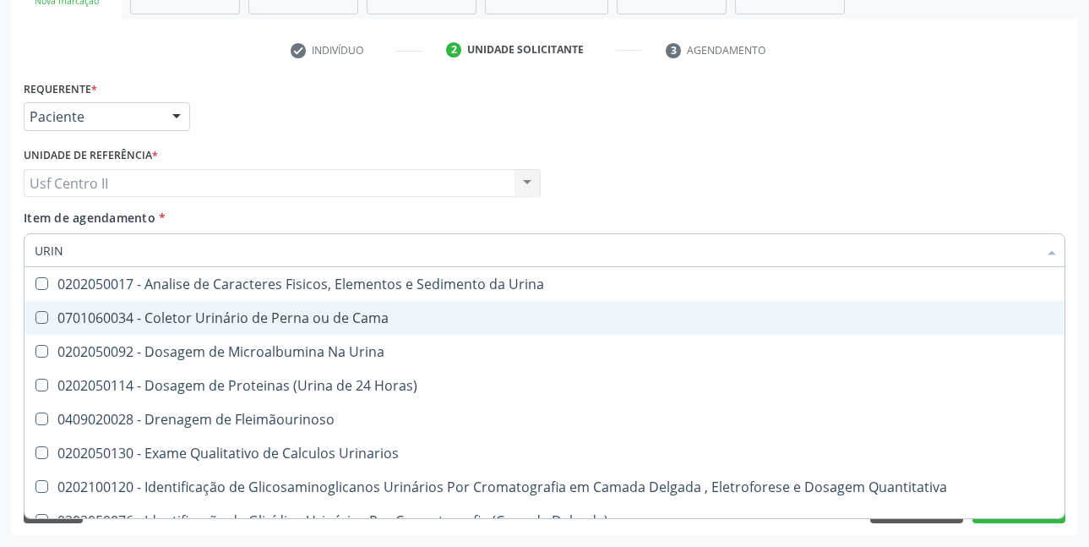
type input "URINA"
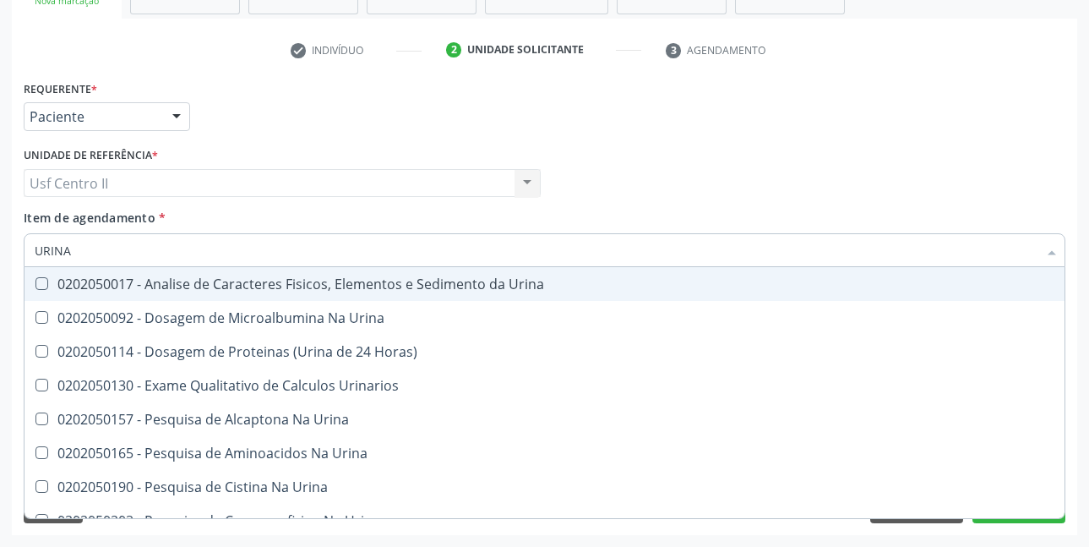
click at [271, 286] on div "0202050017 - Analise de Caracteres Fisicos, Elementos e Sedimento da Urina" at bounding box center [545, 284] width 1020 height 14
checkbox Urina "true"
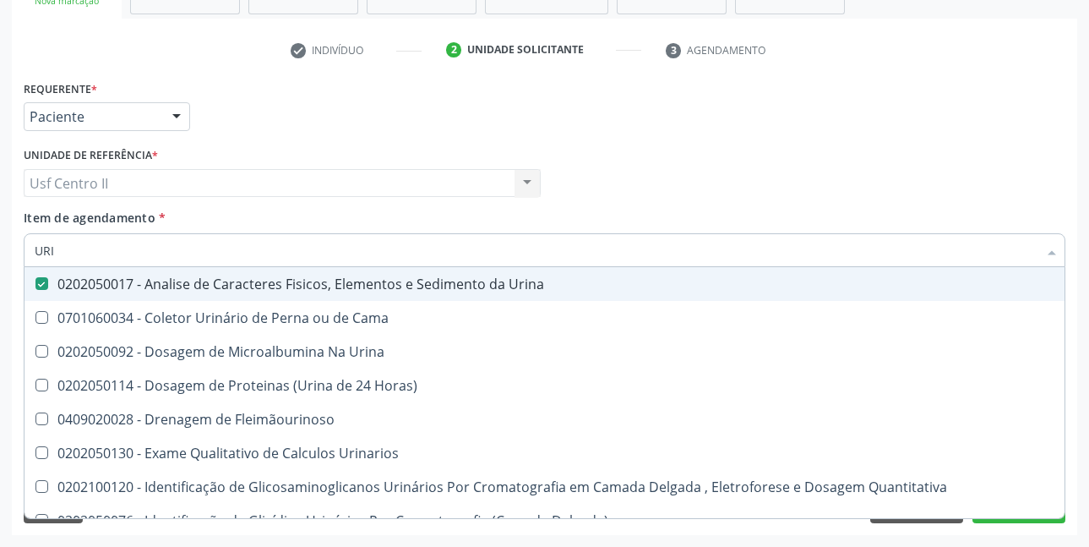
type input "UR"
checkbox Urina "false"
checkbox Urina "true"
type input "U"
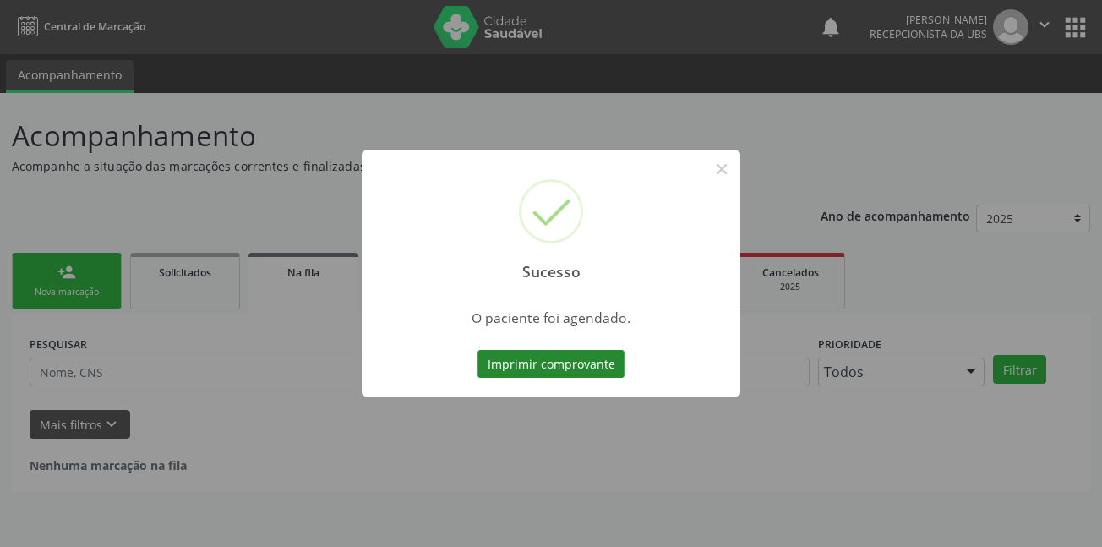
click at [544, 357] on button "Imprimir comprovante" at bounding box center [550, 364] width 147 height 29
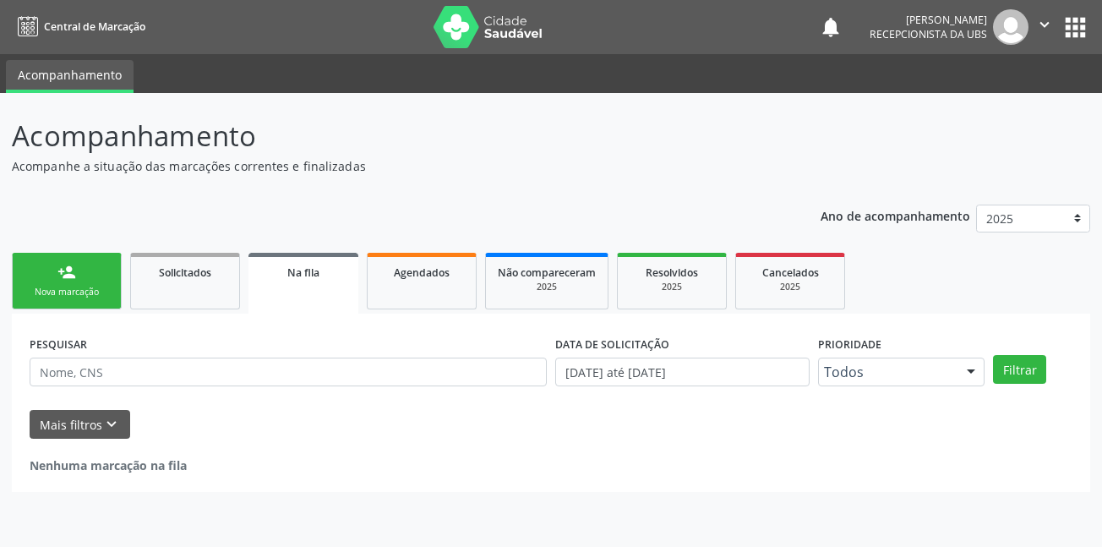
click at [62, 276] on div "person_add" at bounding box center [66, 272] width 19 height 19
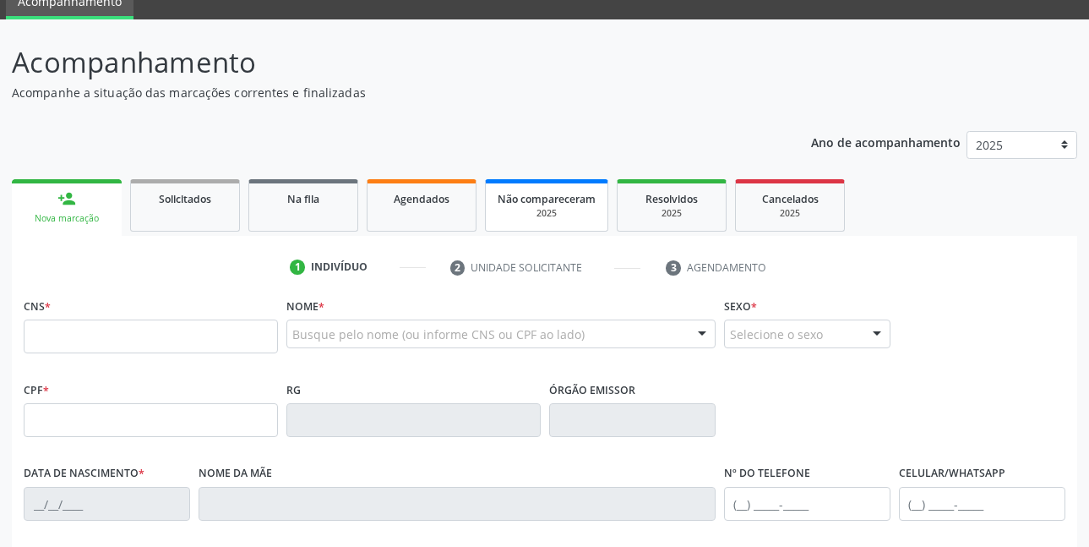
scroll to position [253, 0]
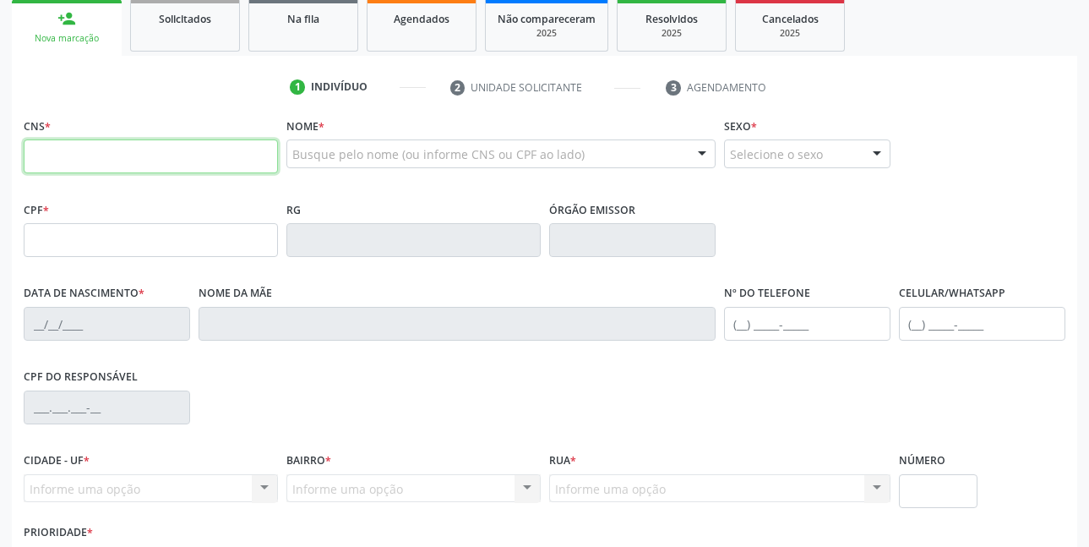
click at [232, 155] on input "text" at bounding box center [151, 156] width 254 height 34
type input "161 2413 8418 0008"
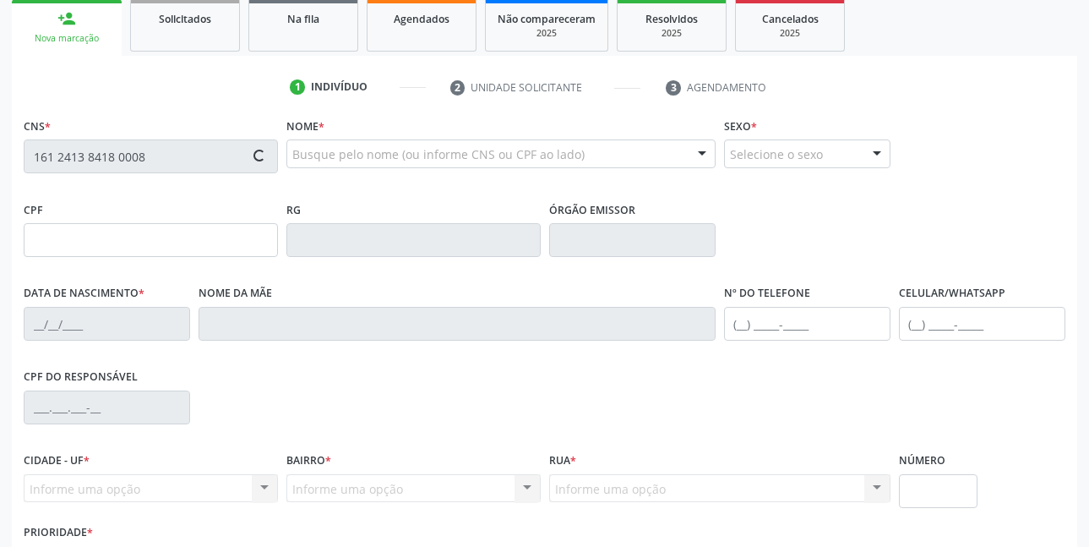
type input "409.663.484-00"
type input "0[DATE]"
type input "Iraci Maria Pereira"
type input "(81) 99987-9721"
type input "138"
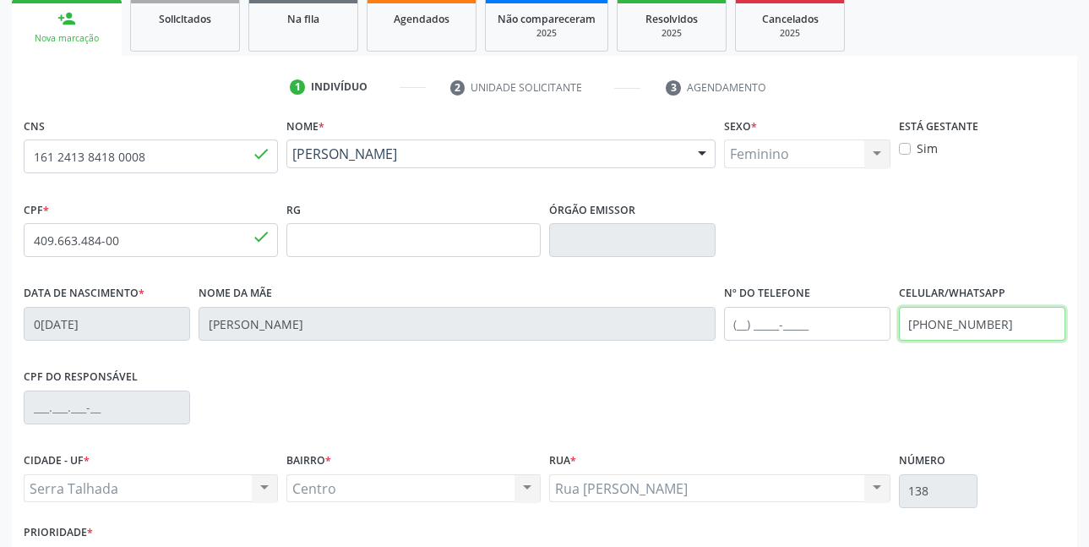
click at [1015, 324] on input "(81) 99987-9721" at bounding box center [982, 324] width 166 height 34
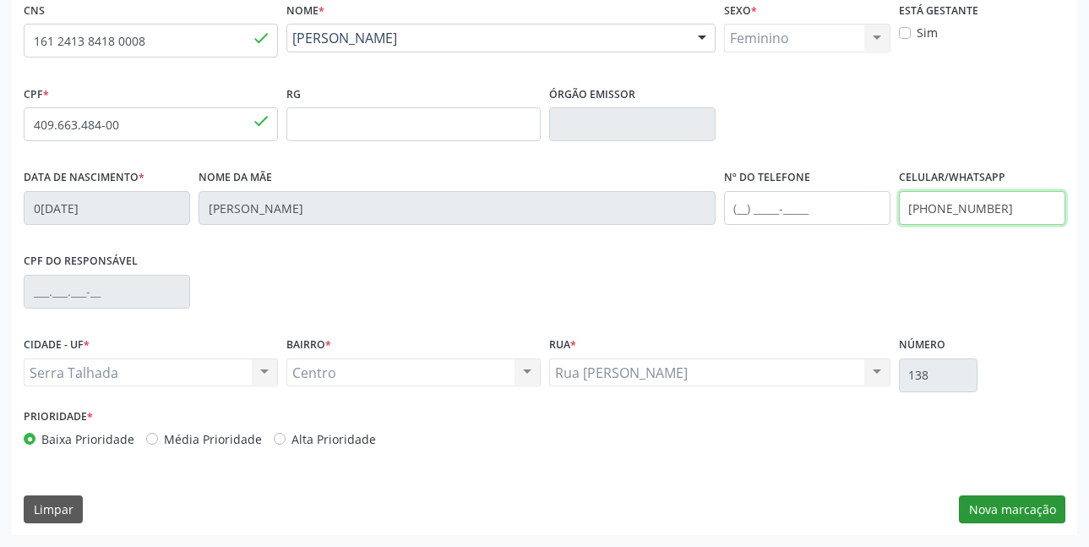
type input "(81) 99786-5746"
click at [994, 508] on button "Nova marcação" at bounding box center [1012, 509] width 106 height 29
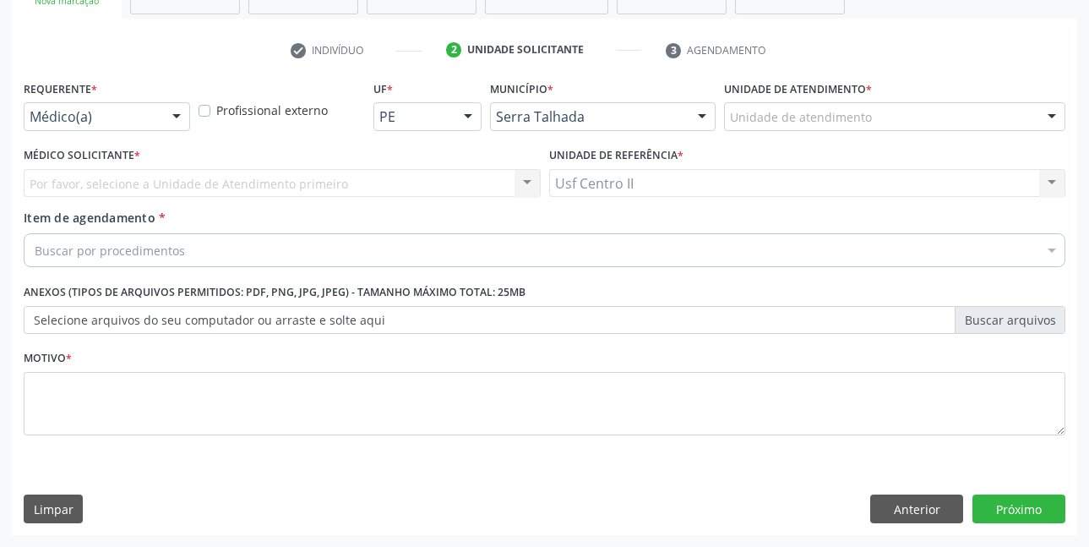
scroll to position [291, 0]
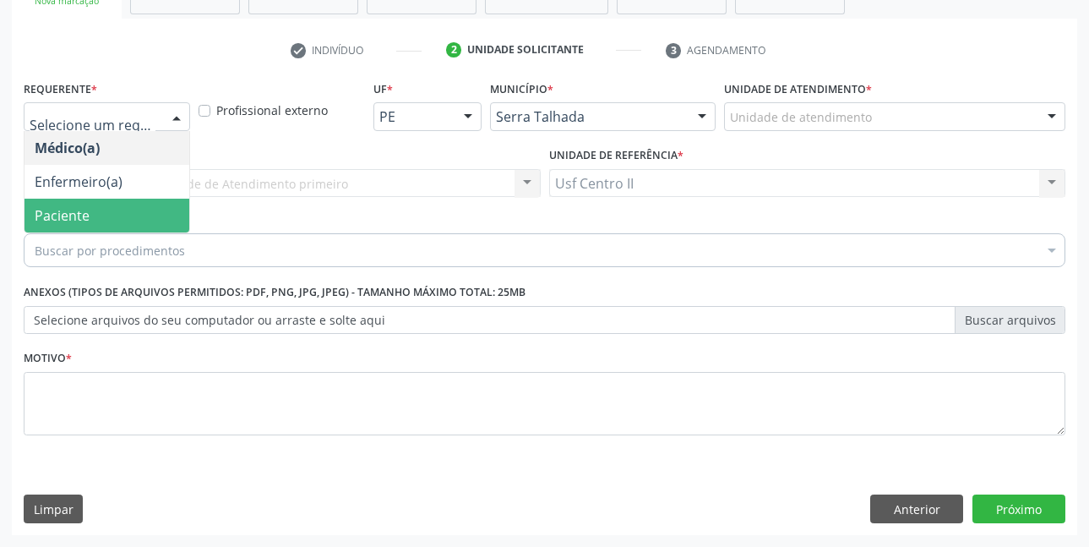
click at [112, 205] on span "Paciente" at bounding box center [106, 216] width 165 height 34
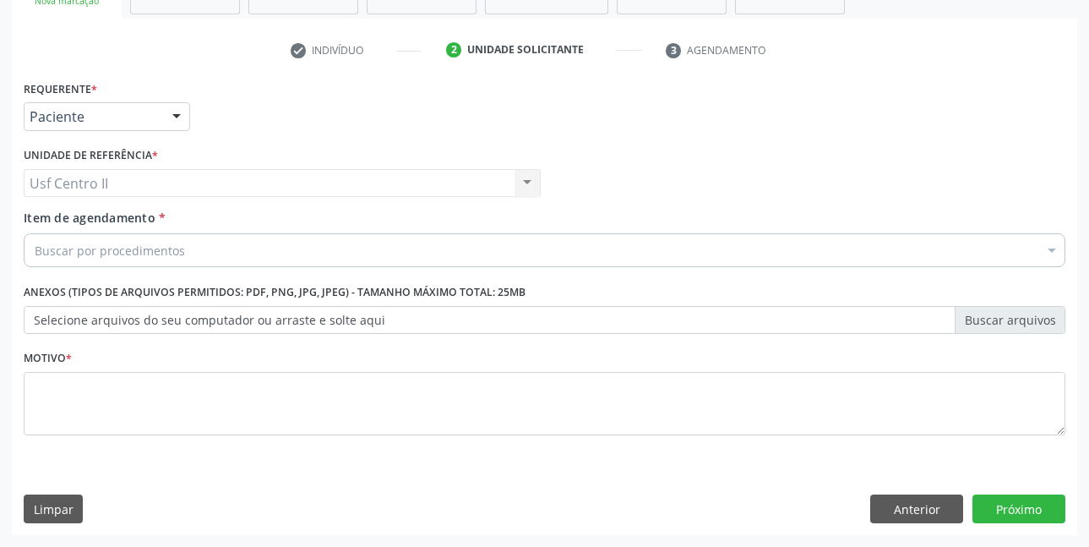
click at [186, 248] on div "Buscar por procedimentos" at bounding box center [545, 250] width 1042 height 34
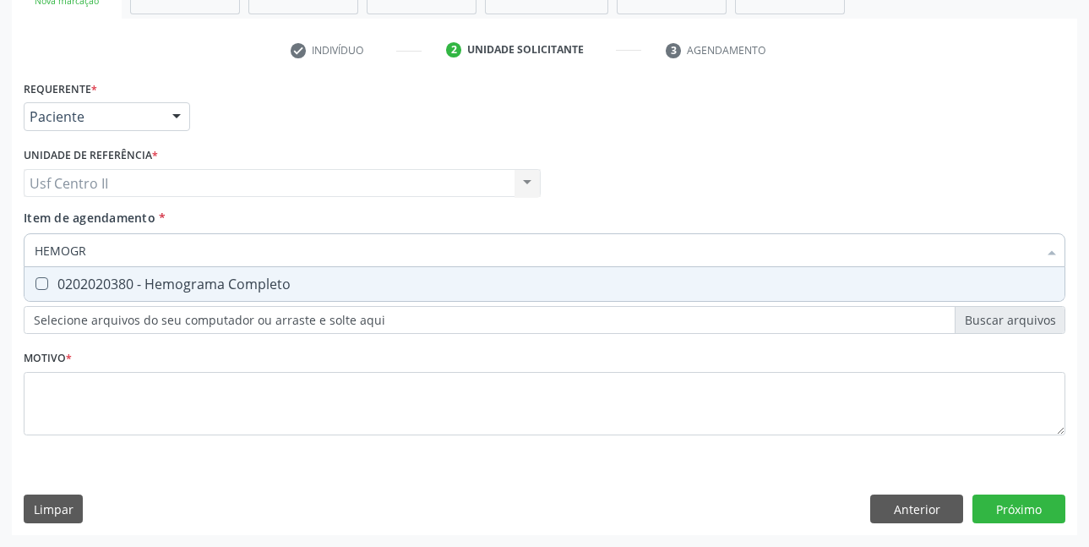
type input "HEMOGRA"
click at [251, 289] on div "0202020380 - Hemograma Completo" at bounding box center [545, 284] width 1020 height 14
checkbox Completo "true"
type input "HEMOG"
checkbox Completo "false"
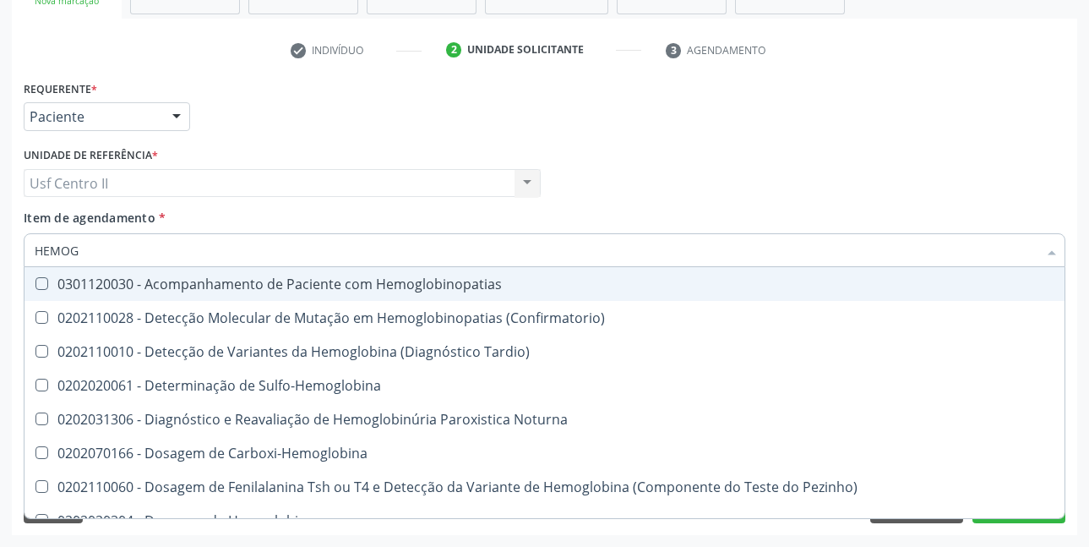
type input "HEMO"
checkbox Completo "false"
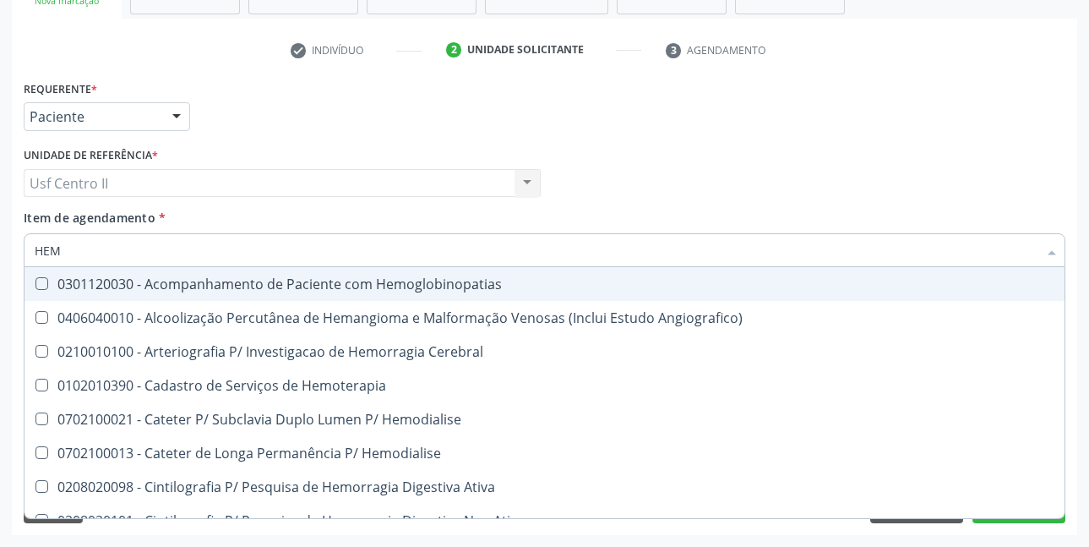
type input "HE"
checkbox Completo "false"
checkbox Orgaos "true"
type input "H"
checkbox Orgaos "false"
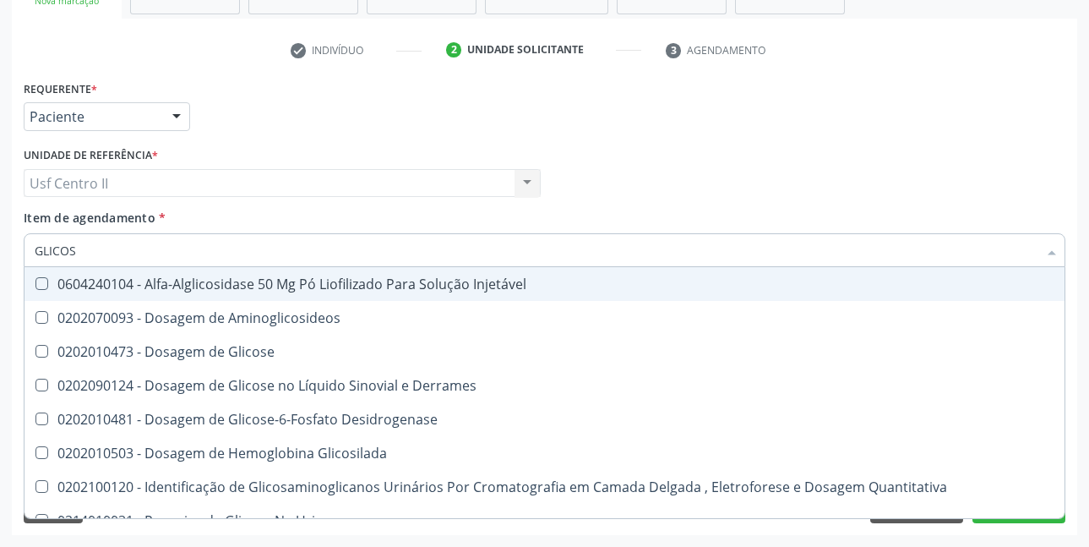
type input "GLICOSE"
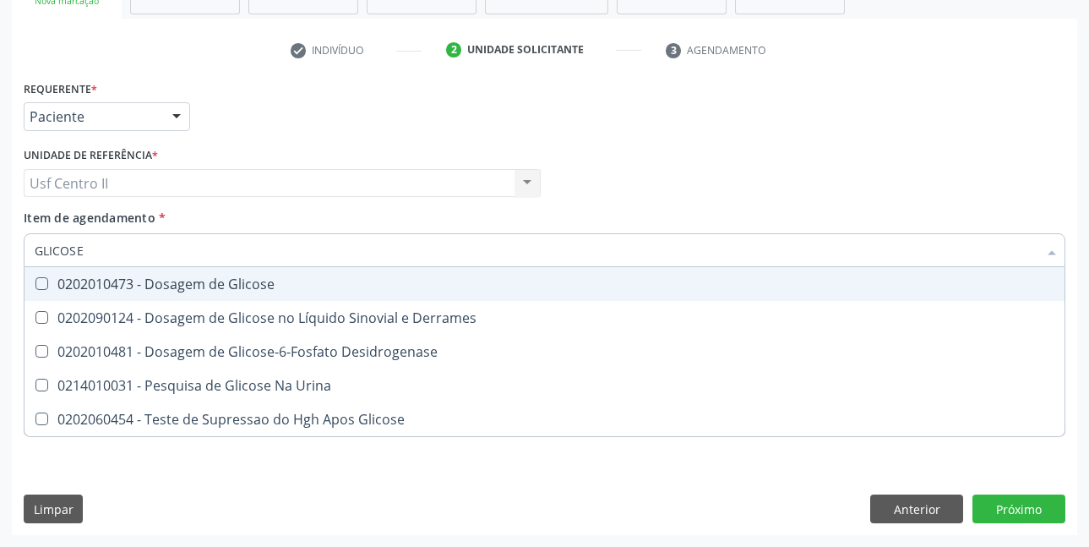
click at [251, 289] on div "0202010473 - Dosagem de Glicose" at bounding box center [545, 284] width 1020 height 14
checkbox Glicose "true"
type input "GLICOS"
checkbox Glicose "false"
checkbox Desidrogenase "true"
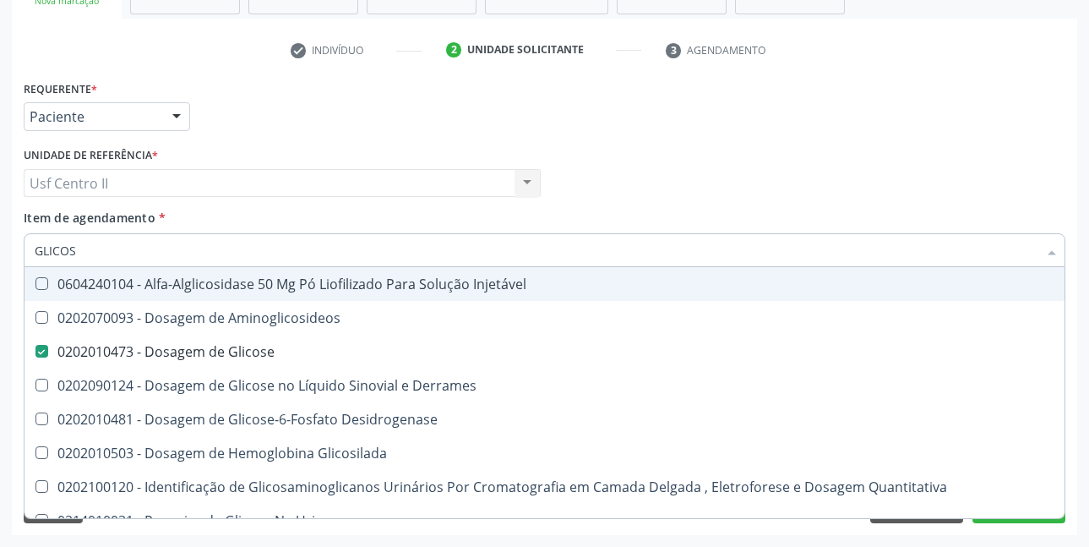
type input "GLICOSI"
checkbox Glicose "false"
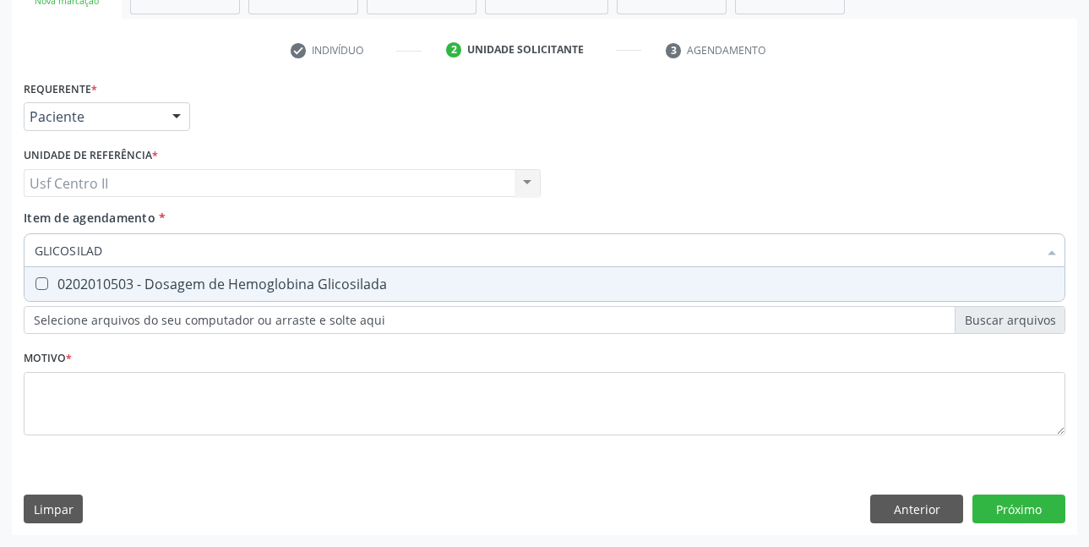
type input "GLICOSILADA"
click at [251, 289] on div "0202010503 - Dosagem de Hemoglobina Glicosilada" at bounding box center [545, 284] width 1020 height 14
checkbox Glicosilada "true"
type input "GLICOSI"
checkbox Glicosilada "false"
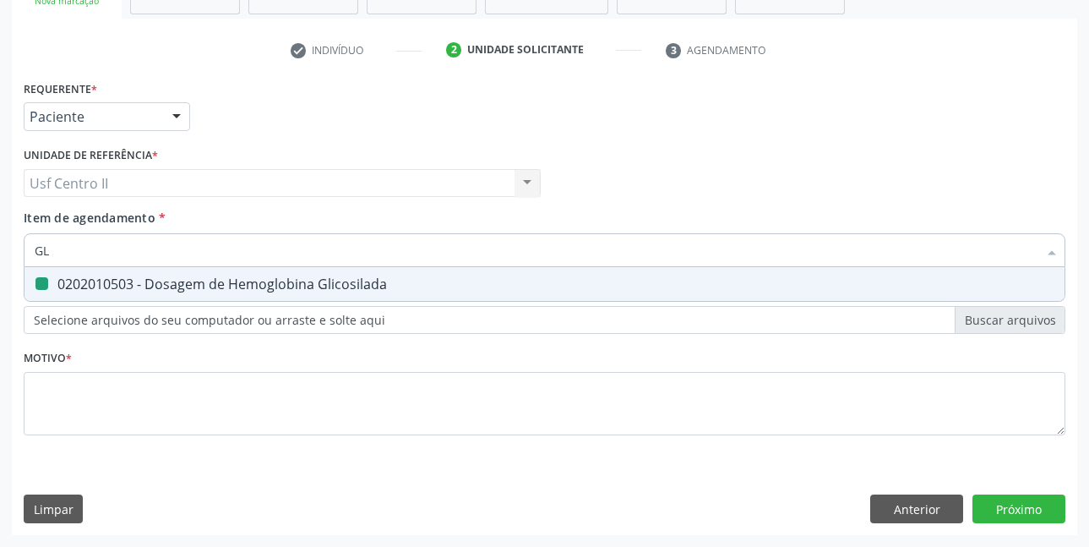
type input "G"
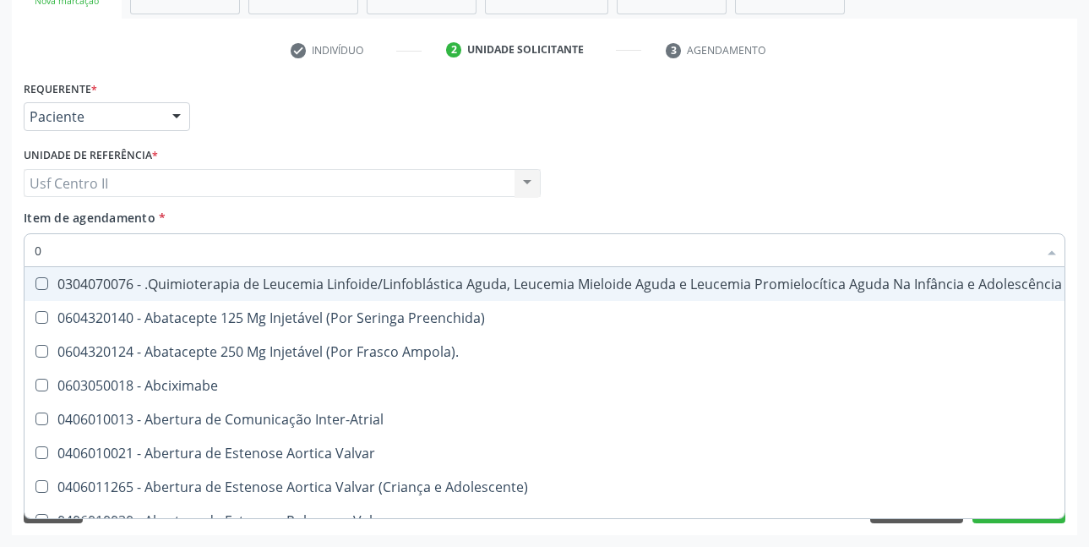
type input "02"
checkbox Bilateral "true"
checkbox Indireta "true"
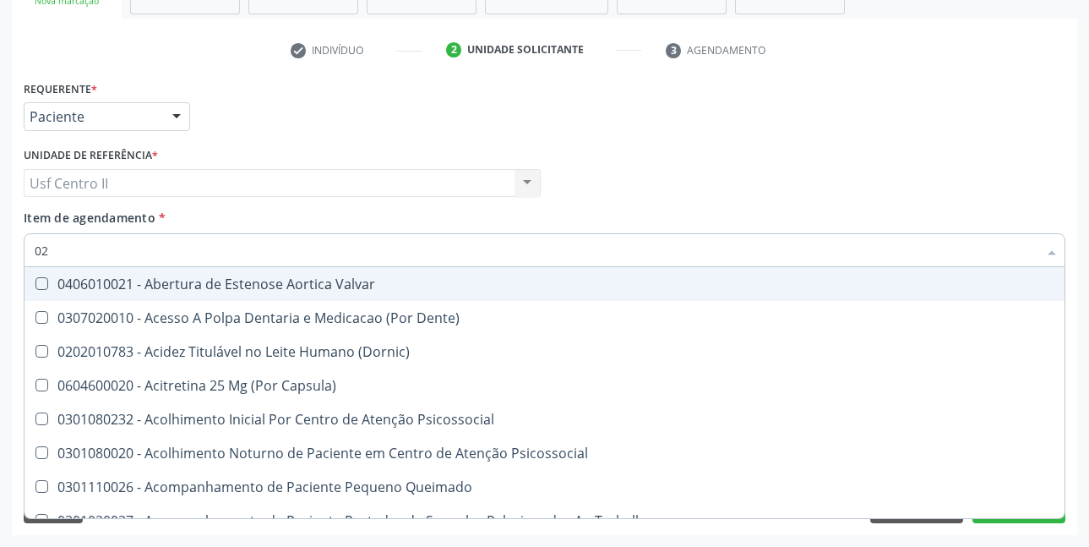
type input "020"
checkbox \(Qualitativo\) "true"
checkbox Glomerular "true"
checkbox Glicose "false"
checkbox Glicosilada "false"
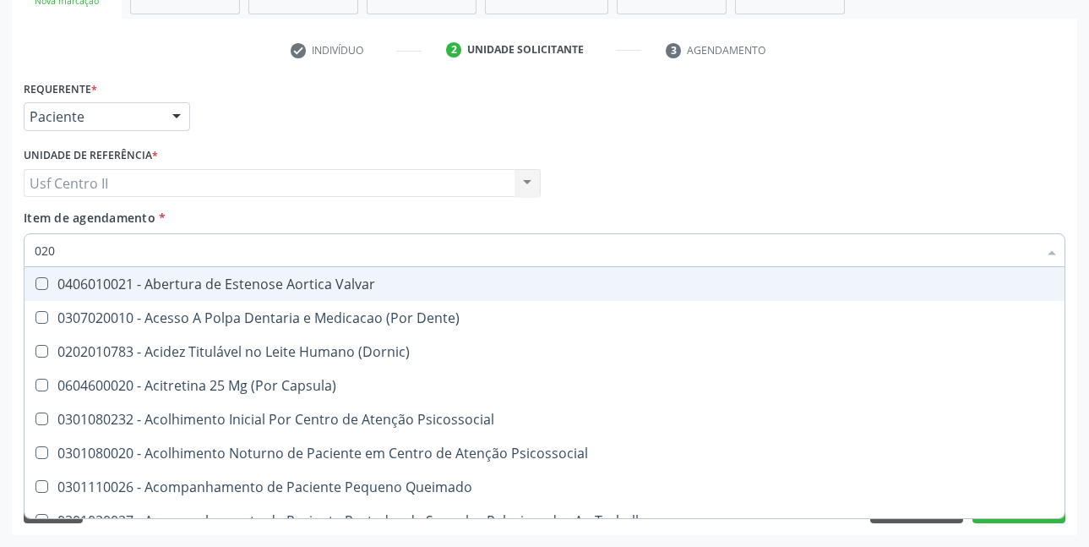
checkbox \(T3\) "true"
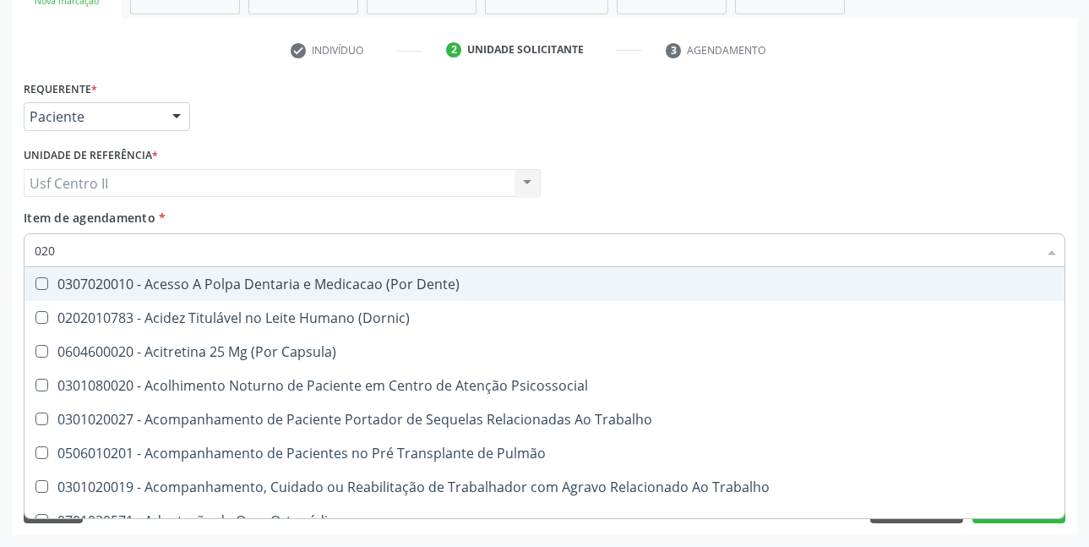
type input "0202"
checkbox Laser "true"
checkbox Septostomia "true"
checkbox Biologica "true"
checkbox Glicose "false"
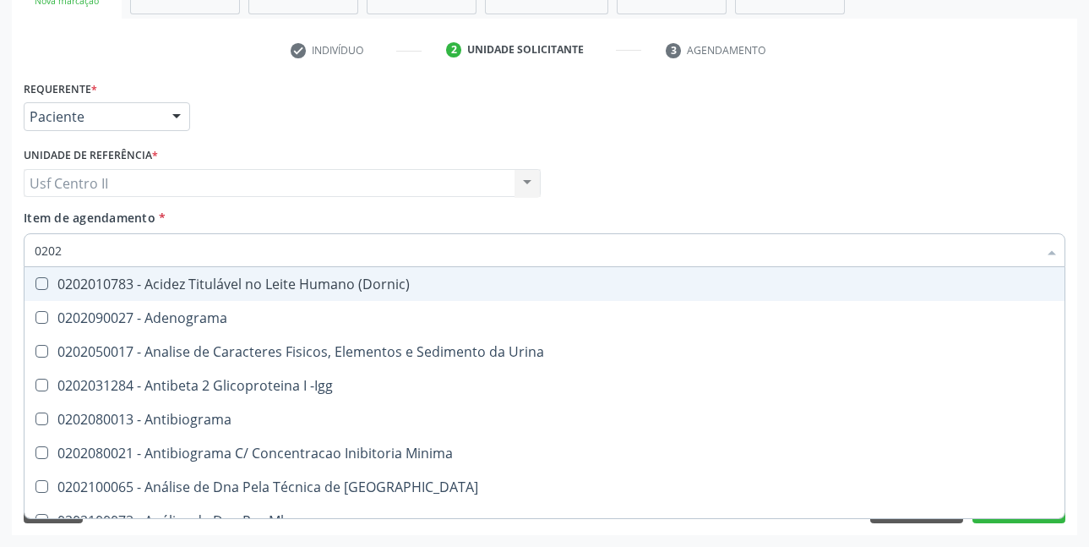
type input "02020"
checkbox Xi "true"
checkbox Fibrinogenio "true"
checkbox Glicose "false"
checkbox Glicosilada "false"
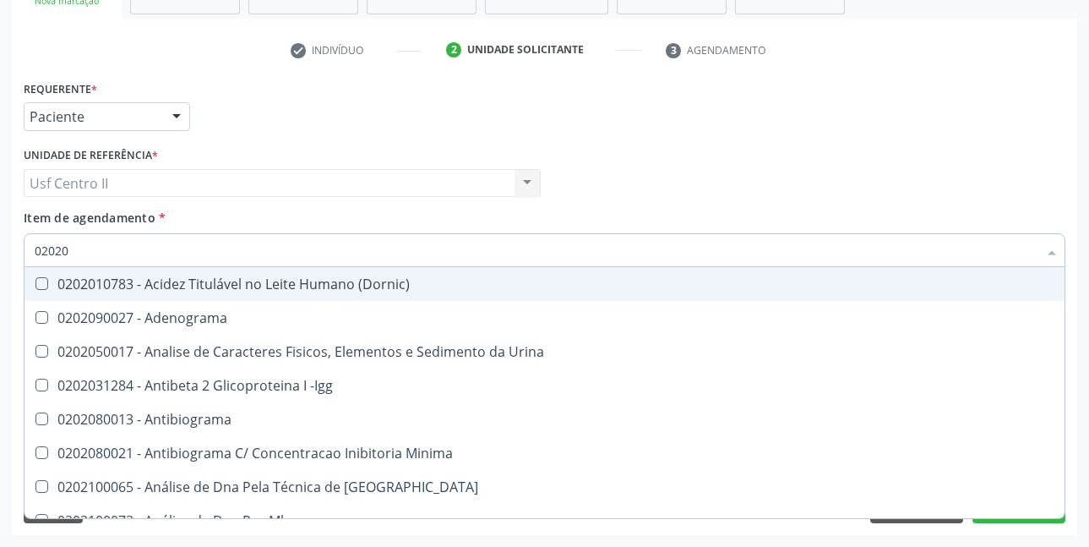
checkbox Zinco "true"
checkbox Completo "false"
type input "020202"
checkbox Micobactérias "true"
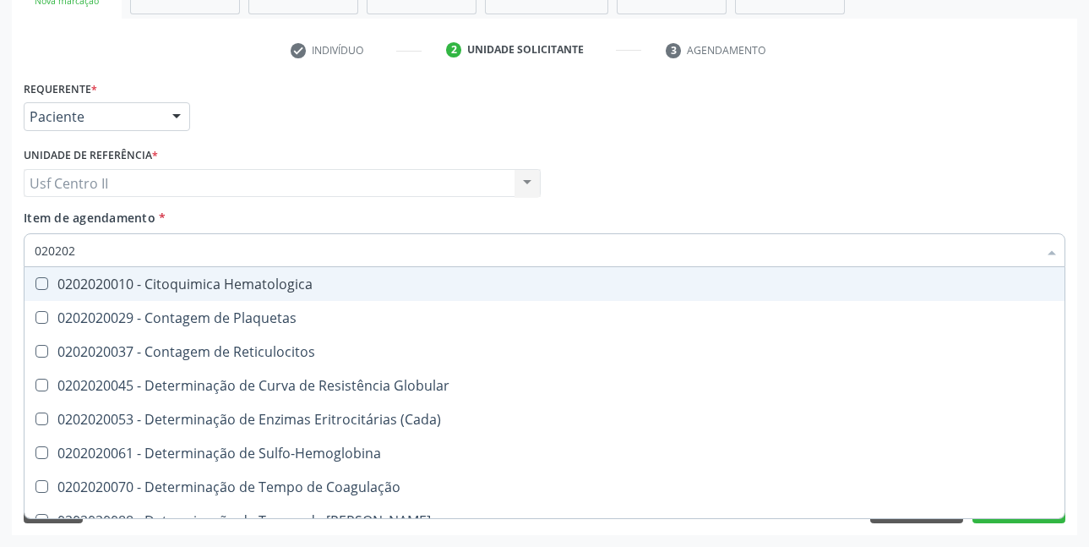
type input "0202020"
checkbox Hematocrito "true"
checkbox Completo "false"
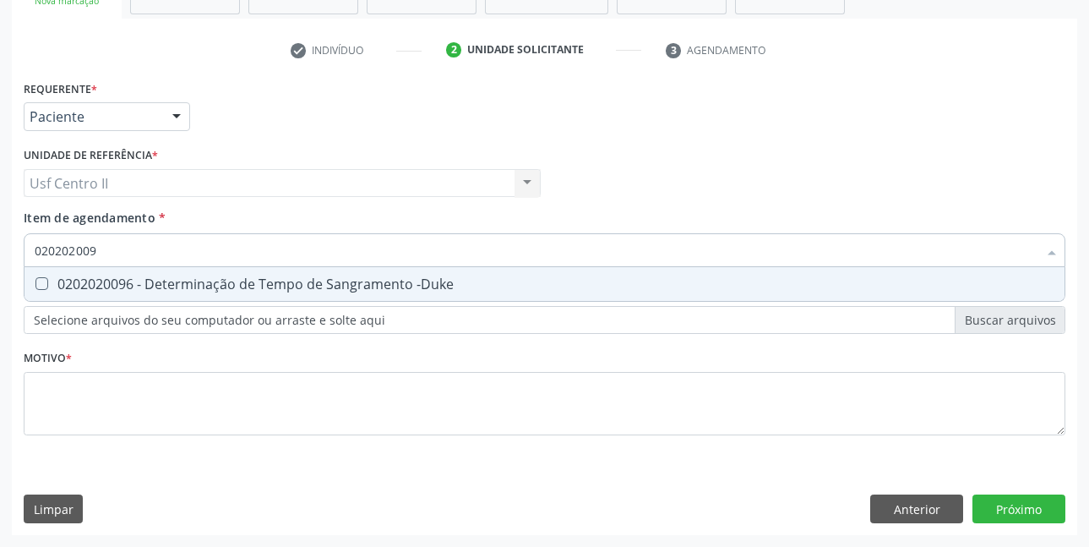
type input "0202020096"
click at [251, 289] on div "0202020096 - Determinação de Tempo de Sangramento -Duke" at bounding box center [545, 284] width 1020 height 14
checkbox -Duke "true"
type input "02020200"
checkbox -Duke "false"
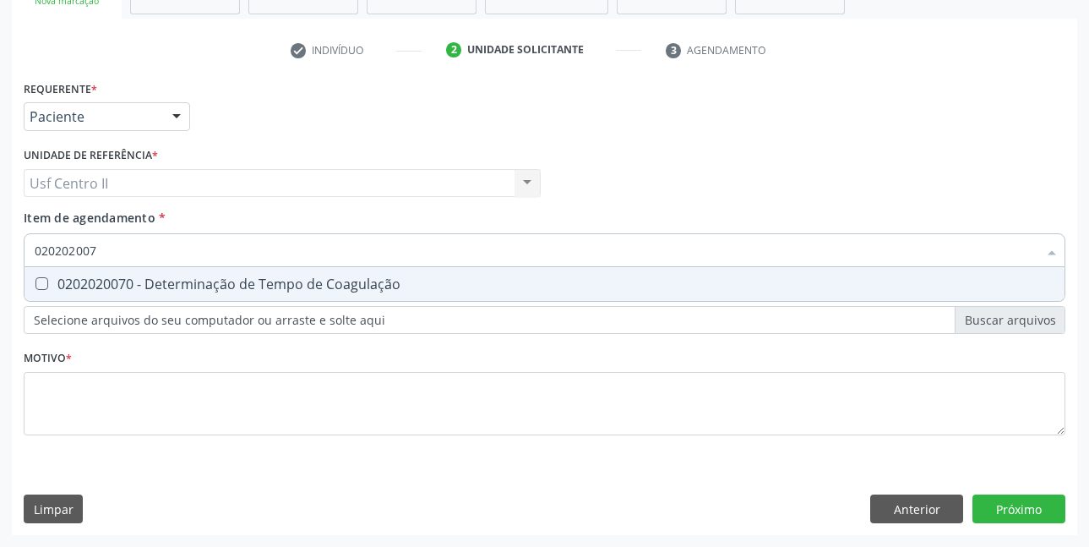
type input "0202020070"
click at [251, 289] on div "0202020070 - Determinação de Tempo de Coagulação" at bounding box center [545, 284] width 1020 height 14
checkbox Coagulação "true"
type input "02020200"
checkbox Coagulação "false"
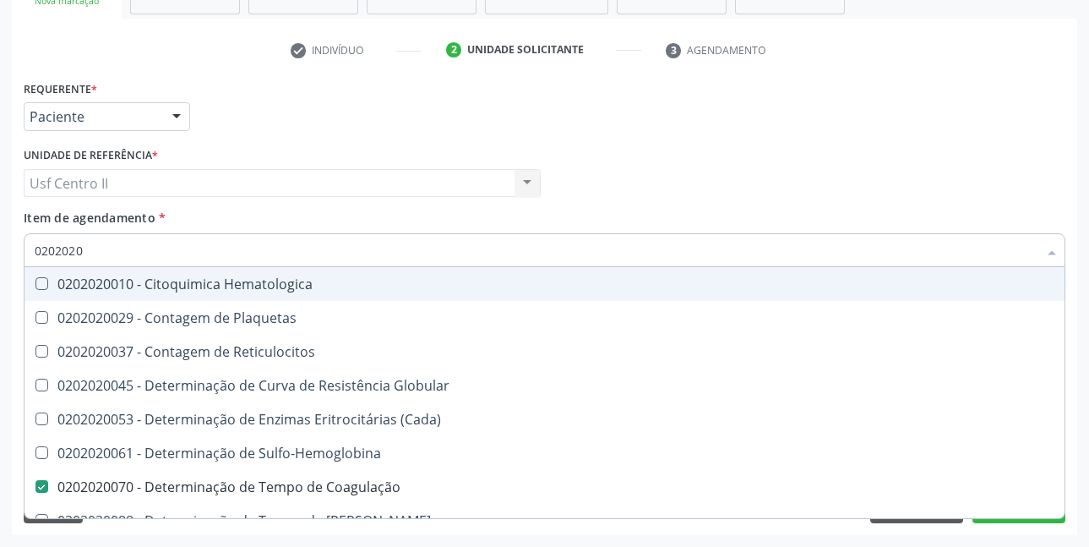
type input "02020201"
checkbox Coagulação "false"
checkbox -Duke "false"
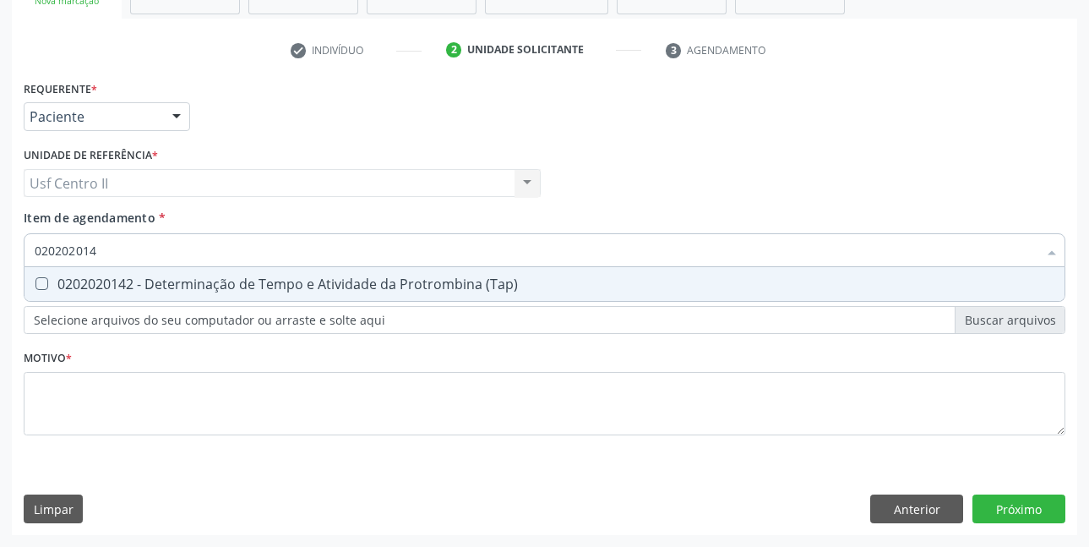
type input "0202020142"
click at [251, 289] on div "0202020142 - Determinação de Tempo e Atividade da Protrombina (Tap)" at bounding box center [545, 284] width 1020 height 14
checkbox \(Tap\) "true"
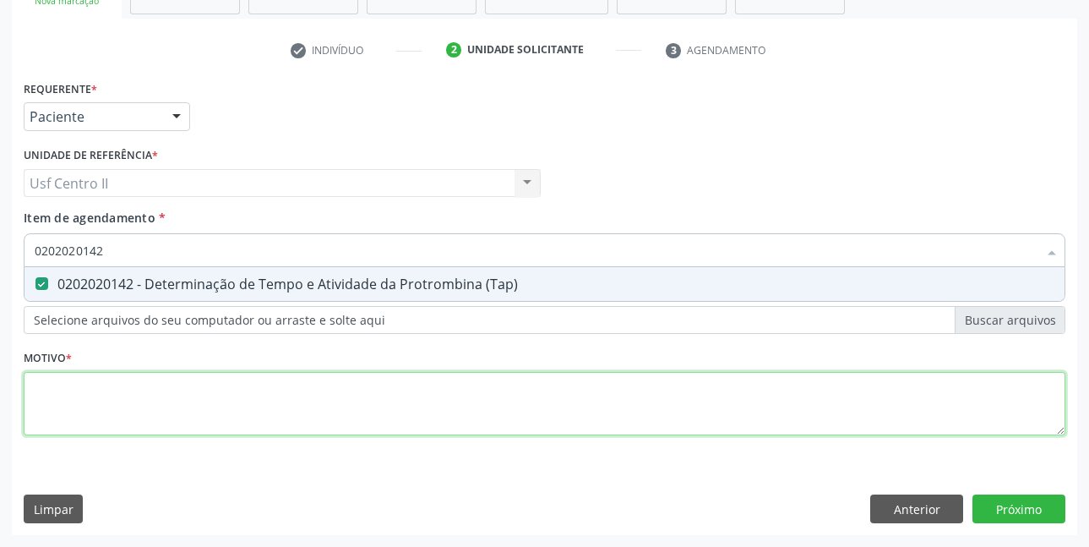
click at [291, 398] on div "Requerente * Paciente Médico(a) Enfermeiro(a) Paciente Nenhum resultado encontr…" at bounding box center [545, 267] width 1042 height 383
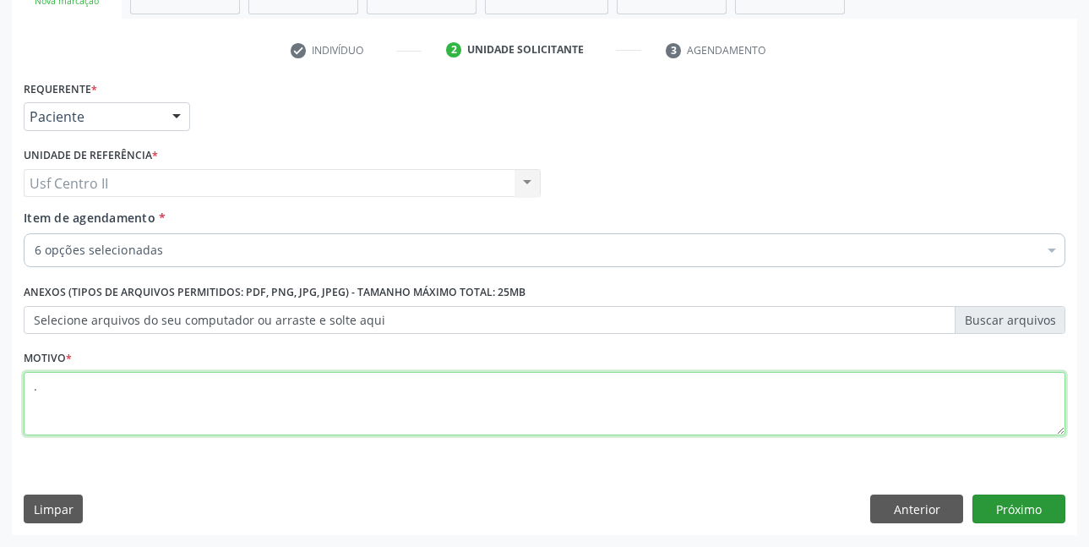
type textarea "."
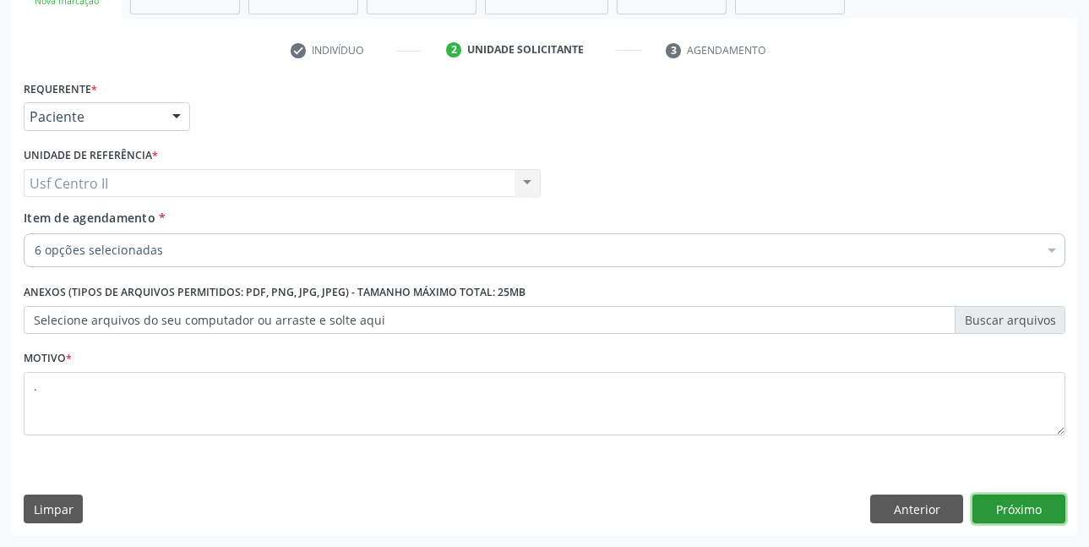
click at [1002, 503] on button "Próximo" at bounding box center [1018, 508] width 93 height 29
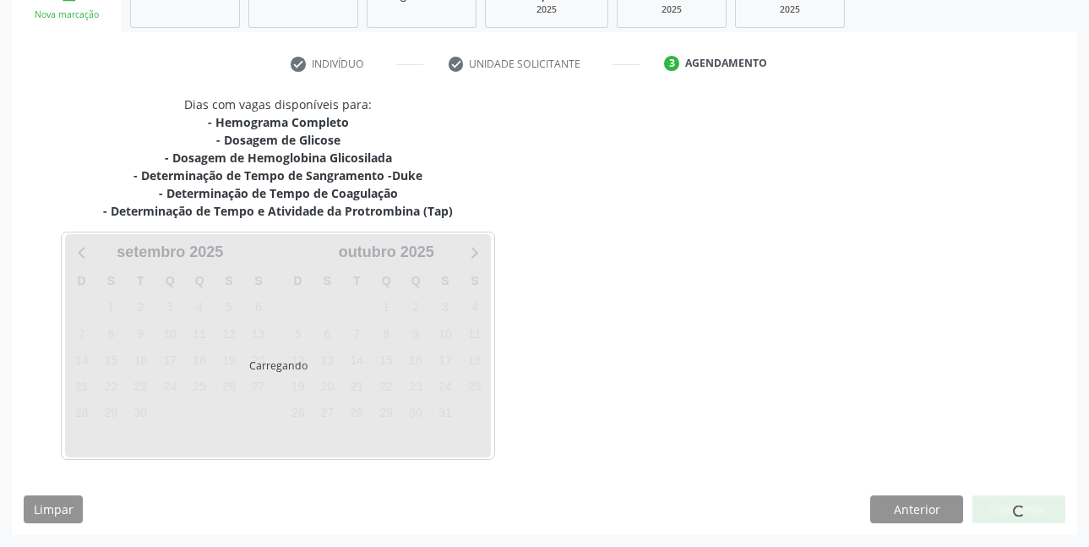
scroll to position [277, 0]
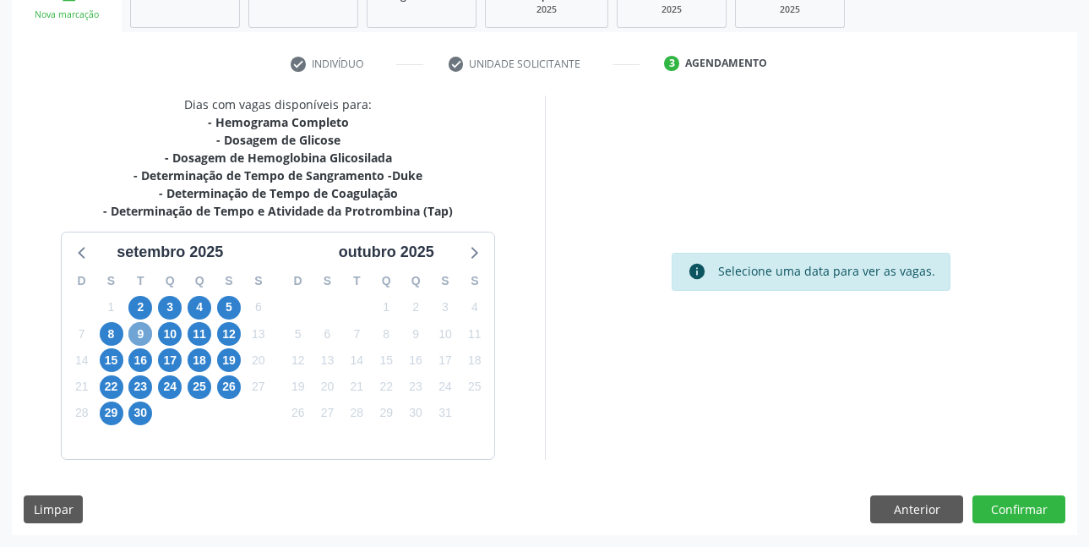
click at [138, 328] on span "9" at bounding box center [140, 334] width 24 height 24
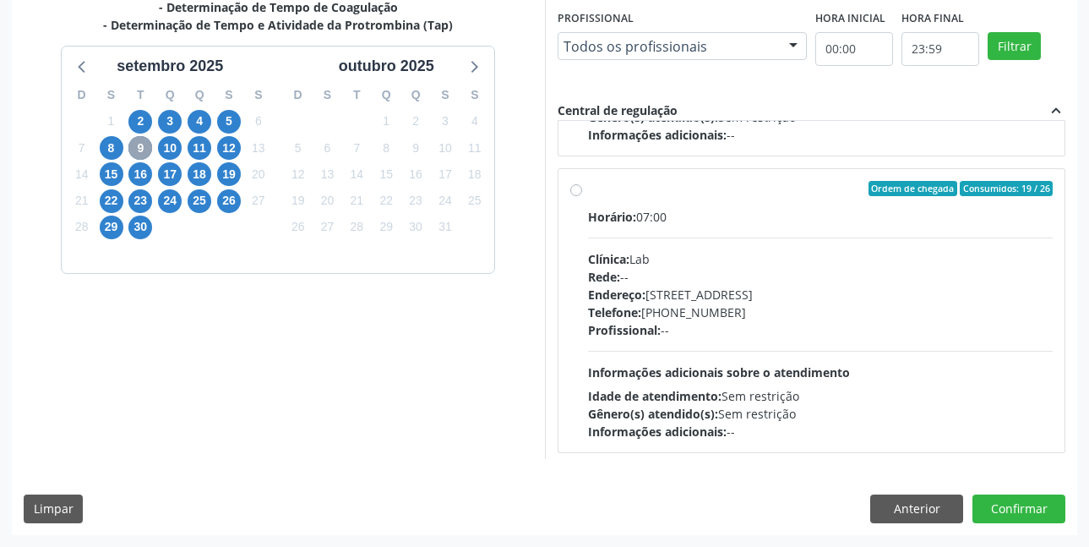
scroll to position [563, 0]
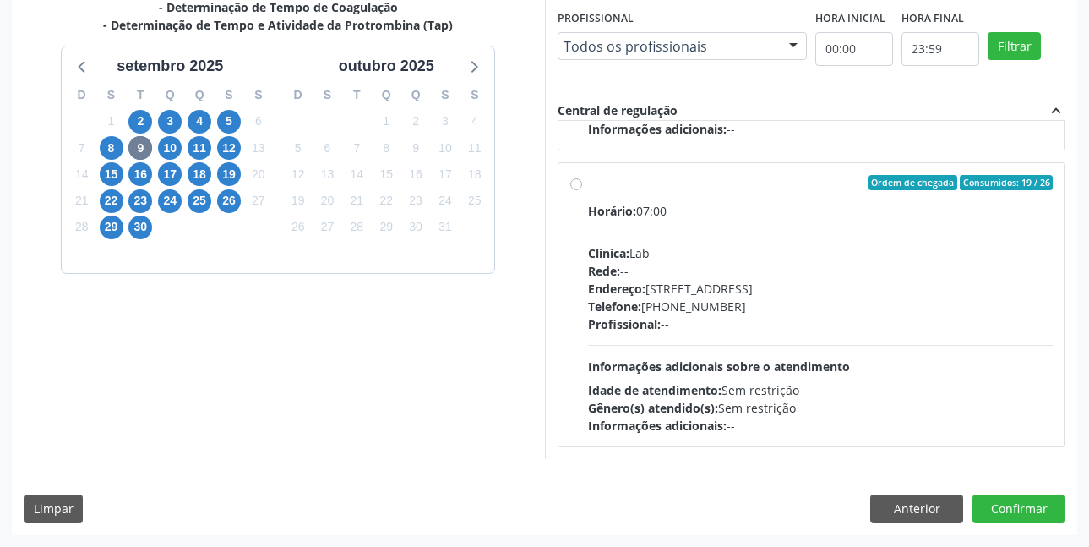
click at [588, 183] on label "Ordem de chegada Consumidos: 19 / 26 Horário: 07:00 Clínica: Lab Rede: -- Ender…" at bounding box center [820, 304] width 465 height 259
click at [574, 183] on input "Ordem de chegada Consumidos: 19 / 26 Horário: 07:00 Clínica: Lab Rede: -- Ender…" at bounding box center [576, 182] width 12 height 15
radio input "true"
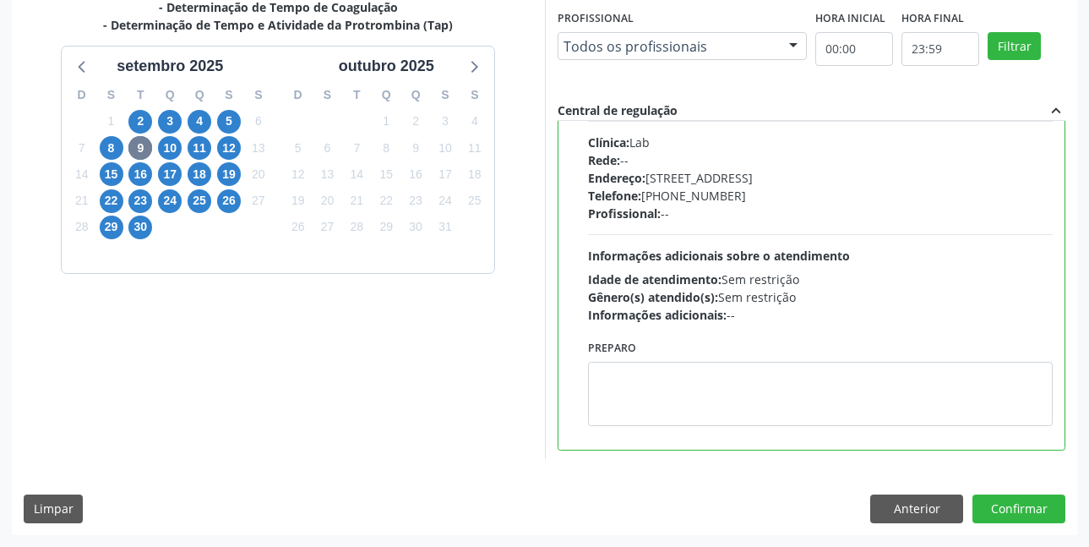
scroll to position [676, 0]
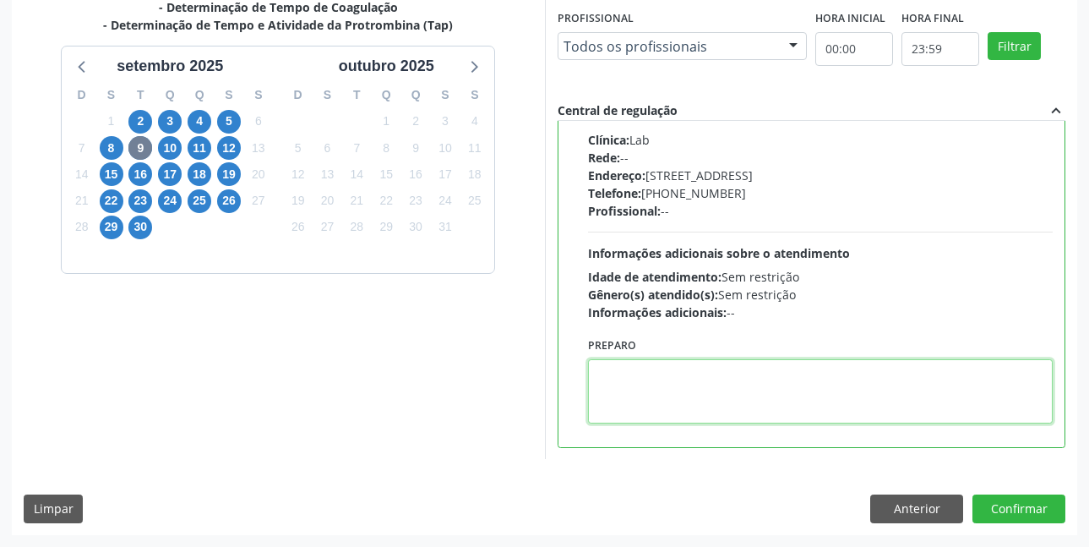
click at [692, 376] on textarea at bounding box center [820, 391] width 465 height 64
paste textarea "O EXAME SERÁ REALIZADO NA UNIDADE DE SAÚDE CENTRO 2 (postinho do rodeio), POR O…"
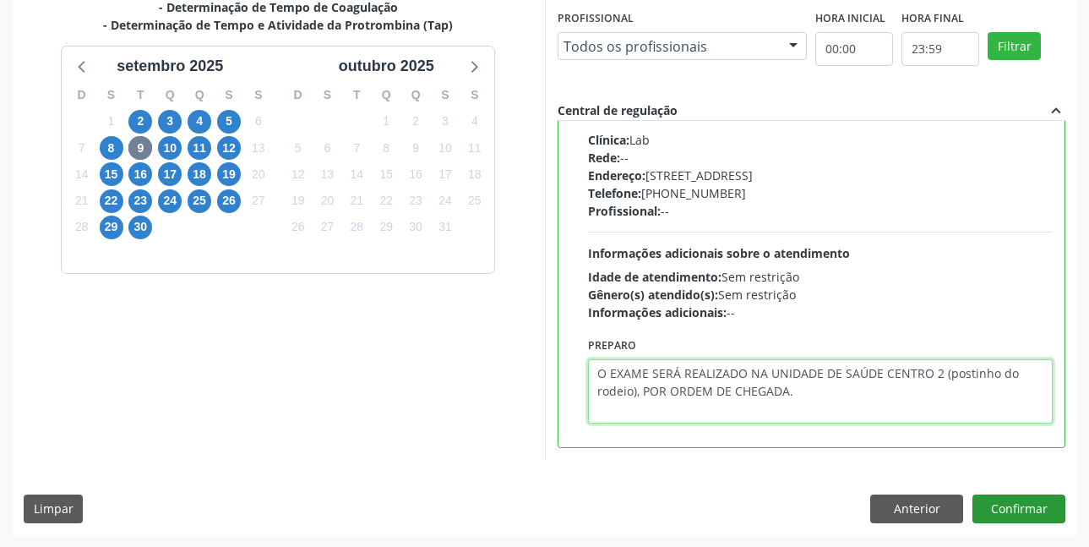
type textarea "O EXAME SERÁ REALIZADO NA UNIDADE DE SAÚDE CENTRO 2 (postinho do rodeio), POR O…"
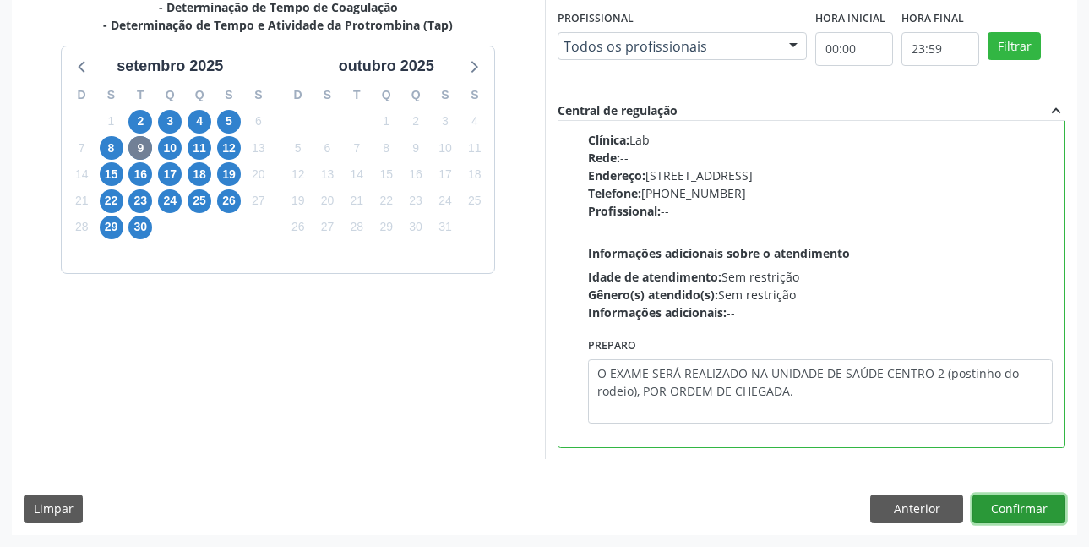
click at [1036, 503] on button "Confirmar" at bounding box center [1018, 508] width 93 height 29
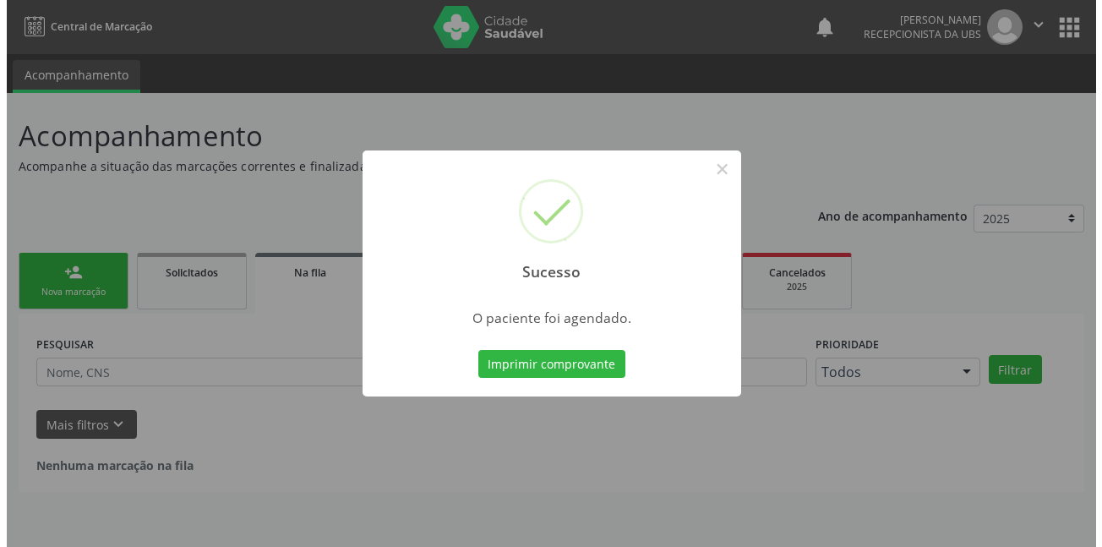
scroll to position [0, 0]
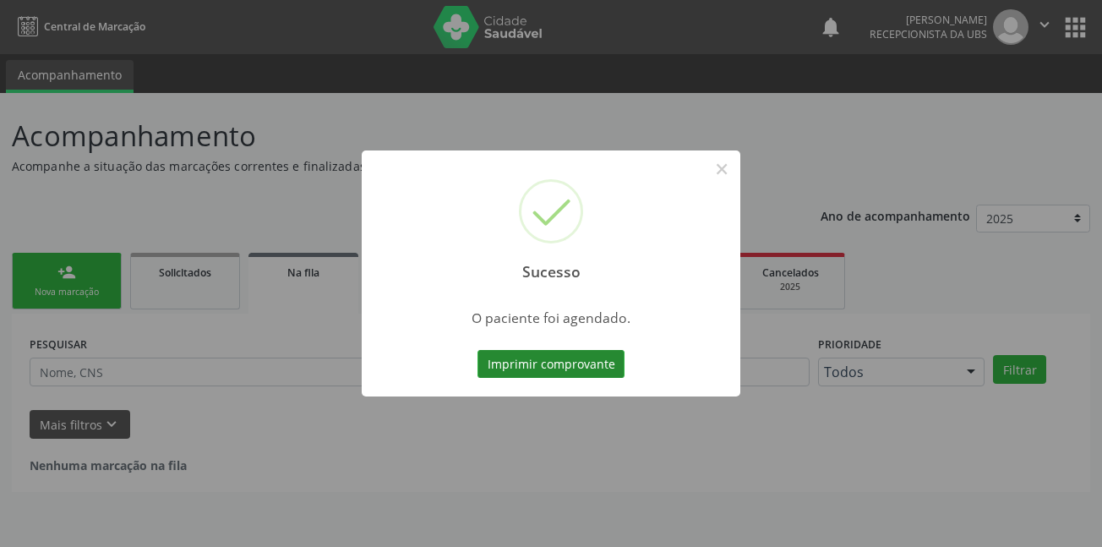
click at [558, 367] on button "Imprimir comprovante" at bounding box center [550, 364] width 147 height 29
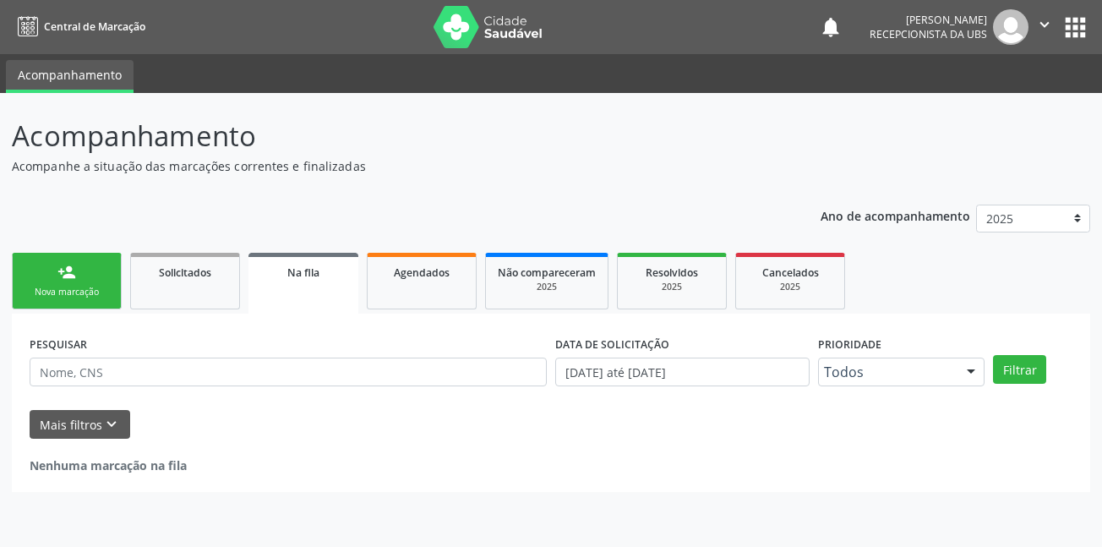
click at [71, 284] on link "person_add Nova marcação" at bounding box center [67, 281] width 110 height 57
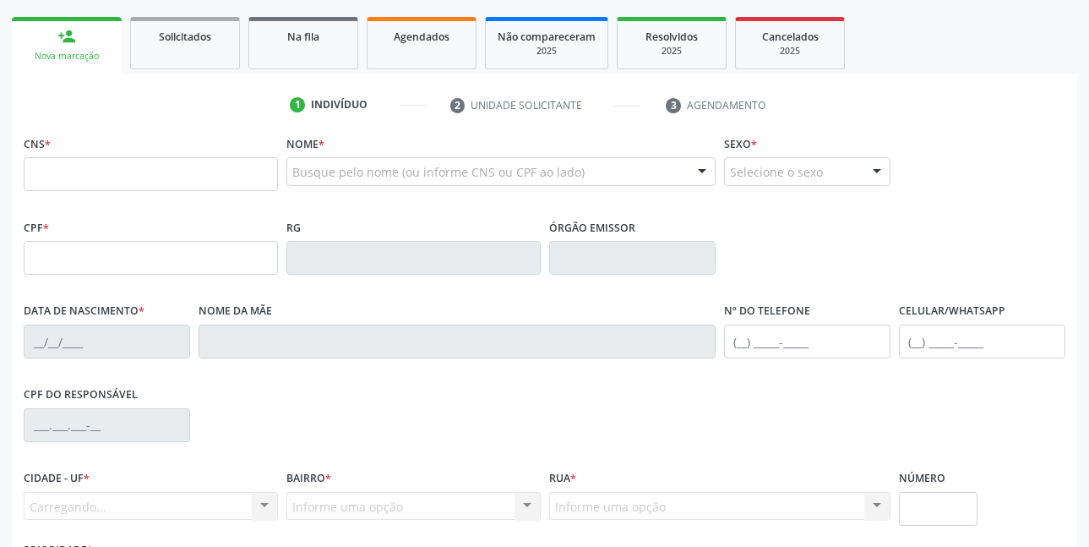
scroll to position [338, 0]
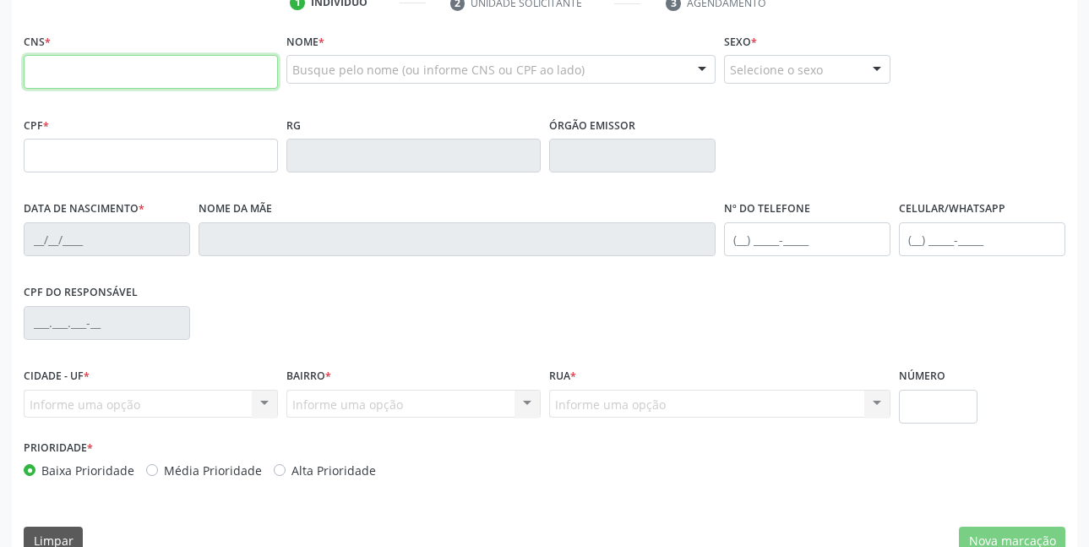
click at [125, 70] on input "text" at bounding box center [151, 72] width 254 height 34
type input "702 9055 4134 1879"
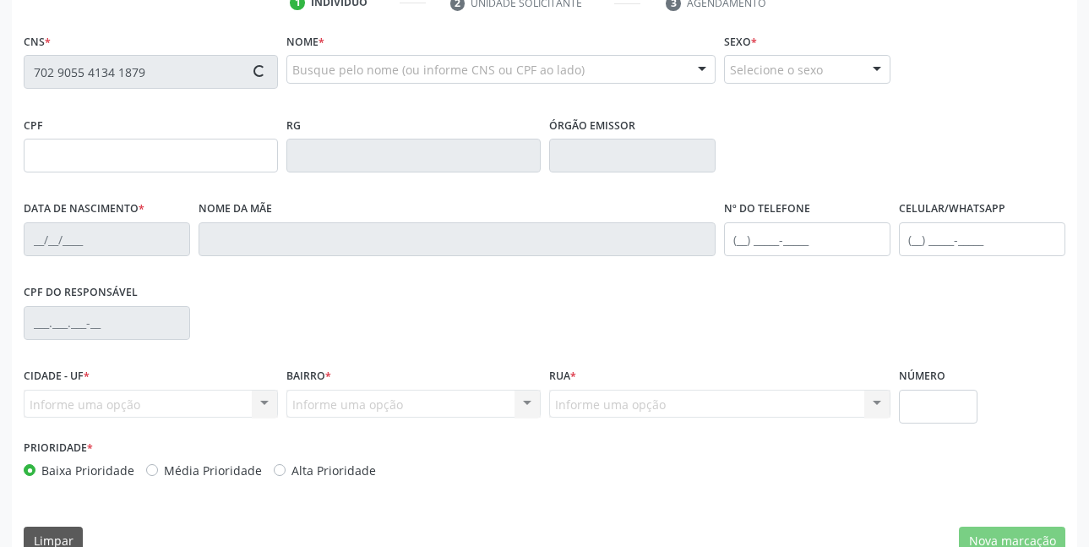
type input "19/07/1973"
type input "Regina de Souza Lima"
type input "(87) 99654-8068"
type input "1176"
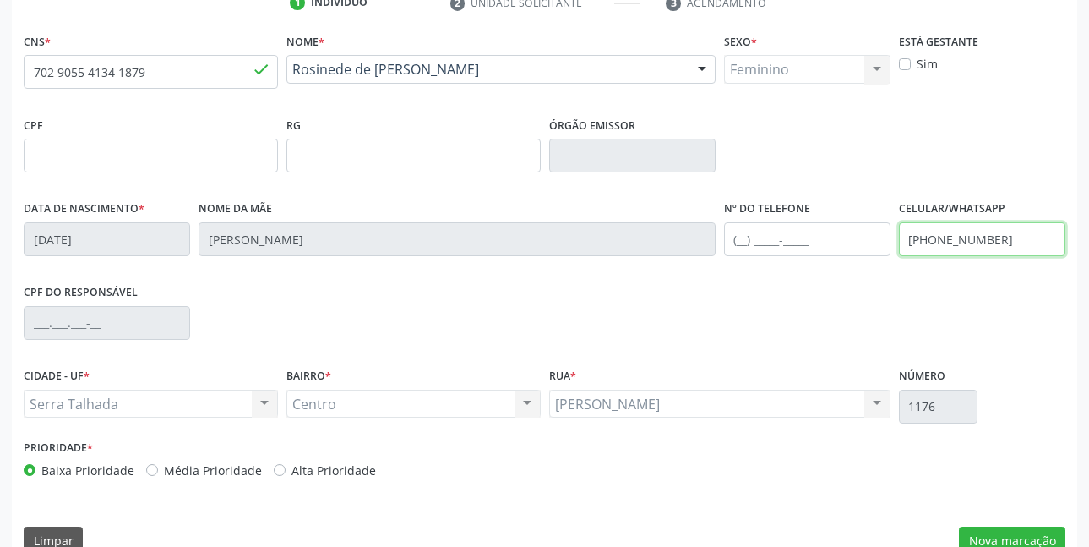
click at [1009, 238] on input "(87) 99654-8068" at bounding box center [982, 239] width 166 height 34
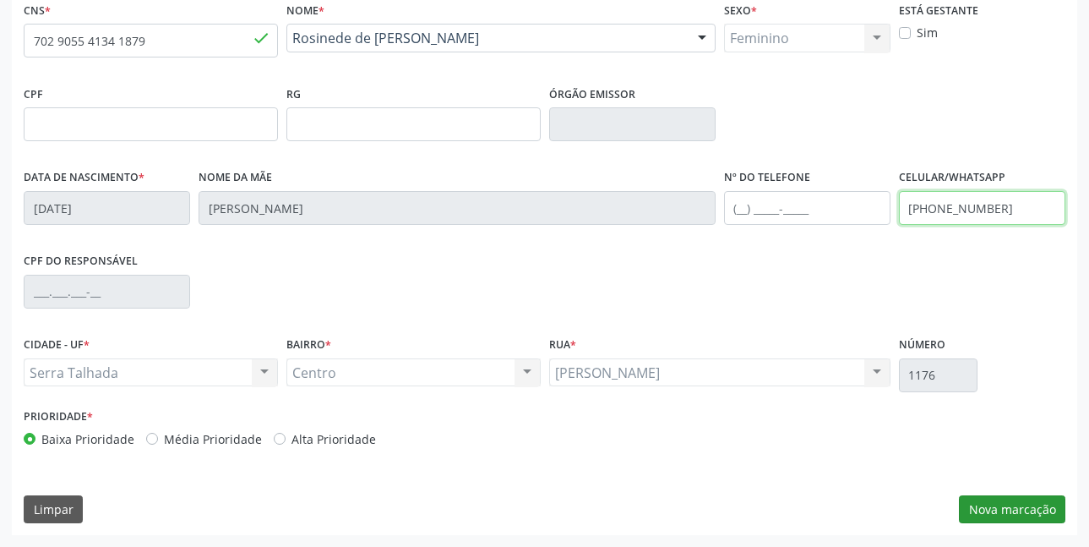
type input "(87) 98867-0646"
click at [1005, 514] on button "Nova marcação" at bounding box center [1012, 509] width 106 height 29
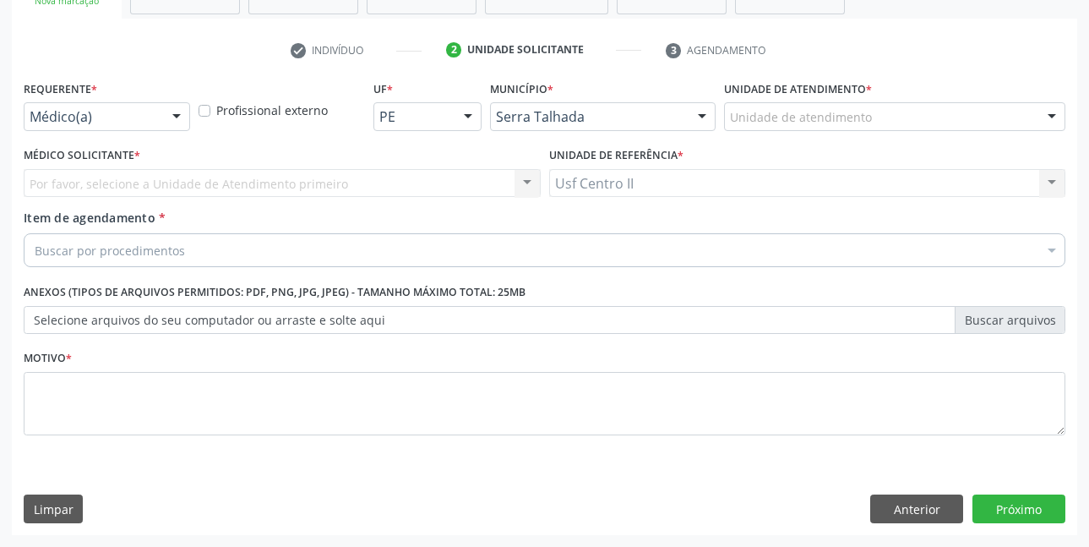
scroll to position [291, 0]
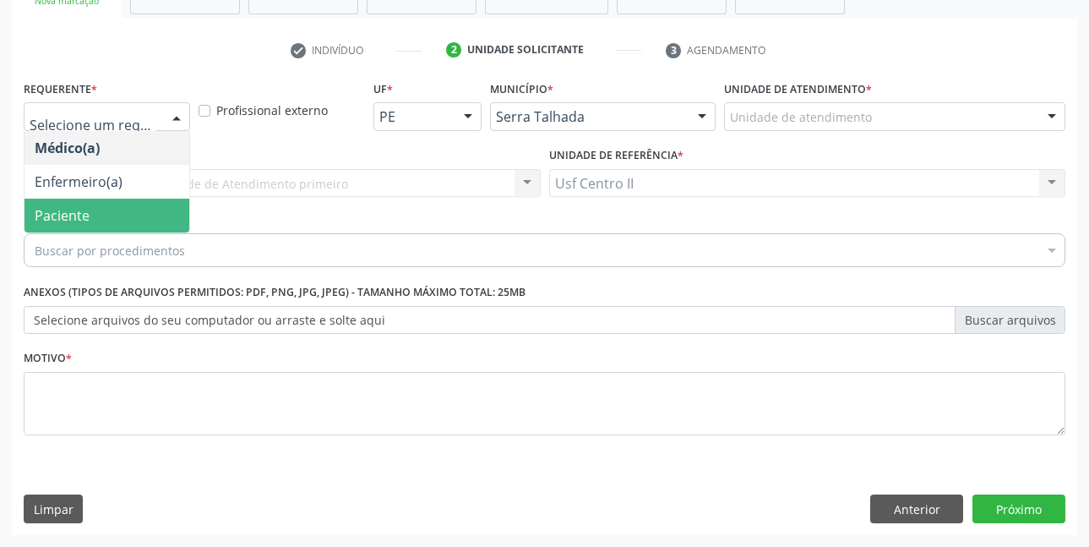
click at [113, 207] on span "Paciente" at bounding box center [106, 216] width 165 height 34
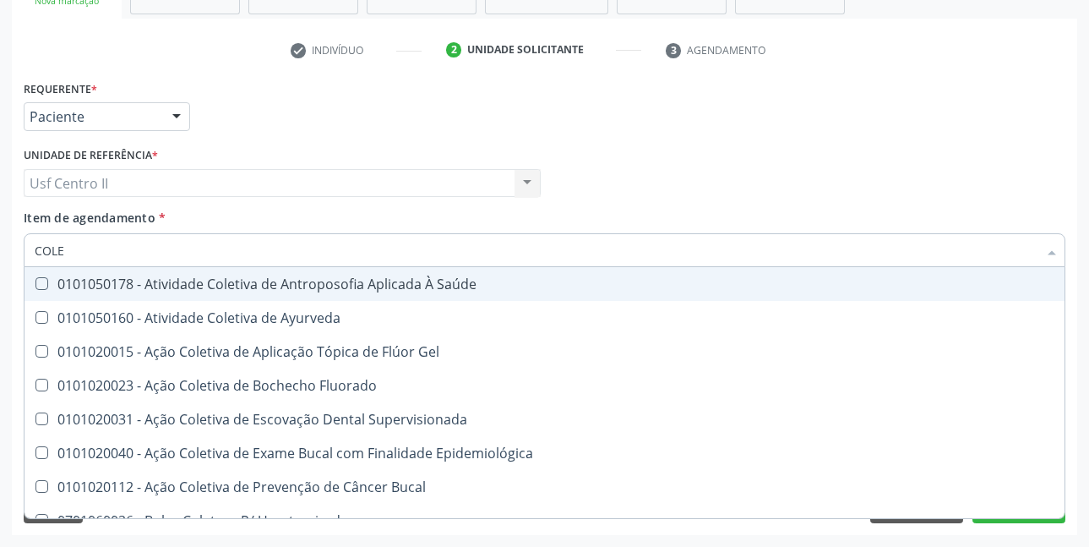
type input "COLES"
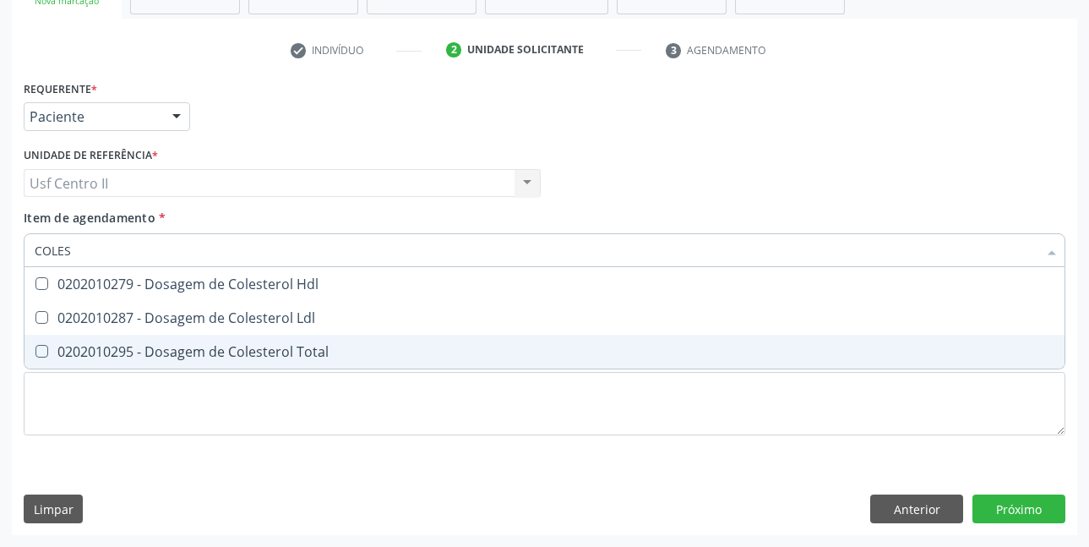
click at [193, 350] on div "0202010295 - Dosagem de Colesterol Total" at bounding box center [545, 352] width 1020 height 14
checkbox Total "true"
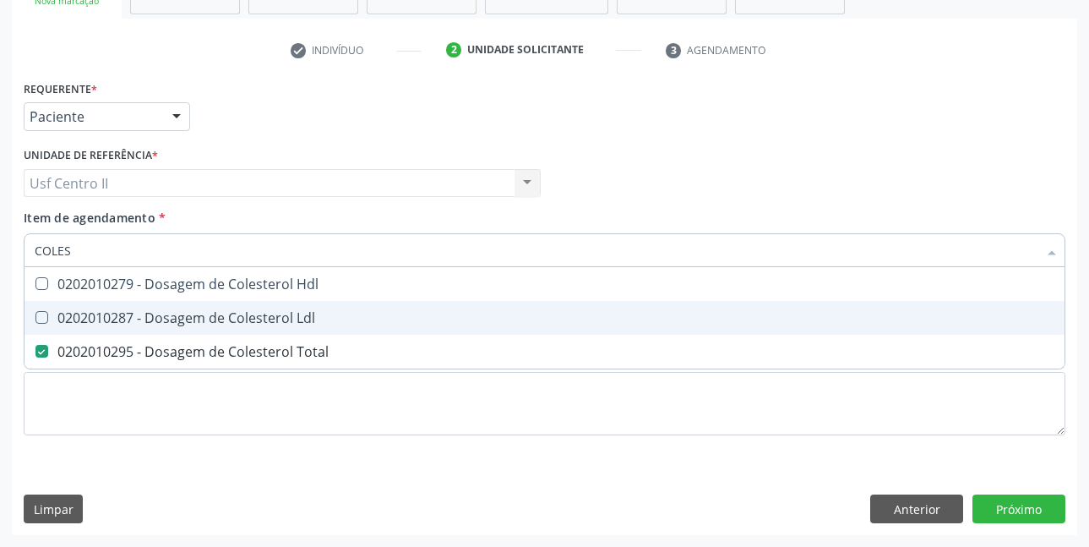
click at [214, 318] on div "0202010287 - Dosagem de Colesterol Ldl" at bounding box center [545, 318] width 1020 height 14
checkbox Ldl "true"
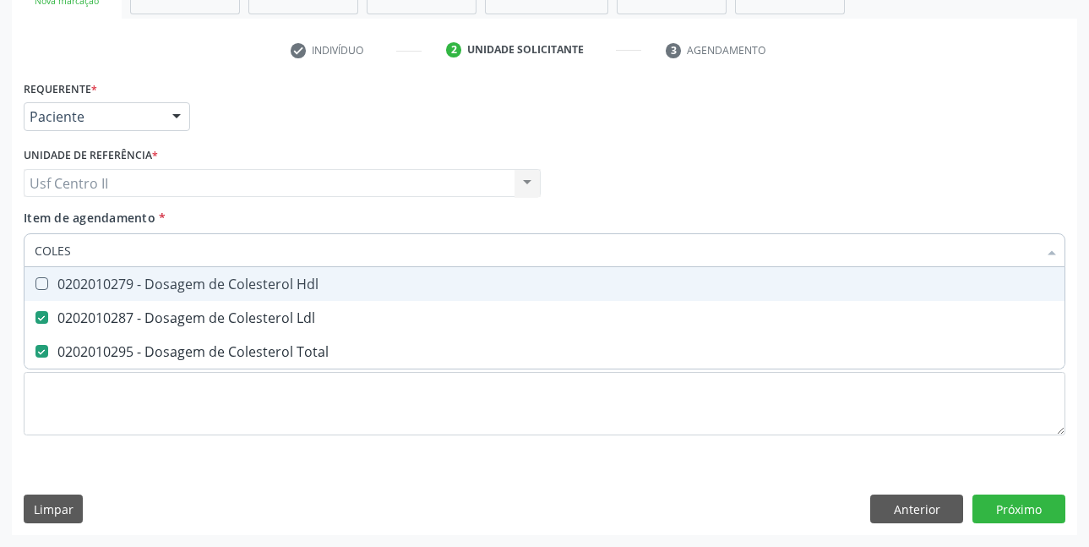
click at [245, 291] on div "0202010279 - Dosagem de Colesterol Hdl" at bounding box center [545, 284] width 1020 height 14
checkbox Hdl "true"
type input "COLE"
checkbox Hdl "false"
checkbox Ldl "false"
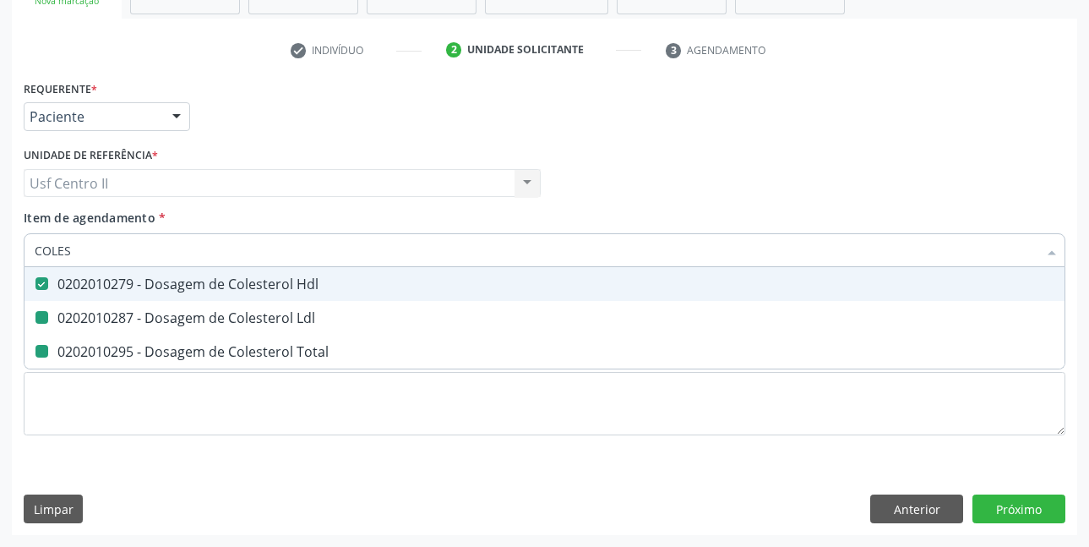
checkbox Total "false"
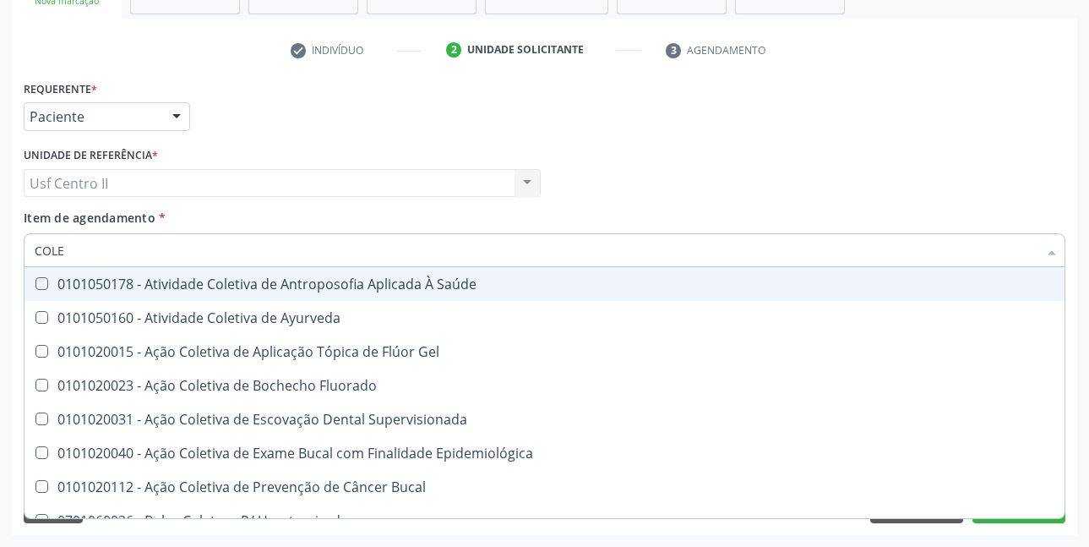
type input "COL"
checkbox Hdl "false"
checkbox Ldl "false"
checkbox Total "false"
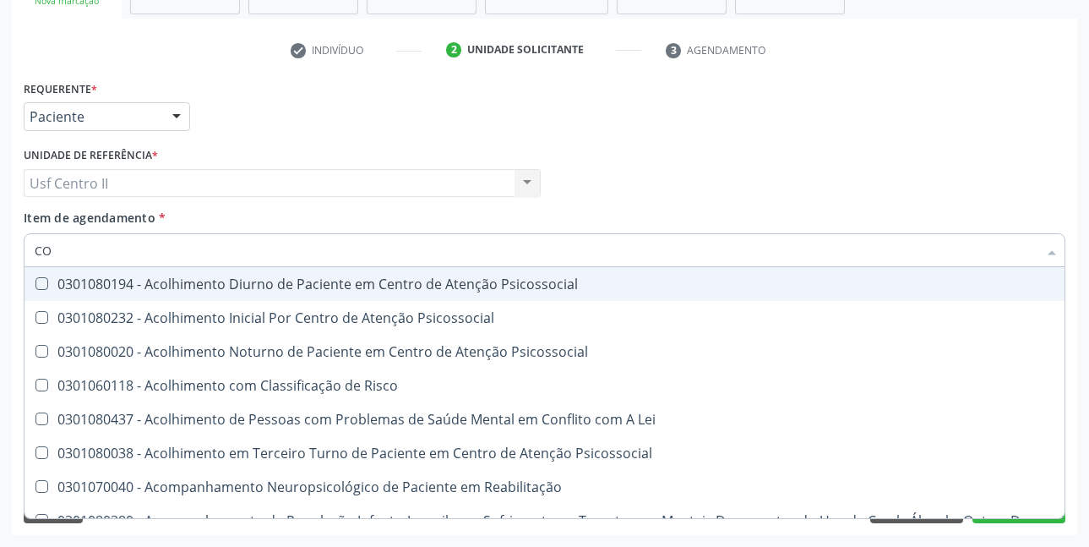
type input "C"
checkbox Hdl "false"
checkbox Ldl "false"
checkbox Total "false"
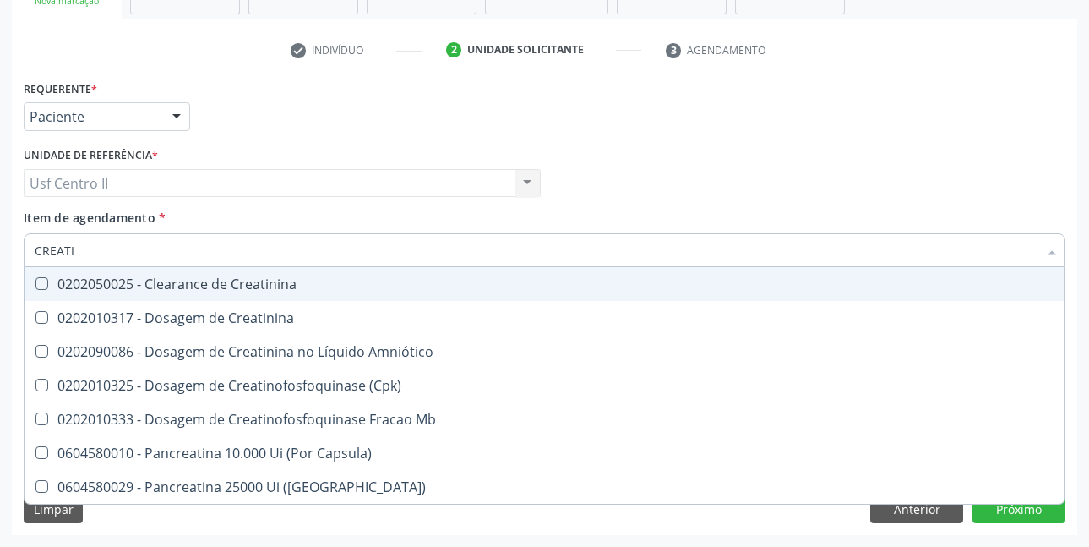
type input "CREATIN"
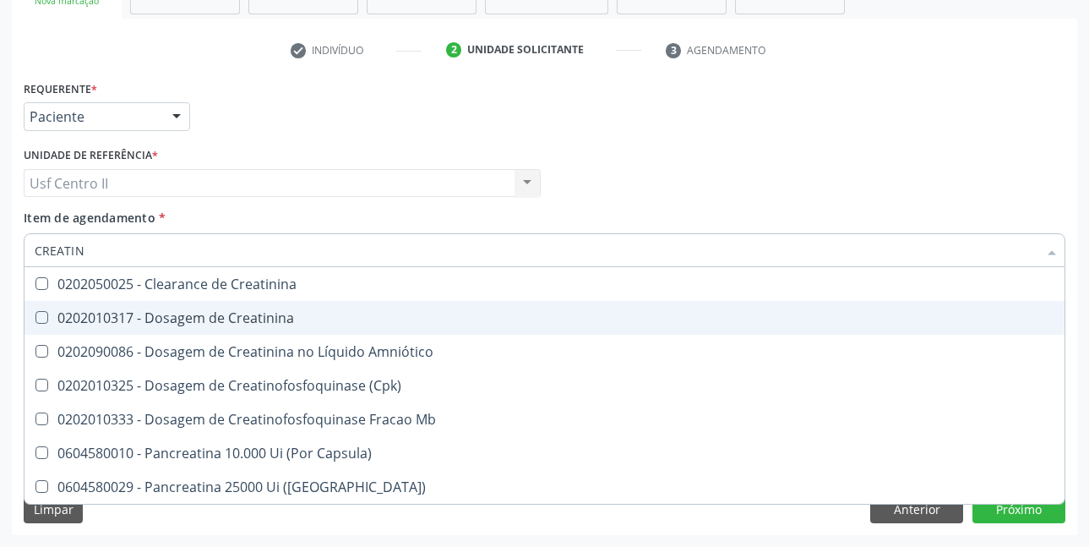
click at [256, 324] on div "0202010317 - Dosagem de Creatinina" at bounding box center [545, 318] width 1020 height 14
checkbox Creatinina "true"
type input "CREAT"
checkbox Creatinina "false"
checkbox \(Cpk\) "true"
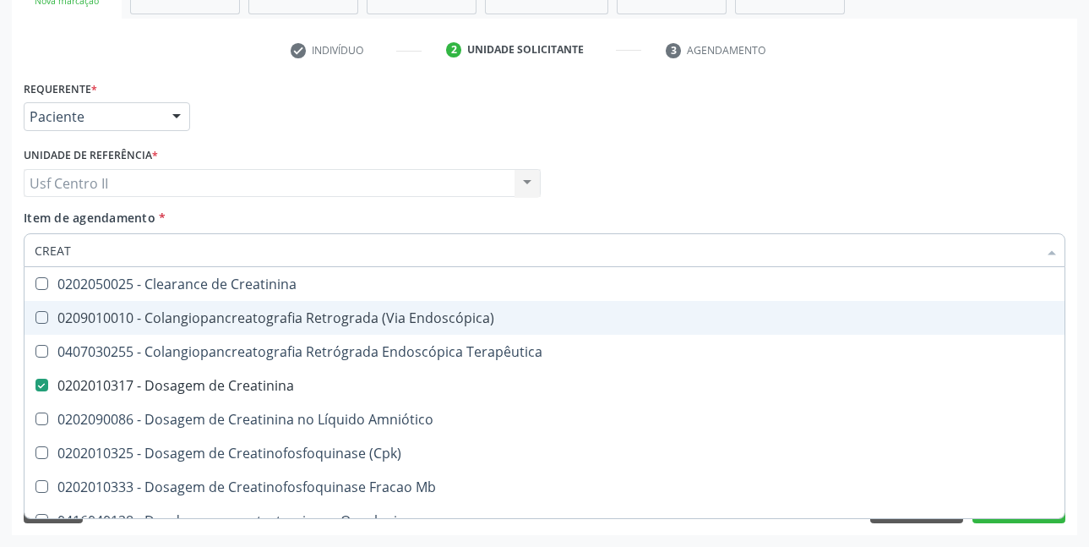
type input "CREA"
checkbox Creatinina "false"
checkbox Mb "true"
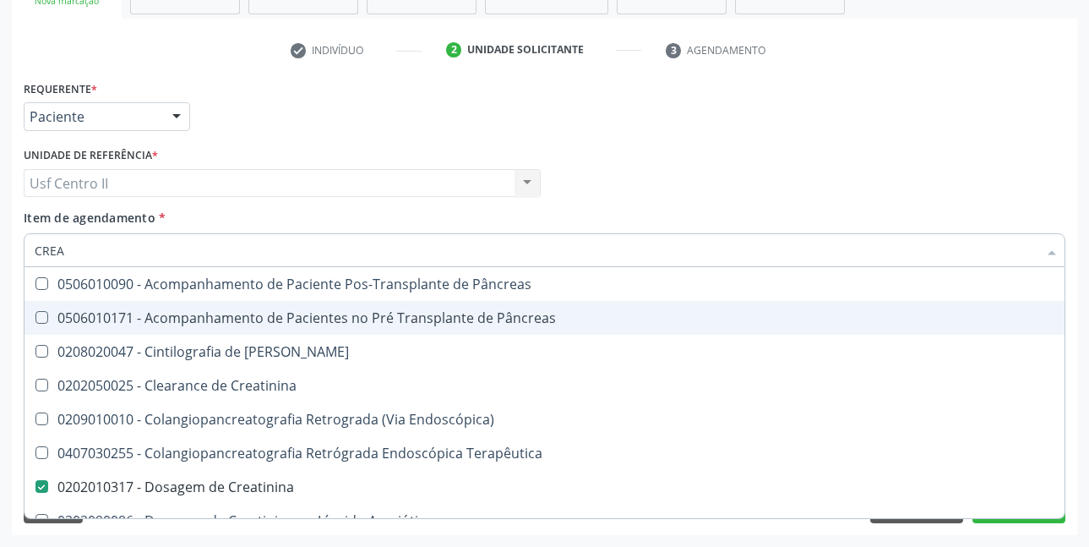
type input "CRE"
checkbox Creatinina "false"
checkbox Oncologia "true"
type input "C"
checkbox Oncologia "false"
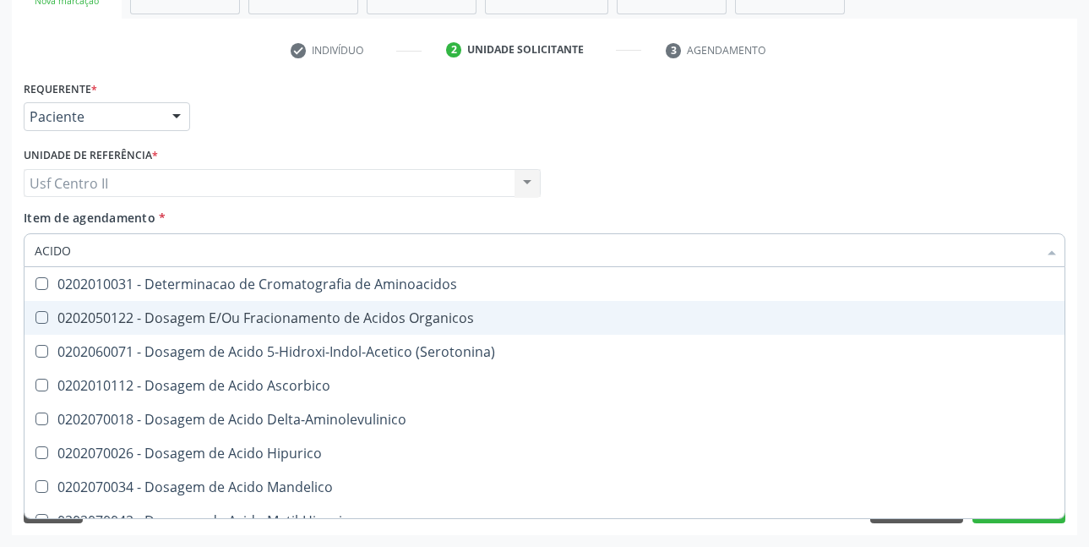
type input "ACIDO U"
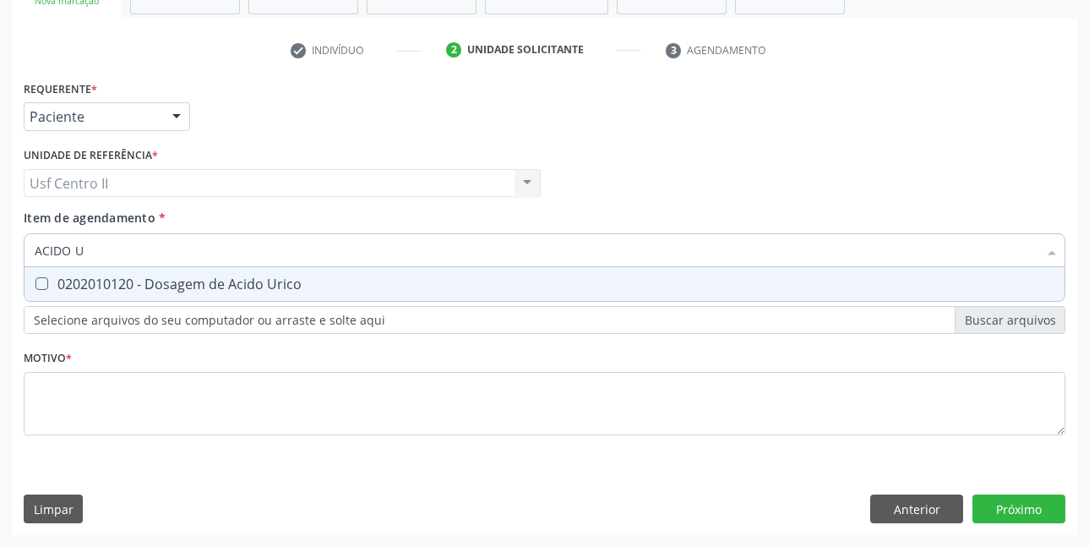
click at [269, 288] on div "0202010120 - Dosagem de Acido Urico" at bounding box center [545, 284] width 1020 height 14
checkbox Urico "true"
type input "ACIDO"
checkbox Urico "false"
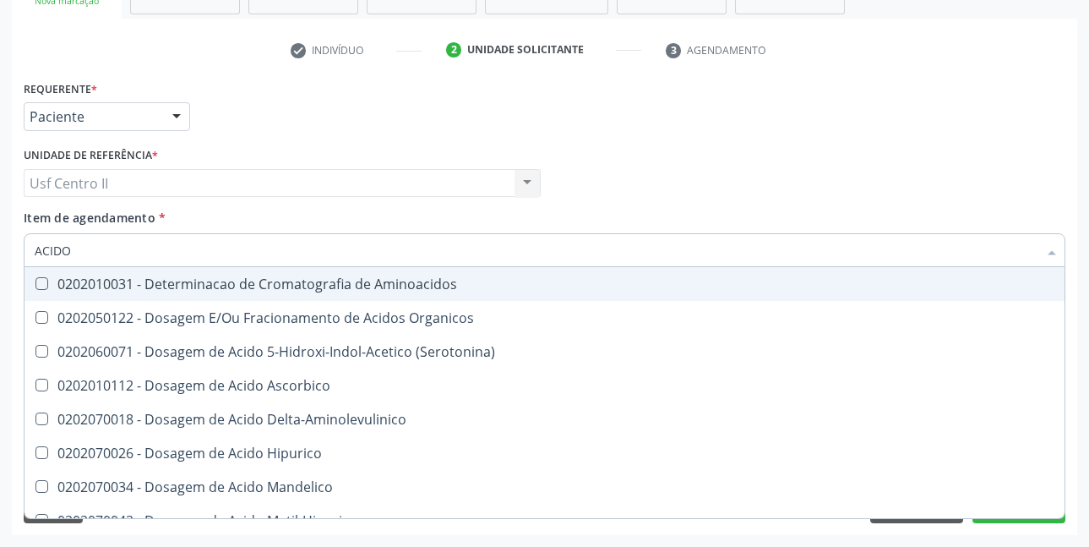
type input "ACID"
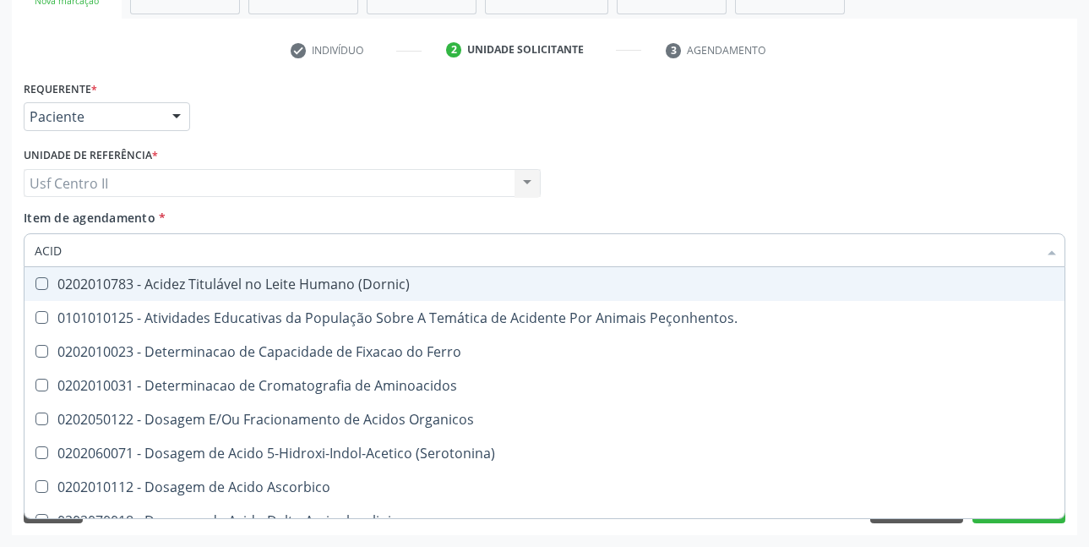
checkbox Hipurico "false"
checkbox Urico "true"
type input "ACI"
checkbox Urico "false"
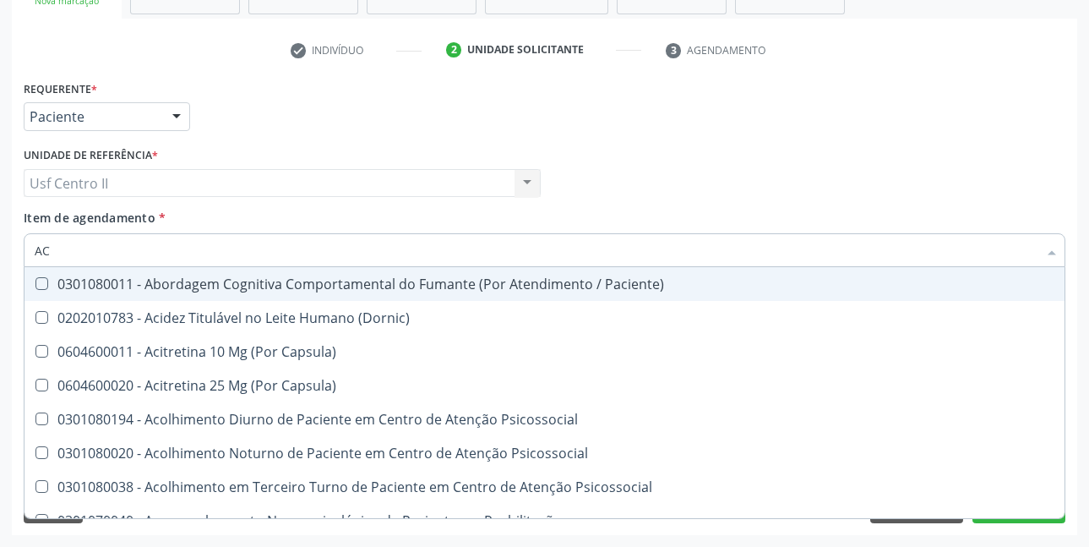
type input "A"
checkbox Urico "false"
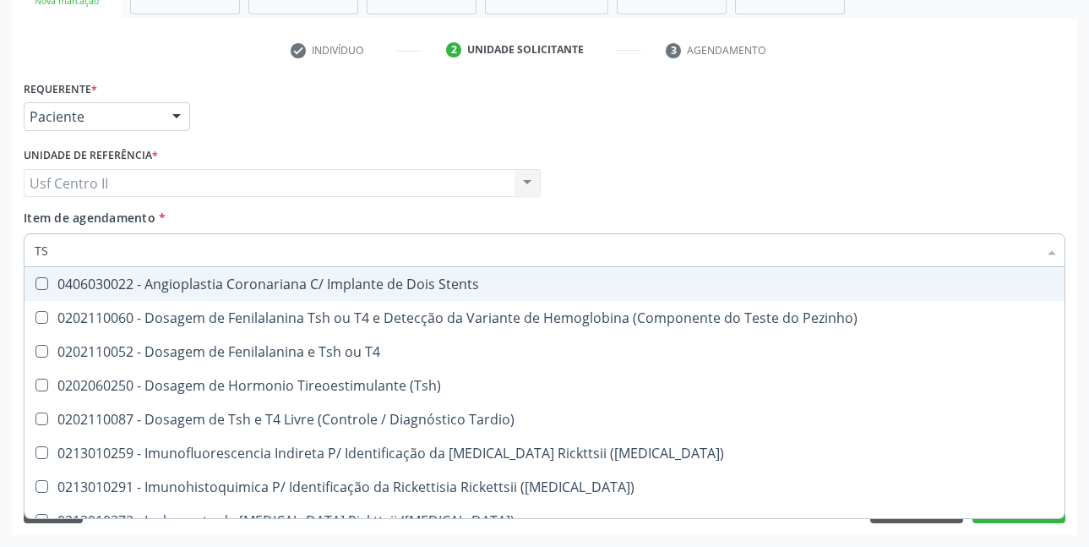
type input "TSH"
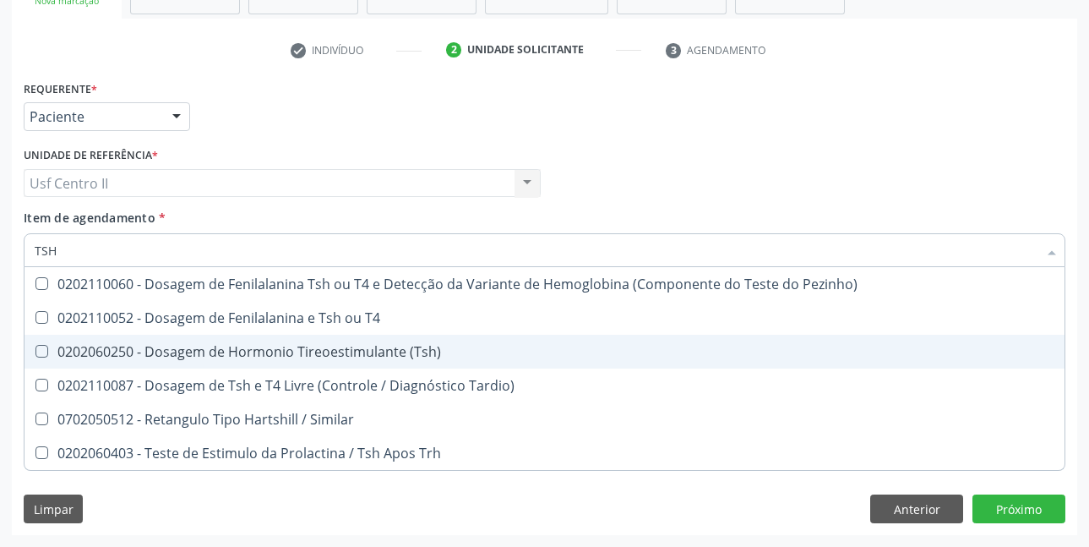
click at [296, 353] on div "0202060250 - Dosagem de Hormonio Tireoestimulante (Tsh)" at bounding box center [545, 352] width 1020 height 14
checkbox \(Tsh\) "true"
type input "TS"
checkbox \(Tsh\) "false"
checkbox Tardio\) "true"
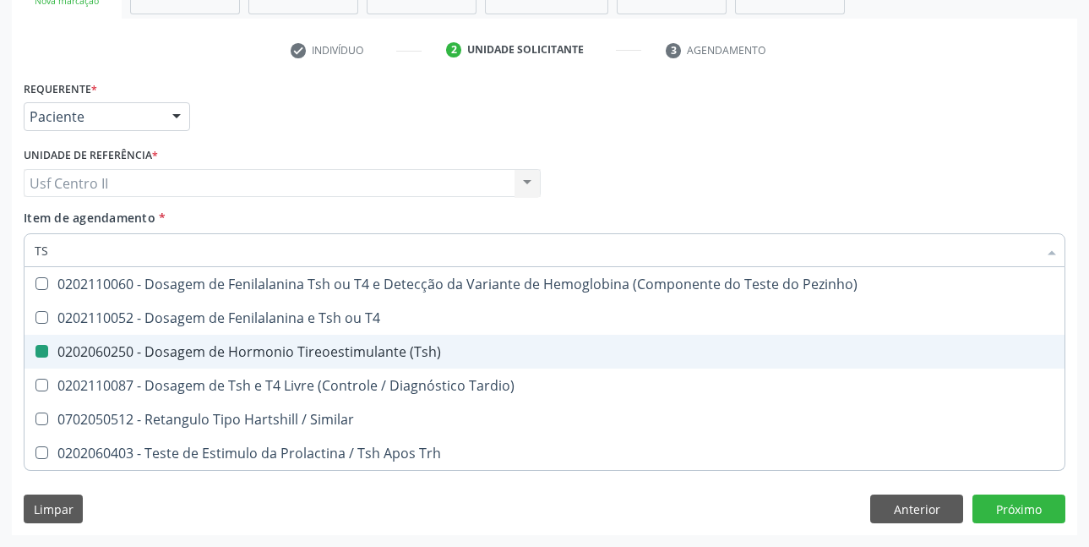
type input "T"
checkbox Tardio\) "false"
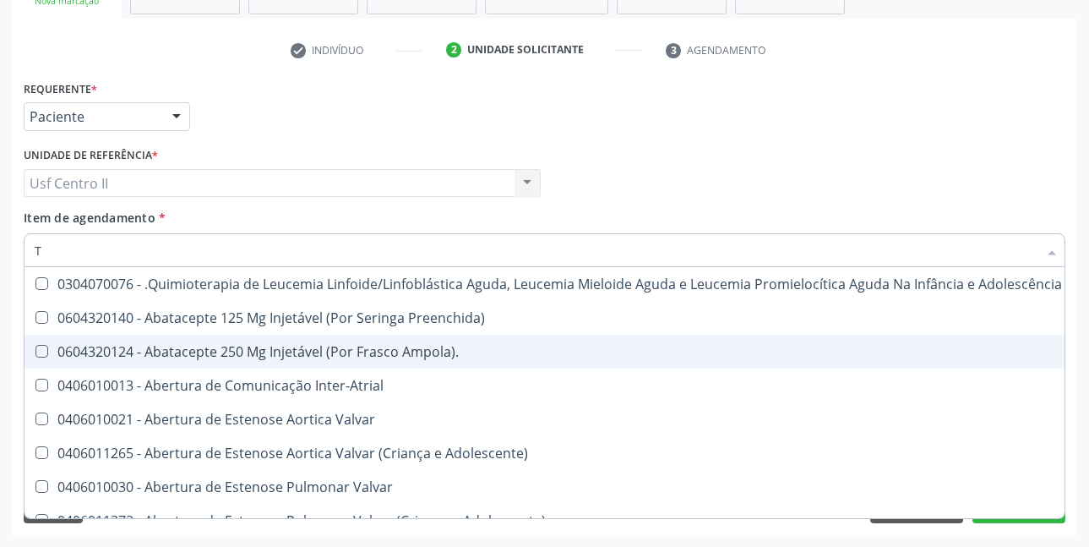
type input "T4"
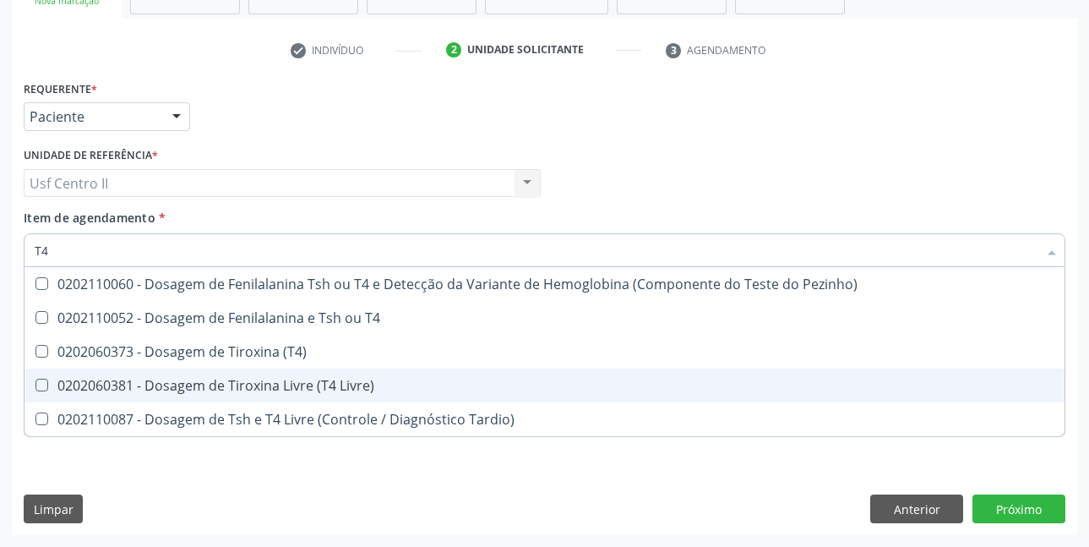
click at [314, 385] on div "0202060381 - Dosagem de Tiroxina Livre (T4 Livre)" at bounding box center [545, 385] width 1020 height 14
checkbox Livre\) "true"
type input "T"
checkbox Livre\) "false"
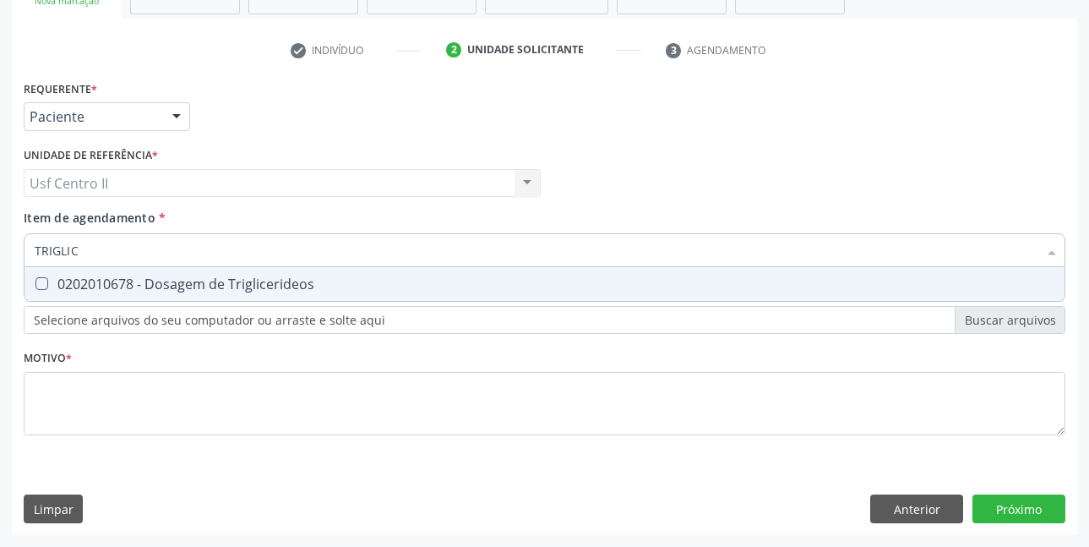
type input "TRIGLICE"
click at [298, 282] on div "0202010678 - Dosagem de Triglicerideos" at bounding box center [545, 284] width 1020 height 14
checkbox Triglicerideos "true"
type input "TRI"
checkbox Triglicerideos "false"
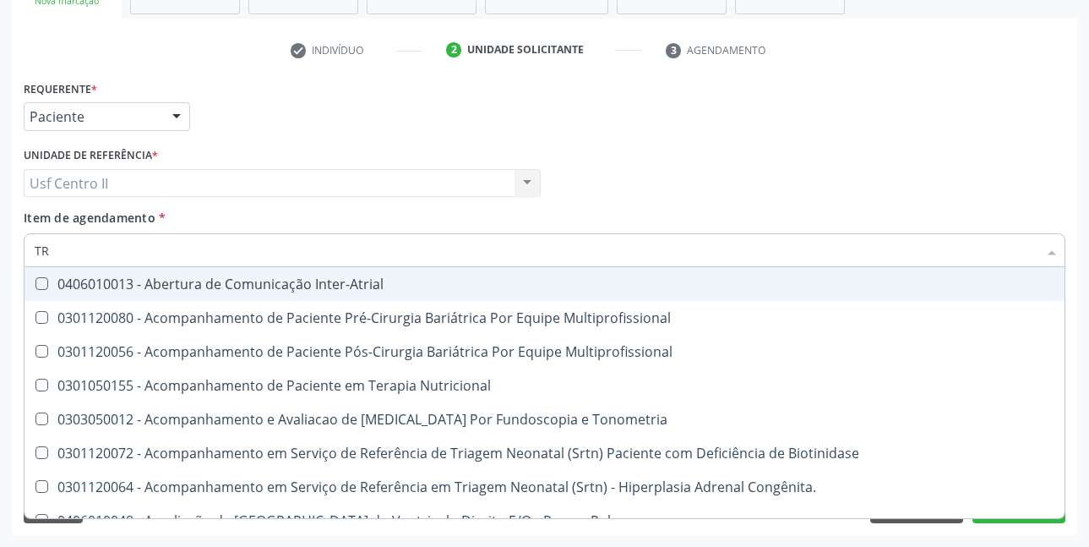
type input "T"
checkbox Triglicerideos "false"
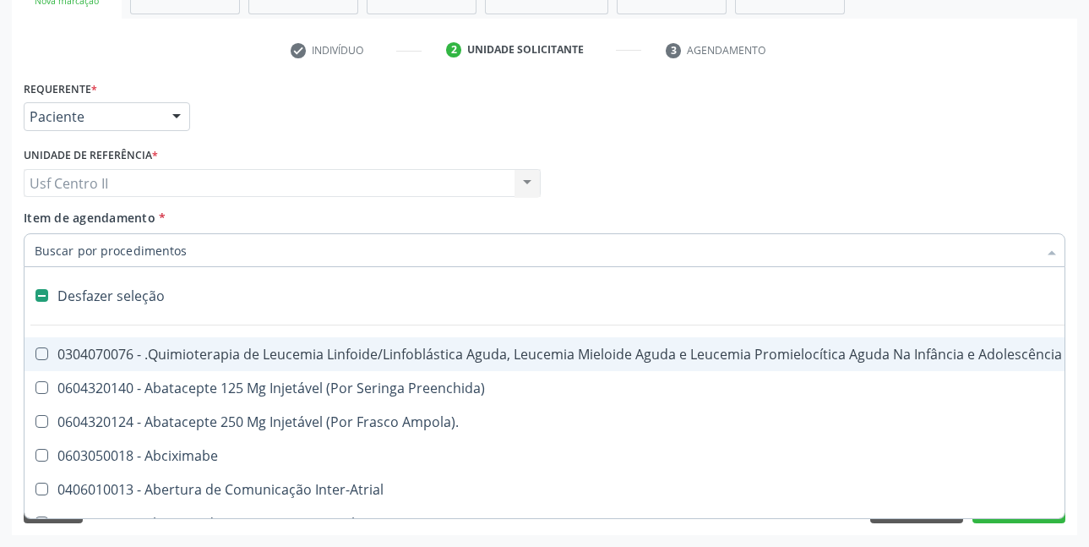
type input "U"
checkbox Cistorrafia "true"
checkbox Per-Operatoria "true"
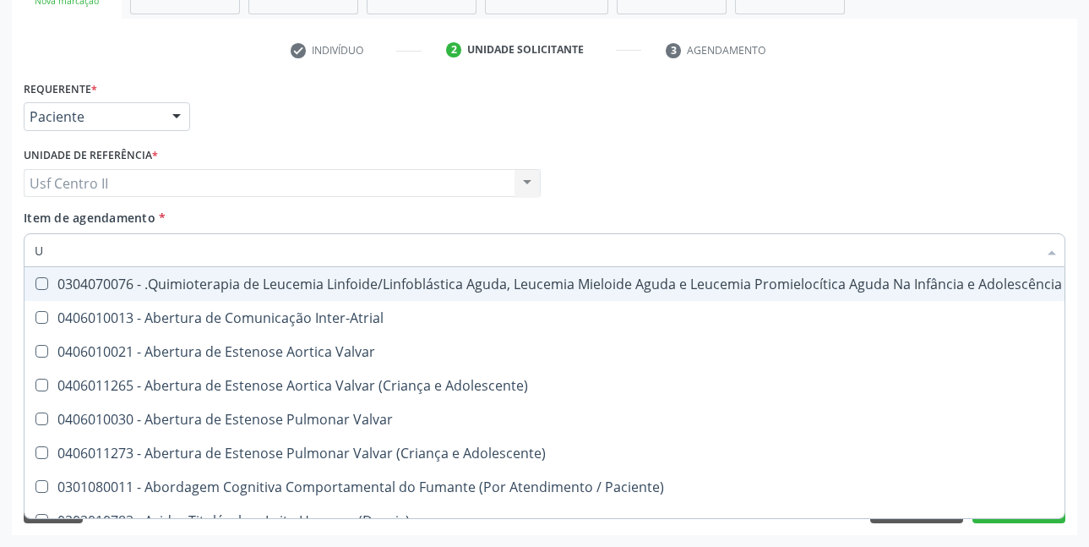
type input "UR"
checkbox B "true"
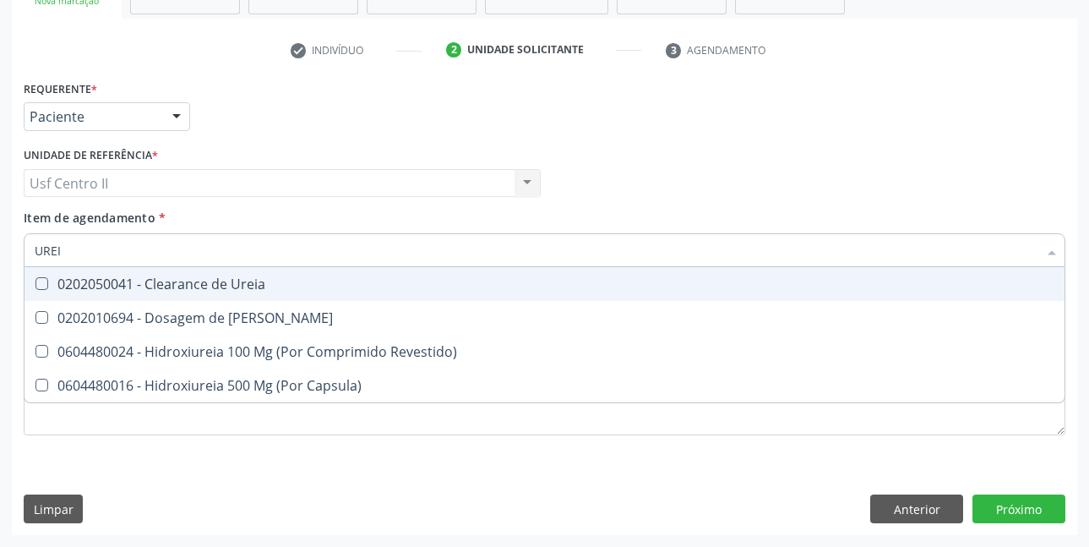
type input "UREIA"
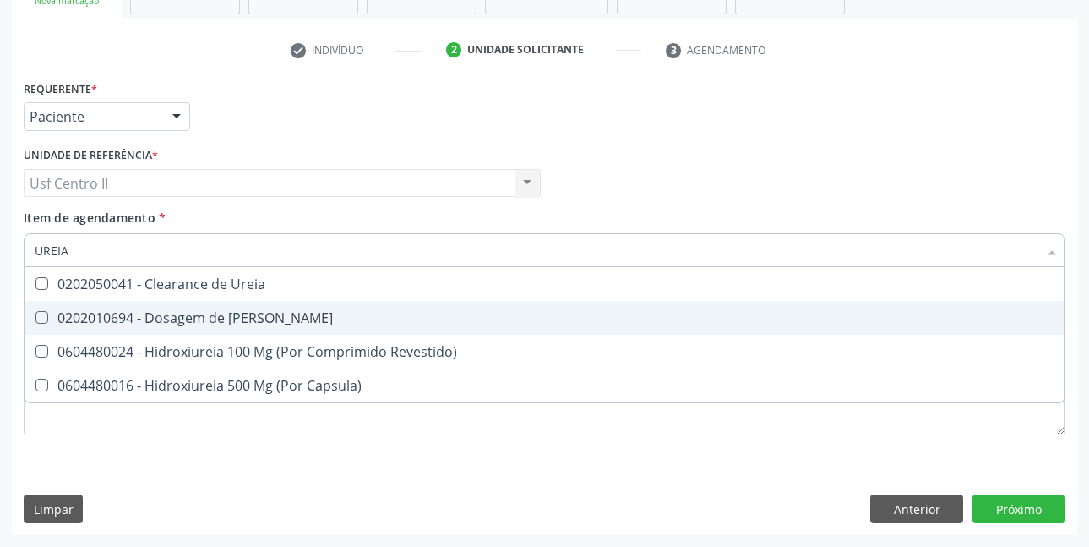
click at [265, 313] on div "0202010694 - Dosagem de [PERSON_NAME]" at bounding box center [545, 318] width 1020 height 14
checkbox Ureia "true"
type input "URE"
checkbox Ureia "false"
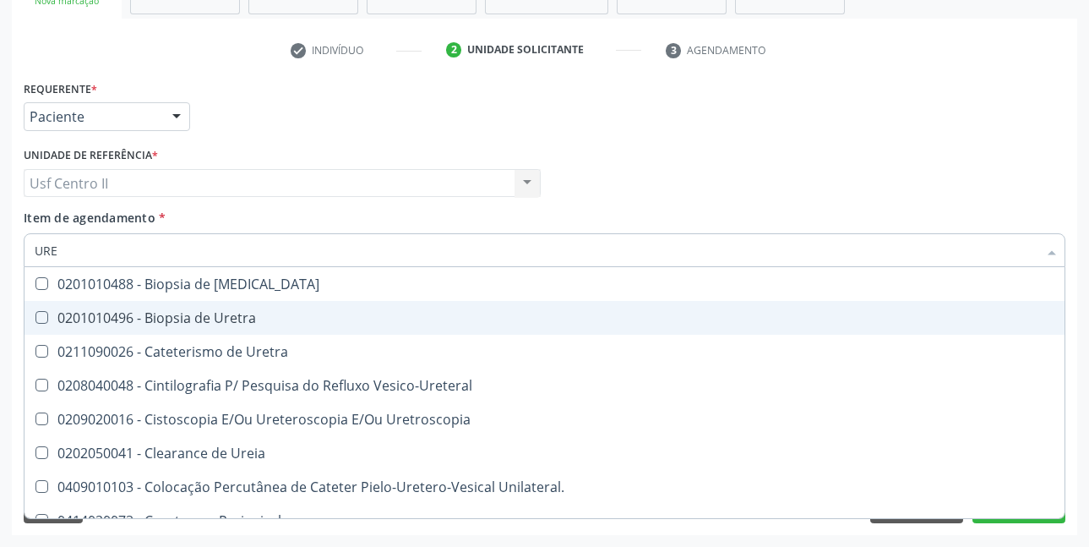
type input "UR"
checkbox Ureia "false"
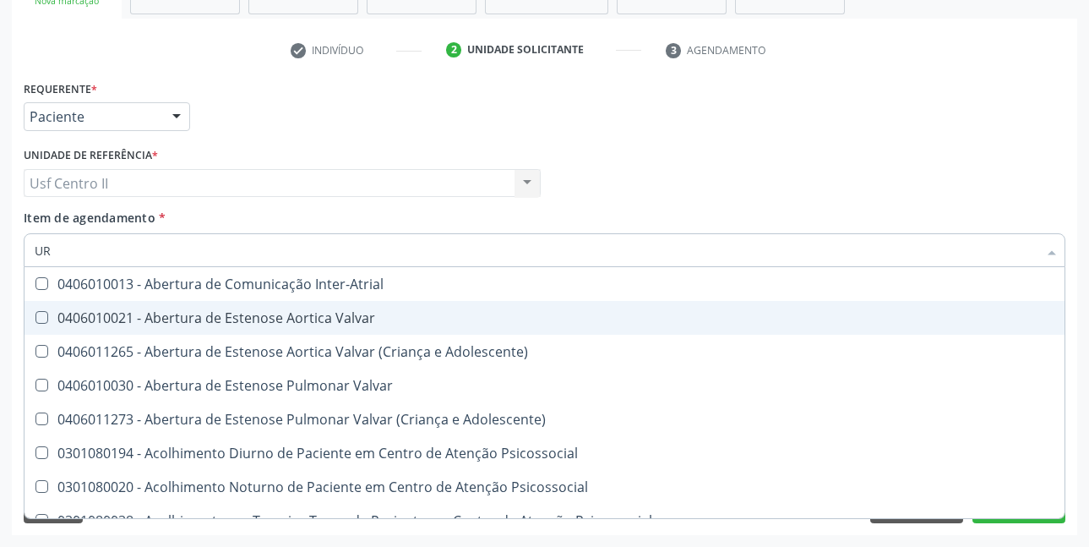
type input "URI"
checkbox B "true"
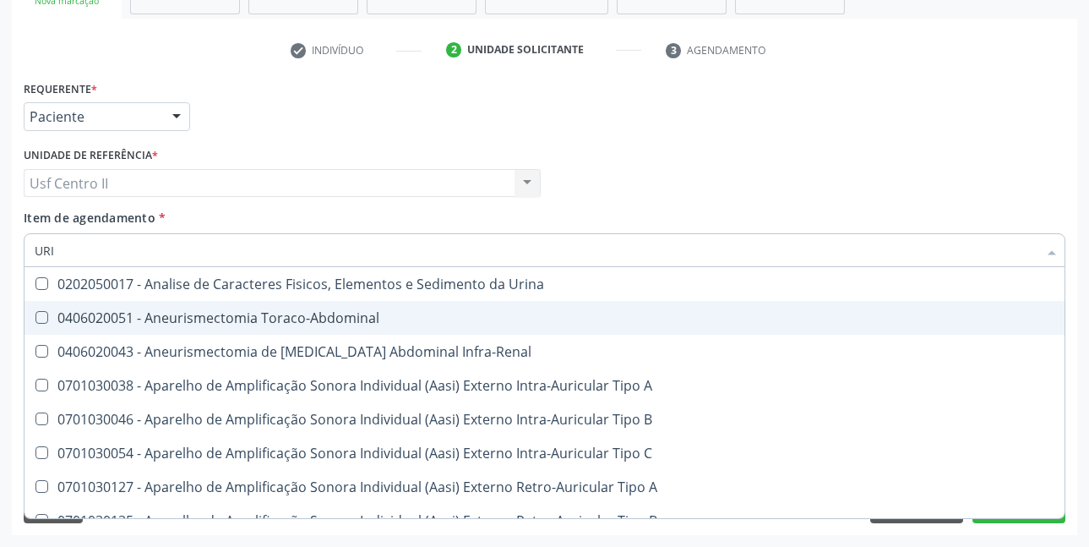
type input "URIN"
checkbox Urico "false"
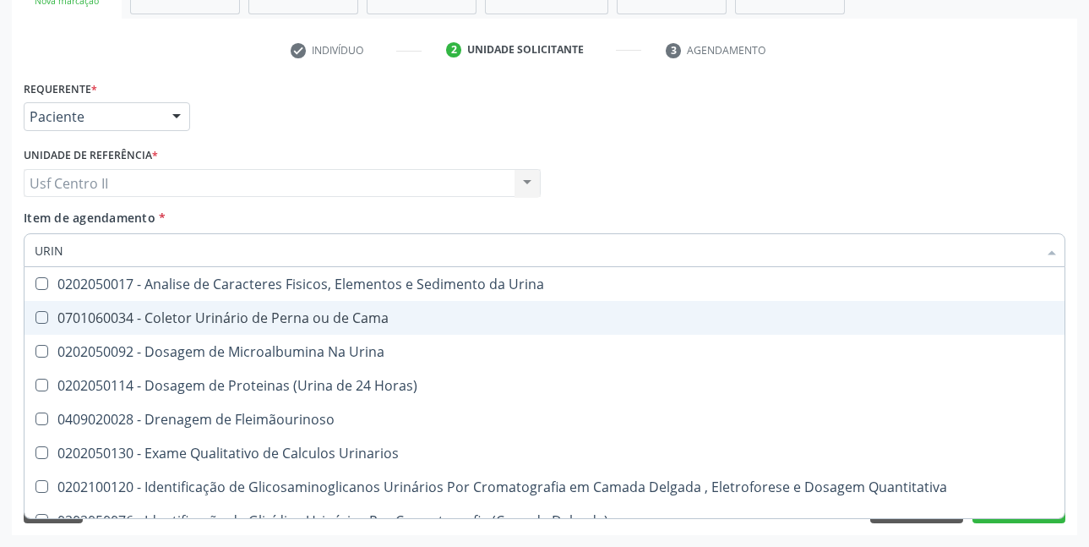
type input "URINA"
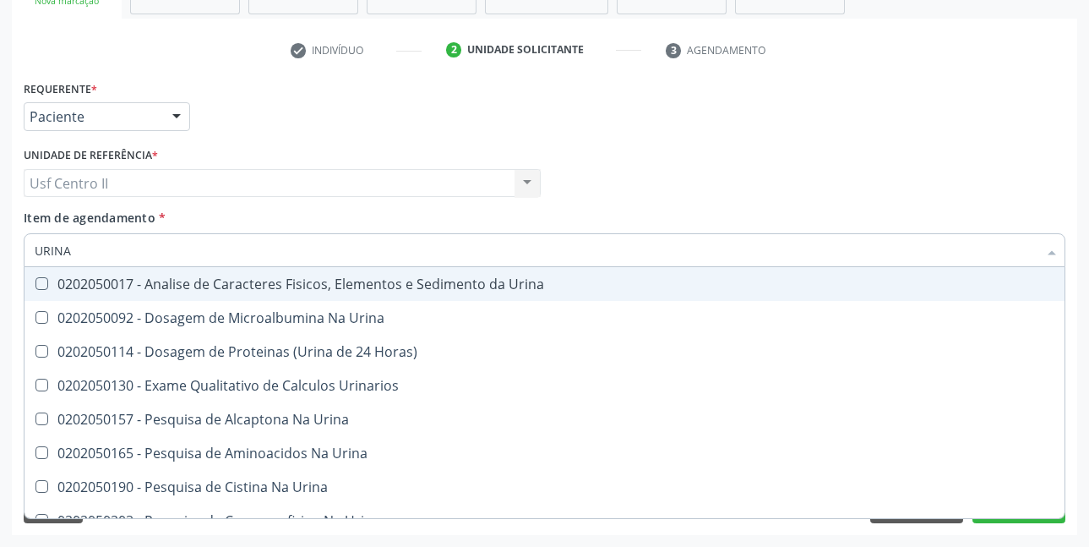
click at [281, 287] on div "0202050017 - Analise de Caracteres Fisicos, Elementos e Sedimento da Urina" at bounding box center [545, 284] width 1020 height 14
checkbox Urina "true"
type input "U"
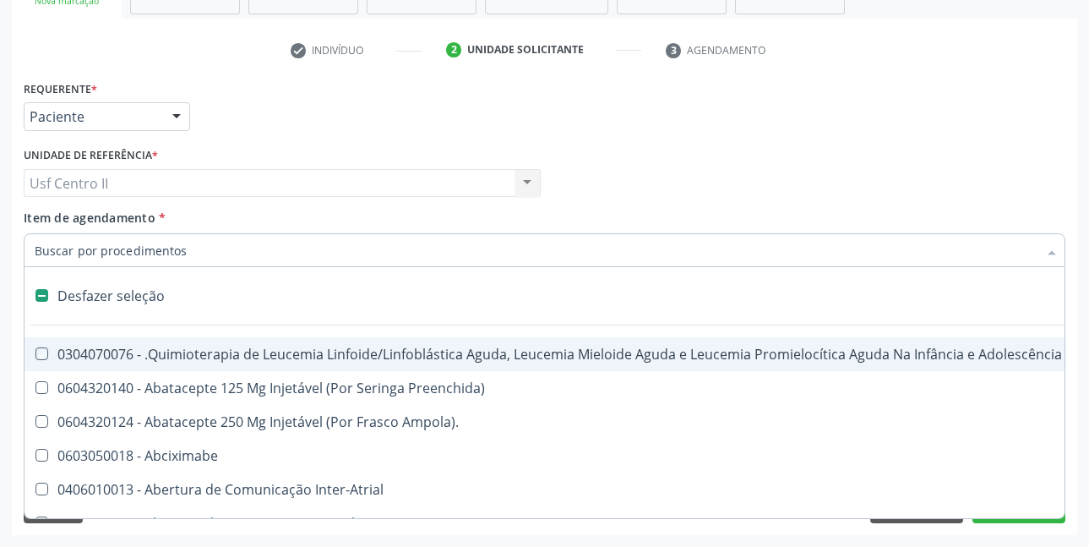
checkbox Manutenção "false"
checkbox Capsula\) "false"
checkbox Diálise "false"
type input "HE"
checkbox Urina "false"
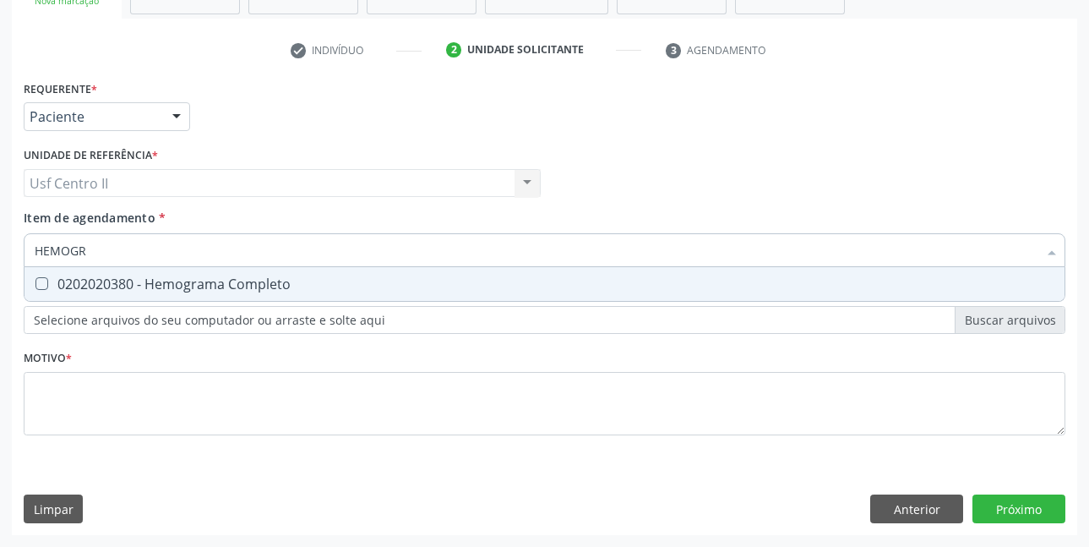
type input "HEMOGRA"
click at [281, 287] on div "0202020380 - Hemograma Completo" at bounding box center [545, 284] width 1020 height 14
checkbox Completo "true"
type input "HEMOG"
checkbox Completo "false"
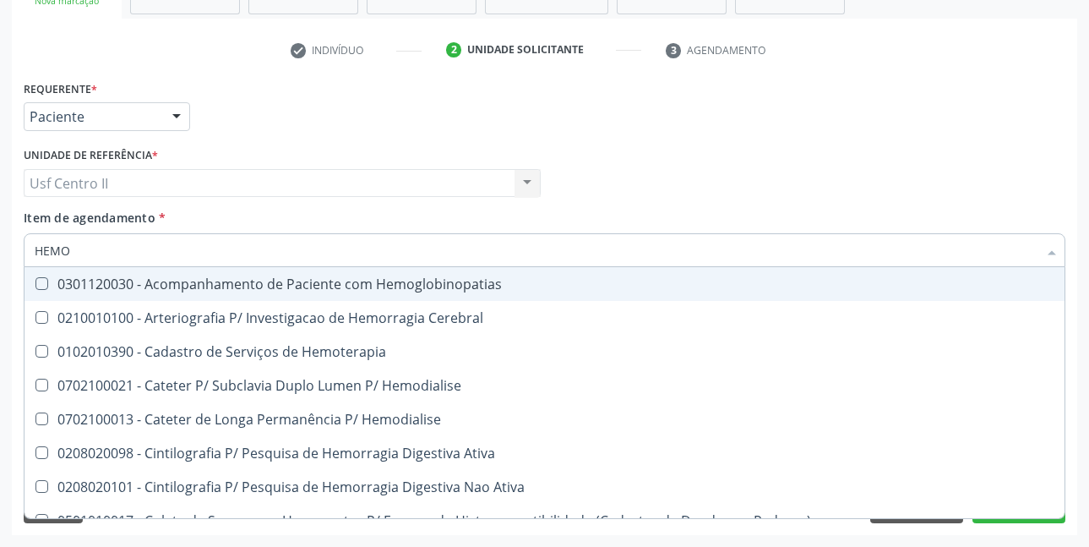
type input "HEM"
checkbox Completo "false"
checkbox Elástica "true"
type input "HE"
checkbox Elástica "false"
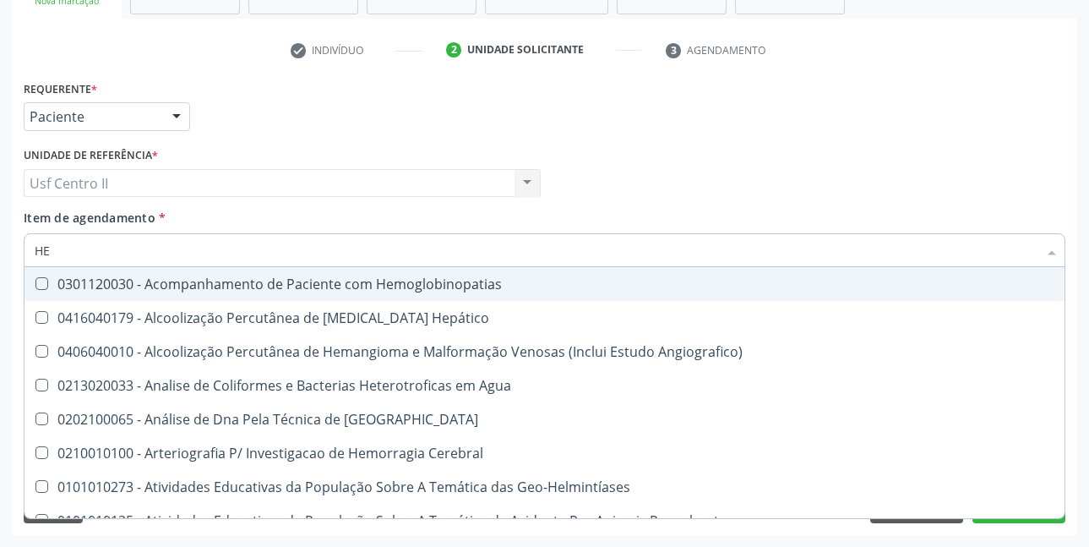
type input "H"
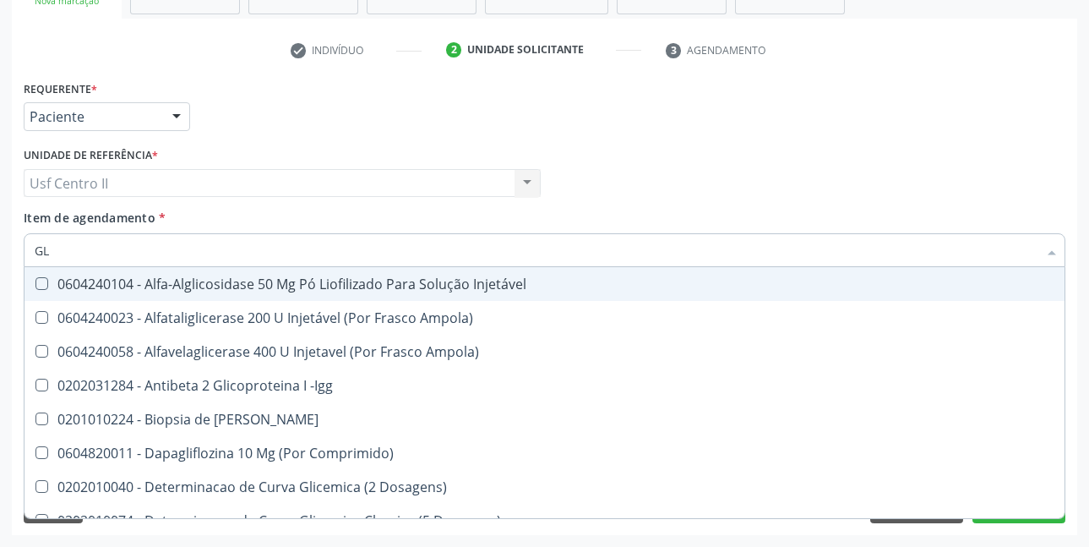
type input "GLI"
checkbox Triglicerideos "true"
type input "GLIC"
checkbox Derrames "true"
checkbox Triglicerideos "false"
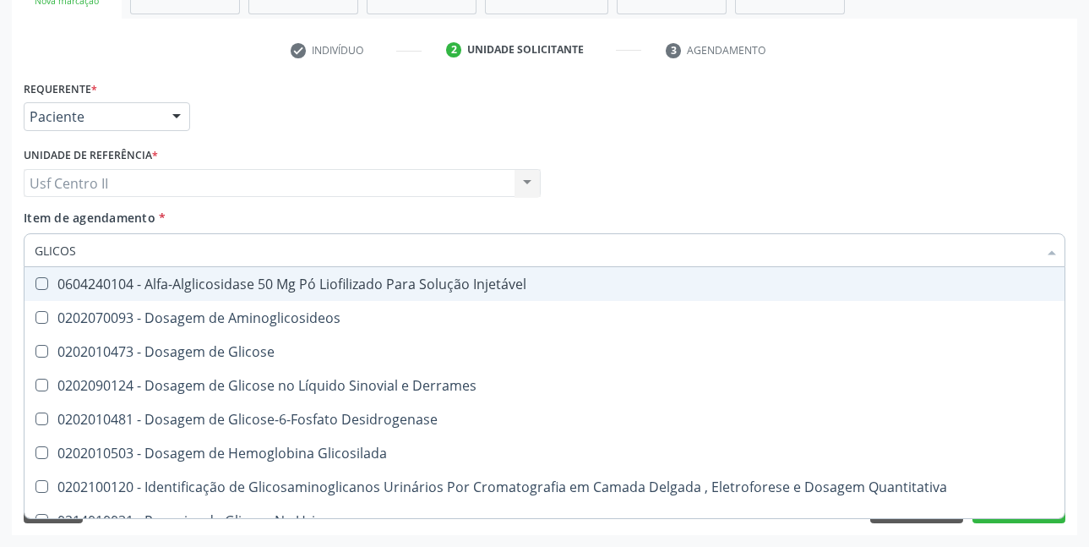
type input "GLICOSE"
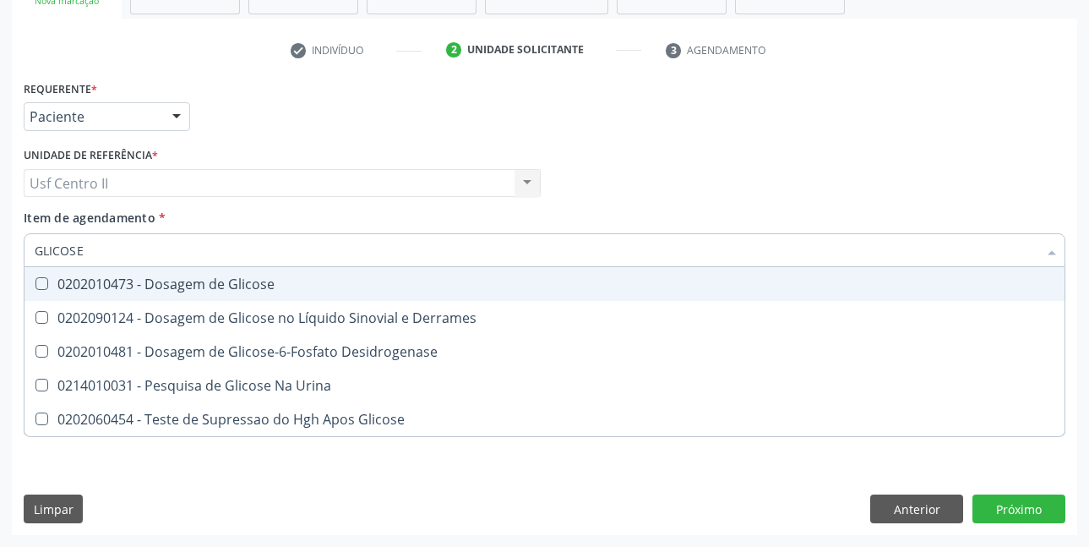
click at [281, 287] on div "0202010473 - Dosagem de Glicose" at bounding box center [545, 284] width 1020 height 14
checkbox Glicose "true"
type input "GLICOS"
checkbox Glicose "false"
checkbox Desidrogenase "true"
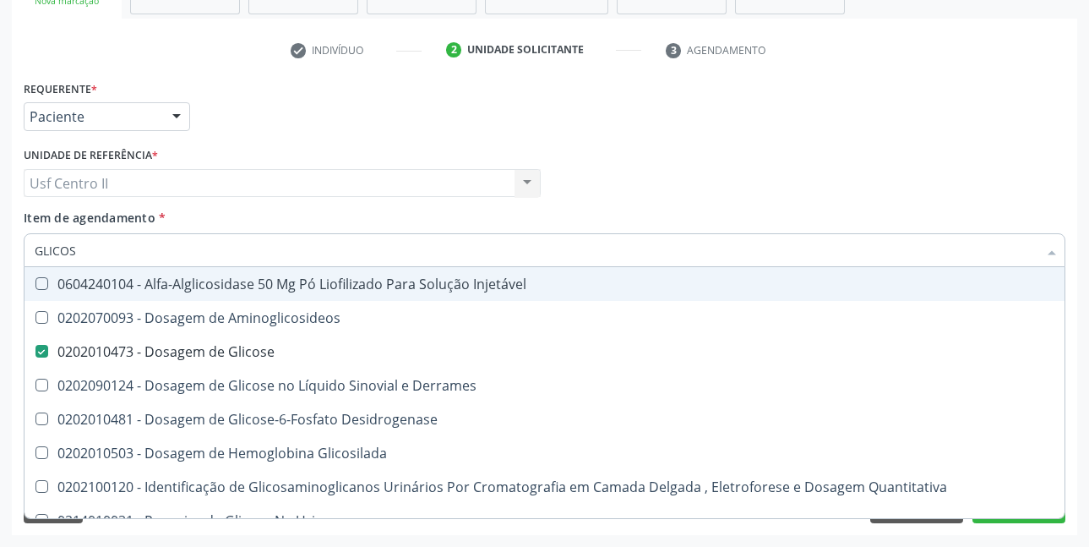
type input "GLICO"
checkbox Glicose "false"
checkbox Glicosilada "true"
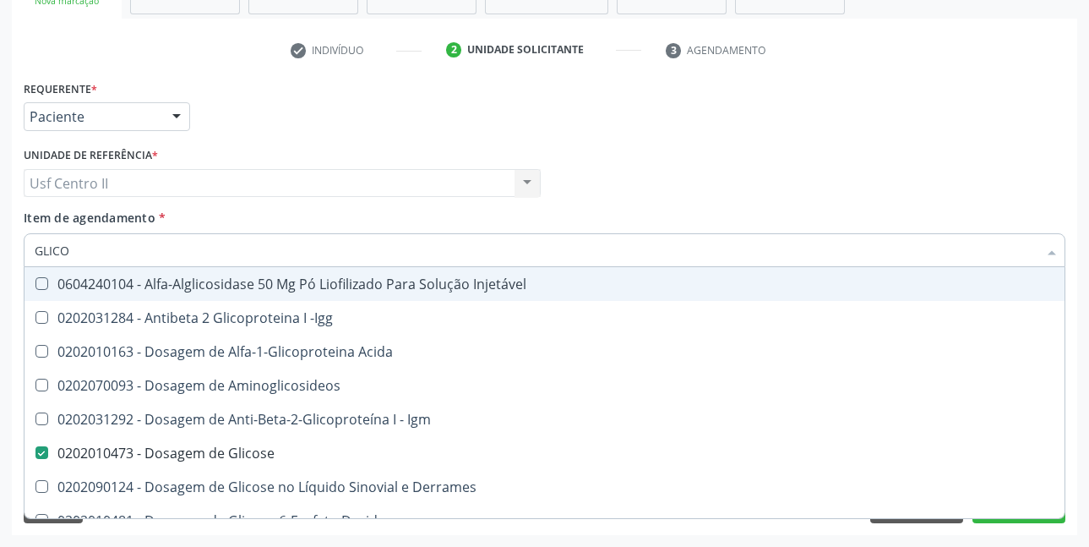
type input "GLIC"
checkbox Glicose "false"
checkbox Glicose "true"
type input "GLI"
checkbox Glicose "false"
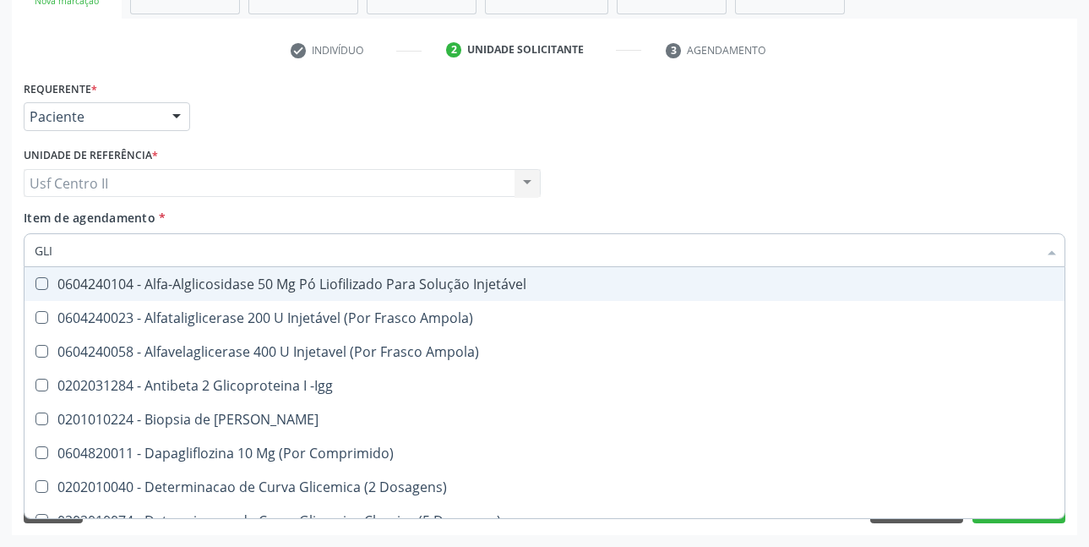
type input "GL"
checkbox Glicose "false"
checkbox Triglicerideos "false"
type input "G"
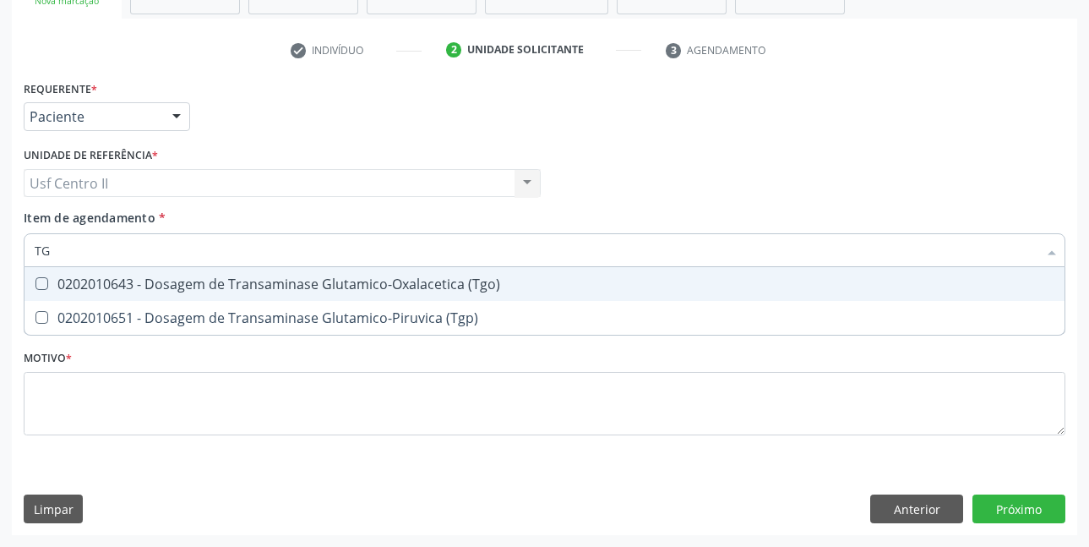
type input "TGO"
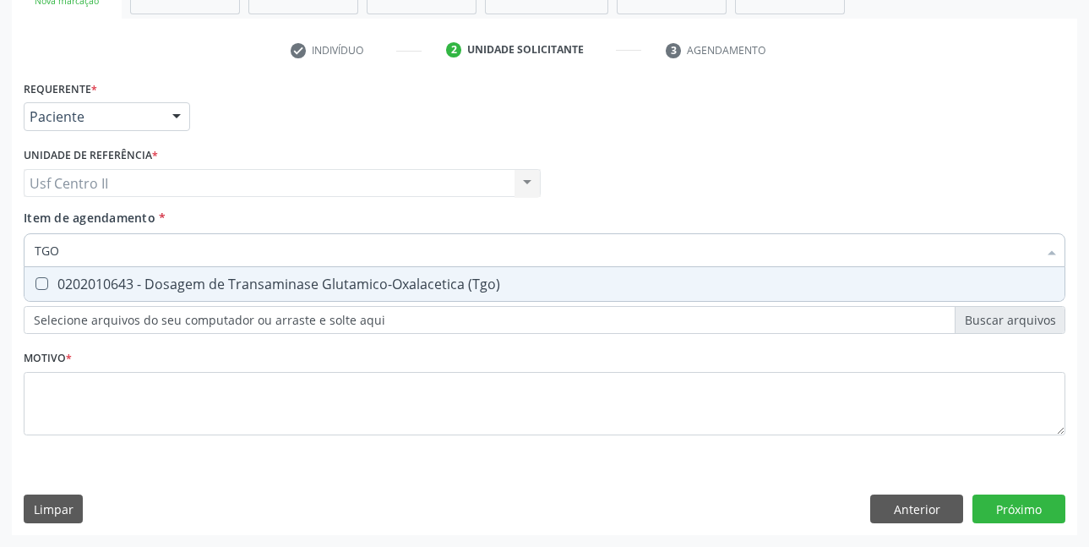
click at [281, 287] on div "0202010643 - Dosagem de Transaminase Glutamico-Oxalacetica (Tgo)" at bounding box center [545, 284] width 1020 height 14
checkbox \(Tgo\) "true"
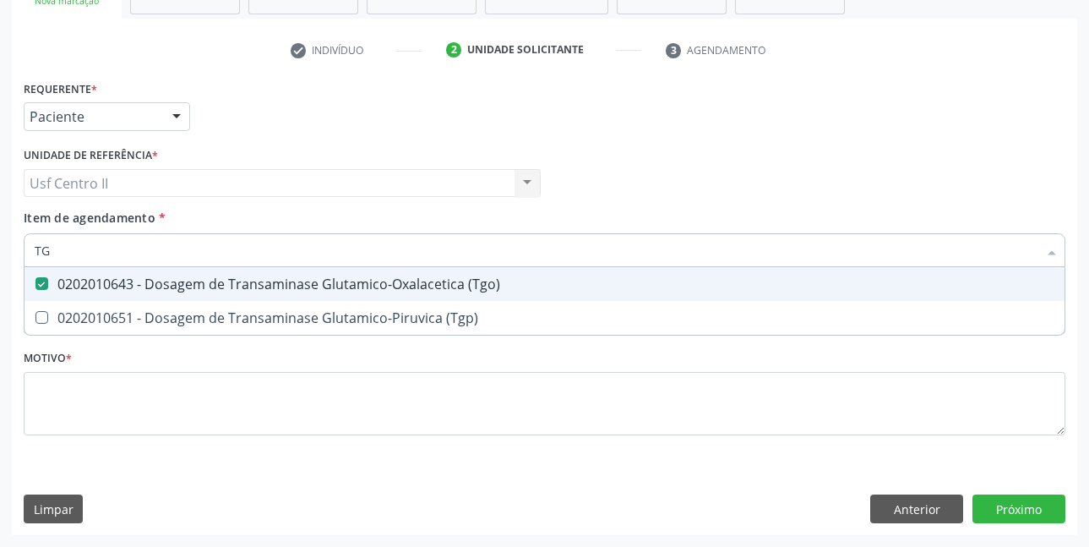
type input "TGP"
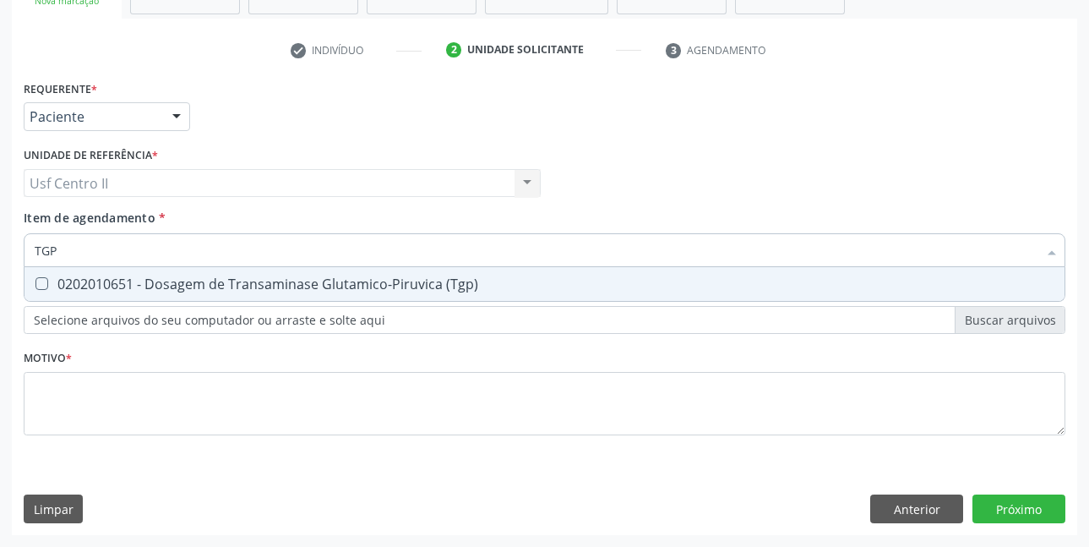
click at [281, 287] on div "0202010651 - Dosagem de Transaminase Glutamico-Piruvica (Tgp)" at bounding box center [545, 284] width 1020 height 14
checkbox \(Tgp\) "true"
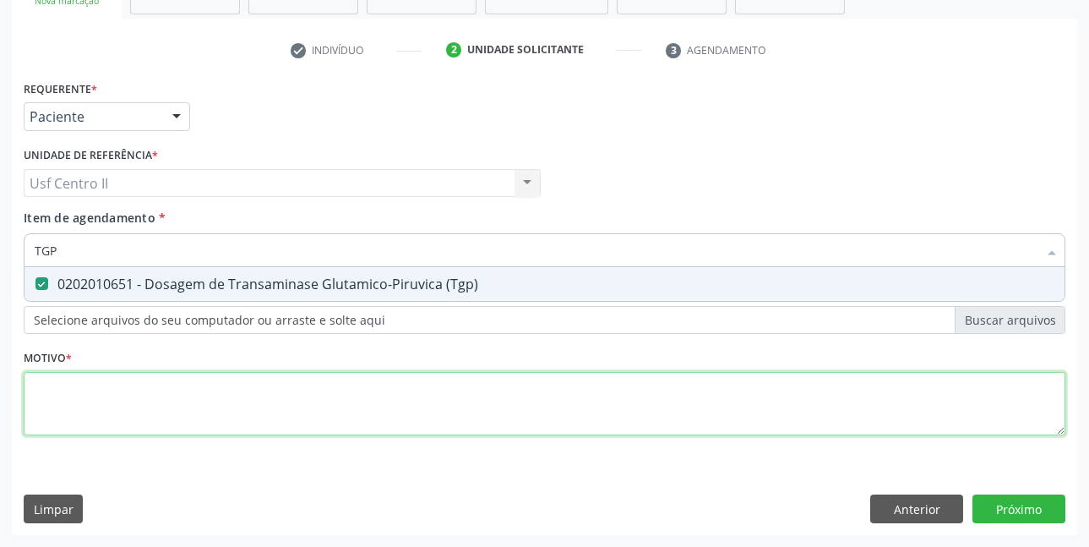
click at [285, 391] on div "Requerente * Paciente Médico(a) Enfermeiro(a) Paciente Nenhum resultado encontr…" at bounding box center [545, 267] width 1042 height 383
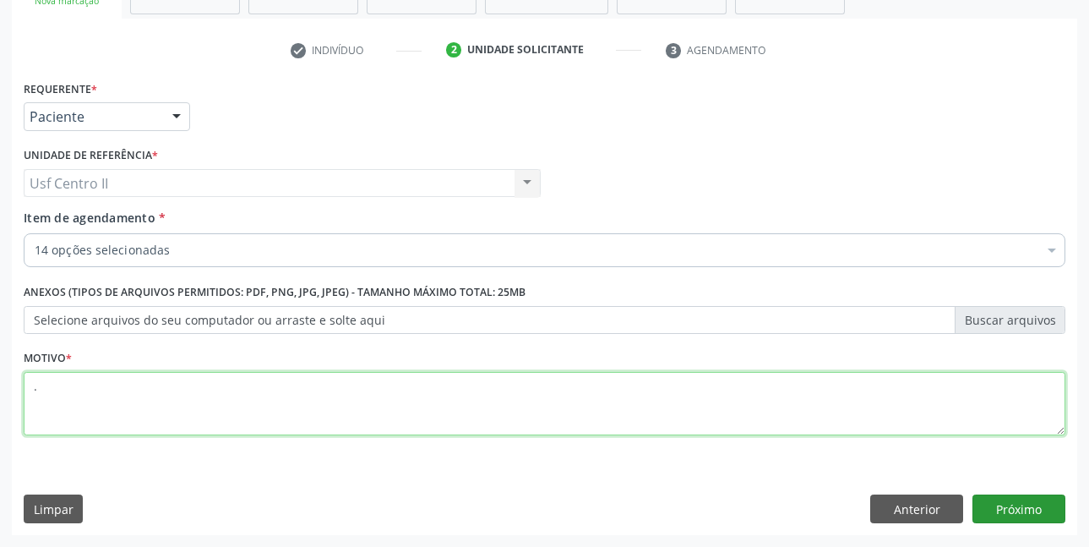
type textarea "."
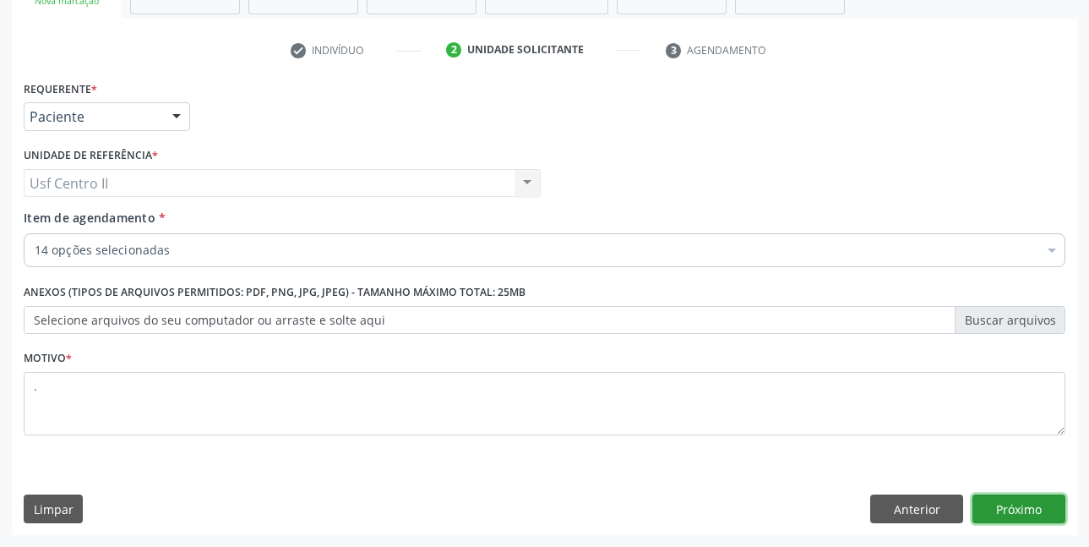
click at [1043, 501] on button "Próximo" at bounding box center [1018, 508] width 93 height 29
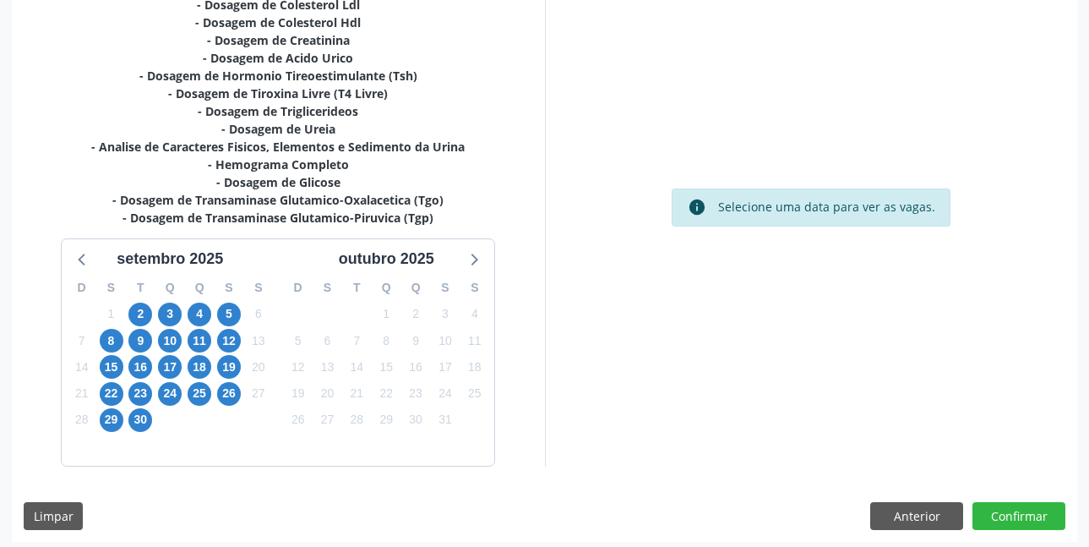
scroll to position [419, 0]
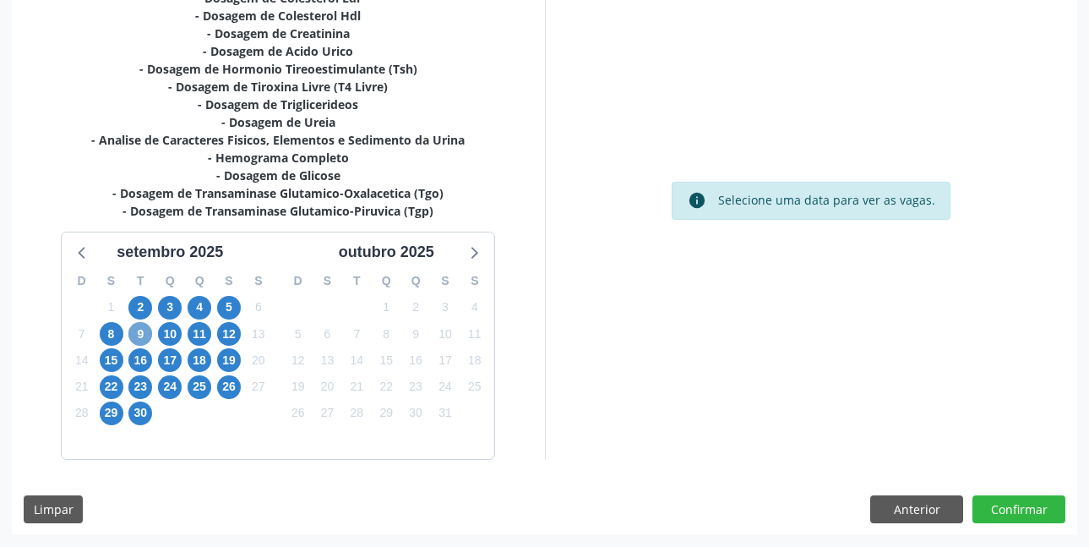
click at [140, 334] on span "9" at bounding box center [140, 334] width 24 height 24
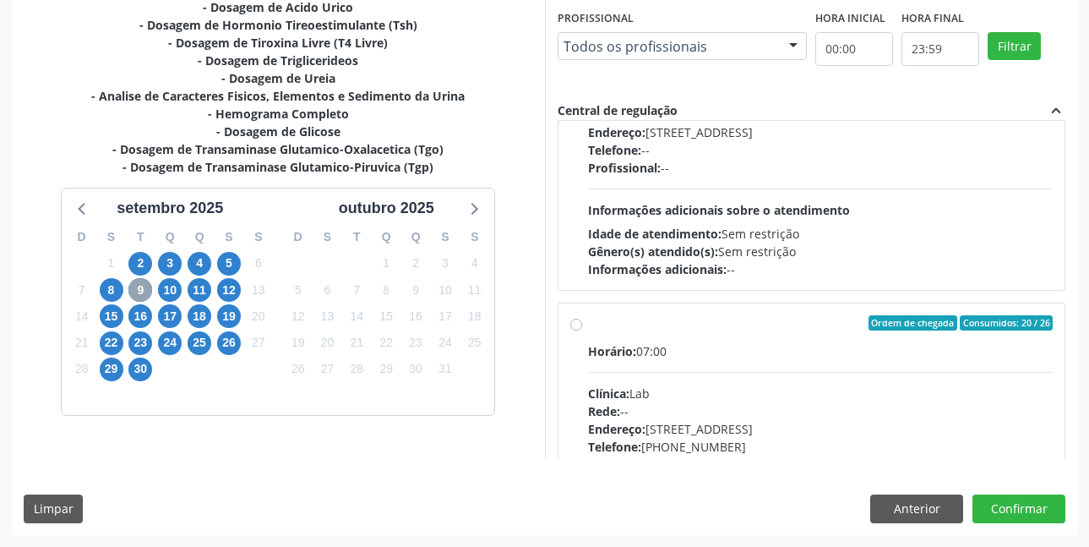
scroll to position [507, 0]
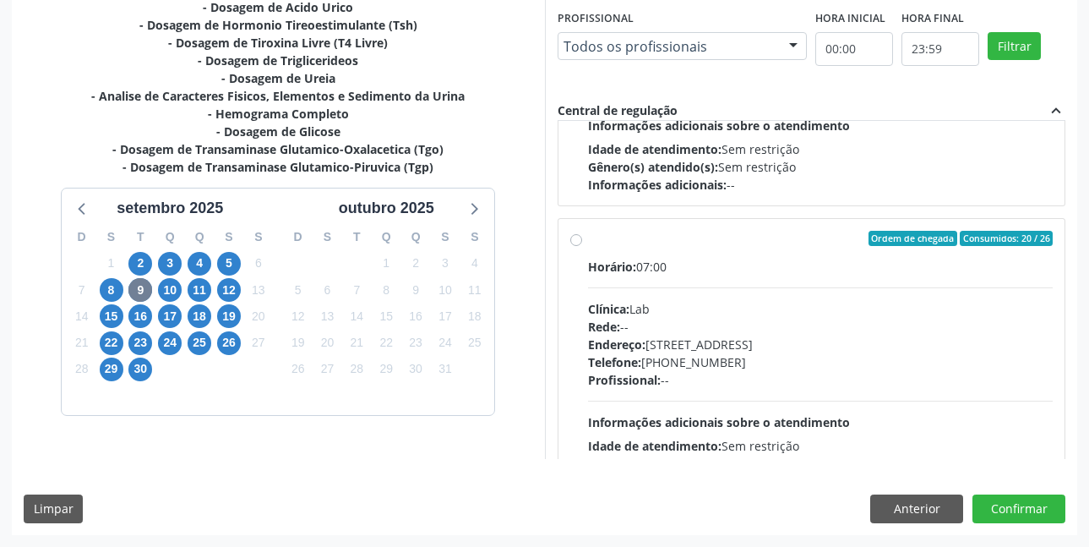
click at [575, 246] on div "Ordem de chegada Consumidos: 20 / 26 Horário: 07:00 Clínica: Lab Rede: -- Ender…" at bounding box center [811, 360] width 483 height 259
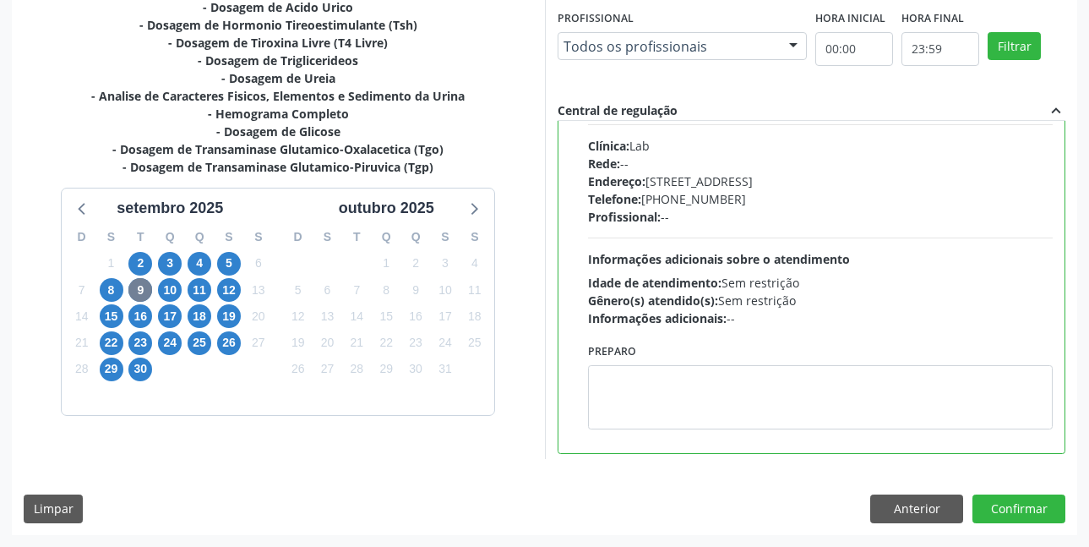
scroll to position [676, 0]
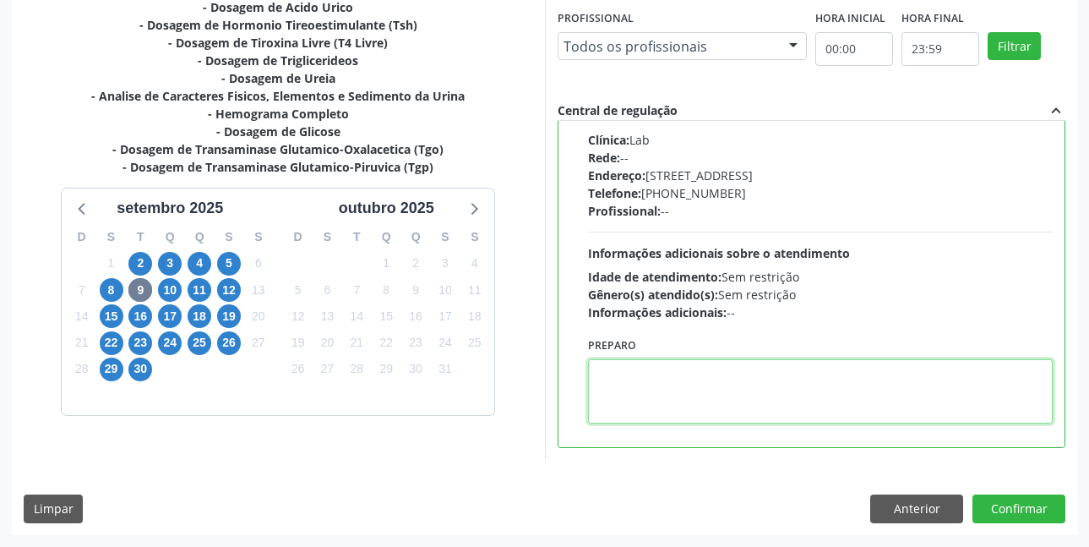
click at [641, 377] on textarea at bounding box center [820, 391] width 465 height 64
paste textarea "O EXAME SERÁ REALIZADO NA UNIDADE DE SAÚDE CENTRO 2 (postinho do rodeio), POR O…"
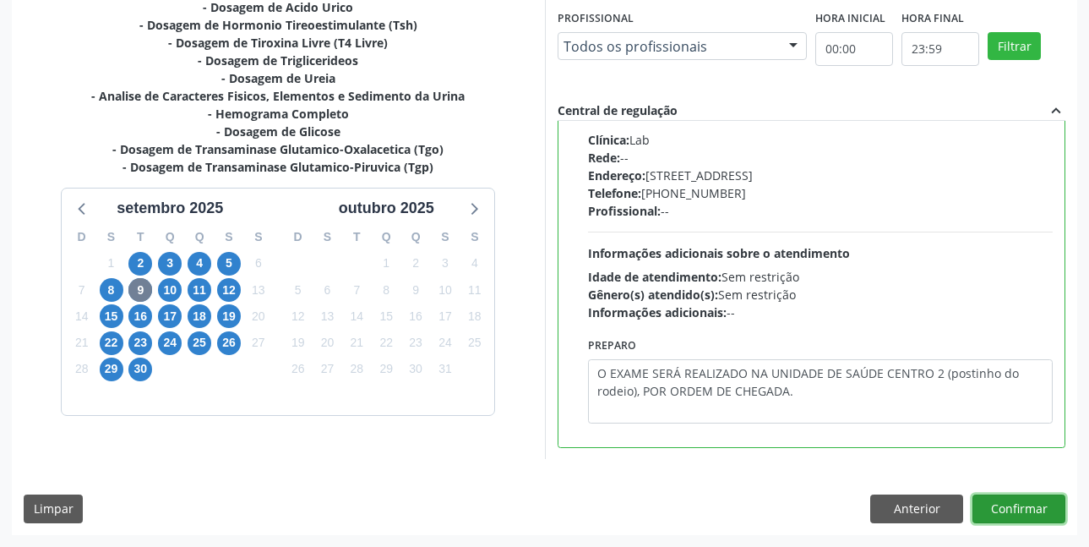
click at [1019, 509] on button "Confirmar" at bounding box center [1018, 508] width 93 height 29
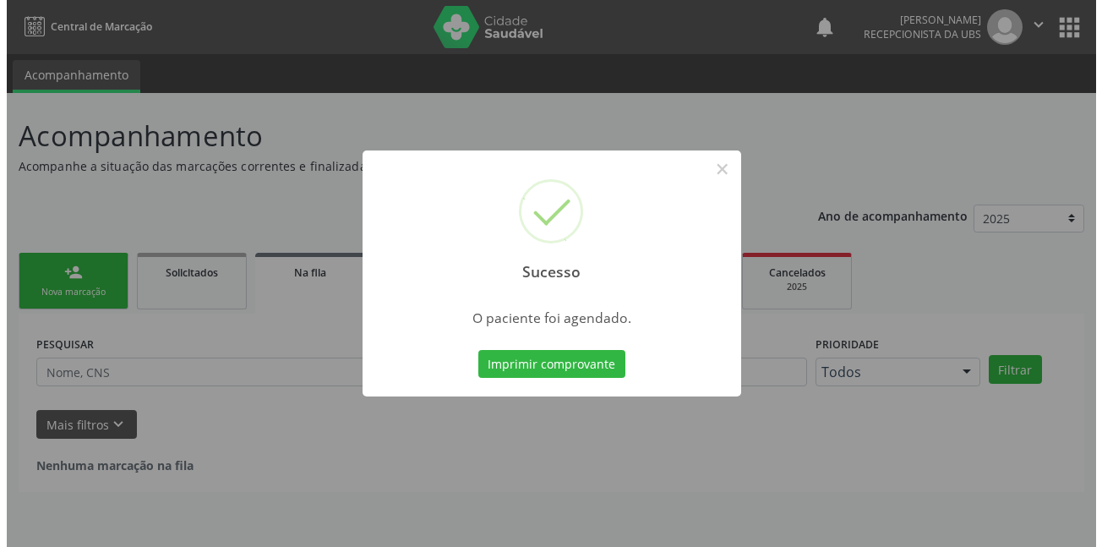
scroll to position [0, 0]
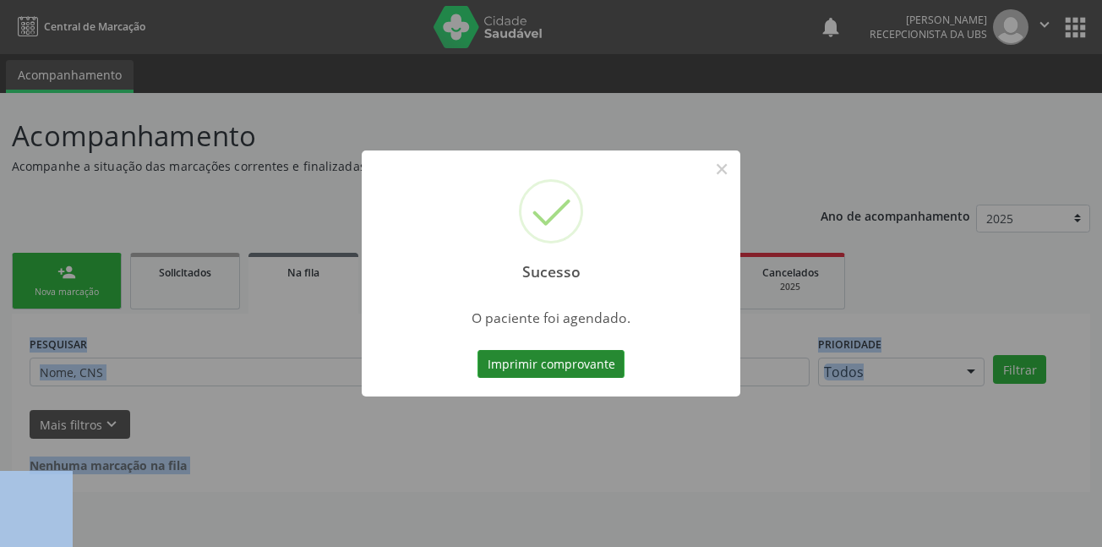
click at [556, 367] on button "Imprimir comprovante" at bounding box center [550, 364] width 147 height 29
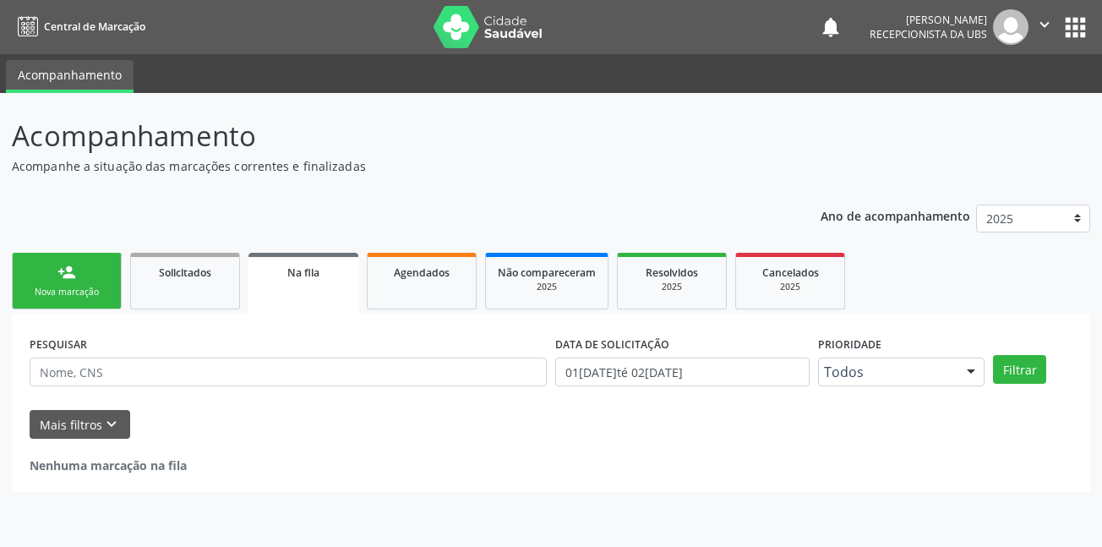
click at [448, 150] on p "Acompanhamento" at bounding box center [389, 136] width 754 height 42
click at [53, 281] on link "person_add Nova marcação" at bounding box center [67, 281] width 110 height 57
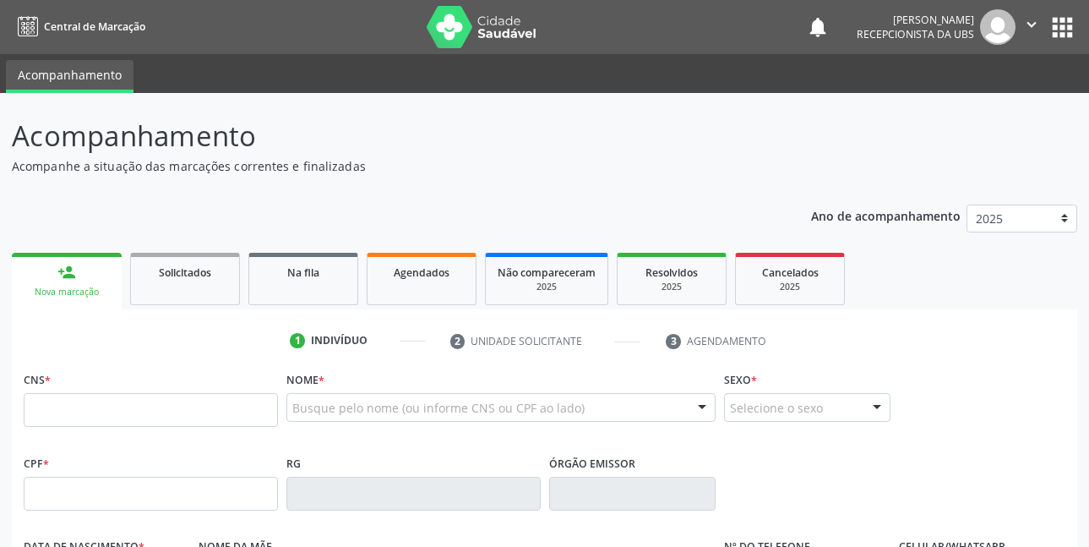
scroll to position [253, 0]
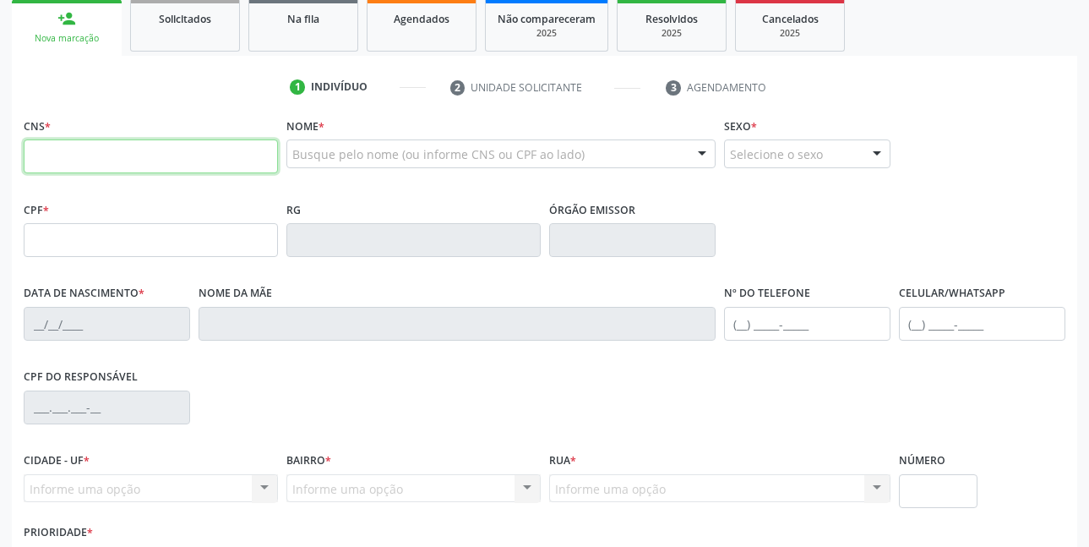
click at [212, 157] on input "text" at bounding box center [151, 156] width 254 height 34
type input "705 2034 1151 2370"
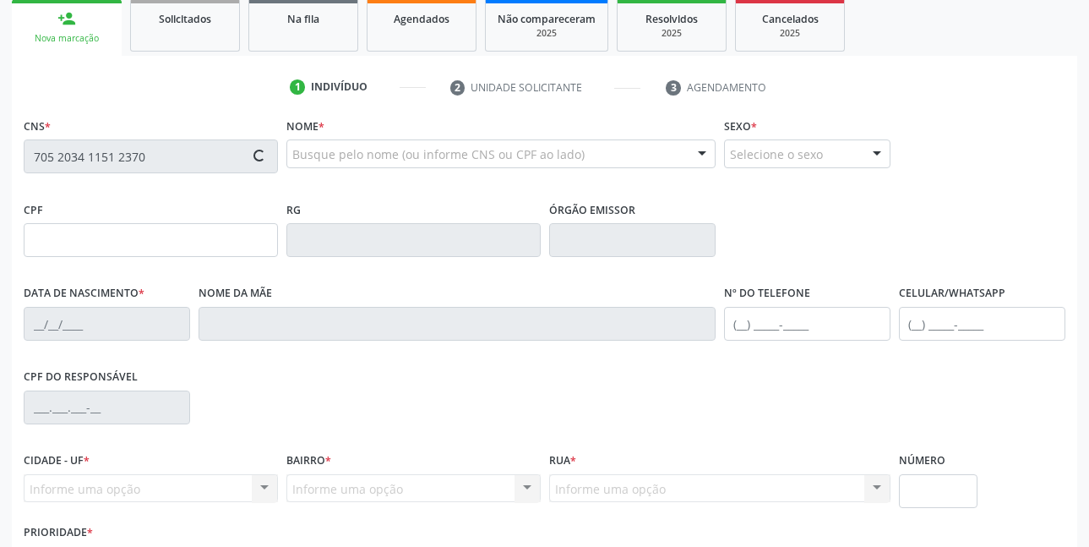
type input "003.103.213-36"
type input "1[DATE]"
type input "[PERSON_NAME]"
type input "[PHONE_NUMBER]"
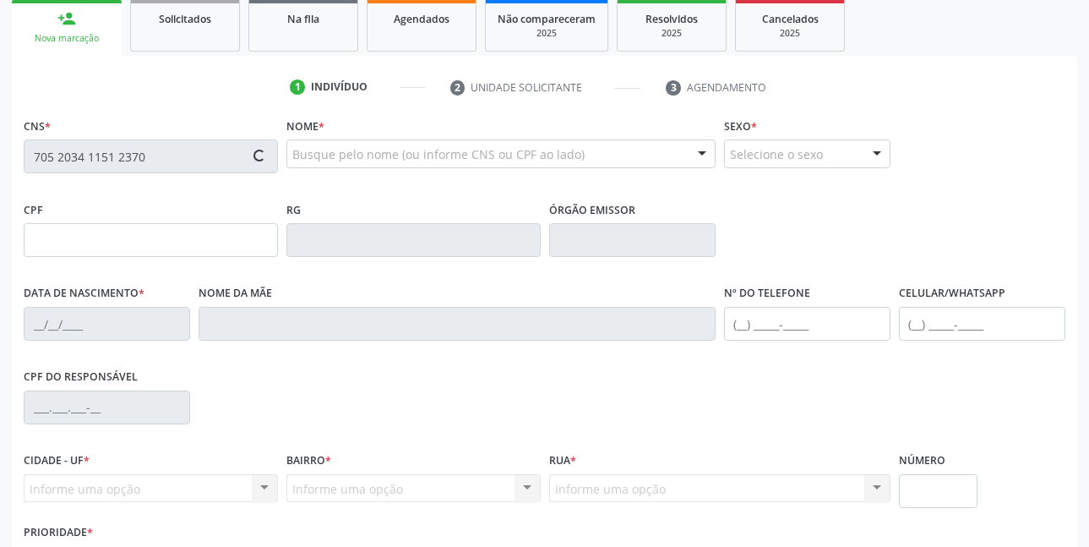
type input "1291"
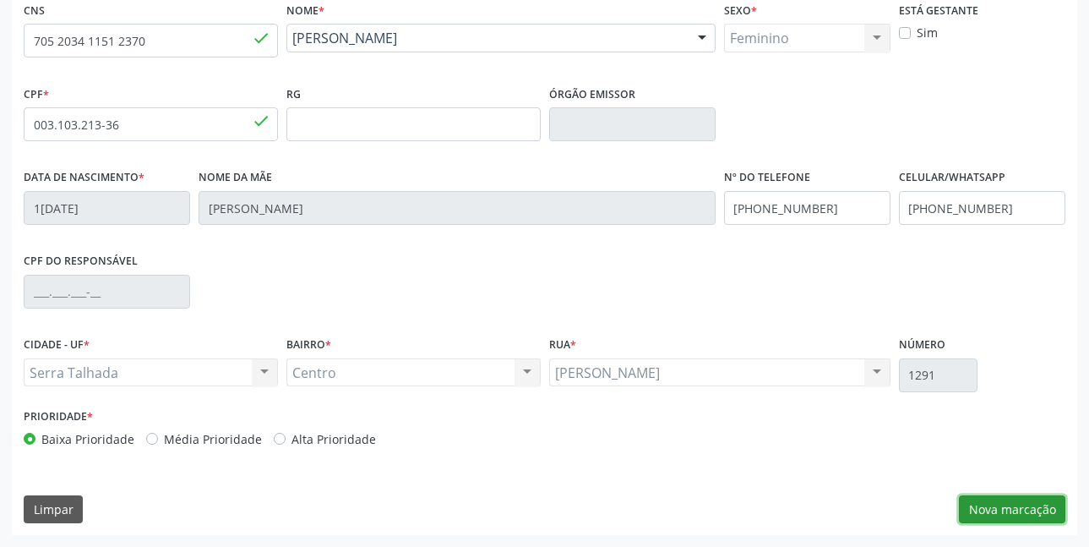
drag, startPoint x: 995, startPoint y: 507, endPoint x: 799, endPoint y: 503, distance: 196.0
click at [997, 507] on button "Nova marcação" at bounding box center [1012, 509] width 106 height 29
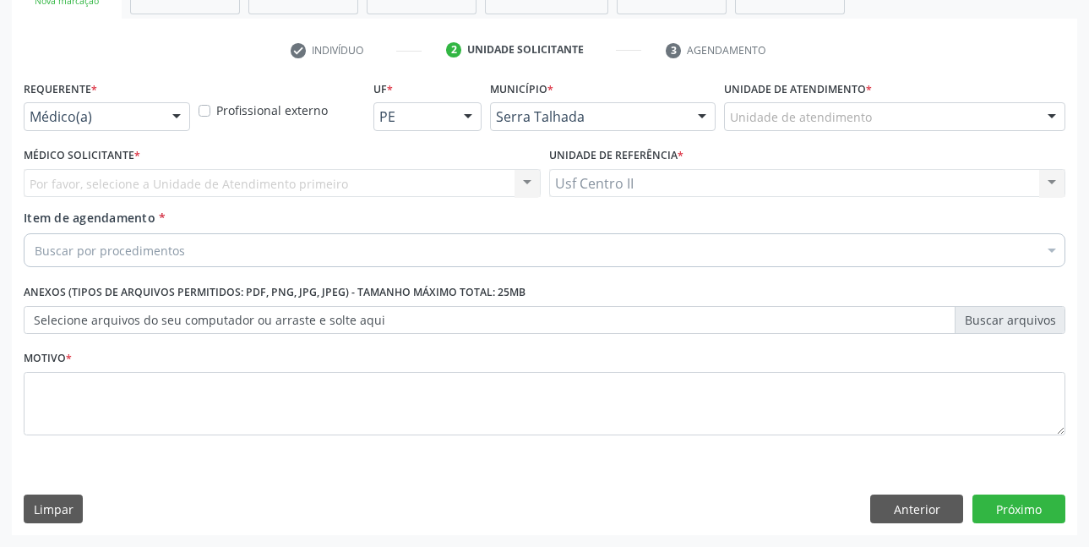
scroll to position [291, 0]
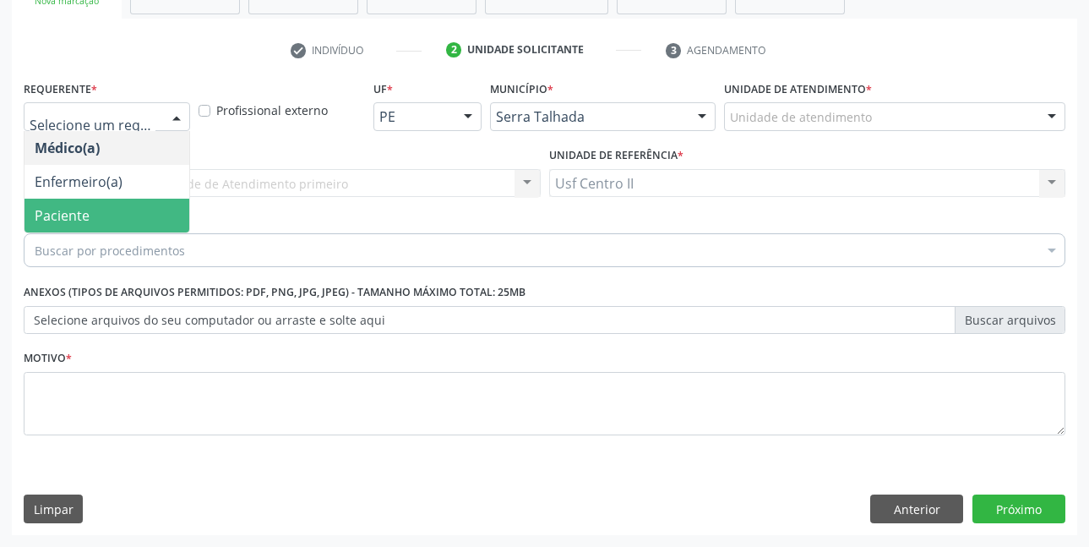
click at [84, 209] on span "Paciente" at bounding box center [62, 215] width 55 height 19
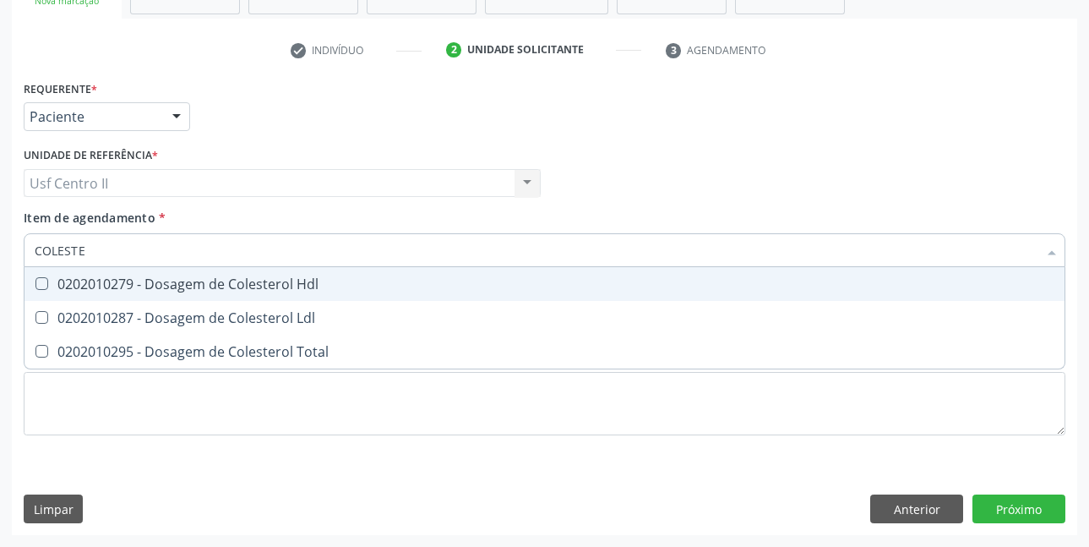
type input "COLESTER"
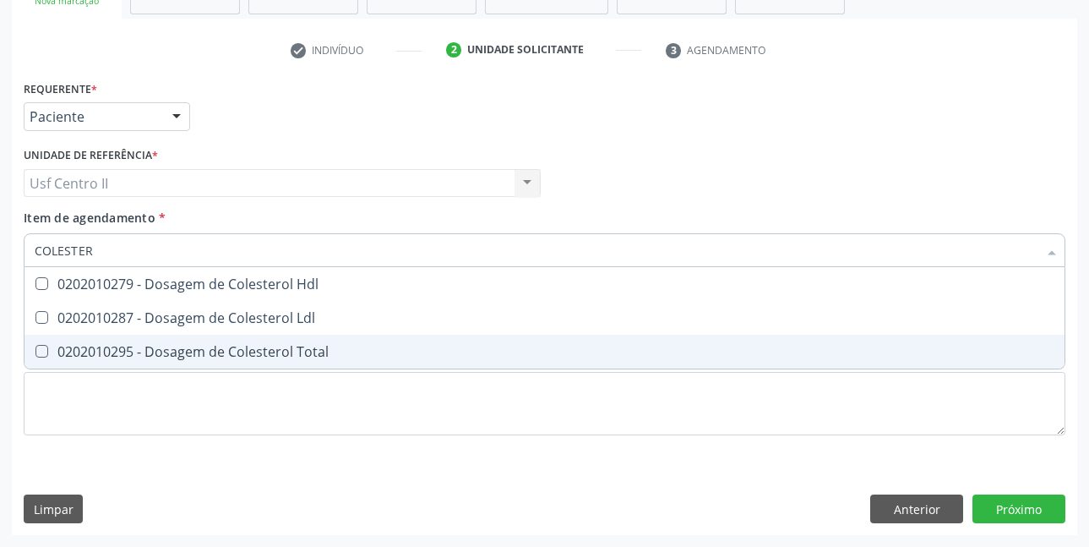
click at [188, 345] on div "0202010295 - Dosagem de Colesterol Total" at bounding box center [545, 352] width 1020 height 14
checkbox Total "true"
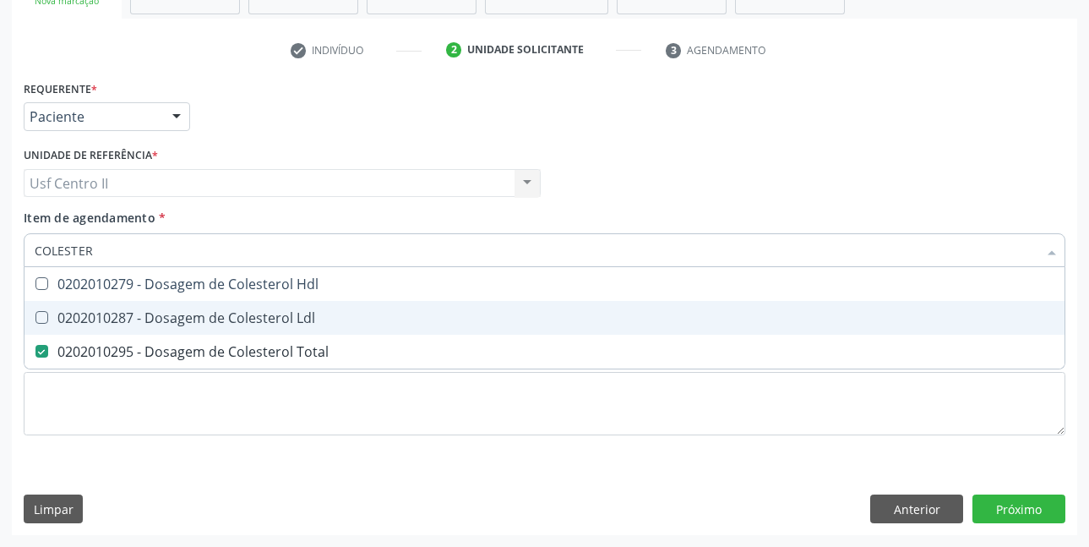
click at [201, 313] on div "0202010287 - Dosagem de Colesterol Ldl" at bounding box center [545, 318] width 1020 height 14
checkbox Ldl "true"
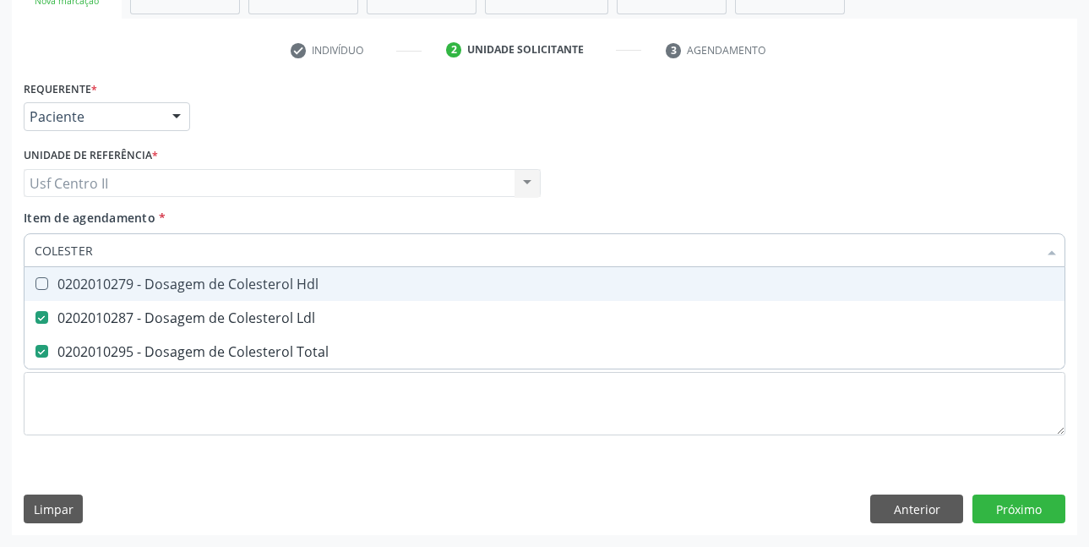
click at [217, 283] on div "0202010279 - Dosagem de Colesterol Hdl" at bounding box center [545, 284] width 1020 height 14
checkbox Hdl "true"
type input "COLE"
checkbox Hdl "false"
checkbox Ldl "false"
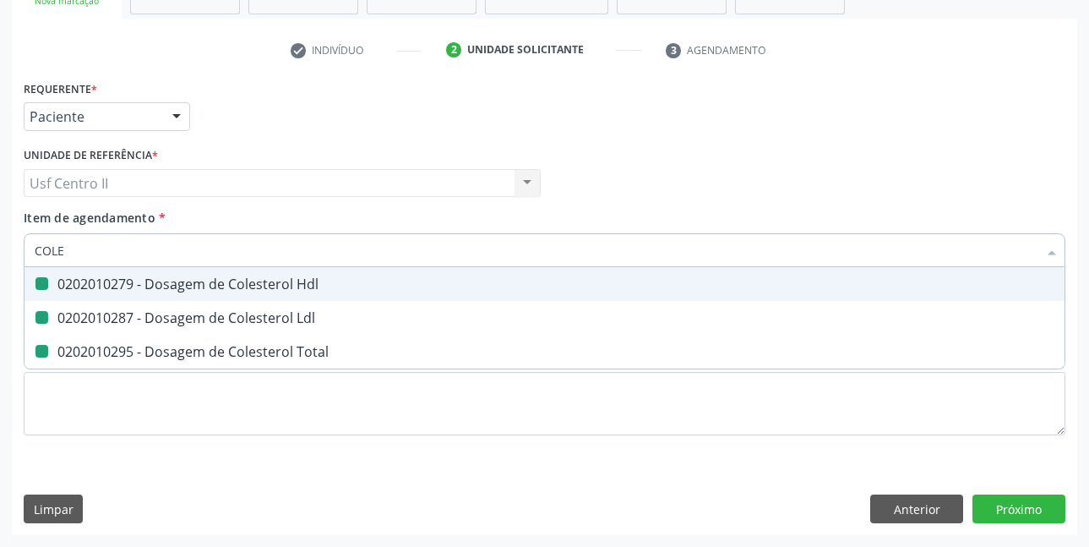
checkbox Total "false"
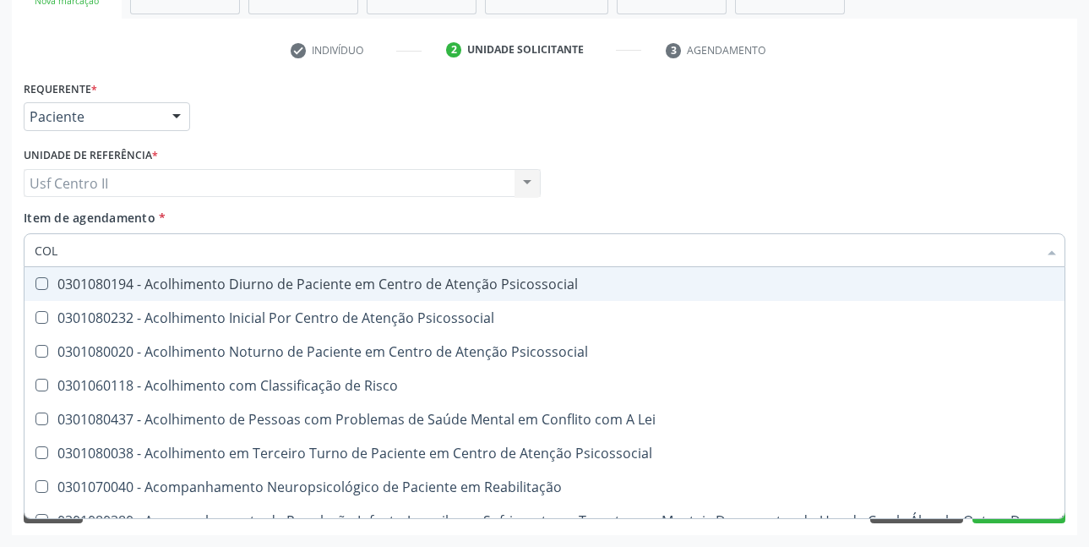
type input "CO"
checkbox Hdl "false"
checkbox Ldl "false"
checkbox Total "false"
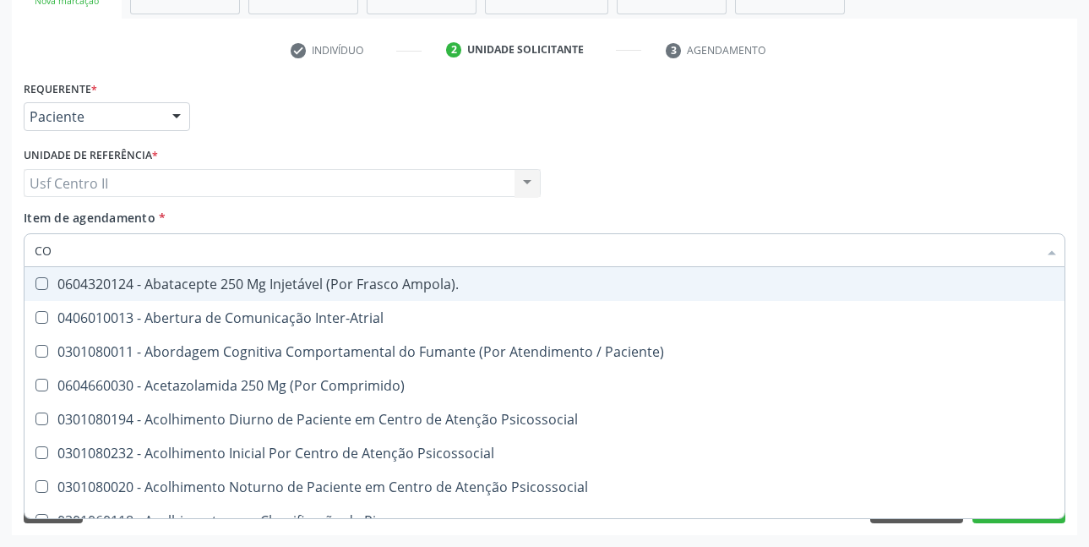
type input "C"
checkbox Hdl "false"
checkbox Ldl "false"
checkbox Total "false"
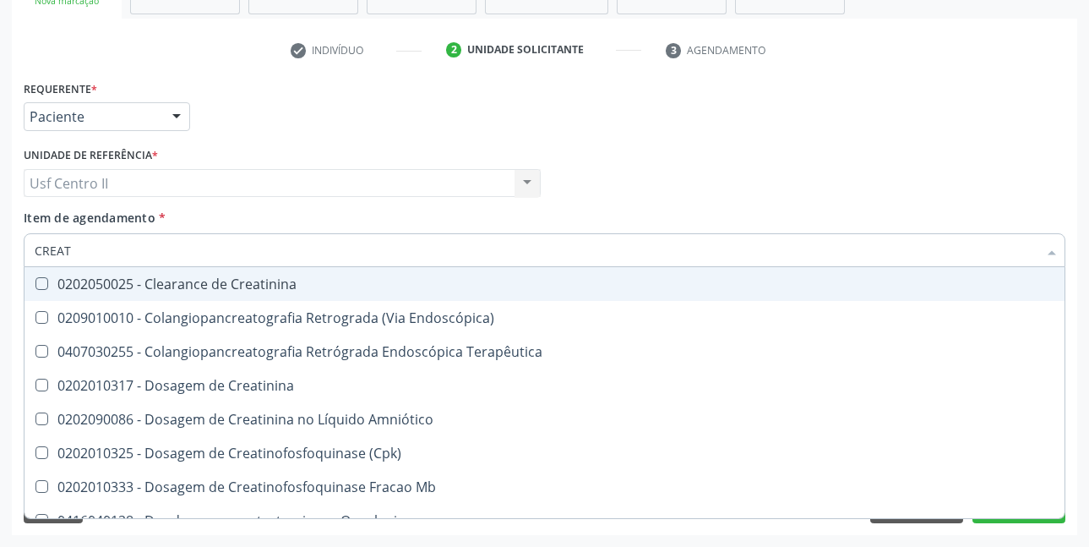
type input "CREATI"
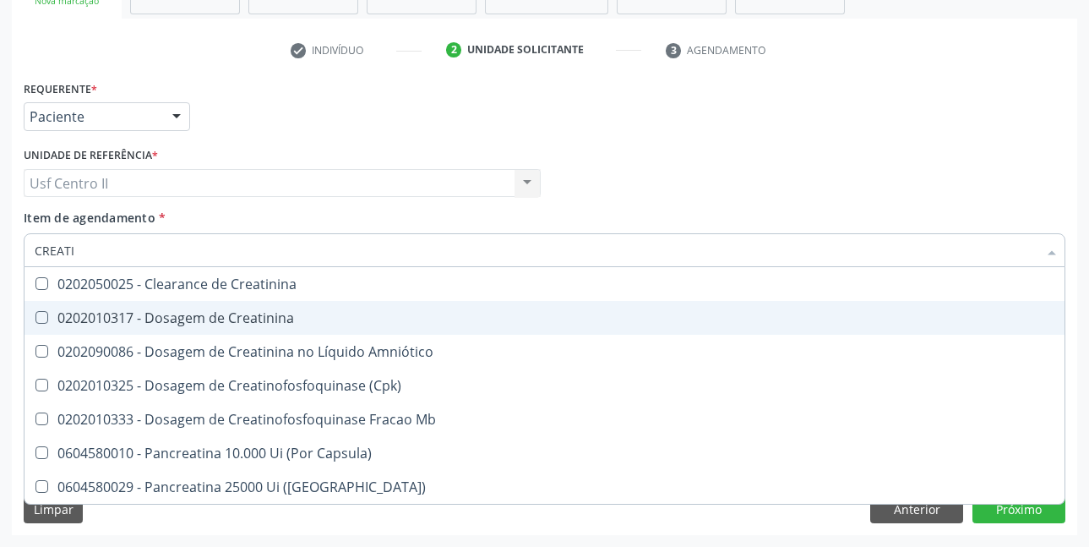
click at [237, 318] on div "0202010317 - Dosagem de Creatinina" at bounding box center [545, 318] width 1020 height 14
checkbox Creatinina "true"
type input "CREAT"
checkbox Creatinina "false"
checkbox \(Cpk\) "true"
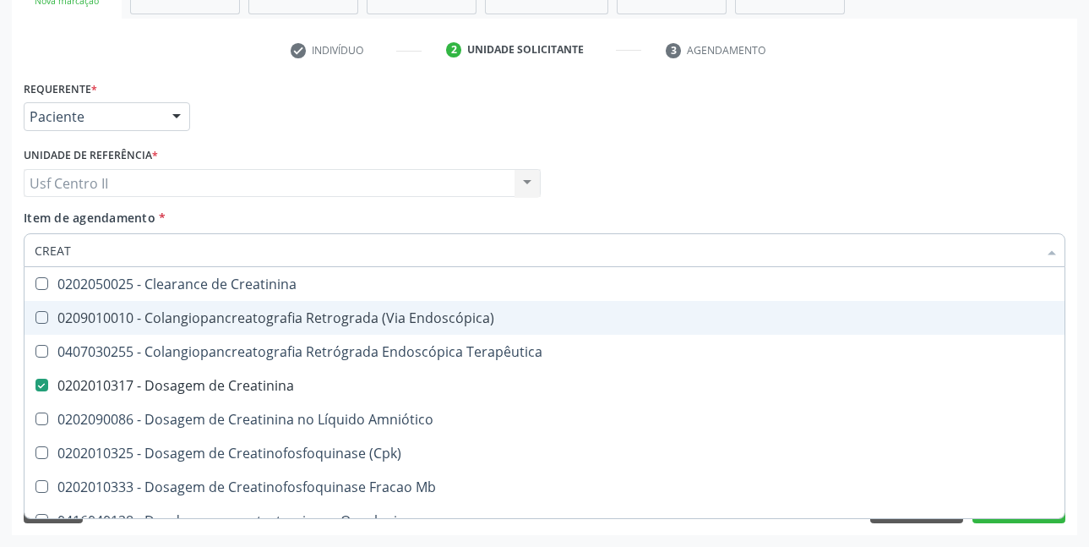
type input "CREA"
checkbox Creatinina "false"
checkbox Mb "true"
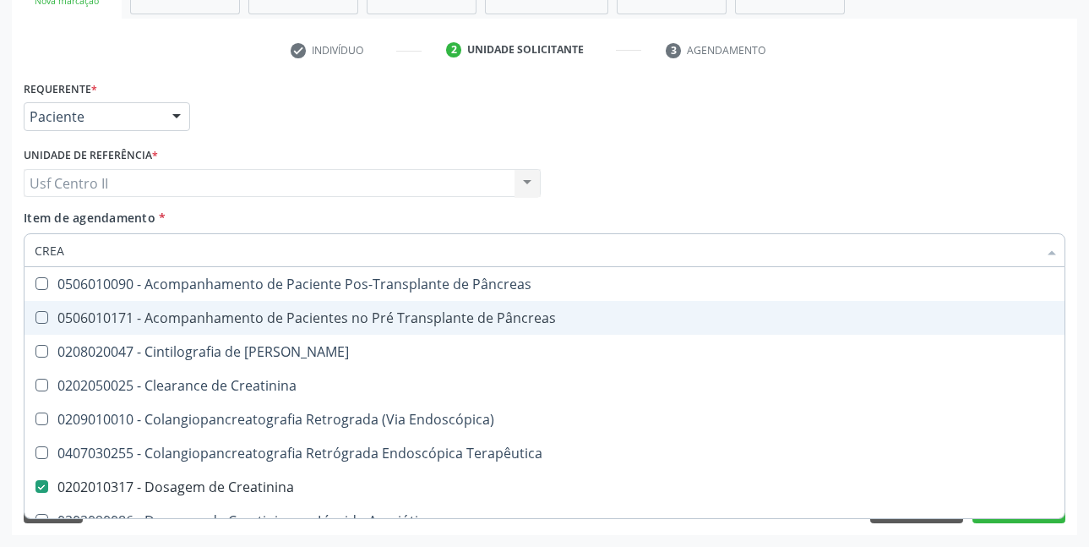
type input "CRE"
checkbox Creatinina "false"
checkbox Oncologia "true"
type input "C"
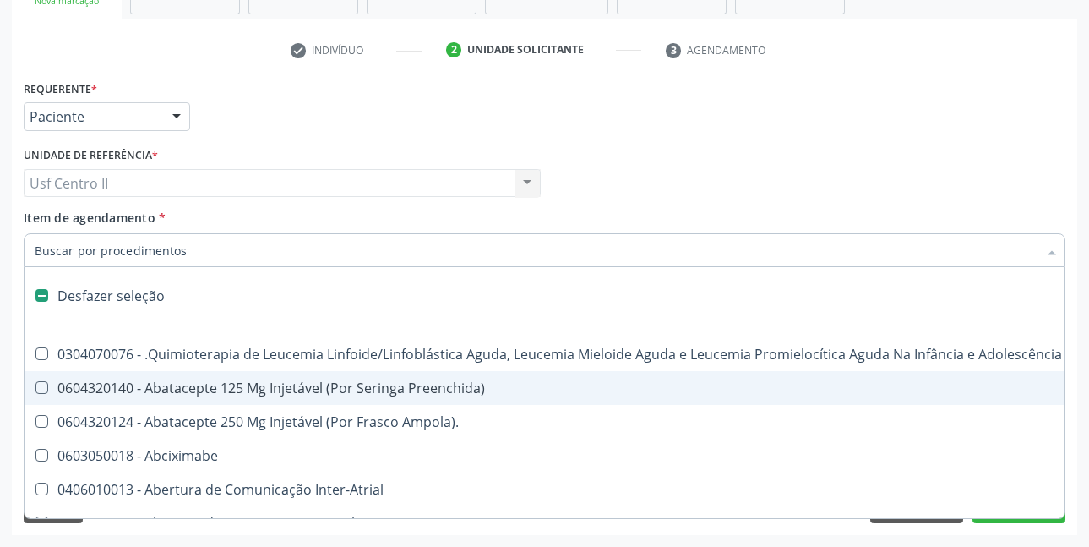
checkbox Dente\) "false"
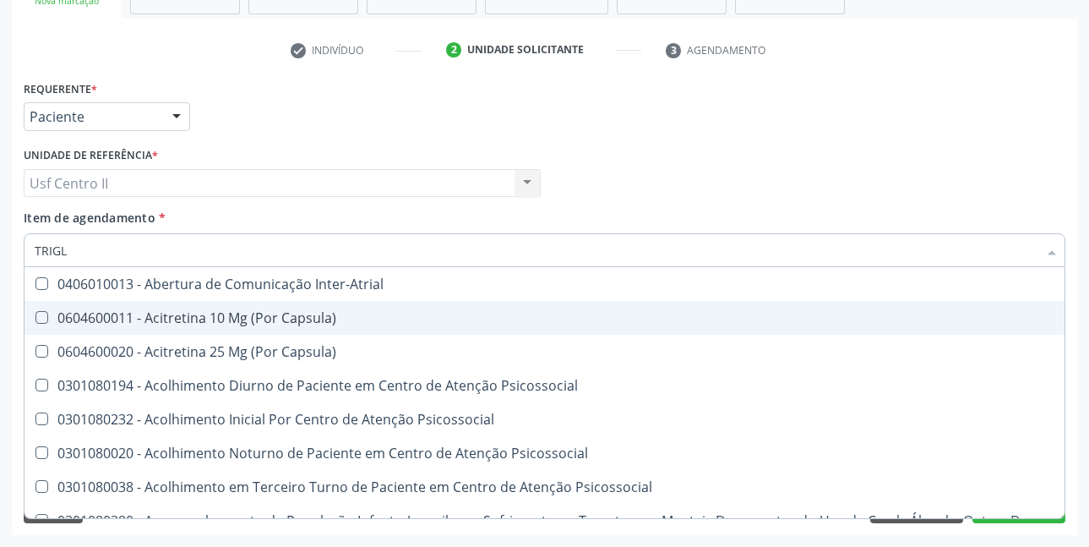
type input "TRIGLI"
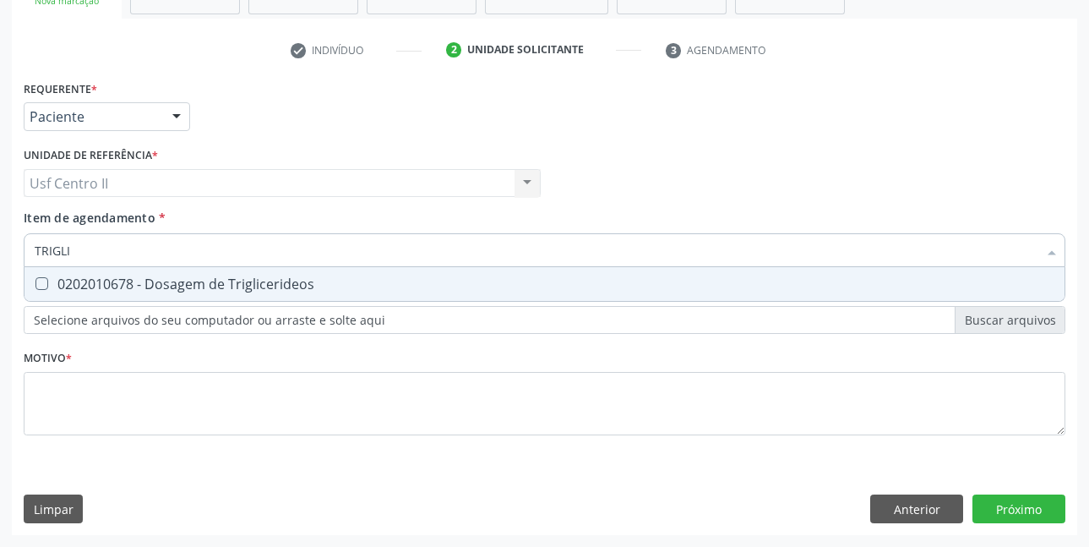
click at [266, 289] on div "0202010678 - Dosagem de Triglicerideos" at bounding box center [545, 284] width 1020 height 14
checkbox Triglicerideos "true"
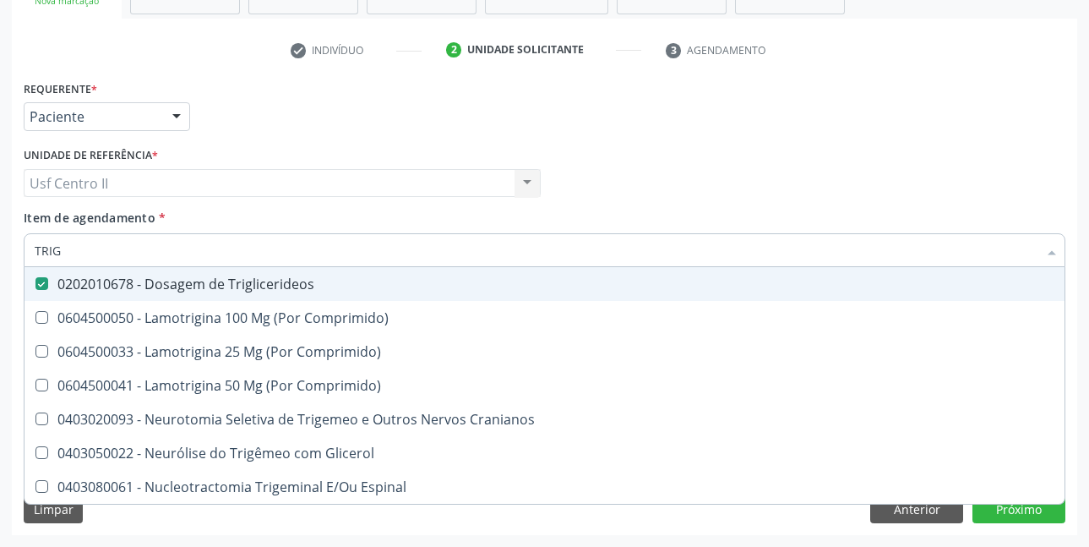
type input "TRI"
checkbox Triglicerideos "false"
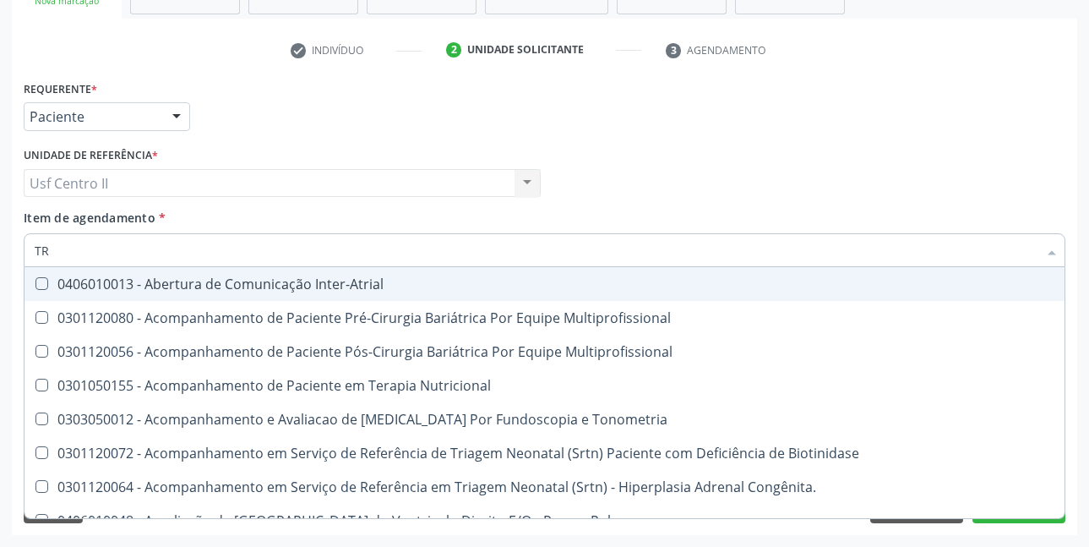
type input "T"
checkbox Triglicerideos "false"
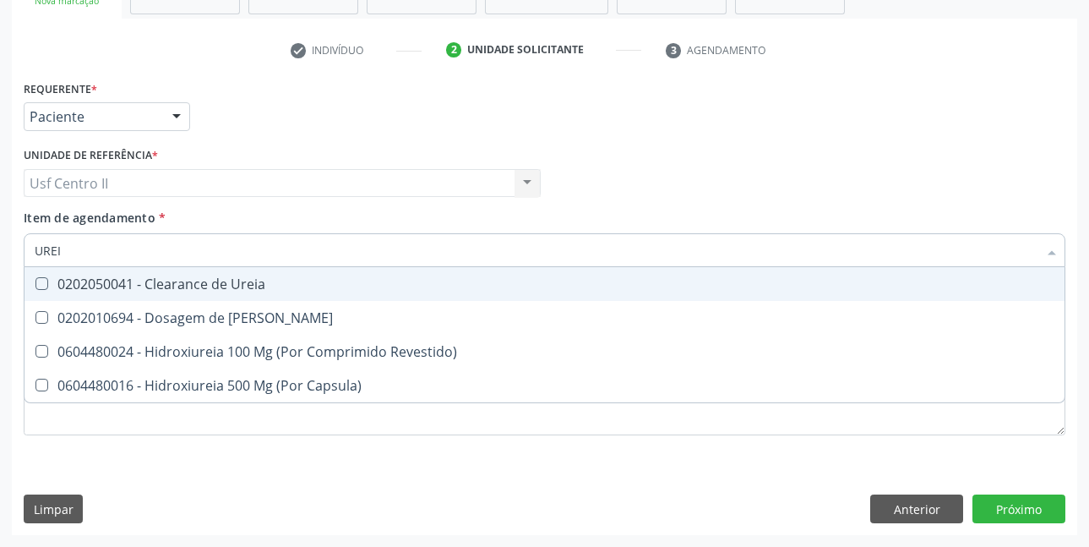
type input "UREIA"
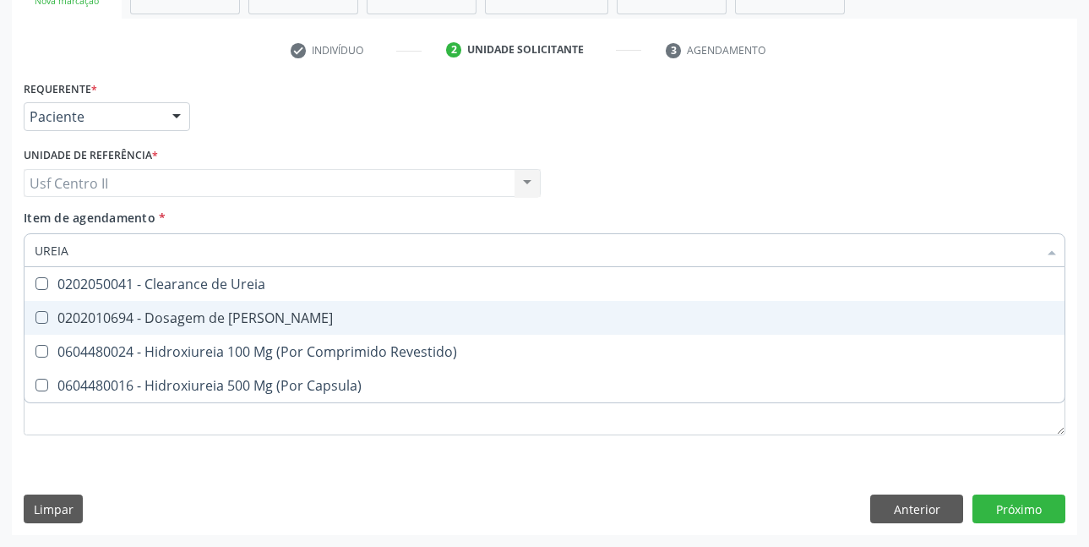
click at [252, 312] on div "0202010694 - Dosagem de [PERSON_NAME]" at bounding box center [545, 318] width 1020 height 14
checkbox Ureia "true"
type input "URE"
checkbox Ureia "false"
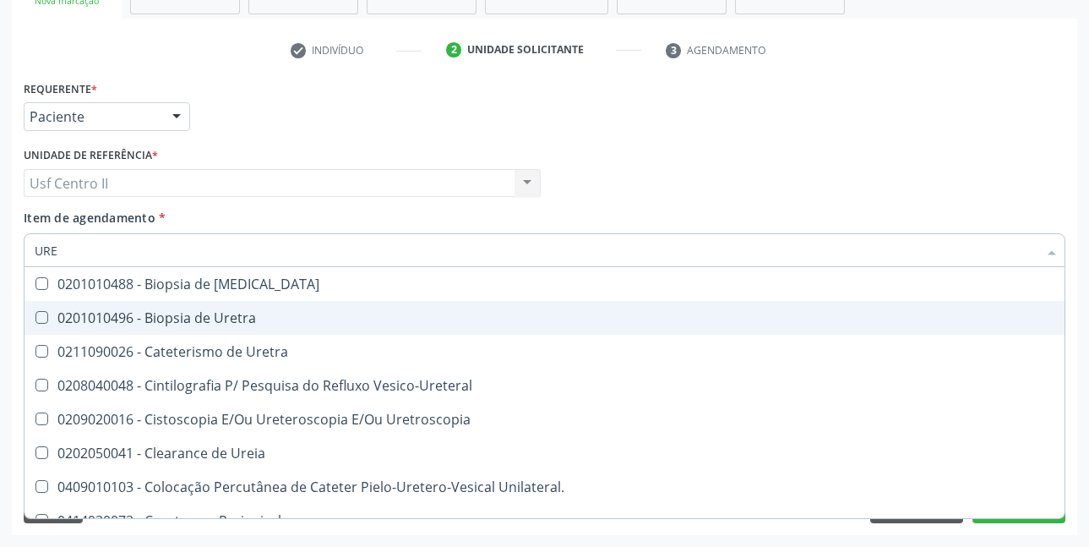
type input "UR"
checkbox Ureia "false"
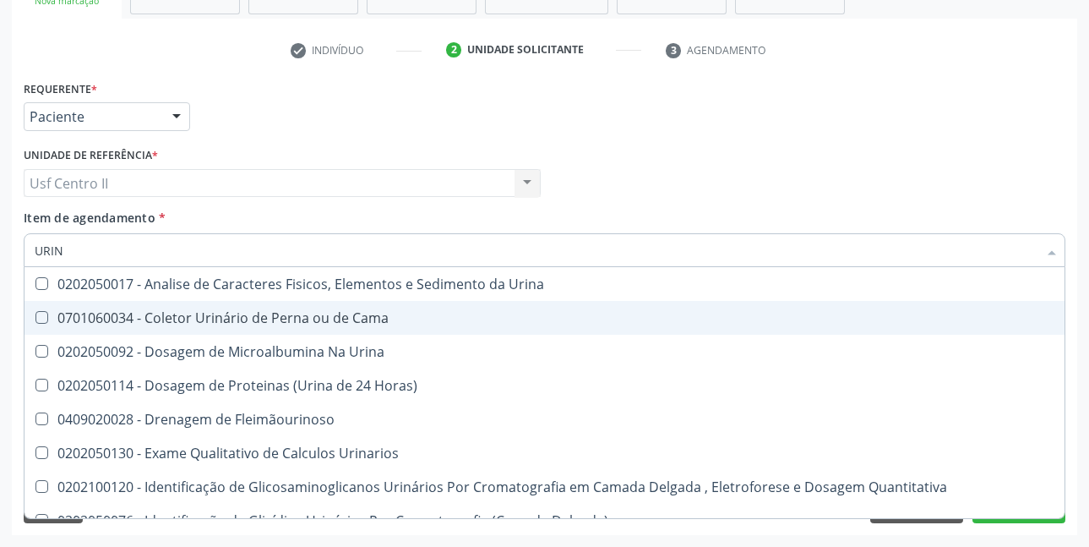
type input "URINA"
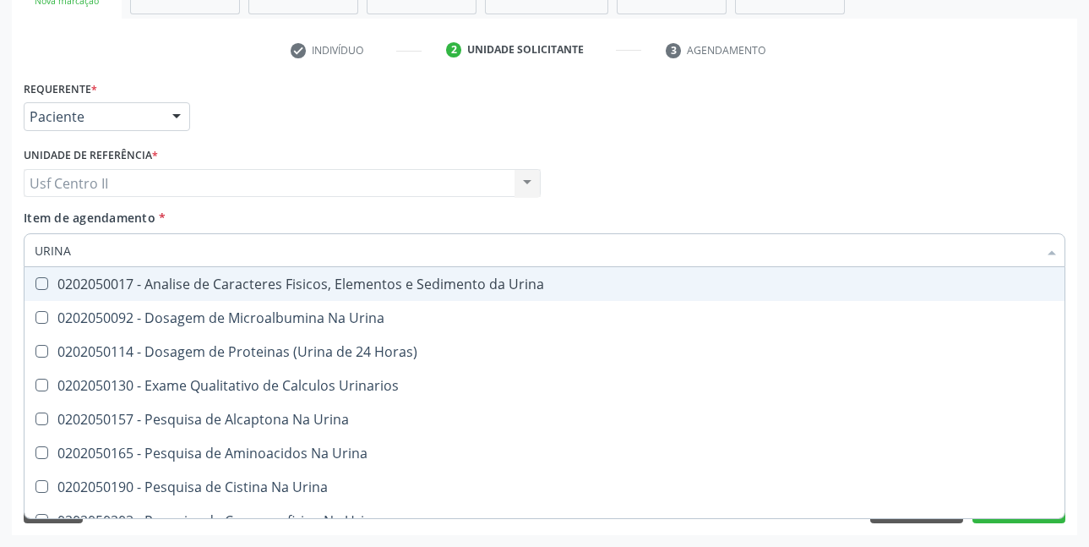
click at [275, 284] on div "0202050017 - Analise de Caracteres Fisicos, Elementos e Sedimento da Urina" at bounding box center [545, 284] width 1020 height 14
checkbox Urina "true"
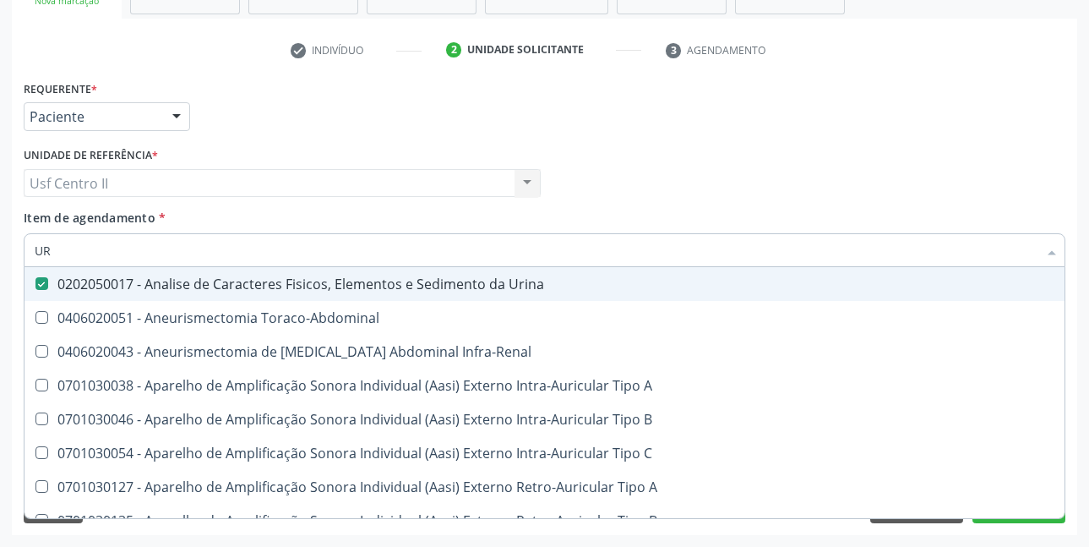
type input "U"
checkbox Urina "false"
checkbox Cônica "false"
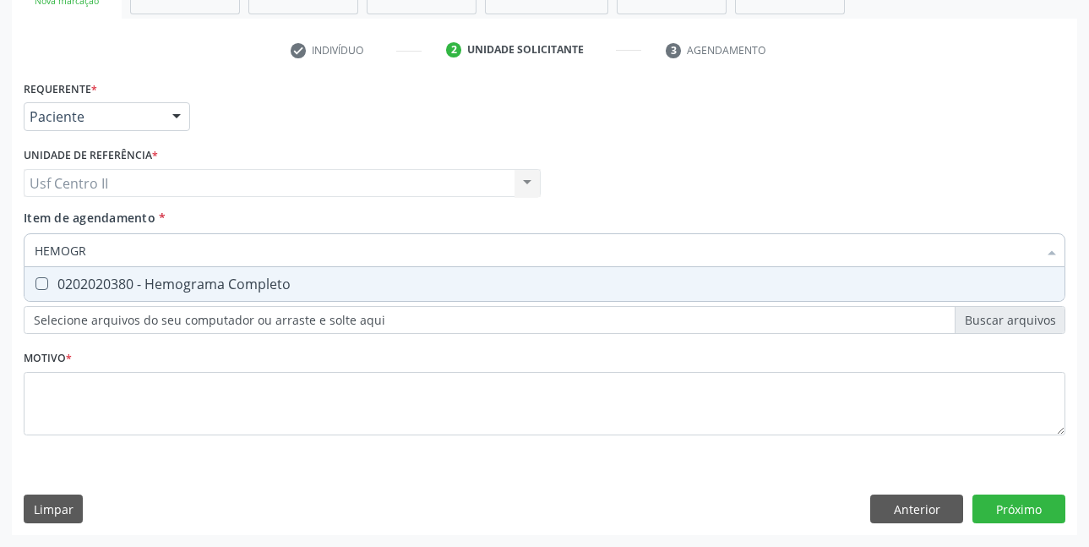
type input "HEMOGRA"
click at [275, 284] on div "0202020380 - Hemograma Completo" at bounding box center [545, 284] width 1020 height 14
checkbox Completo "true"
type input "HEMOG"
checkbox Completo "false"
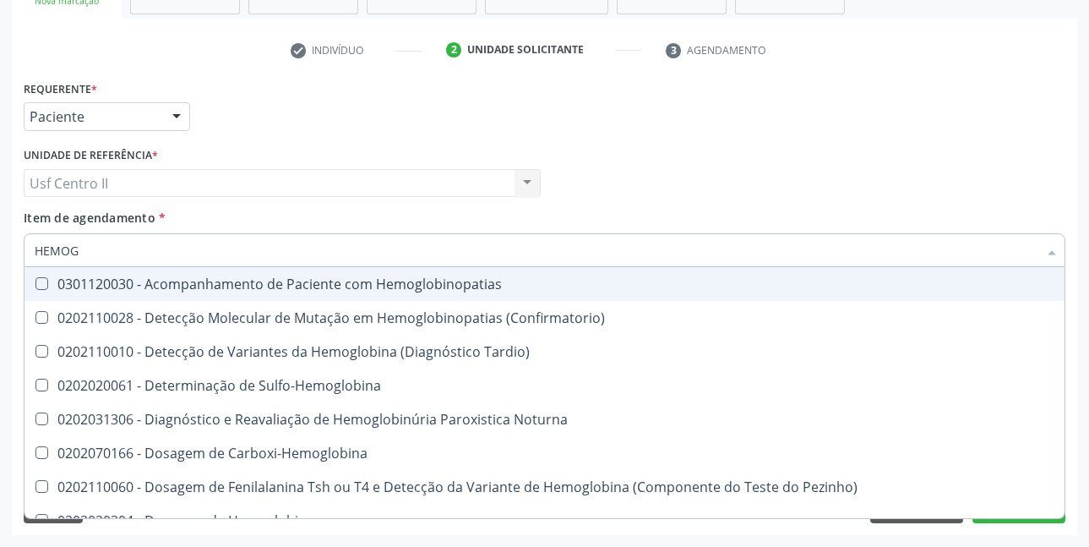
type input "HEMO"
checkbox Completo "false"
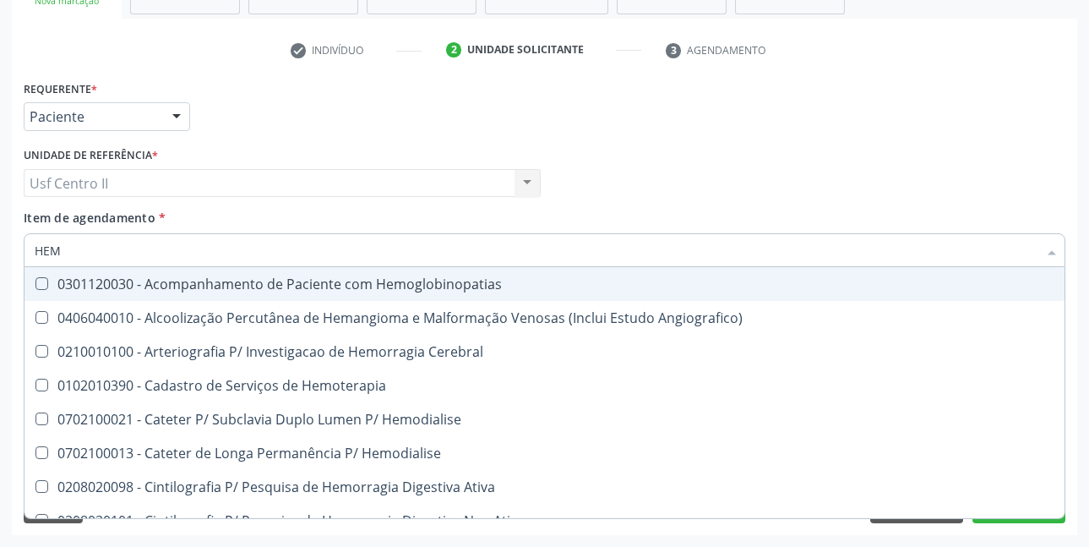
type input "HE"
checkbox Completo "false"
checkbox Orgaos "true"
type input "H"
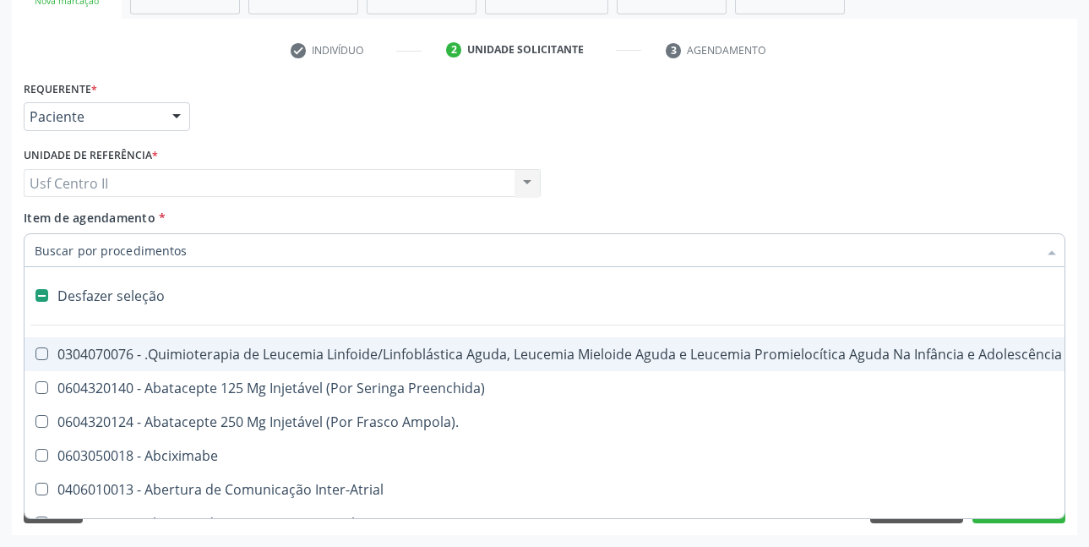
checkbox Quadril "false"
type input "GL"
checkbox Bloco "true"
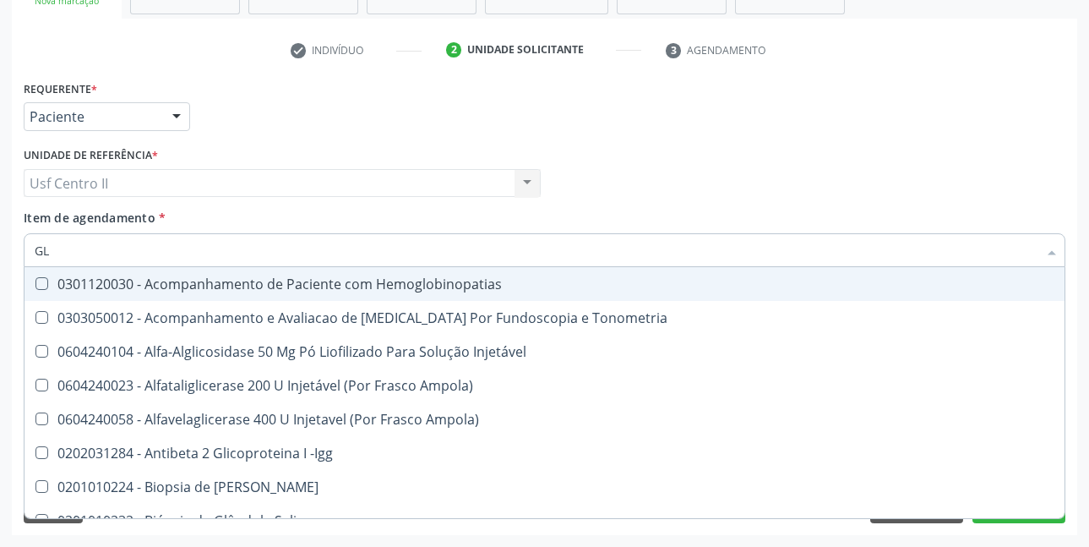
type input "GLI"
checkbox Glomerular "true"
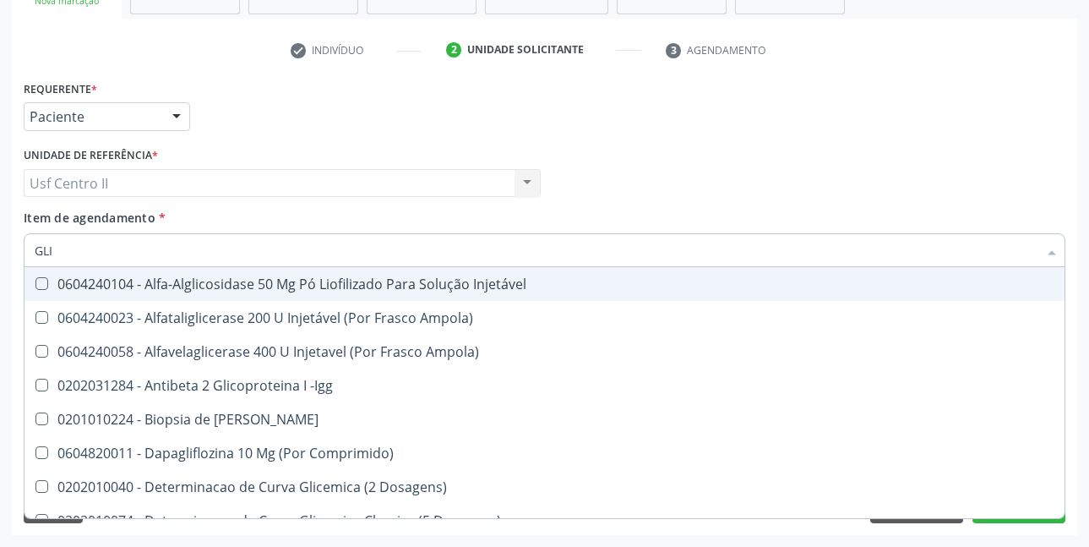
type input "GLIC"
checkbox Derrames "true"
checkbox Triglicerideos "false"
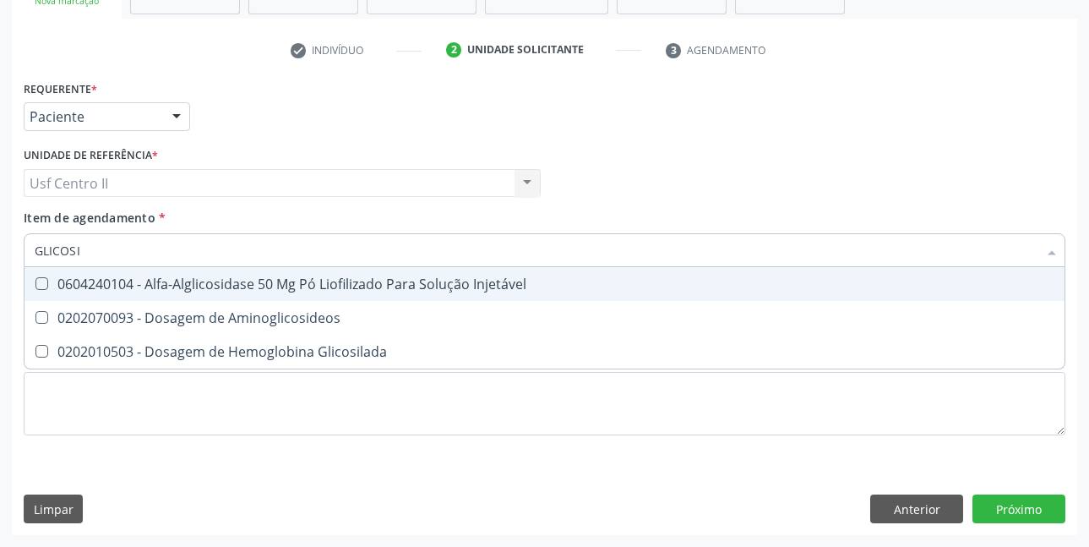
type input "GLICOSIL"
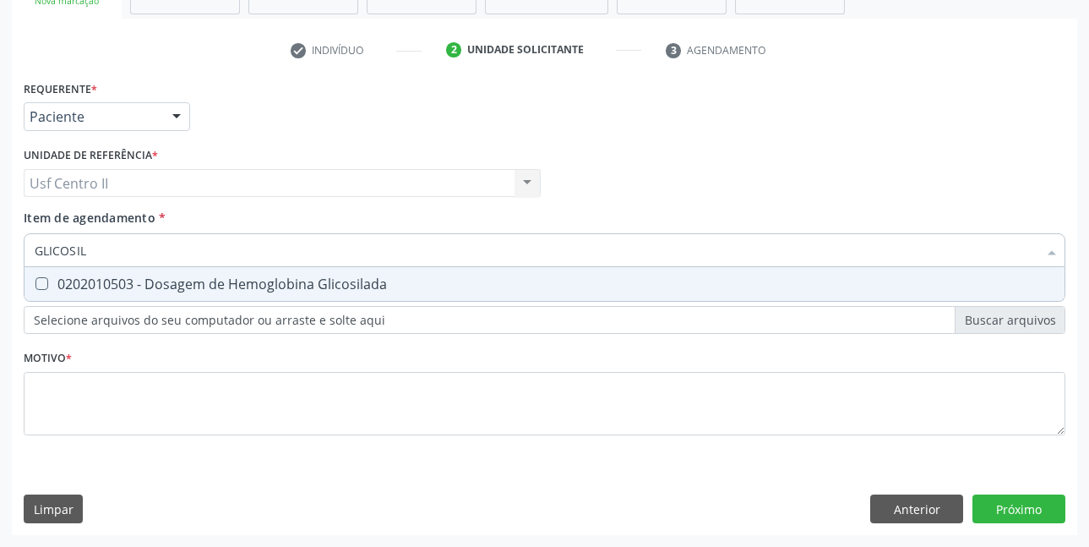
click at [275, 284] on div "0202010503 - Dosagem de Hemoglobina Glicosilada" at bounding box center [545, 284] width 1020 height 14
checkbox Glicosilada "true"
type input "GLICOSI"
checkbox Glicosilada "false"
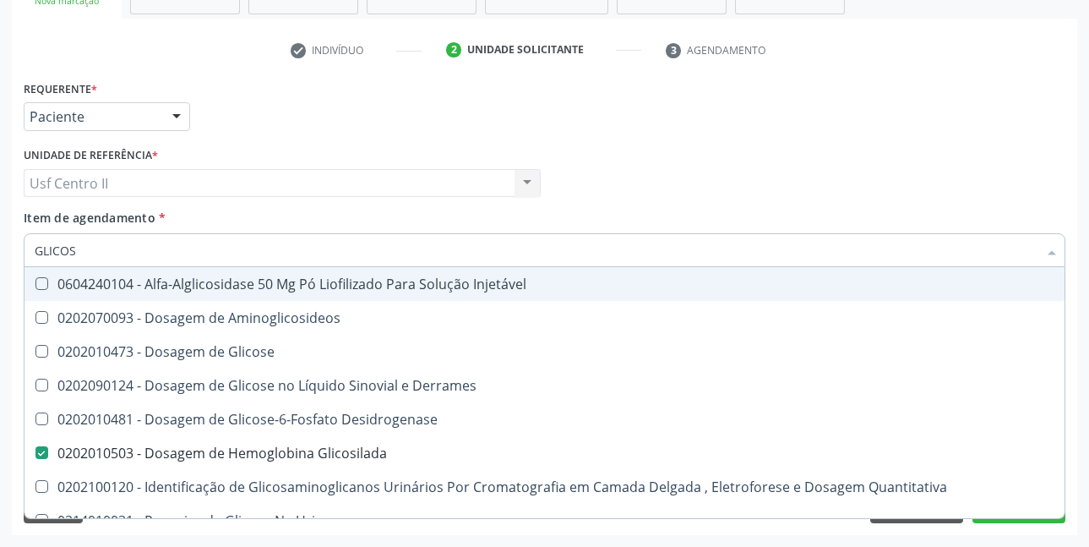
type input "GLICO"
checkbox Glicosilada "false"
checkbox Glicose "true"
type input "GLI"
checkbox Glicose "false"
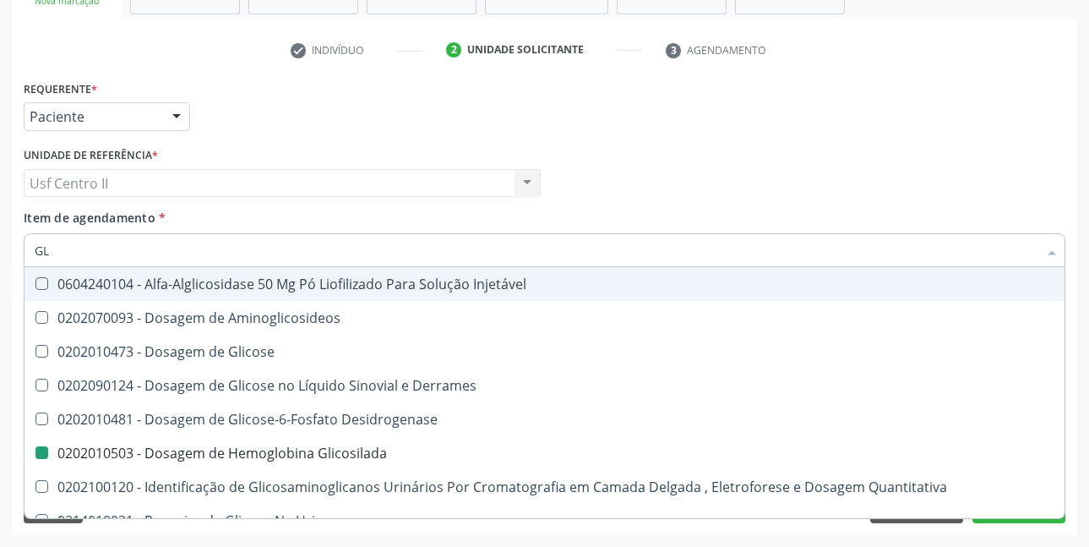
type input "G"
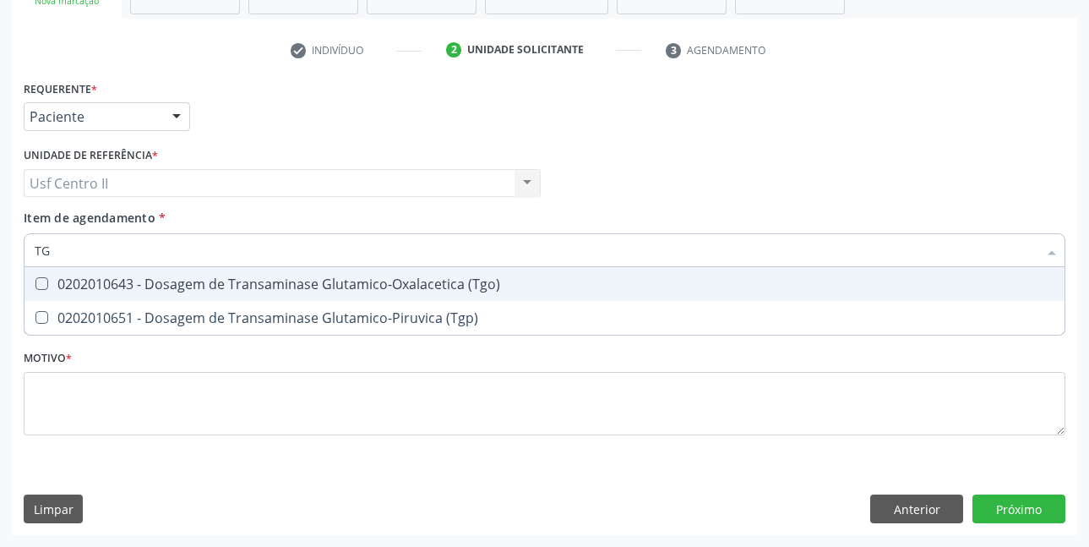
type input "TGO"
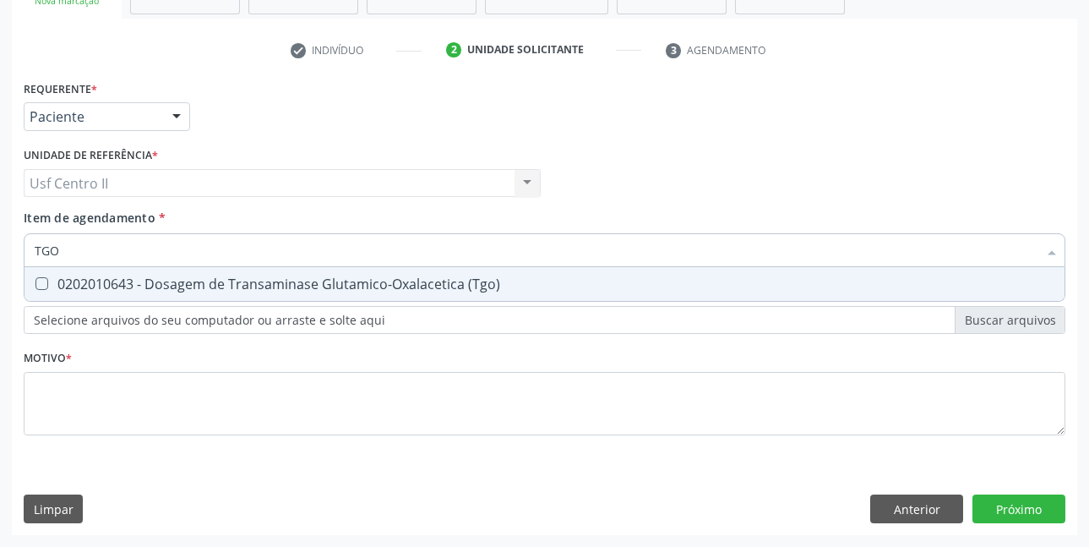
click at [275, 284] on div "0202010643 - Dosagem de Transaminase Glutamico-Oxalacetica (Tgo)" at bounding box center [545, 284] width 1020 height 14
checkbox \(Tgo\) "true"
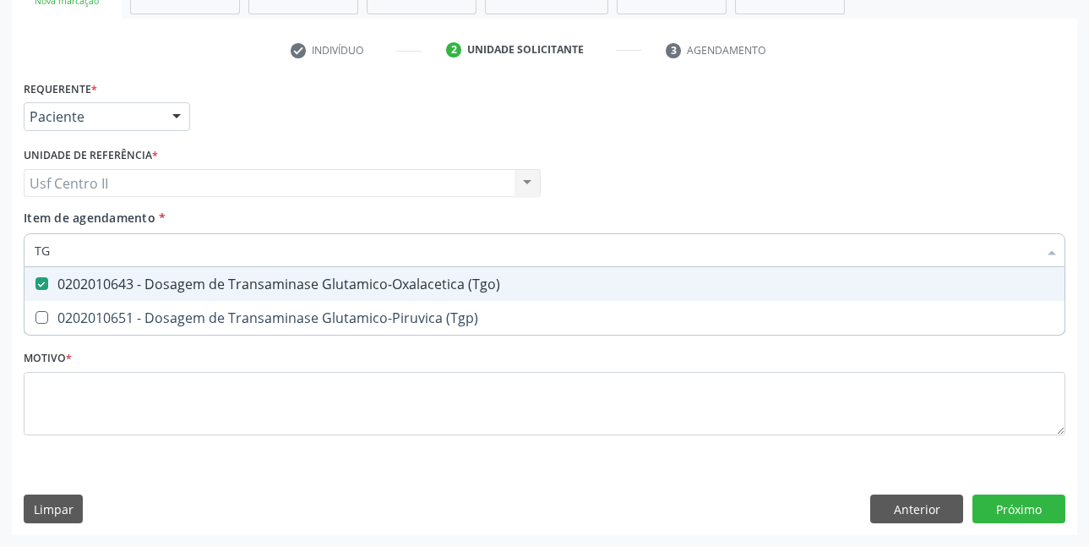
type input "TGP"
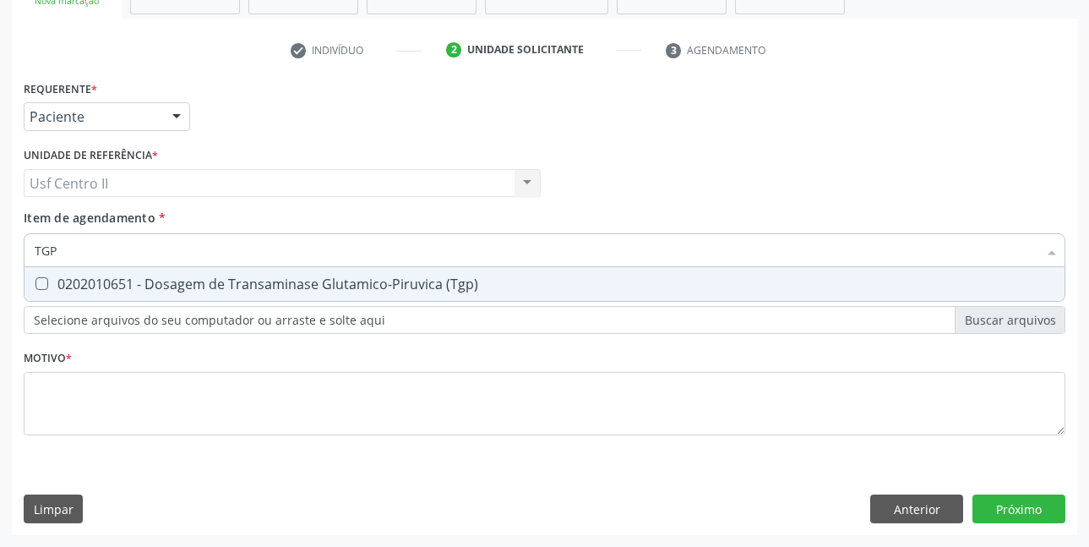
click at [275, 284] on div "0202010651 - Dosagem de Transaminase Glutamico-Piruvica (Tgp)" at bounding box center [545, 284] width 1020 height 14
checkbox \(Tgp\) "true"
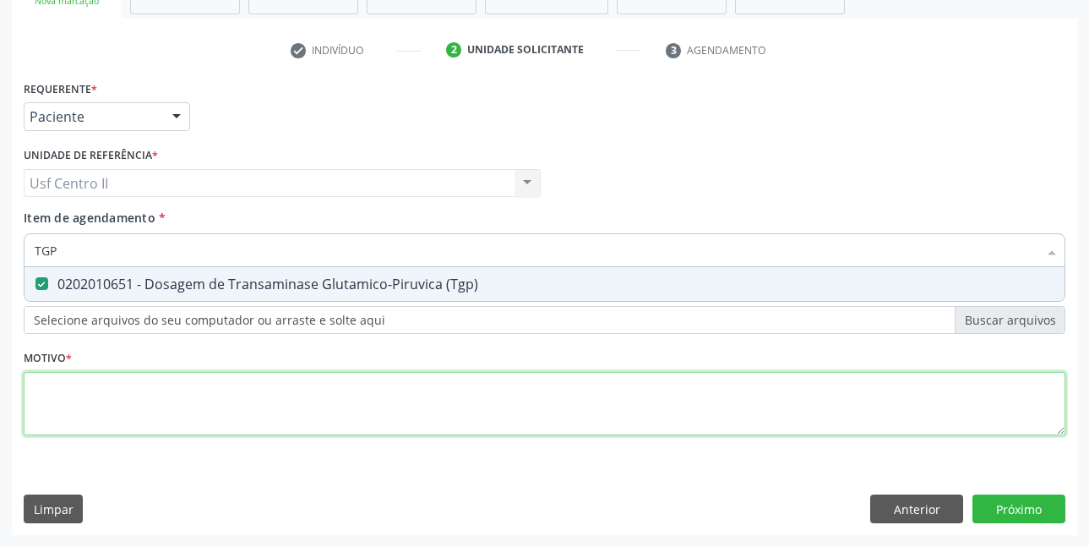
click at [288, 384] on div "Requerente * Paciente Médico(a) Enfermeiro(a) Paciente Nenhum resultado encontr…" at bounding box center [545, 267] width 1042 height 383
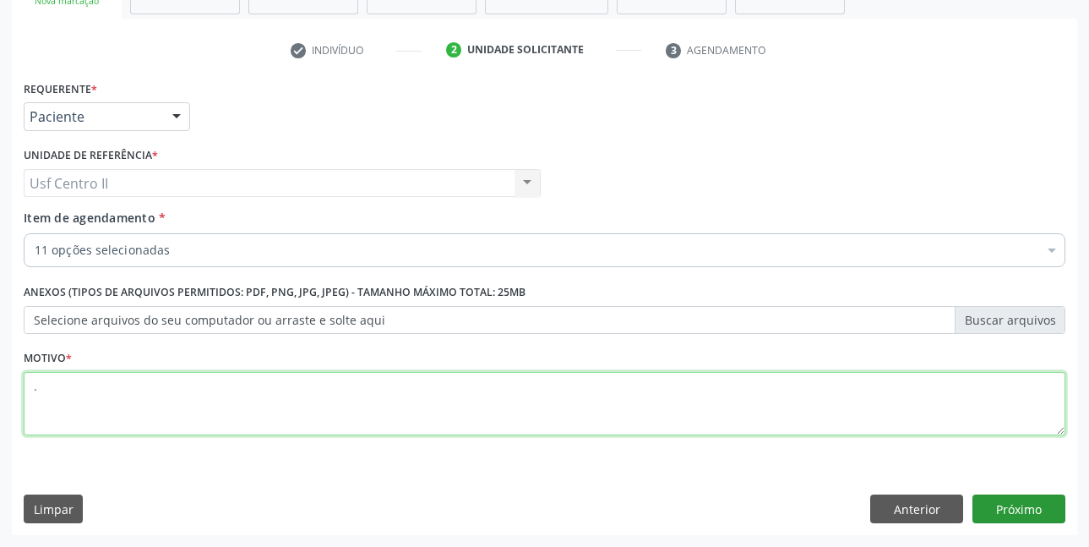
type textarea "."
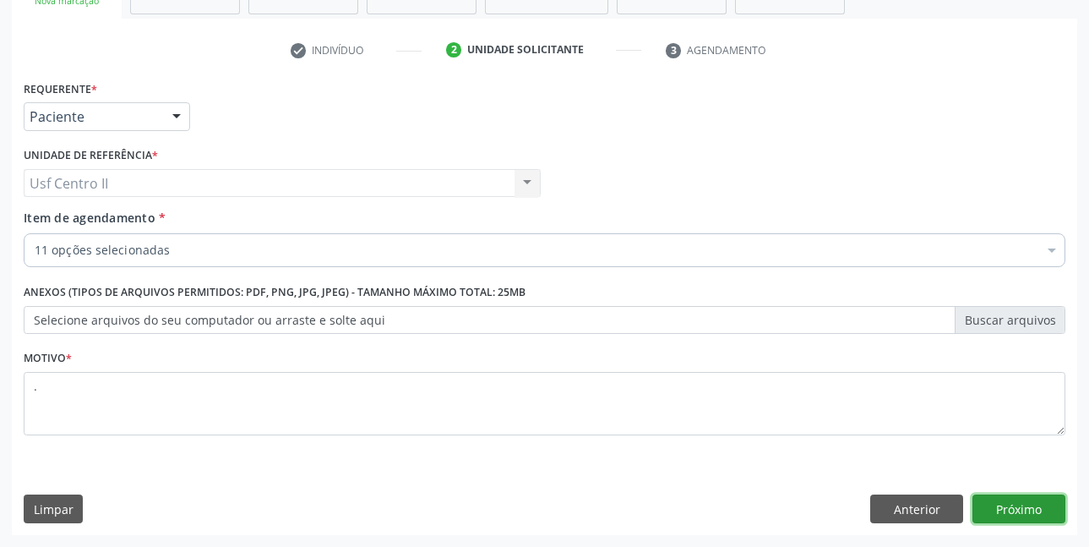
click at [1020, 503] on button "Próximo" at bounding box center [1018, 508] width 93 height 29
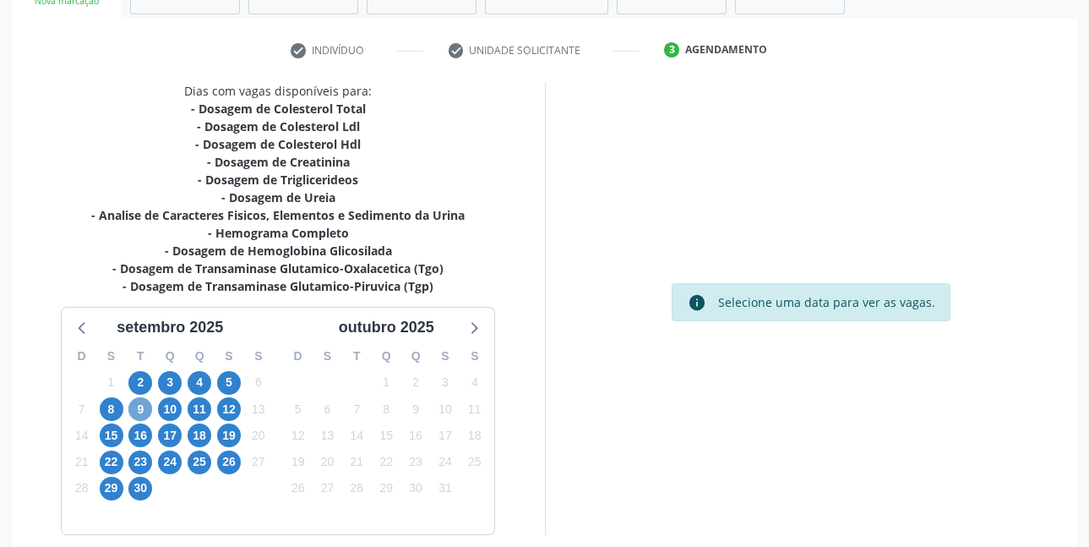
click at [137, 411] on span "9" at bounding box center [140, 409] width 24 height 24
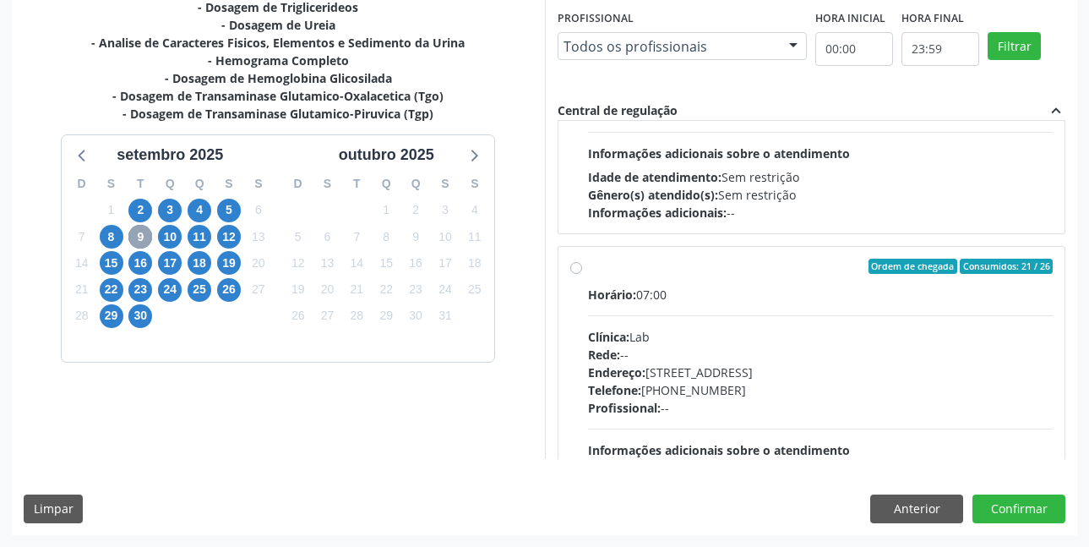
scroll to position [507, 0]
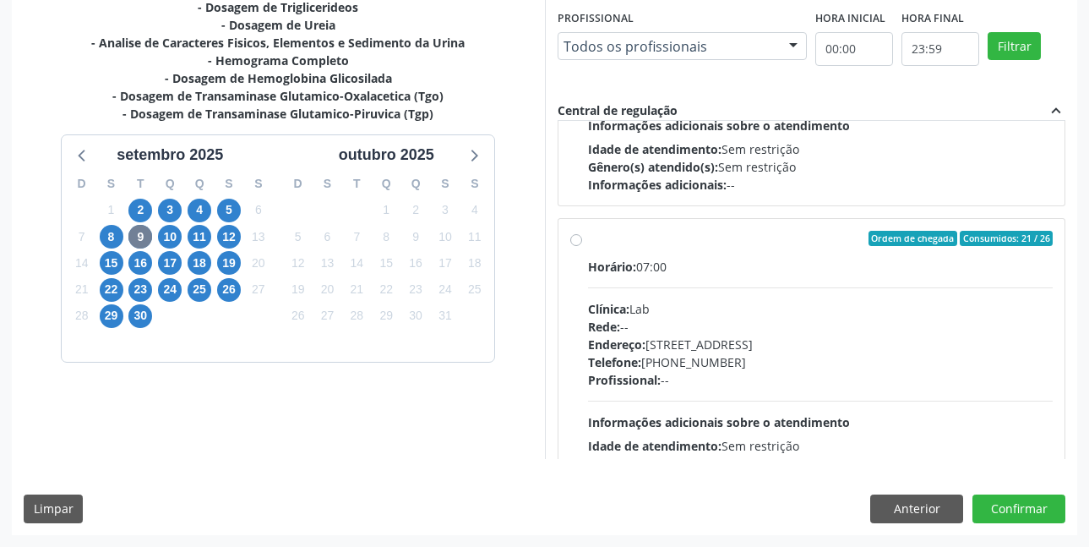
click at [588, 242] on label "Ordem de chegada Consumidos: 21 / 26 Horário: 07:00 Clínica: Lab Rede: -- Ender…" at bounding box center [820, 360] width 465 height 259
click at [578, 242] on input "Ordem de chegada Consumidos: 21 / 26 Horário: 07:00 Clínica: Lab Rede: -- Ender…" at bounding box center [576, 238] width 12 height 15
radio input "true"
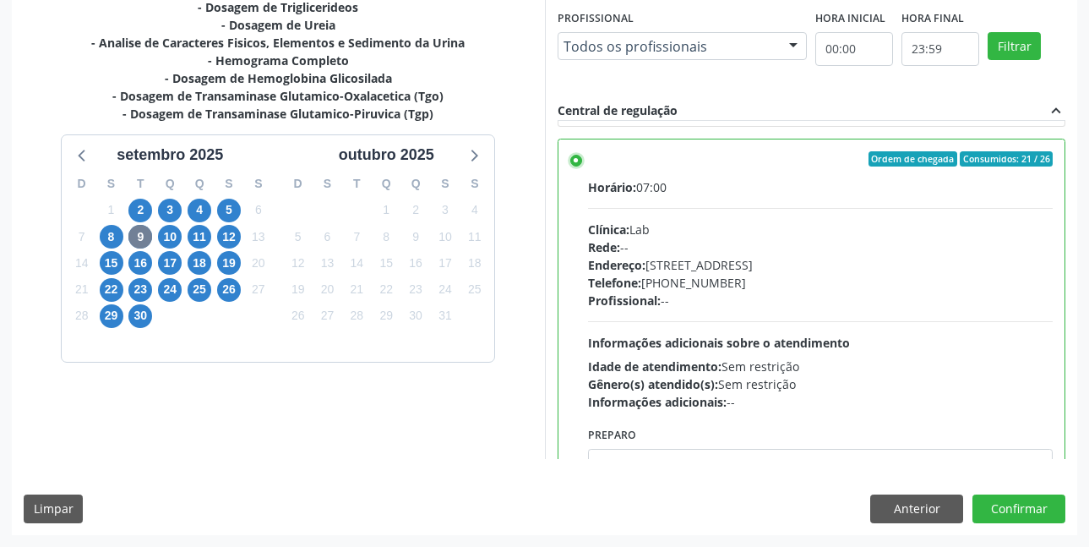
scroll to position [676, 0]
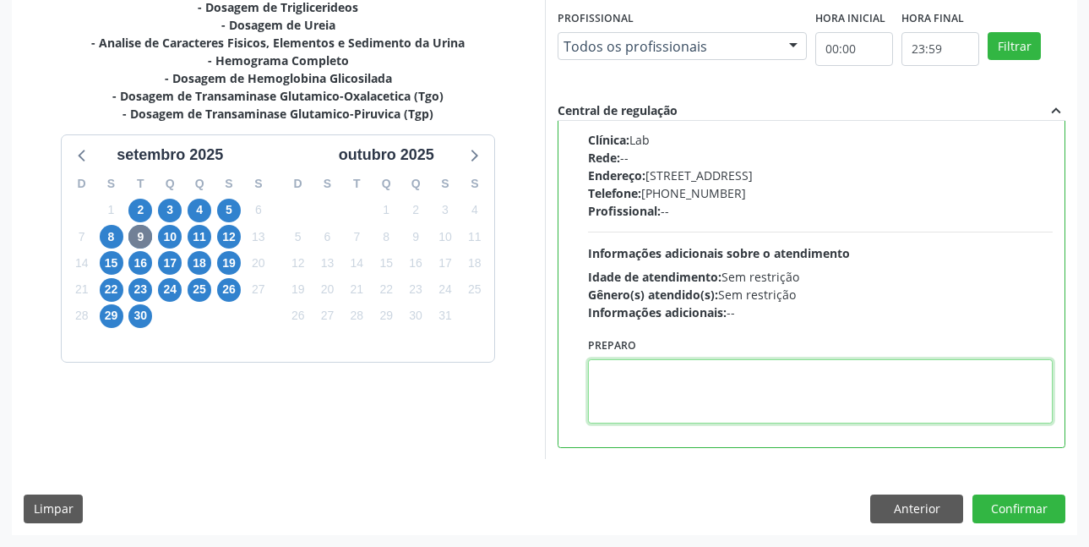
click at [798, 393] on textarea at bounding box center [820, 391] width 465 height 64
paste textarea "O EXAME SERÁ REALIZADO NA UNIDADE DE SAÚDE CENTRO 2 (postinho do rodeio), POR O…"
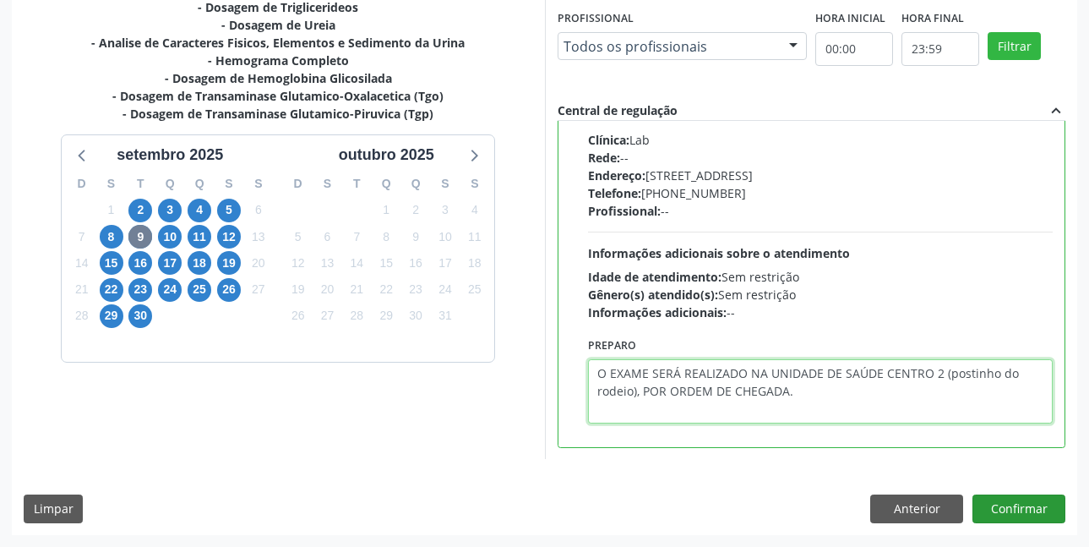
type textarea "O EXAME SERÁ REALIZADO NA UNIDADE DE SAÚDE CENTRO 2 (postinho do rodeio), POR O…"
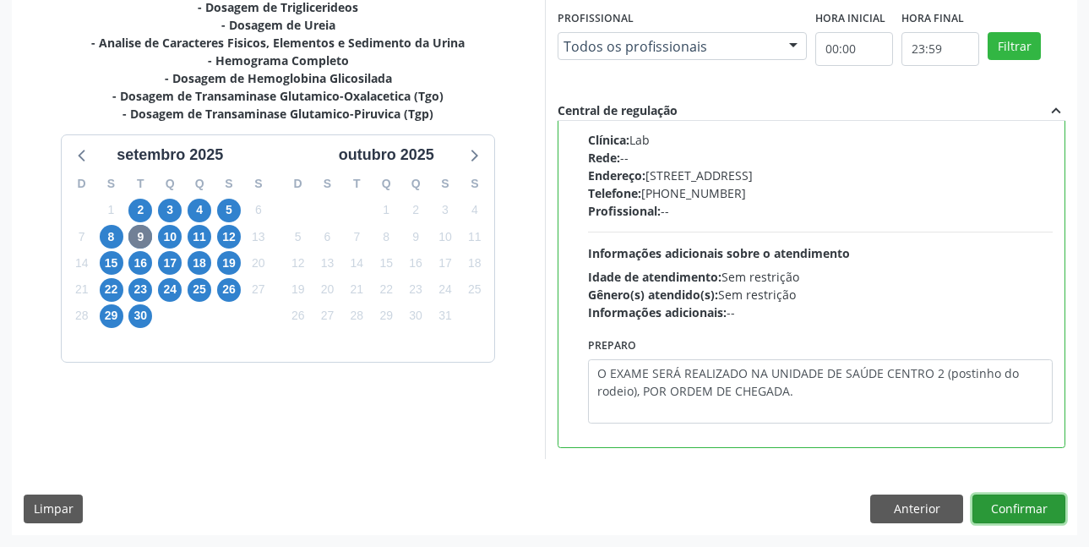
click at [1015, 498] on button "Confirmar" at bounding box center [1018, 508] width 93 height 29
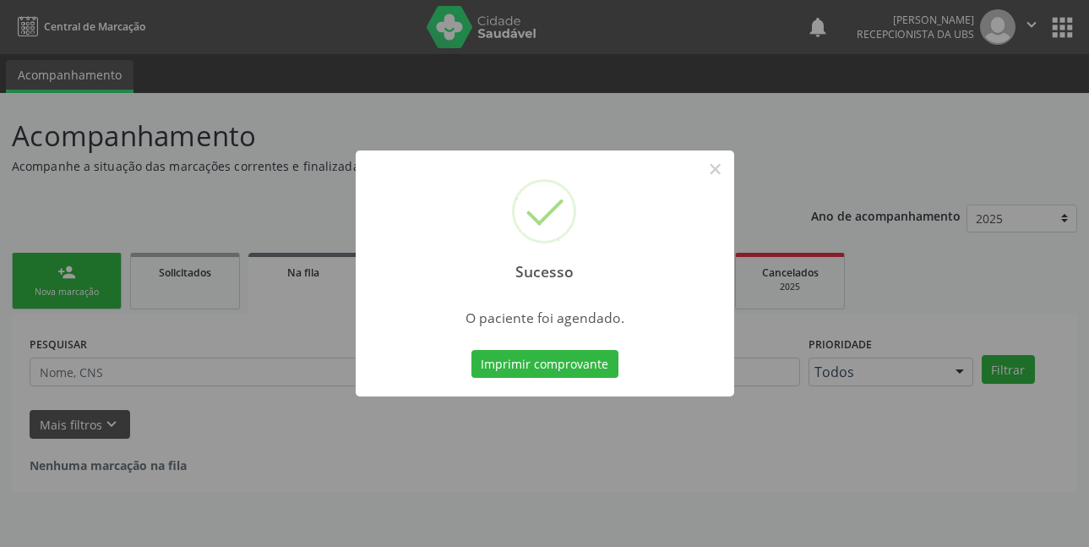
scroll to position [0, 0]
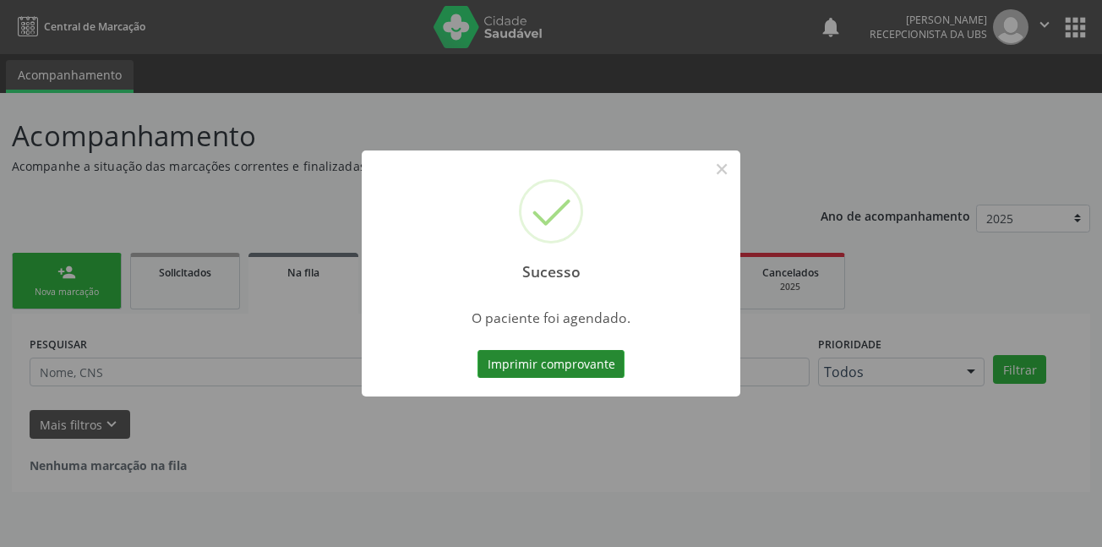
click at [538, 367] on button "Imprimir comprovante" at bounding box center [550, 364] width 147 height 29
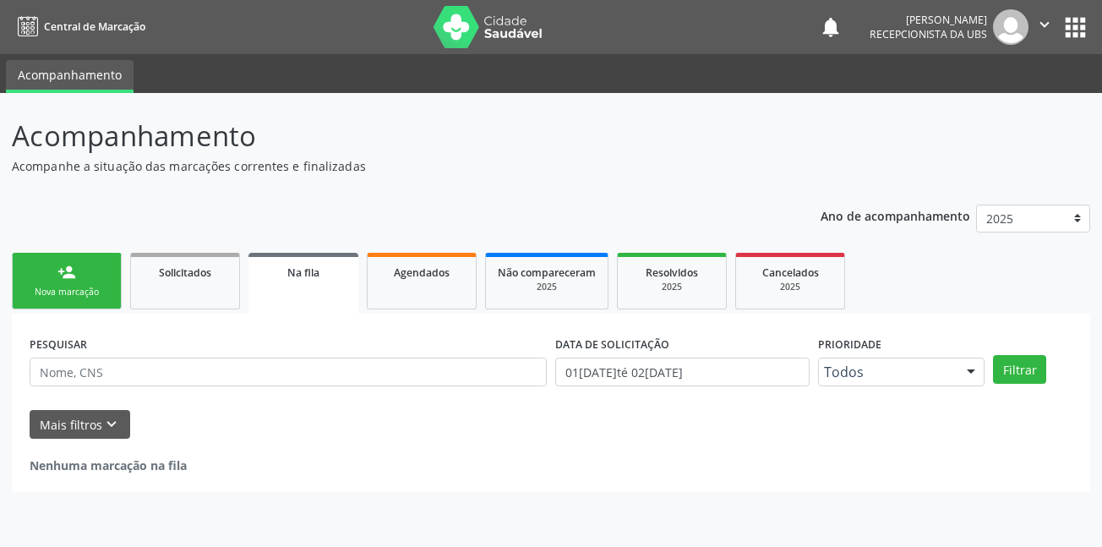
click at [57, 278] on div "person_add" at bounding box center [66, 272] width 19 height 19
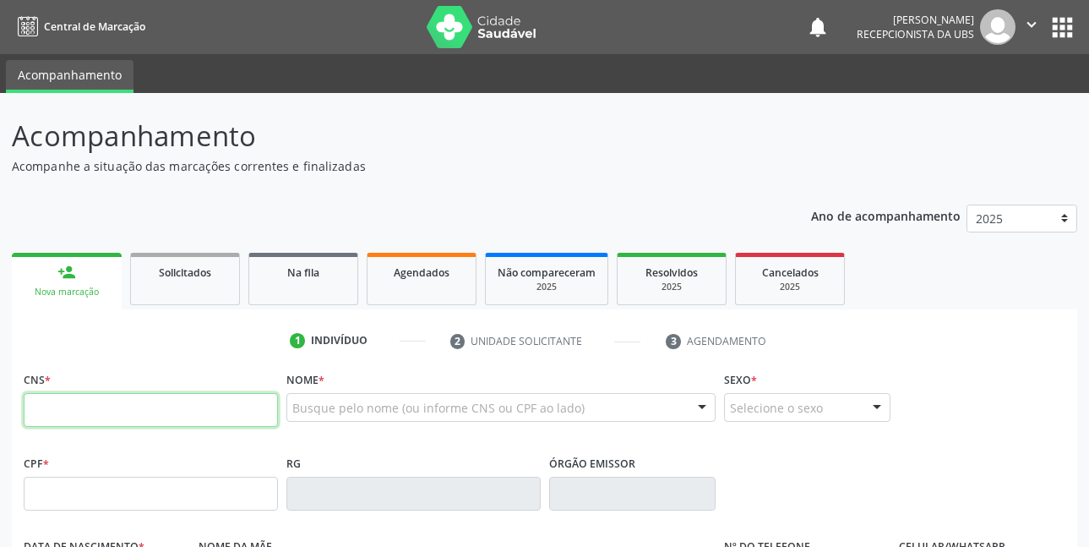
drag, startPoint x: 145, startPoint y: 413, endPoint x: 1057, endPoint y: 546, distance: 921.1
click at [145, 413] on input "text" at bounding box center [151, 410] width 254 height 34
type input "898 0037 2610 2088"
type input "443.140.434-15"
type input "01[DATE]"
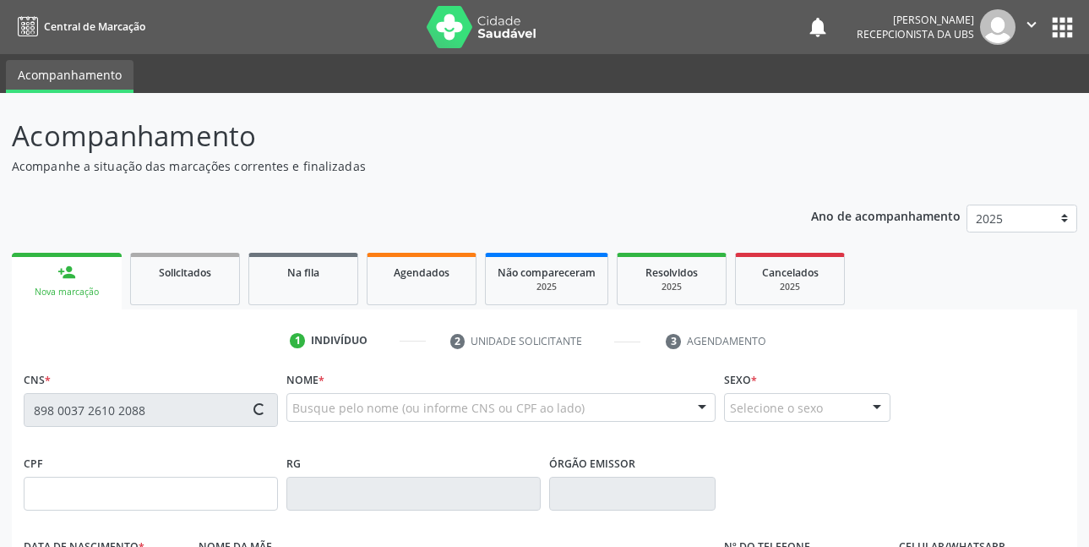
type input "[PERSON_NAME]"
type input "(87) 98108-4166"
type input "186"
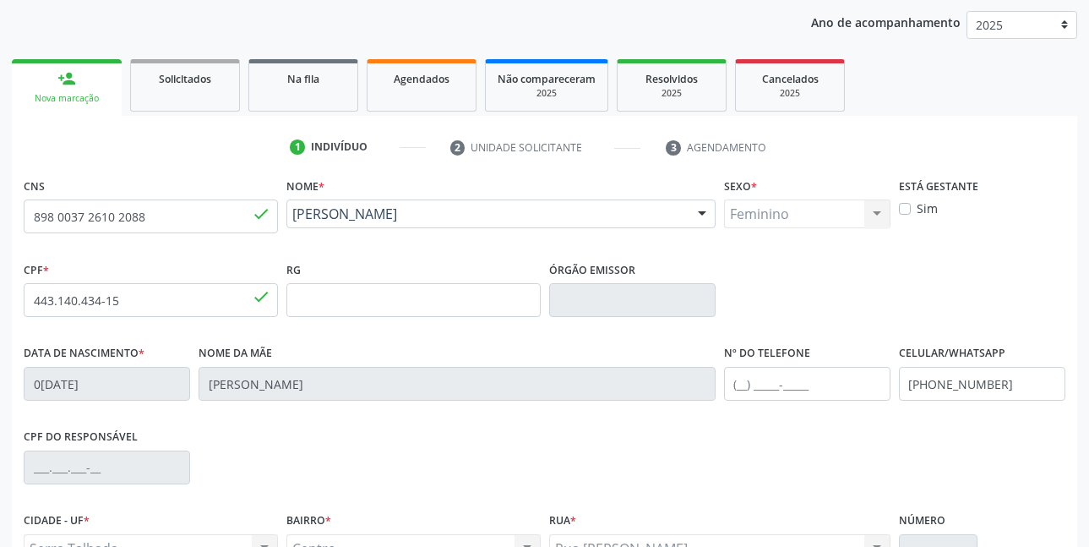
scroll to position [338, 0]
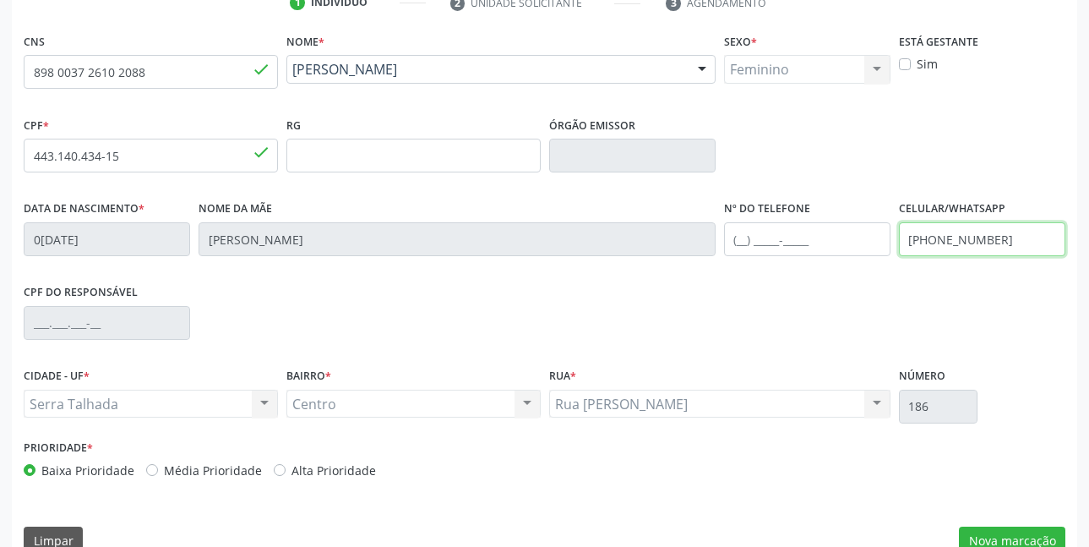
click at [1020, 242] on input "(87) 98108-4166" at bounding box center [982, 239] width 166 height 34
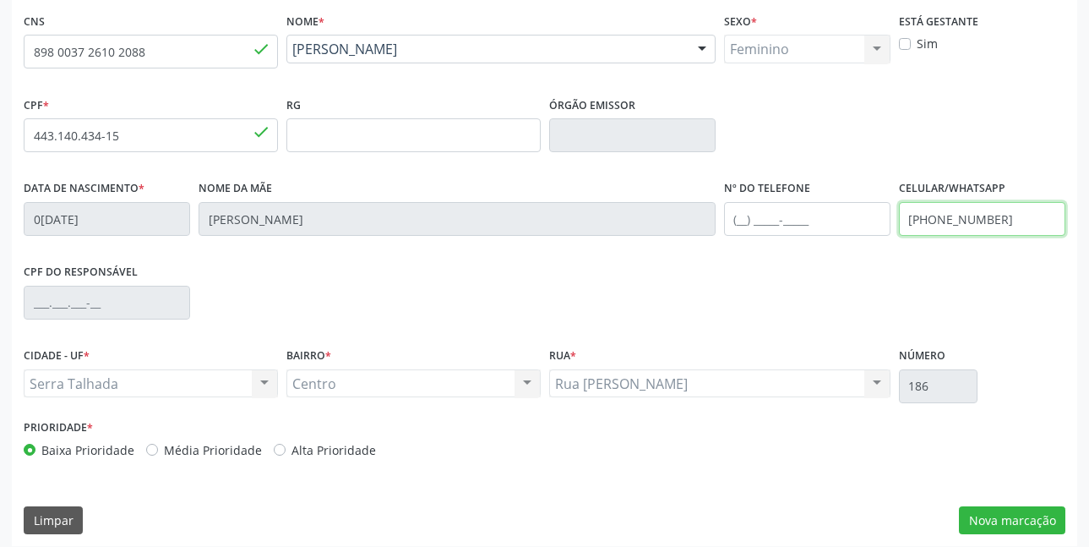
scroll to position [369, 0]
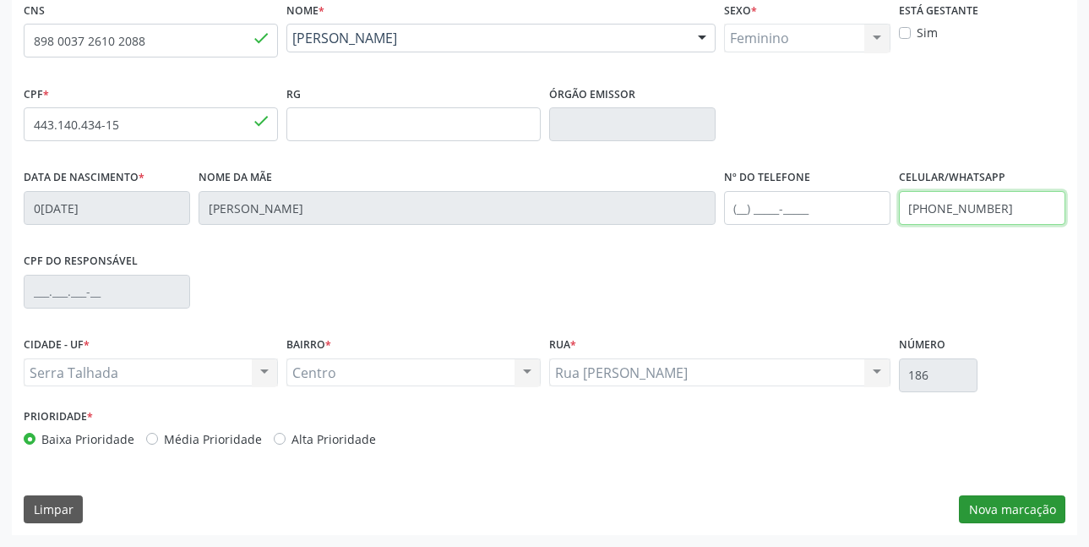
type input "[PHONE_NUMBER]"
click at [1015, 504] on button "Nova marcação" at bounding box center [1012, 509] width 106 height 29
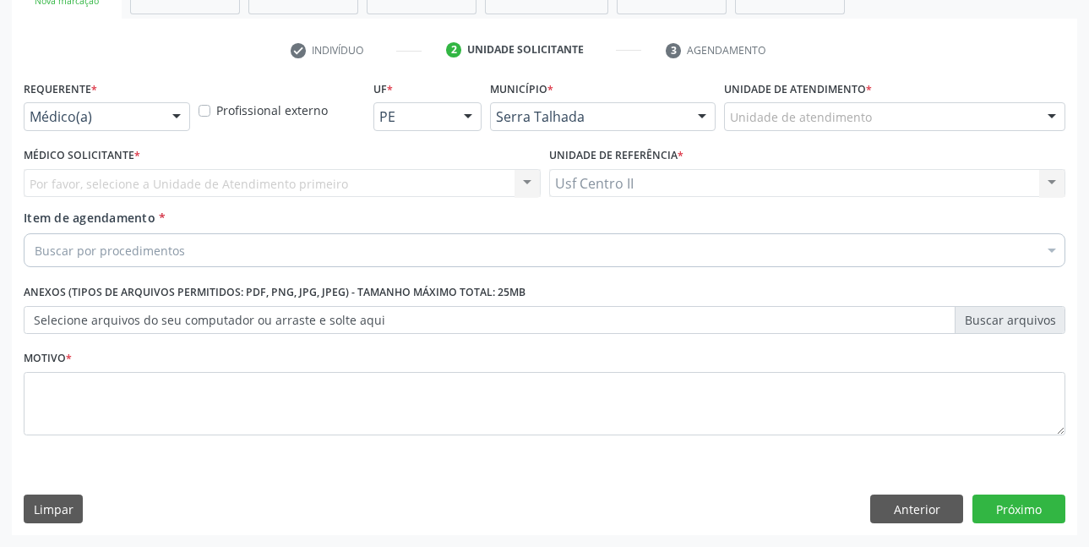
click at [57, 126] on div "Médico(a)" at bounding box center [107, 116] width 166 height 29
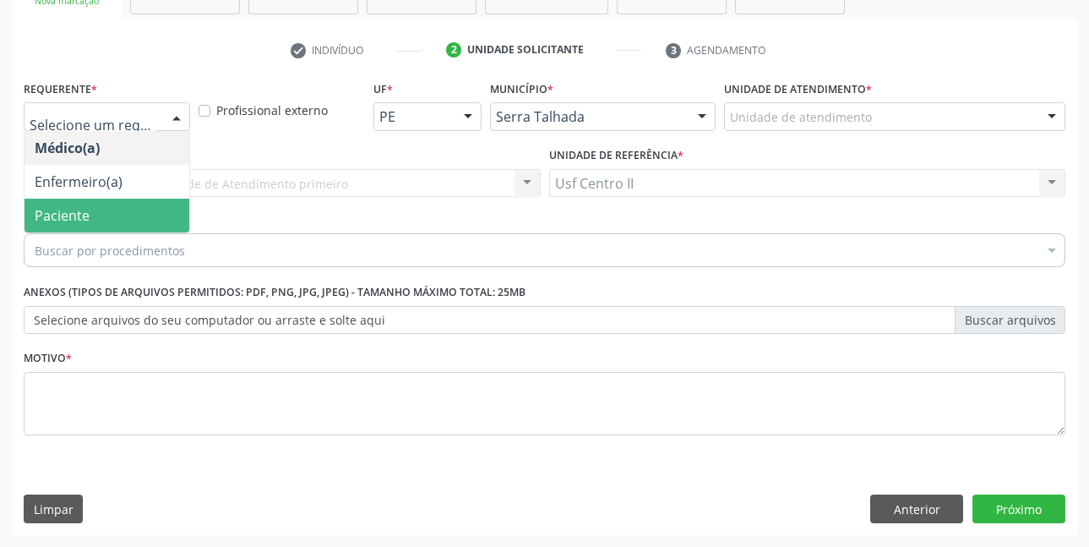
click at [73, 209] on span "Paciente" at bounding box center [62, 215] width 55 height 19
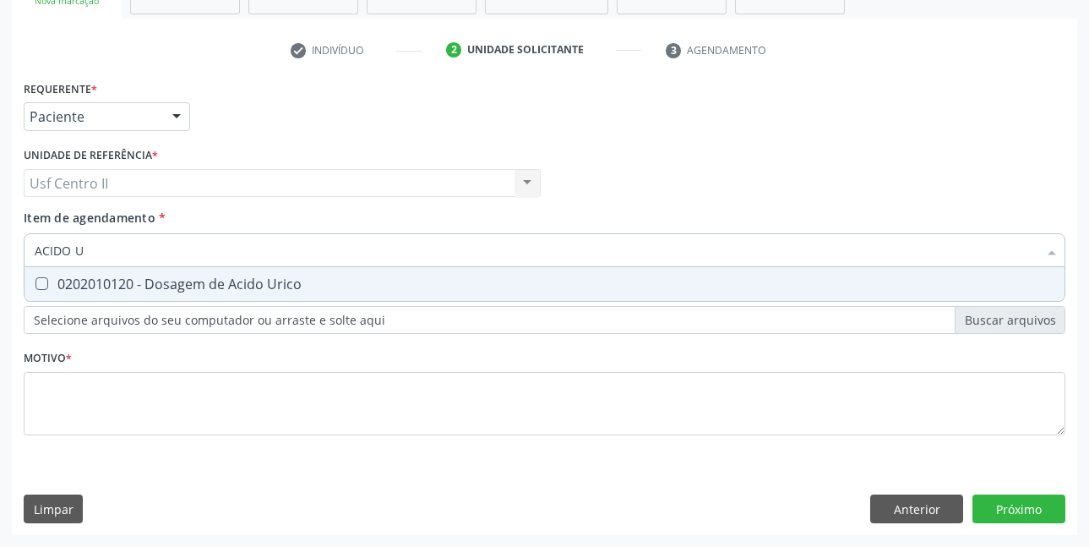
type input "ACIDO UR"
click at [223, 285] on div "0202010120 - Dosagem de Acido Urico" at bounding box center [545, 284] width 1020 height 14
checkbox Urico "true"
type input "ACIDO"
checkbox Urico "false"
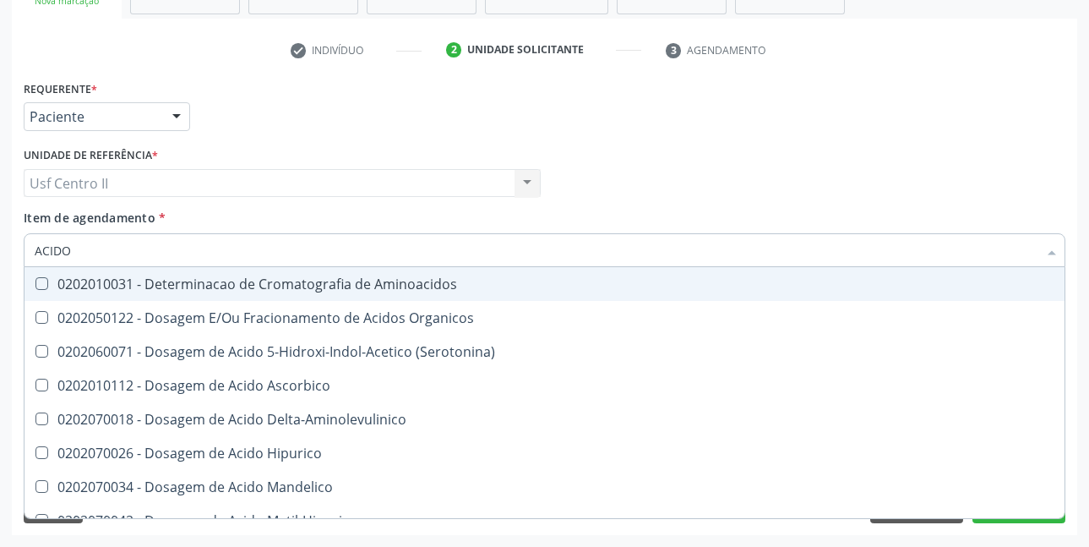
type input "ACID"
checkbox Urico "false"
checkbox Cromatografia\) "true"
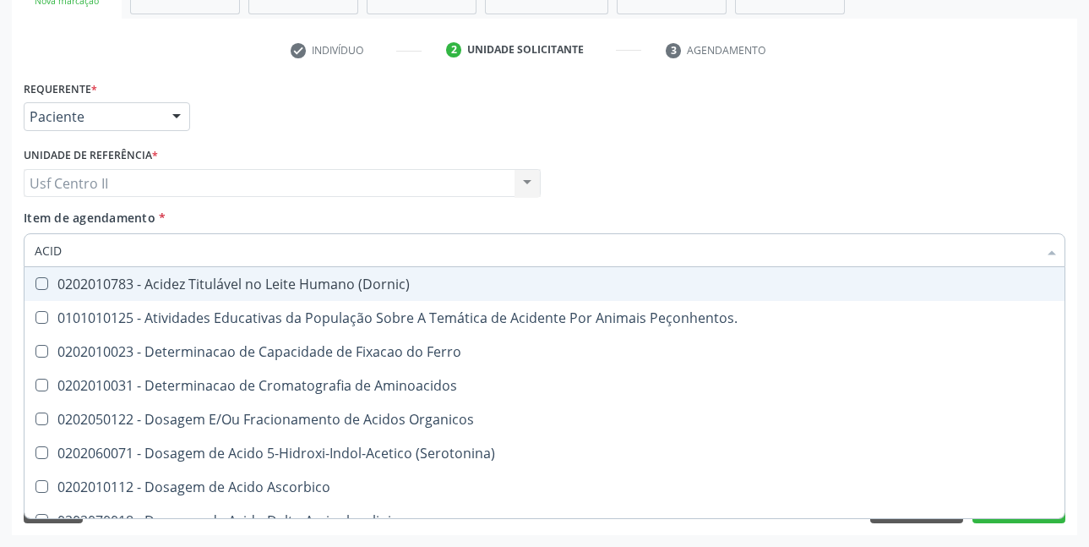
type input "ACI"
checkbox Urico "false"
type input "A"
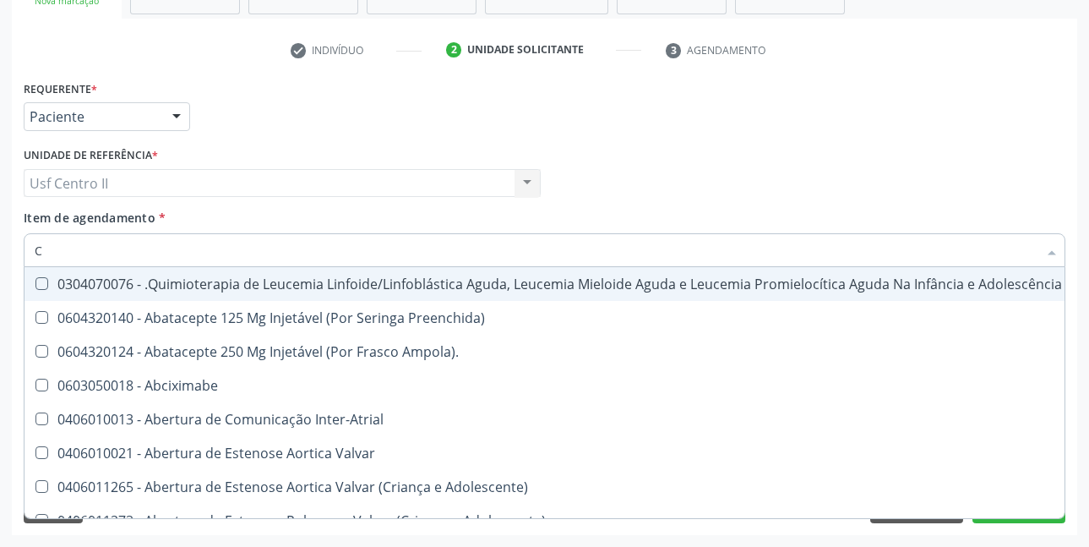
type input "CR"
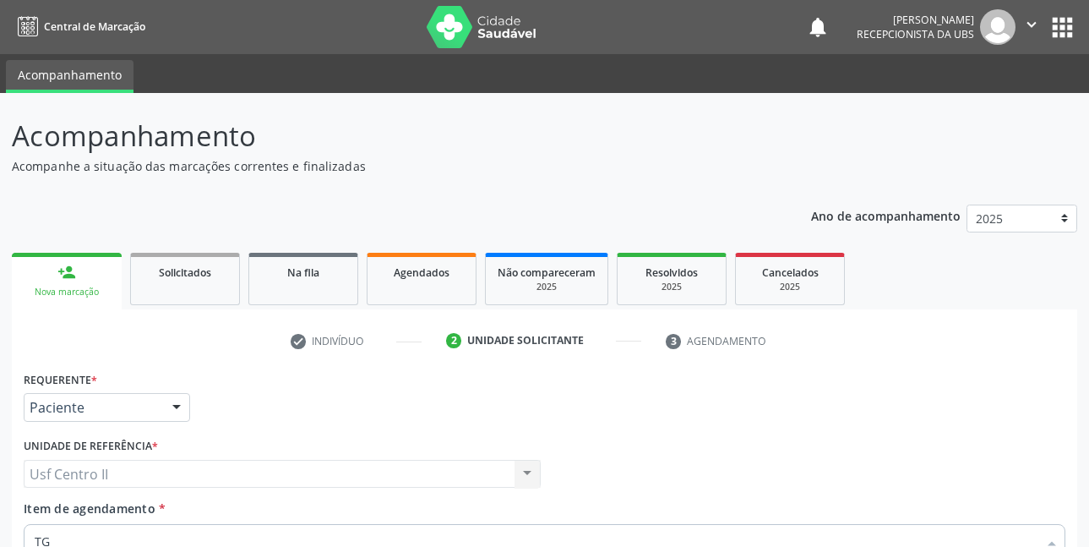
scroll to position [291, 0]
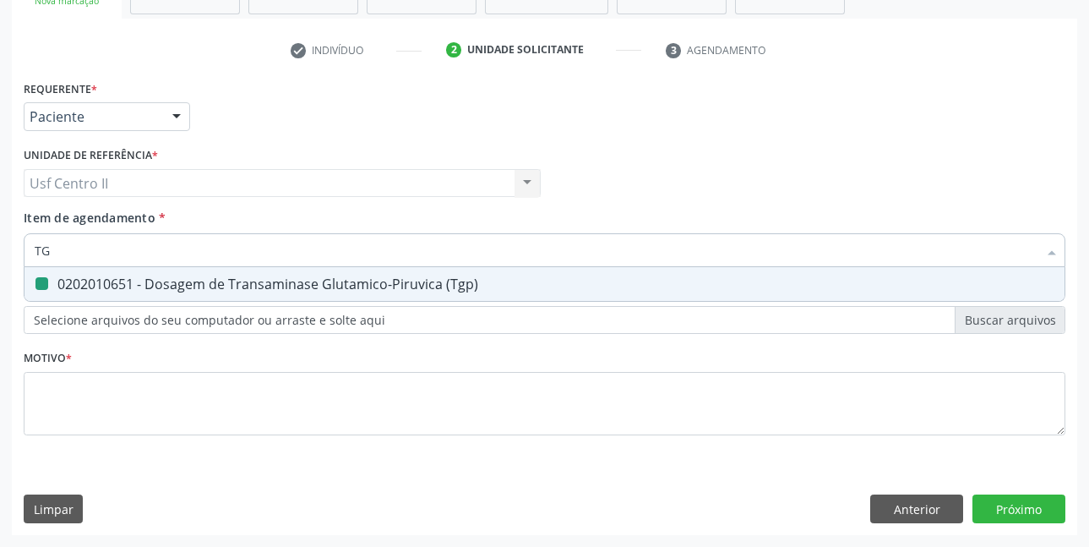
type input "T"
checkbox \(Tgp\) "false"
type input "TRIGLICE"
click at [274, 287] on div "0202010678 - Dosagem de Triglicerideos" at bounding box center [545, 284] width 1020 height 14
checkbox Triglicerideos "true"
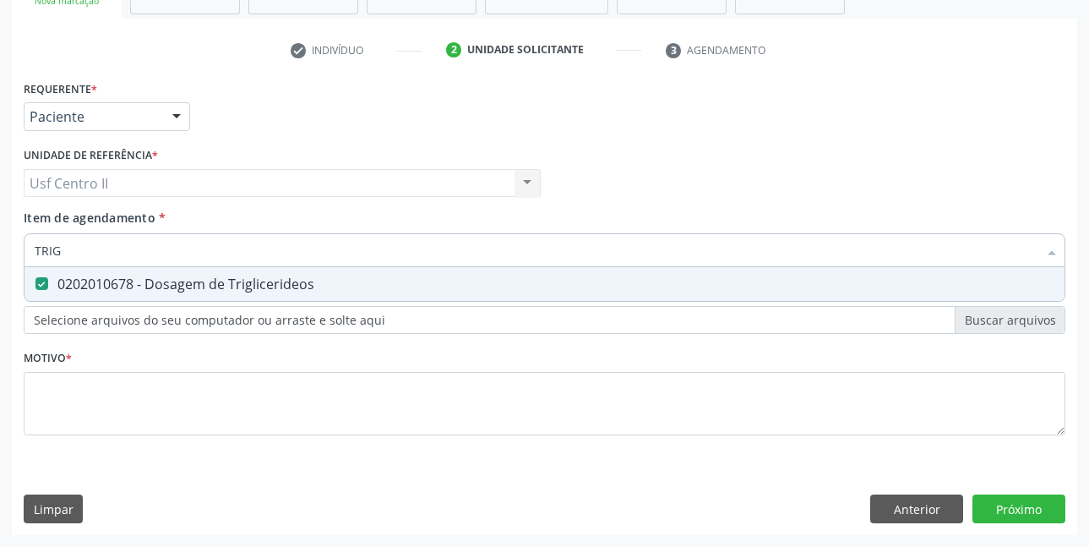
type input "TRI"
checkbox Triglicerideos "false"
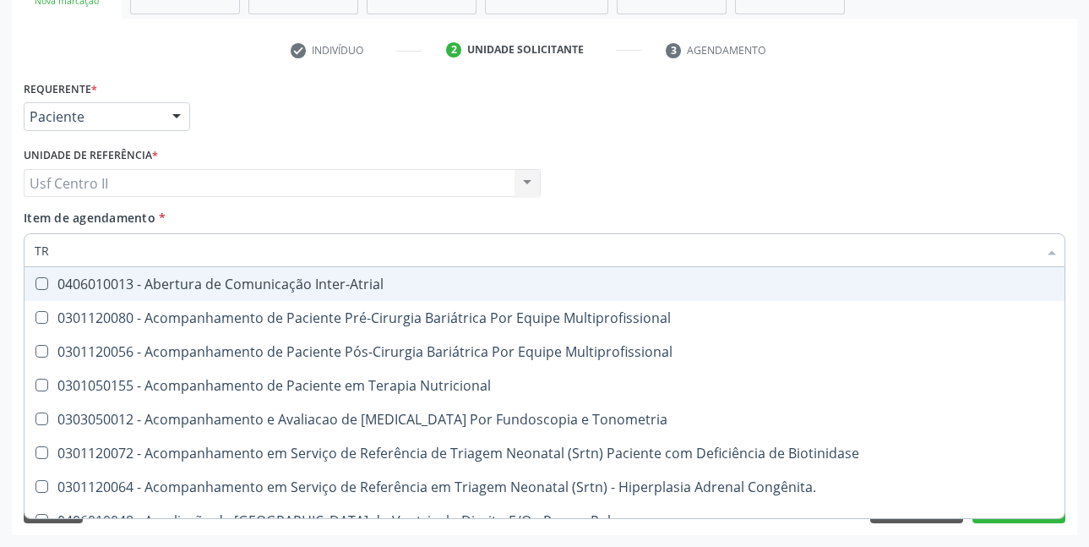
type input "T"
checkbox Triglicerideos "false"
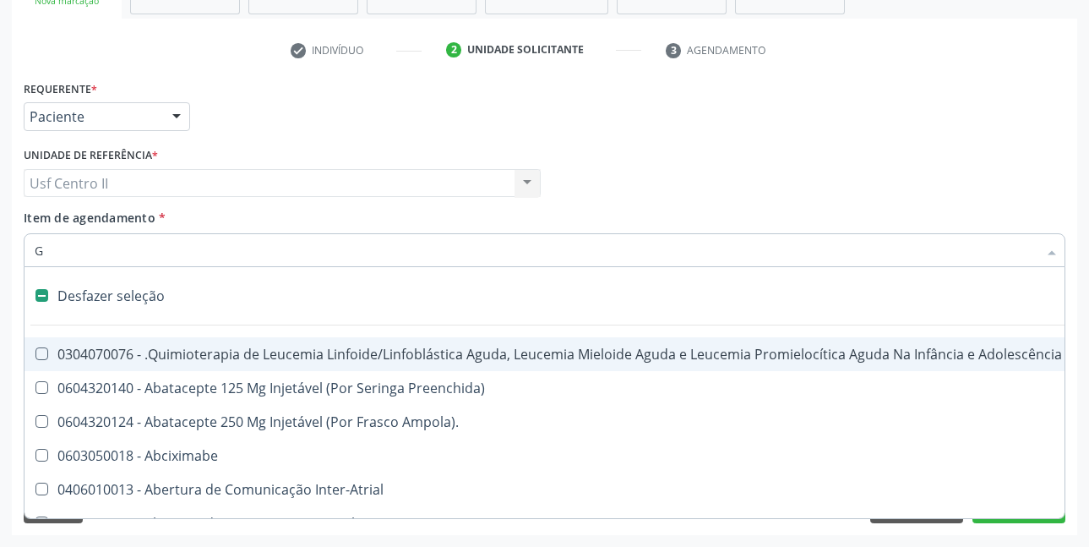
type input "GL"
checkbox Terapeutica\) "true"
checkbox Nutricional "true"
checkbox Bloco "true"
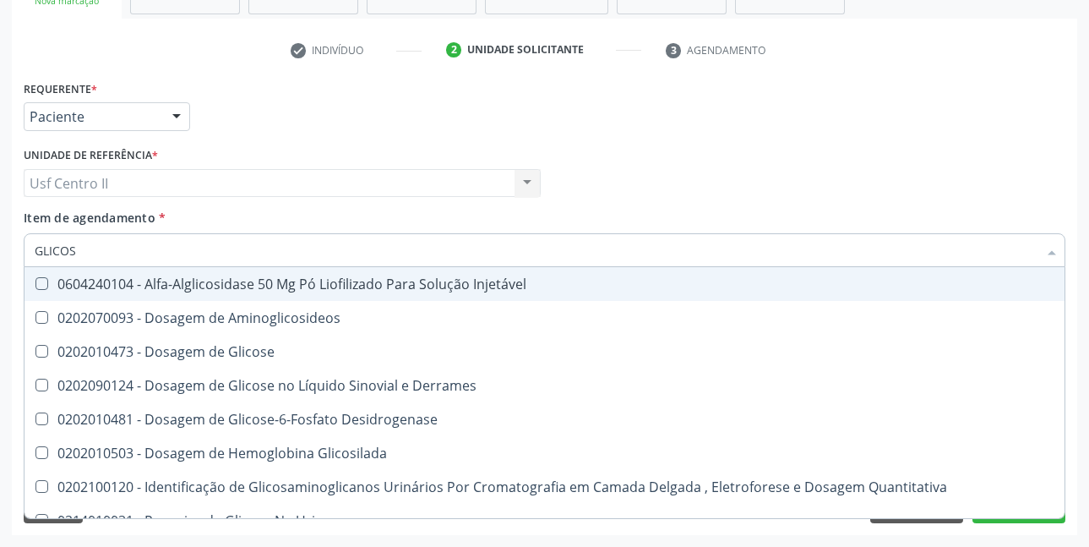
type input "GLICOSI"
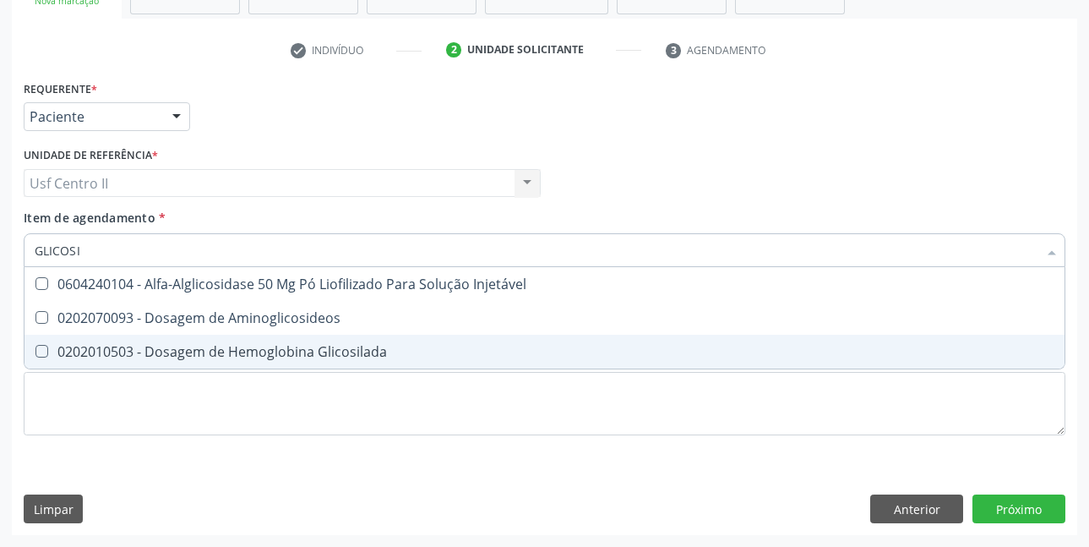
click at [292, 348] on div "0202010503 - Dosagem de Hemoglobina Glicosilada" at bounding box center [545, 352] width 1020 height 14
checkbox Glicosilada "true"
type input "GLICOS"
checkbox Glicosilada "false"
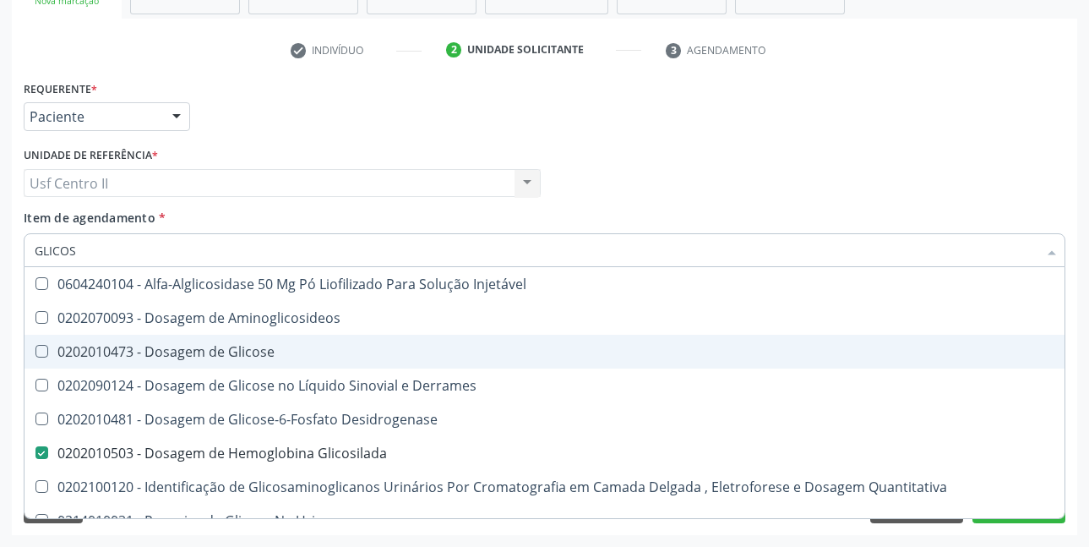
type input "GLICO"
checkbox Glicosilada "false"
checkbox Glicose "true"
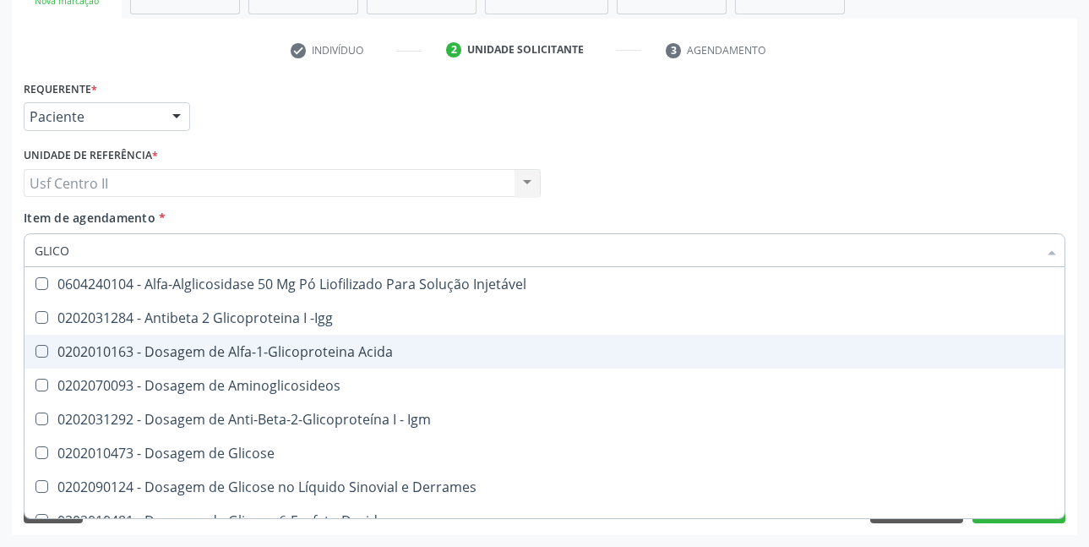
type input "GLIC"
checkbox Glicosilada "false"
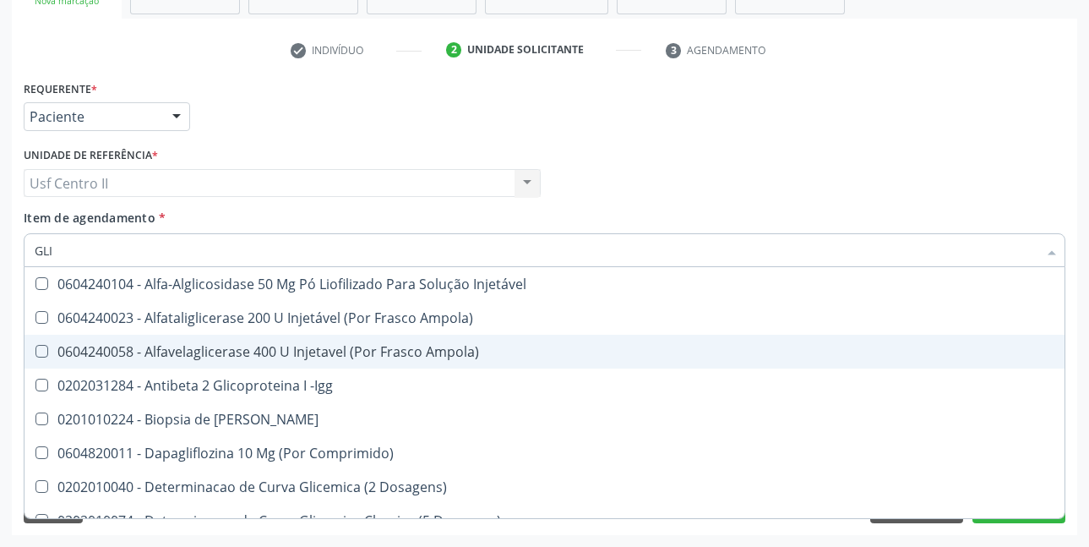
type input "GL"
checkbox Glicosilada "false"
checkbox Triglicerideos "false"
type input "G"
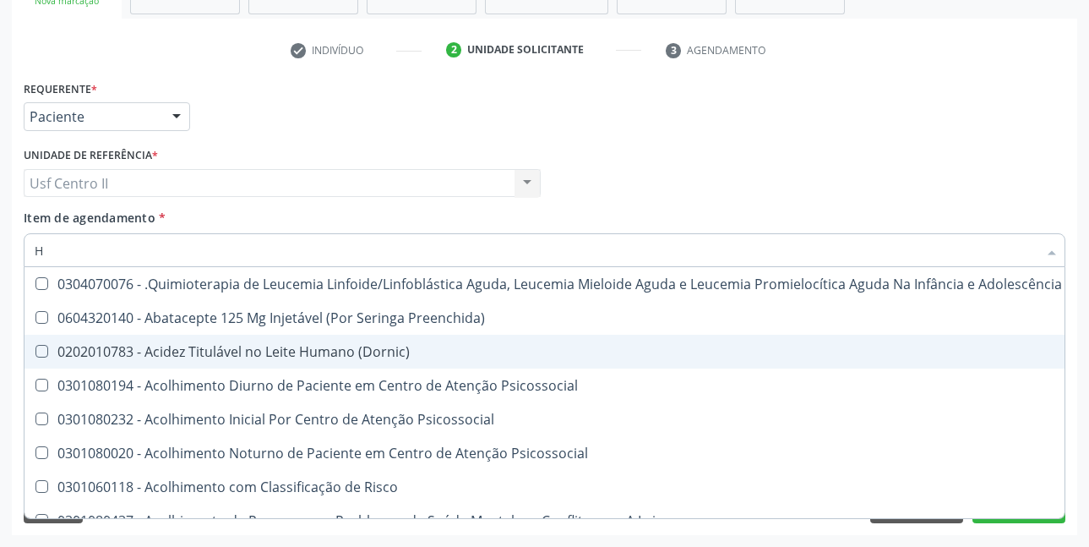
type input "HE"
checkbox Pulmão "true"
type input "HEM"
checkbox Fenilcetonúria "true"
checkbox Pulmão "false"
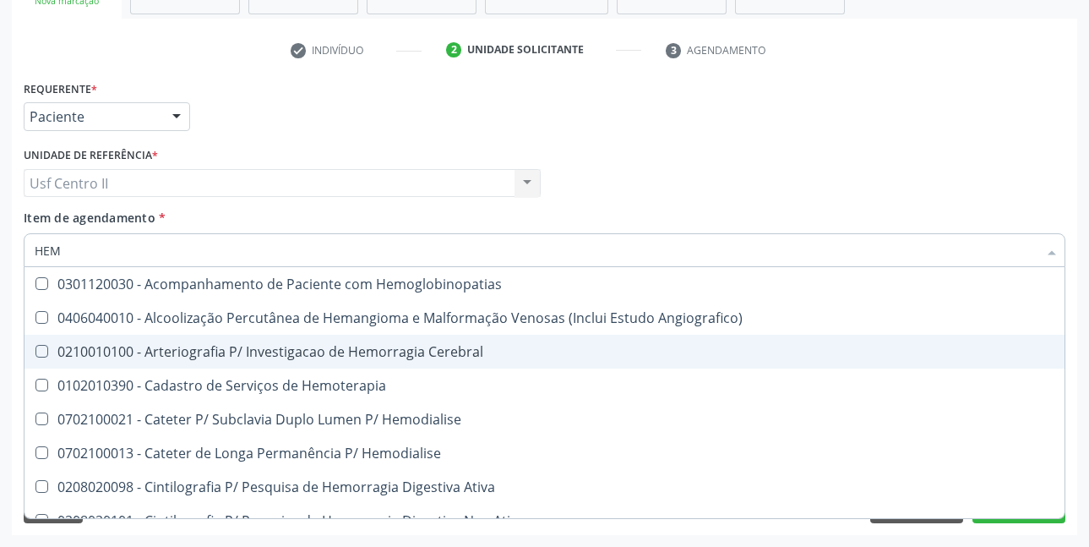
type input "HEMO"
checkbox Hemacias "true"
checkbox Glicosilada "false"
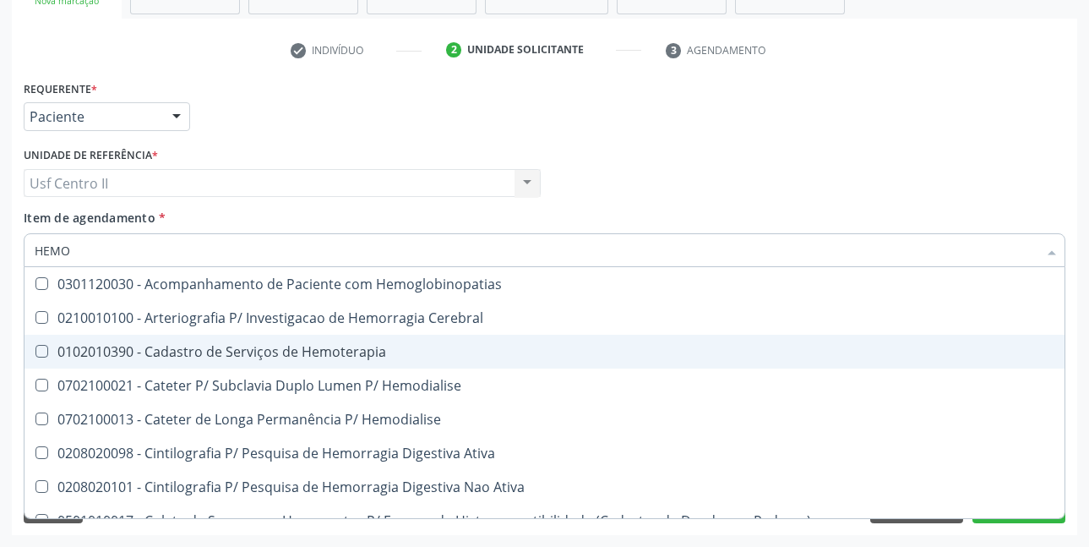
type input "HEMOG"
checkbox Tardio\) "true"
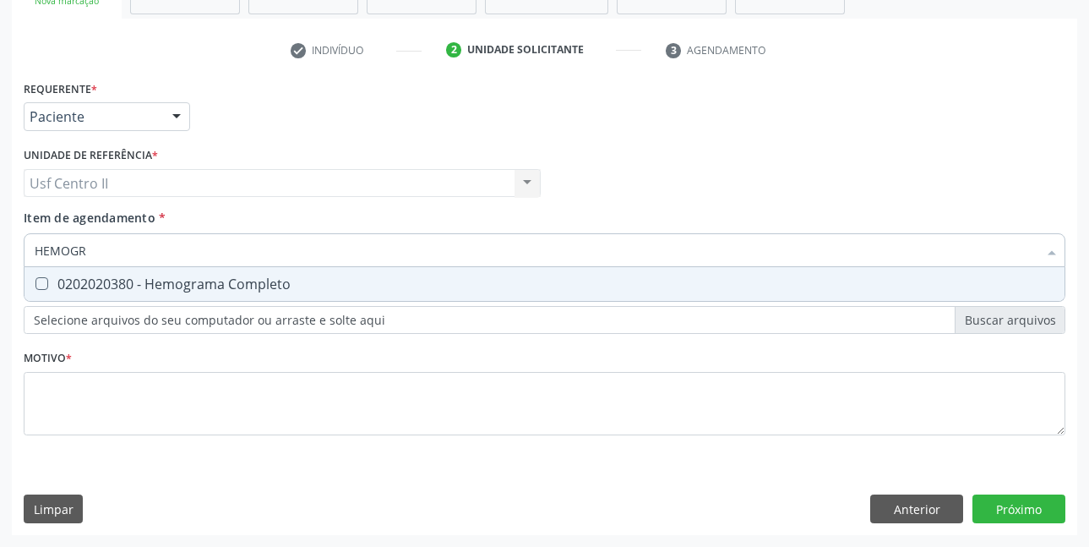
type input "HEMOGRA"
click at [248, 282] on div "0202020380 - Hemograma Completo" at bounding box center [545, 284] width 1020 height 14
checkbox Completo "true"
type input "HEMOG"
checkbox Completo "false"
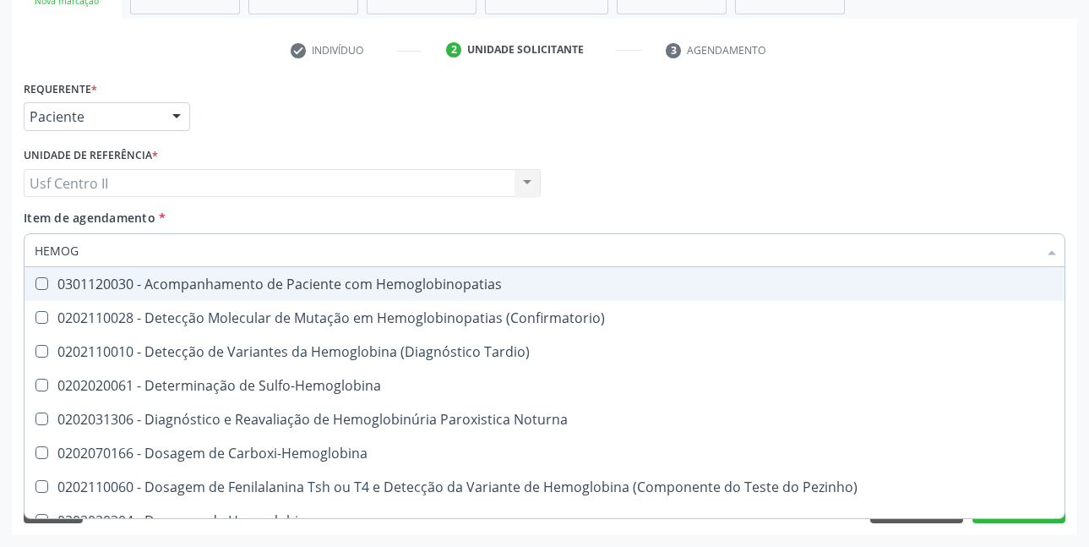
type input "HEMO"
checkbox Glicosilada "false"
checkbox Completo "false"
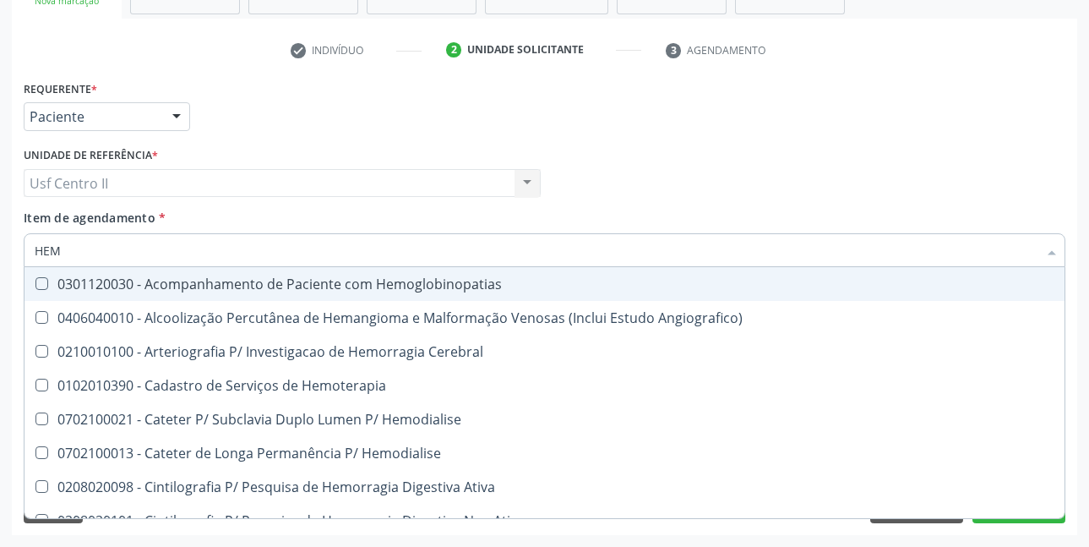
type input "HE"
checkbox Glicosilada "false"
checkbox Hematocrito "true"
checkbox Completo "false"
checkbox Orgaos "true"
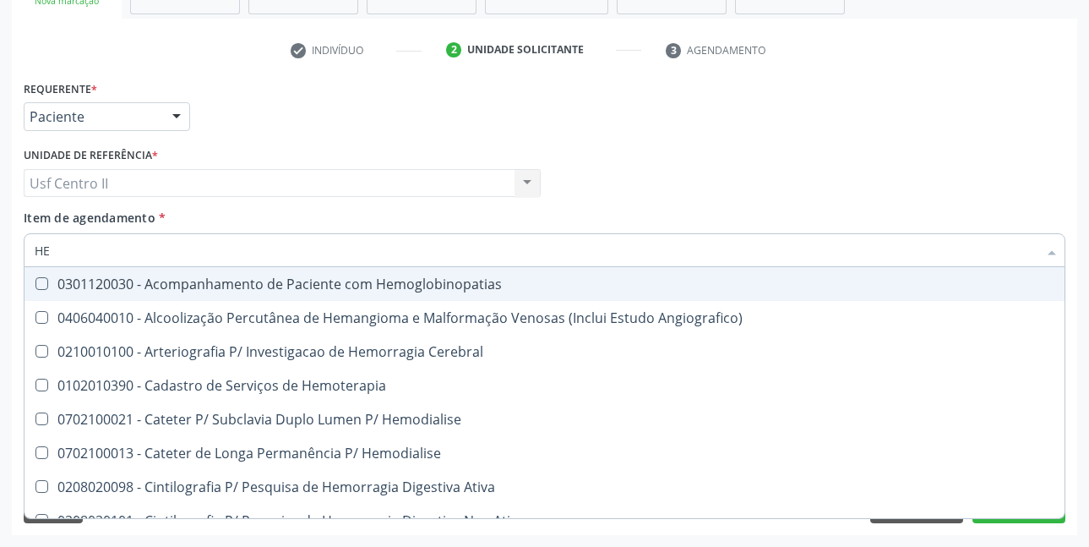
type input "H"
checkbox Hematocrito "false"
checkbox Orgaos "false"
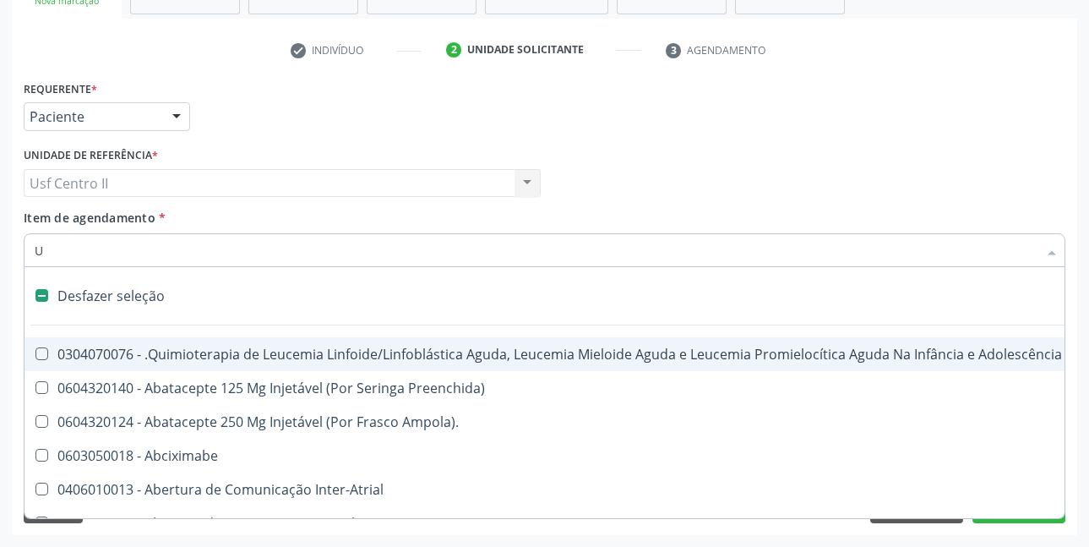
type input "UR"
checkbox Esquerdo "true"
checkbox Superiores "true"
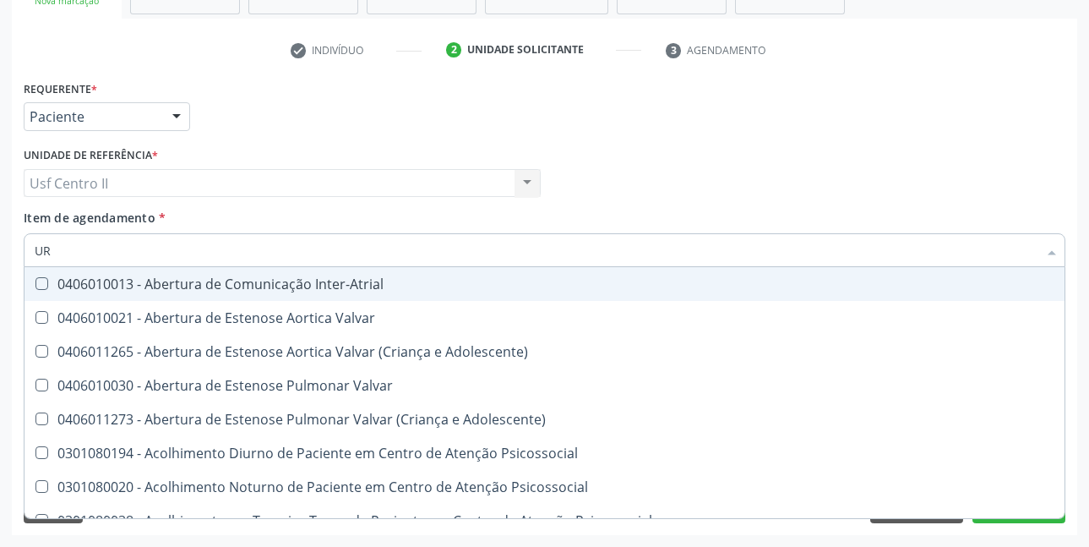
type input "URI"
checkbox B "true"
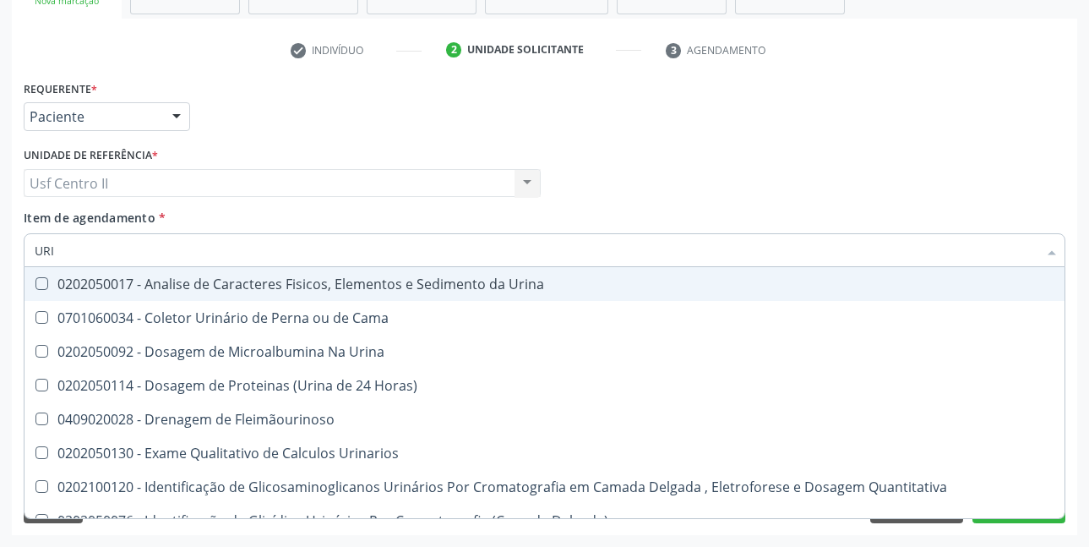
type input "URIN"
checkbox Eletroforese\) "false"
type input "URINA"
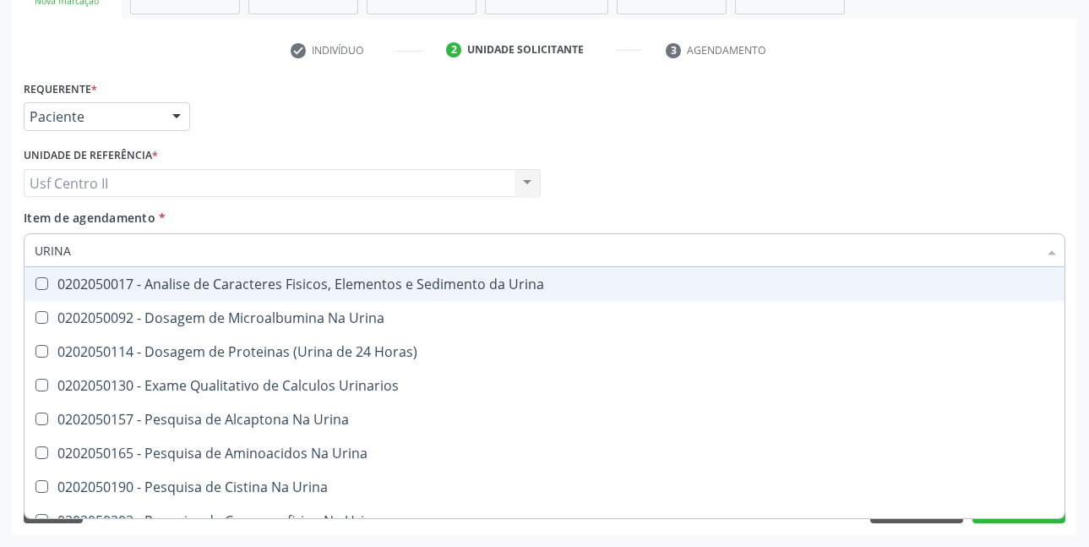
click at [248, 282] on div "0202050017 - Analise de Caracteres Fisicos, Elementos e Sedimento da Urina" at bounding box center [545, 284] width 1020 height 14
checkbox Urina "true"
click at [617, 182] on div "Médico Solicitante Por favor, selecione a Unidade de Atendimento primeiro Nenhu…" at bounding box center [544, 176] width 1050 height 66
checkbox Urina "true"
checkbox Horas\) "true"
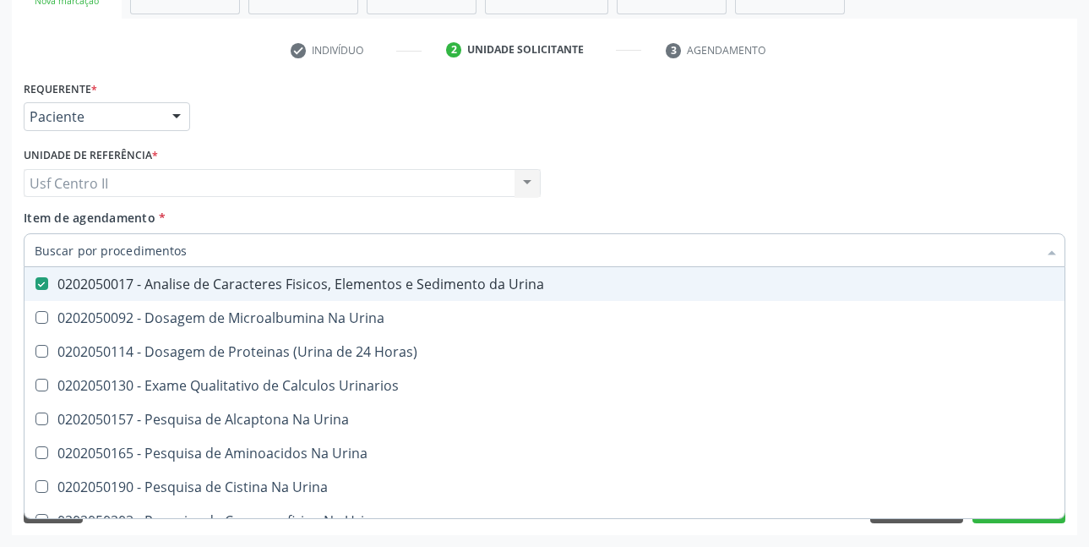
checkbox Urinarios "true"
checkbox Urina "true"
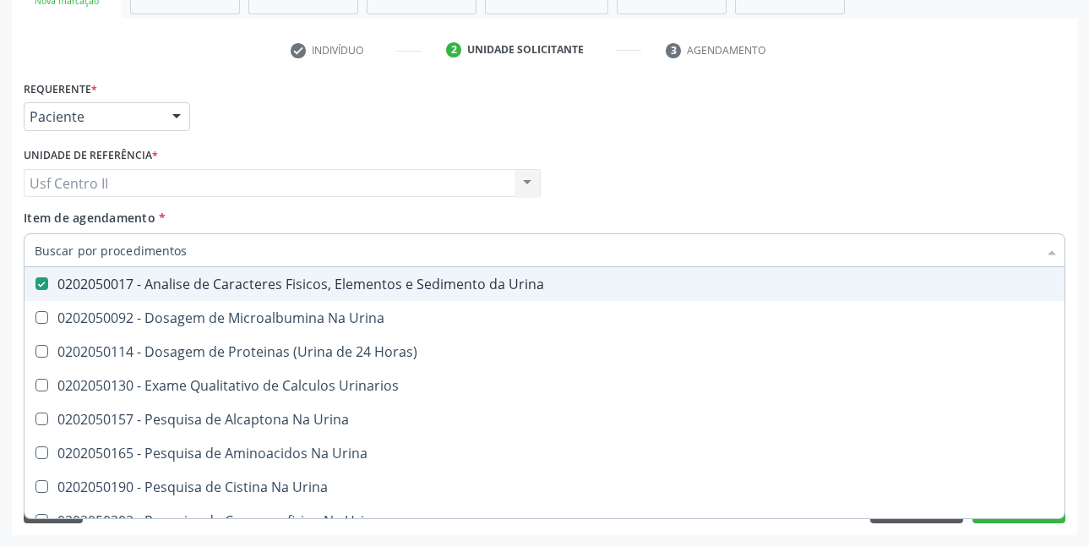
checkbox Urina "true"
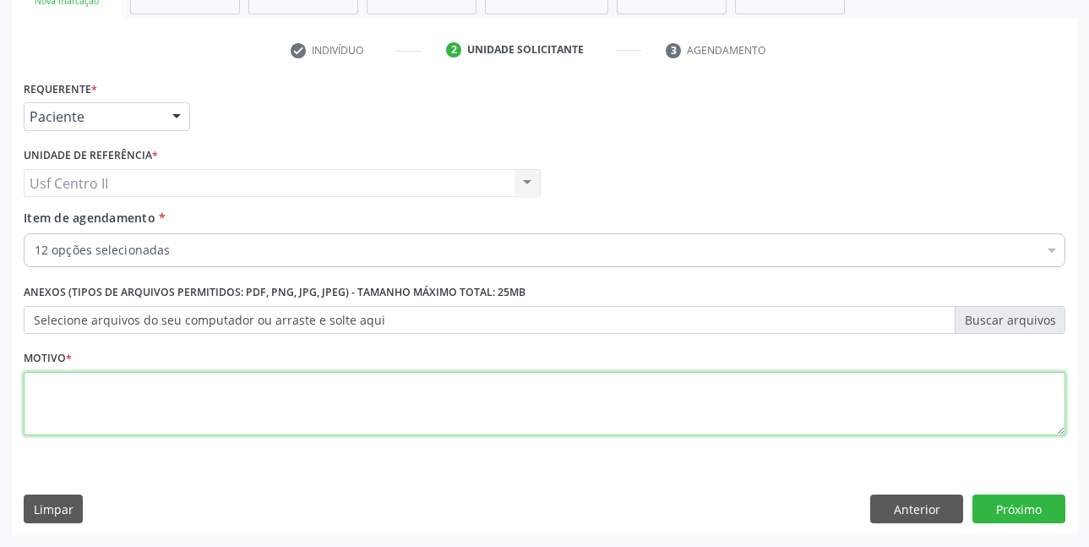
click at [258, 394] on textarea at bounding box center [545, 404] width 1042 height 64
type textarea "."
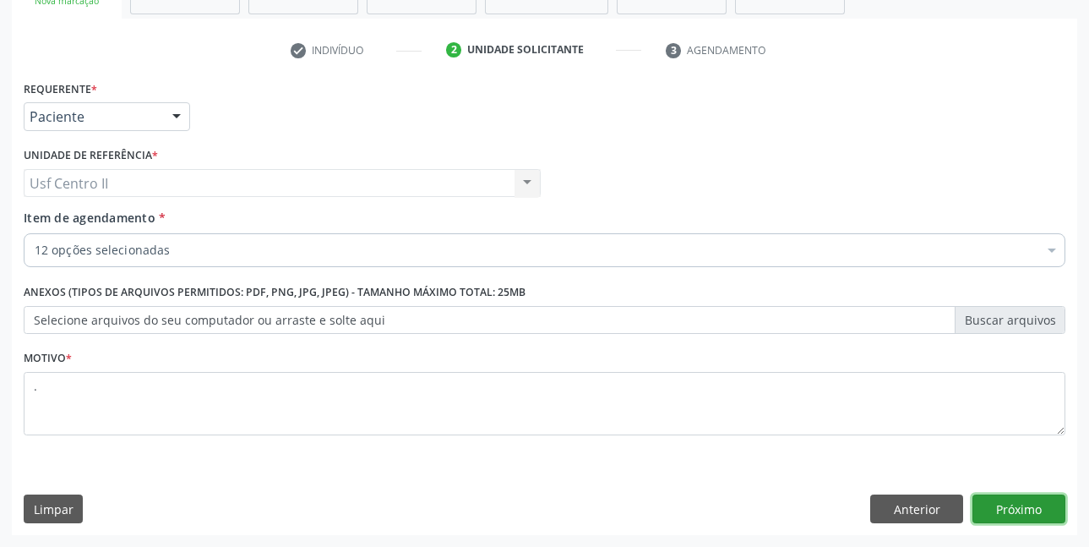
click at [1004, 511] on button "Próximo" at bounding box center [1018, 508] width 93 height 29
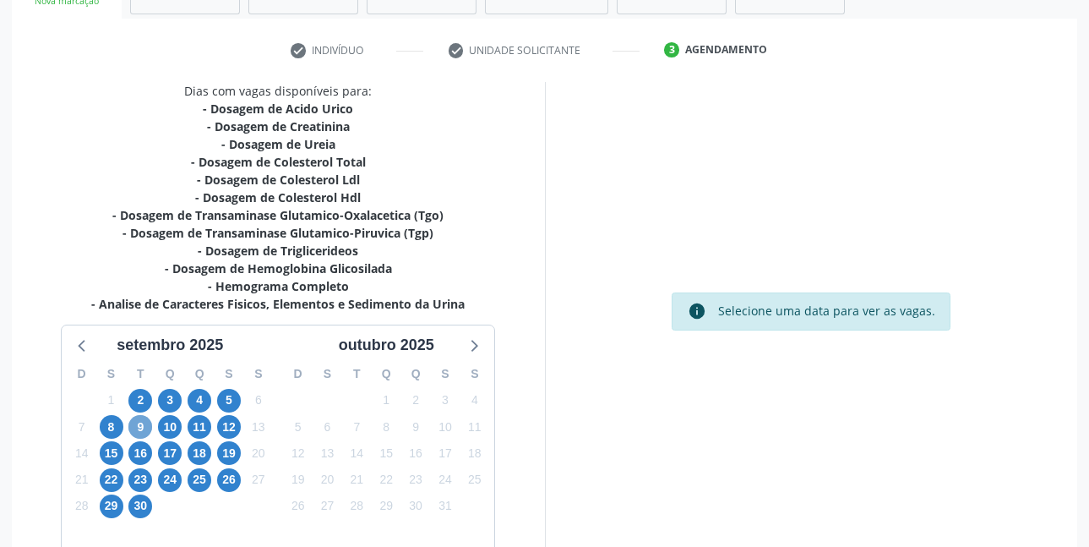
click at [142, 425] on span "9" at bounding box center [140, 427] width 24 height 24
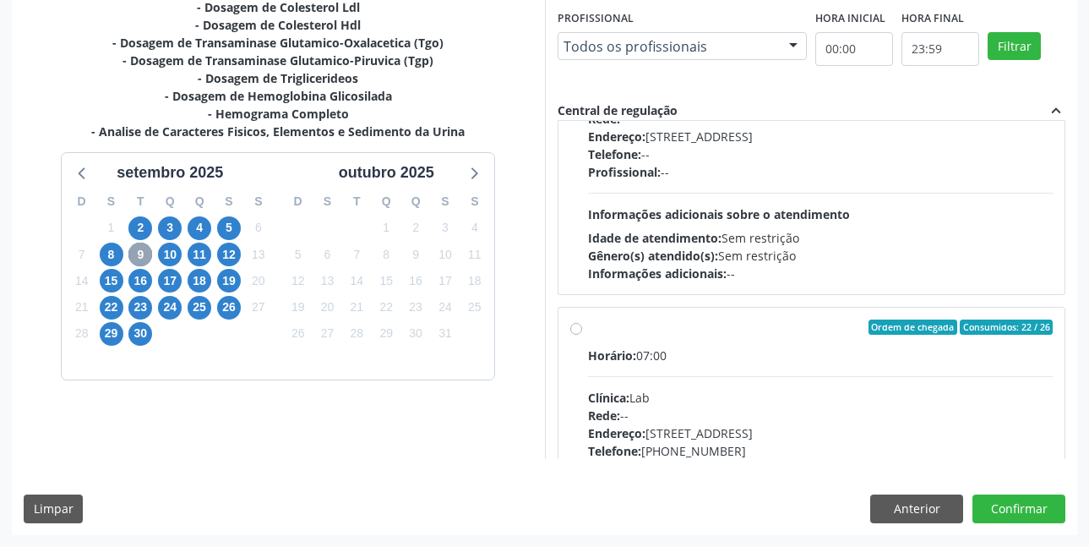
scroll to position [422, 0]
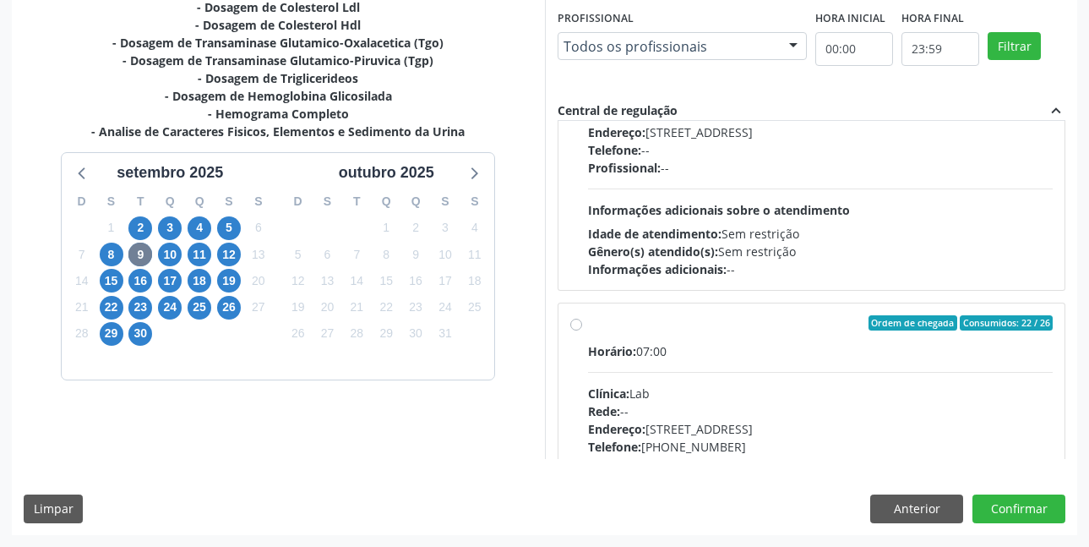
click at [588, 326] on label "Ordem de chegada Consumidos: 22 / 26 Horário: 07:00 Clínica: Lab Rede: -- Ender…" at bounding box center [820, 444] width 465 height 259
click at [574, 326] on input "Ordem de chegada Consumidos: 22 / 26 Horário: 07:00 Clínica: Lab Rede: -- Ender…" at bounding box center [576, 322] width 12 height 15
click at [588, 326] on label "Ordem de chegada Consumidos: 22 / 26 Horário: 07:00 Clínica: Lab Rede: -- Ender…" at bounding box center [820, 444] width 465 height 259
click at [574, 326] on input "Ordem de chegada Consumidos: 22 / 26 Horário: 07:00 Clínica: Lab Rede: -- Ender…" at bounding box center [576, 322] width 12 height 15
radio input "true"
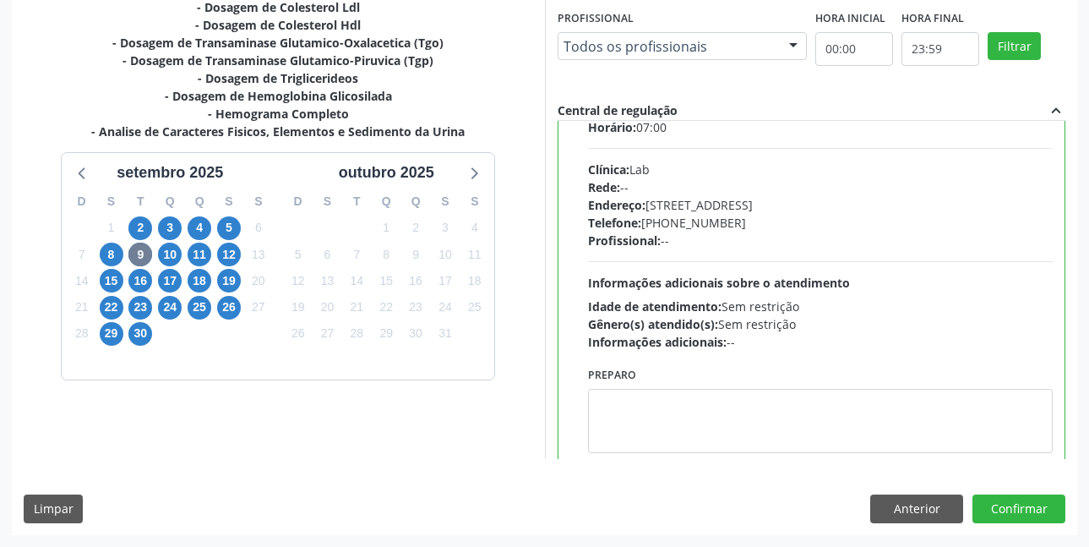
scroll to position [676, 0]
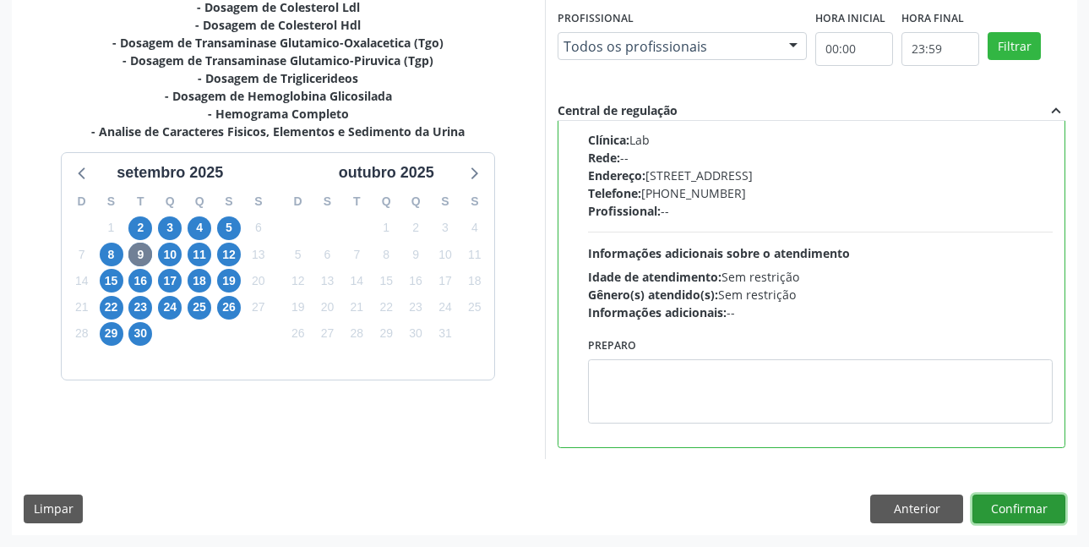
click at [1003, 503] on button "Confirmar" at bounding box center [1018, 508] width 93 height 29
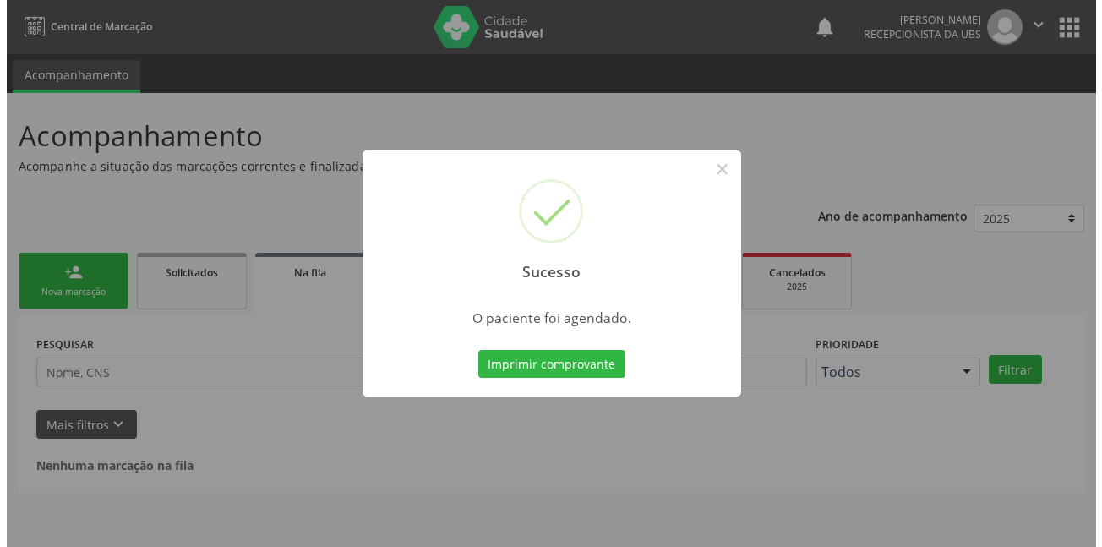
scroll to position [0, 0]
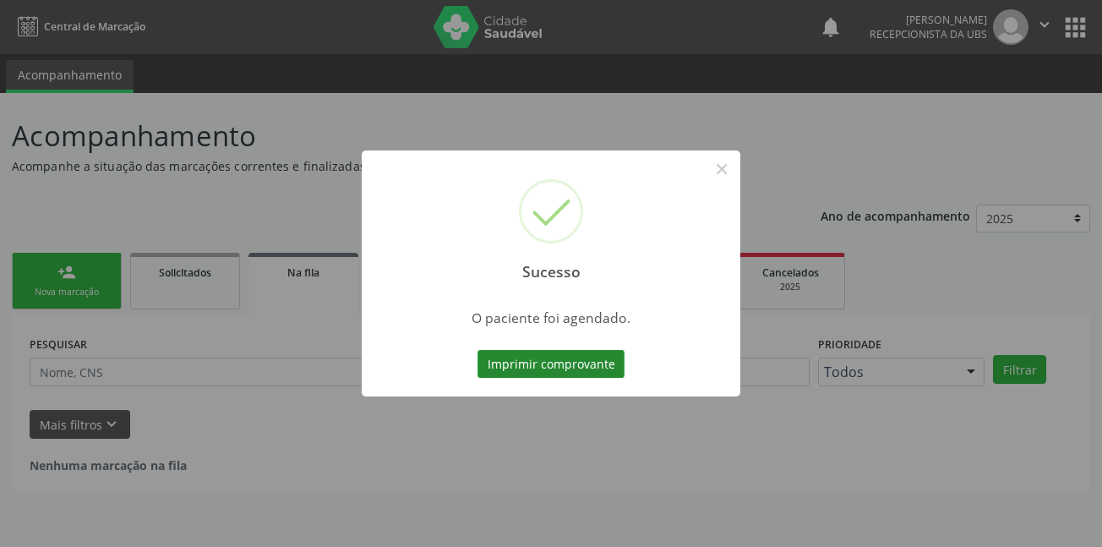
click at [568, 363] on button "Imprimir comprovante" at bounding box center [550, 364] width 147 height 29
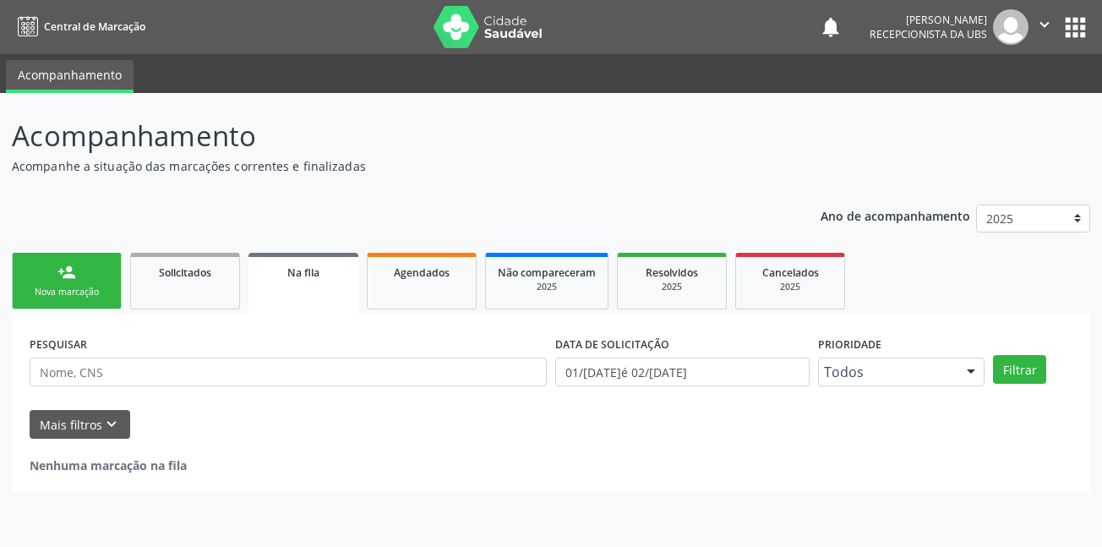
click at [1036, 25] on icon "" at bounding box center [1044, 24] width 19 height 19
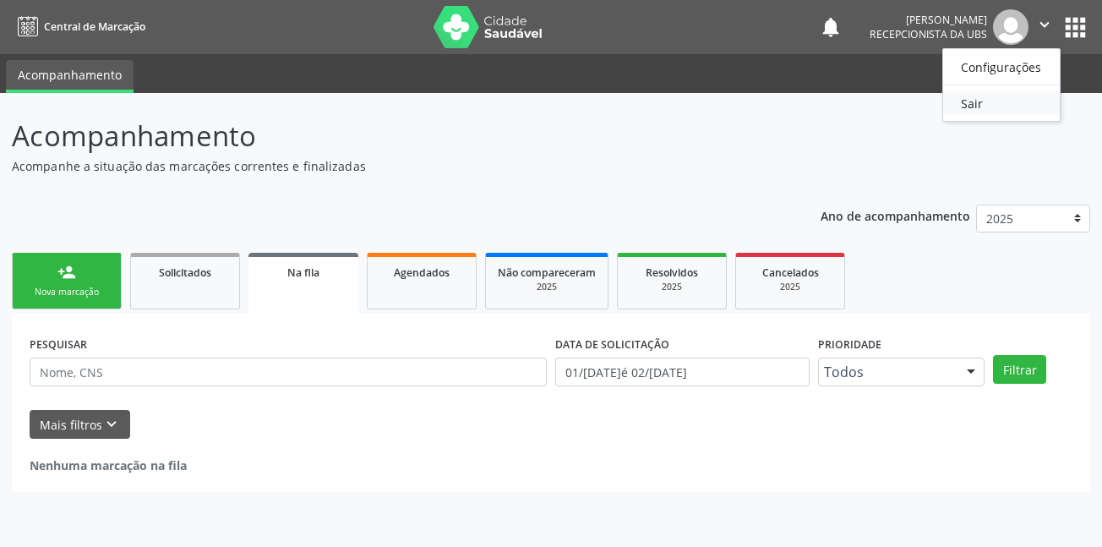
click at [969, 101] on link "Sair" at bounding box center [1001, 103] width 117 height 24
